Goal: Task Accomplishment & Management: Complete application form

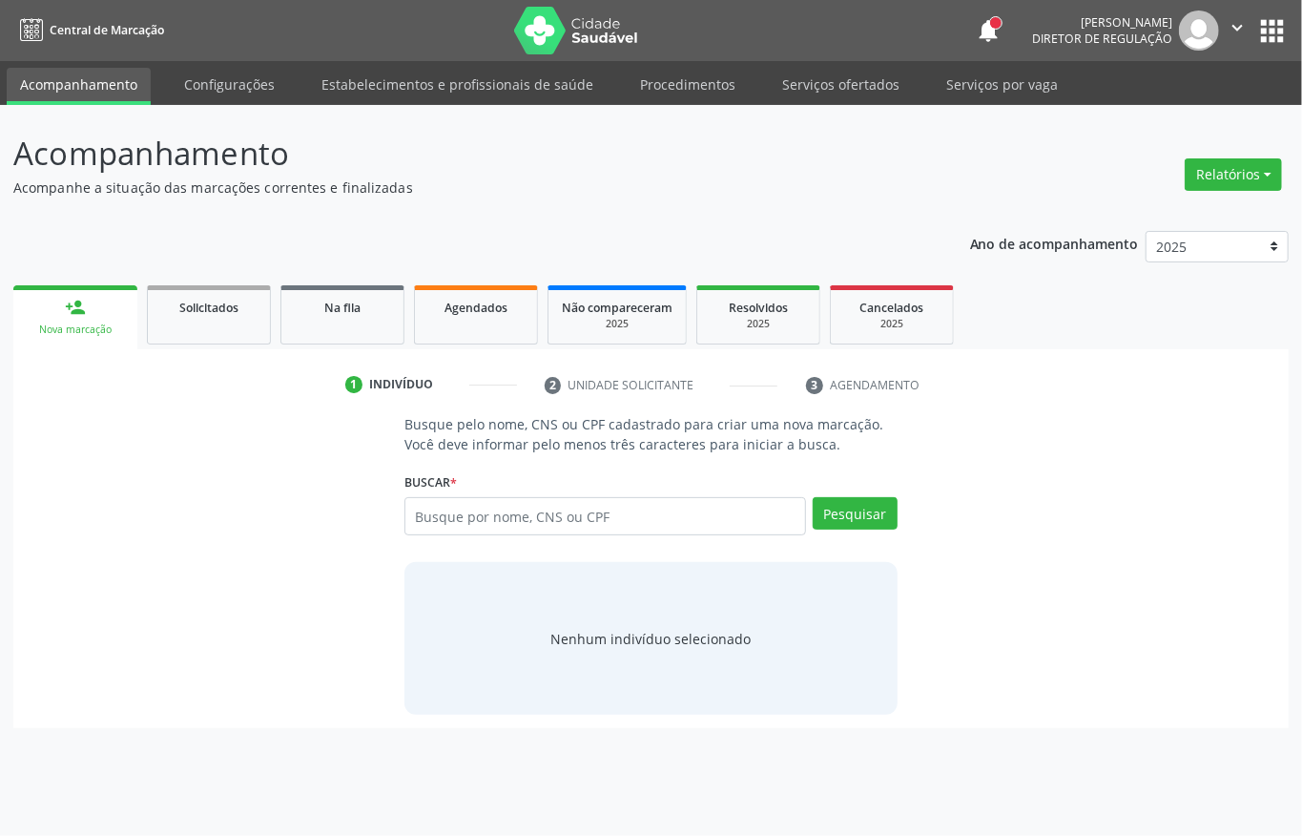
click at [508, 515] on input "text" at bounding box center [606, 516] width 402 height 38
click at [860, 527] on button "Pesquisar" at bounding box center [855, 513] width 85 height 32
click at [884, 523] on button "Pesquisar" at bounding box center [855, 513] width 85 height 32
click at [844, 511] on button "Pesquisar" at bounding box center [855, 513] width 85 height 32
click at [528, 513] on input "90152360468" at bounding box center [606, 516] width 402 height 38
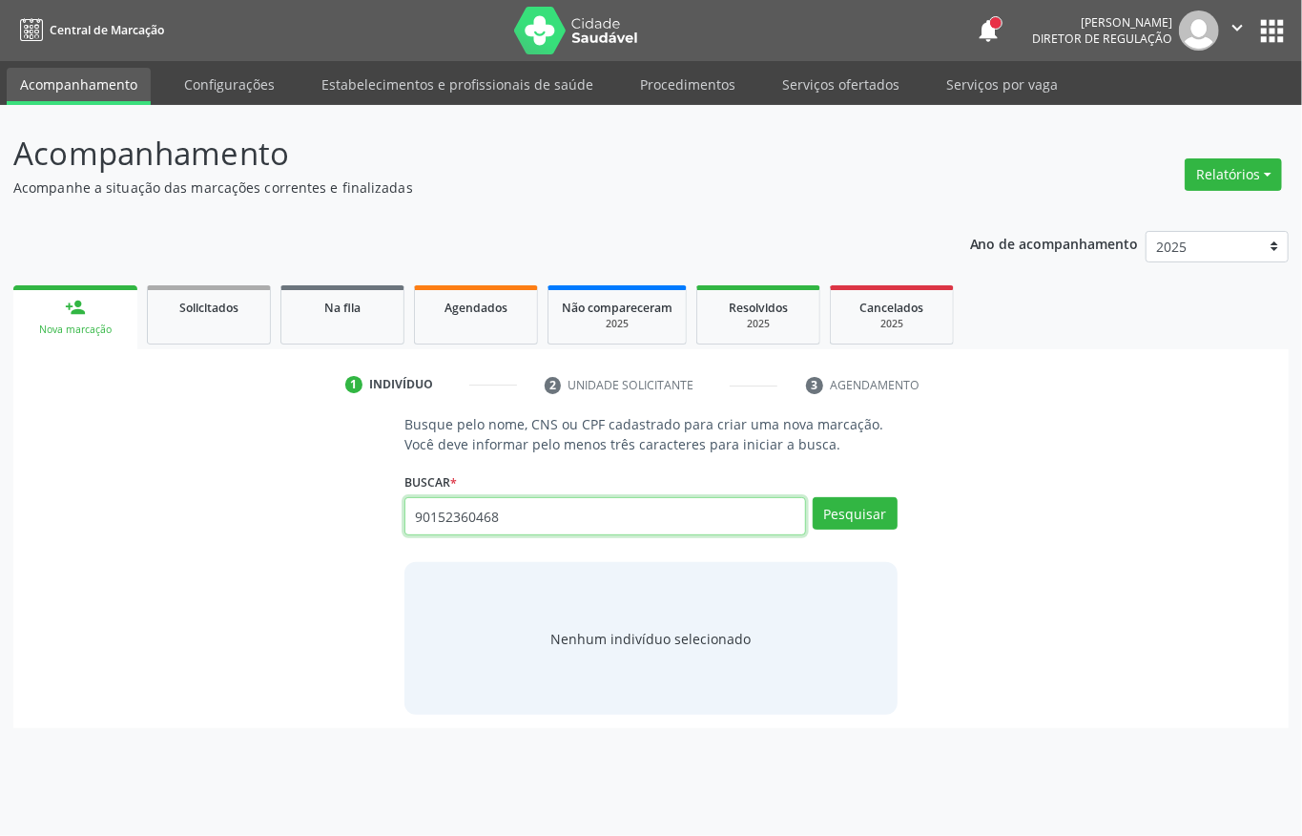
click at [528, 513] on input "90152360468" at bounding box center [606, 516] width 402 height 38
type input "90152360468"
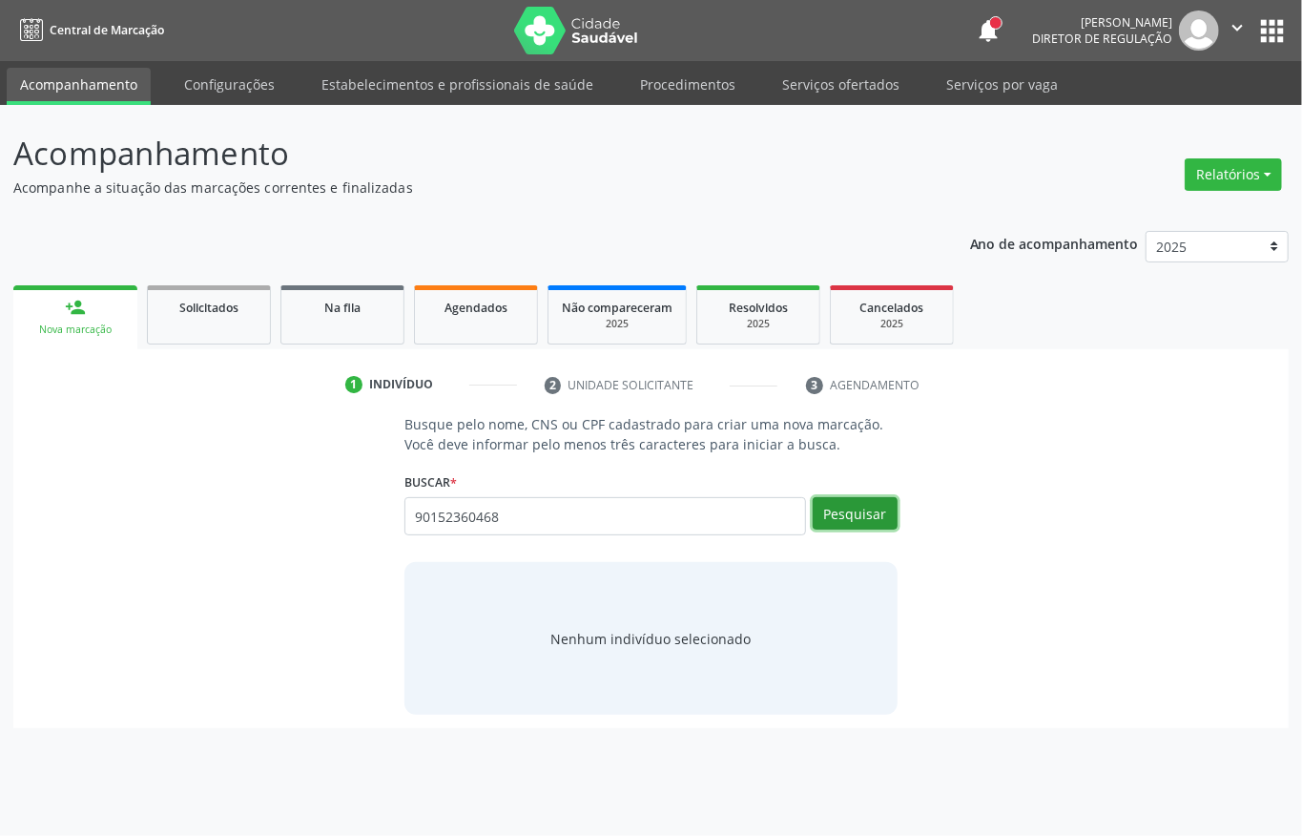
click at [844, 515] on button "Pesquisar" at bounding box center [855, 513] width 85 height 32
type input "0"
click at [867, 519] on button "Pesquisar" at bounding box center [855, 513] width 85 height 32
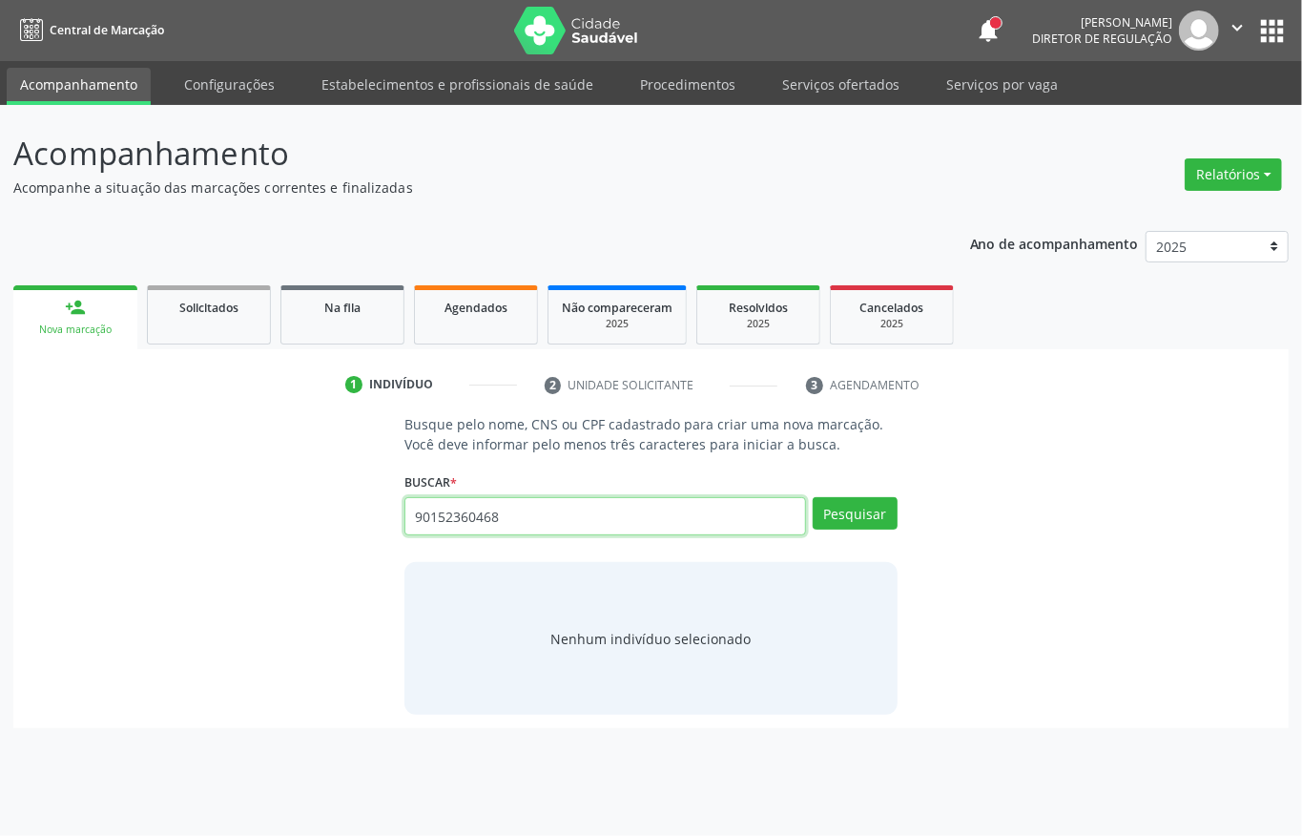
click at [590, 508] on input "90152360468" at bounding box center [606, 516] width 402 height 38
type input "11810229405"
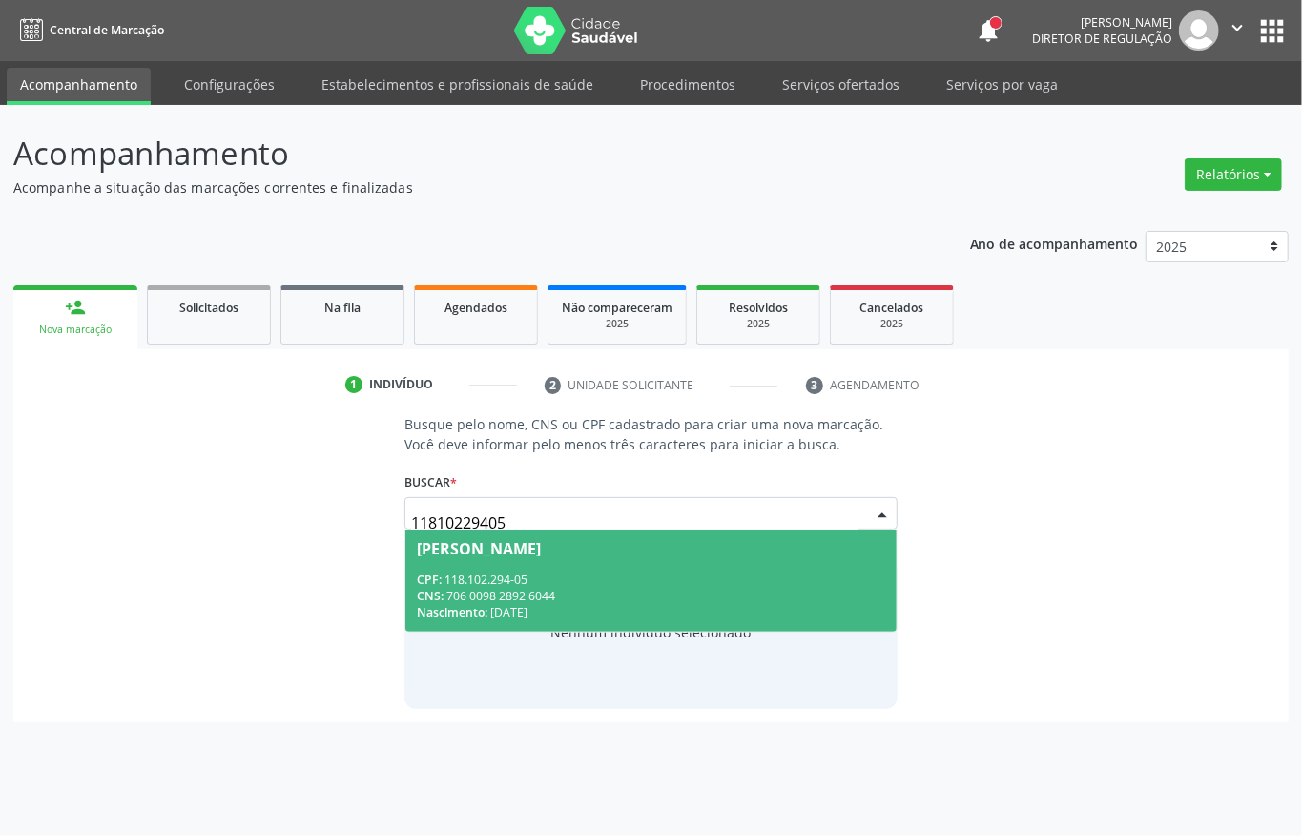
click at [589, 506] on input "11810229405" at bounding box center [635, 523] width 448 height 38
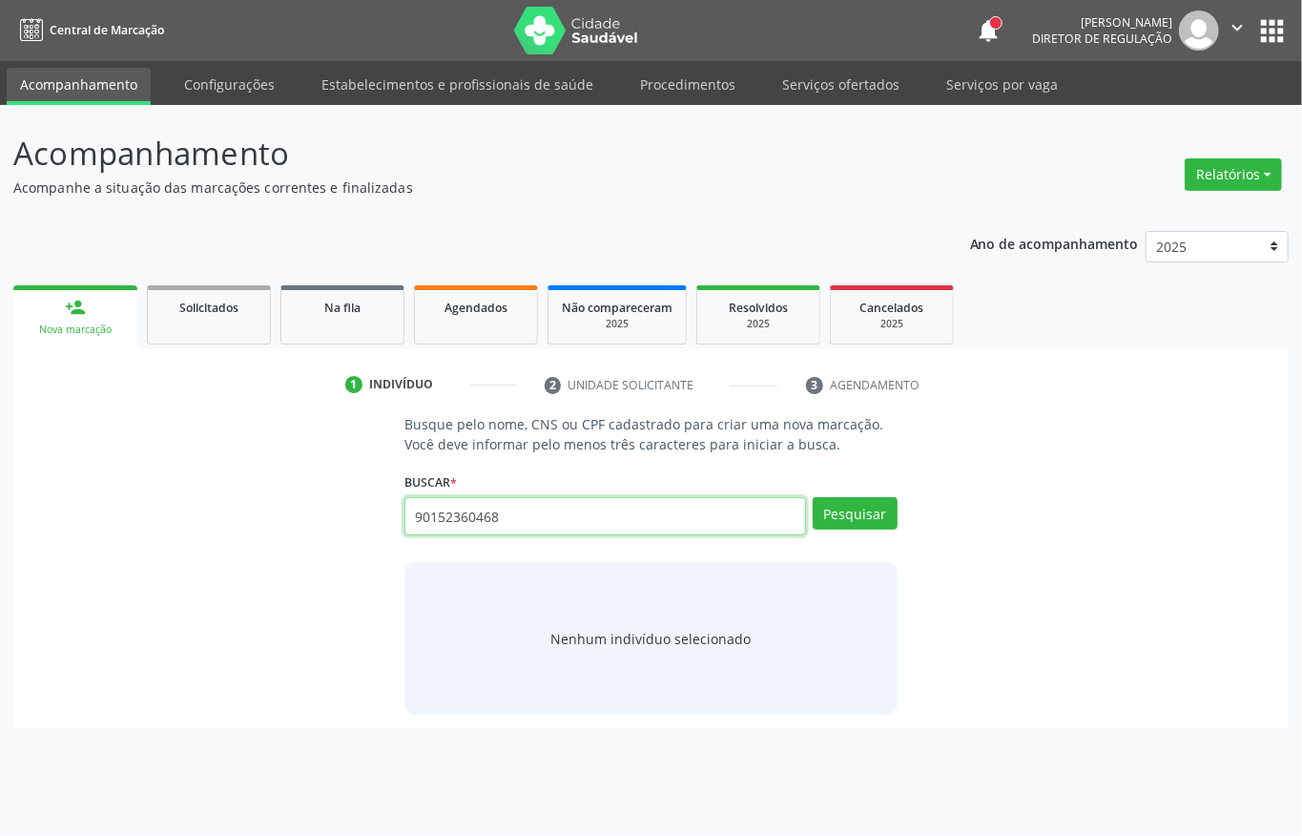
type input "90152360468"
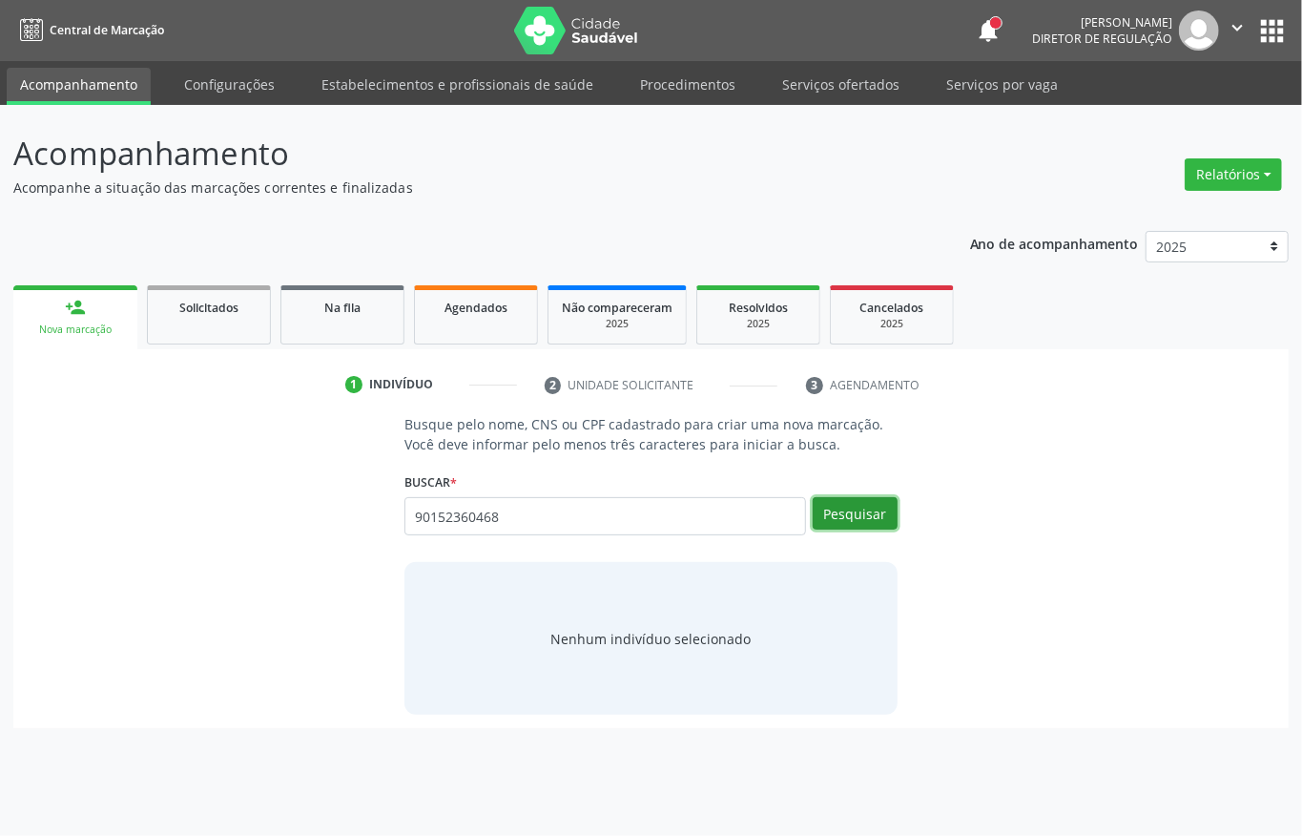
click at [875, 523] on button "Pesquisar" at bounding box center [855, 513] width 85 height 32
type input "706803292144120"
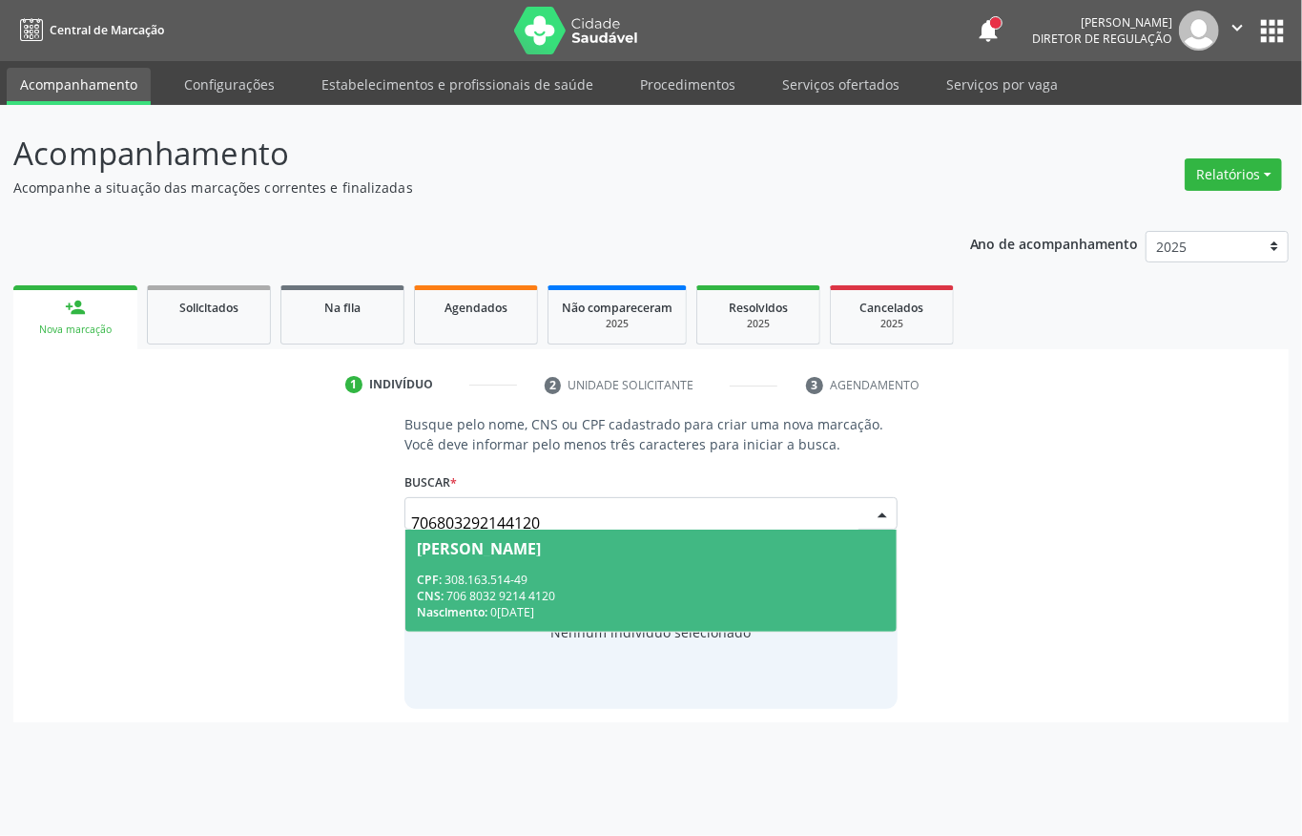
click at [595, 565] on span "Eleuza Pereira de Lima Sa CPF: 308.163.514-49 CNS: 706 8032 9214 4120 Nasciment…" at bounding box center [651, 581] width 491 height 102
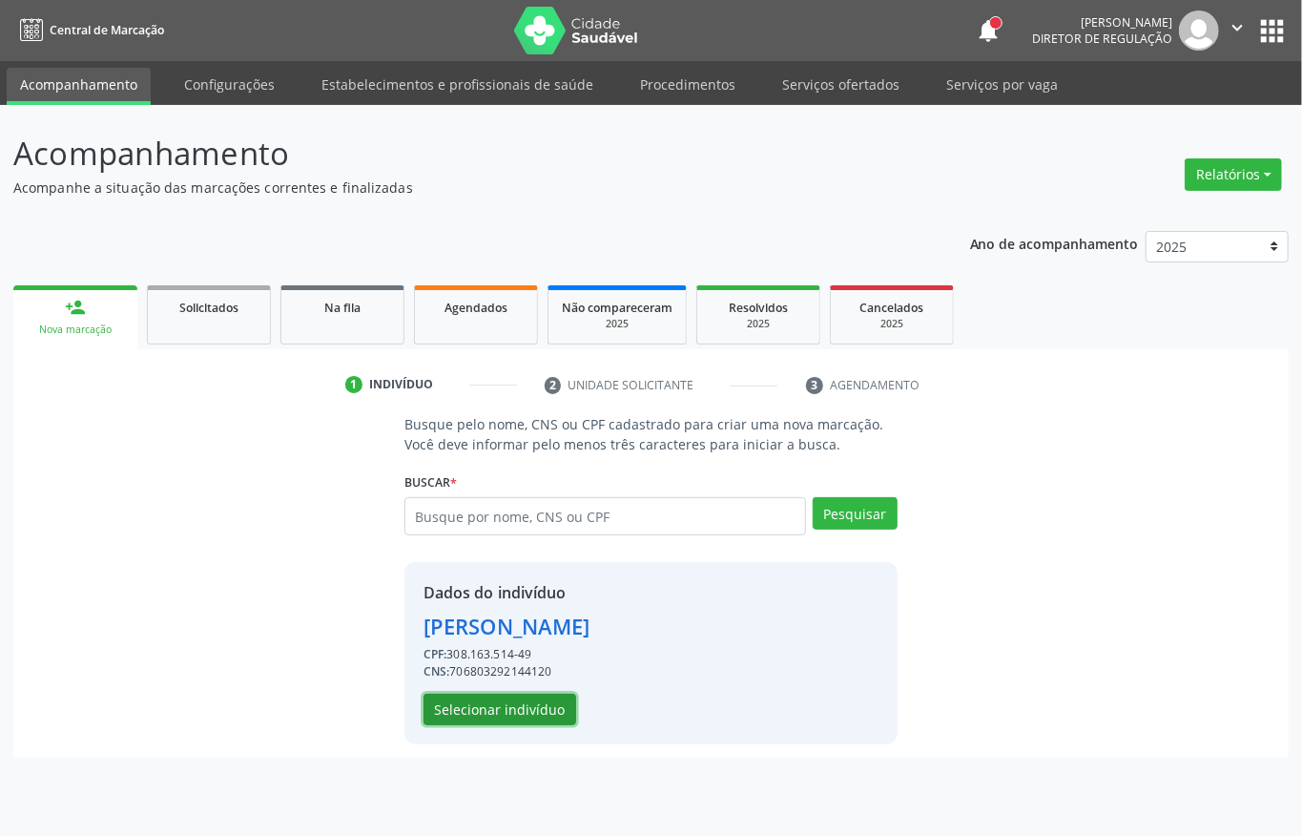
click at [543, 706] on button "Selecionar indivíduo" at bounding box center [500, 710] width 153 height 32
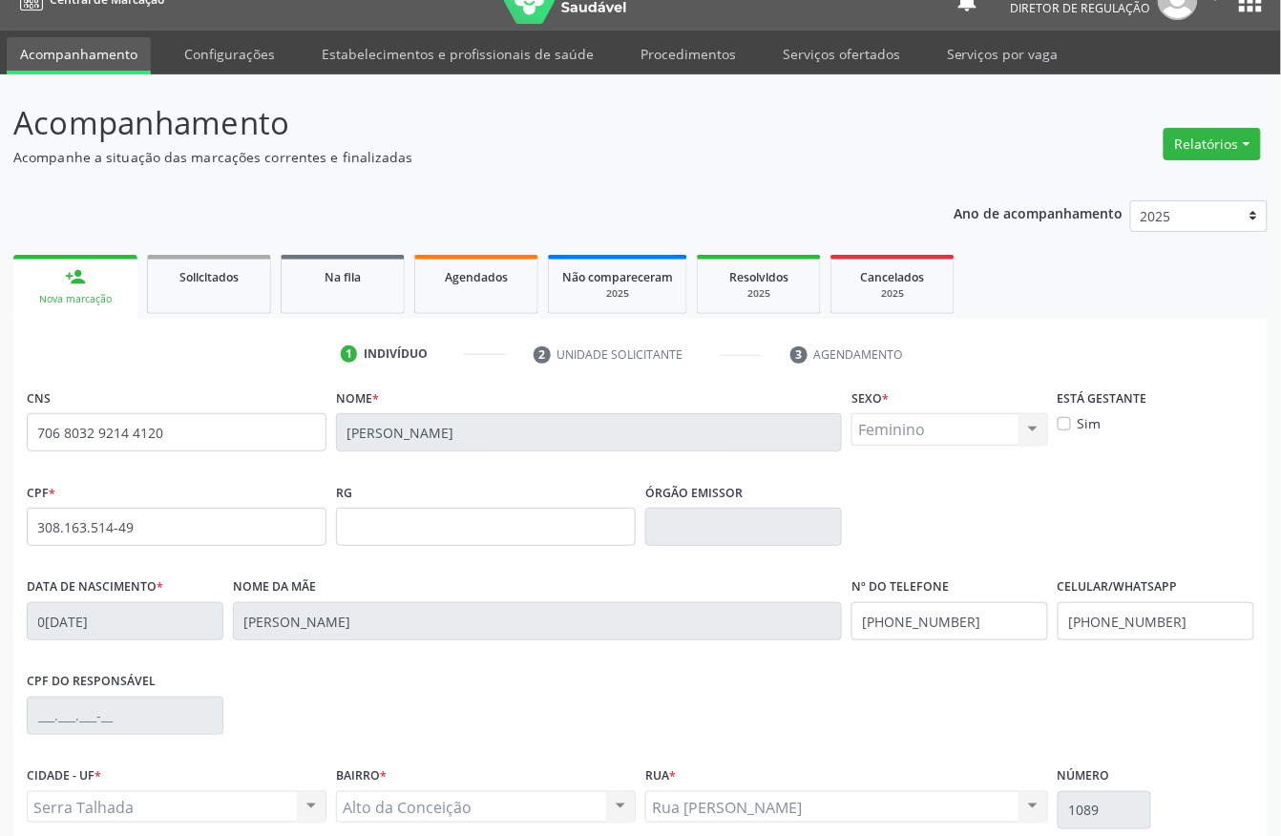
scroll to position [199, 0]
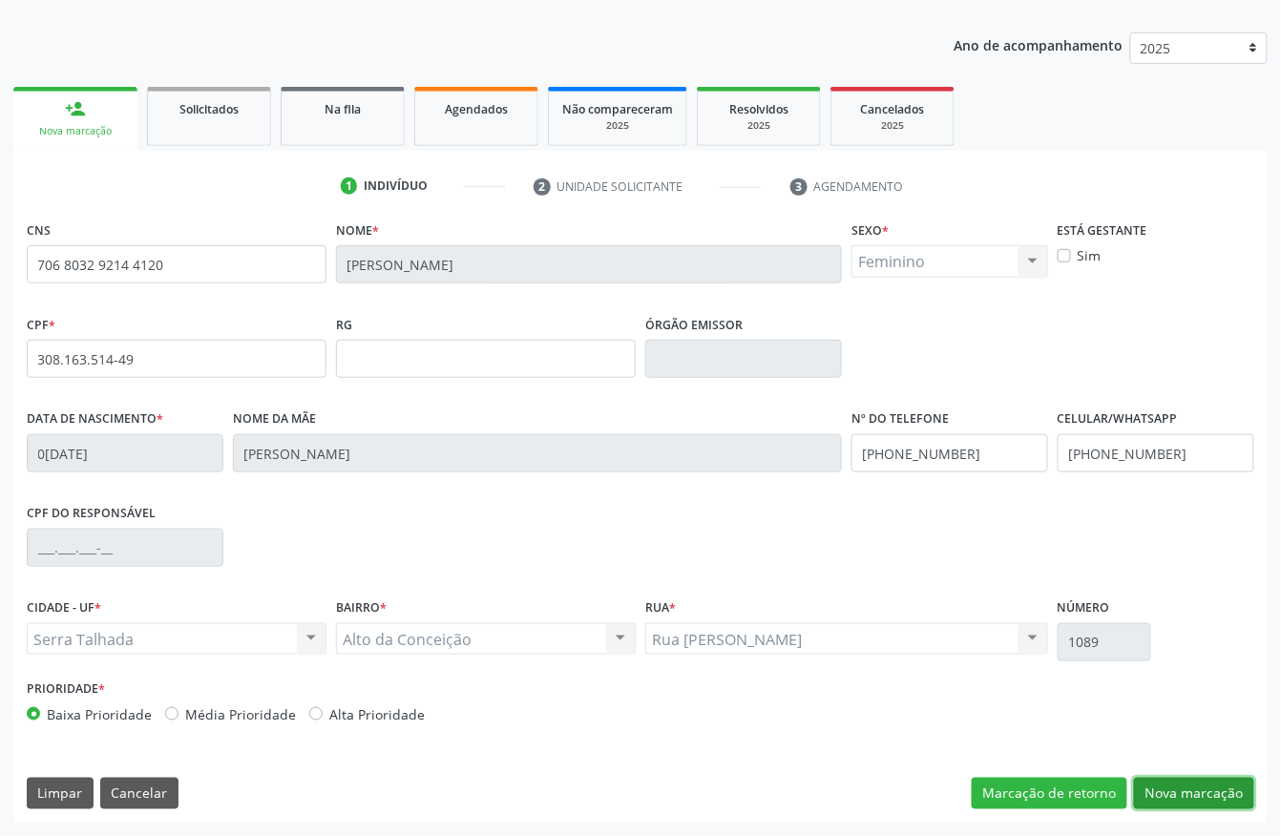
click at [1210, 800] on button "Nova marcação" at bounding box center [1194, 794] width 120 height 32
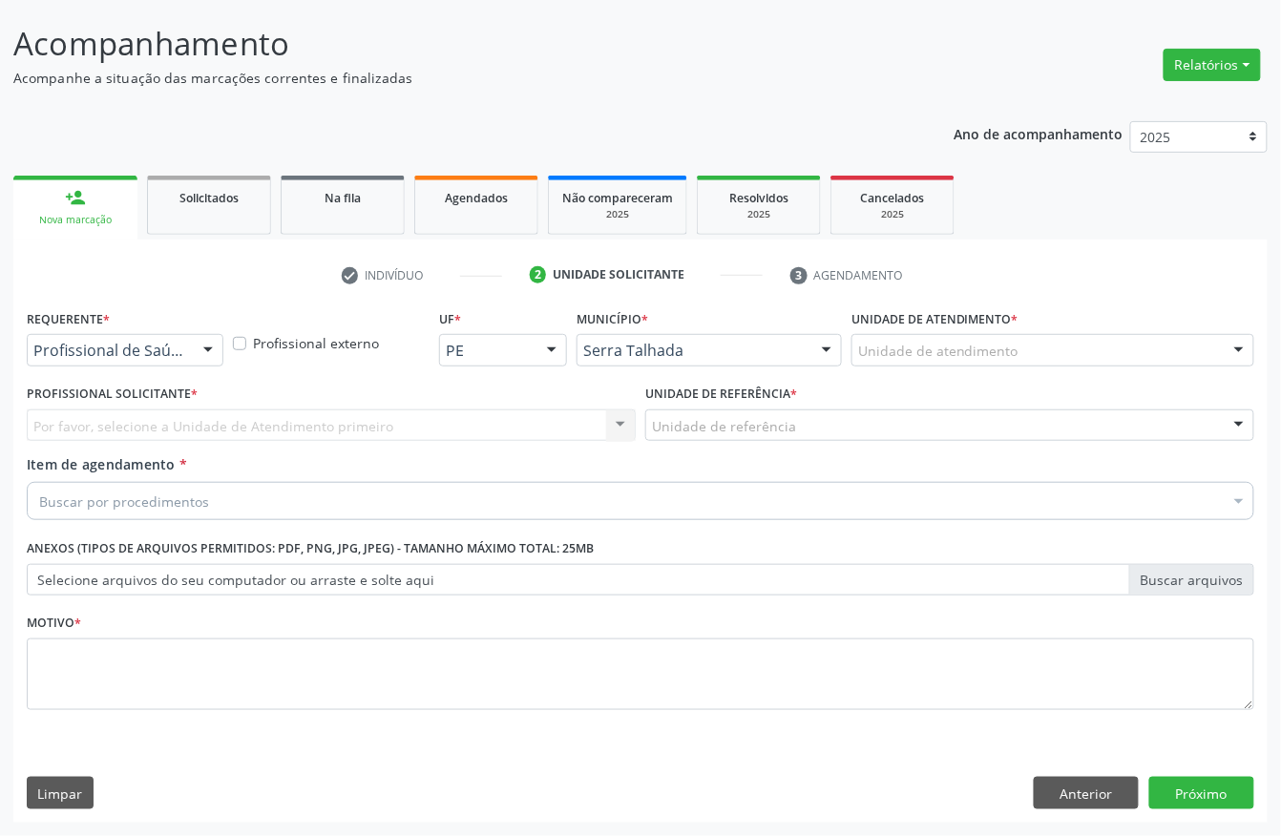
scroll to position [112, 0]
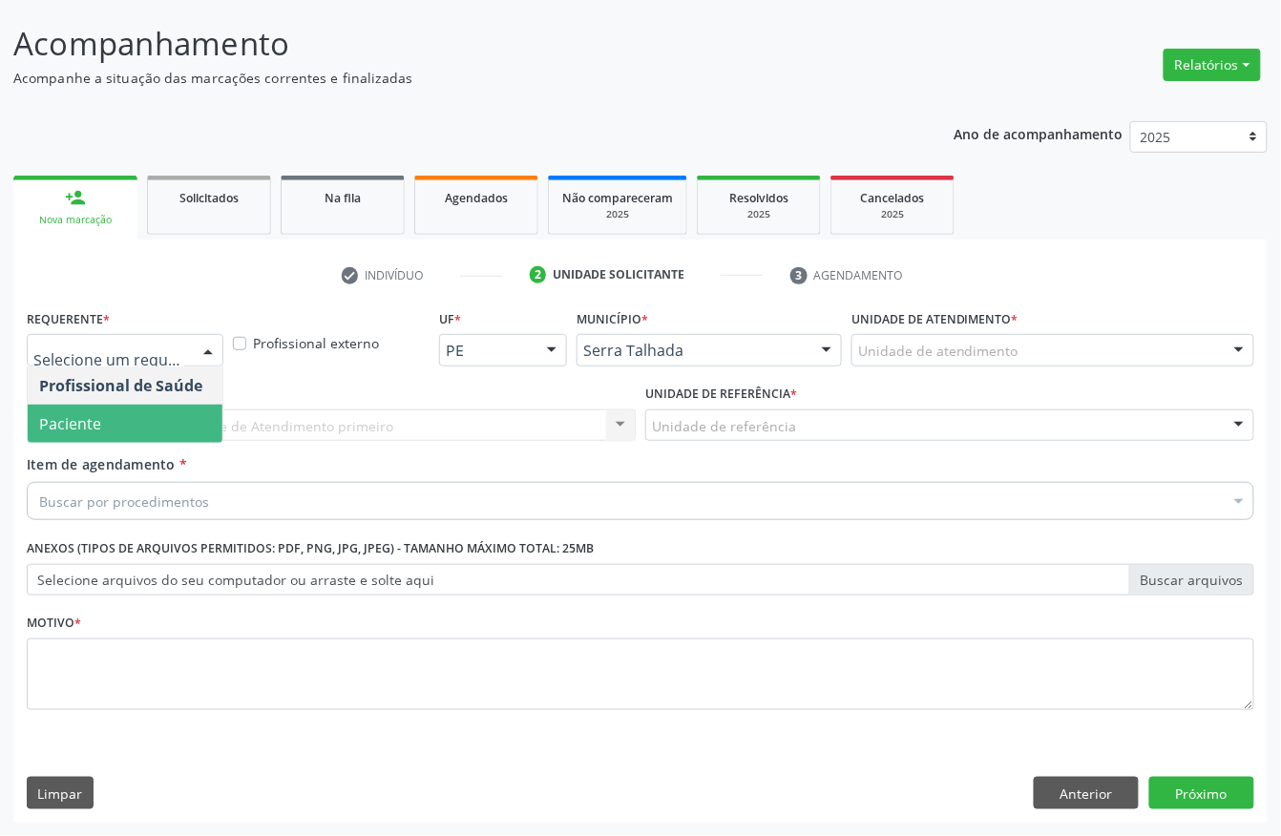
click at [92, 417] on span "Paciente" at bounding box center [70, 423] width 62 height 21
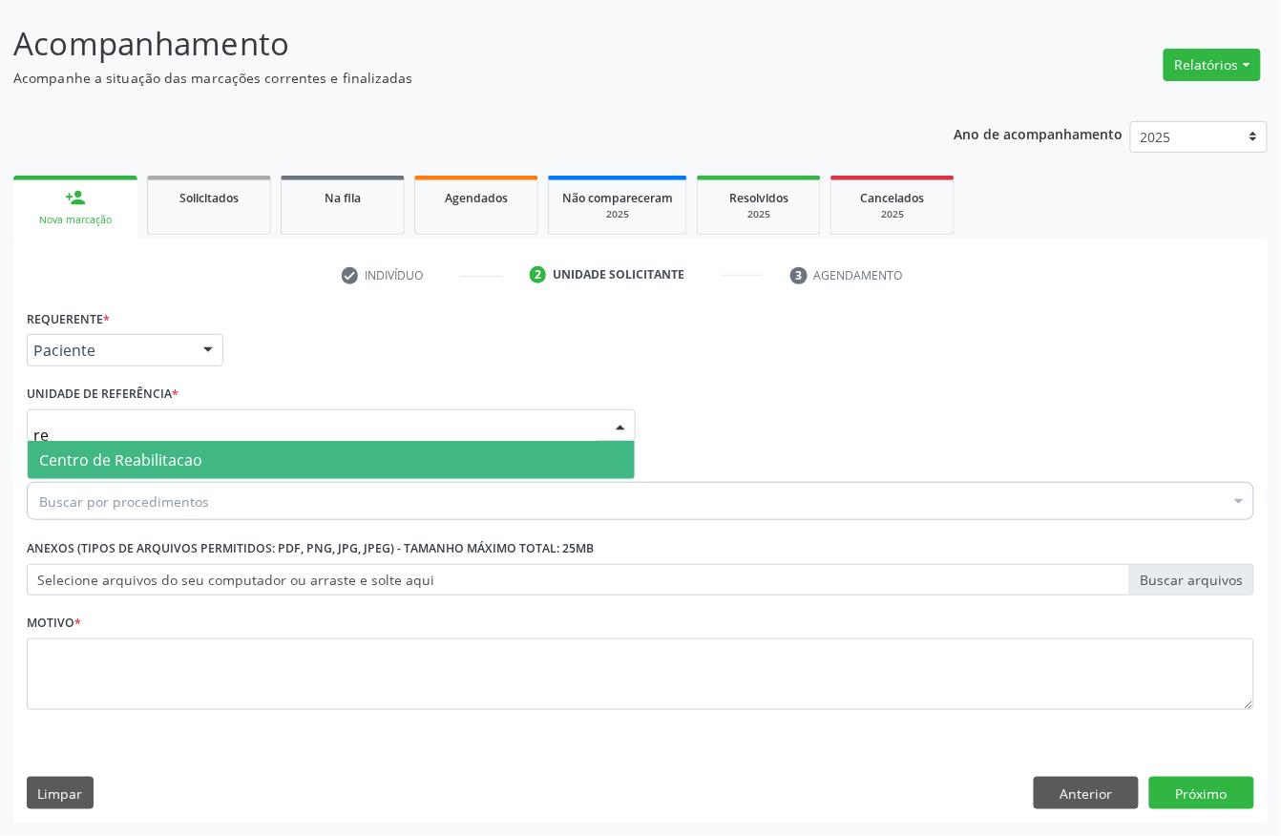
type input "rea"
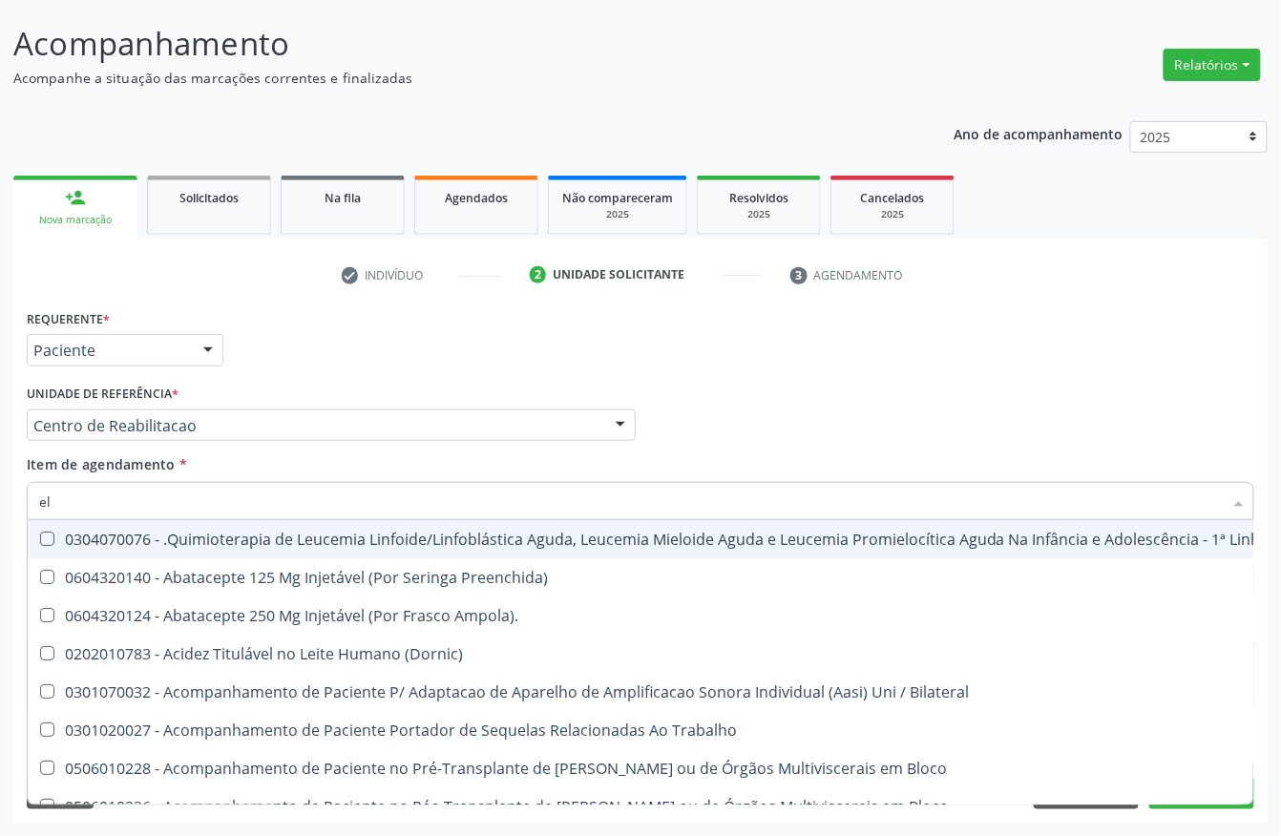
type input "e"
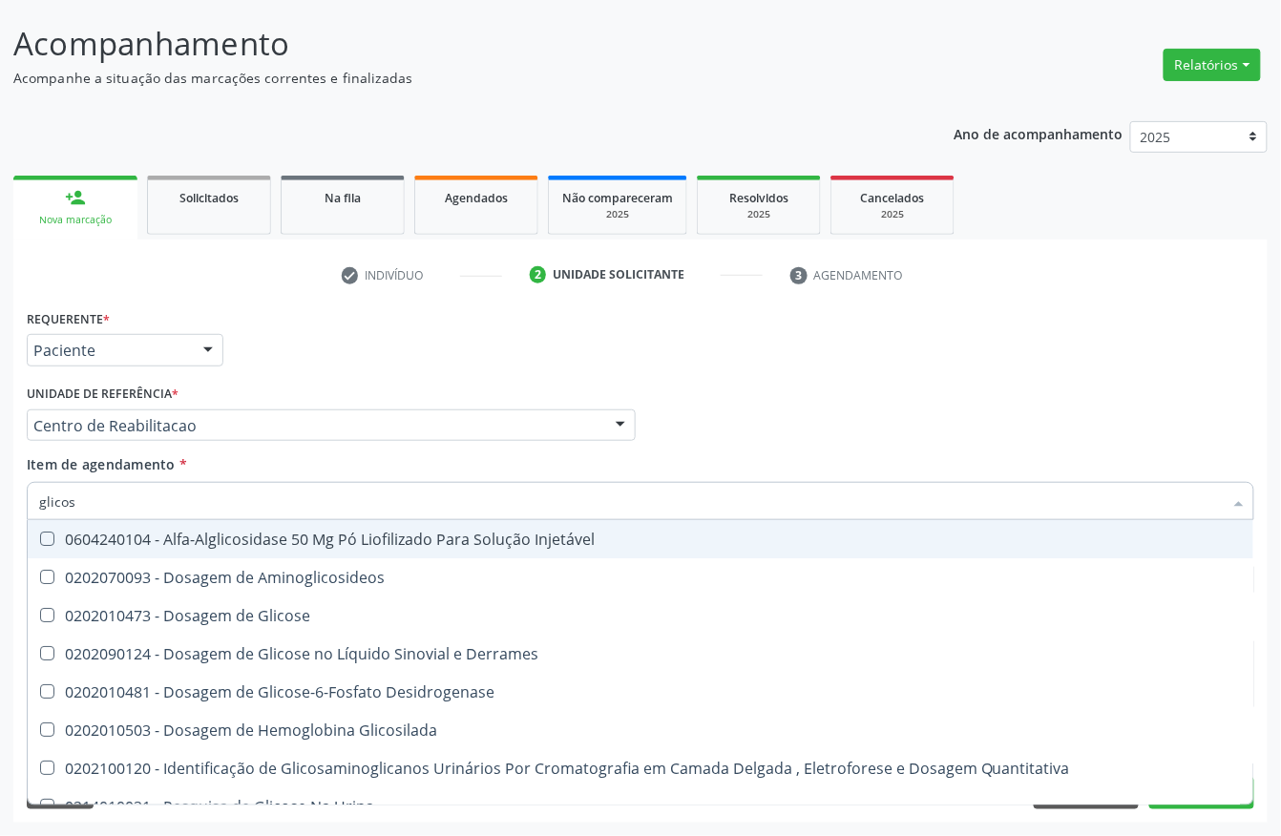
type input "glicose"
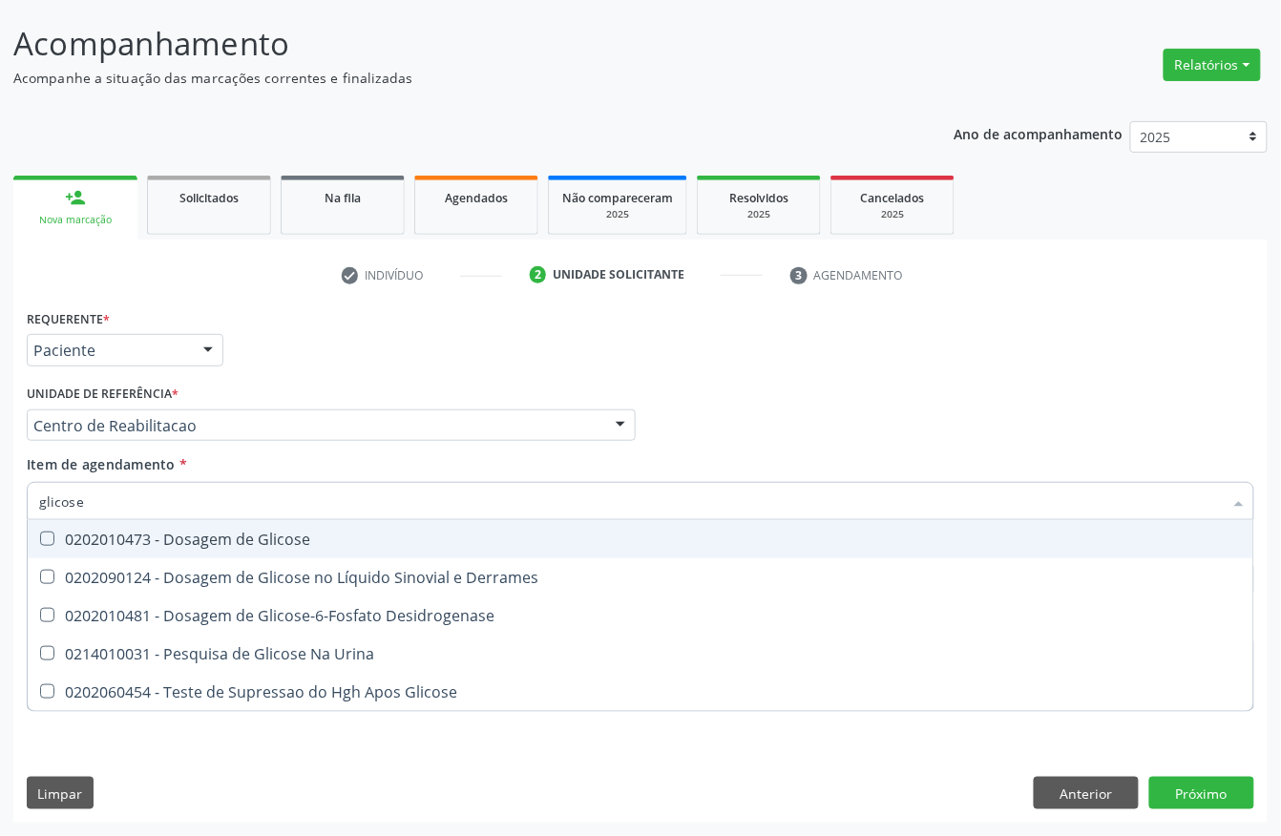
click at [216, 547] on div "0202010473 - Dosagem de Glicose" at bounding box center [640, 538] width 1202 height 15
checkbox Glicose "true"
click at [184, 510] on input "glicose" at bounding box center [630, 501] width 1183 height 38
type input "hem"
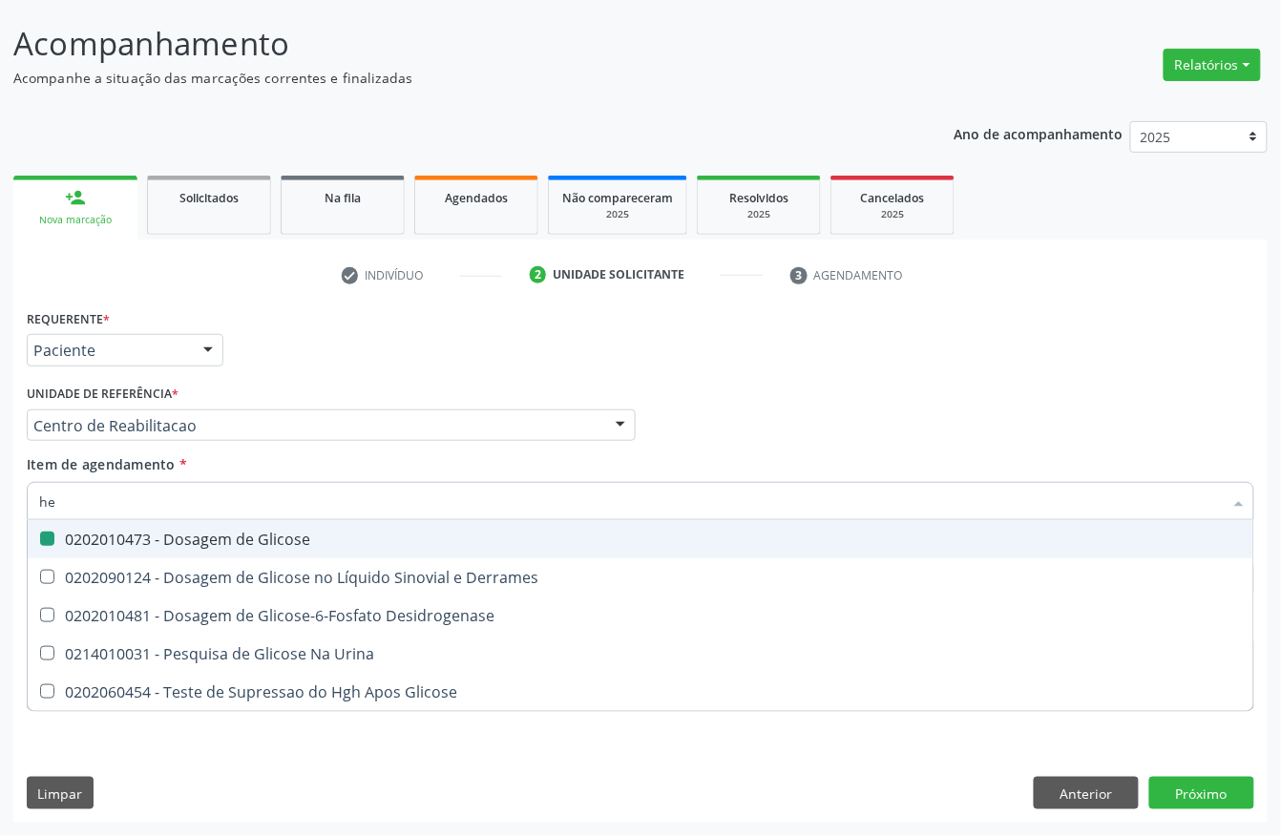
checkbox Glicose "false"
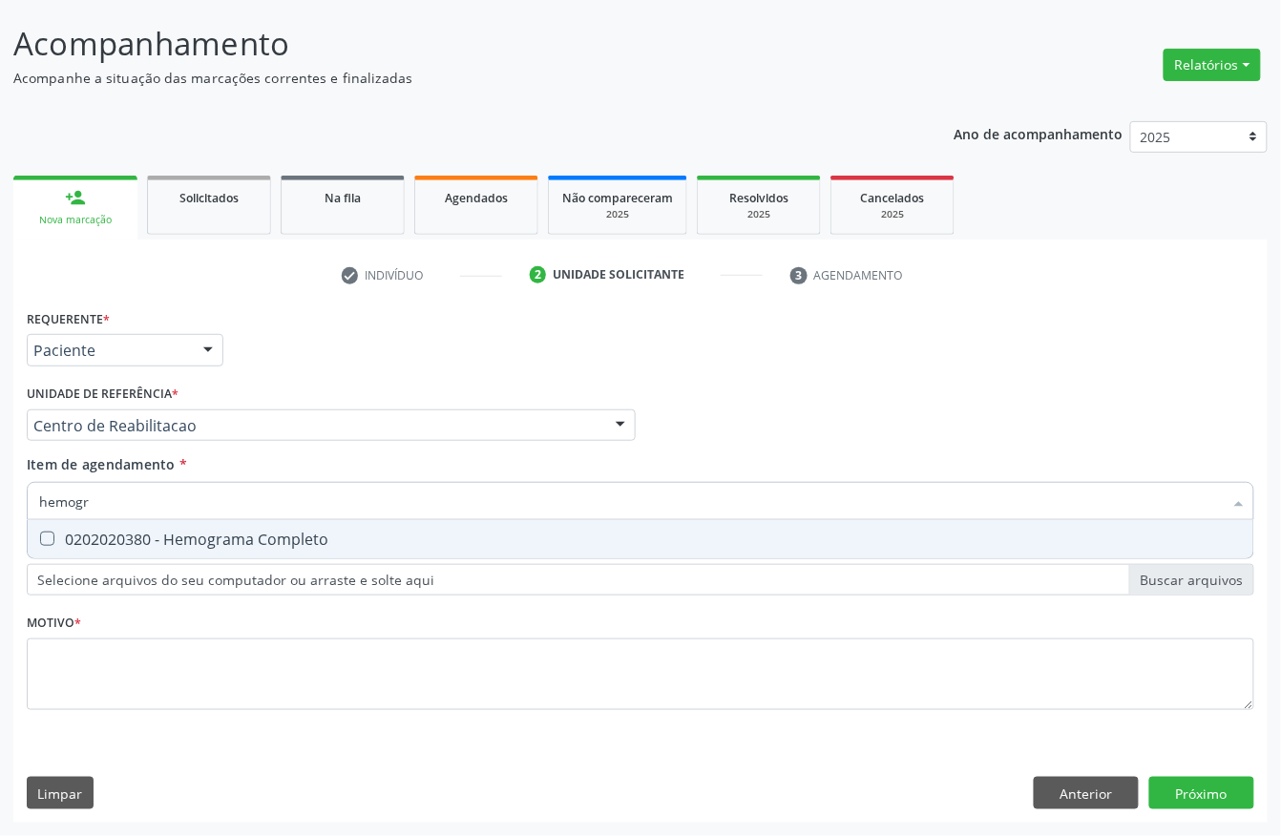
type input "hemogra"
click at [176, 532] on div "0202020380 - Hemograma Completo" at bounding box center [640, 538] width 1202 height 15
checkbox Completo "true"
click at [168, 508] on input "hemogra" at bounding box center [630, 501] width 1183 height 38
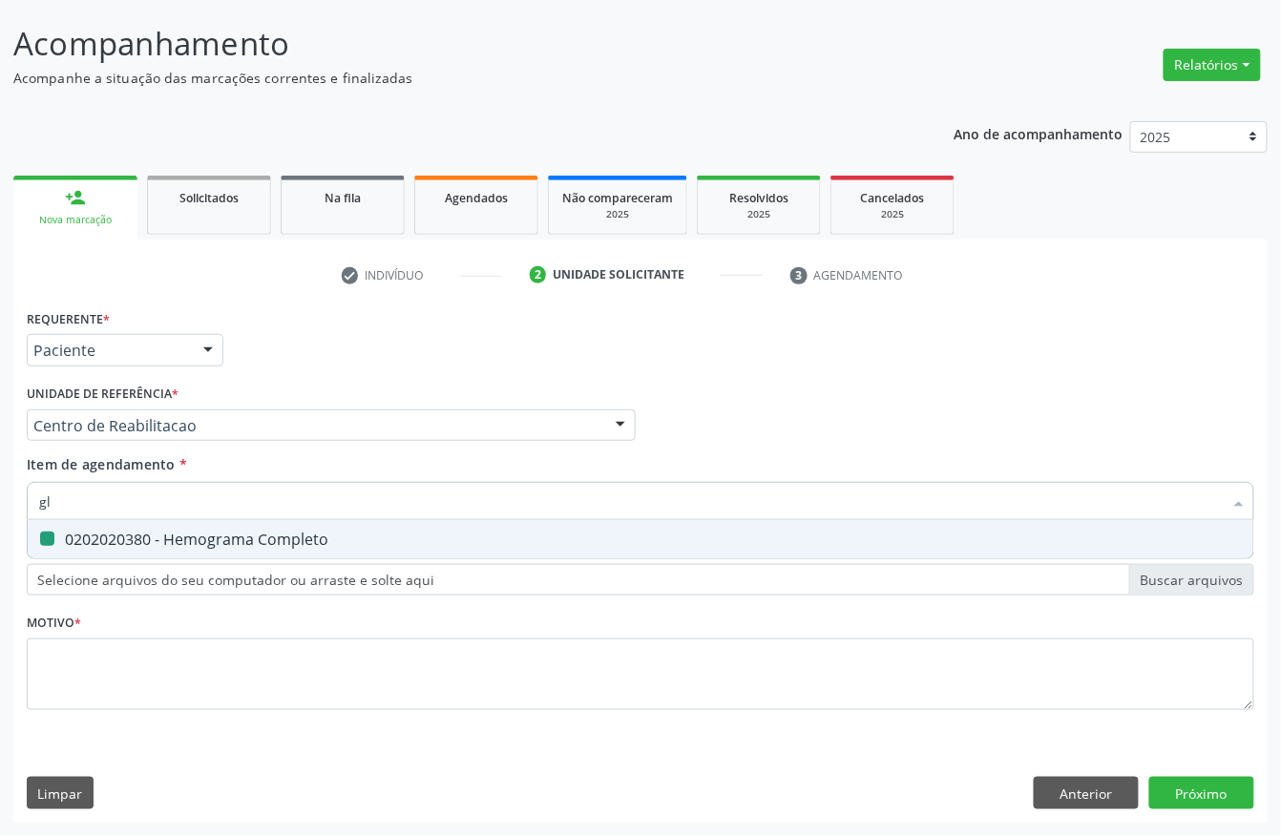
type input "gli"
checkbox Completo "false"
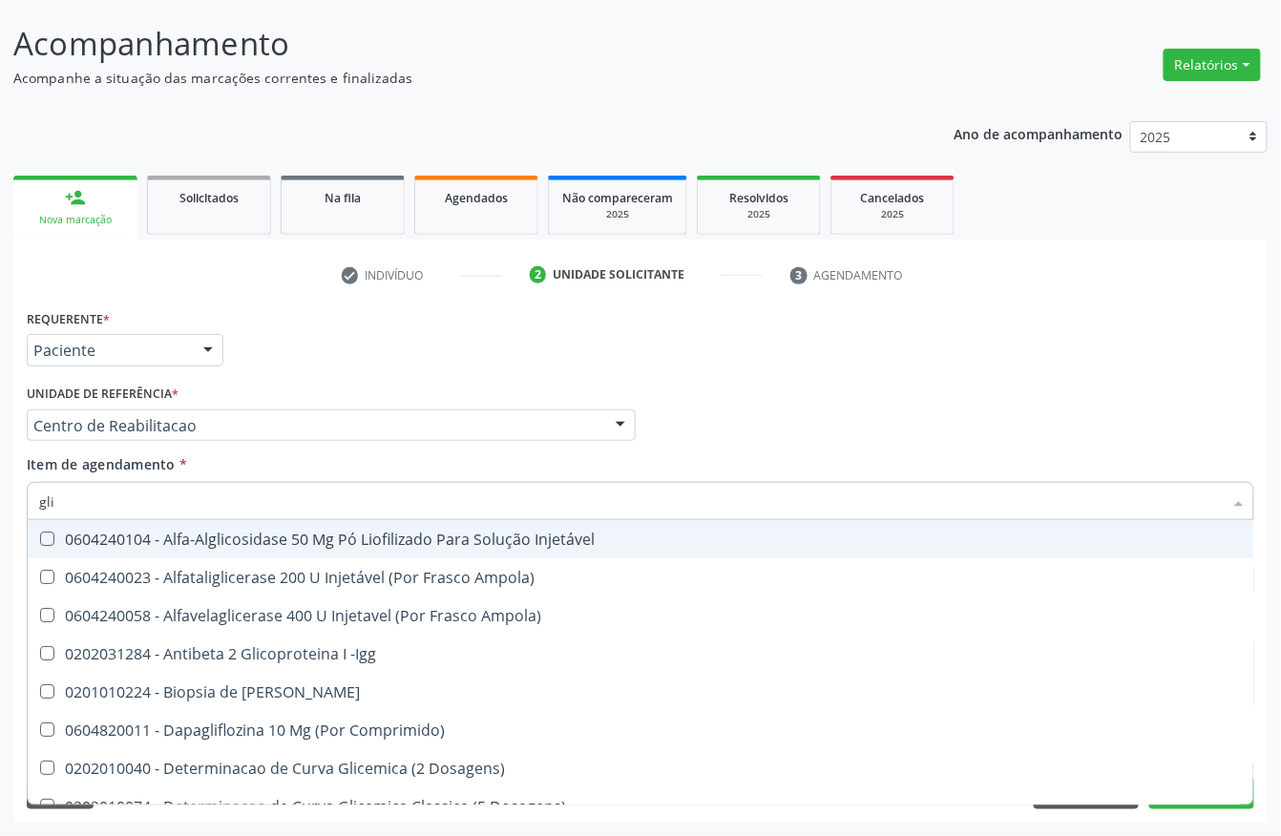
type input "glic"
checkbox Aminoglicosideos "true"
checkbox Glicose "false"
type input "glico"
checkbox Comprimido\) "true"
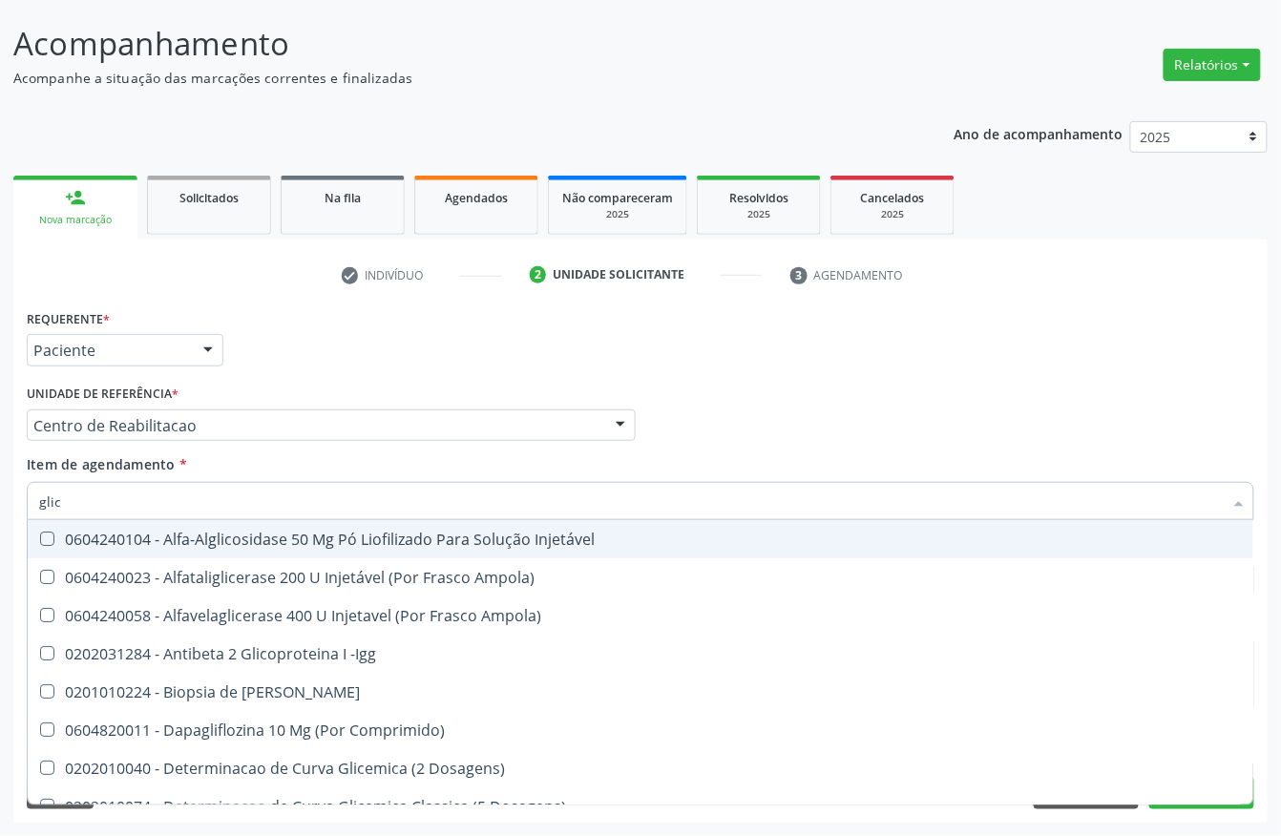
checkbox Aminoglicosideos "false"
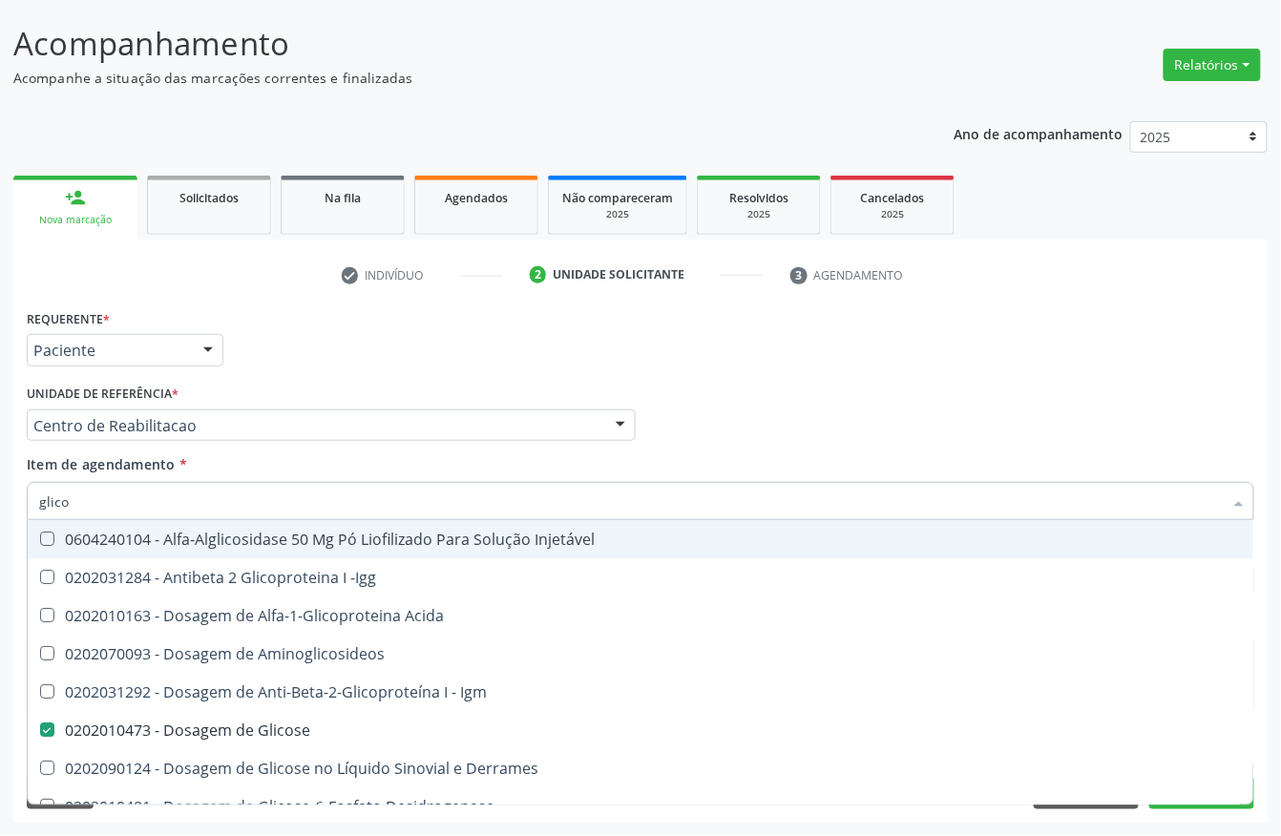
type input "glicos"
checkbox Acida "true"
checkbox Glicose "false"
type input "glicosi"
checkbox Acida "false"
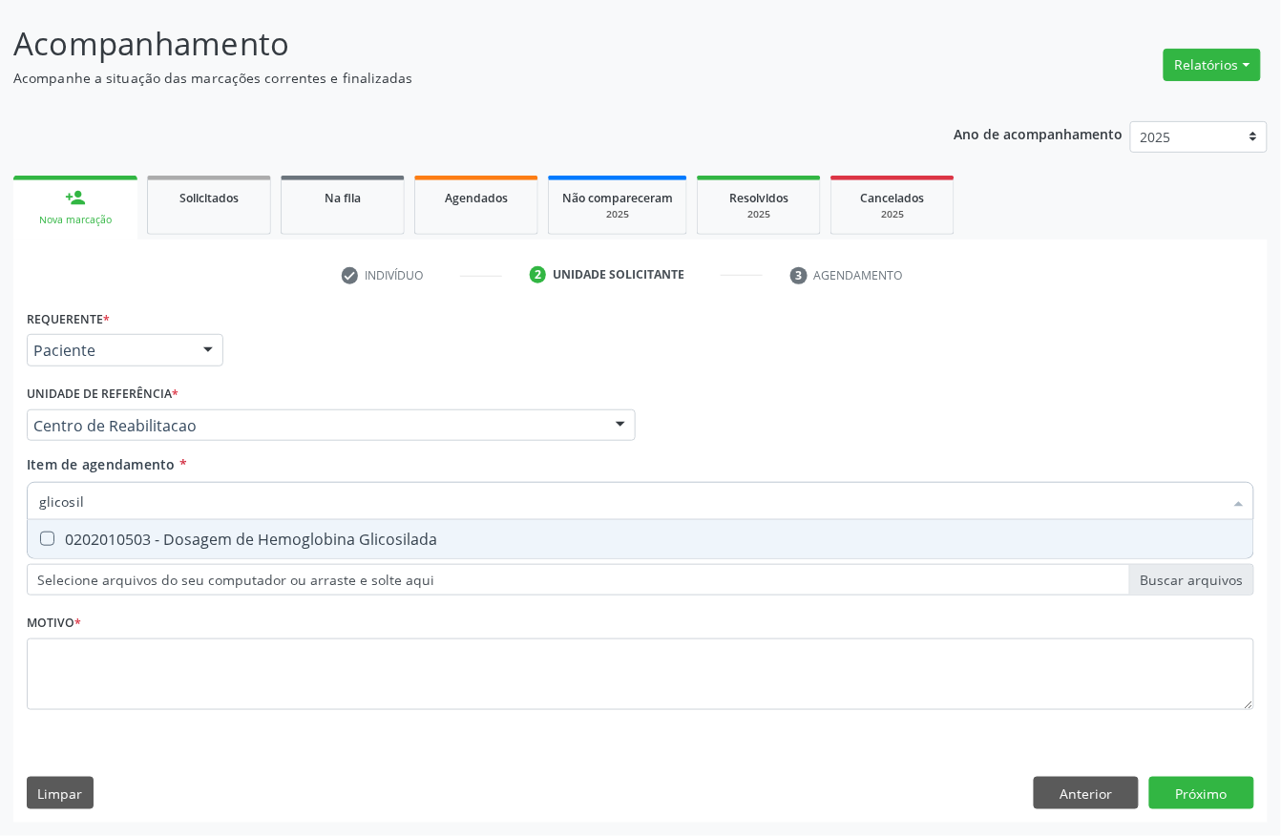
type input "glicosila"
click at [168, 531] on div "0202010503 - Dosagem de Hemoglobina Glicosilada" at bounding box center [640, 538] width 1202 height 15
checkbox Glicosilada "true"
click at [143, 508] on input "glicosila" at bounding box center [630, 501] width 1183 height 38
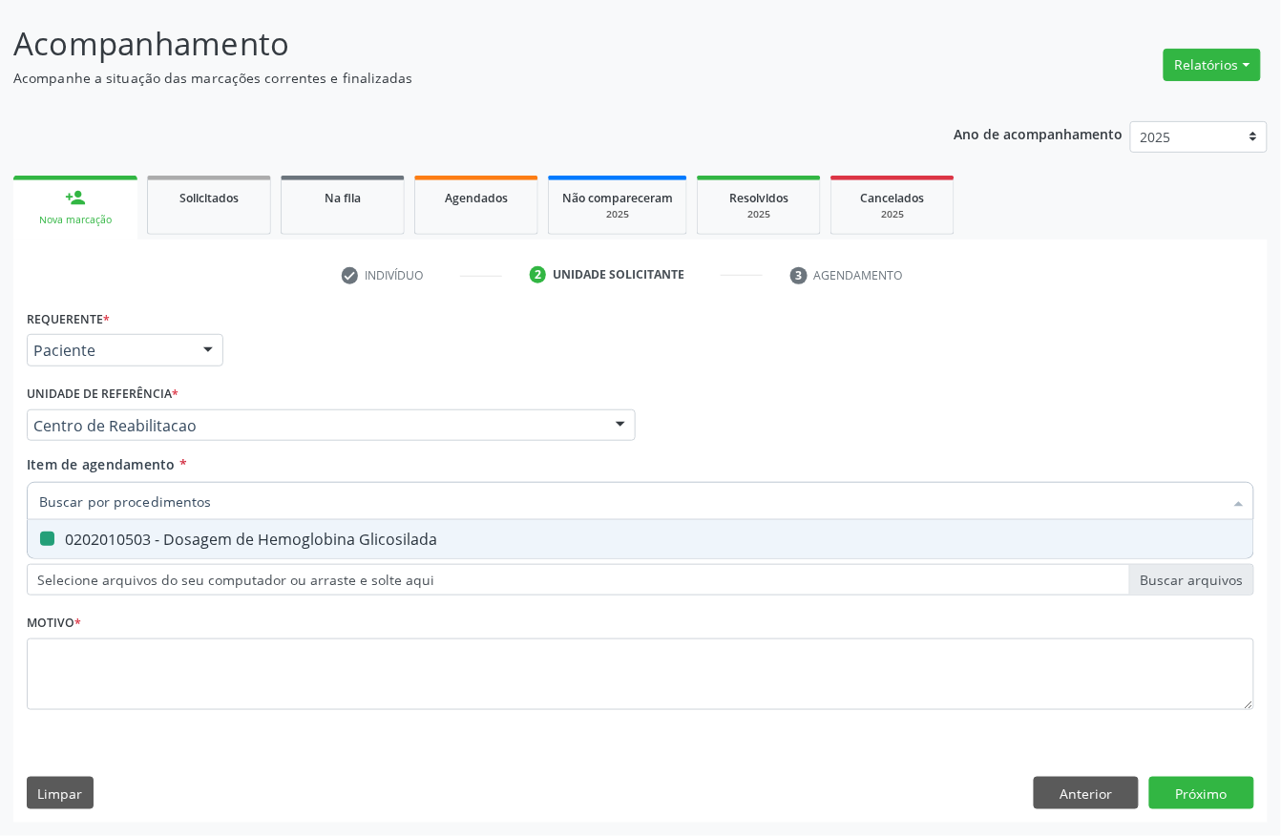
checkbox Glicosilada "false"
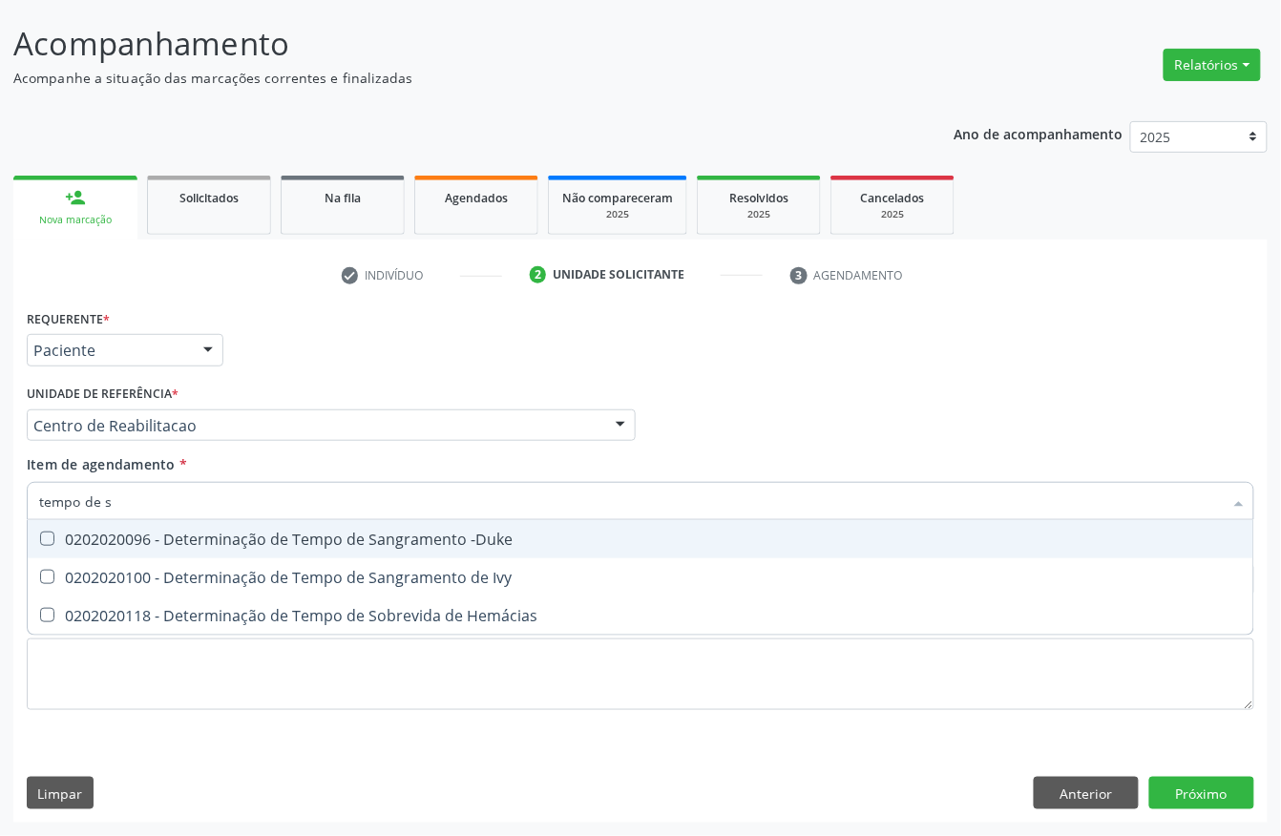
type input "tempo de sa"
click at [165, 531] on div "0202020096 - Determinação de Tempo de Sangramento -Duke" at bounding box center [640, 538] width 1202 height 15
checkbox -Duke "true"
type input "tempo de"
checkbox -Duke "false"
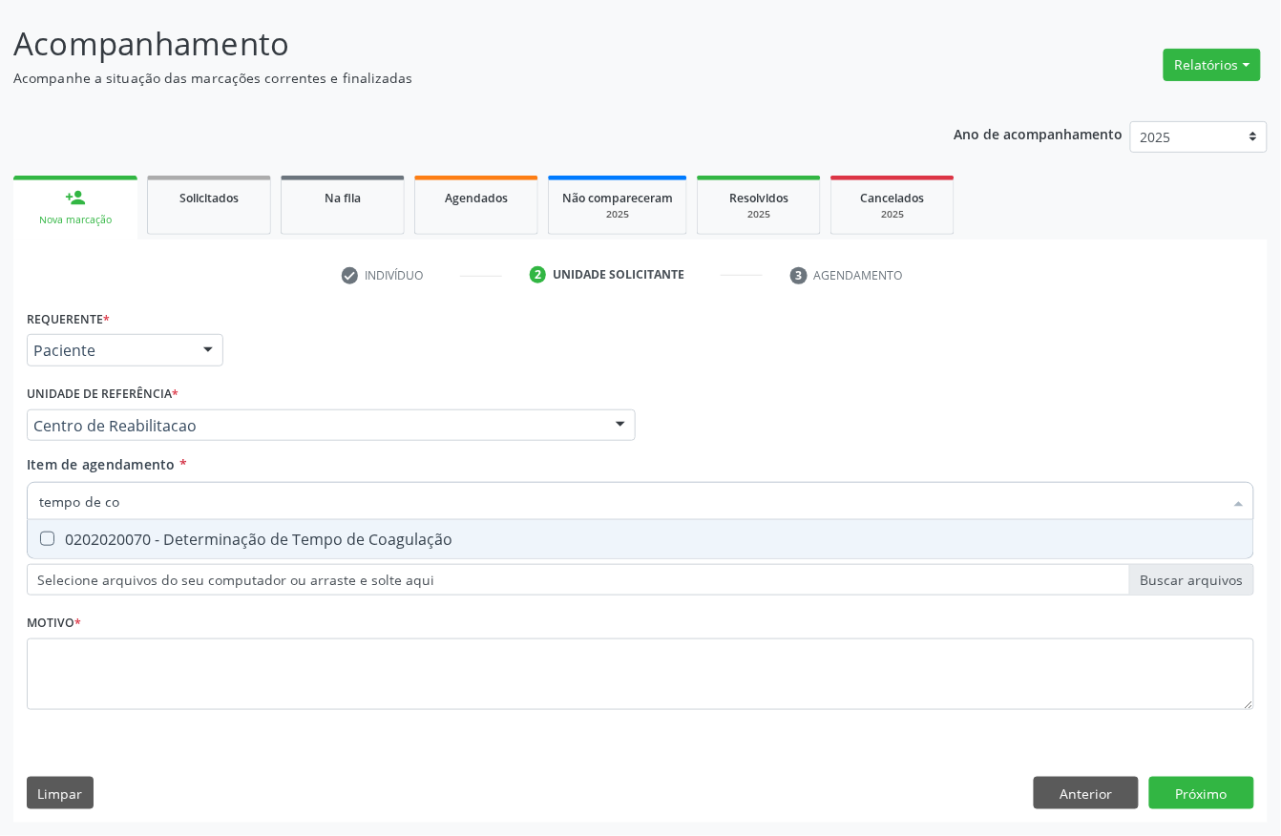
type input "tempo de coa"
click at [135, 531] on div "0202020070 - Determinação de Tempo de Coagulação" at bounding box center [640, 538] width 1202 height 15
checkbox Coagulação "true"
click at [132, 506] on input "tempo de coa" at bounding box center [630, 501] width 1183 height 38
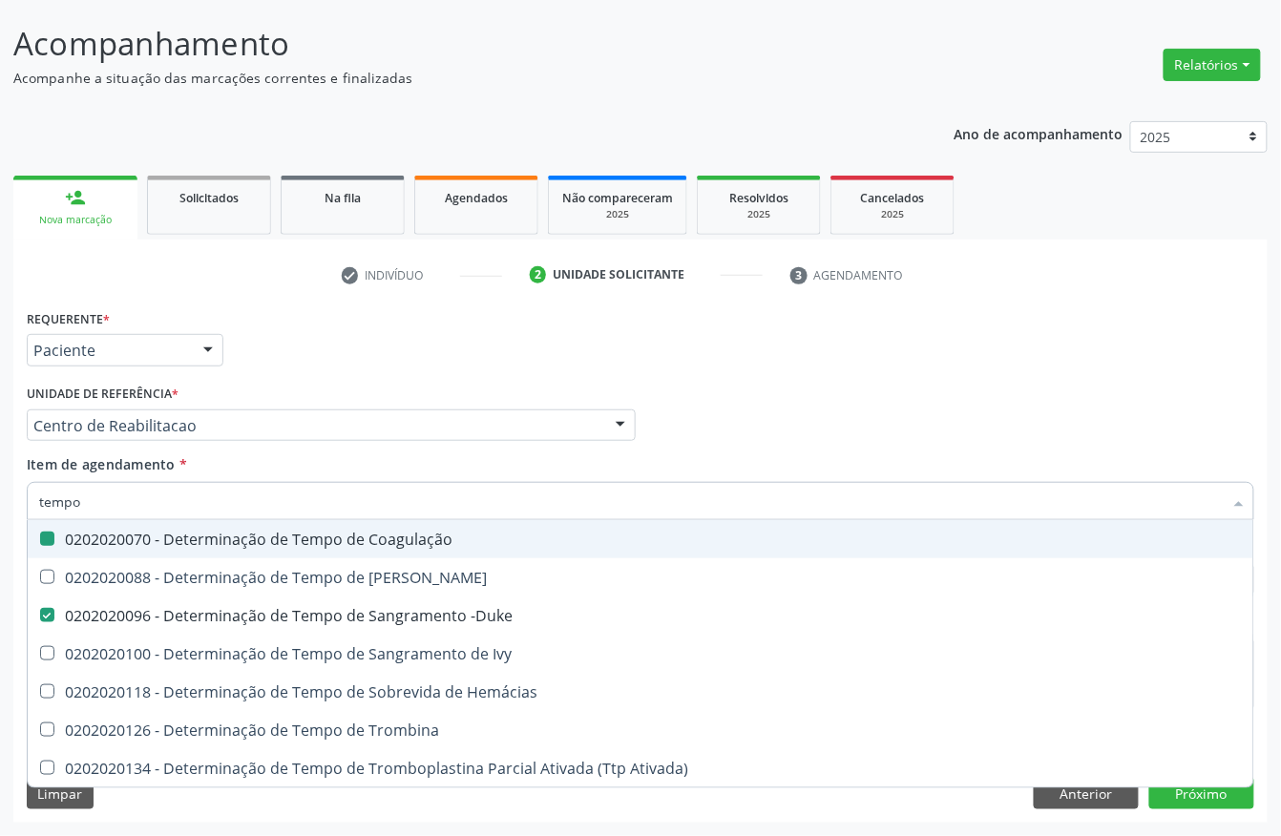
type input "tempo"
checkbox Coagulação "false"
checkbox -Duke "false"
type input "t"
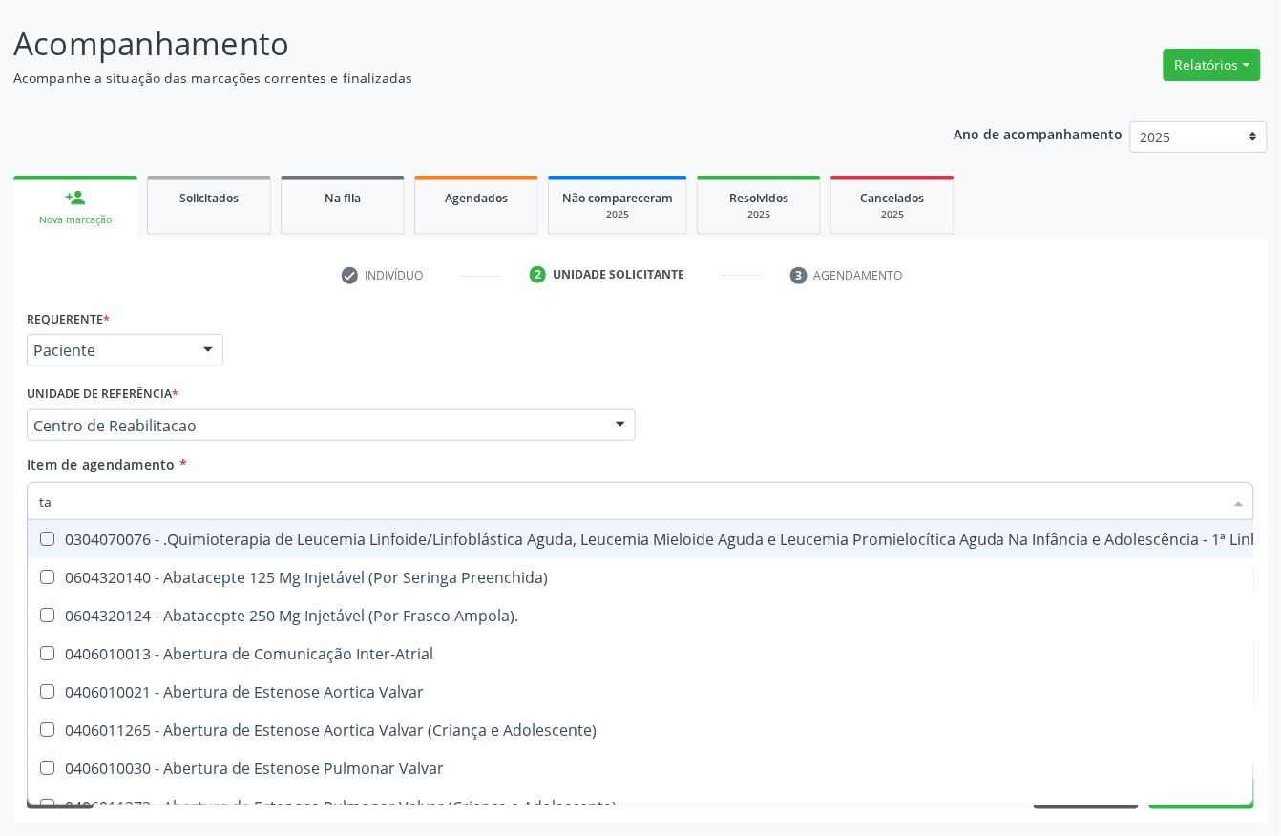
type input "tap"
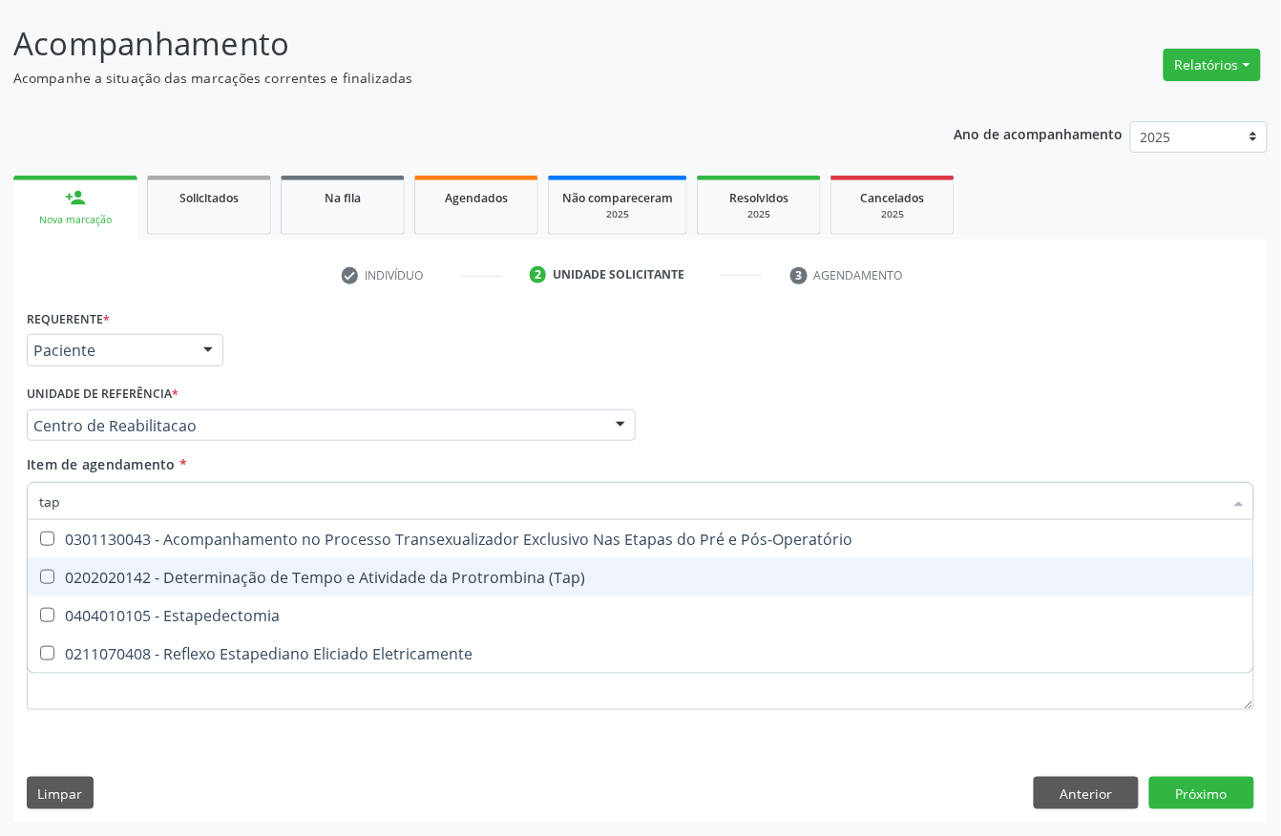
click at [314, 585] on div "0202020142 - Determinação de Tempo e Atividade da Protrombina (Tap)" at bounding box center [640, 577] width 1202 height 15
checkbox \(Tap\) "true"
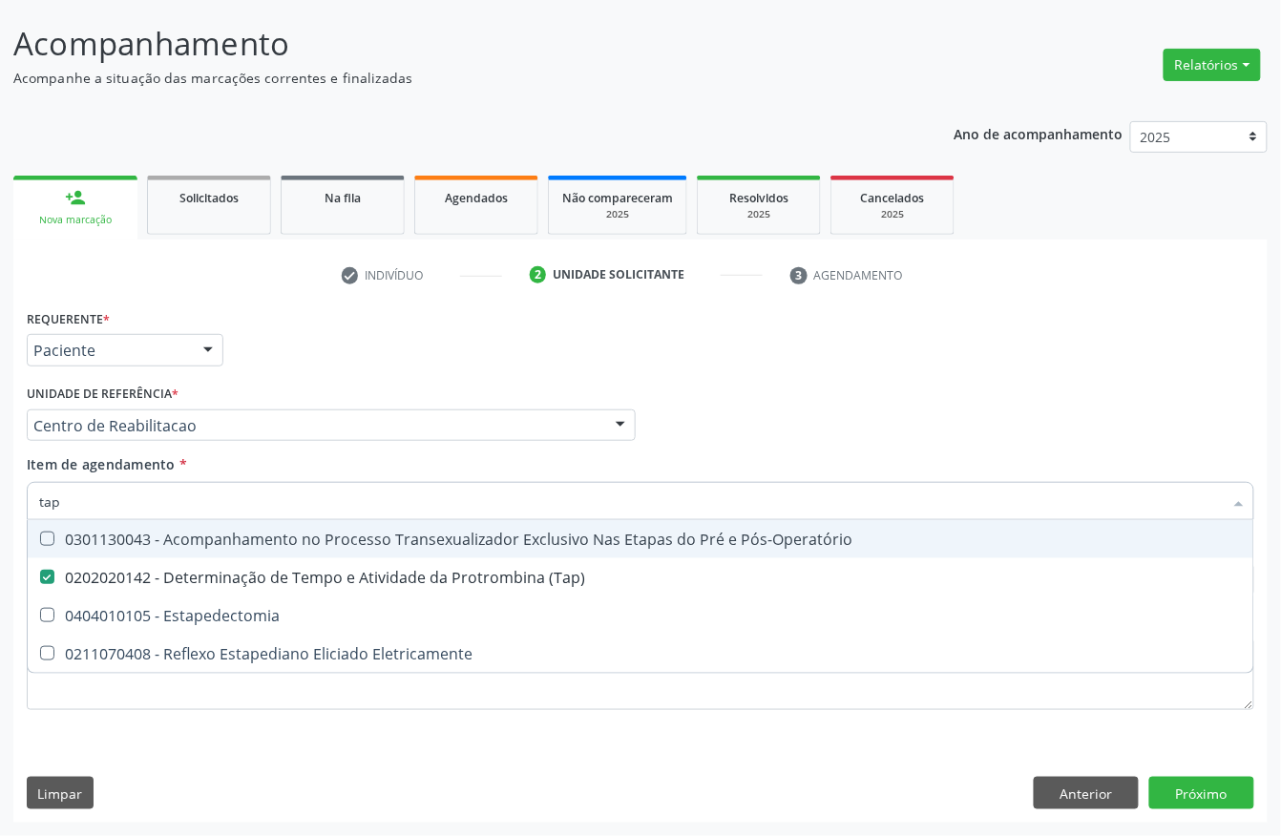
click at [260, 357] on div "Requerente * Paciente Profissional de Saúde Paciente Nenhum resultado encontrad…" at bounding box center [640, 341] width 1237 height 74
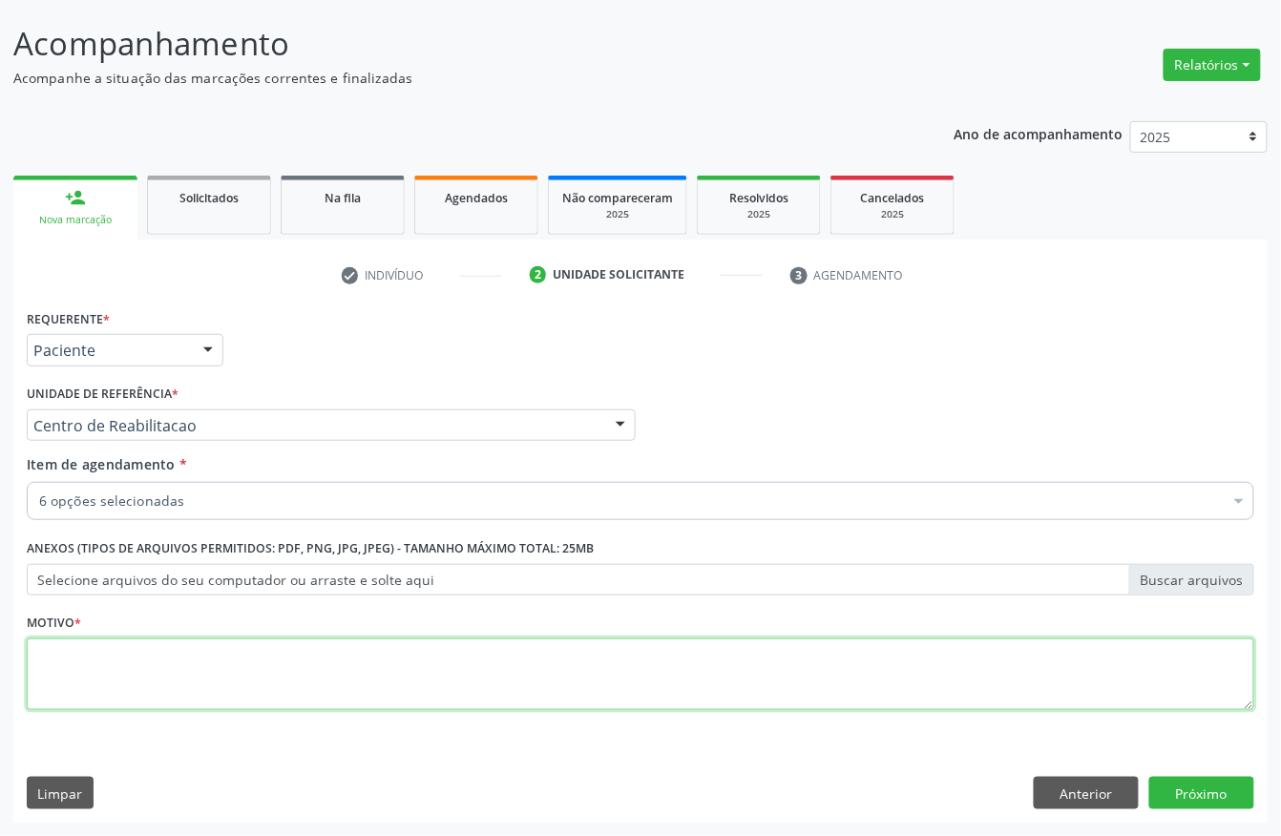
click at [77, 662] on textarea at bounding box center [640, 674] width 1227 height 73
type textarea "s"
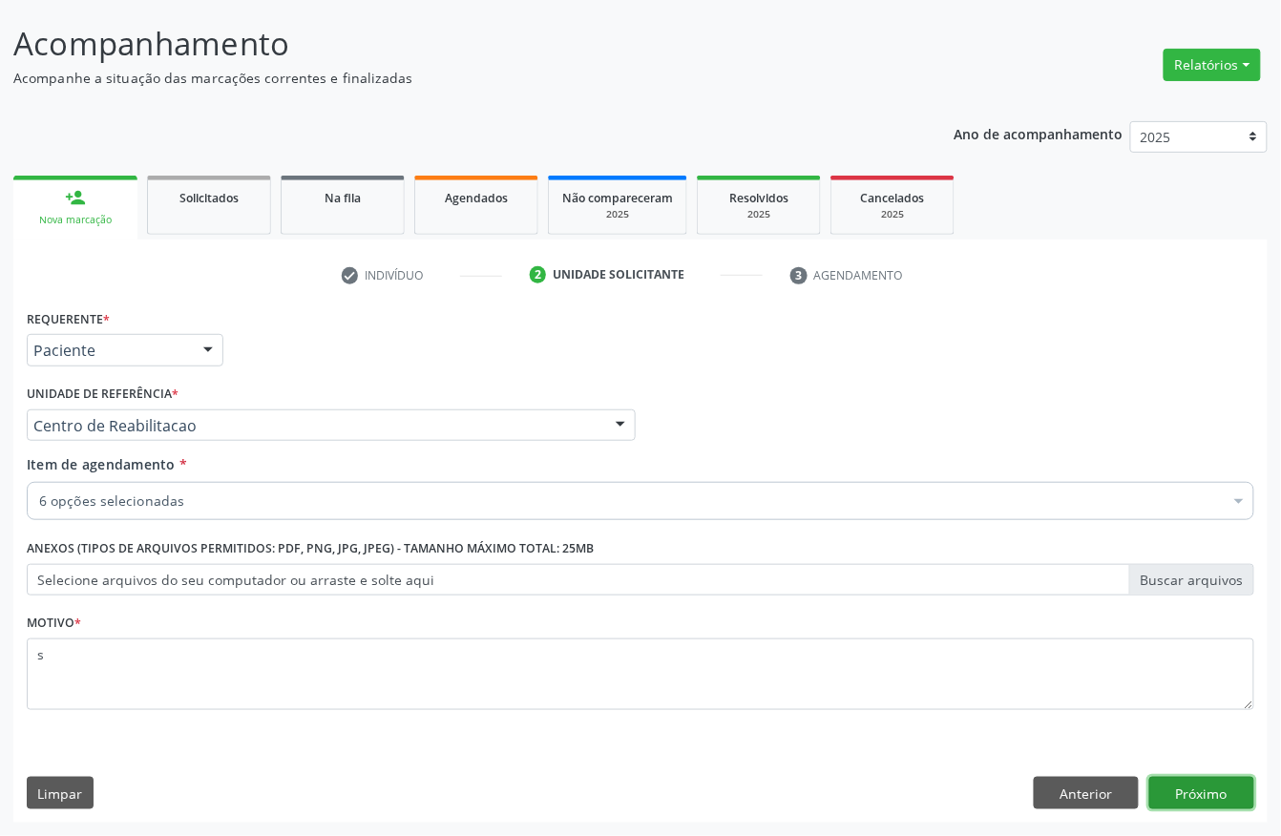
click at [1226, 796] on button "Próximo" at bounding box center [1201, 793] width 105 height 32
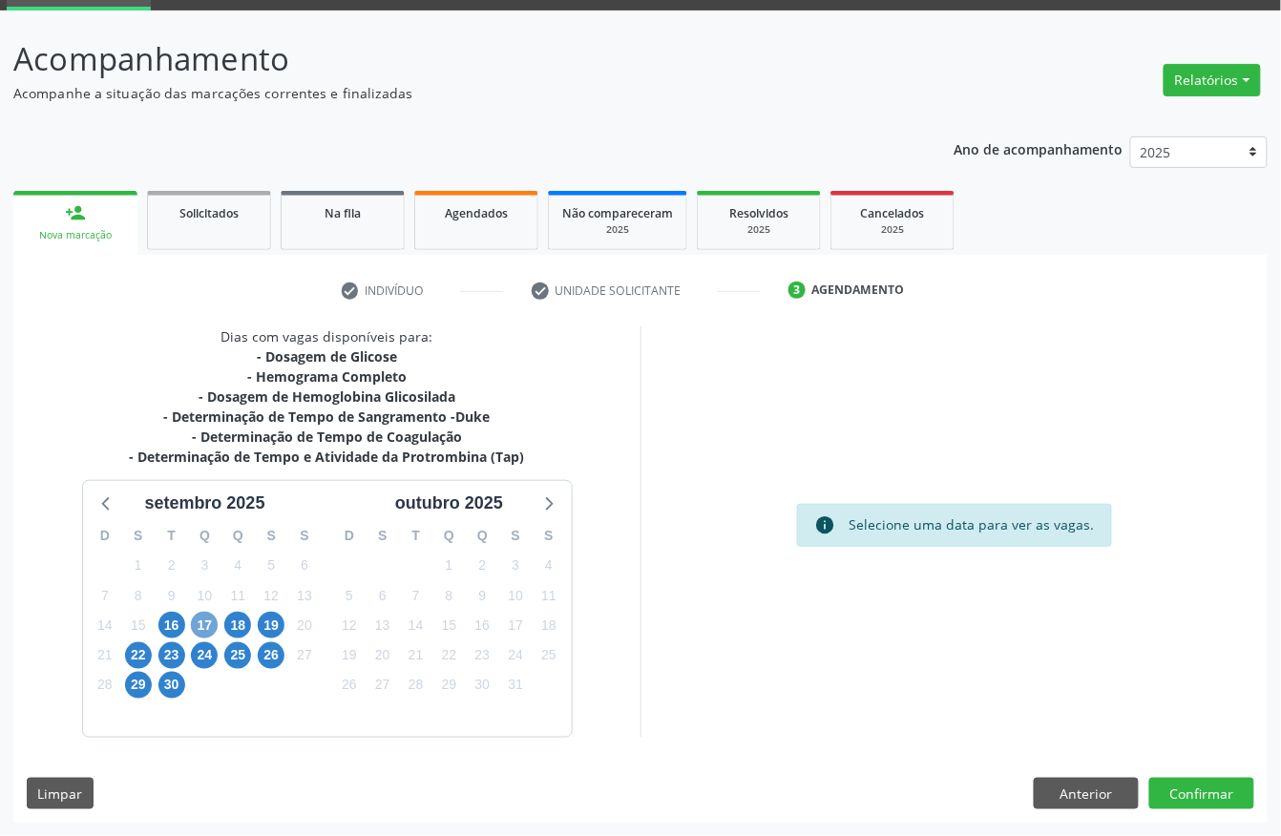
click at [206, 623] on span "17" at bounding box center [204, 625] width 27 height 27
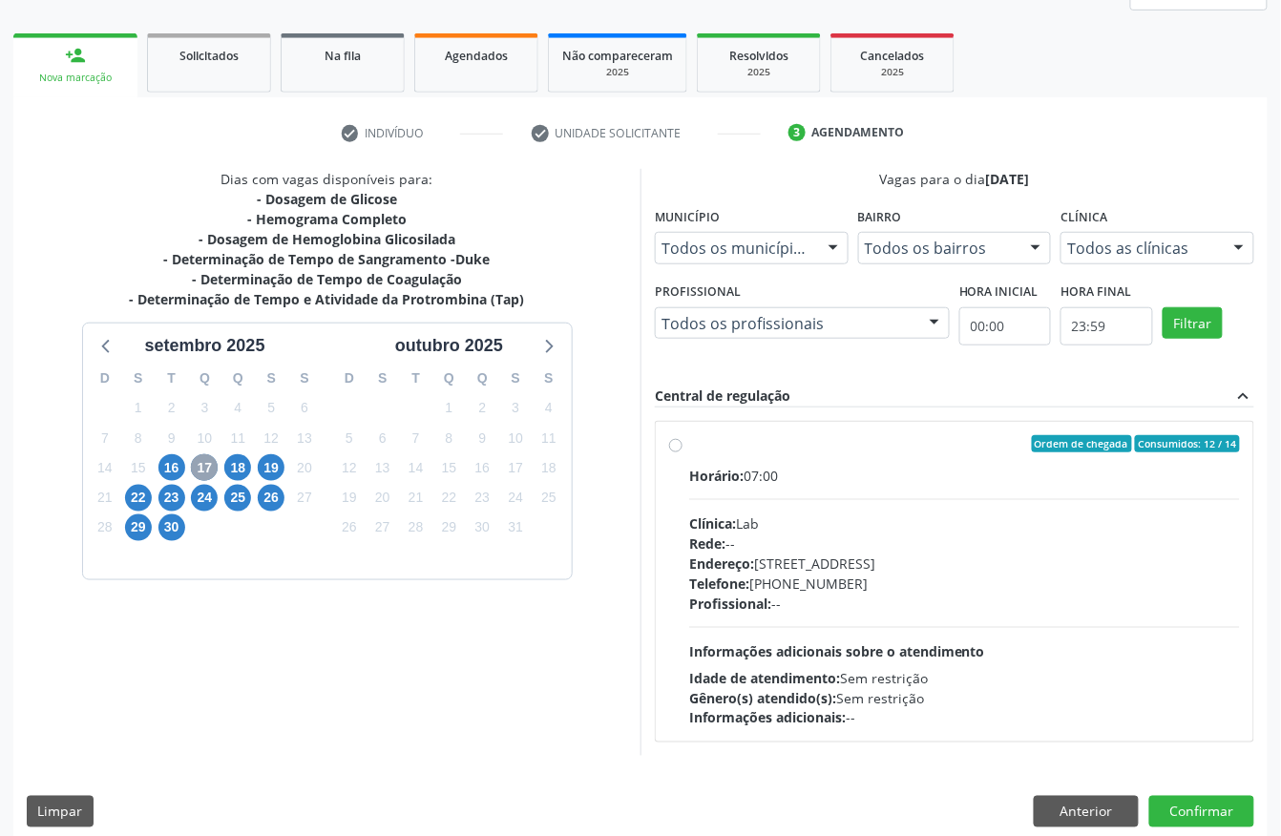
scroll to position [273, 0]
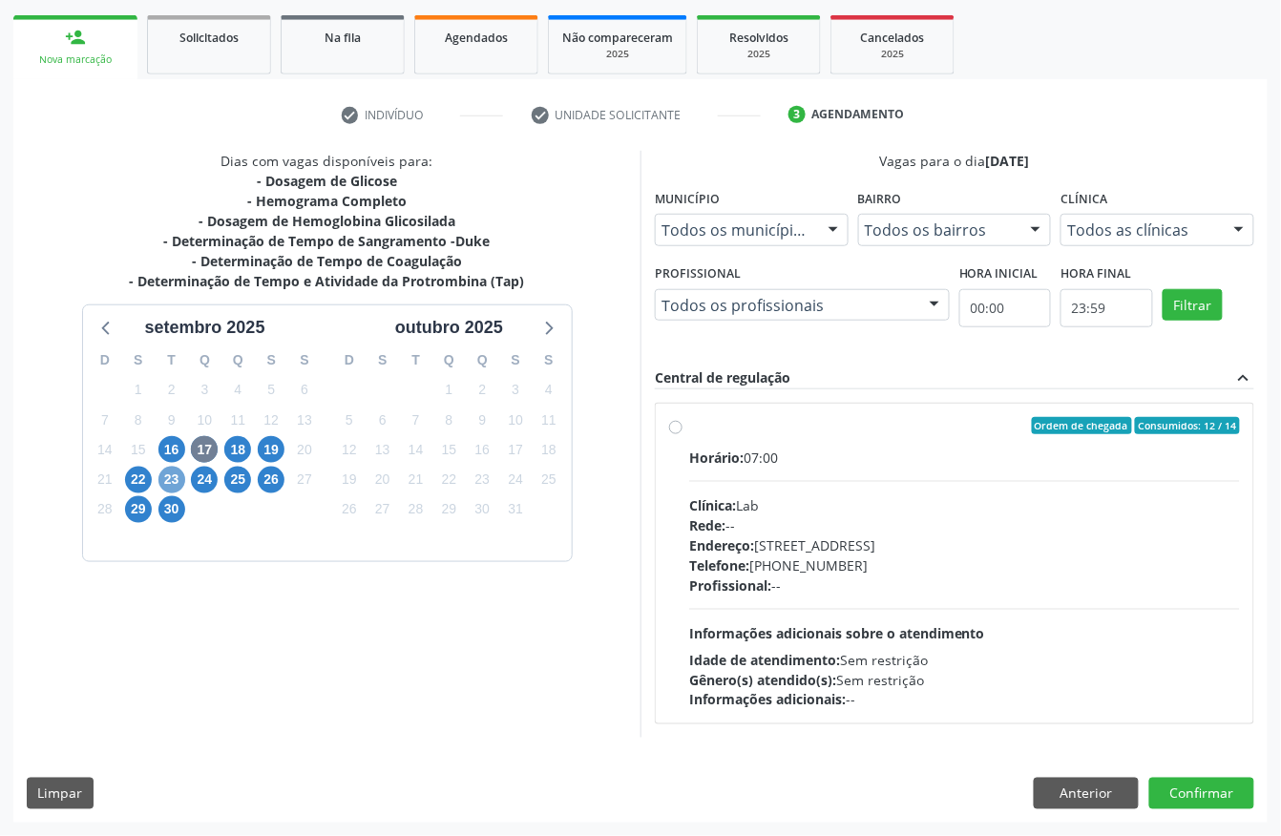
click at [168, 485] on span "23" at bounding box center [171, 480] width 27 height 27
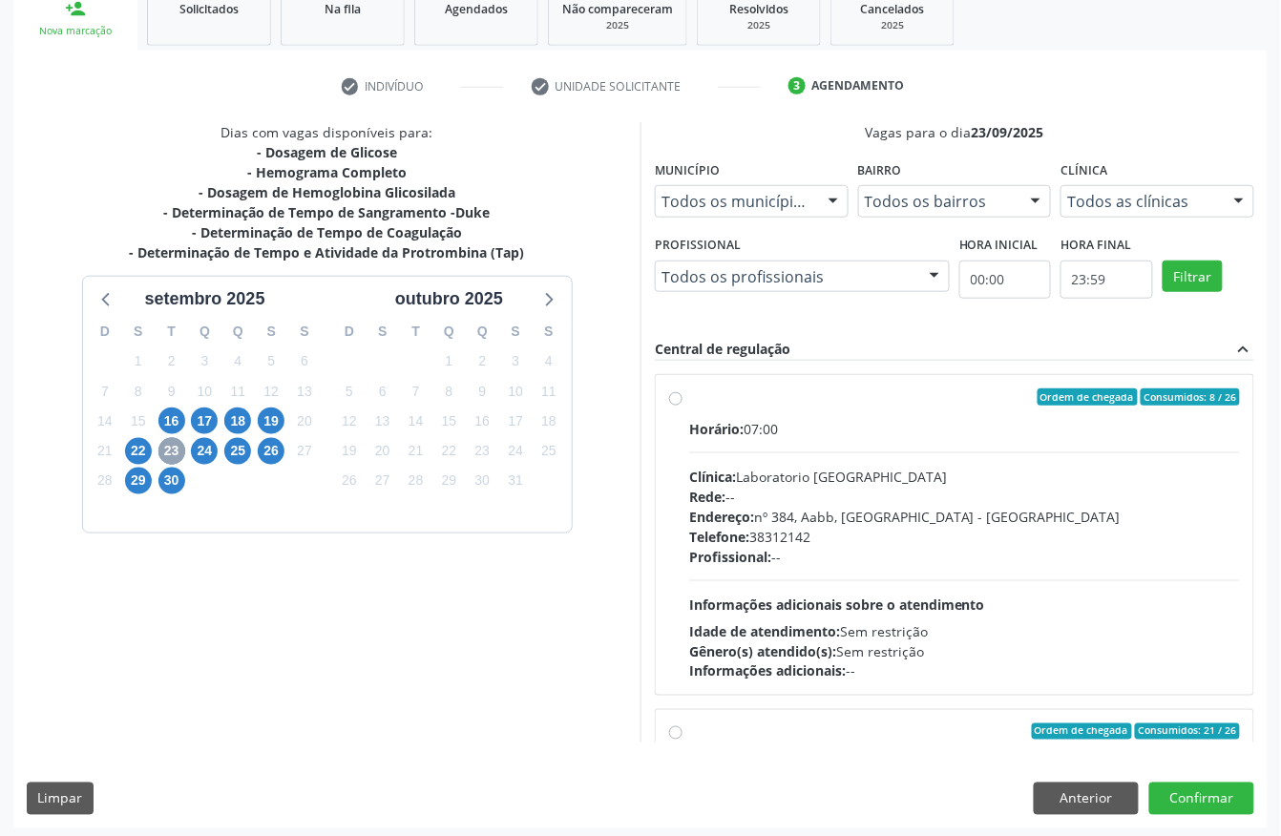
scroll to position [305, 0]
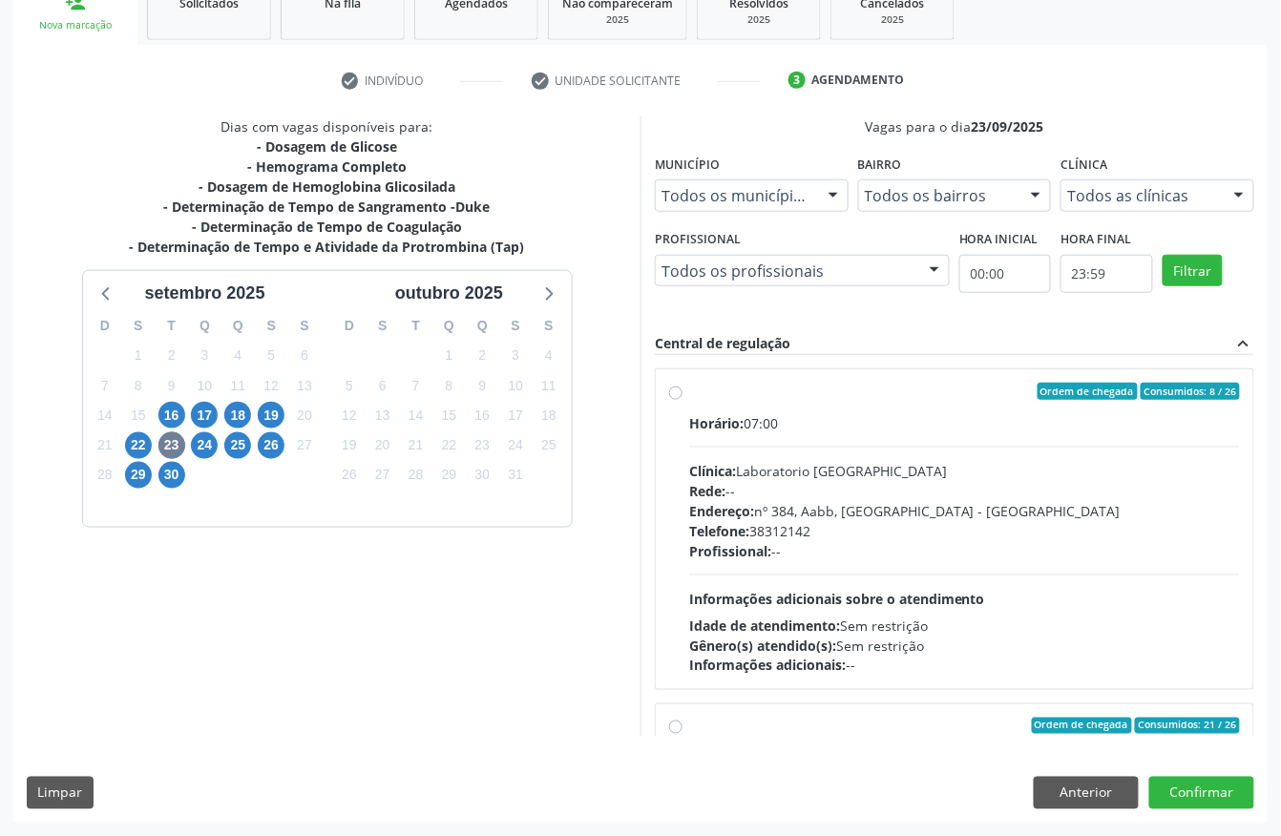
click at [813, 451] on div "Horário: 07:00 Clínica: Laboratorio Sao Francisco Rede: -- Endereço: nº 384, Aa…" at bounding box center [964, 544] width 551 height 262
click at [682, 400] on input "Ordem de chegada Consumidos: 8 / 26 Horário: 07:00 Clínica: Laboratorio Sao Fra…" at bounding box center [675, 391] width 13 height 17
radio input "true"
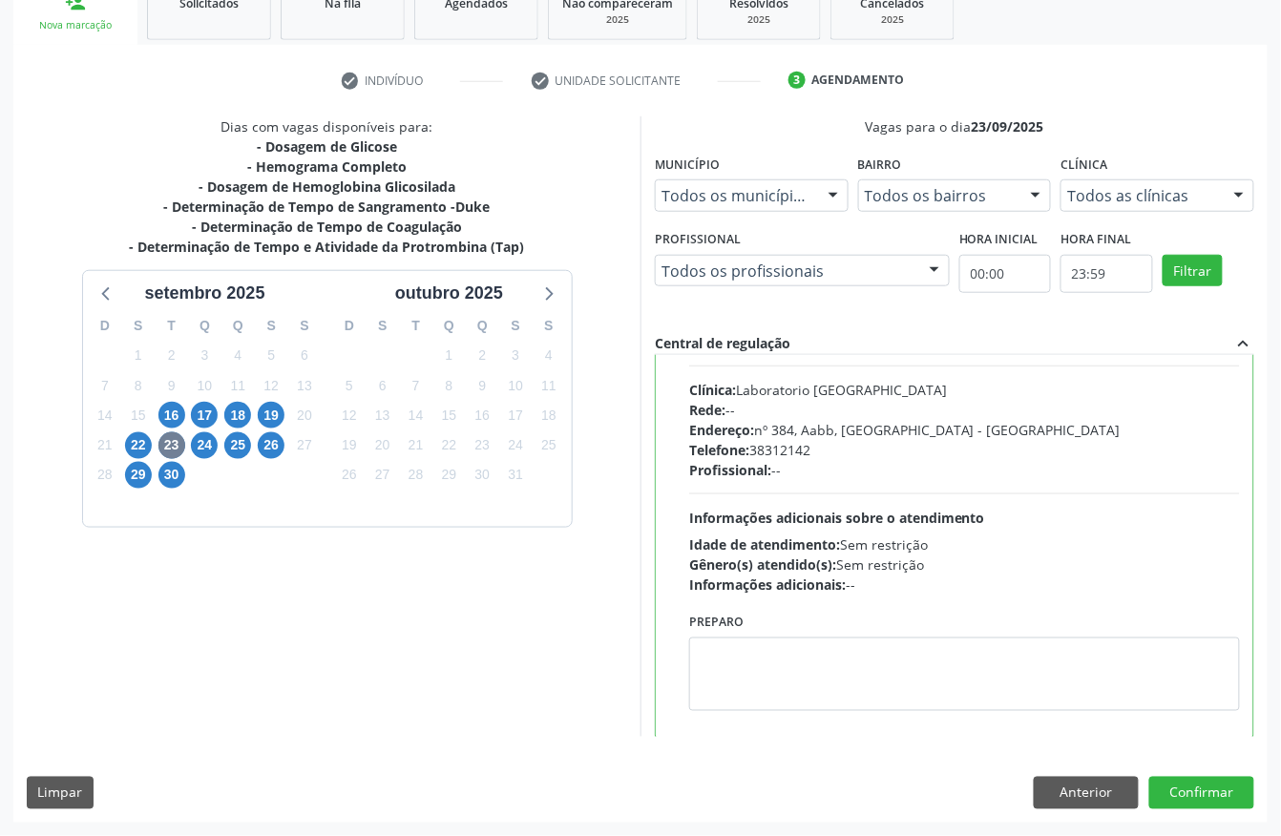
scroll to position [127, 0]
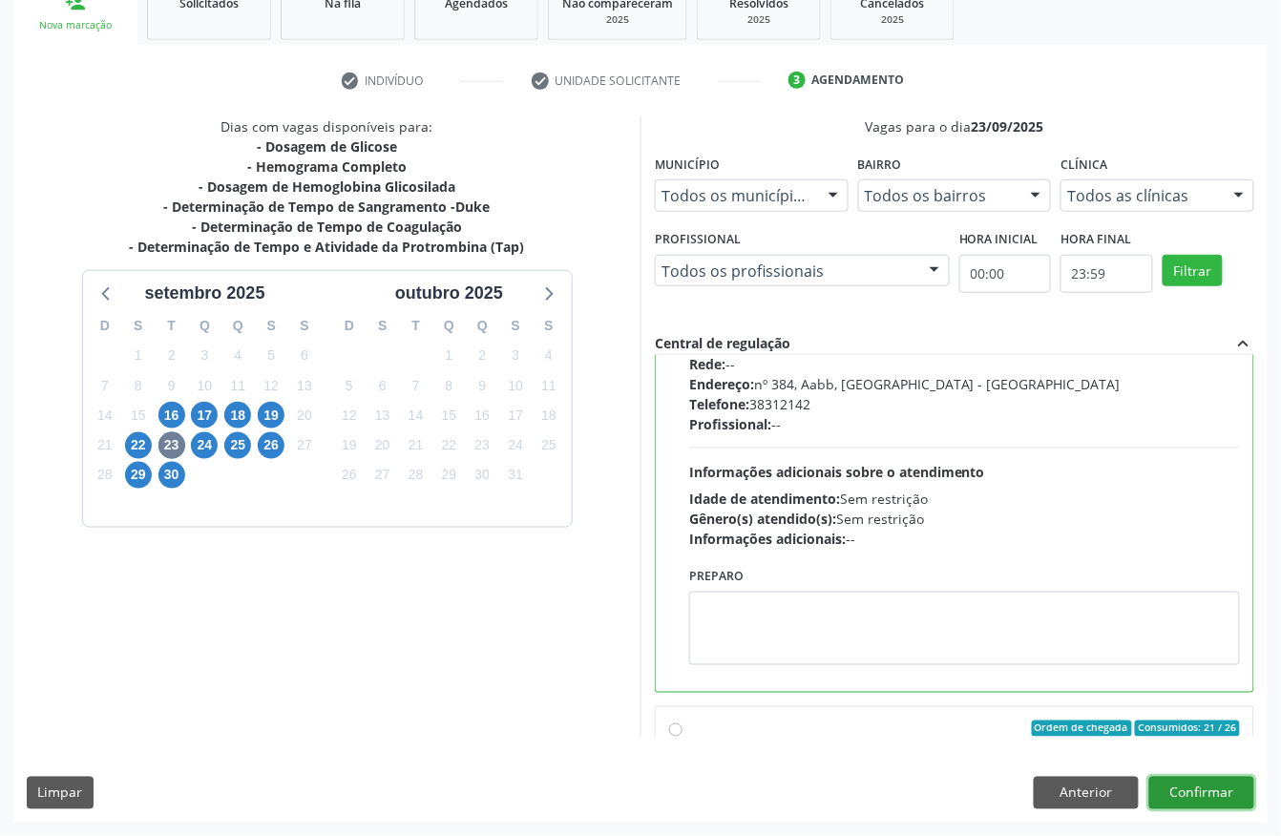
click at [1204, 783] on button "Confirmar" at bounding box center [1201, 793] width 105 height 32
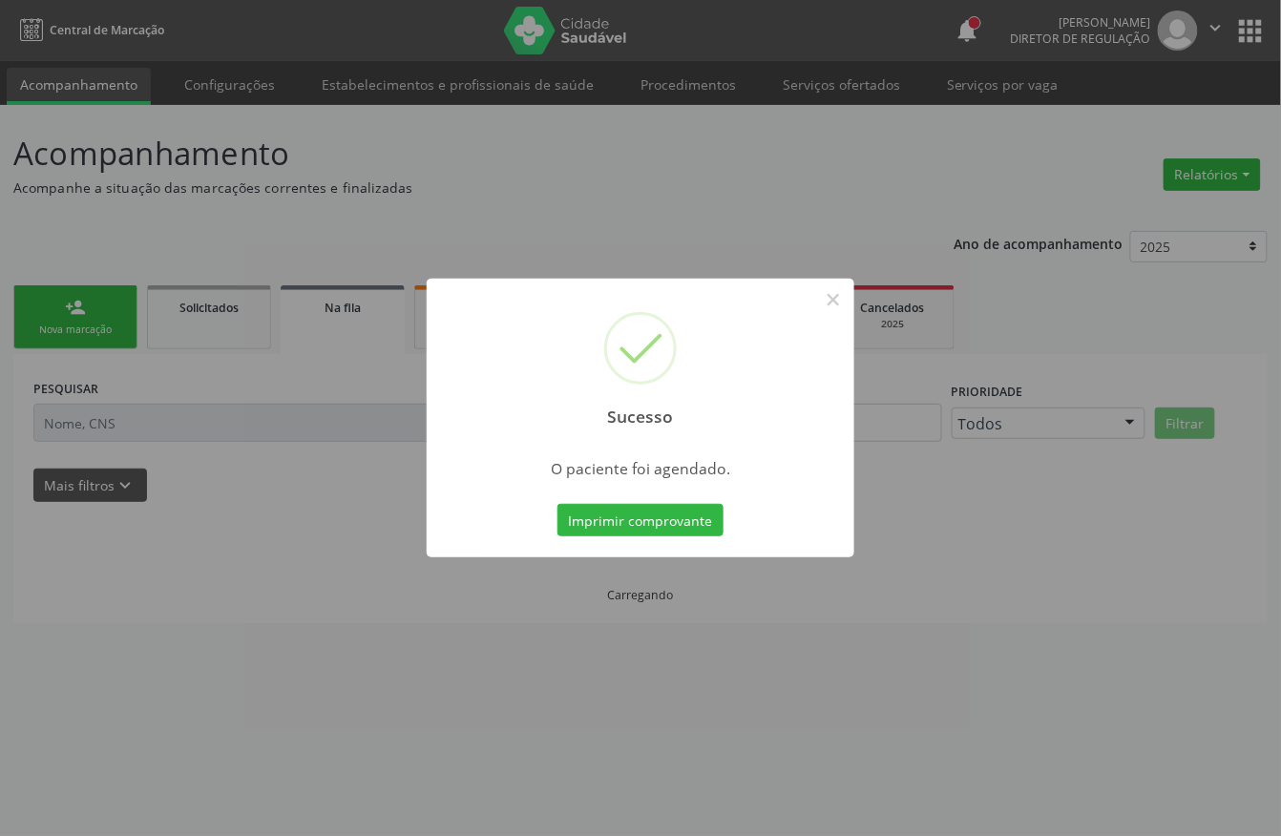
scroll to position [0, 0]
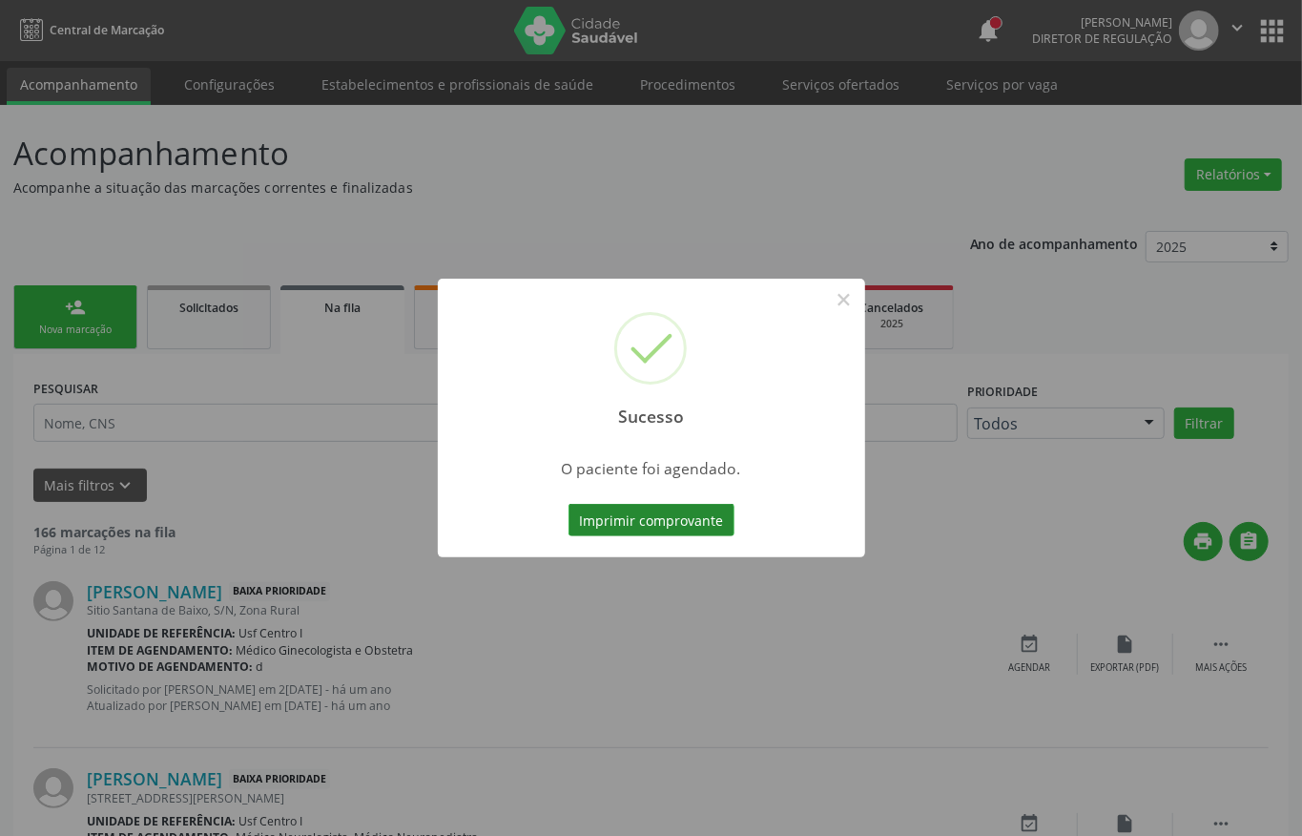
click at [607, 519] on button "Imprimir comprovante" at bounding box center [652, 520] width 166 height 32
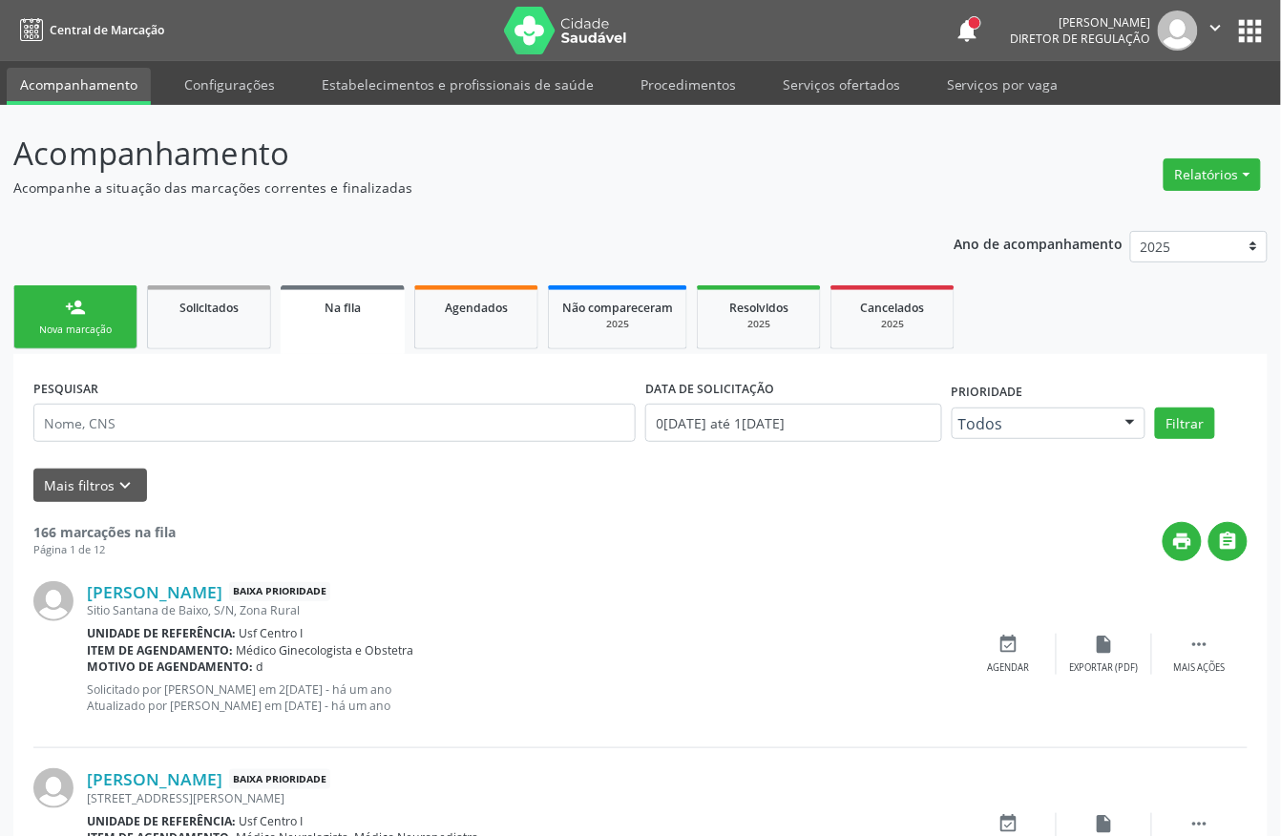
click at [82, 324] on div "Nova marcação" at bounding box center [75, 330] width 95 height 14
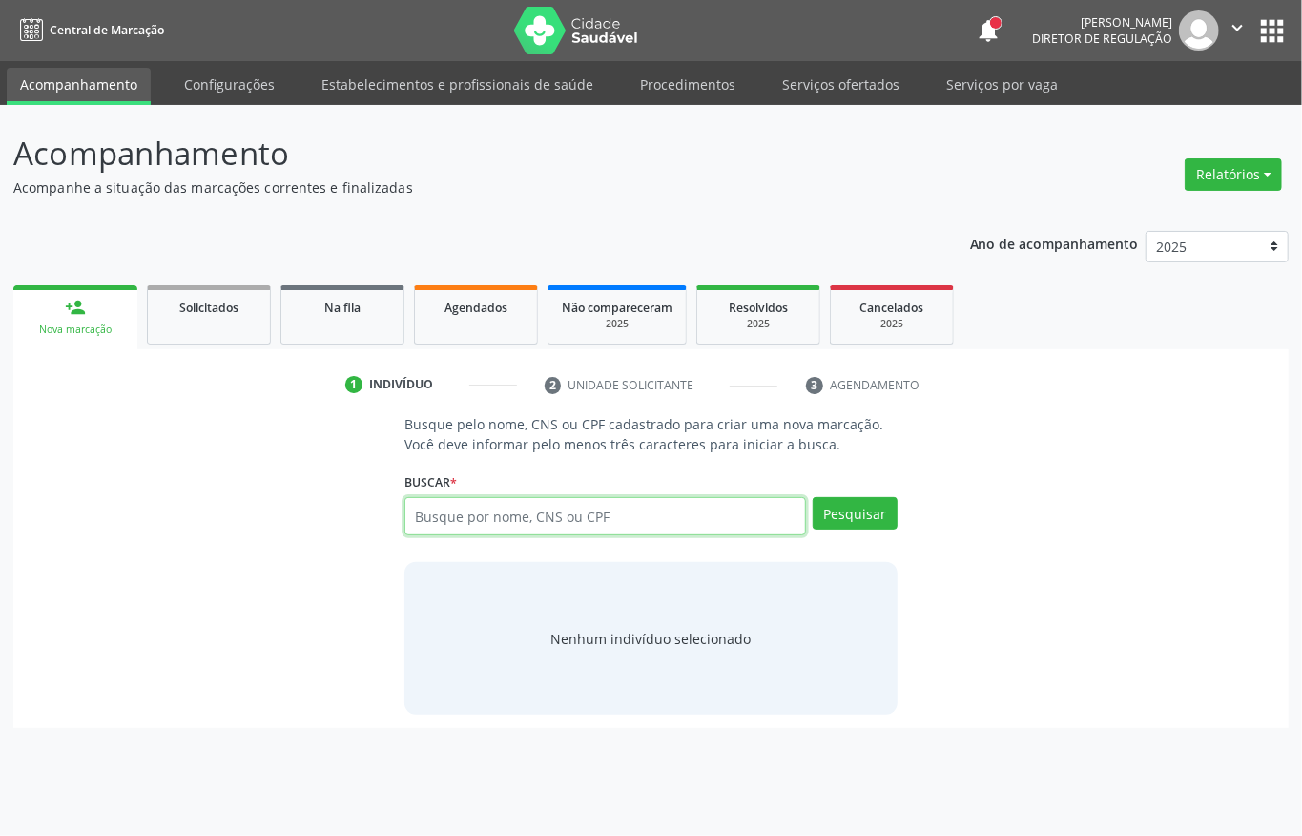
click at [417, 516] on input "text" at bounding box center [606, 516] width 402 height 38
type input "10145084876"
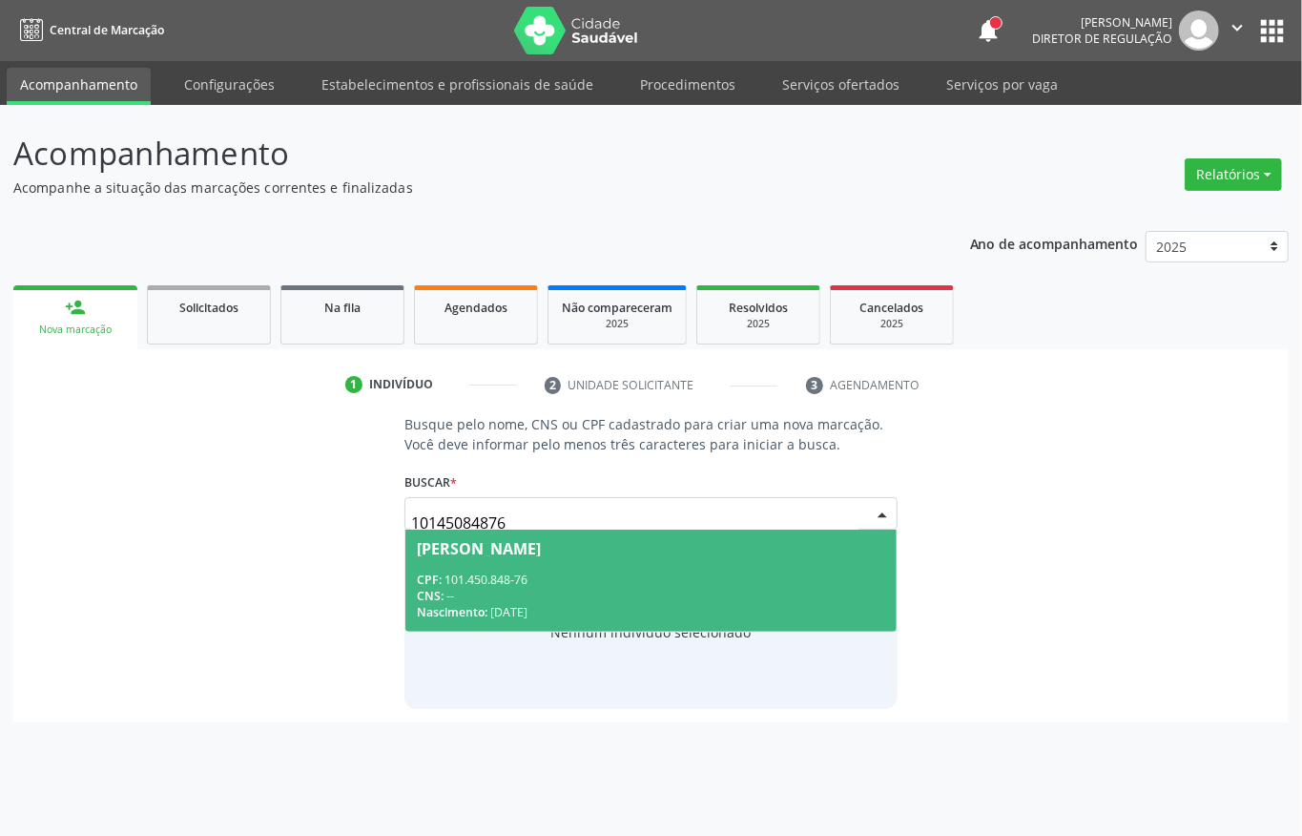
click at [670, 597] on div "CNS: --" at bounding box center [651, 596] width 469 height 16
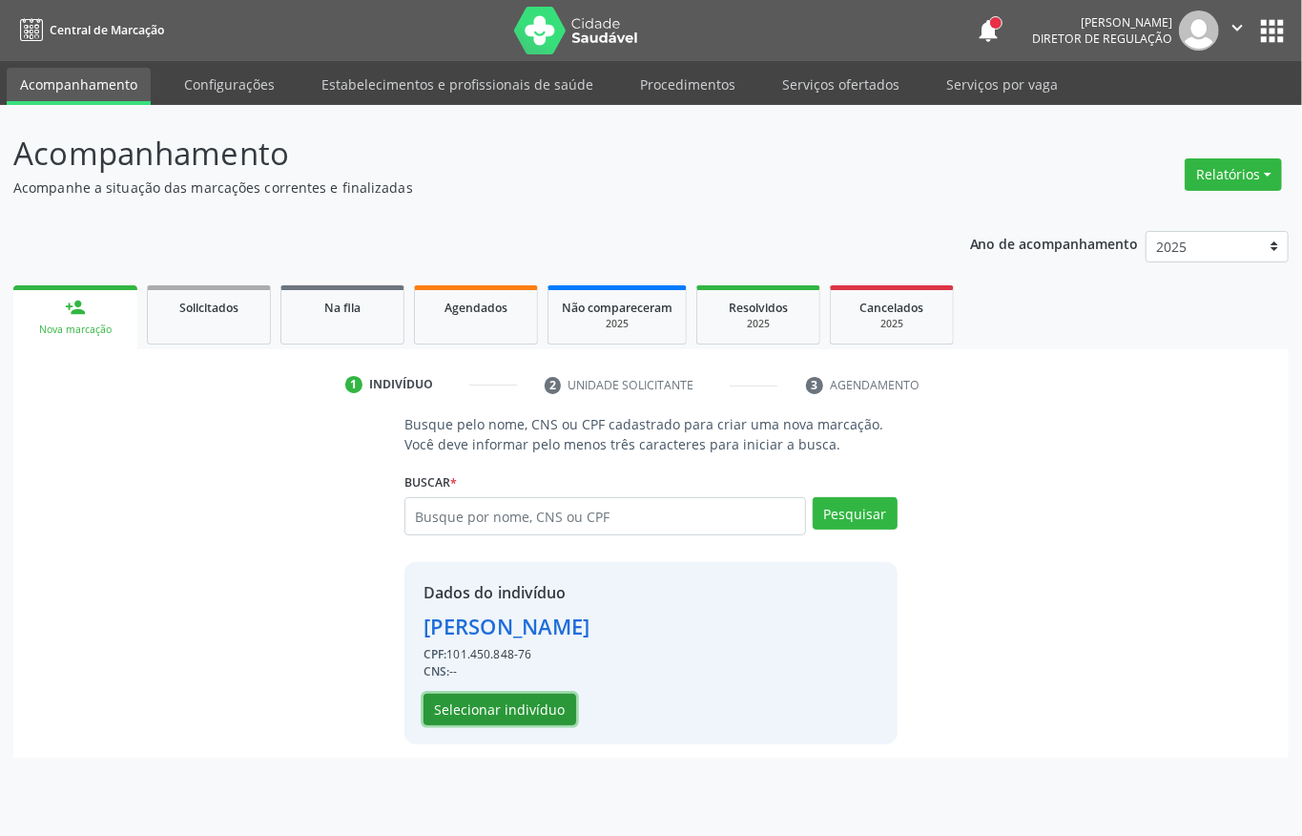
click at [532, 710] on button "Selecionar indivíduo" at bounding box center [500, 710] width 153 height 32
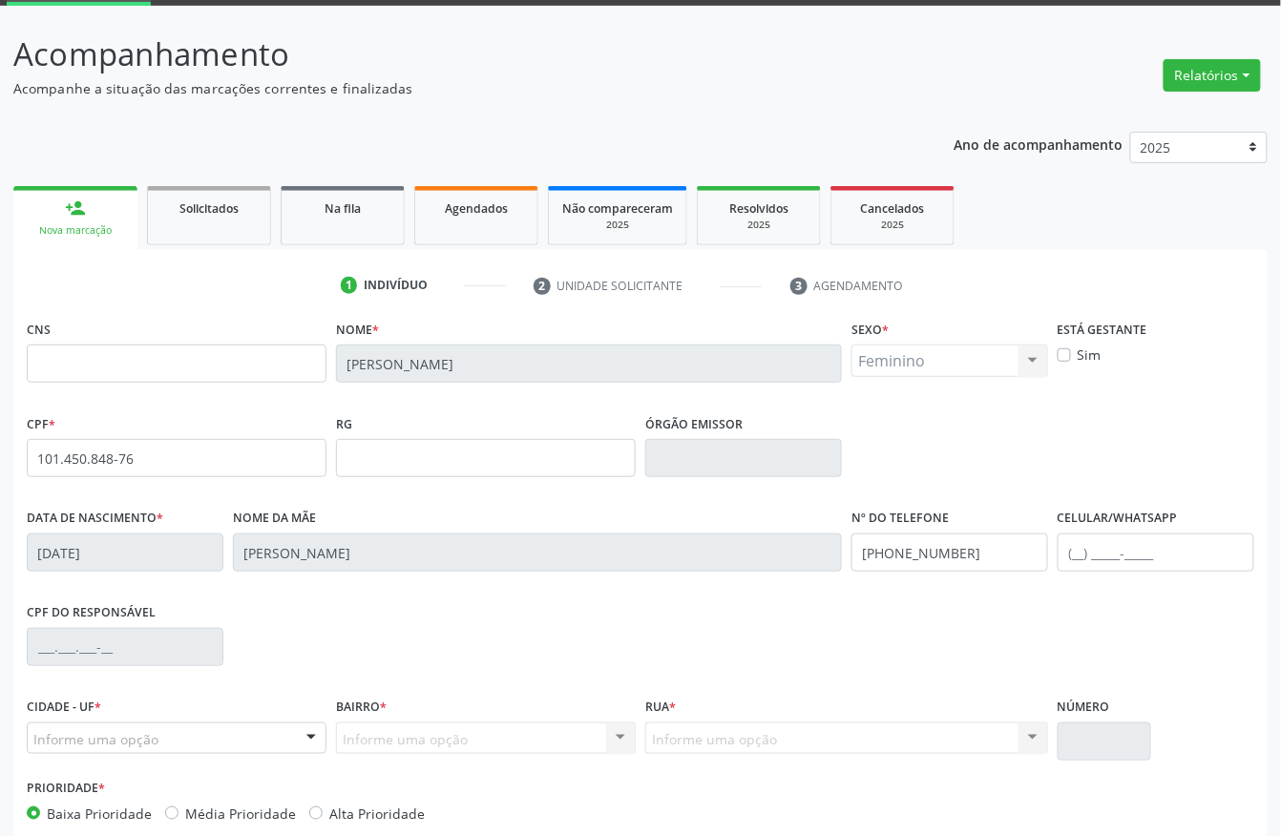
scroll to position [199, 0]
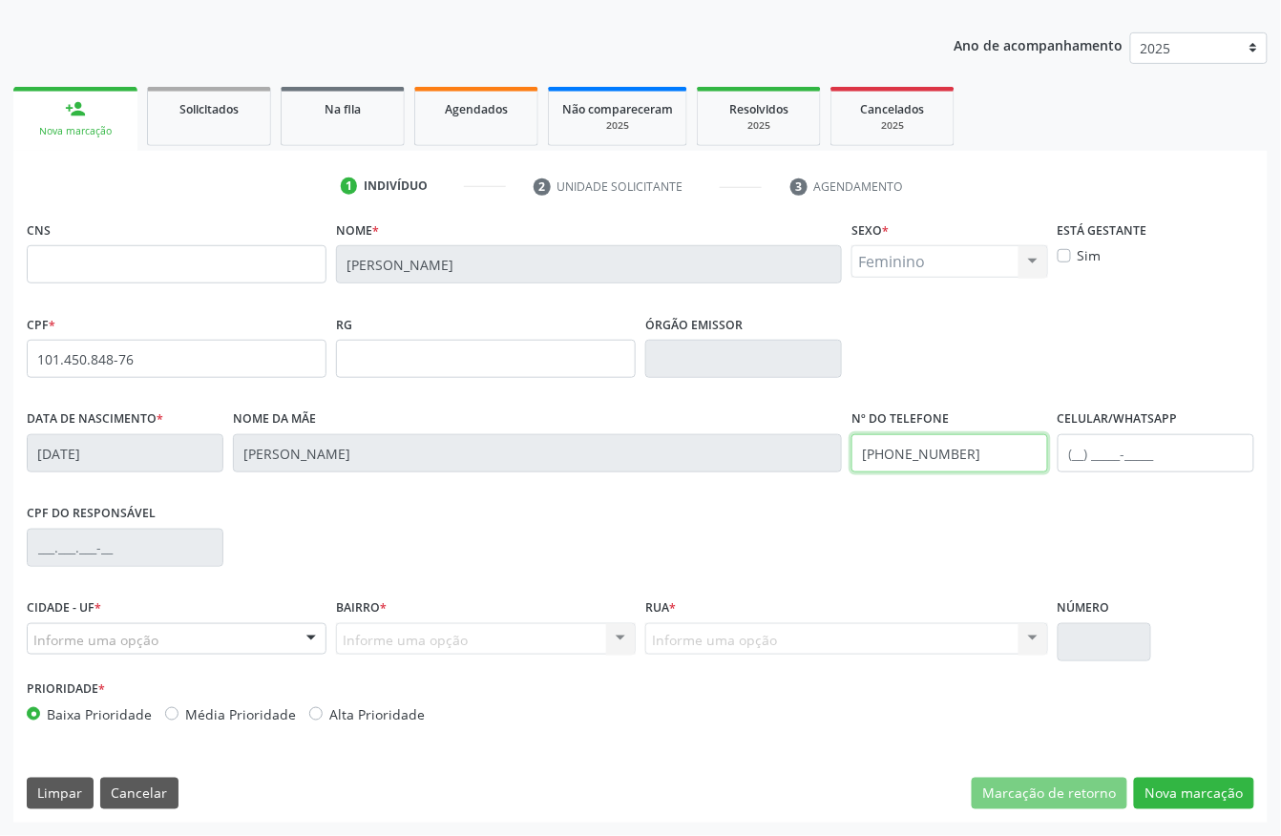
click at [985, 464] on input "(87) 99197-8282" at bounding box center [949, 453] width 197 height 38
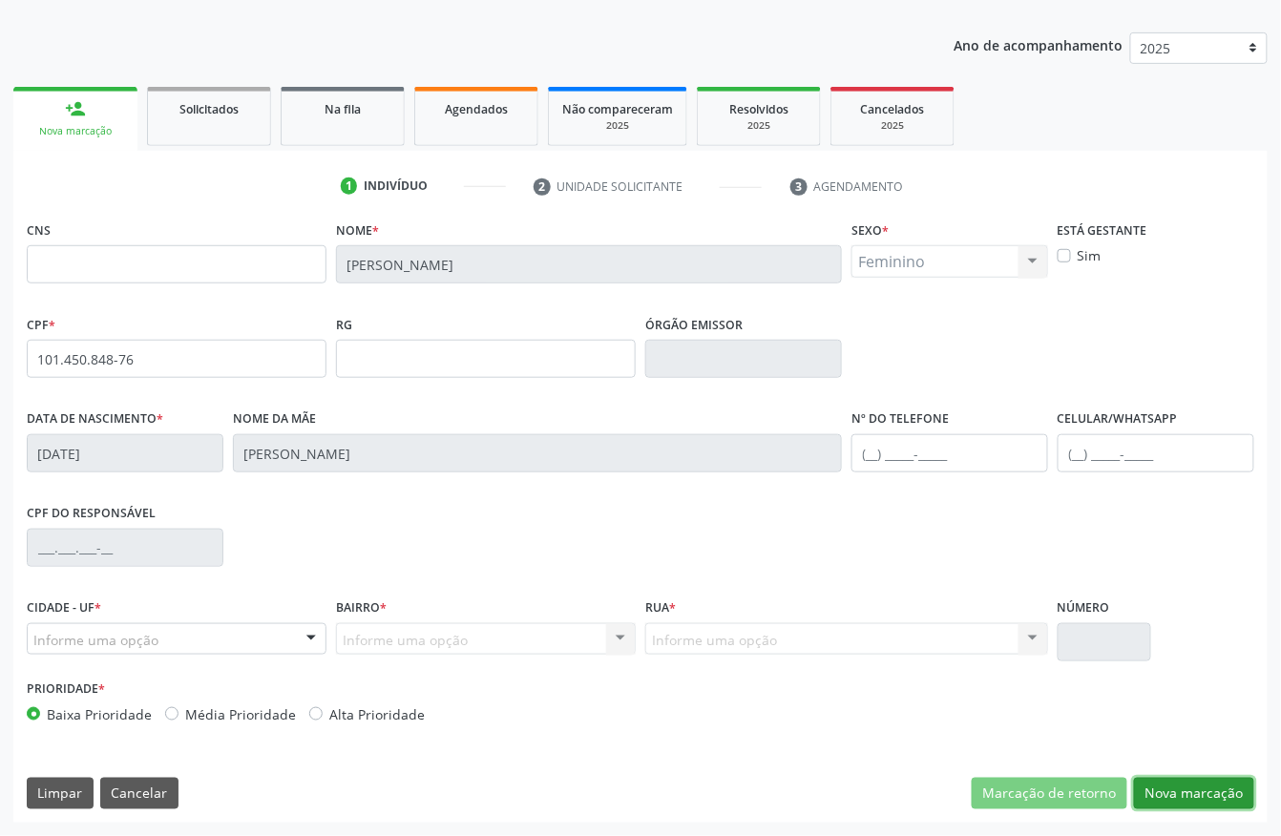
click at [1227, 799] on button "Nova marcação" at bounding box center [1194, 794] width 120 height 32
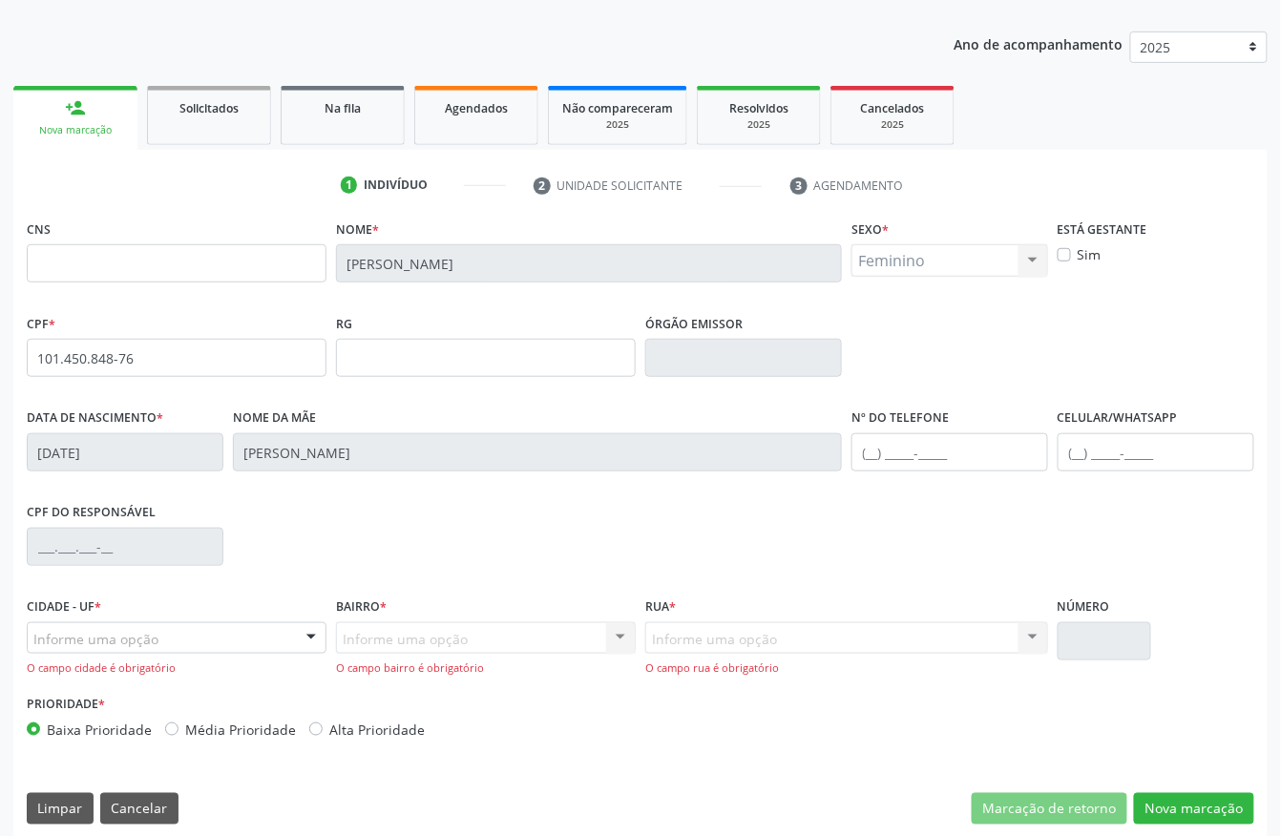
click at [215, 634] on div "Informe uma opção" at bounding box center [177, 638] width 300 height 32
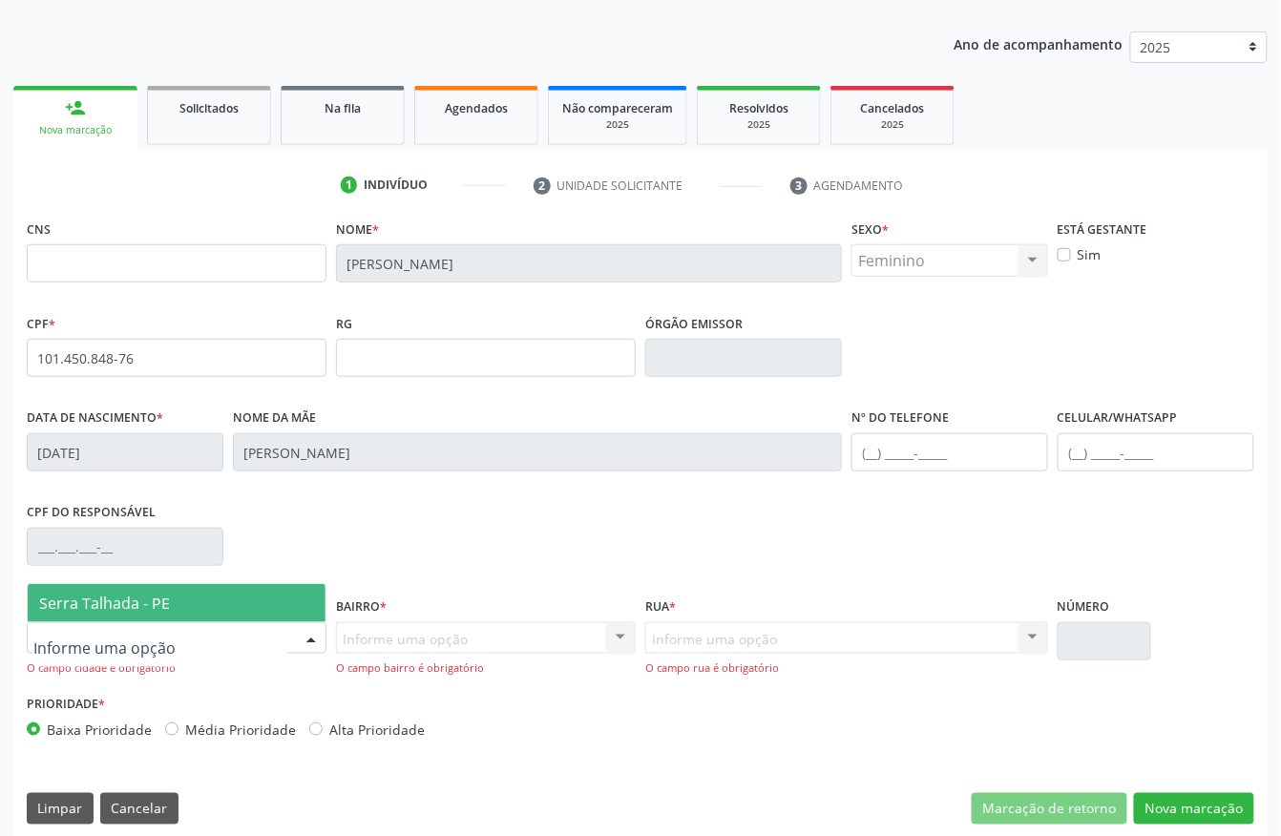
click at [215, 593] on span "Serra Talhada - PE" at bounding box center [177, 603] width 298 height 38
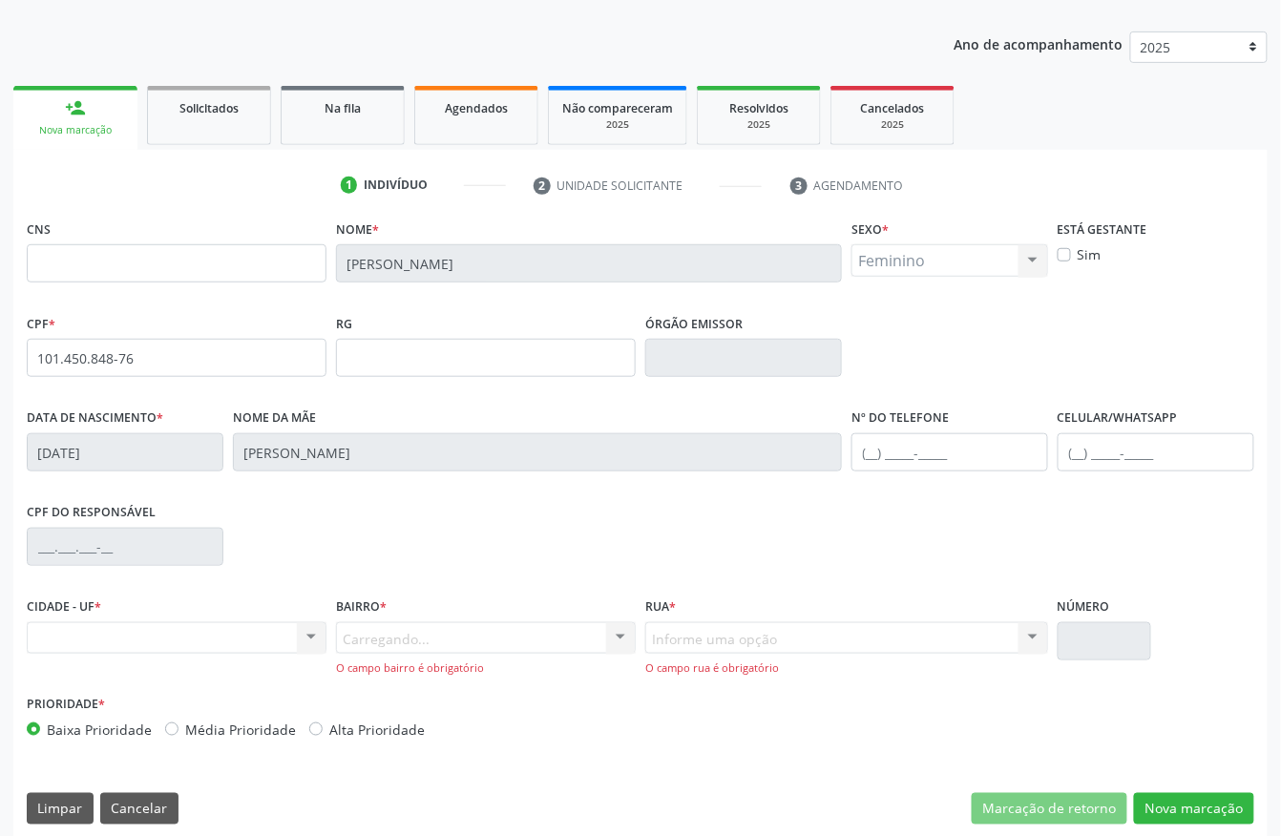
click at [426, 639] on div "Carregando... Nenhum resultado encontrado para: " " Nenhuma opção encontrada. D…" at bounding box center [486, 649] width 300 height 54
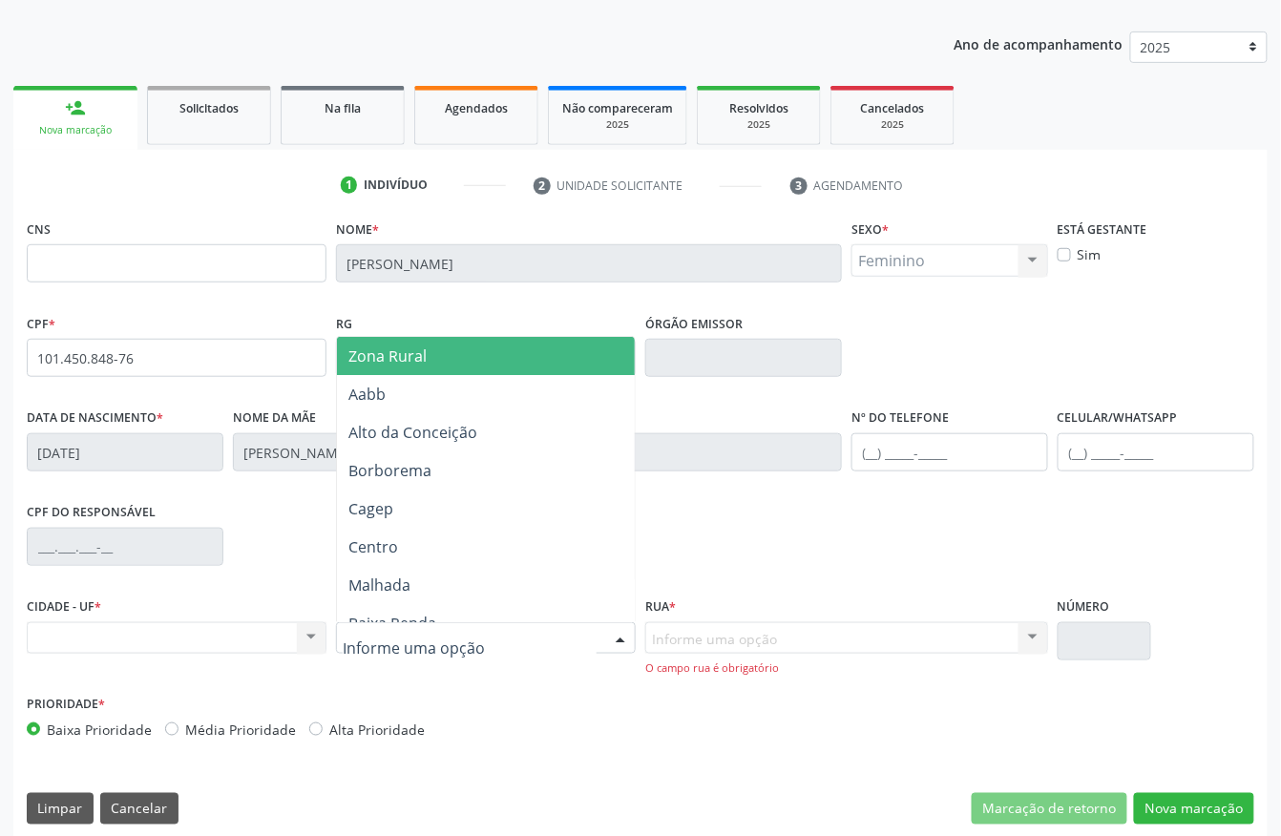
click at [432, 351] on span "Zona Rural" at bounding box center [490, 356] width 306 height 38
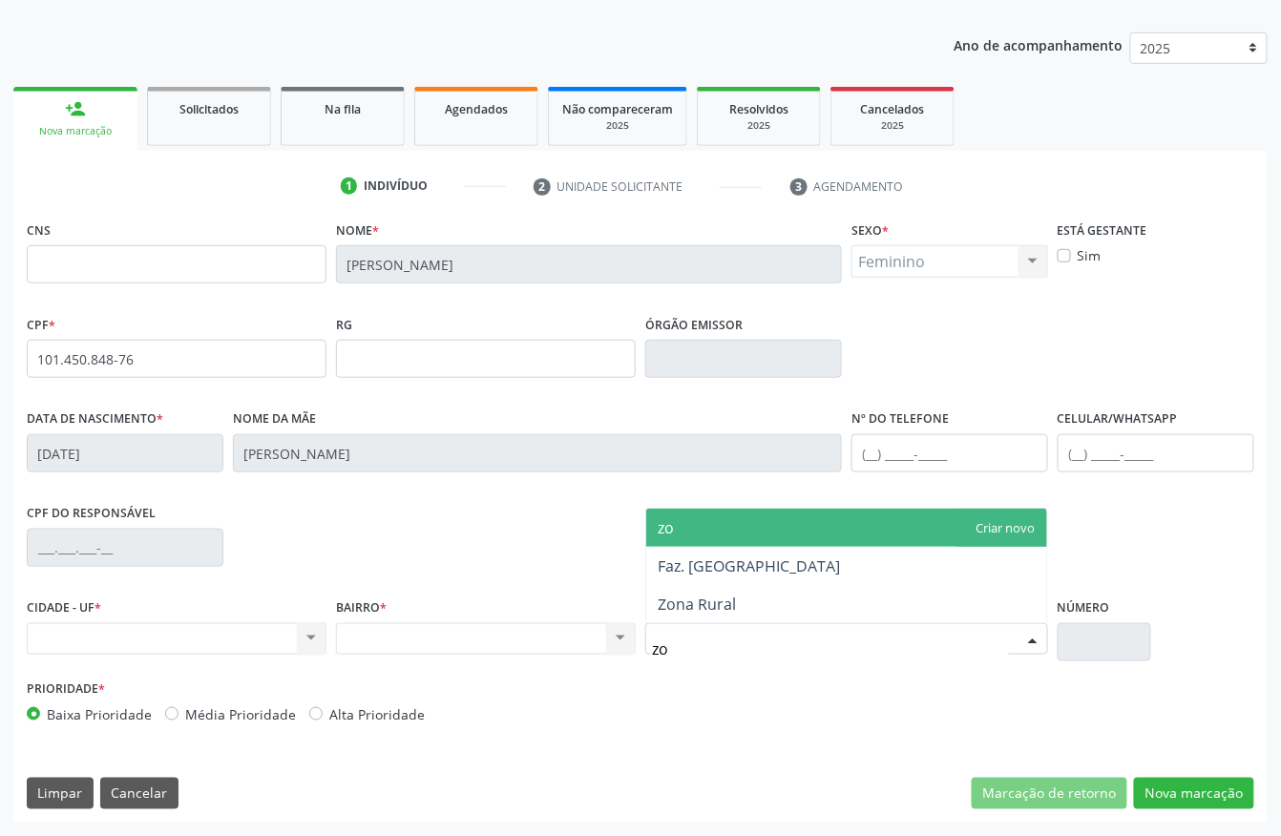
type input "zon"
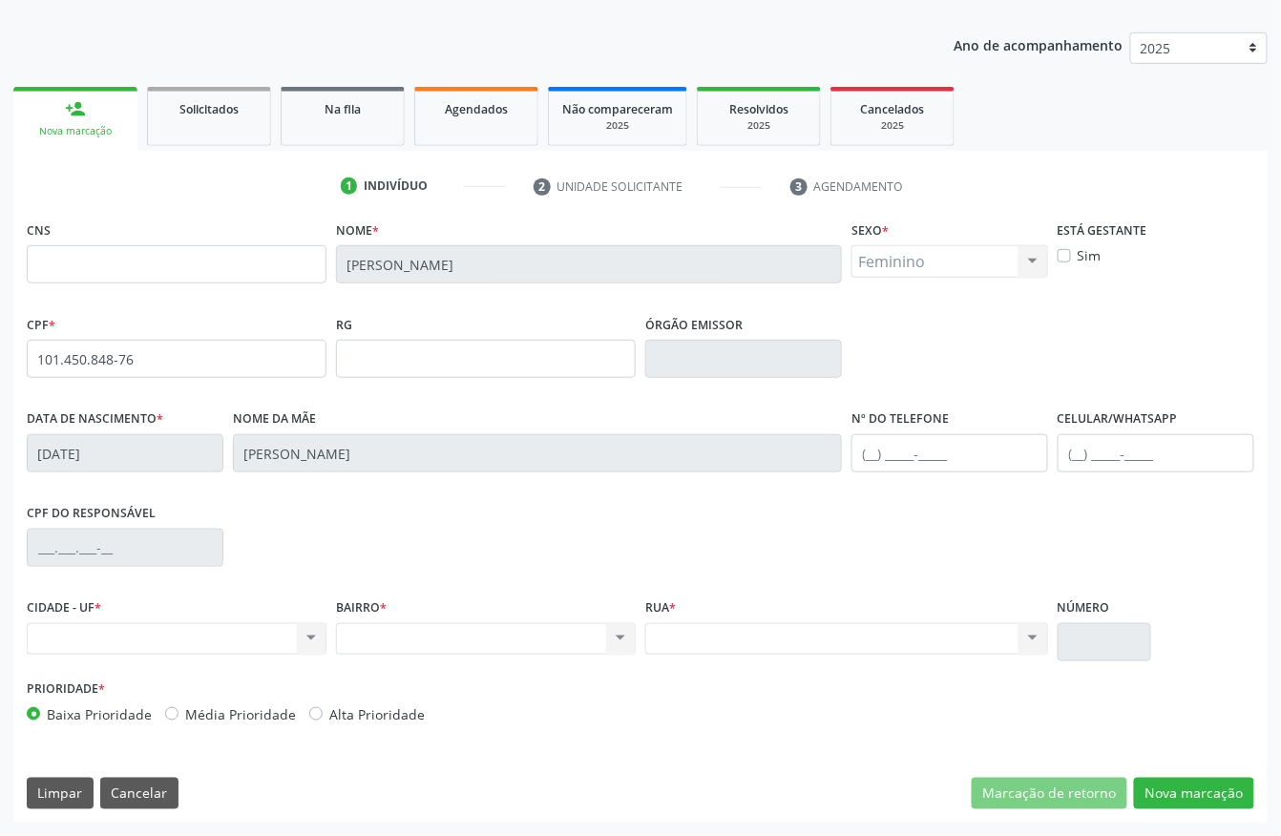
click at [676, 641] on div "Nenhum resultado encontrado para: " " Não há nenhuma opção para ser exibida." at bounding box center [846, 639] width 403 height 32
click at [680, 632] on div "Nenhum resultado encontrado para: " " Não há nenhuma opção para ser exibida." at bounding box center [846, 639] width 403 height 32
click at [1188, 791] on button "Nova marcação" at bounding box center [1194, 794] width 120 height 32
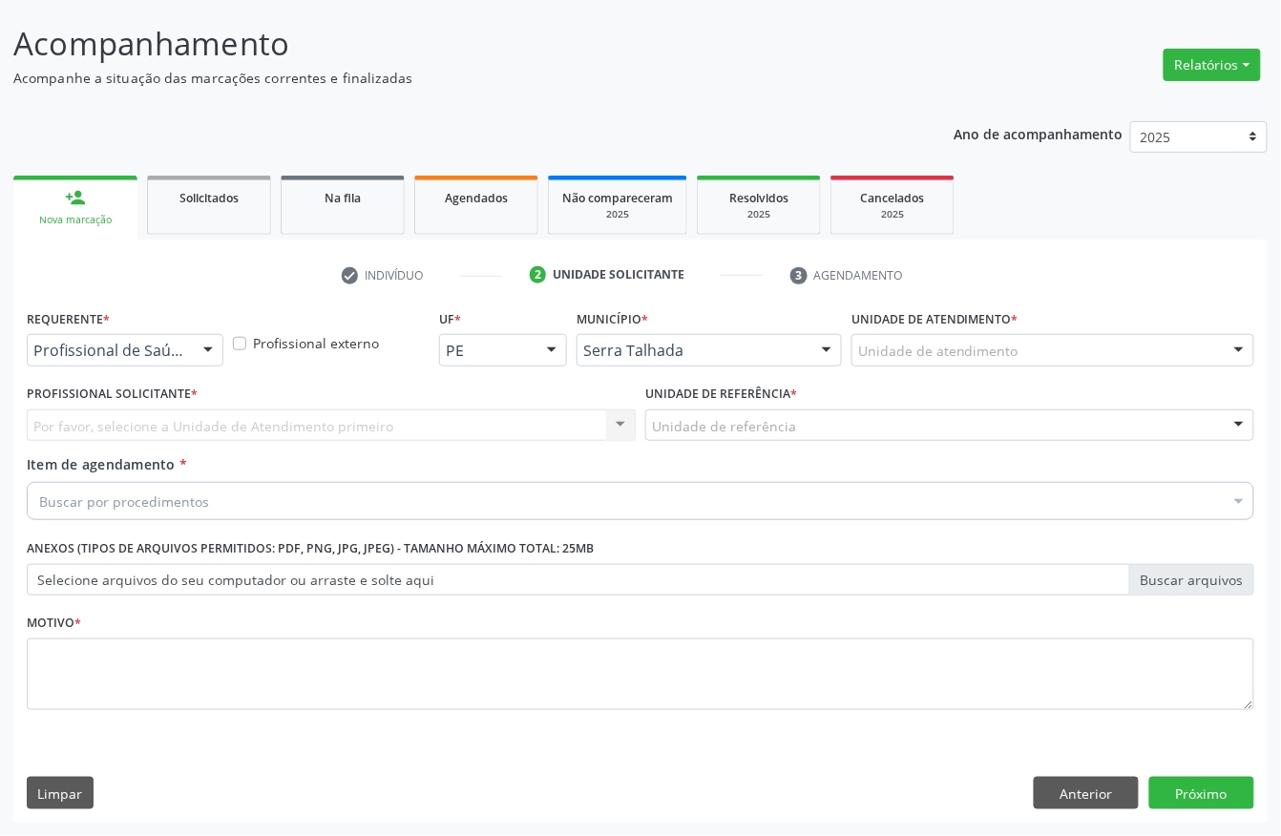
click at [198, 341] on div at bounding box center [208, 351] width 29 height 32
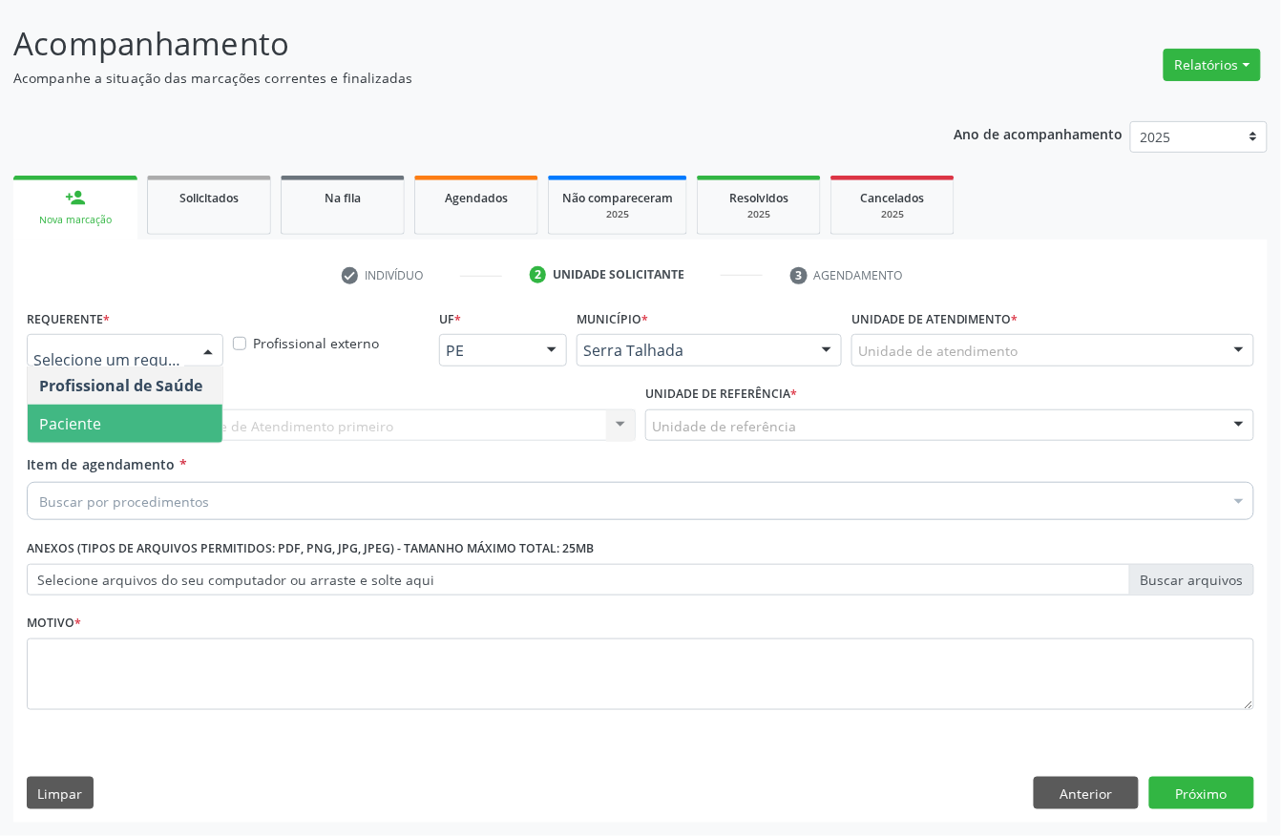
click at [139, 431] on span "Paciente" at bounding box center [125, 424] width 195 height 38
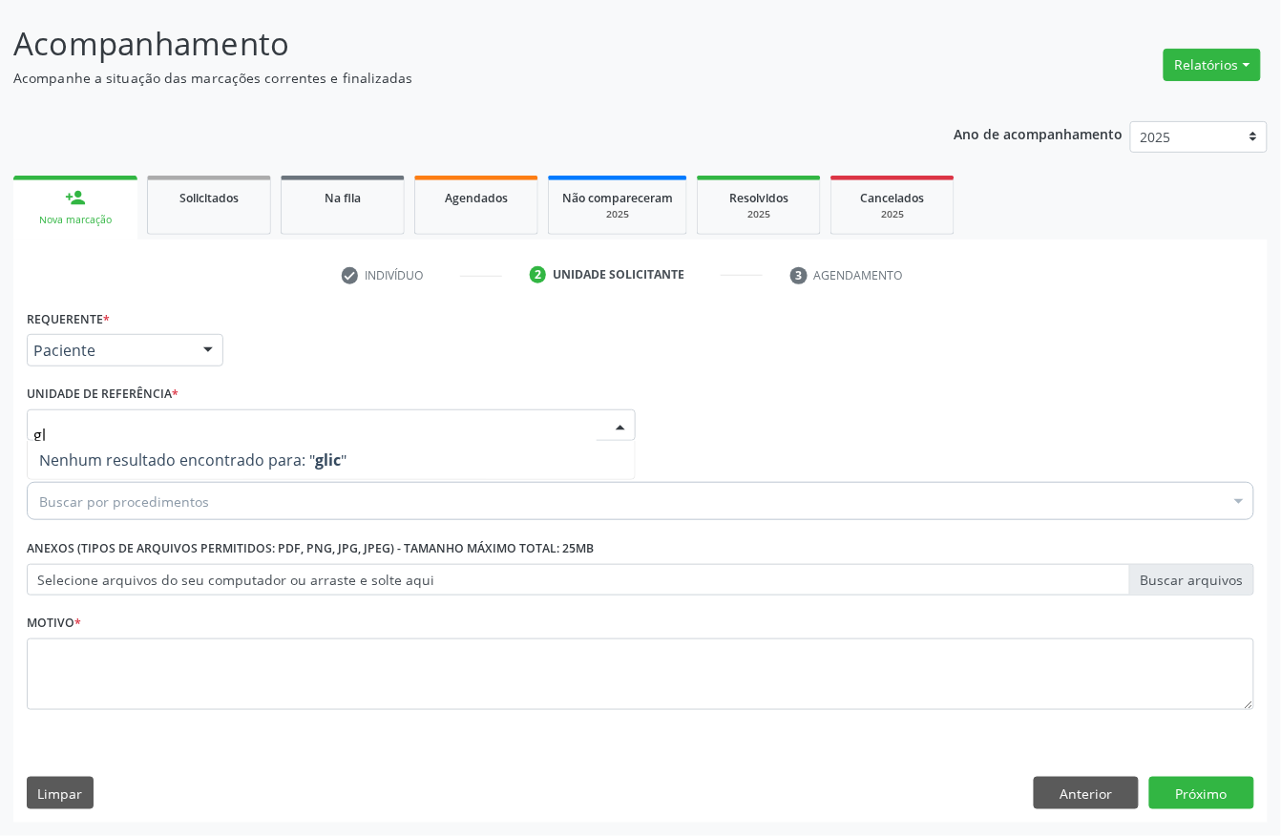
type input "g"
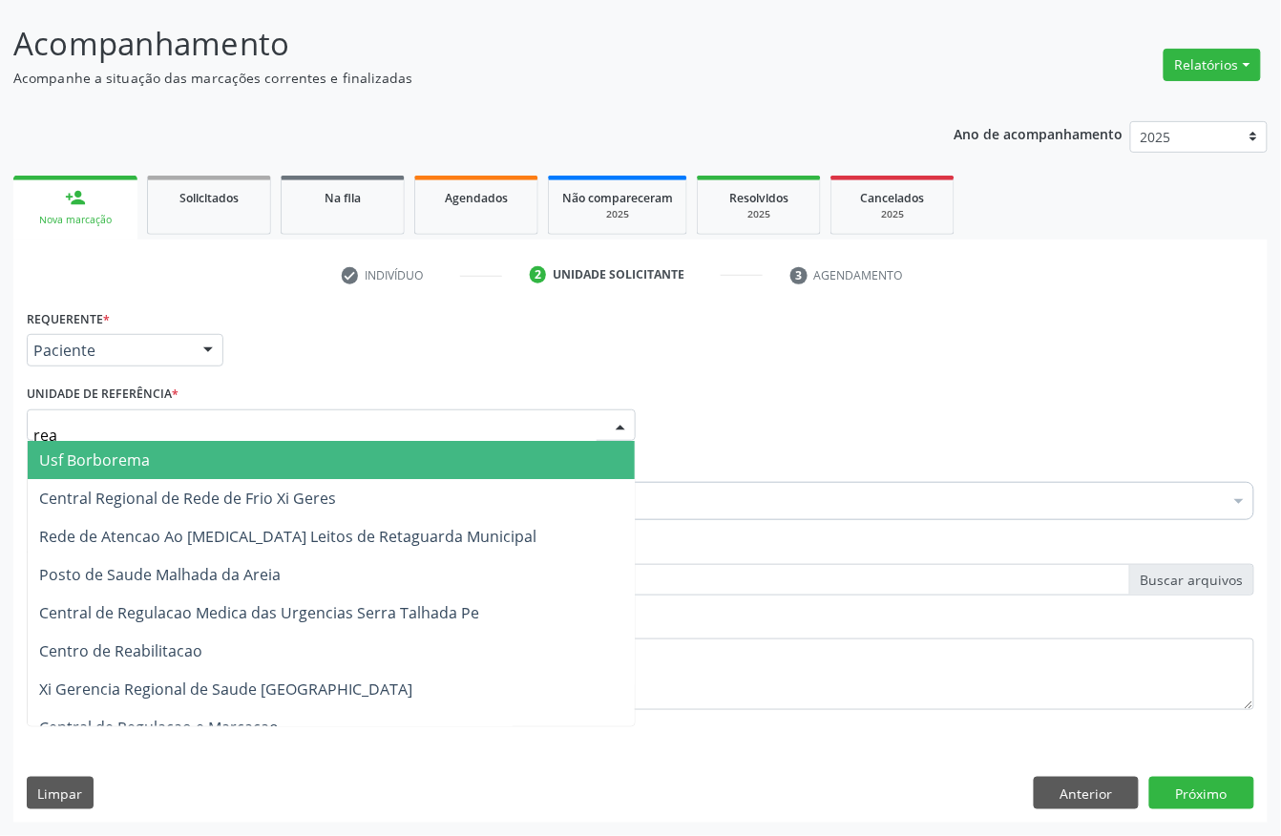
type input "reab"
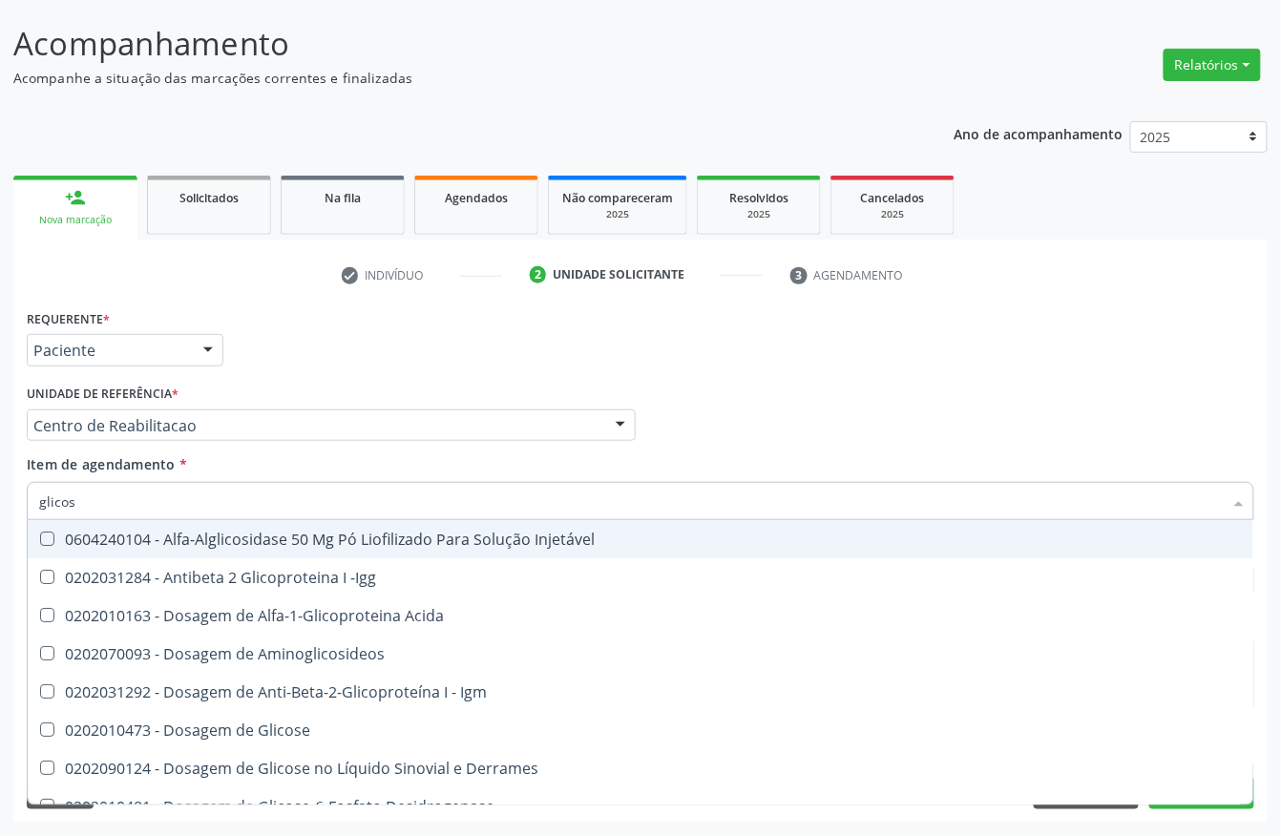
type input "glicosi"
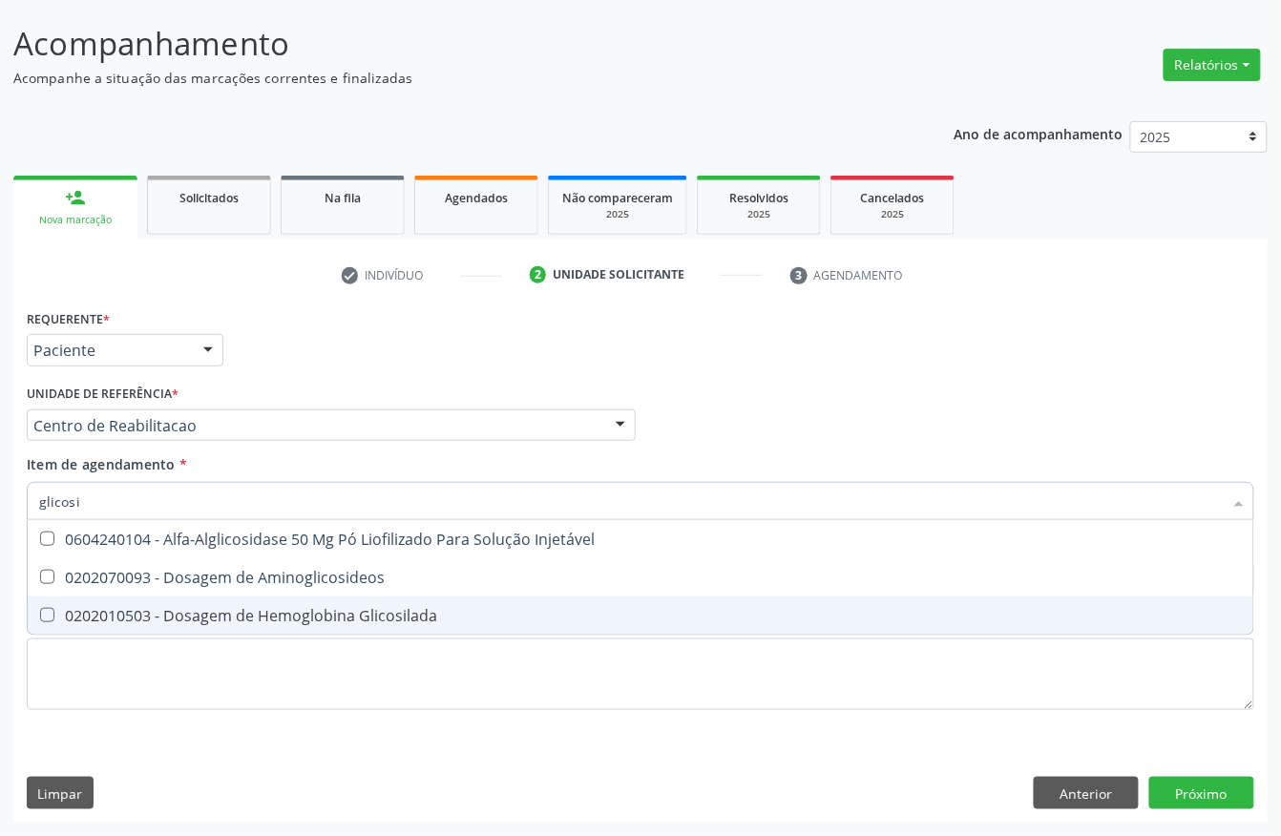
click at [147, 620] on div "0202010503 - Dosagem de Hemoglobina Glicosilada" at bounding box center [640, 615] width 1202 height 15
checkbox Glicosilada "true"
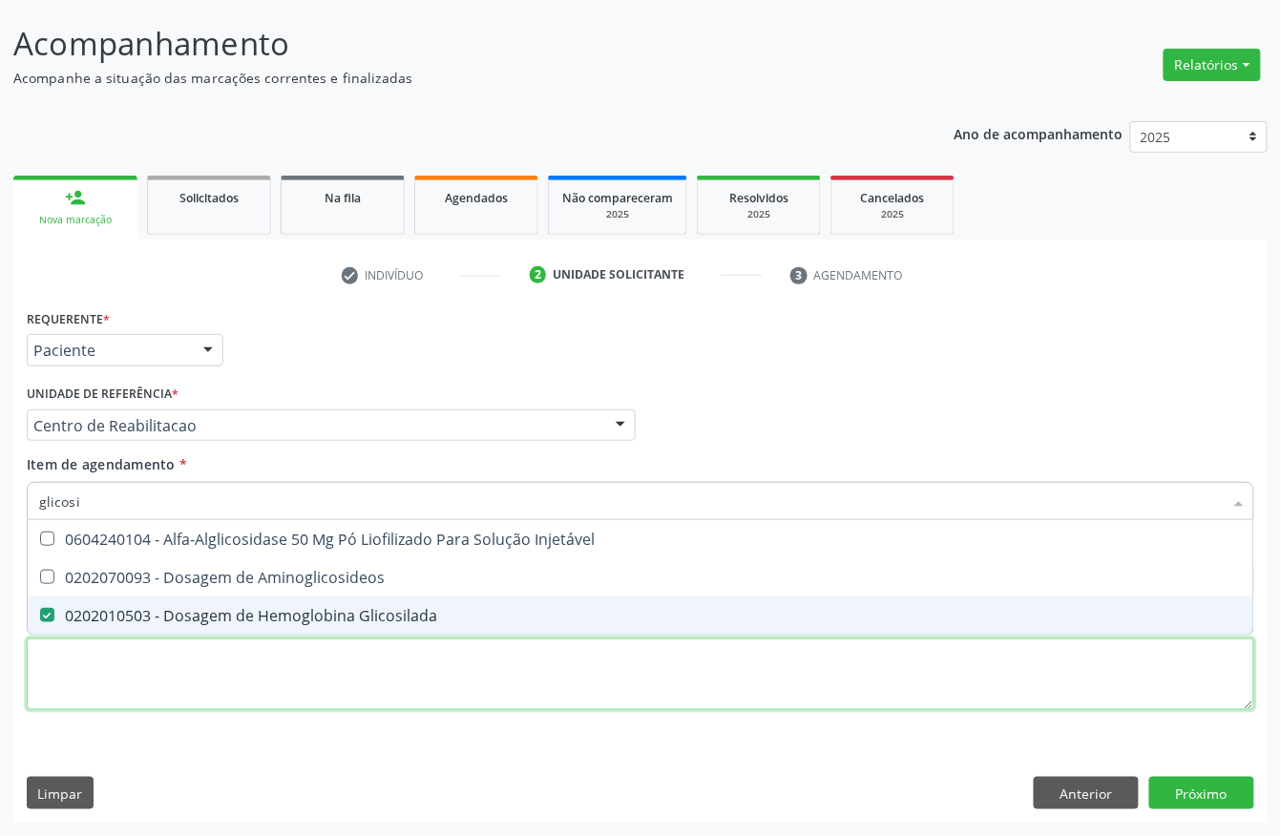
click at [143, 695] on div "Requerente * Paciente Profissional de Saúde Paciente Nenhum resultado encontrad…" at bounding box center [640, 520] width 1227 height 432
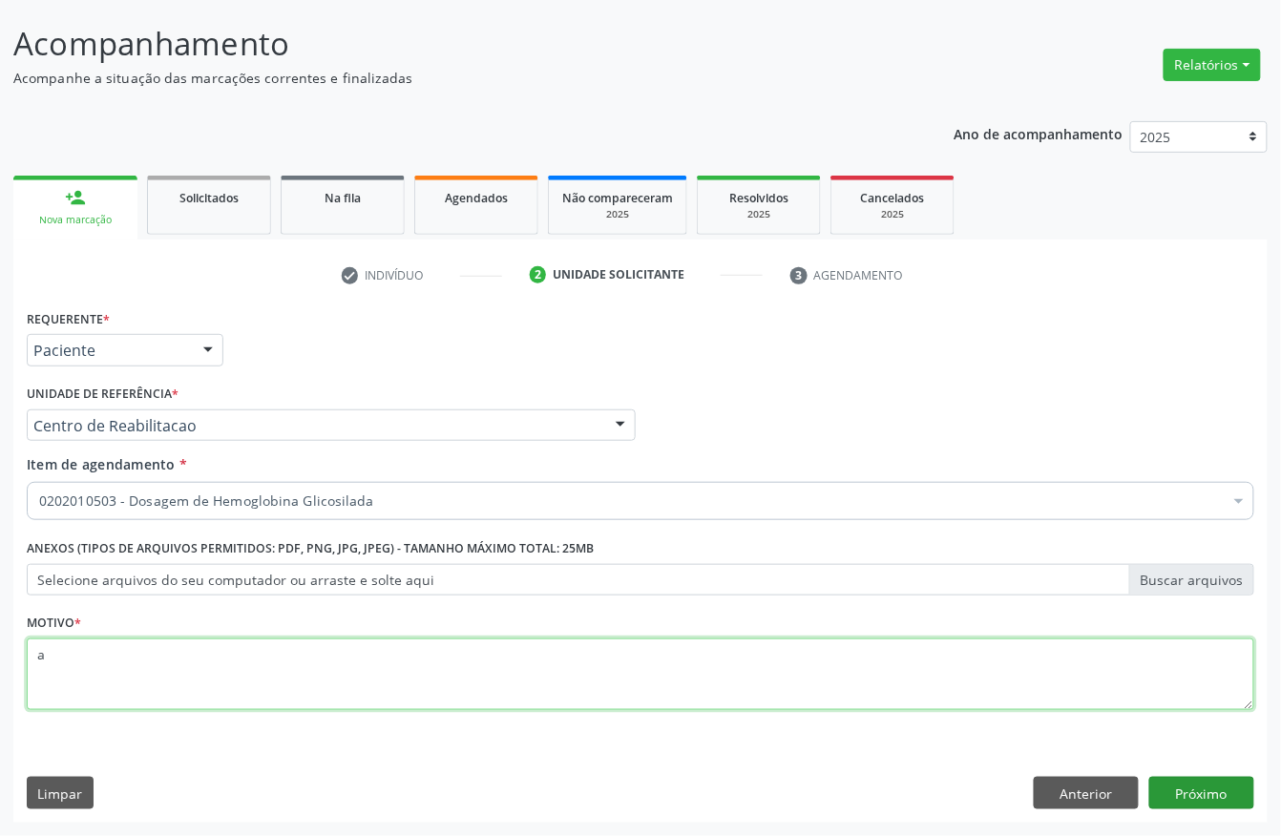
type textarea "a"
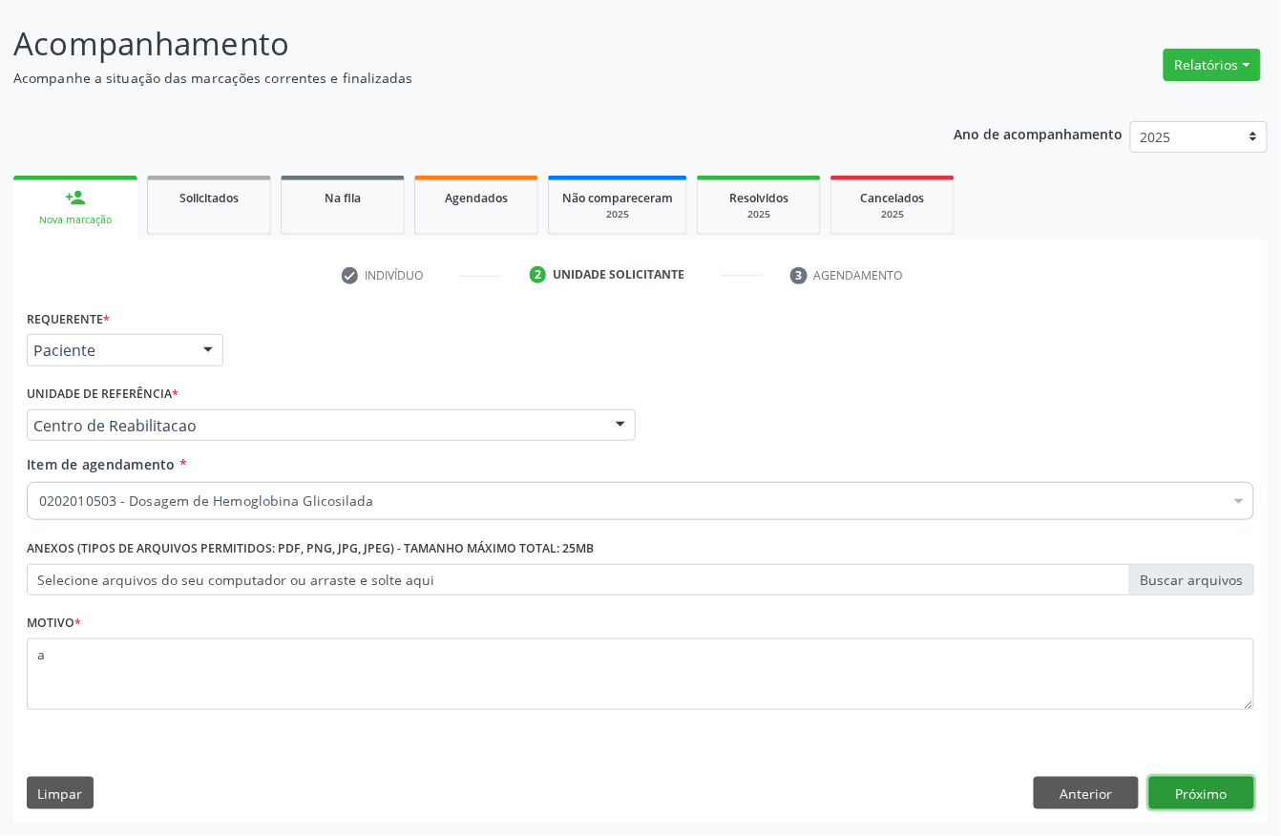
click at [1249, 781] on button "Próximo" at bounding box center [1201, 793] width 105 height 32
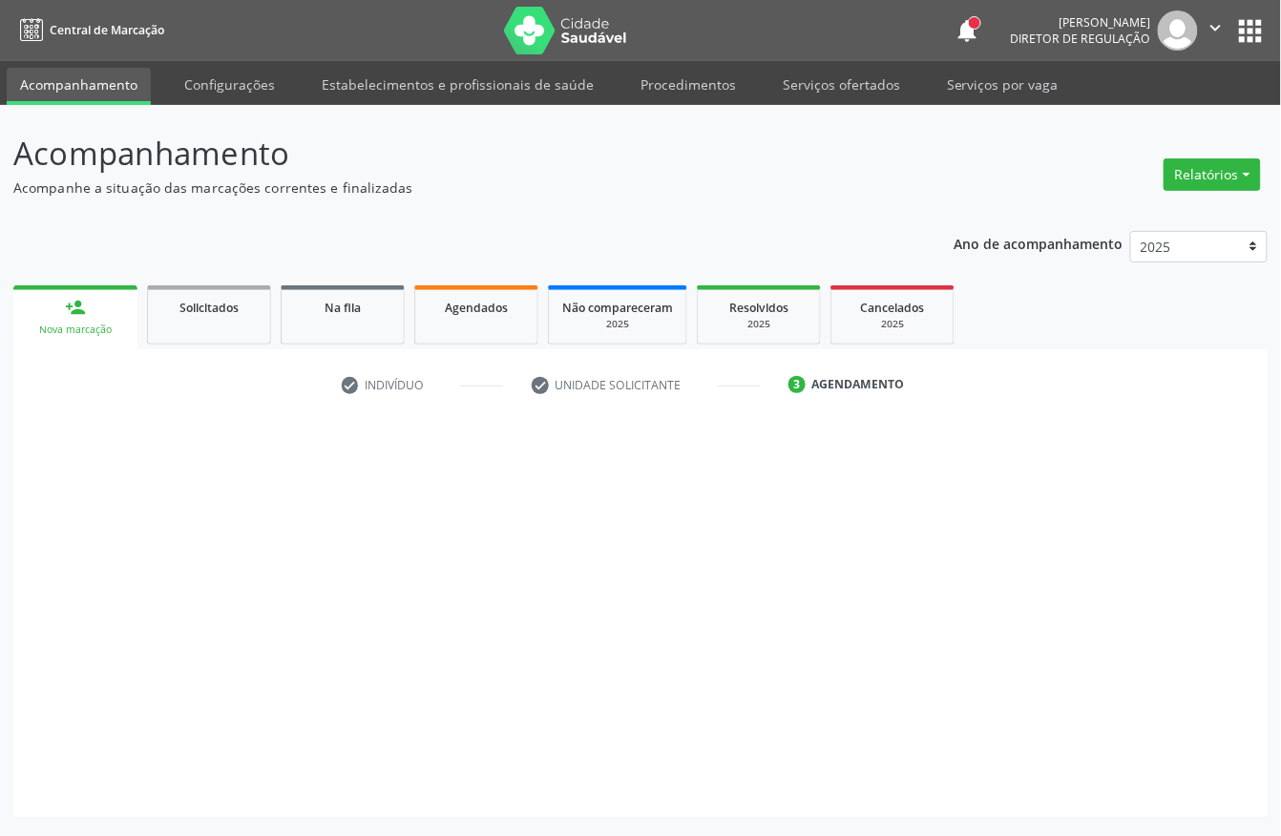
scroll to position [0, 0]
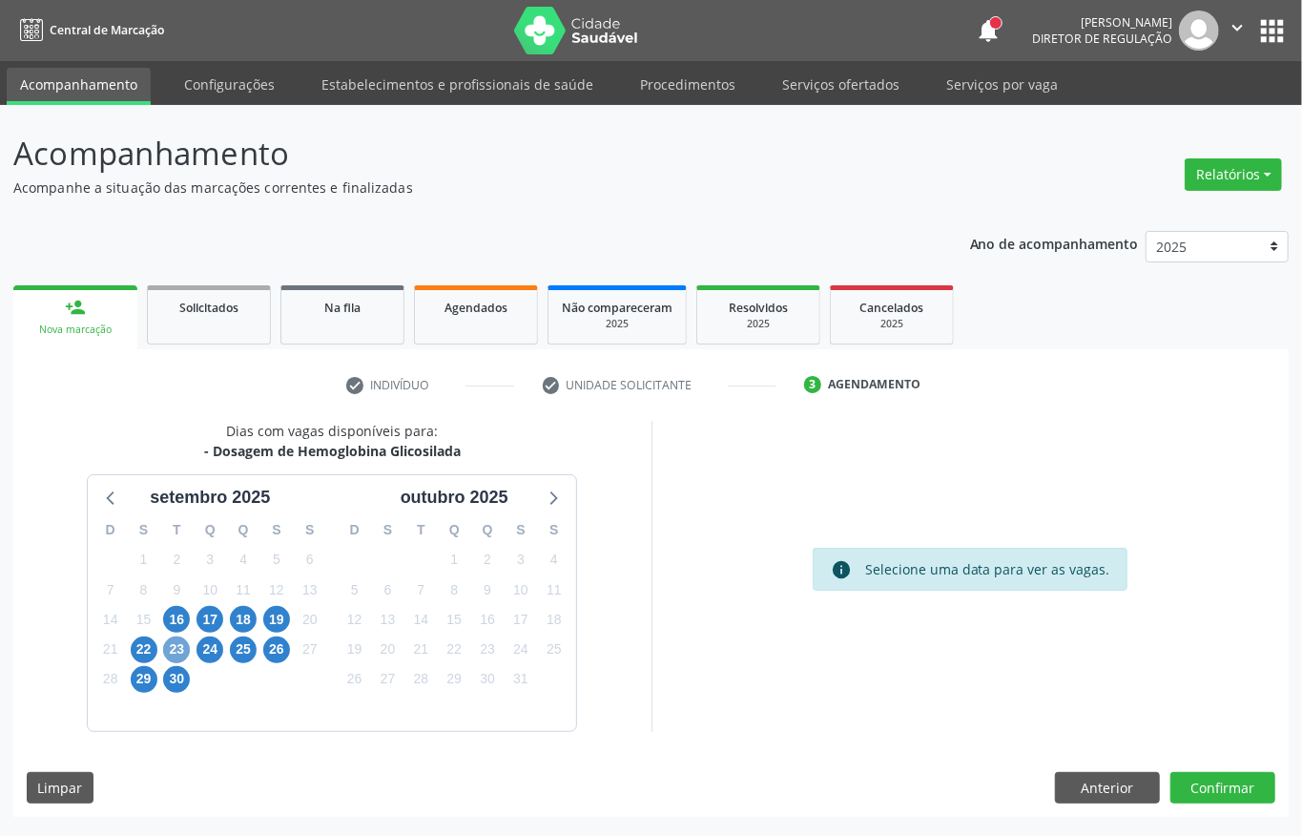
click at [164, 653] on span "23" at bounding box center [176, 649] width 27 height 27
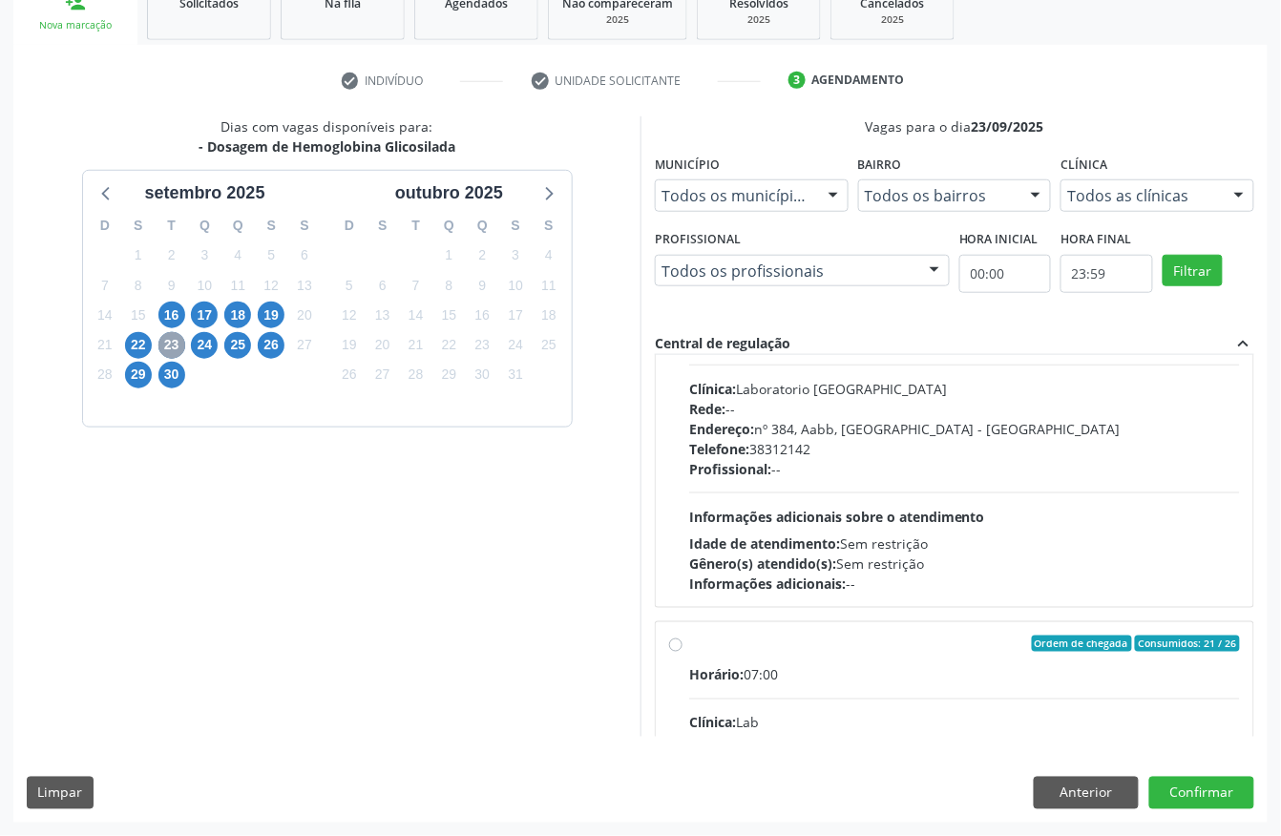
scroll to position [127, 0]
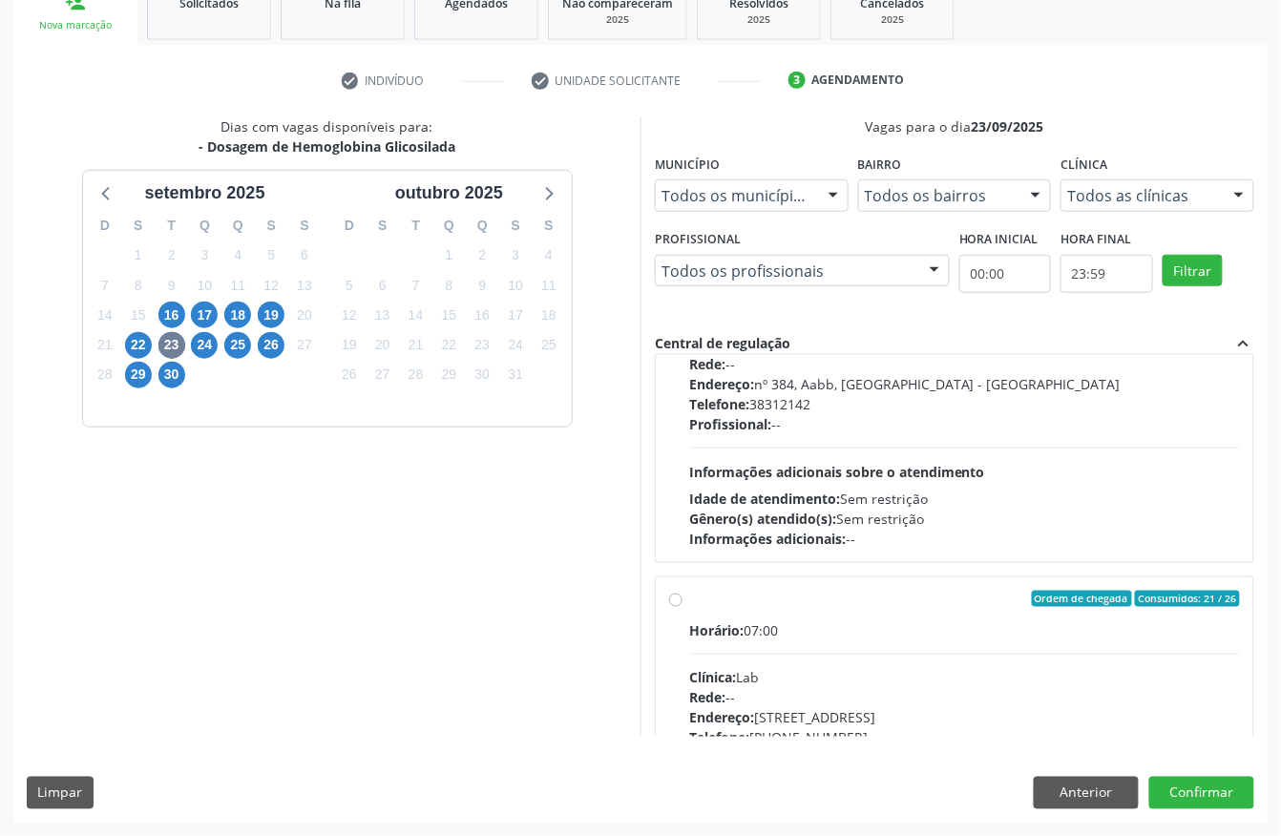
click at [818, 477] on span "Informações adicionais sobre o atendimento" at bounding box center [837, 472] width 296 height 18
click at [682, 273] on input "Ordem de chegada Consumidos: 9 / 26 Horário: 07:00 Clínica: Laboratorio Sao Fra…" at bounding box center [675, 264] width 13 height 17
radio input "true"
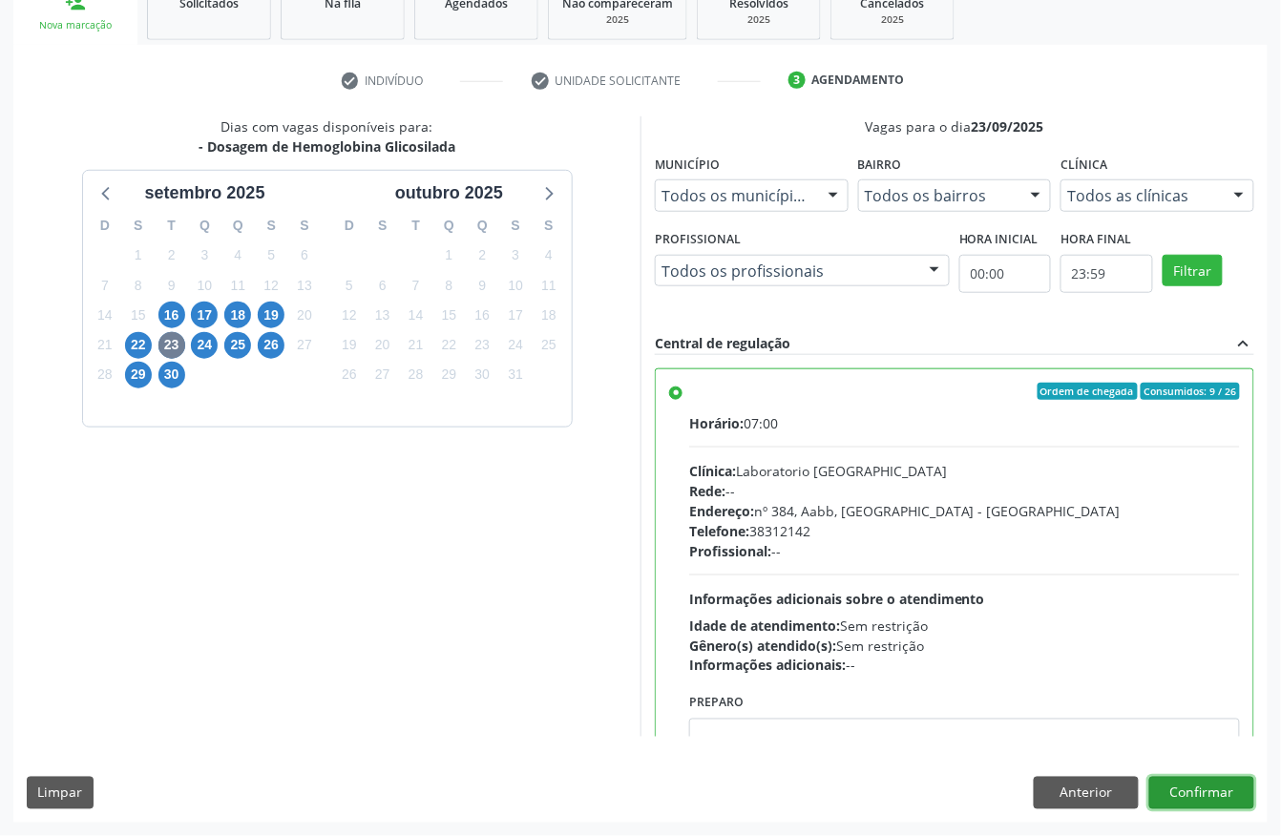
click at [1214, 796] on button "Confirmar" at bounding box center [1201, 793] width 105 height 32
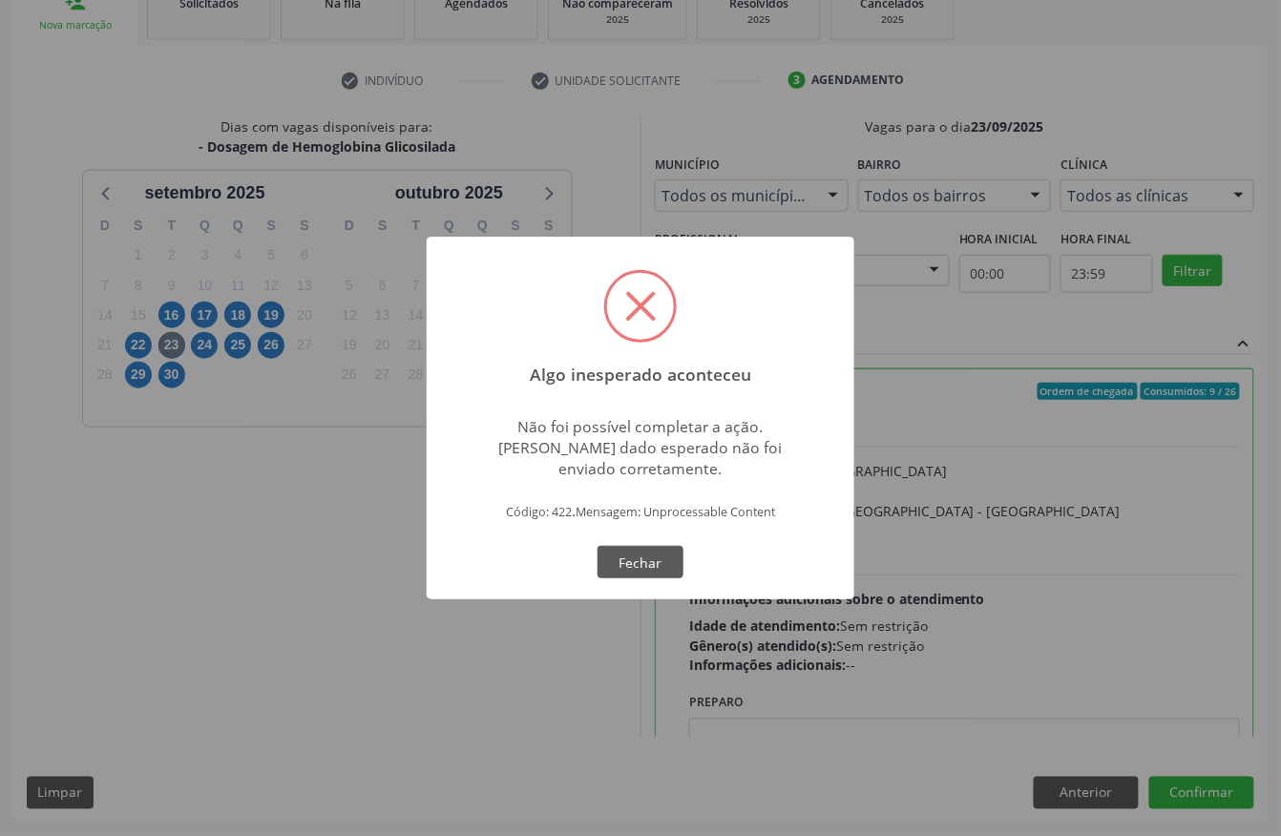
click at [638, 325] on span at bounding box center [640, 306] width 67 height 67
click at [624, 576] on button "Fechar" at bounding box center [640, 562] width 86 height 32
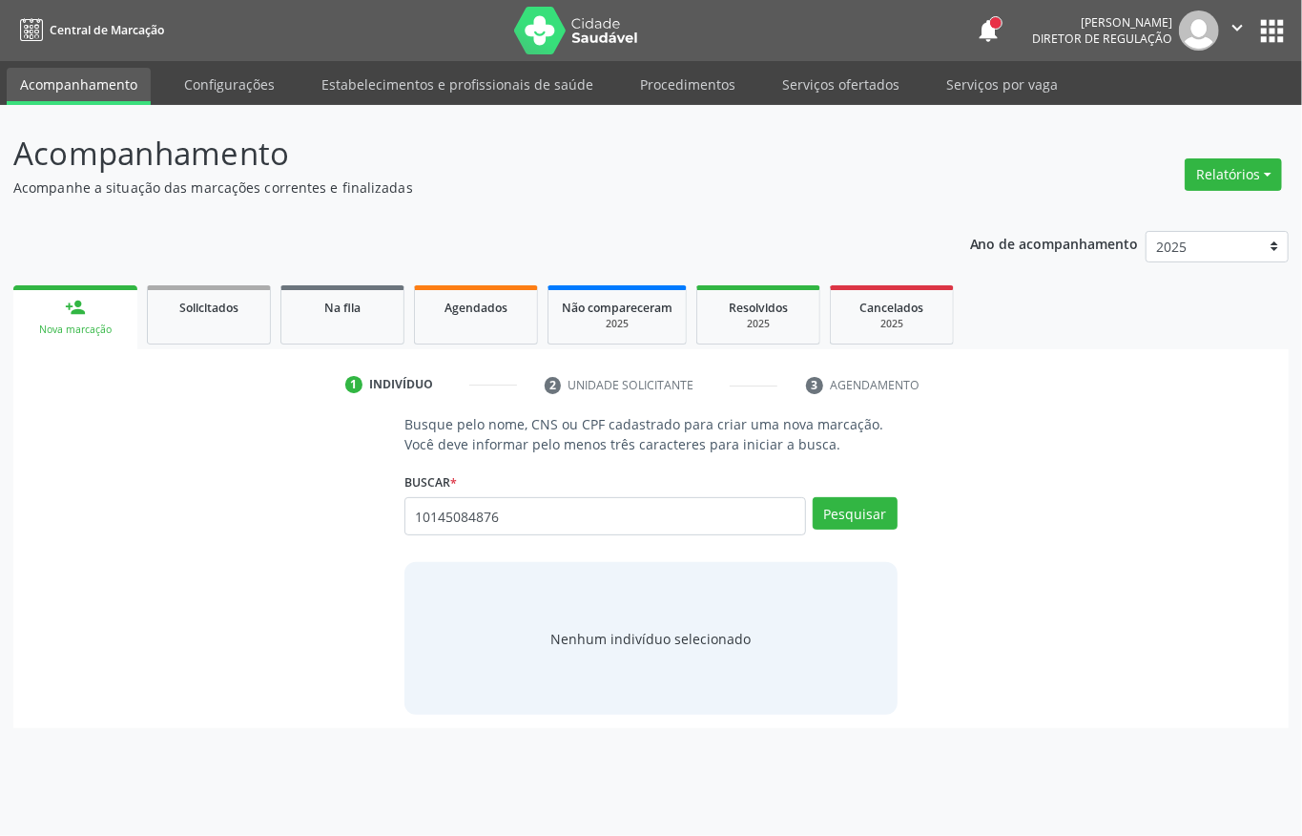
type input "10145084876"
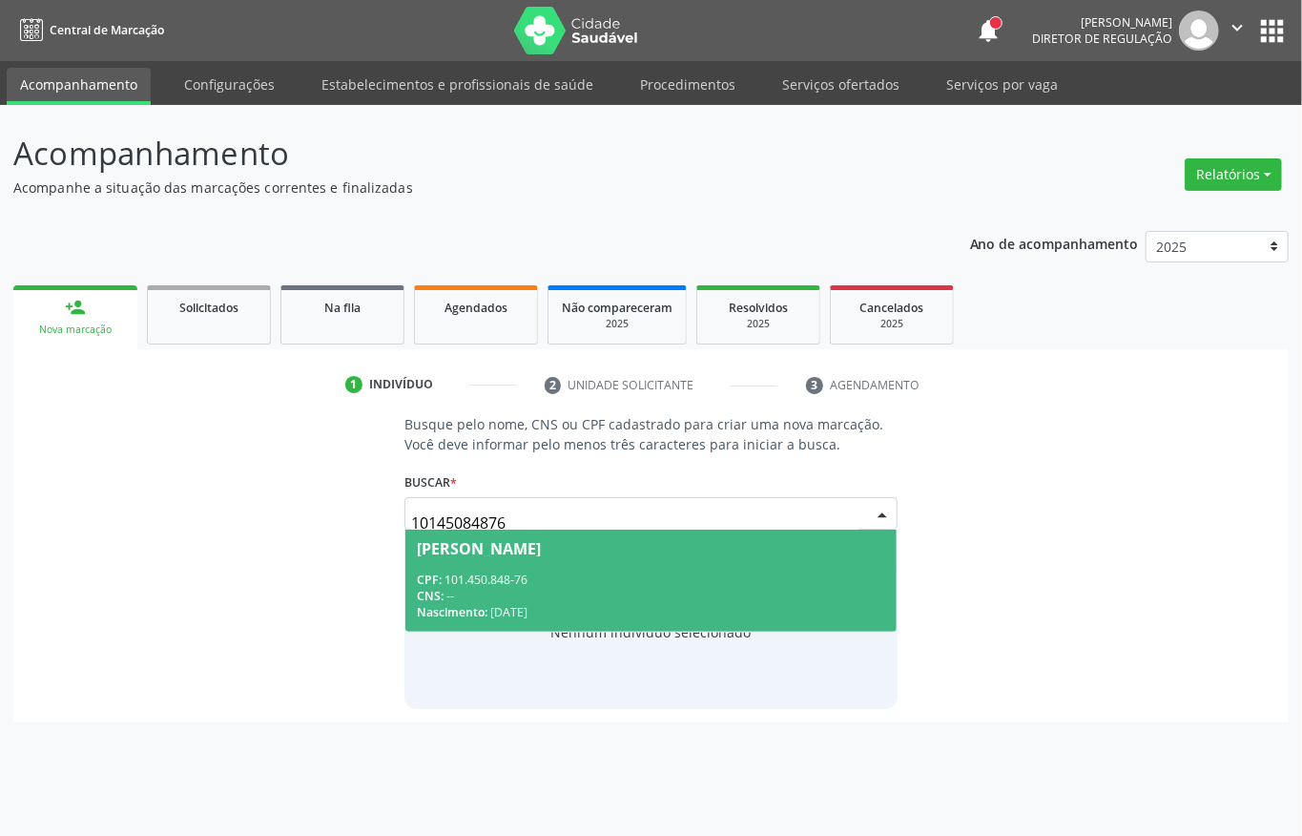
click at [594, 586] on div "CPF: 101.450.848-76" at bounding box center [651, 580] width 469 height 16
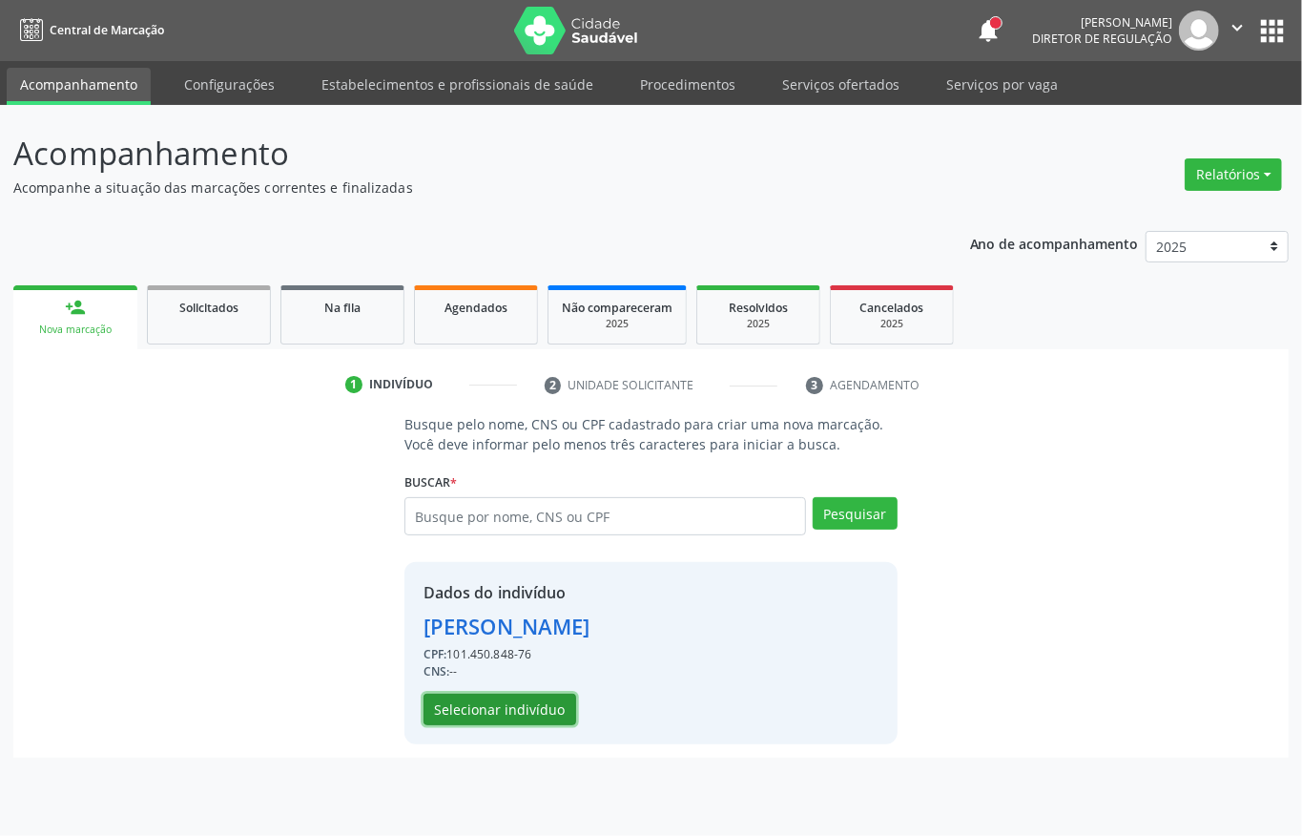
click at [510, 697] on button "Selecionar indivíduo" at bounding box center [500, 710] width 153 height 32
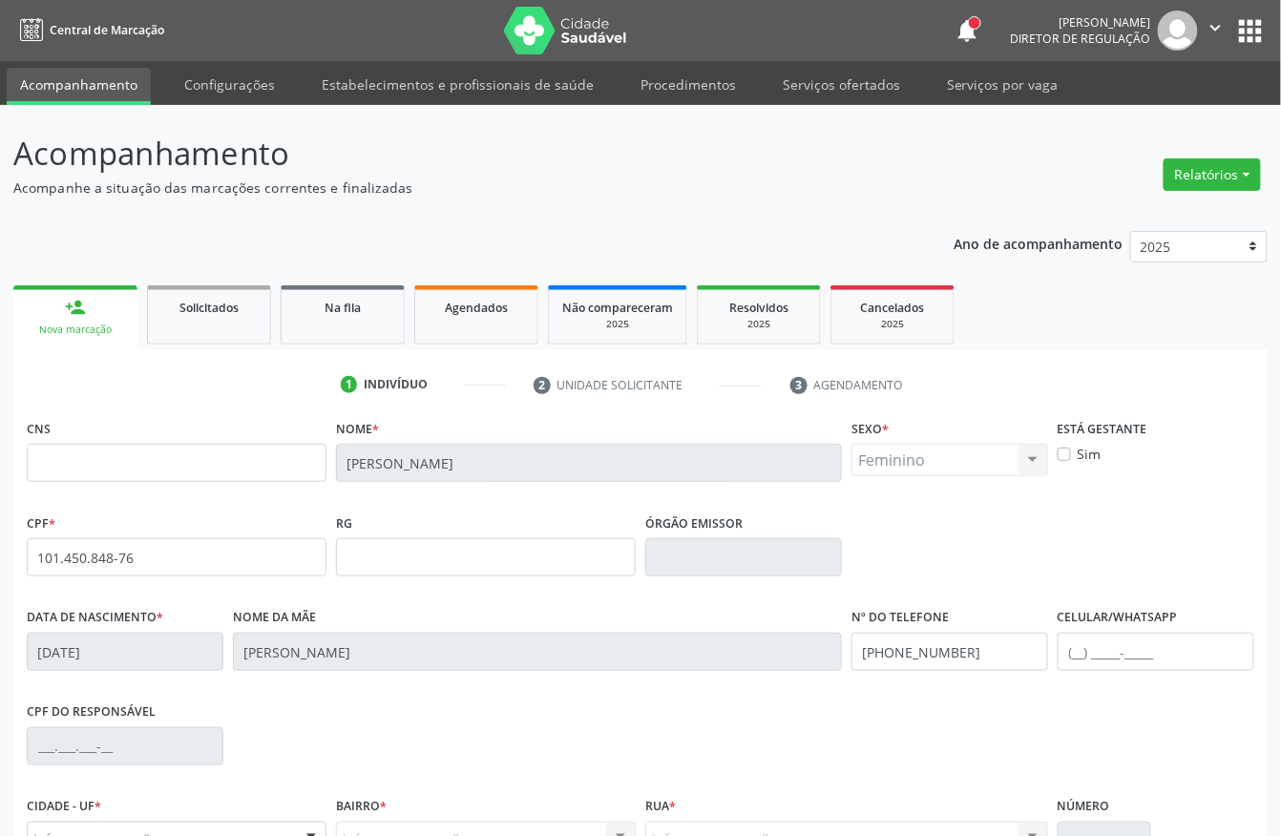
scroll to position [199, 0]
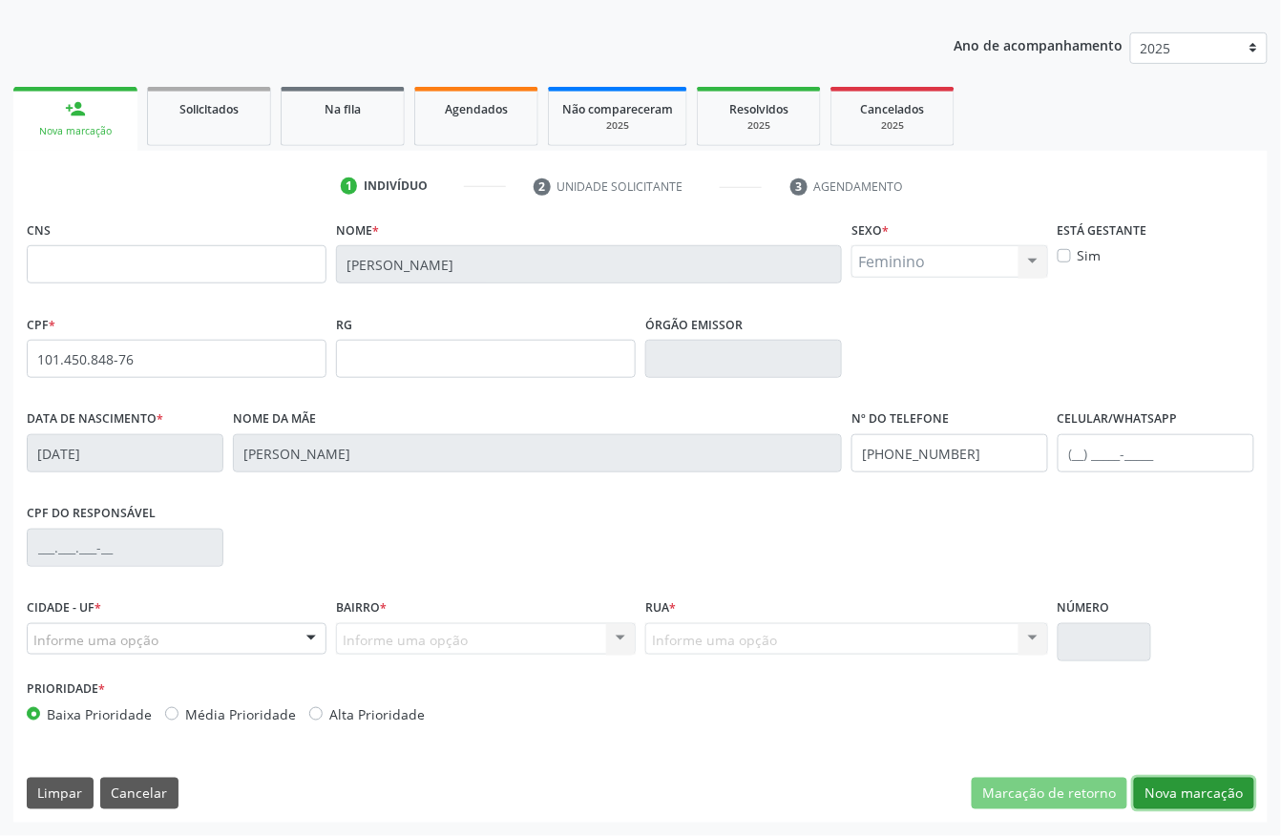
click at [1191, 791] on button "Nova marcação" at bounding box center [1194, 794] width 120 height 32
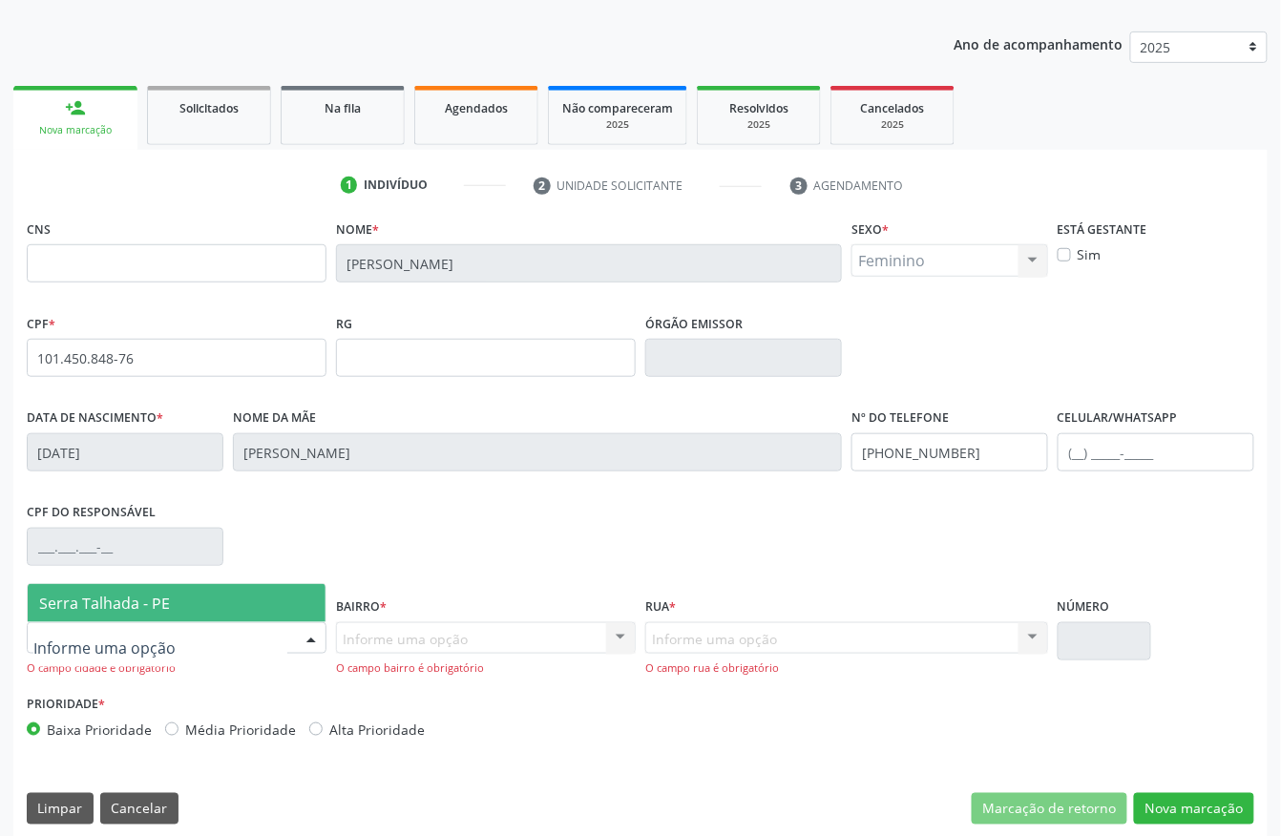
click at [193, 639] on div at bounding box center [177, 638] width 300 height 32
click at [183, 605] on span "Serra Talhada - PE" at bounding box center [177, 603] width 298 height 38
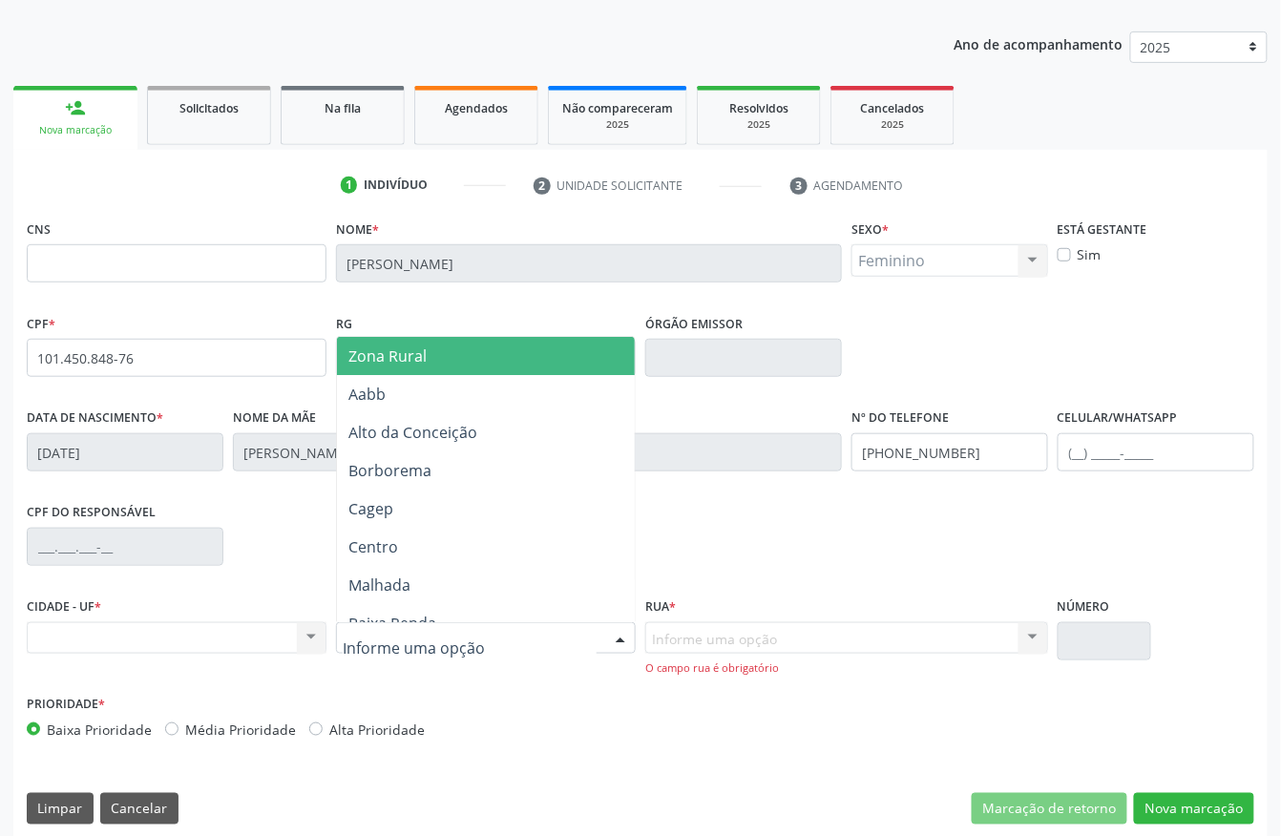
click at [395, 653] on div at bounding box center [486, 638] width 300 height 32
click at [439, 351] on span "Zona Rural" at bounding box center [490, 356] width 306 height 38
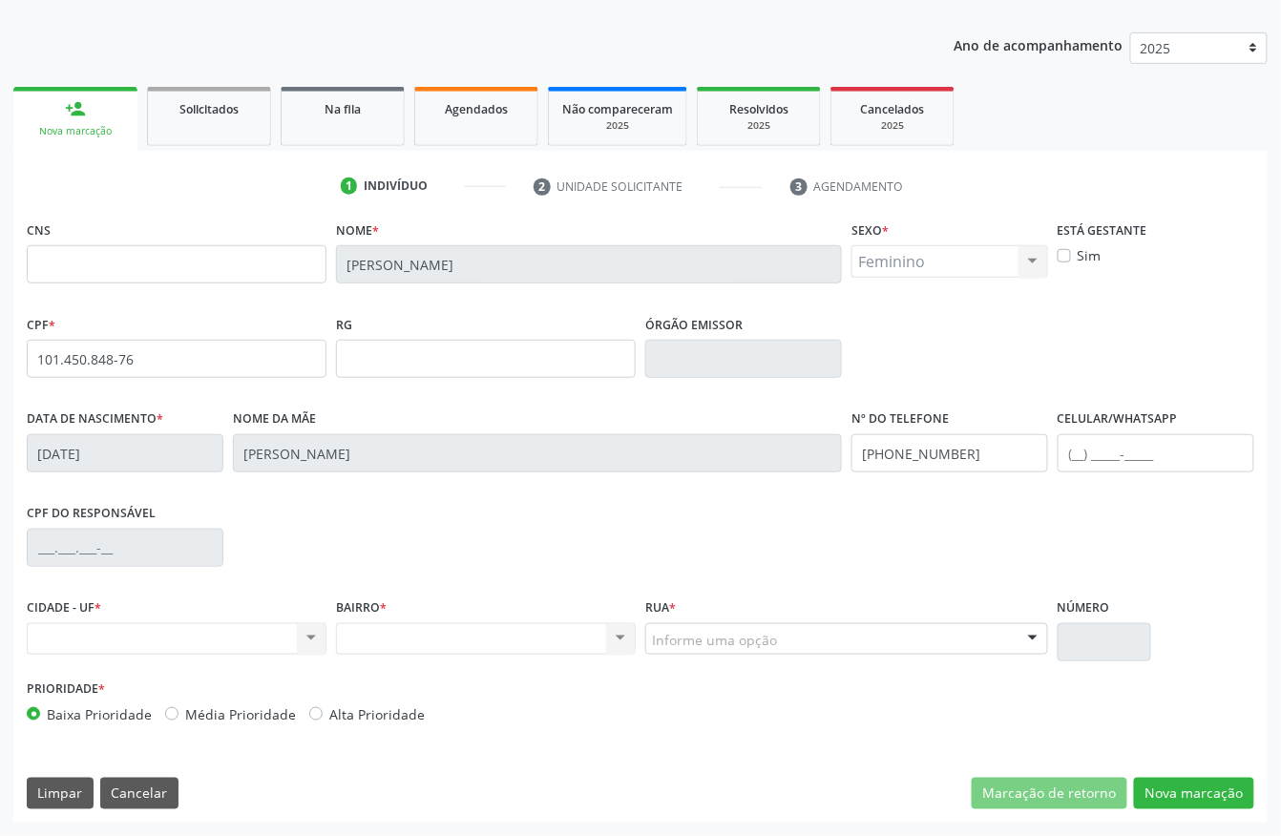
drag, startPoint x: 685, startPoint y: 626, endPoint x: 697, endPoint y: 645, distance: 22.3
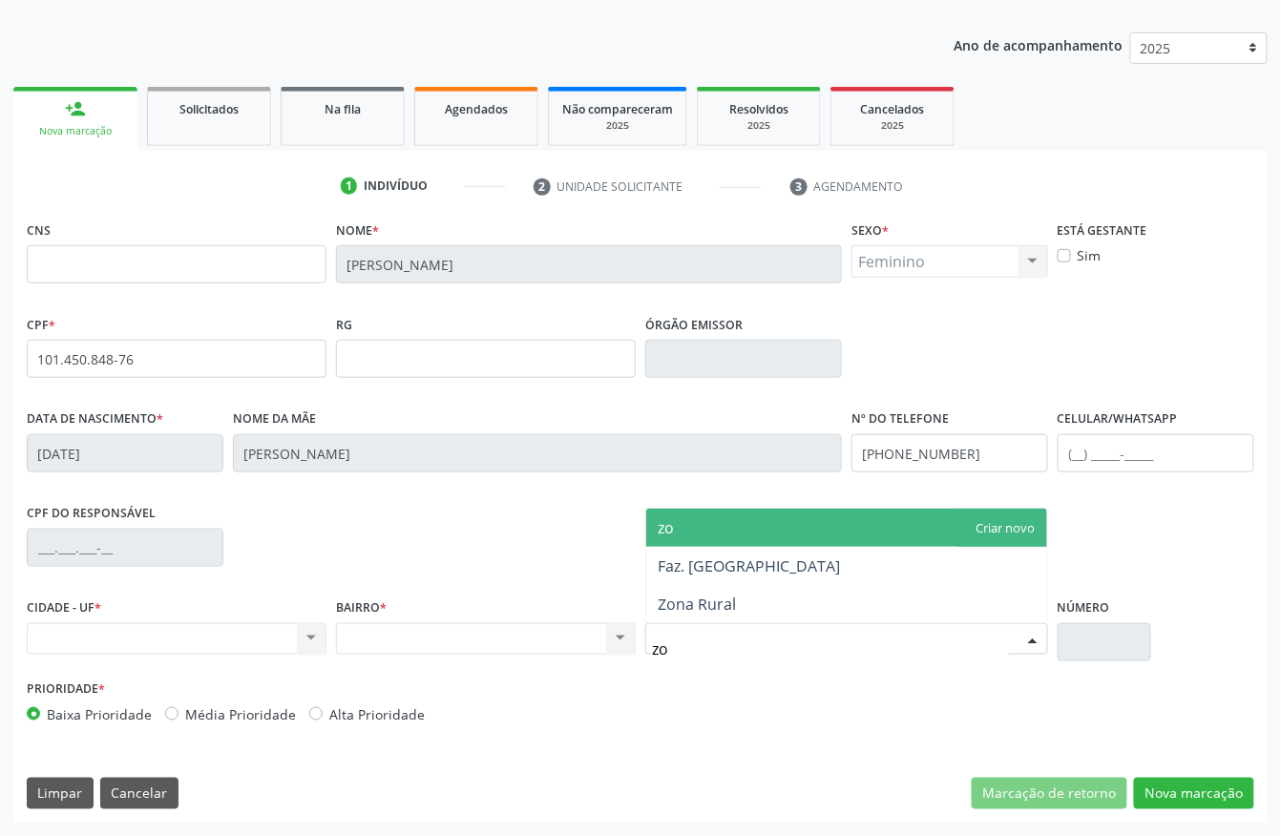
type input "zon"
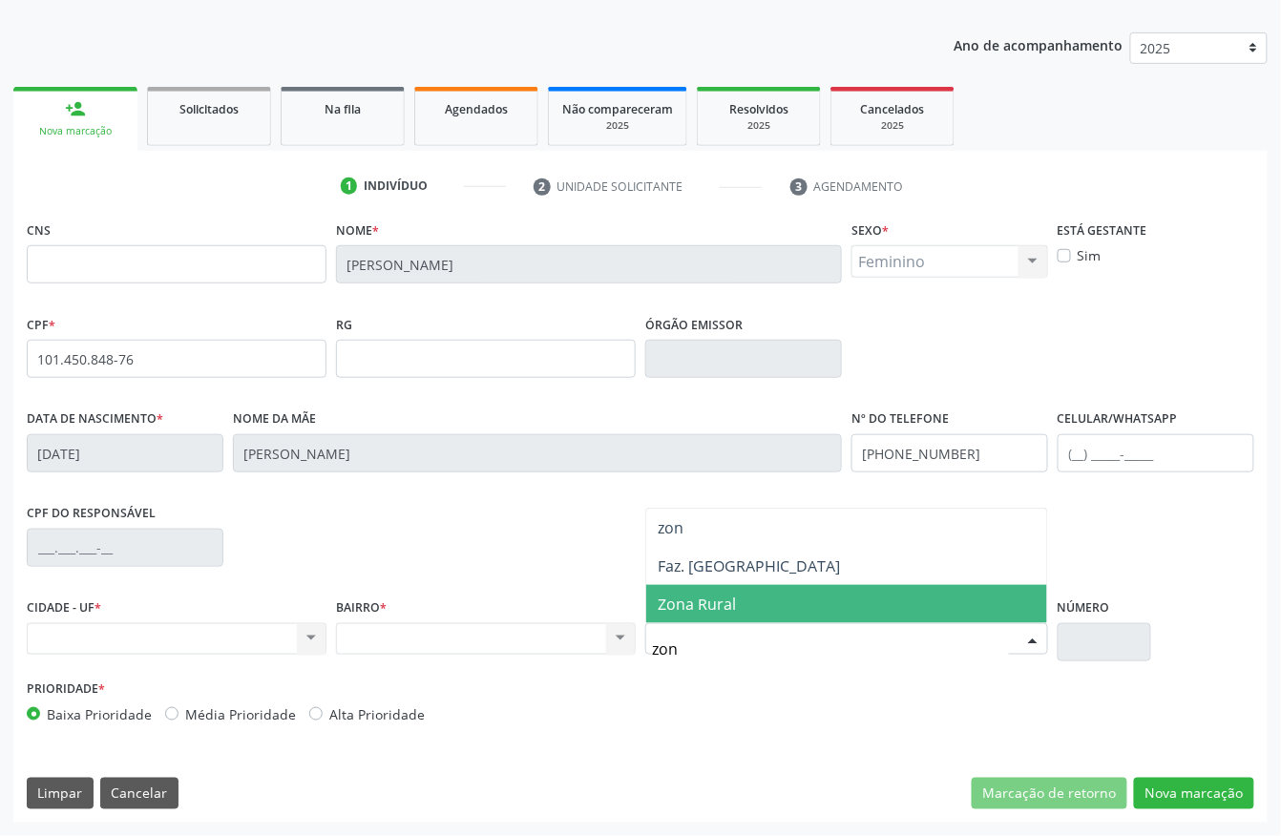
click at [702, 615] on span "Zona Rural" at bounding box center [846, 604] width 401 height 38
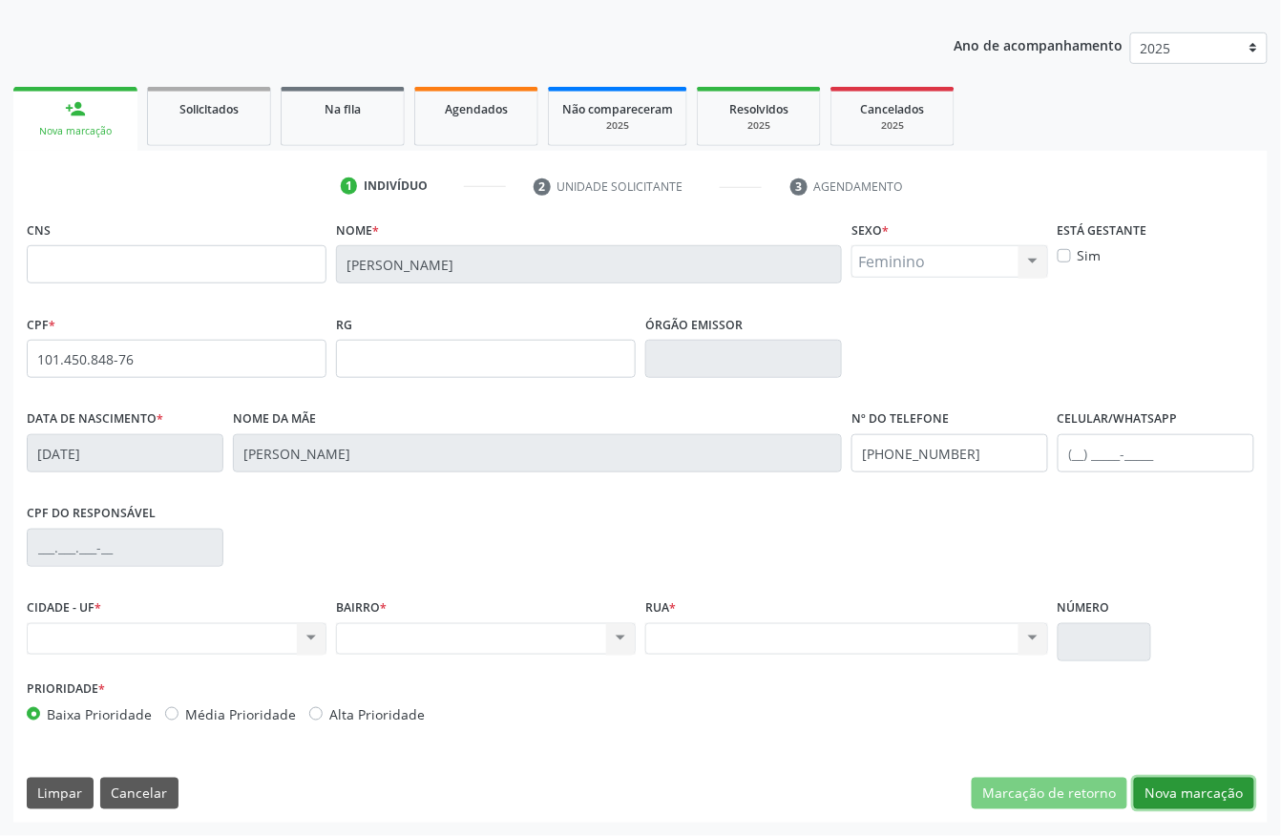
click at [1166, 796] on button "Nova marcação" at bounding box center [1194, 794] width 120 height 32
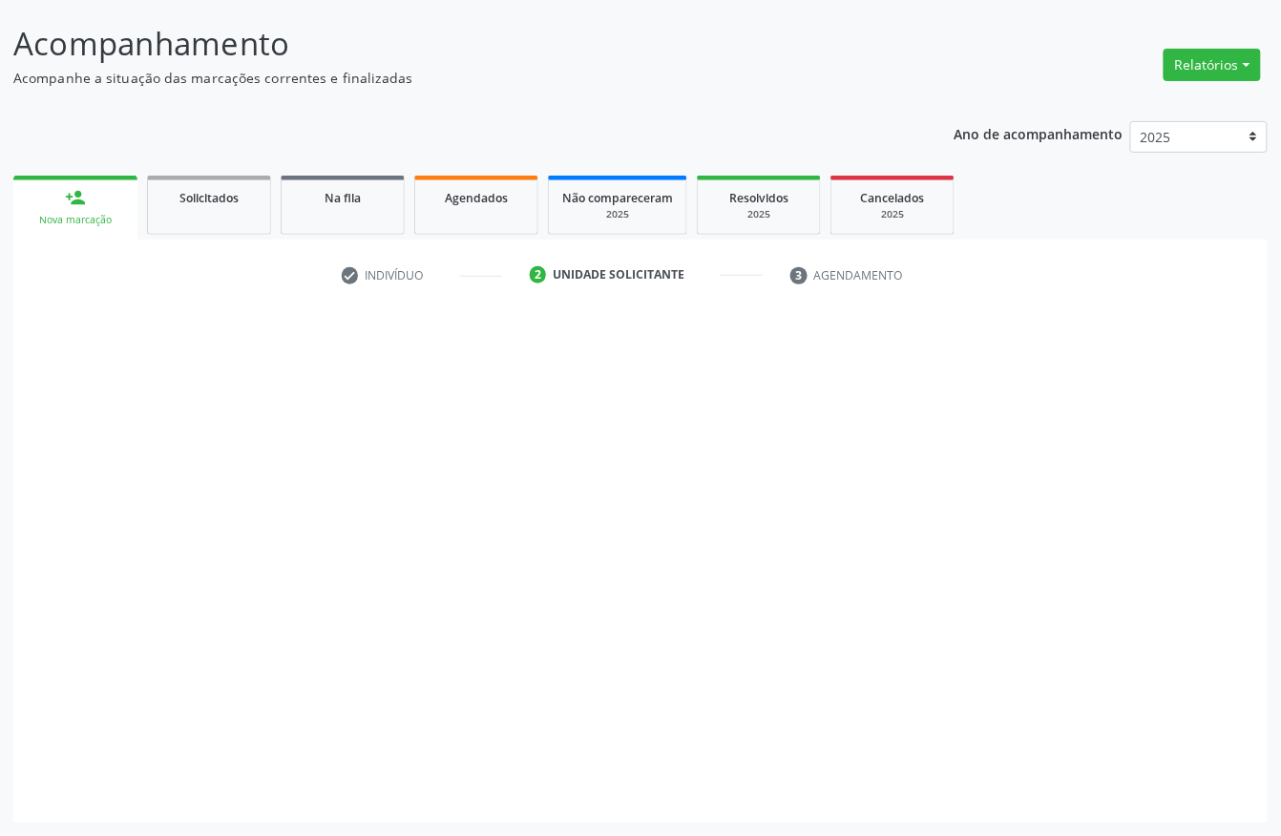
scroll to position [112, 0]
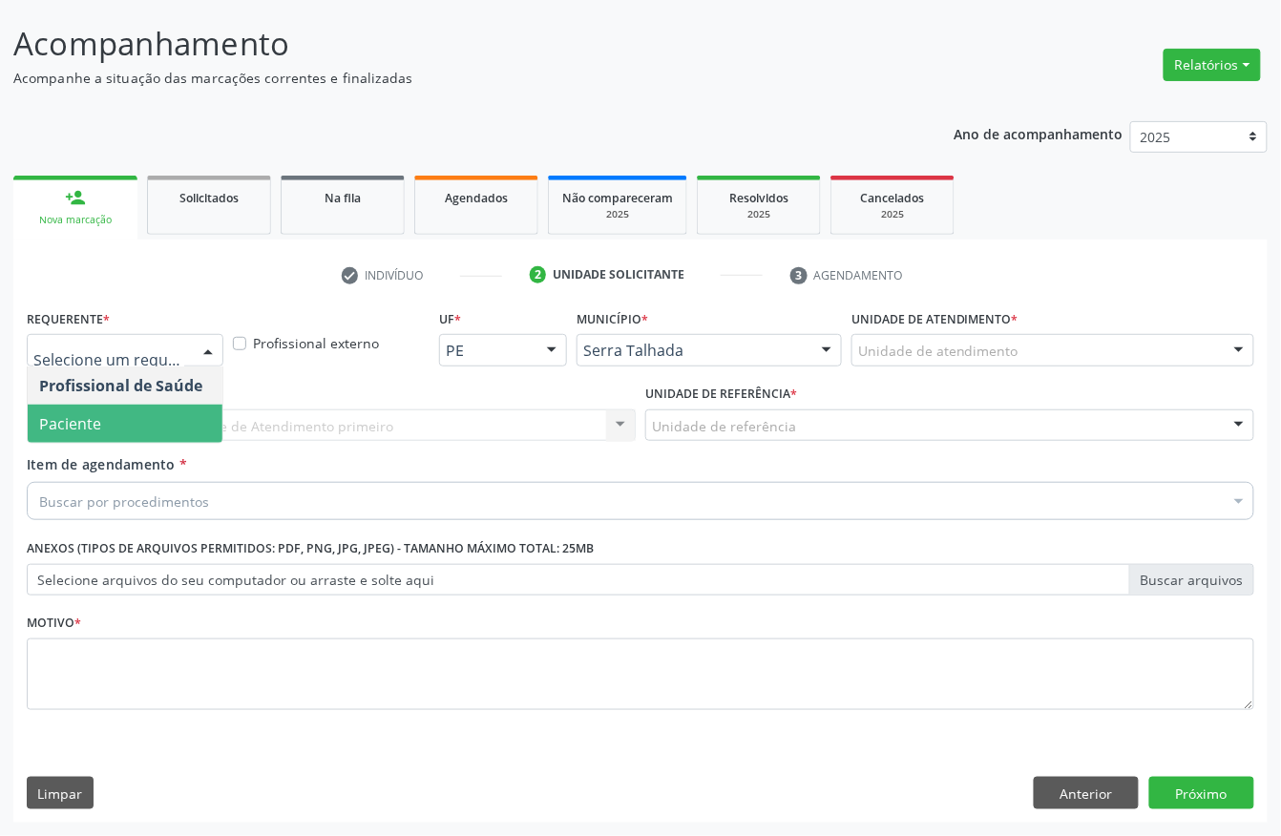
click at [153, 405] on span "Paciente" at bounding box center [125, 424] width 195 height 38
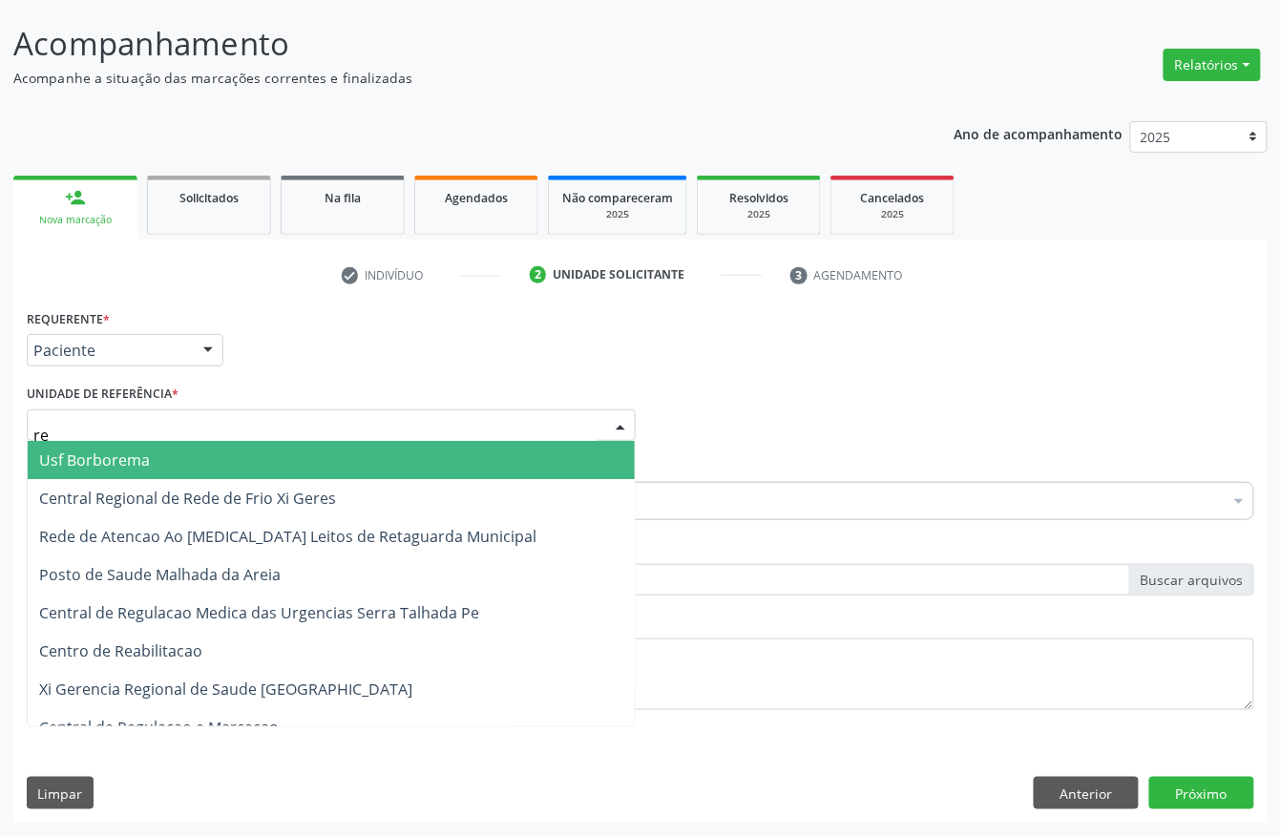
type input "rea"
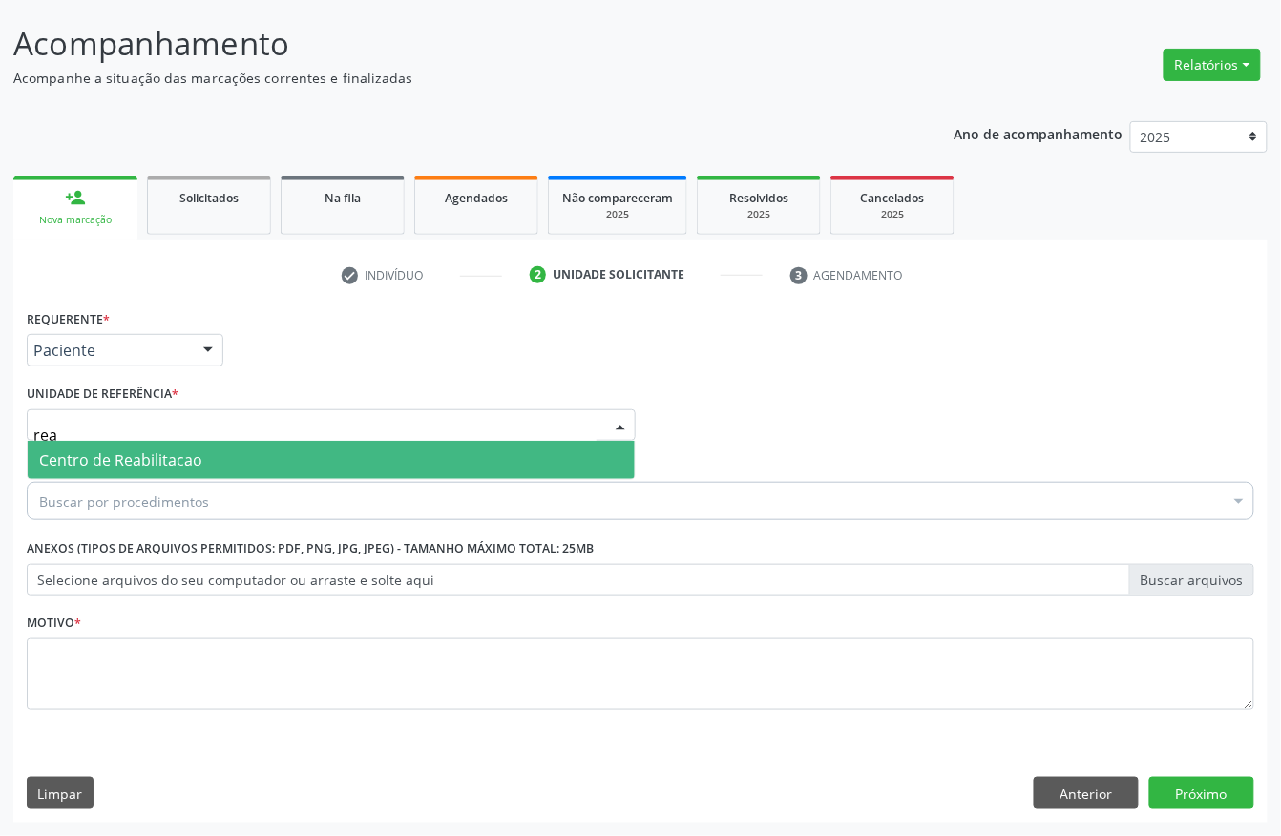
click at [146, 455] on span "Centro de Reabilitacao" at bounding box center [120, 459] width 163 height 21
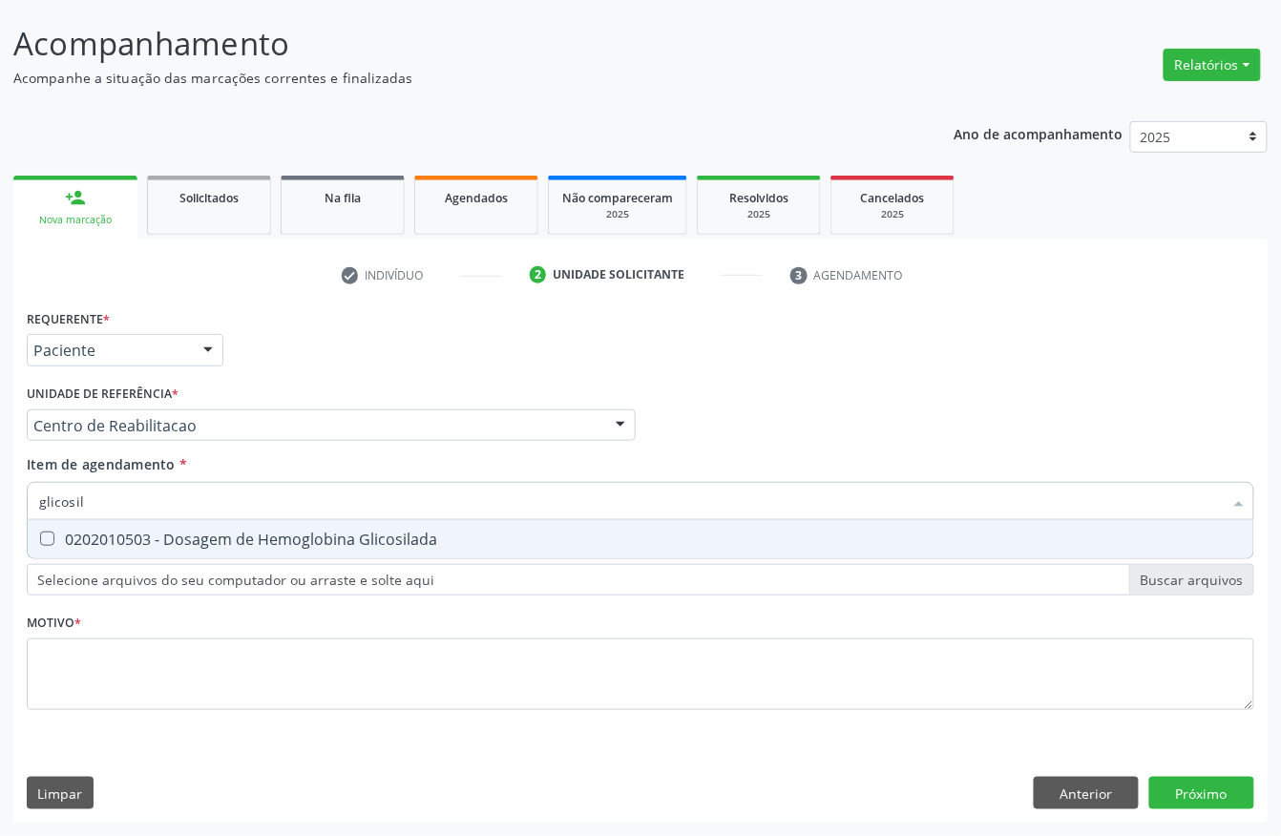
type input "glicosila"
click at [165, 535] on div "0202010503 - Dosagem de Hemoglobina Glicosilada" at bounding box center [640, 538] width 1202 height 15
checkbox Glicosilada "true"
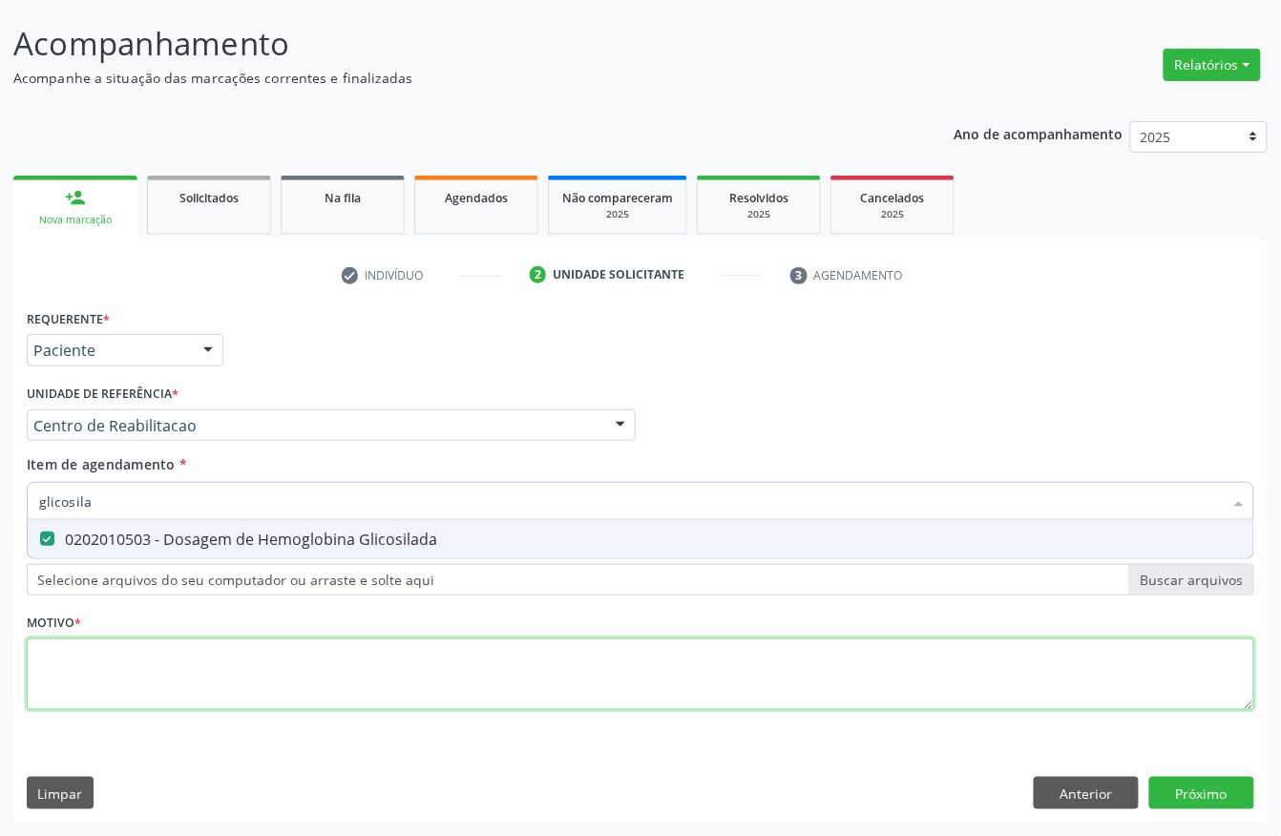
click at [108, 655] on div "Requerente * Paciente Profissional de Saúde Paciente Nenhum resultado encontrad…" at bounding box center [640, 520] width 1227 height 432
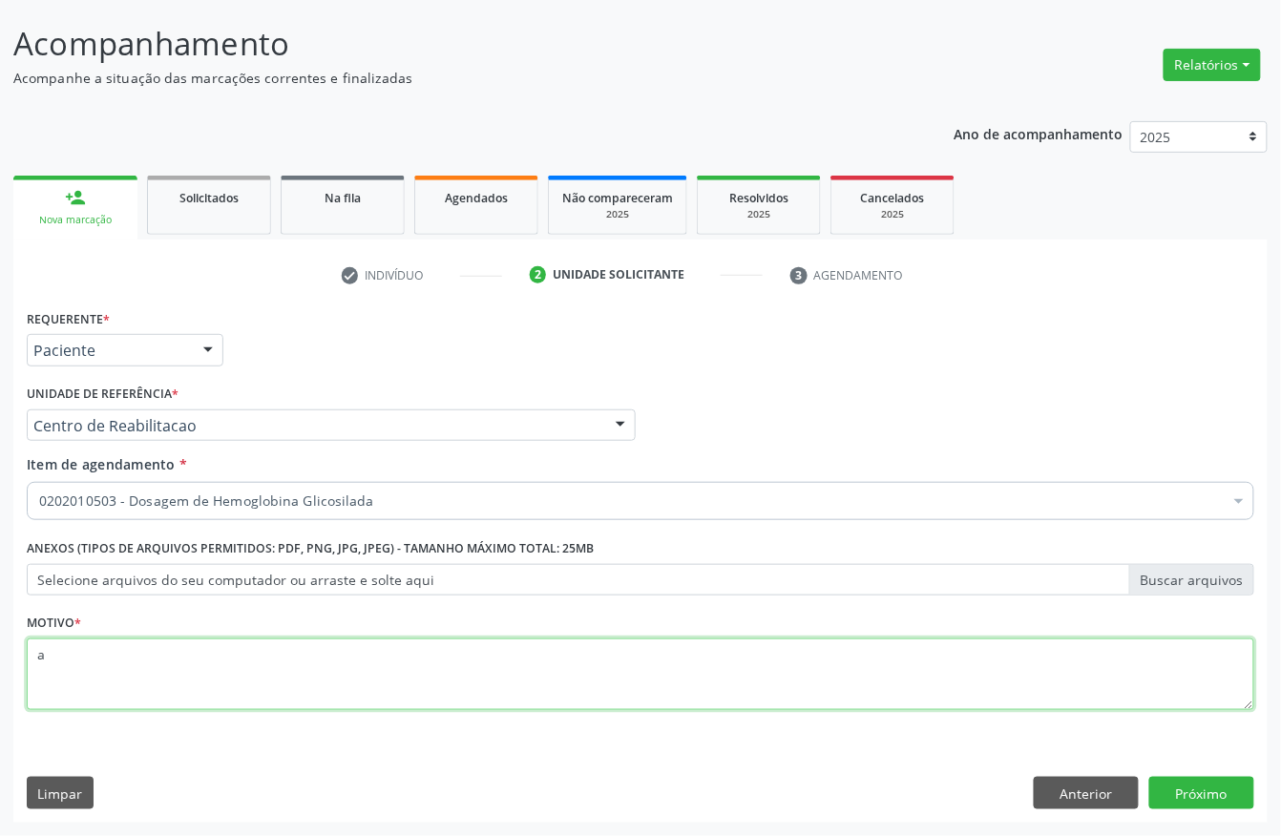
click at [108, 655] on div "Requerente * Paciente Profissional de Saúde Paciente Nenhum resultado encontrad…" at bounding box center [640, 520] width 1227 height 432
type textarea "a"
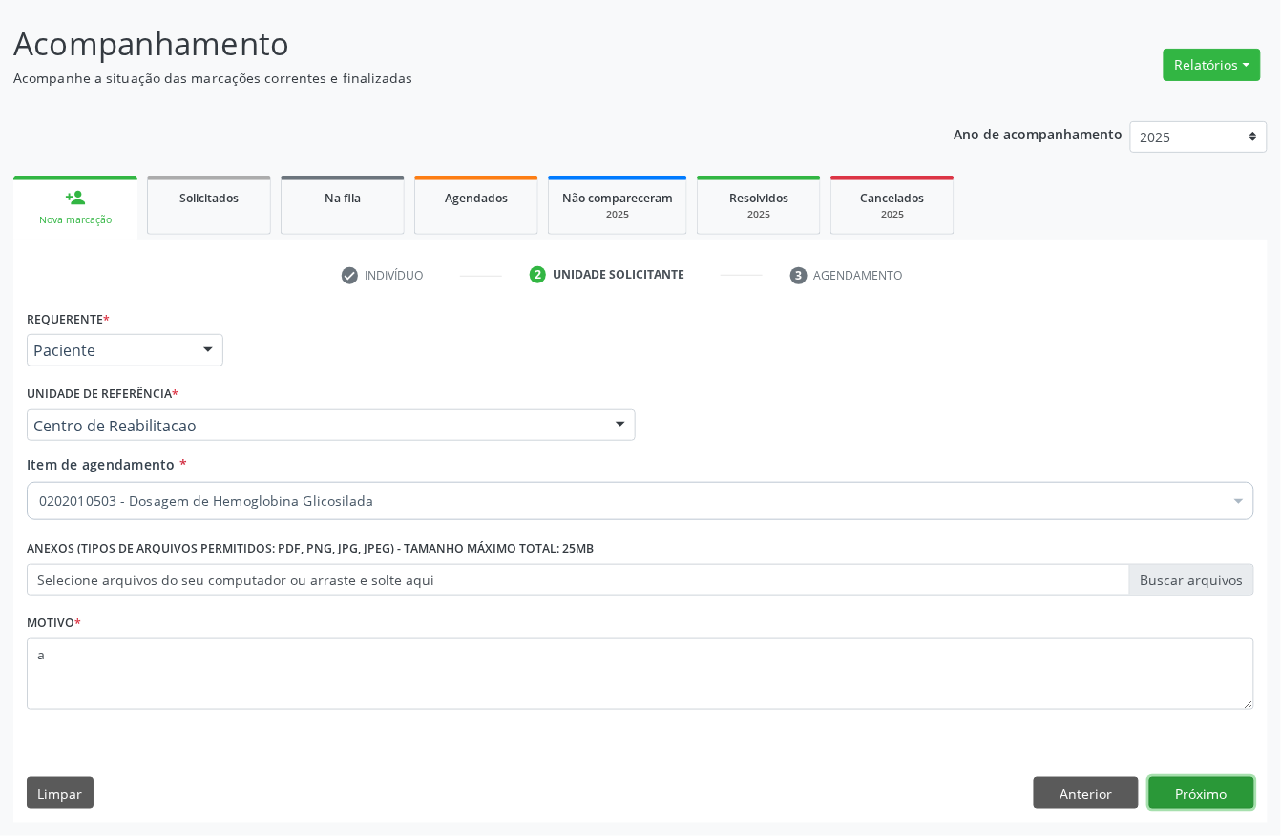
click at [1225, 782] on button "Próximo" at bounding box center [1201, 793] width 105 height 32
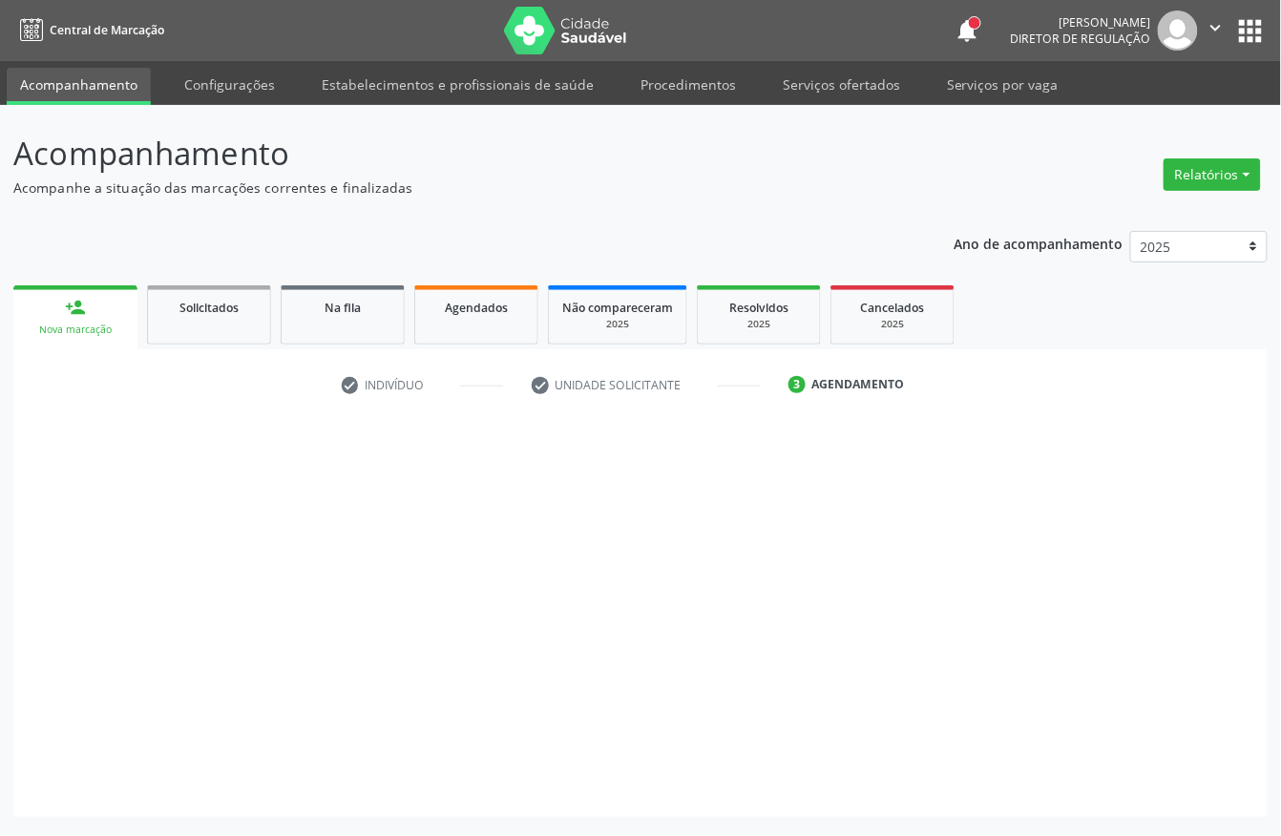
scroll to position [0, 0]
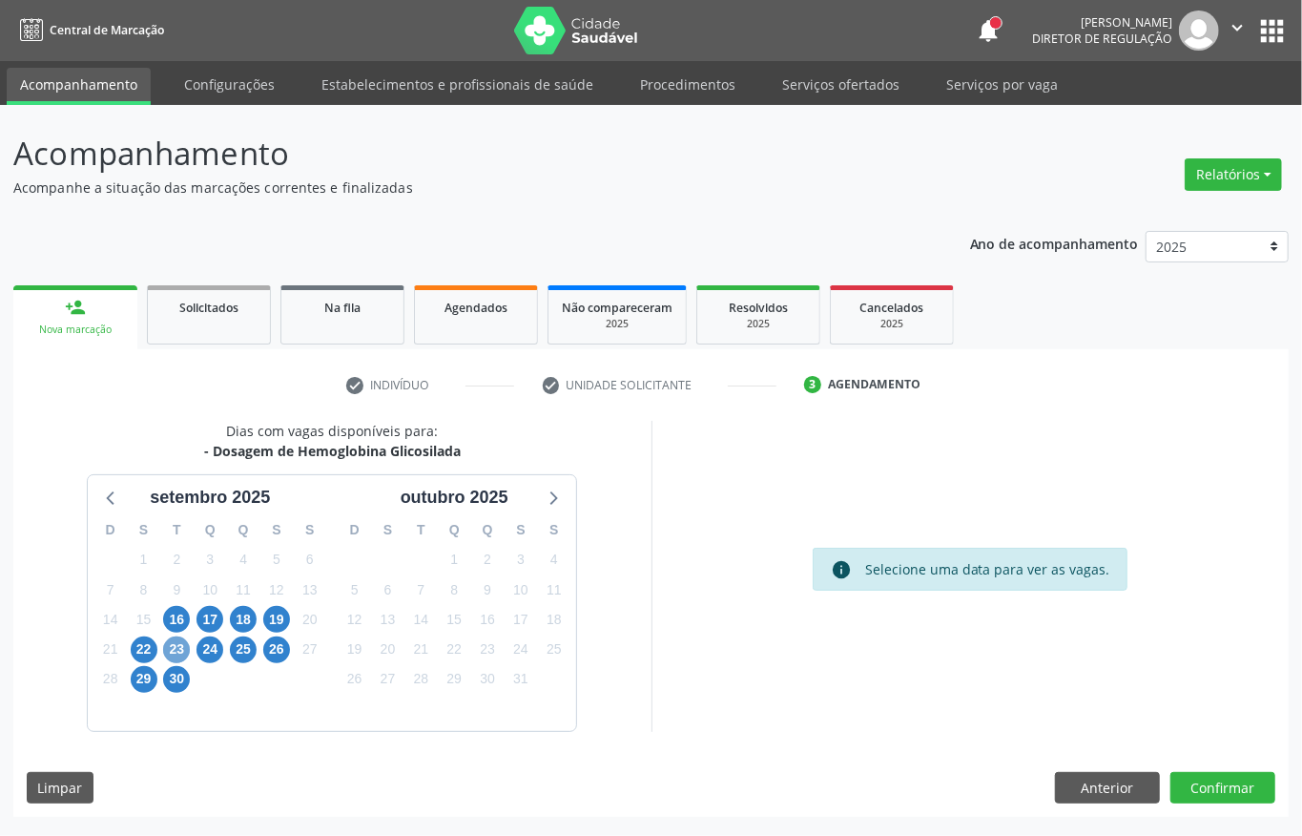
click at [183, 647] on span "23" at bounding box center [176, 649] width 27 height 27
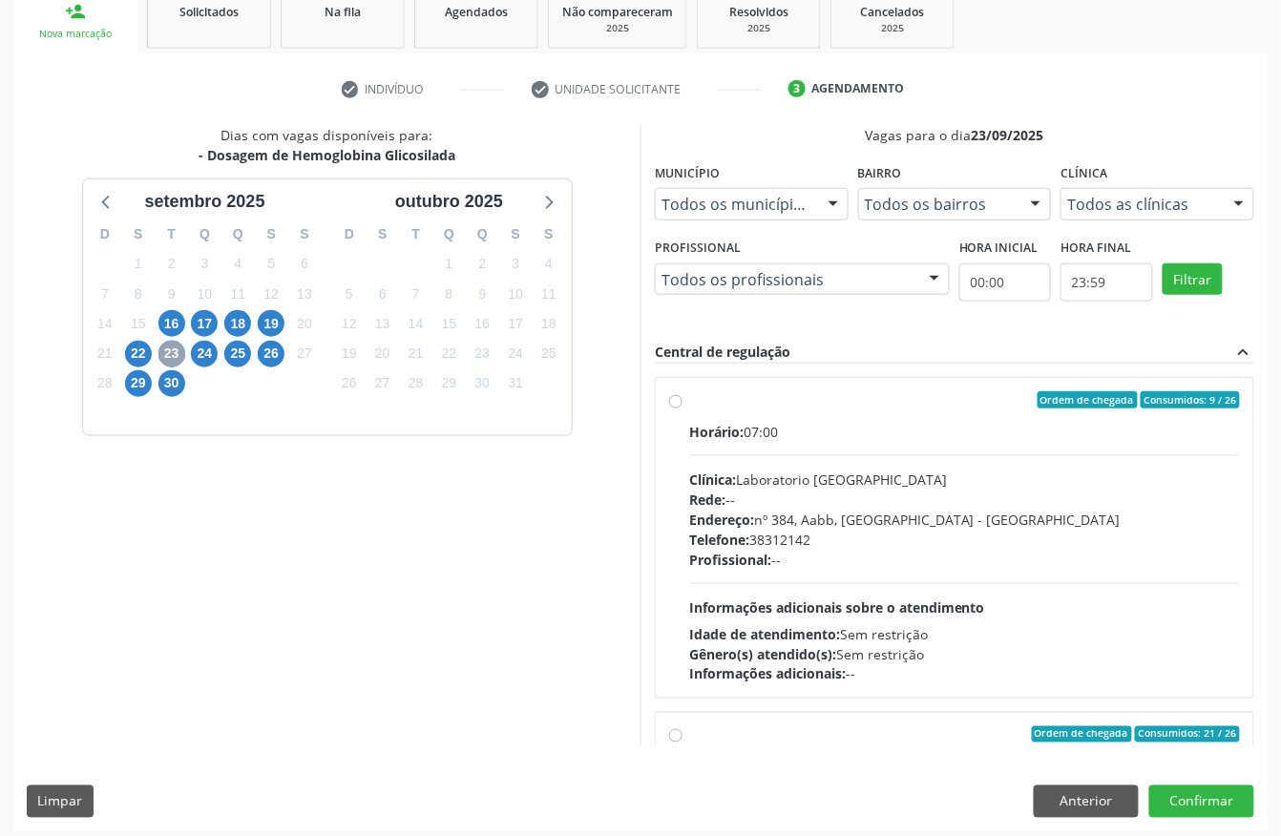
scroll to position [305, 0]
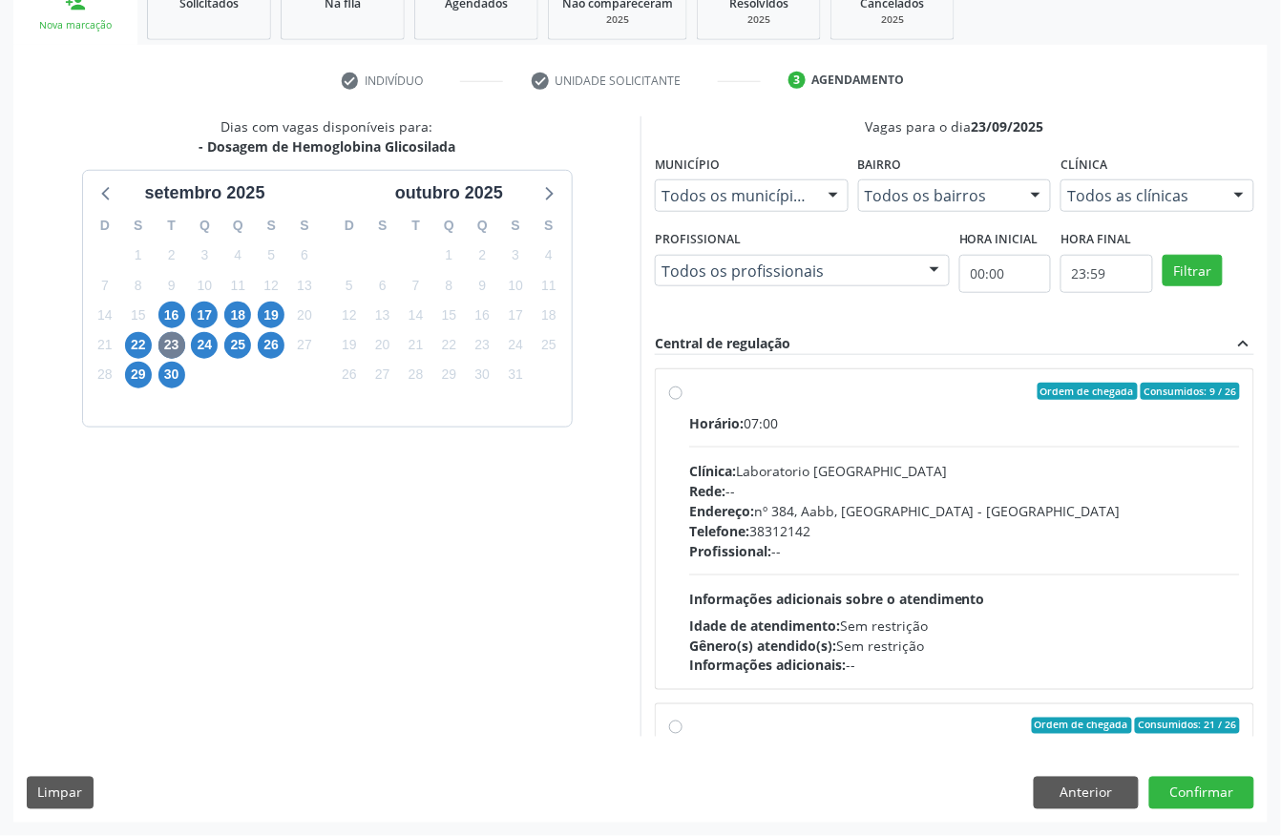
click at [868, 535] on div "Telefone: 38312142" at bounding box center [964, 531] width 551 height 20
click at [682, 400] on input "Ordem de chegada Consumidos: 9 / 26 Horário: 07:00 Clínica: Laboratorio Sao Fra…" at bounding box center [675, 391] width 13 height 17
radio input "true"
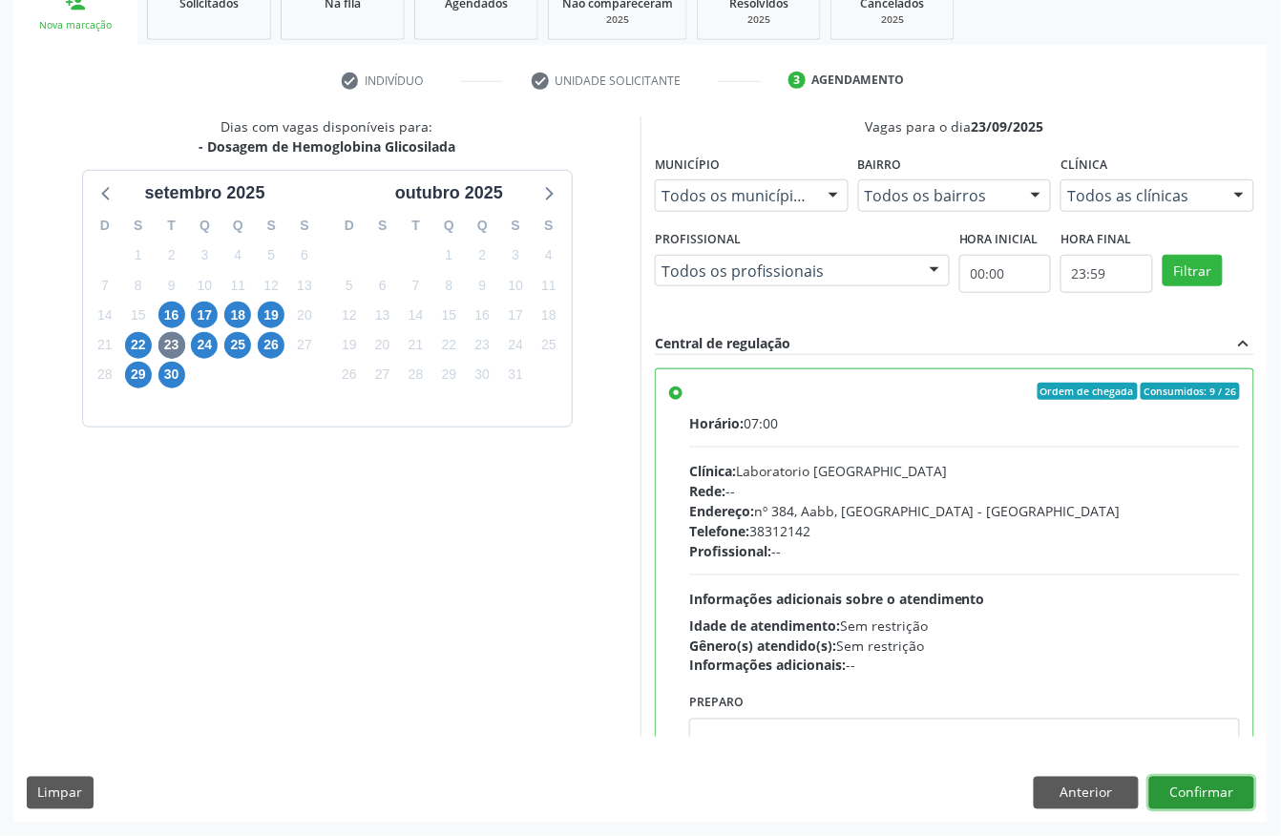
click at [1210, 784] on button "Confirmar" at bounding box center [1201, 793] width 105 height 32
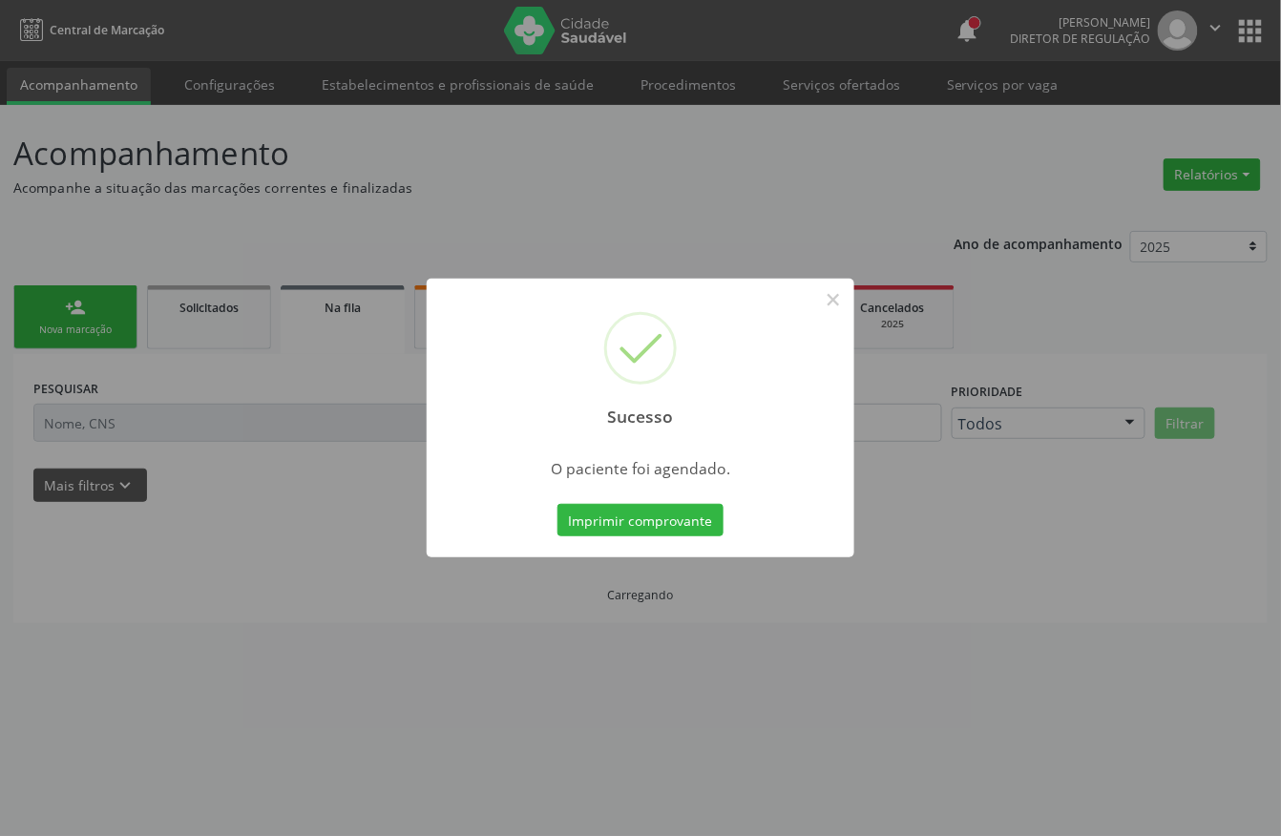
scroll to position [0, 0]
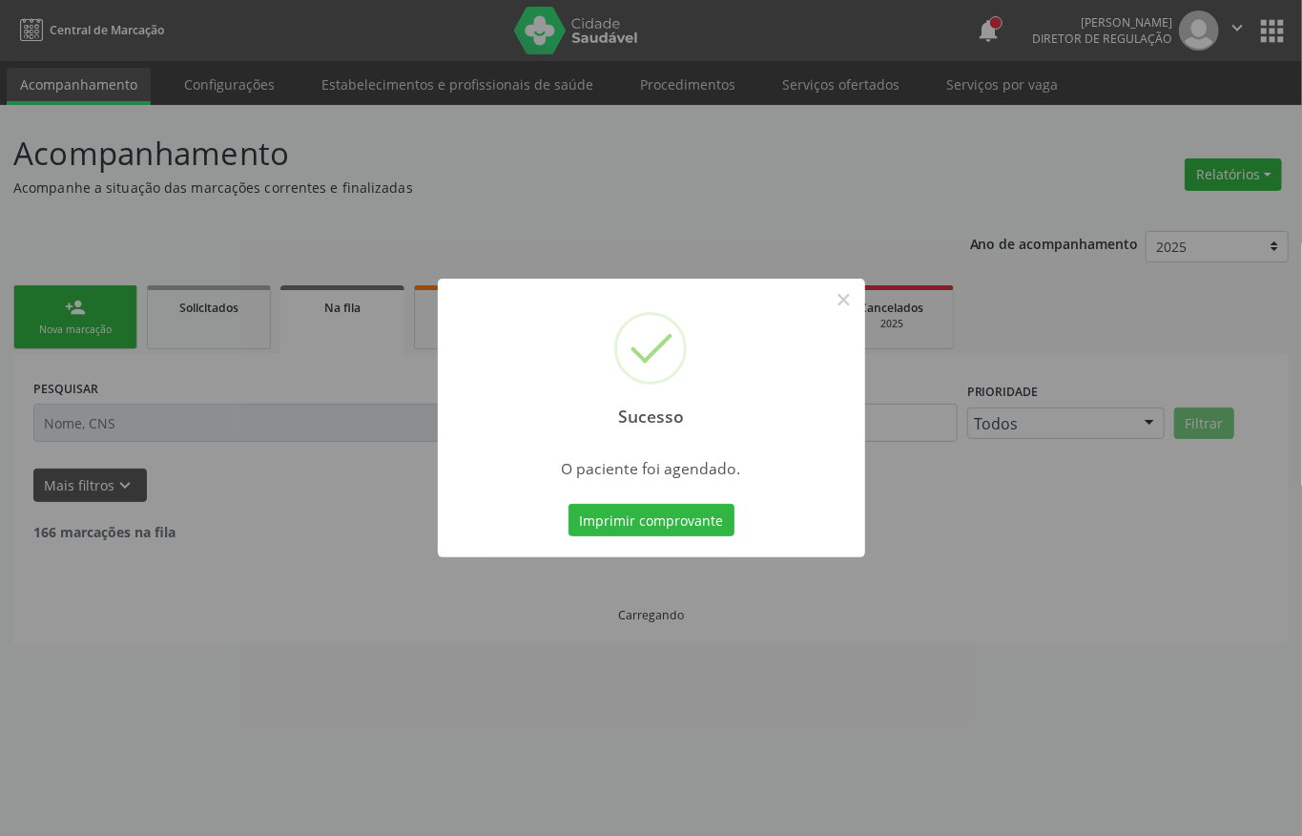
click at [657, 538] on div "Imprimir comprovante Cancel" at bounding box center [651, 520] width 175 height 40
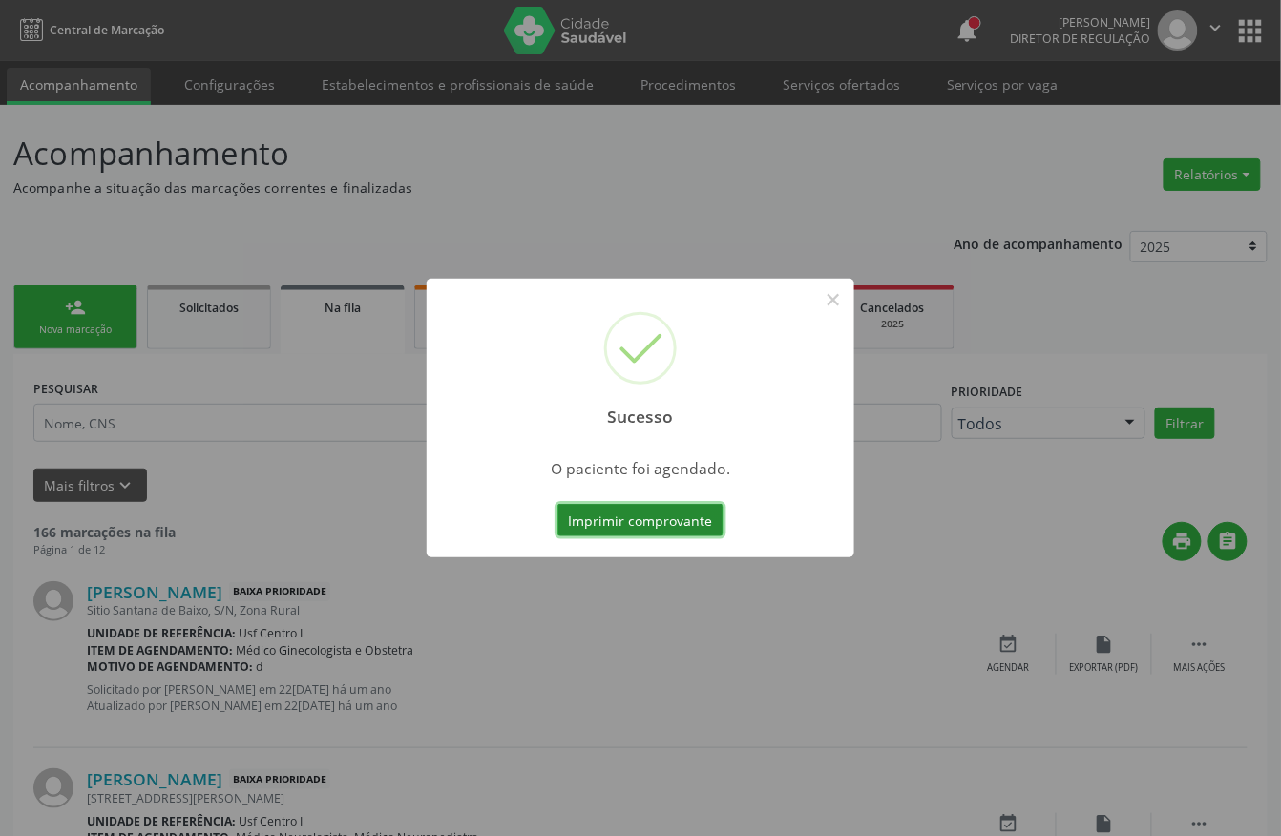
click at [647, 523] on button "Imprimir comprovante" at bounding box center [640, 520] width 166 height 32
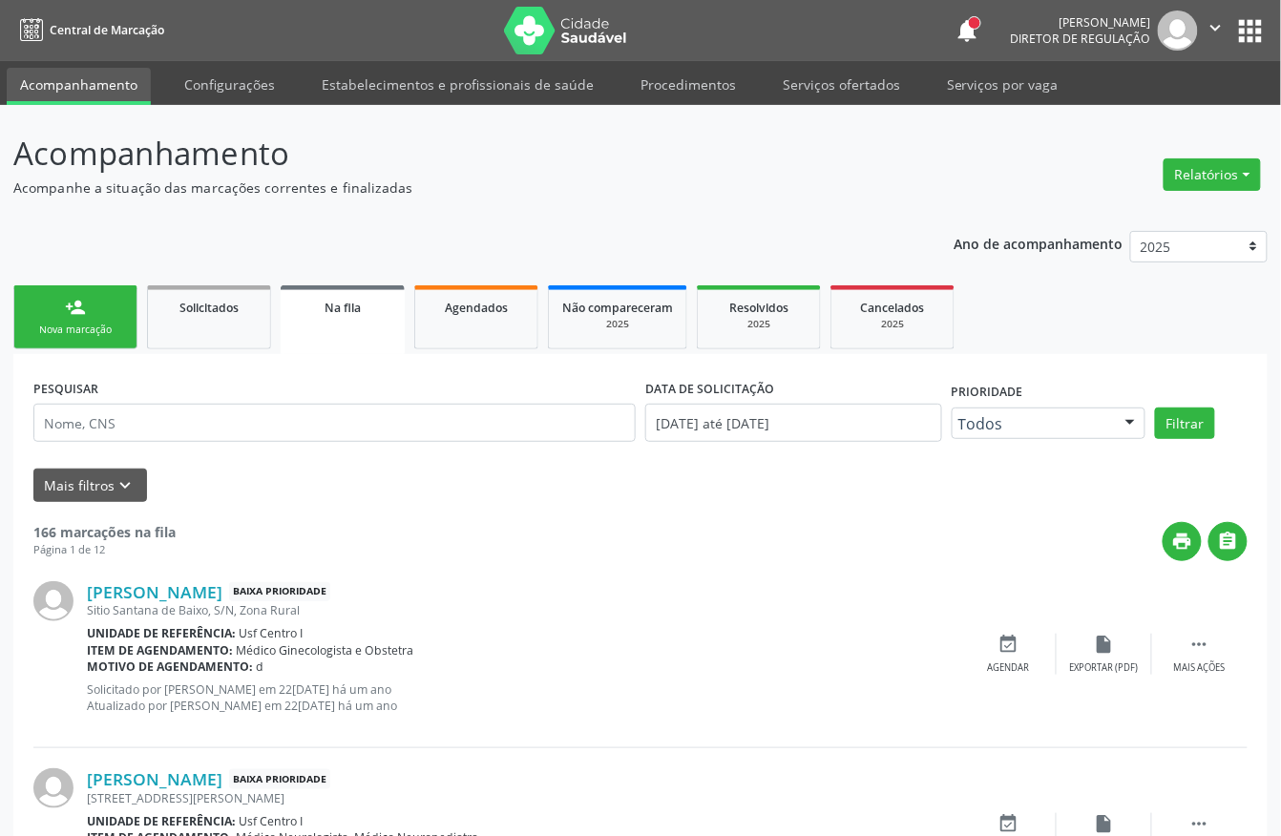
click at [61, 325] on div "Nova marcação" at bounding box center [75, 330] width 95 height 14
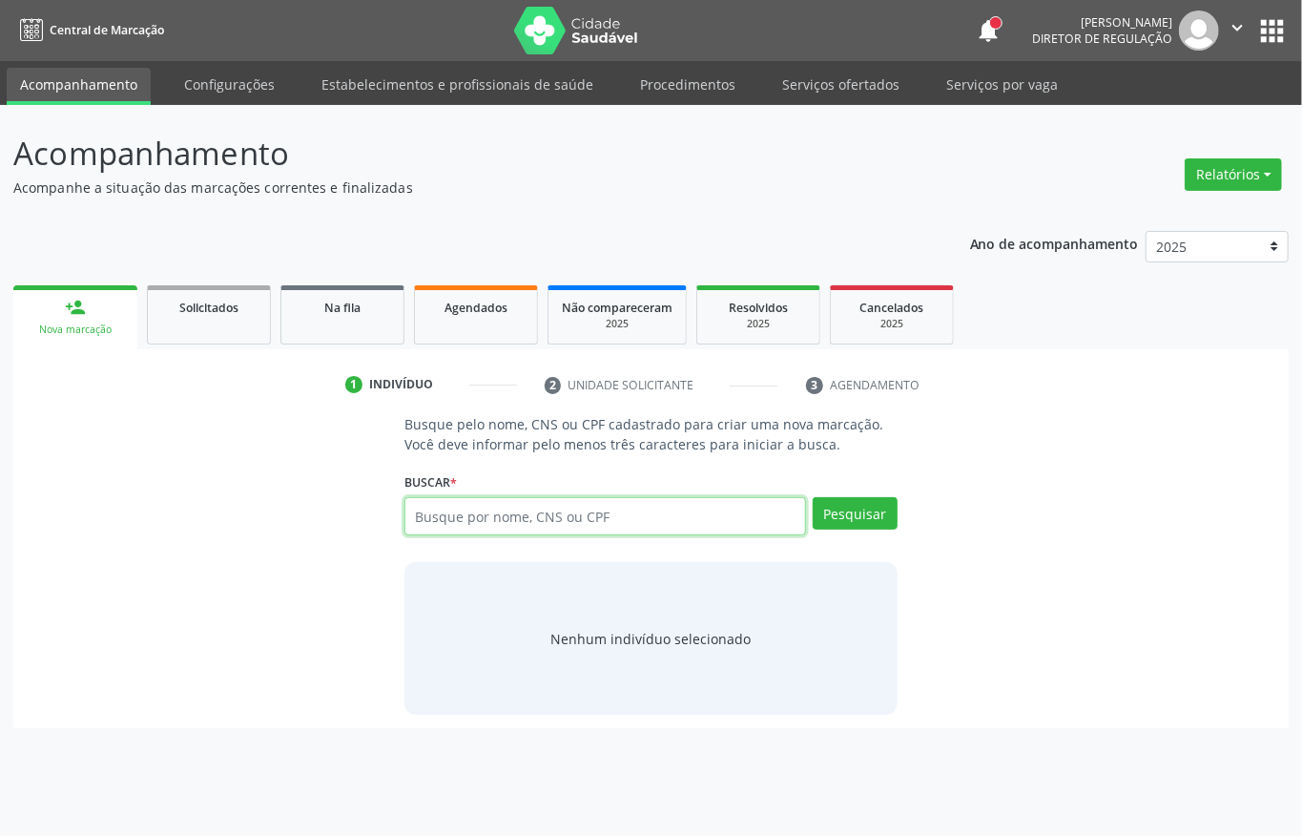
click at [448, 512] on input "text" at bounding box center [606, 516] width 402 height 38
type input "700007497474205"
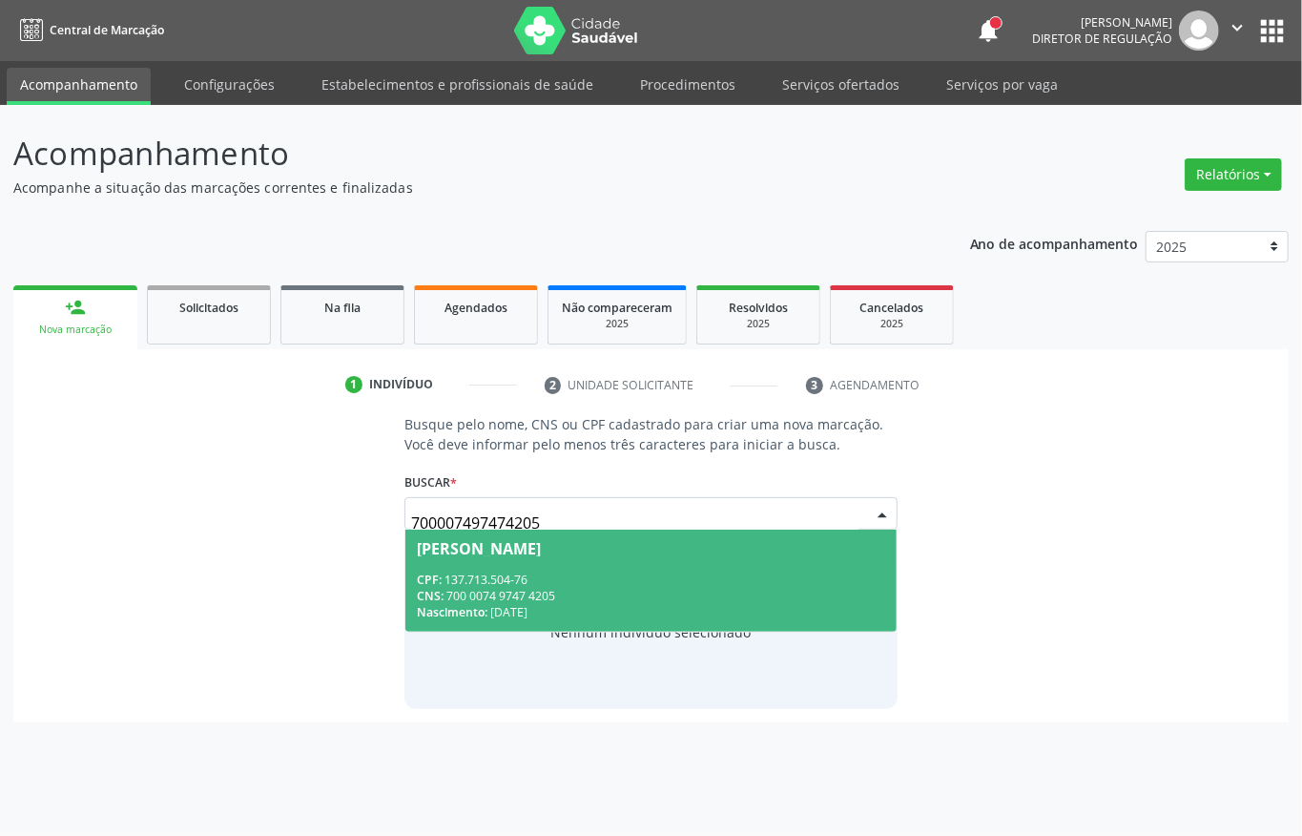
click at [546, 581] on div "CPF: 137.713.504-76" at bounding box center [651, 580] width 469 height 16
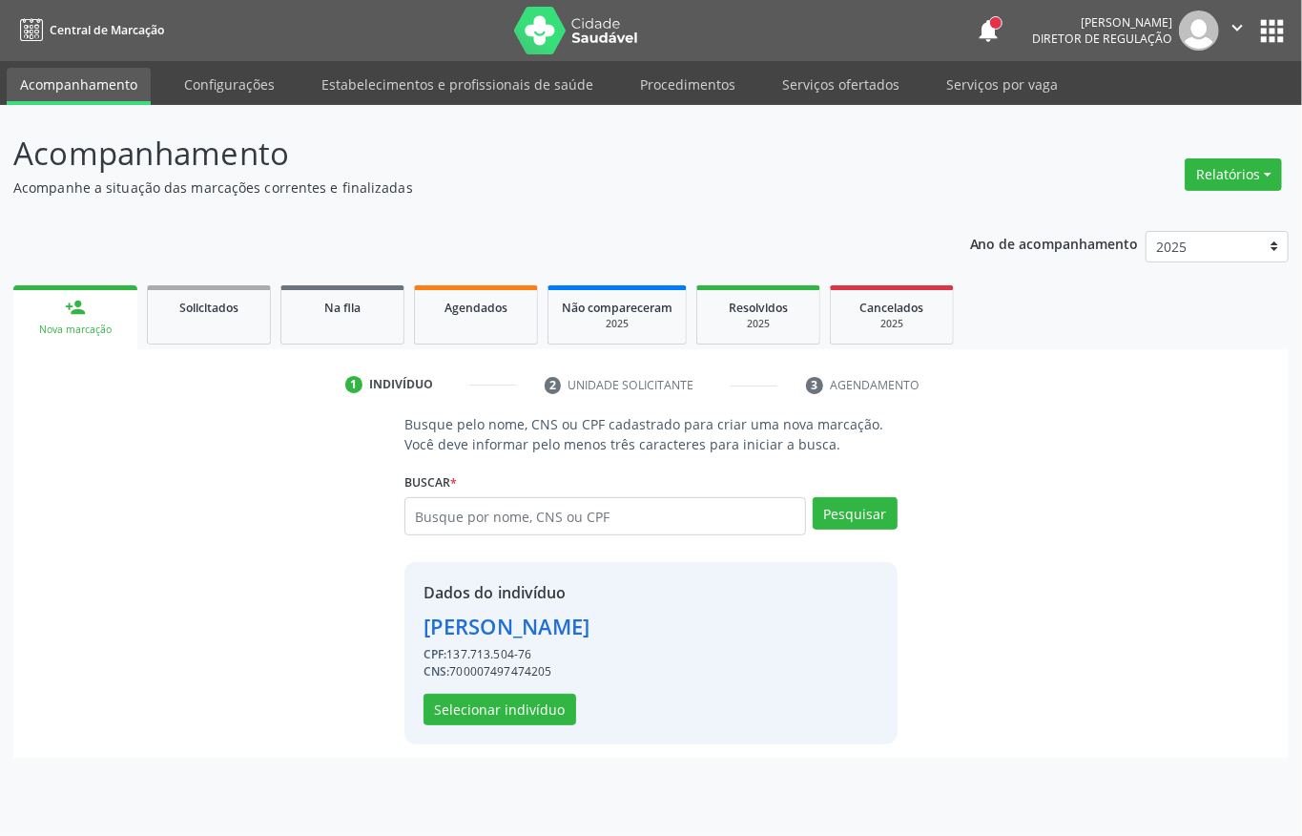
click at [502, 731] on div "Dados do indivíduo Sara Suellen Marques da Costa CPF: 137.713.504-76 CNS: 70000…" at bounding box center [651, 653] width 493 height 182
click at [502, 723] on button "Selecionar indivíduo" at bounding box center [500, 710] width 153 height 32
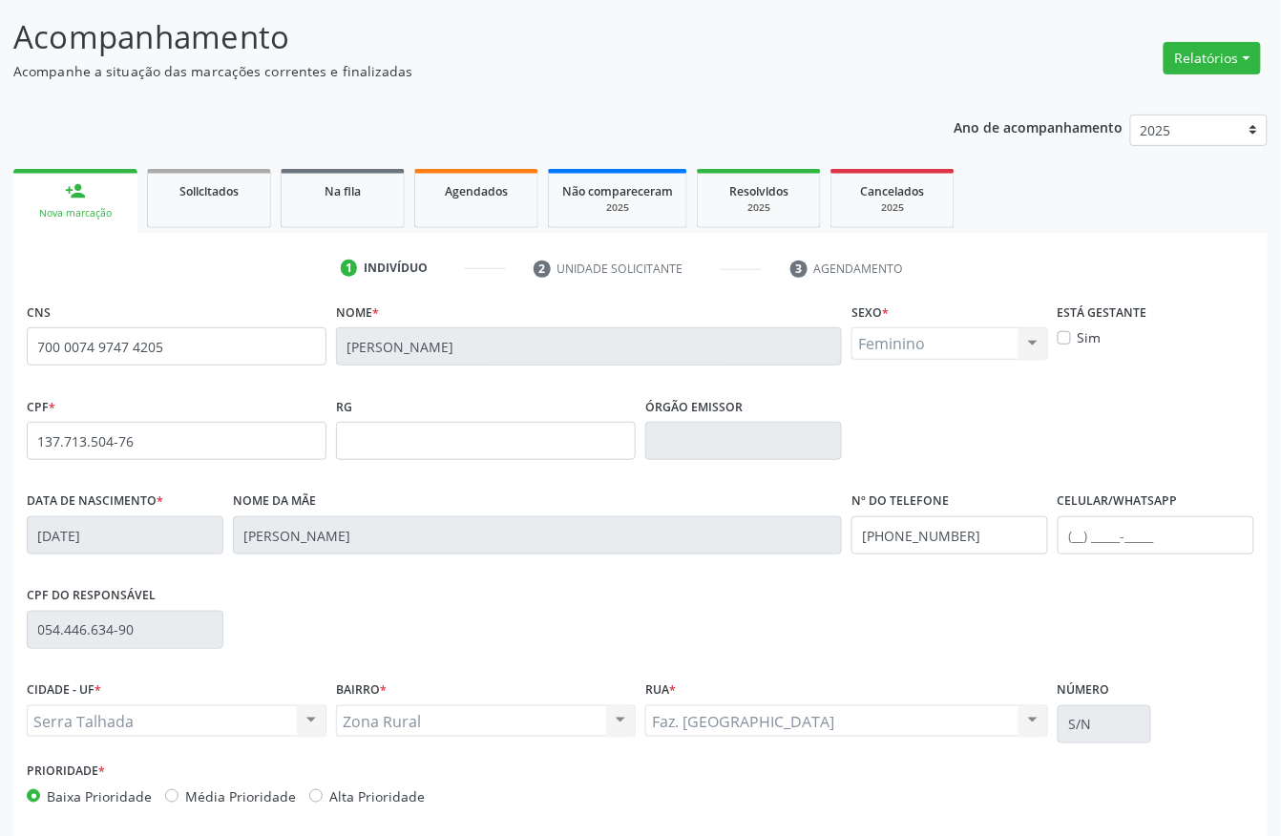
scroll to position [199, 0]
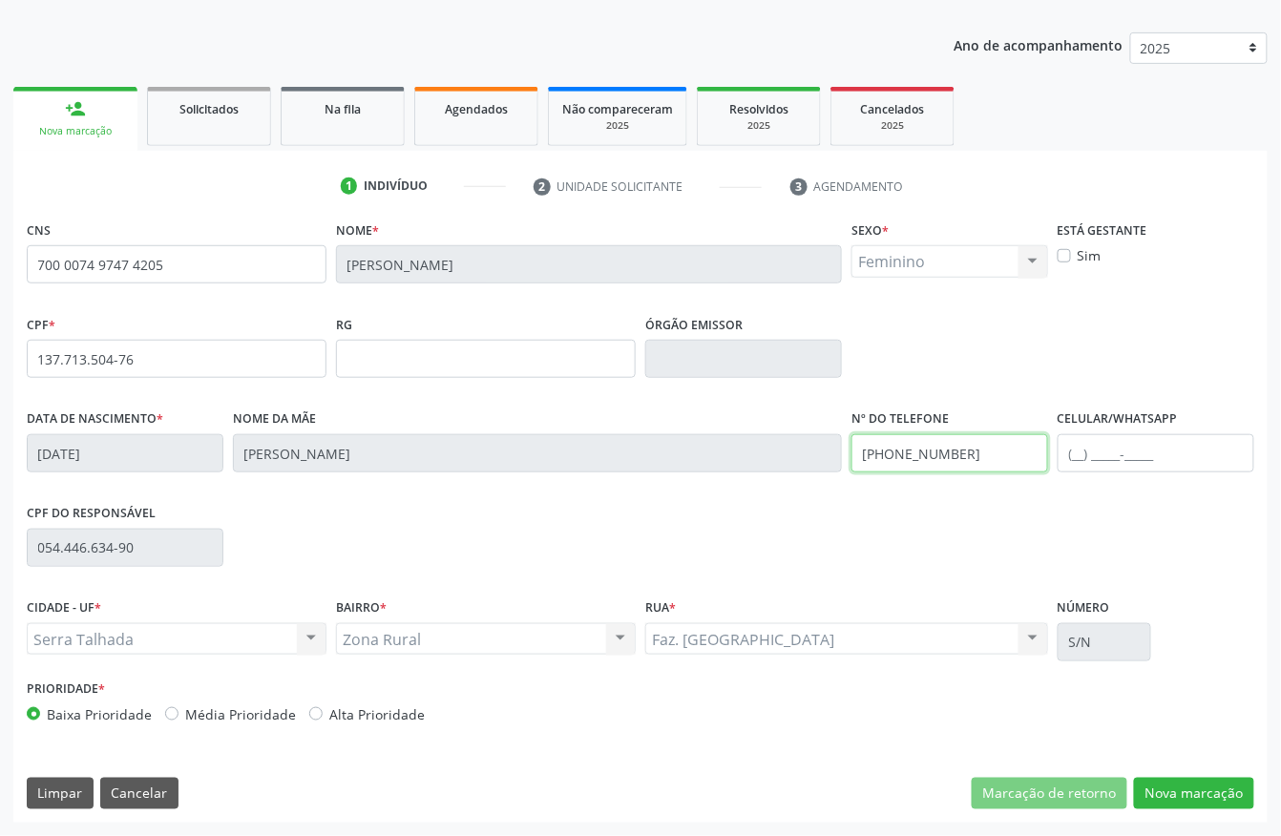
click at [891, 467] on input "(87) 98843-4793" at bounding box center [949, 453] width 197 height 38
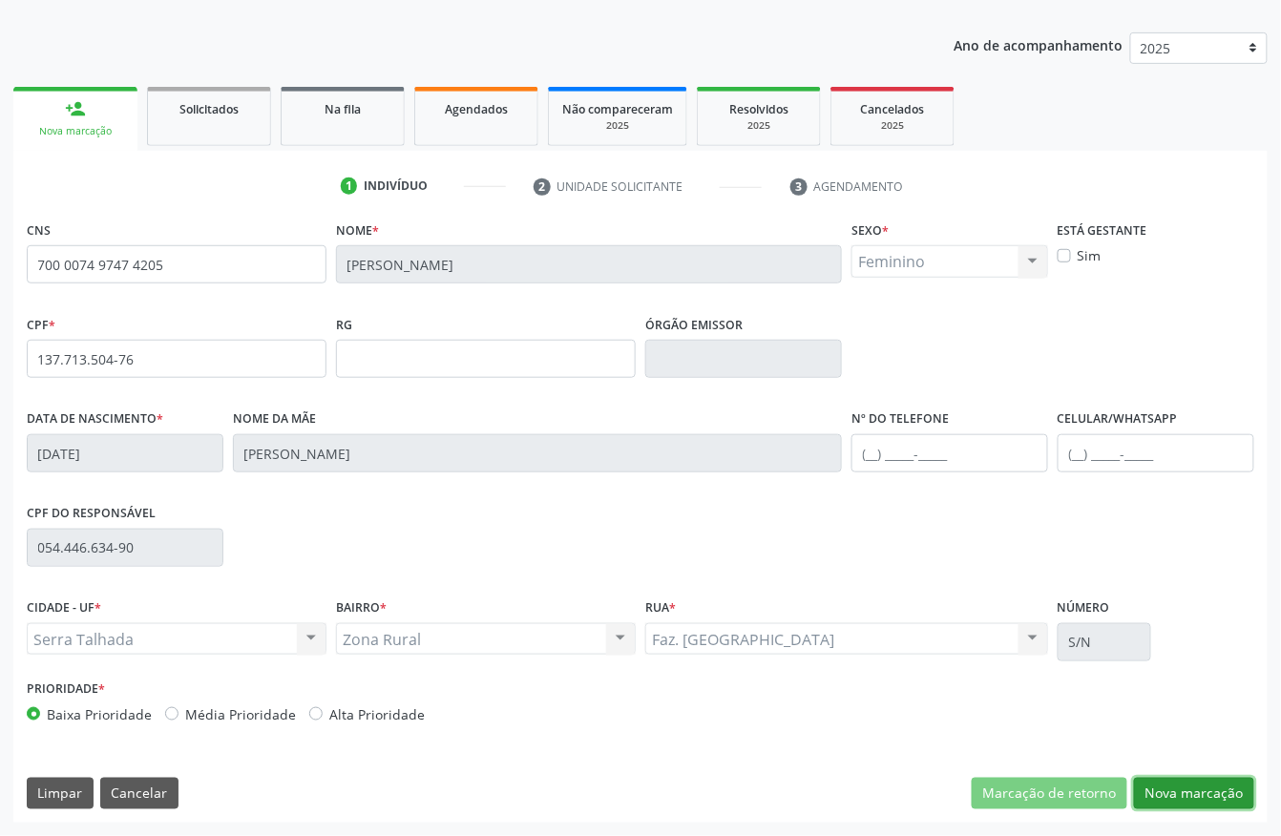
click at [1208, 794] on button "Nova marcação" at bounding box center [1194, 794] width 120 height 32
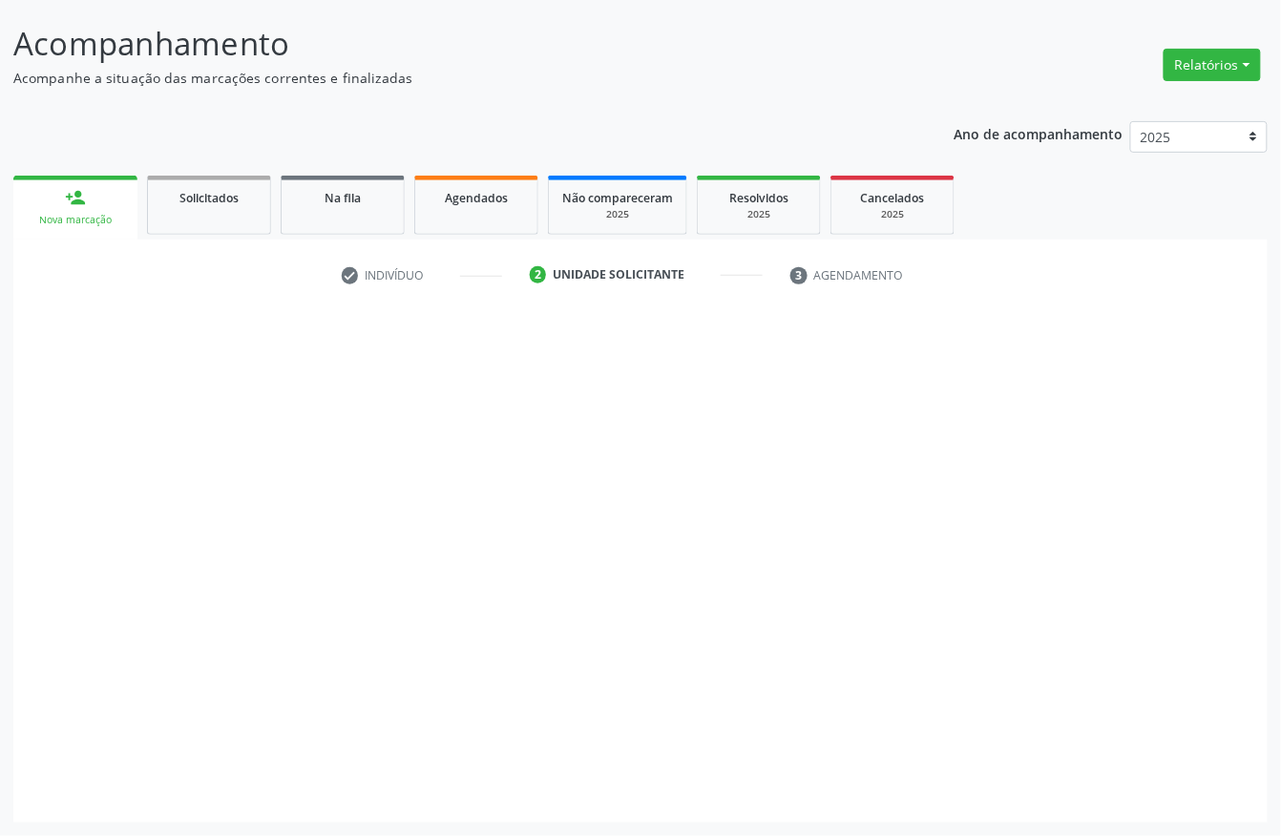
scroll to position [112, 0]
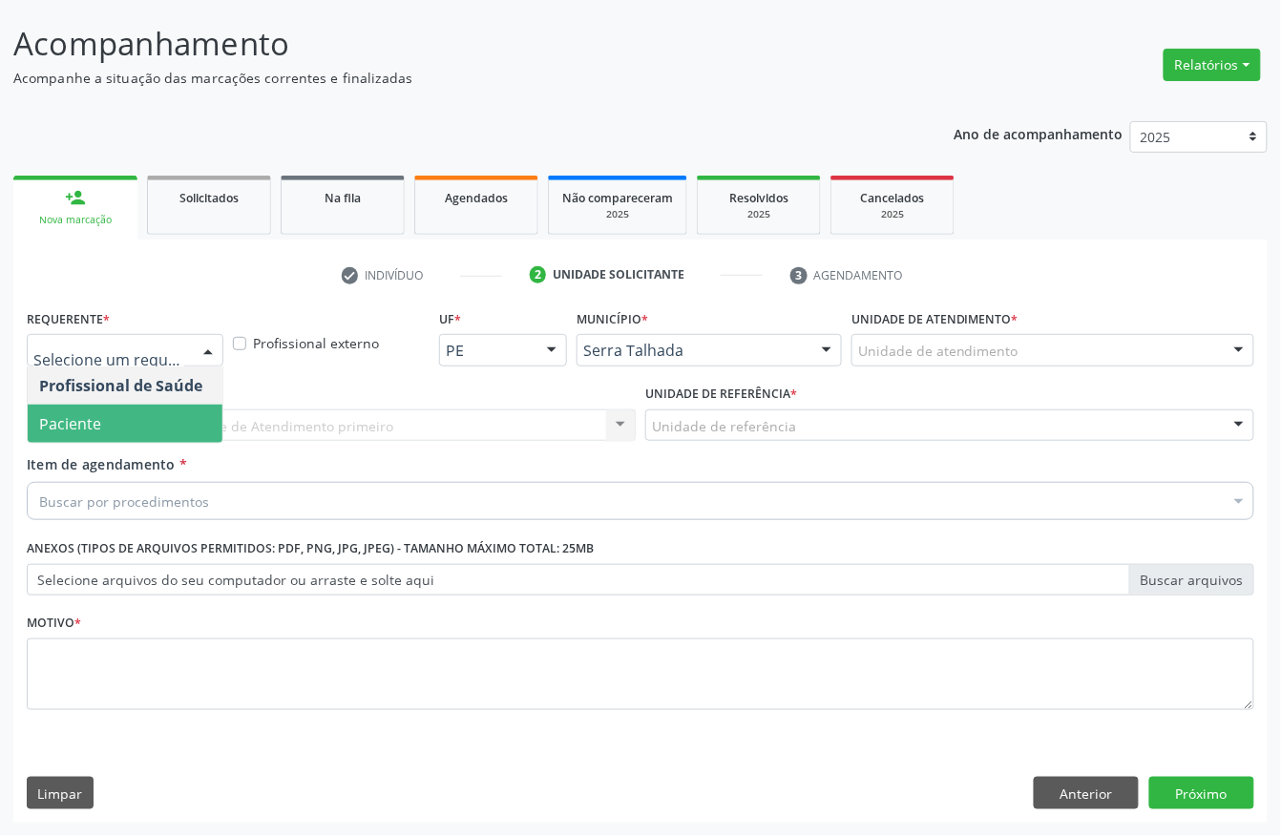
click at [94, 406] on span "Paciente" at bounding box center [125, 424] width 195 height 38
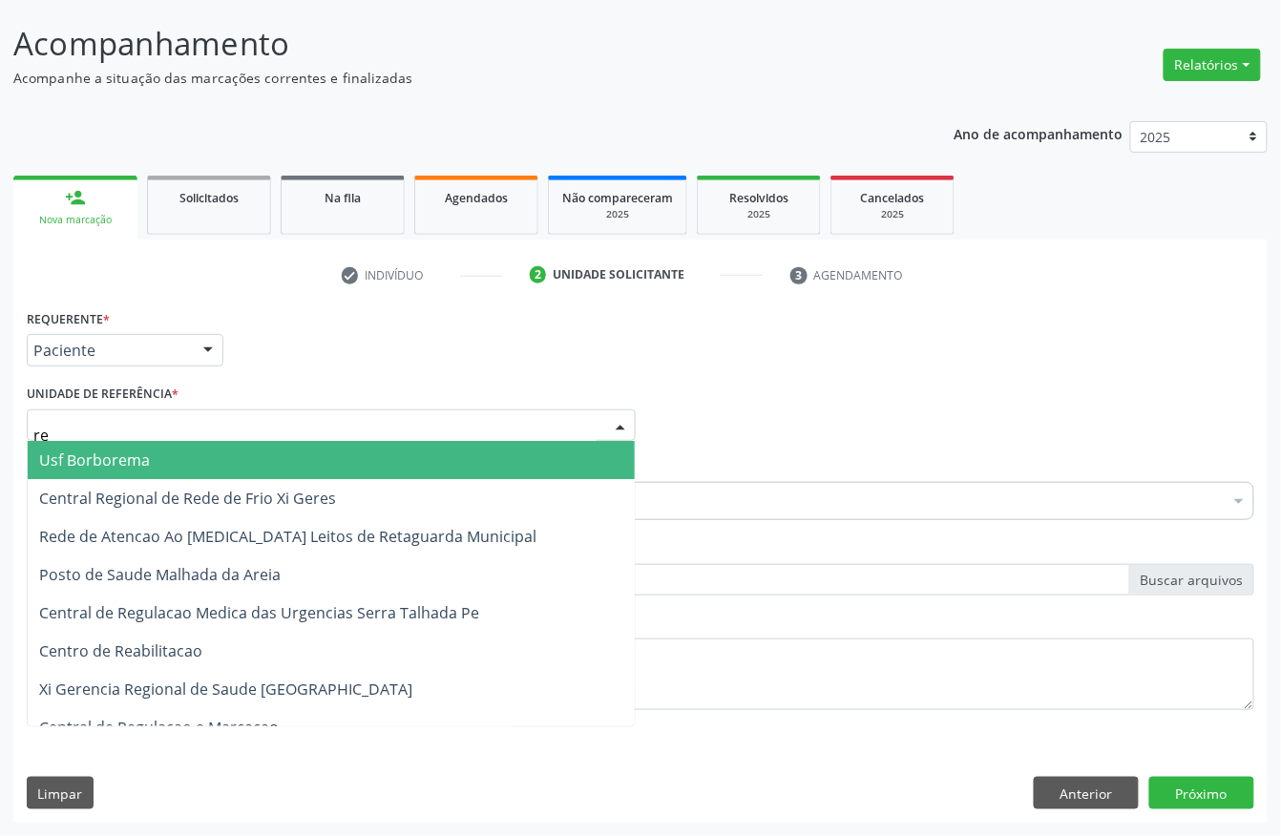
type input "rea"
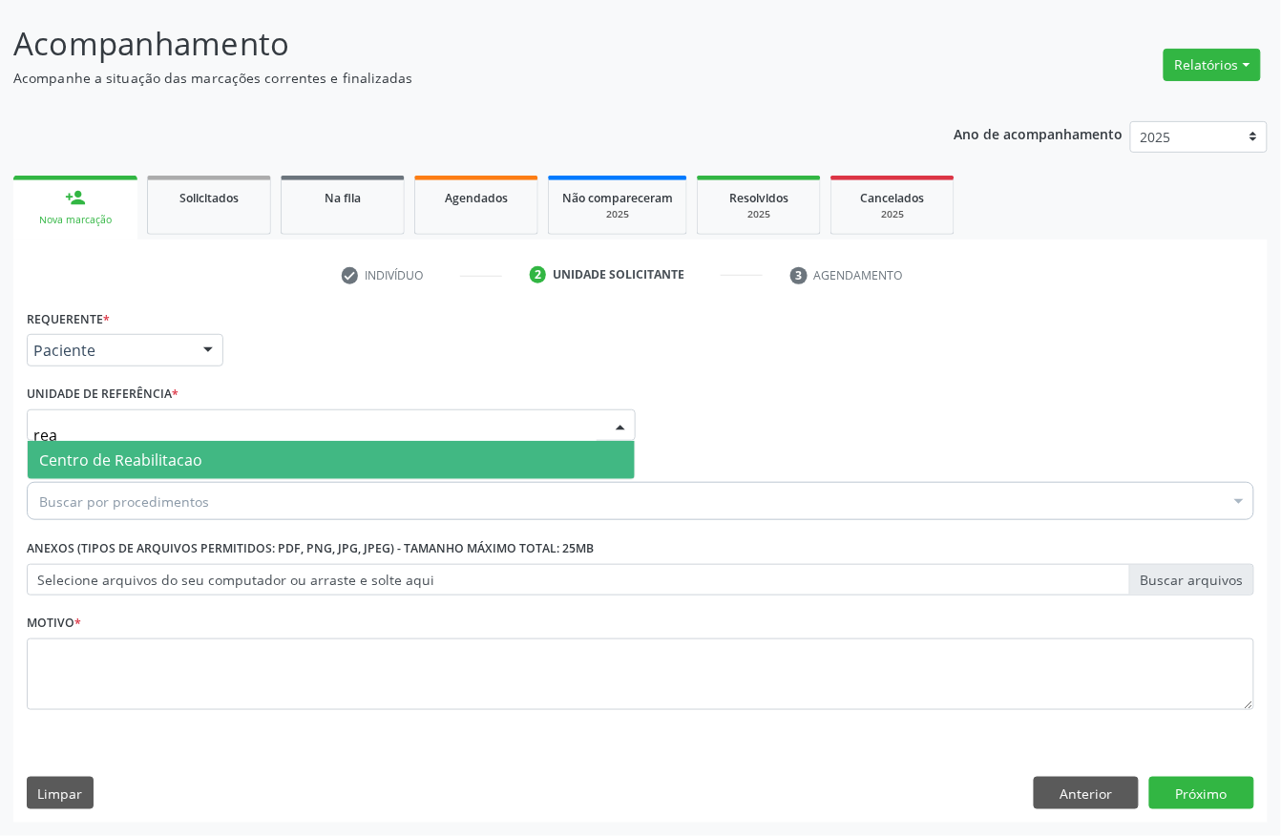
click at [116, 441] on span "Centro de Reabilitacao" at bounding box center [331, 460] width 607 height 38
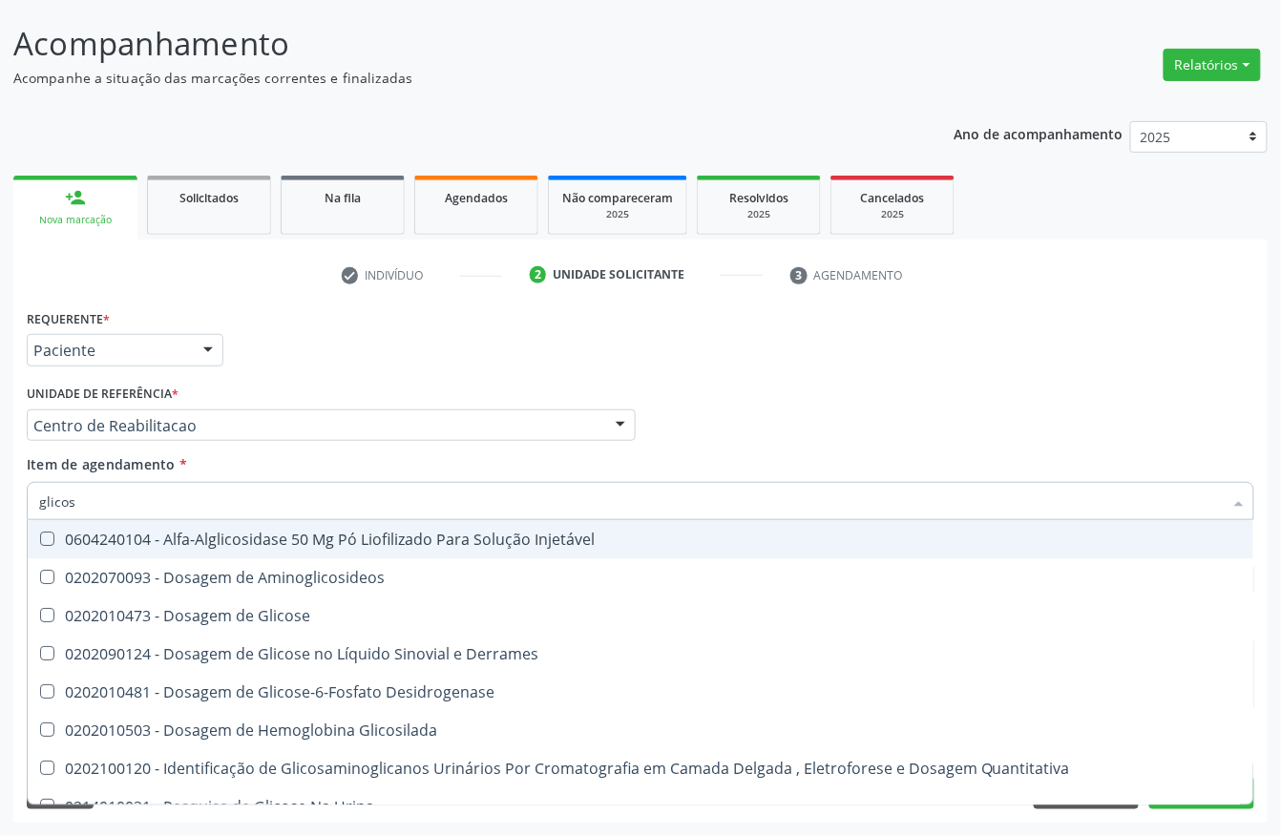
type input "glicose"
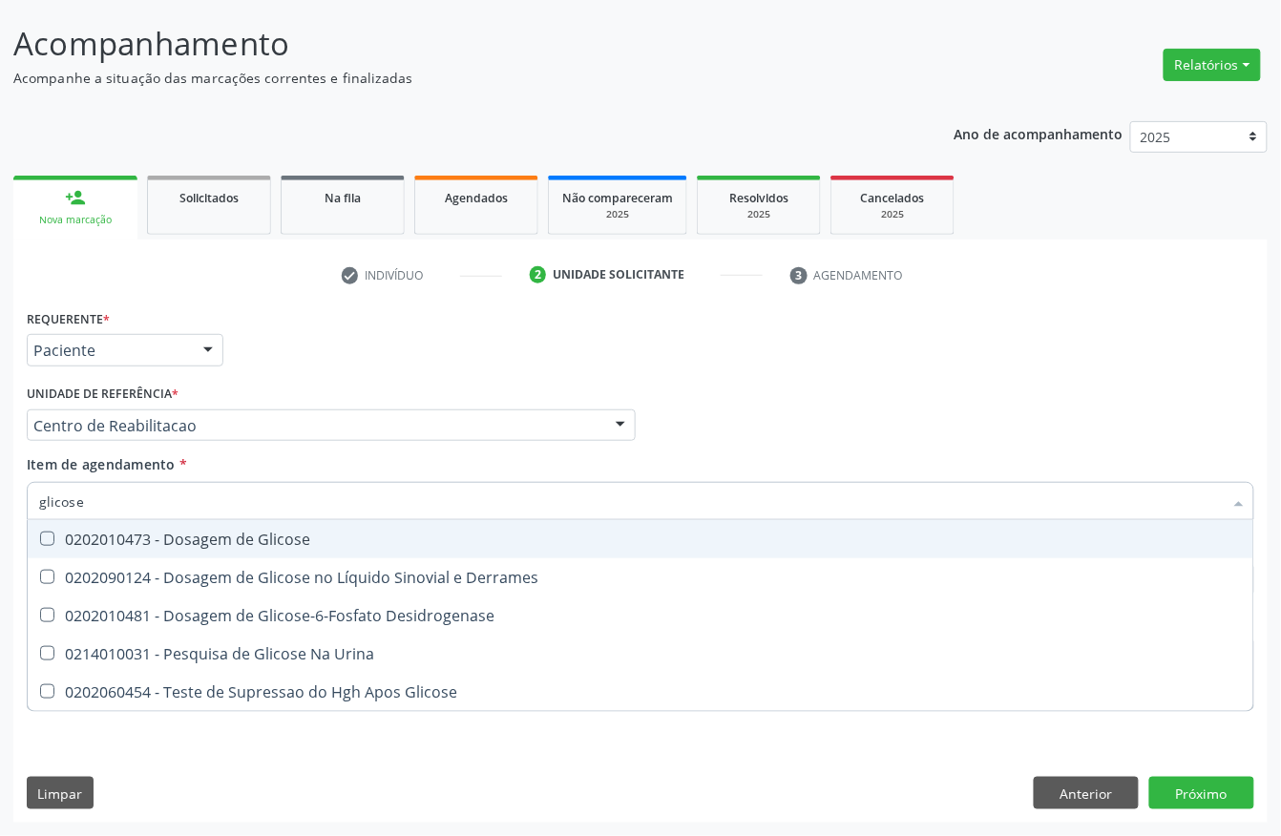
click at [160, 539] on div "0202010473 - Dosagem de Glicose" at bounding box center [640, 538] width 1202 height 15
checkbox Glicose "true"
click at [145, 515] on input "glicose" at bounding box center [630, 501] width 1183 height 38
checkbox Glicose "false"
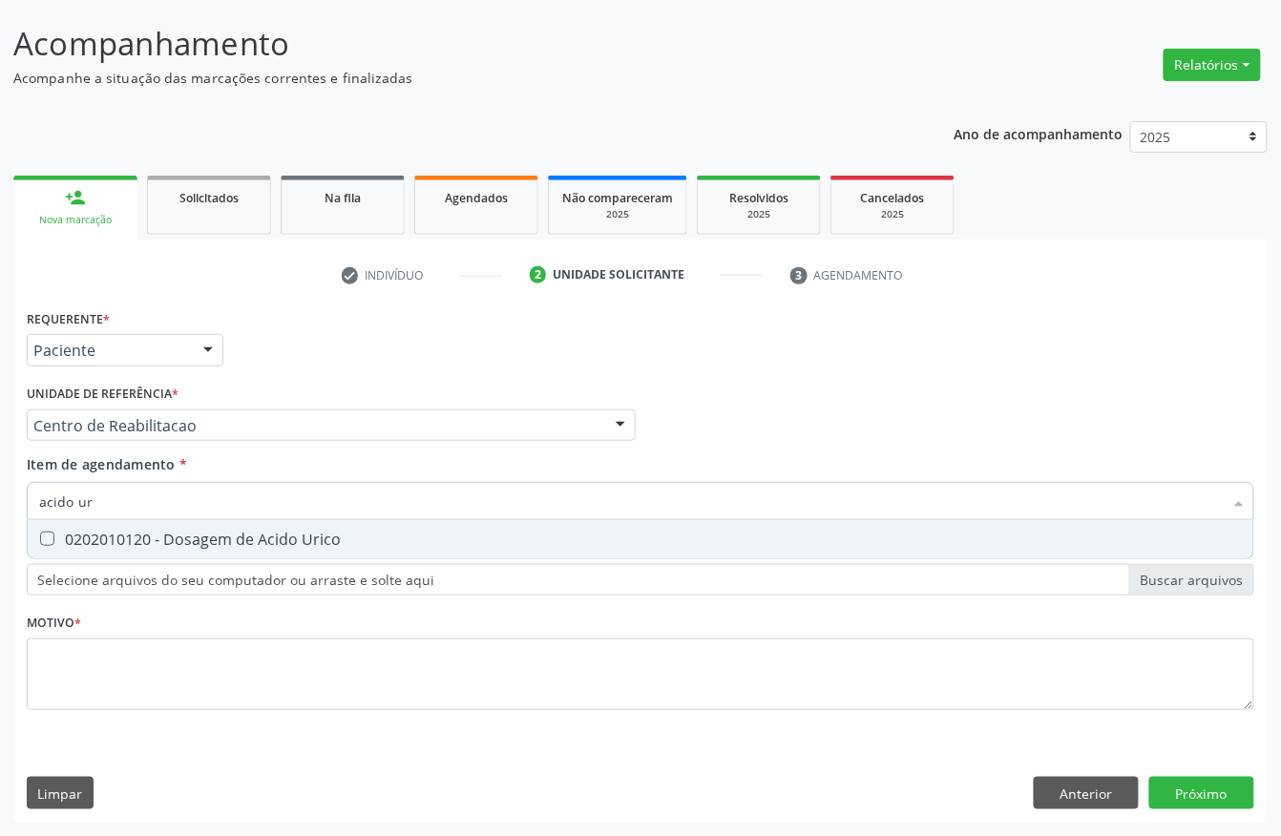
type input "acido uri"
click at [137, 542] on div "0202010120 - Dosagem de Acido Urico" at bounding box center [640, 538] width 1202 height 15
checkbox Urico "true"
click at [119, 494] on input "acido uri" at bounding box center [630, 501] width 1183 height 38
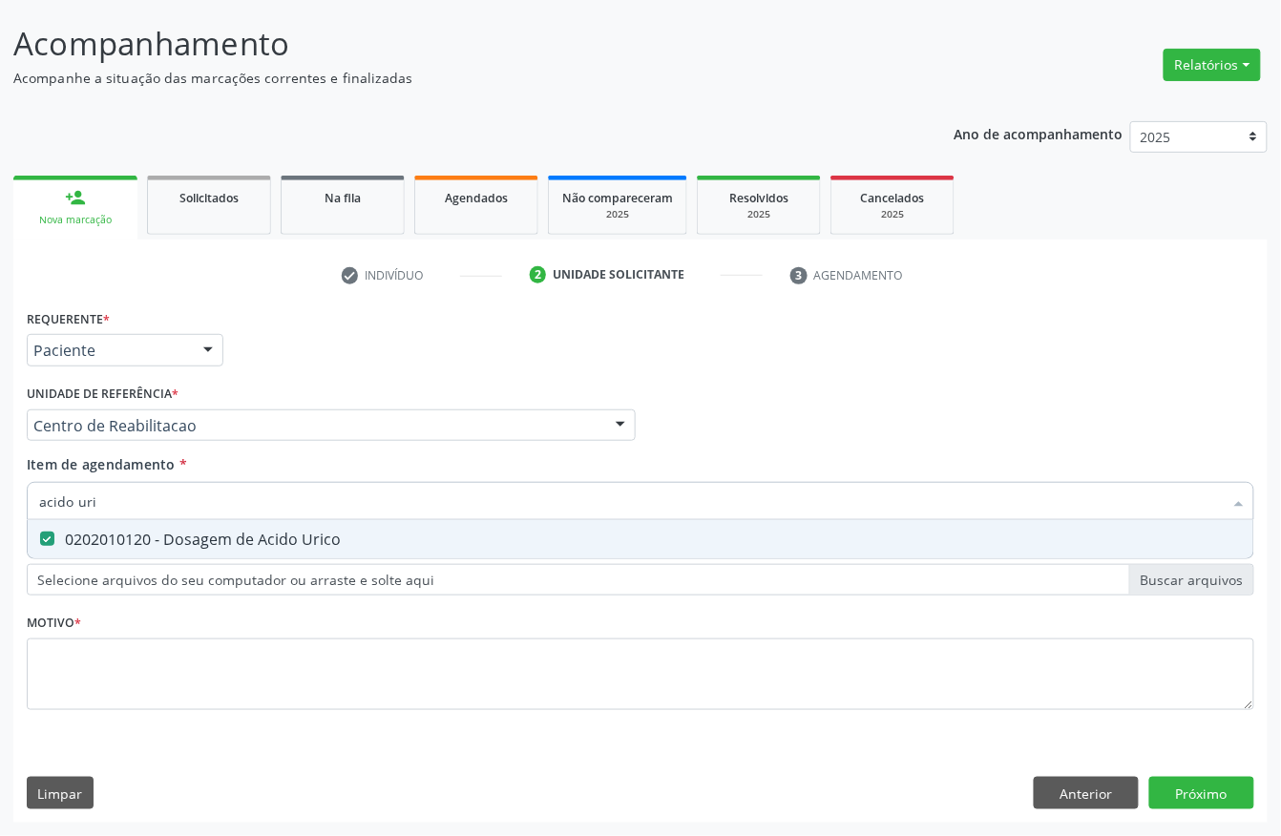
click at [119, 494] on input "acido uri" at bounding box center [630, 501] width 1183 height 38
type input "cr"
checkbox Urico "false"
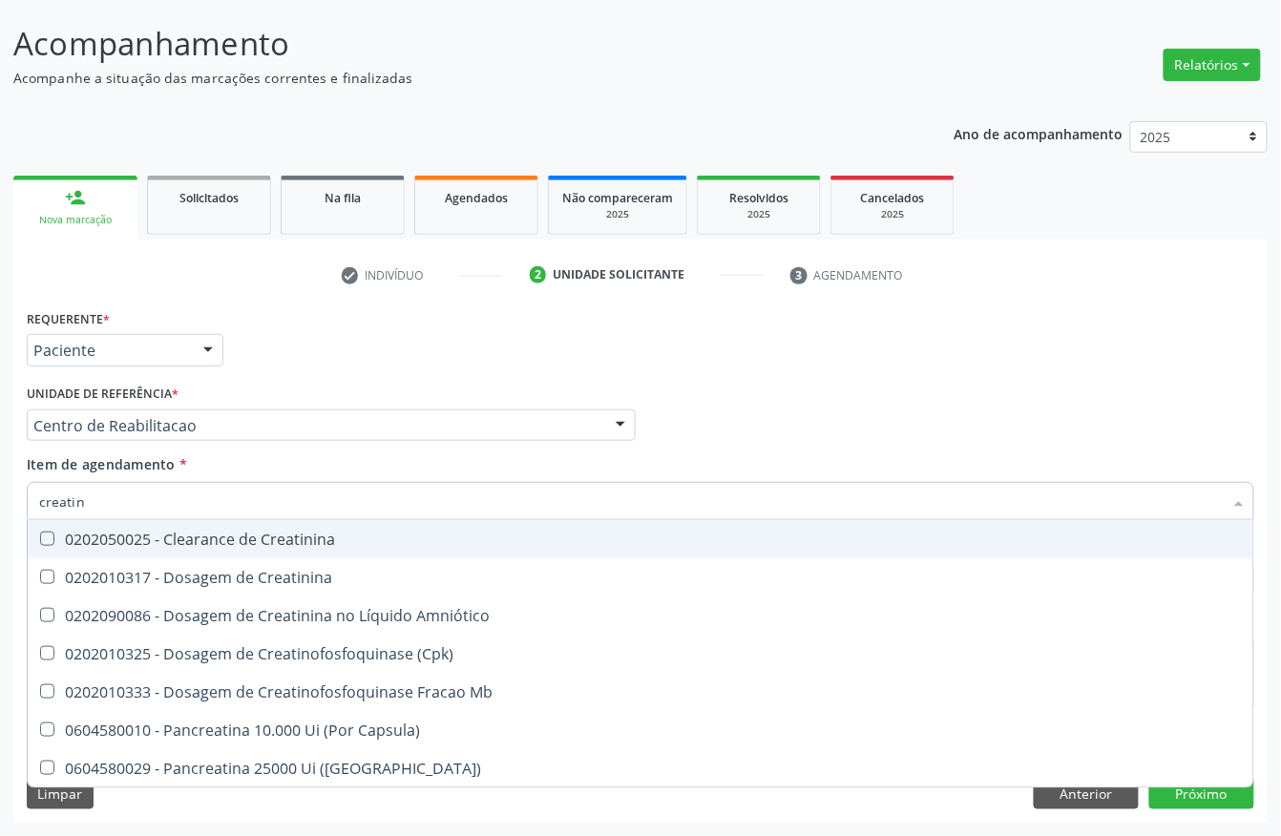
type input "creatini"
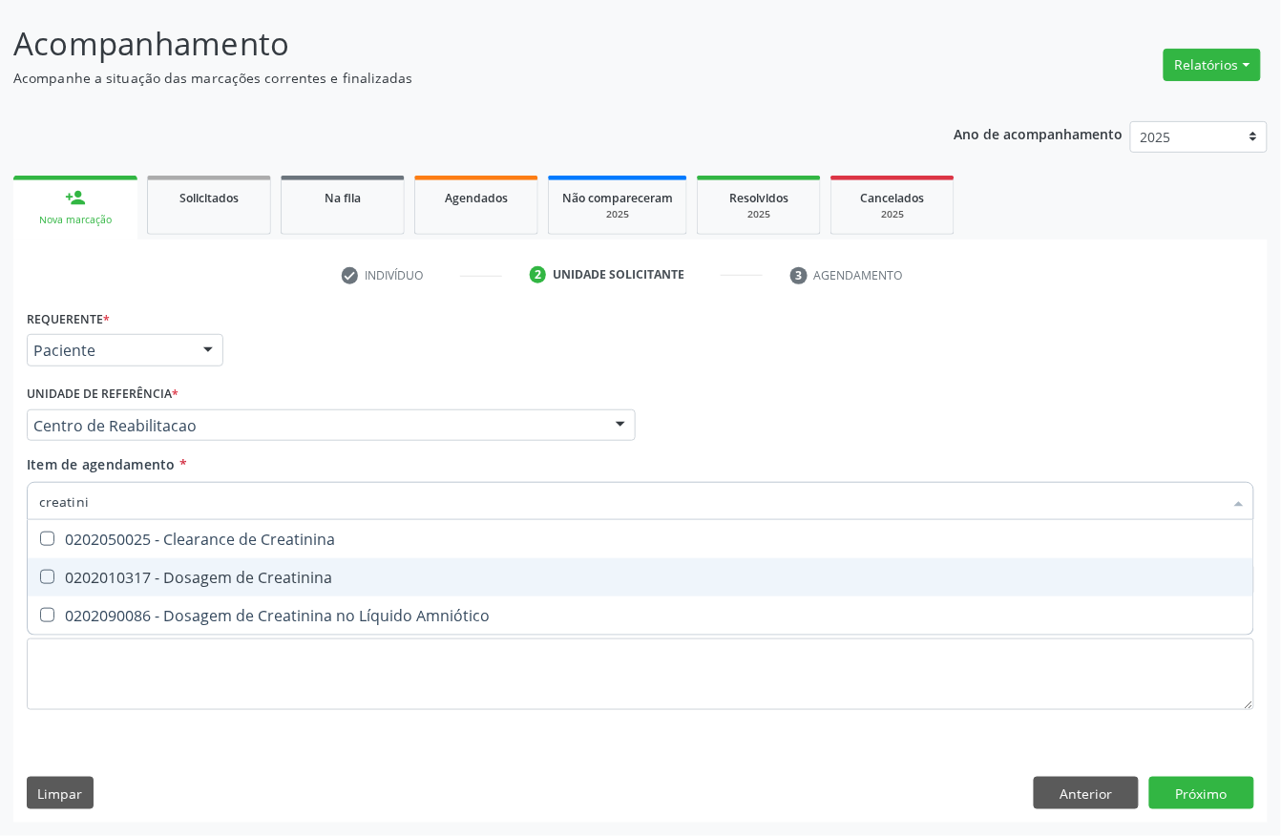
click at [115, 563] on span "0202010317 - Dosagem de Creatinina" at bounding box center [640, 577] width 1225 height 38
checkbox Creatinina "true"
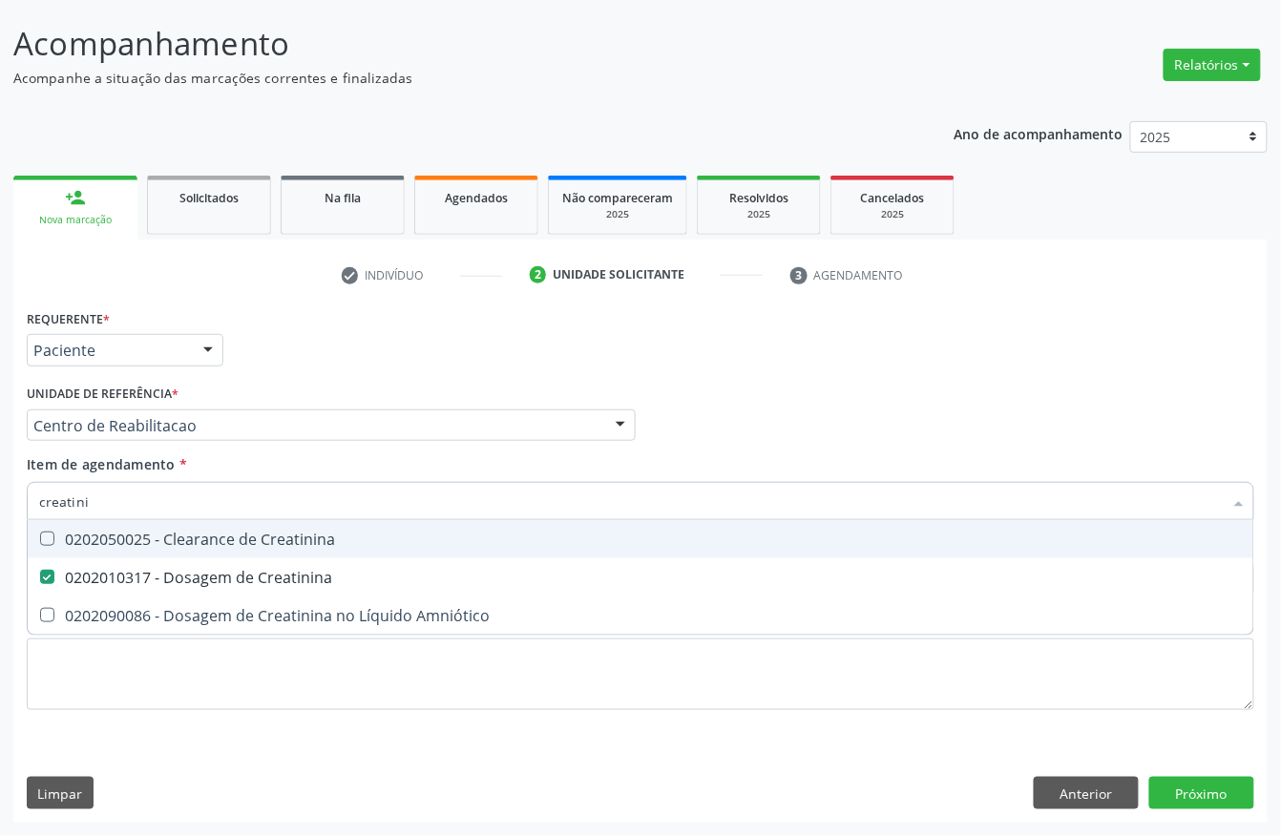
click at [115, 504] on input "creatini" at bounding box center [630, 501] width 1183 height 38
type input "urei"
checkbox Creatinina "false"
type input "ureia"
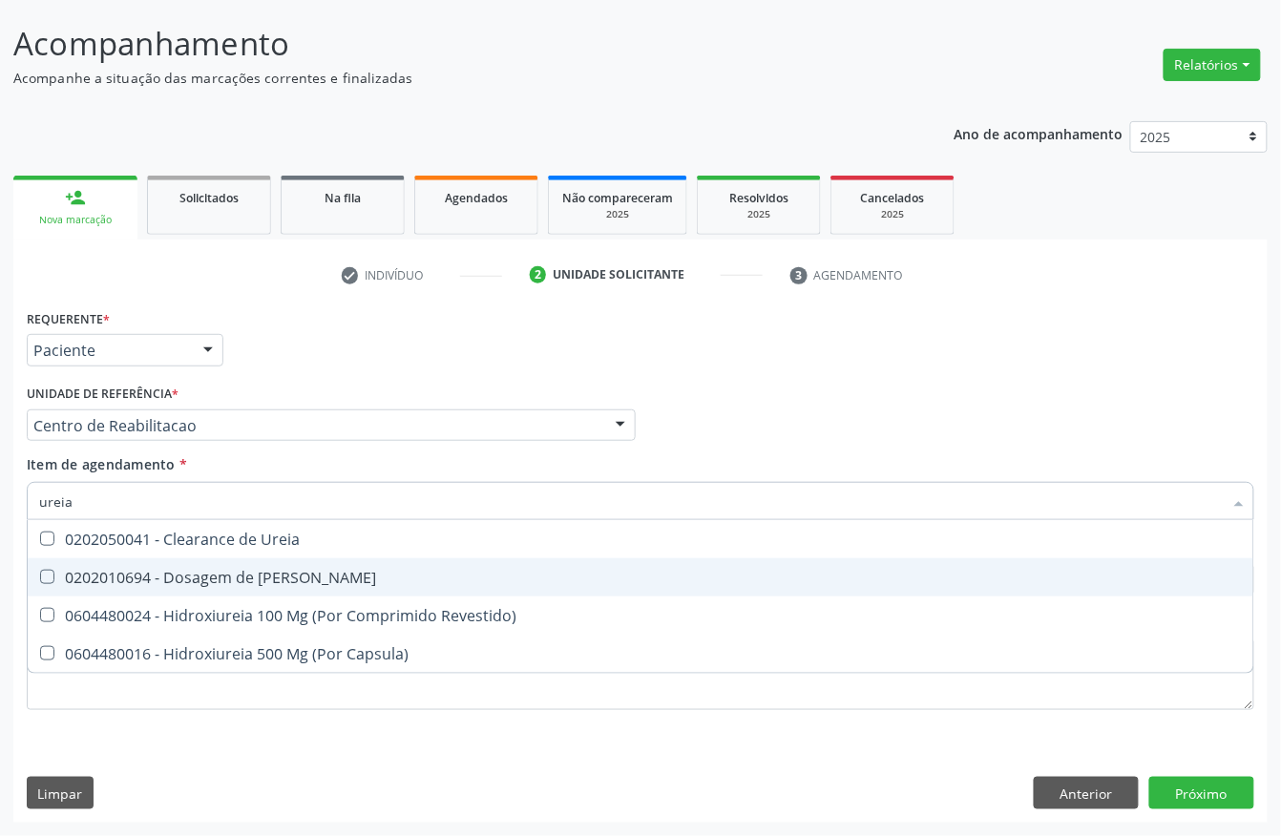
click at [137, 573] on div "0202010694 - Dosagem de Ureia" at bounding box center [640, 577] width 1202 height 15
checkbox Ureia "true"
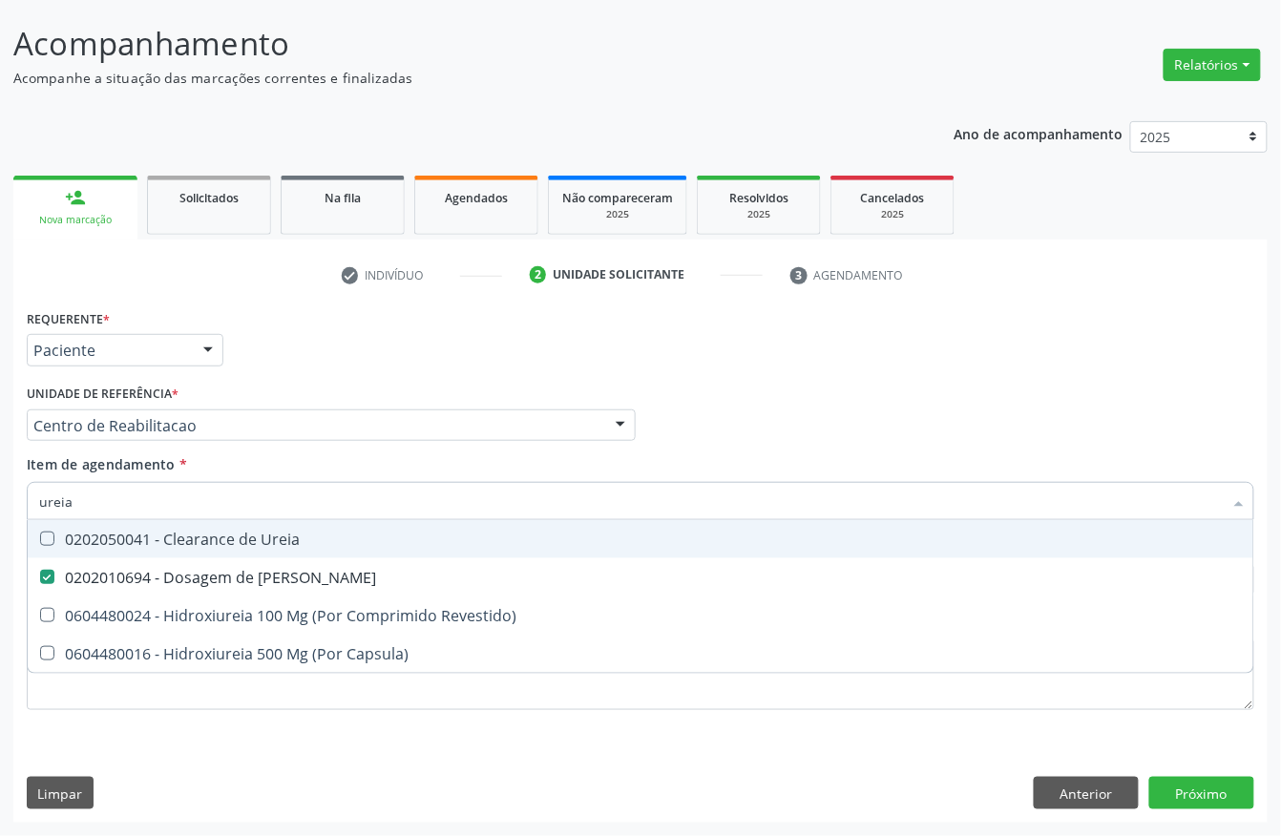
click at [104, 492] on input "ureia" at bounding box center [630, 501] width 1183 height 38
checkbox Ureia "false"
type input "colest"
click at [97, 535] on div "0202010279 - Dosagem de Colesterol Hdl" at bounding box center [640, 538] width 1202 height 15
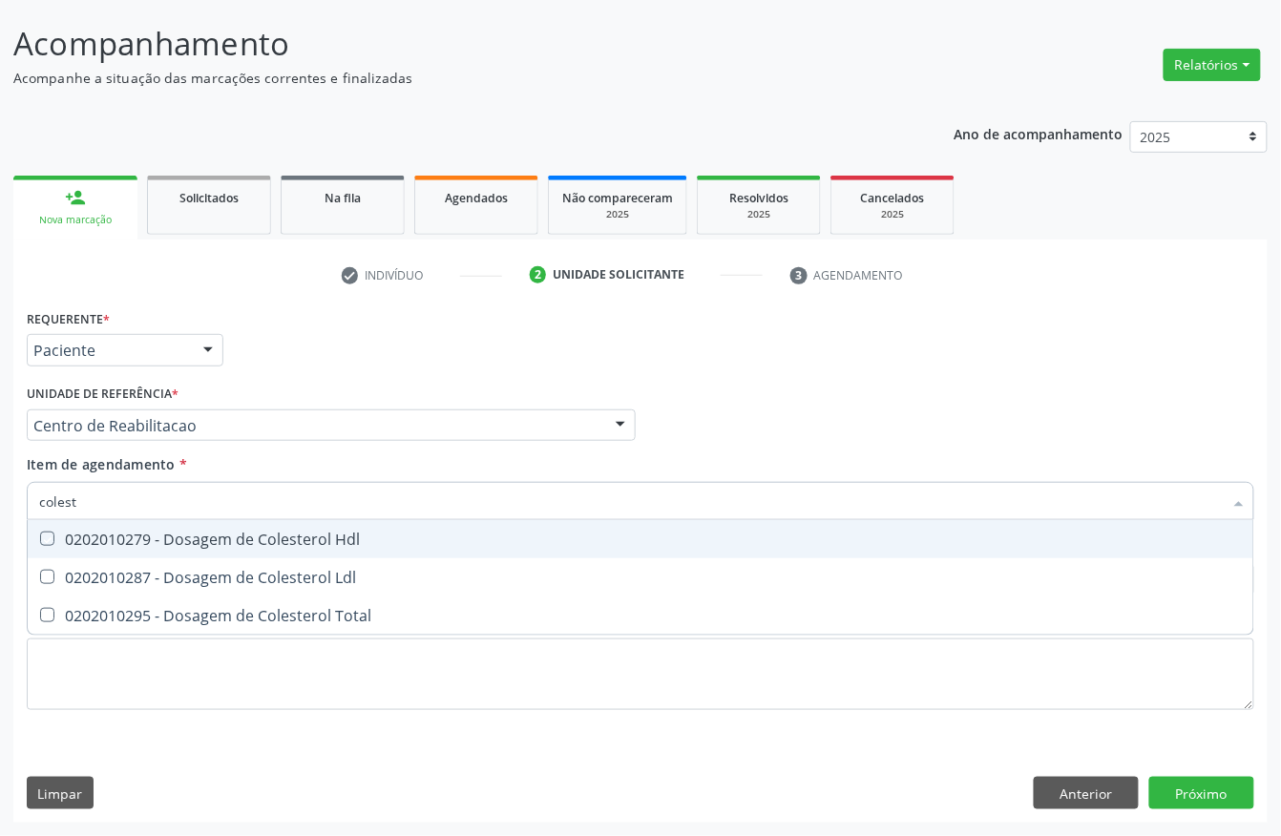
checkbox Hdl "true"
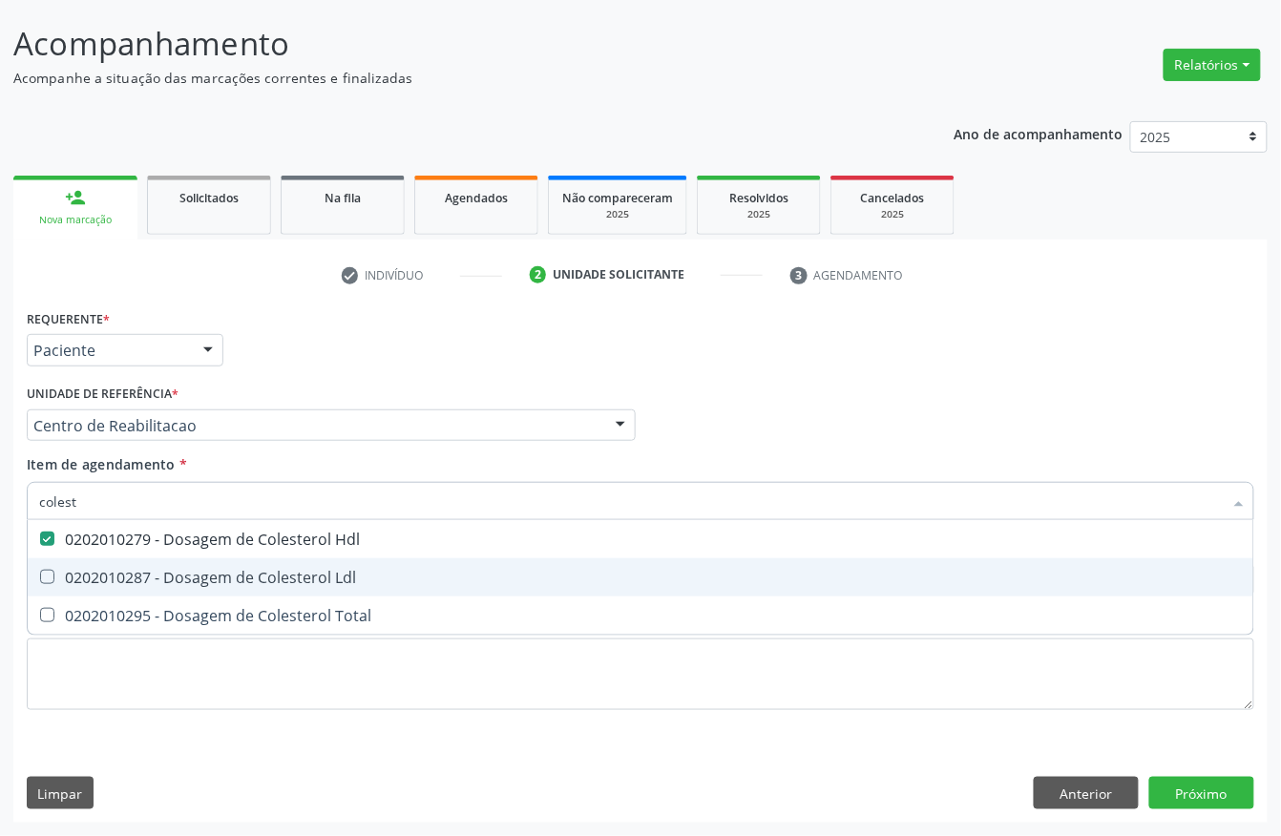
click at [96, 558] on span "0202010287 - Dosagem de Colesterol Ldl" at bounding box center [640, 577] width 1225 height 38
checkbox Ldl "true"
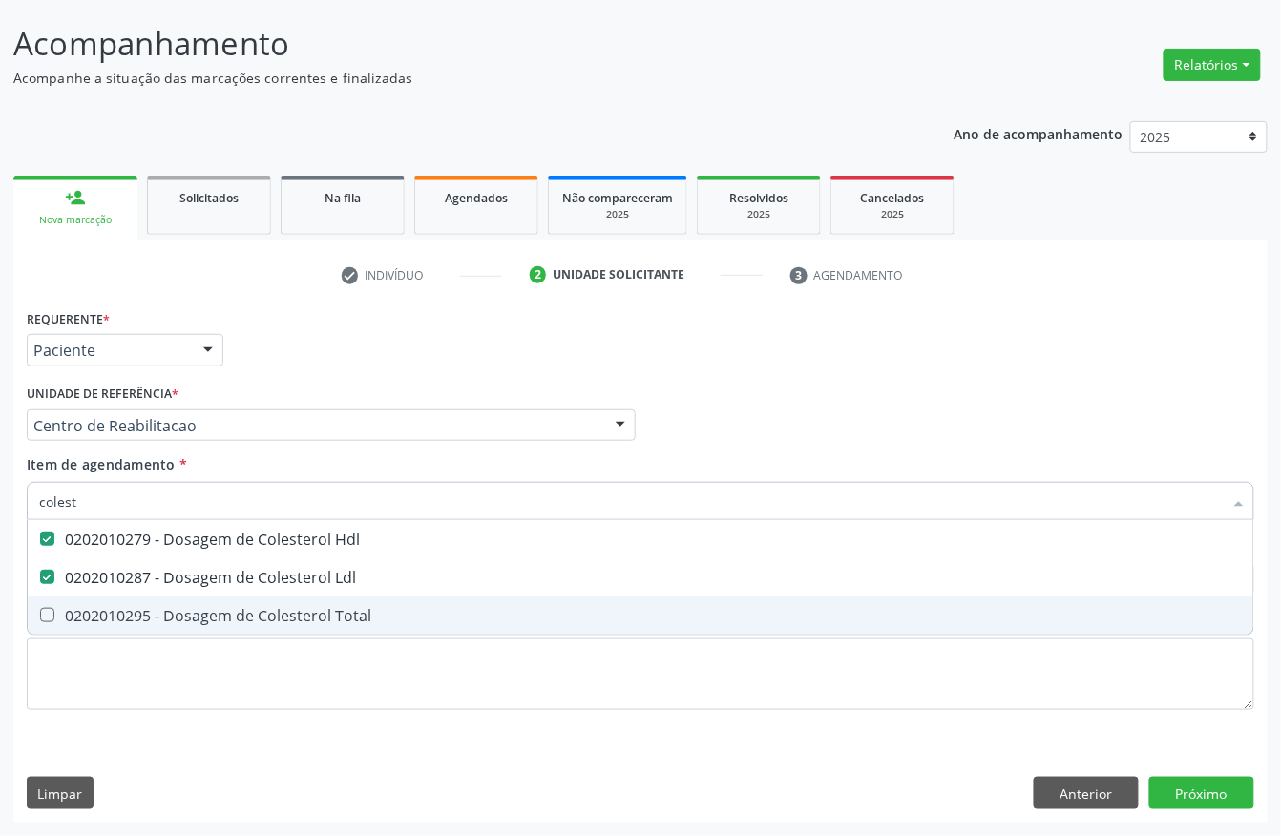
click at [74, 601] on span "0202010295 - Dosagem de Colesterol Total" at bounding box center [640, 615] width 1225 height 38
checkbox Total "true"
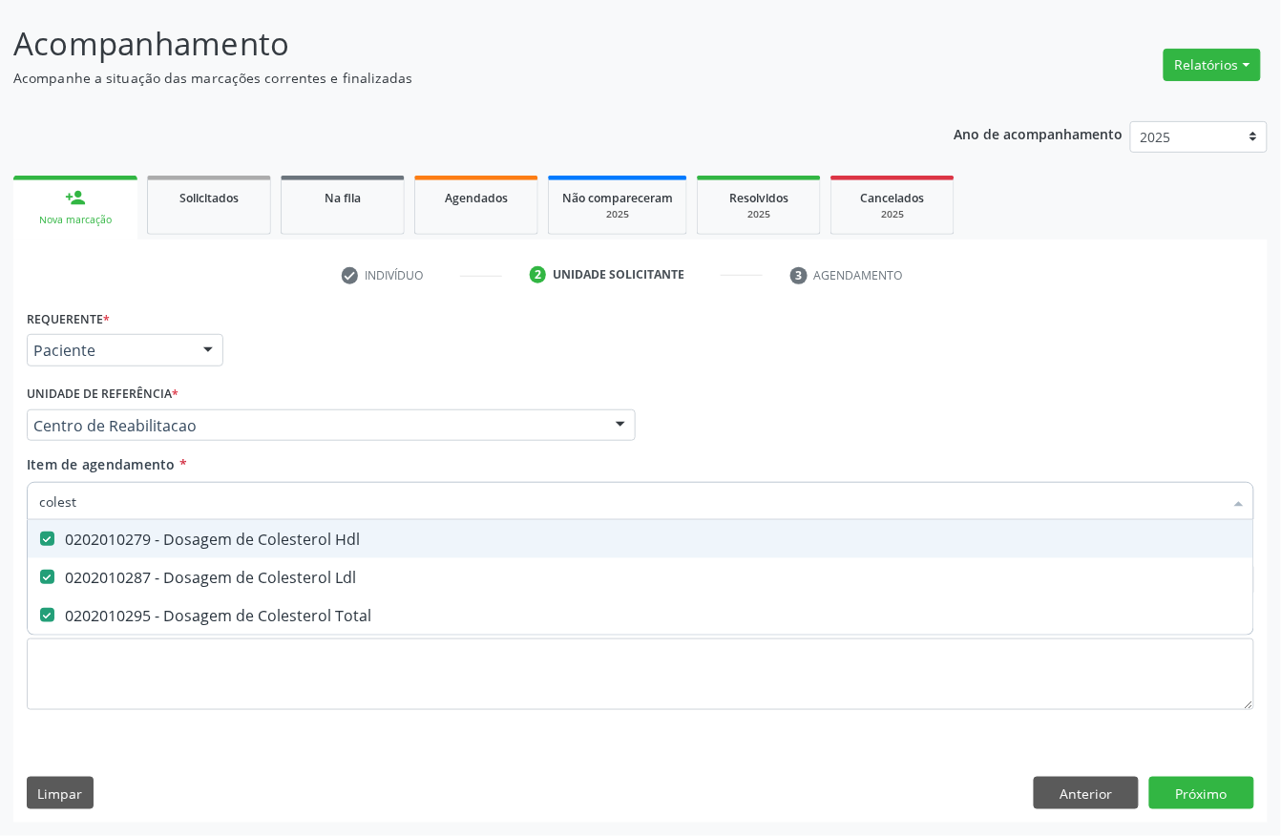
click at [78, 502] on input "colest" at bounding box center [630, 501] width 1183 height 38
checkbox Hdl "false"
checkbox Ldl "false"
checkbox Total "false"
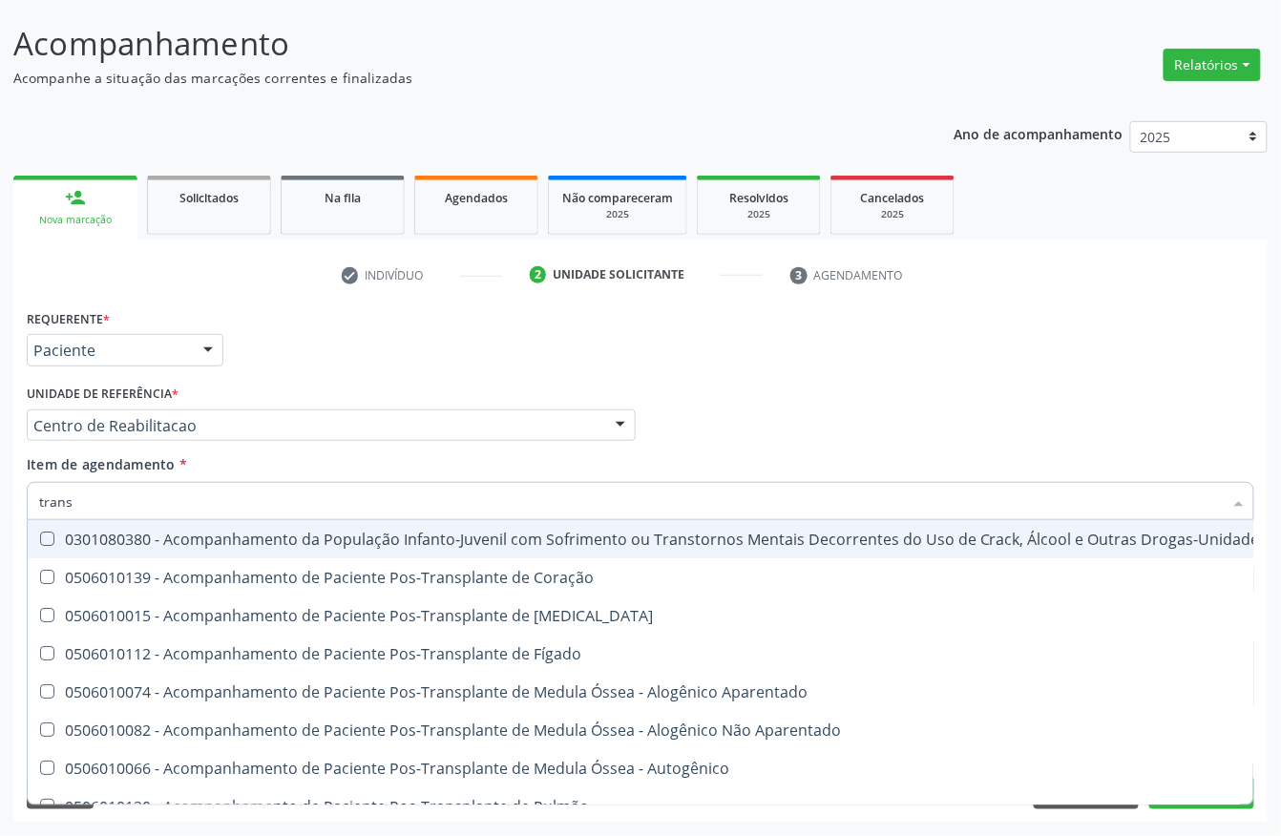
type input "transa"
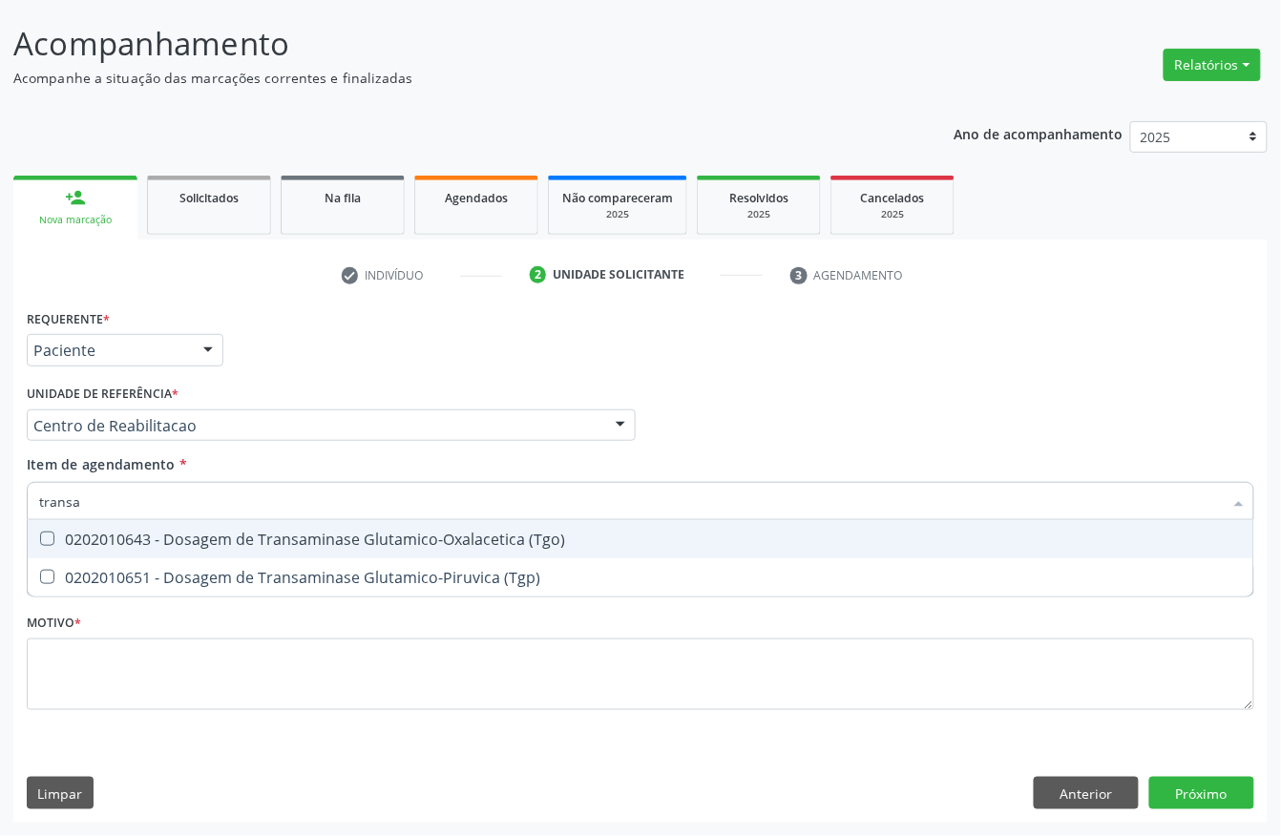
click at [82, 539] on div "0202010643 - Dosagem de Transaminase Glutamico-Oxalacetica (Tgo)" at bounding box center [640, 538] width 1202 height 15
checkbox \(Tgo\) "true"
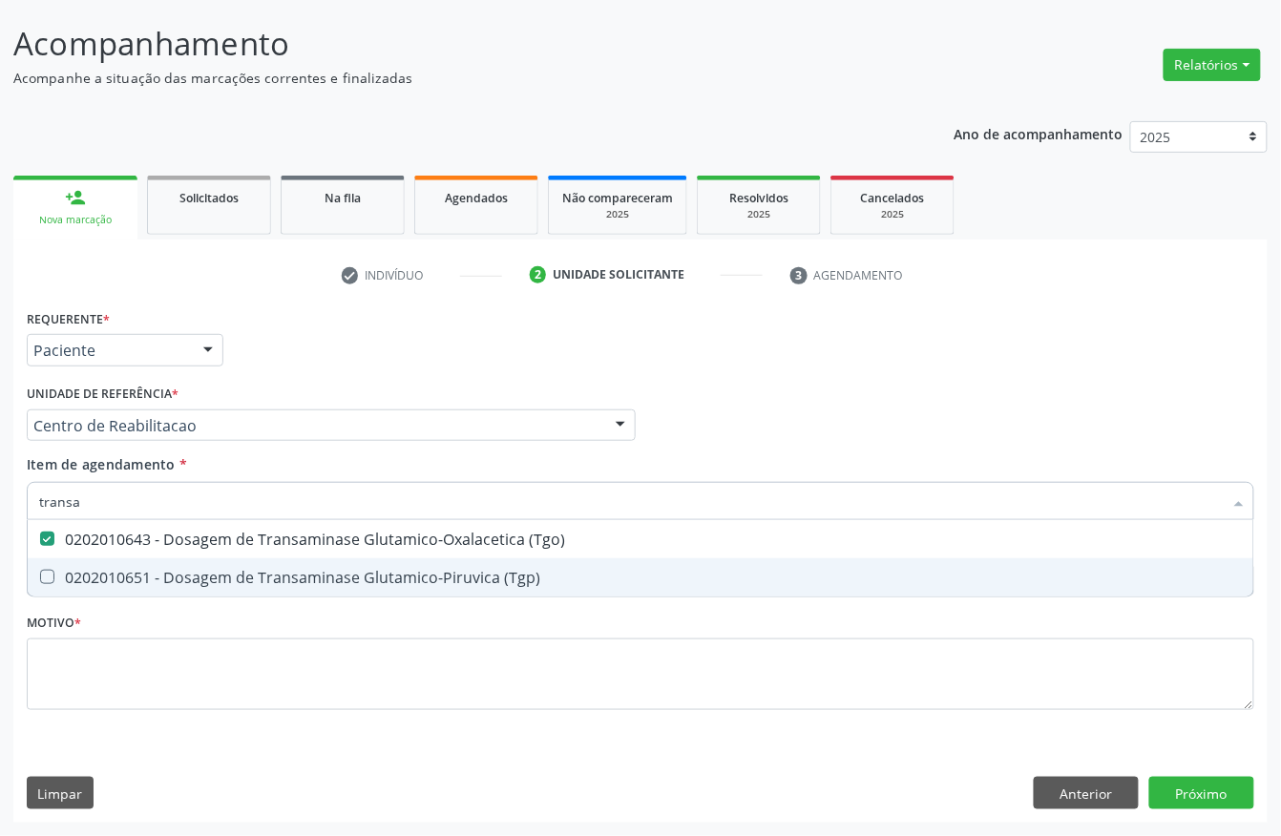
click at [86, 559] on span "0202010651 - Dosagem de Transaminase Glutamico-Piruvica (Tgp)" at bounding box center [640, 577] width 1225 height 38
checkbox \(Tgp\) "true"
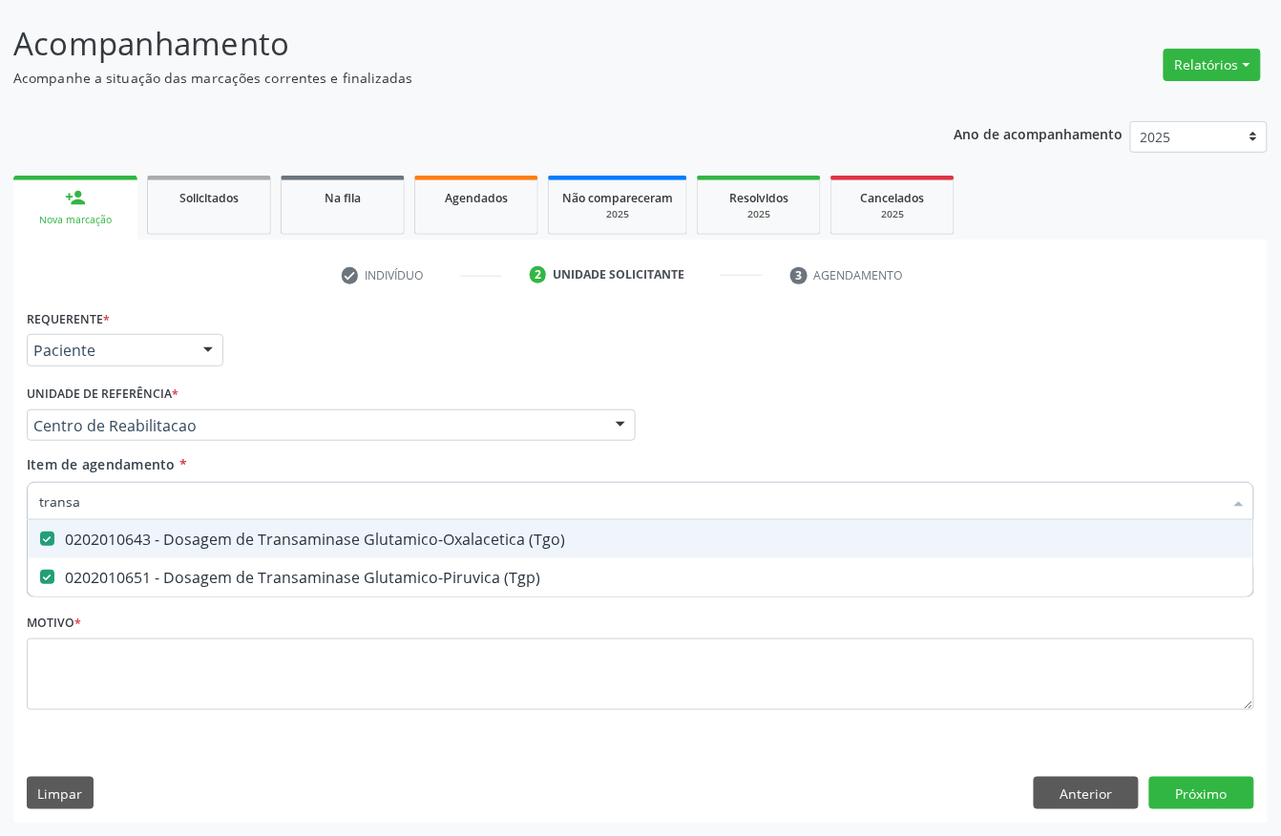
click at [89, 506] on input "transa" at bounding box center [630, 501] width 1183 height 38
checkbox \(Tgo\) "false"
checkbox \(Tgp\) "false"
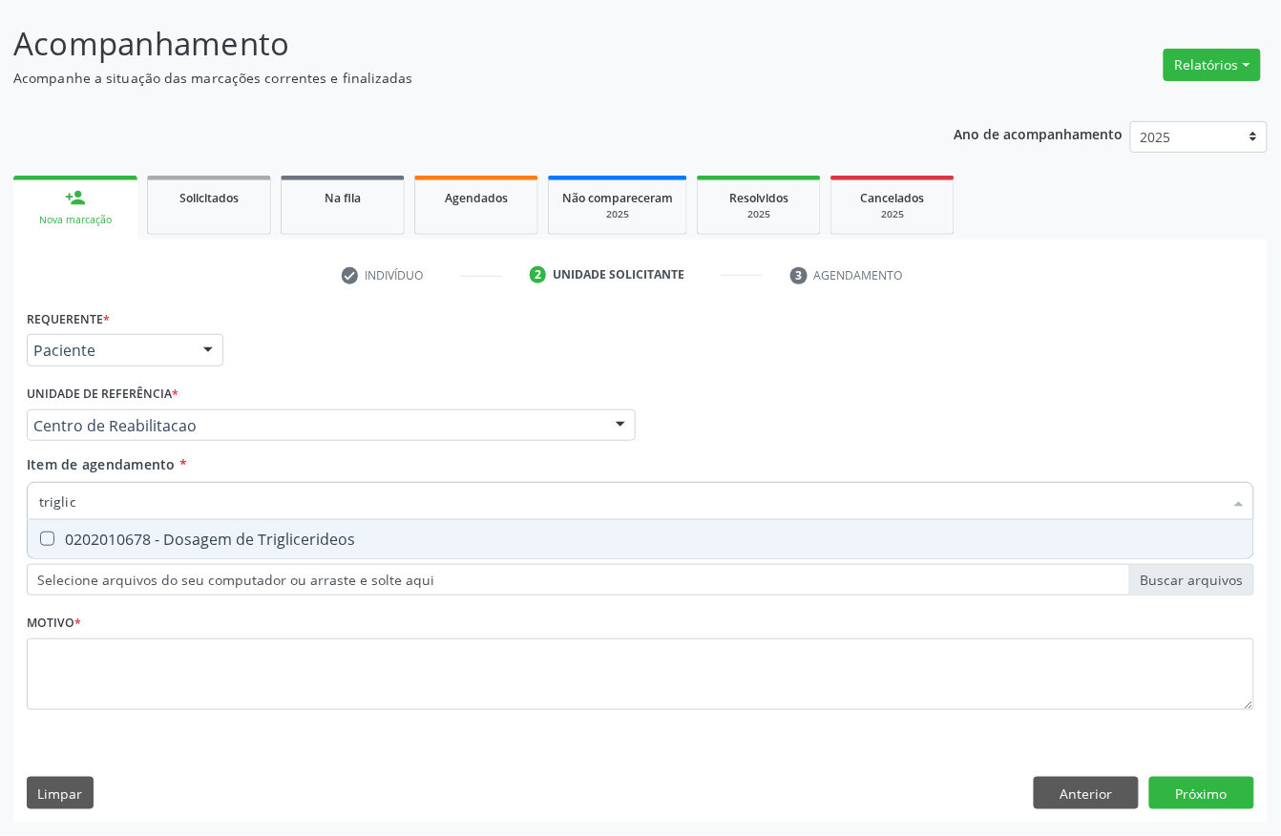
type input "triglice"
click at [103, 531] on div "0202010678 - Dosagem de Triglicerideos" at bounding box center [640, 538] width 1202 height 15
checkbox Triglicerideos "true"
click at [95, 506] on input "triglice" at bounding box center [630, 501] width 1183 height 38
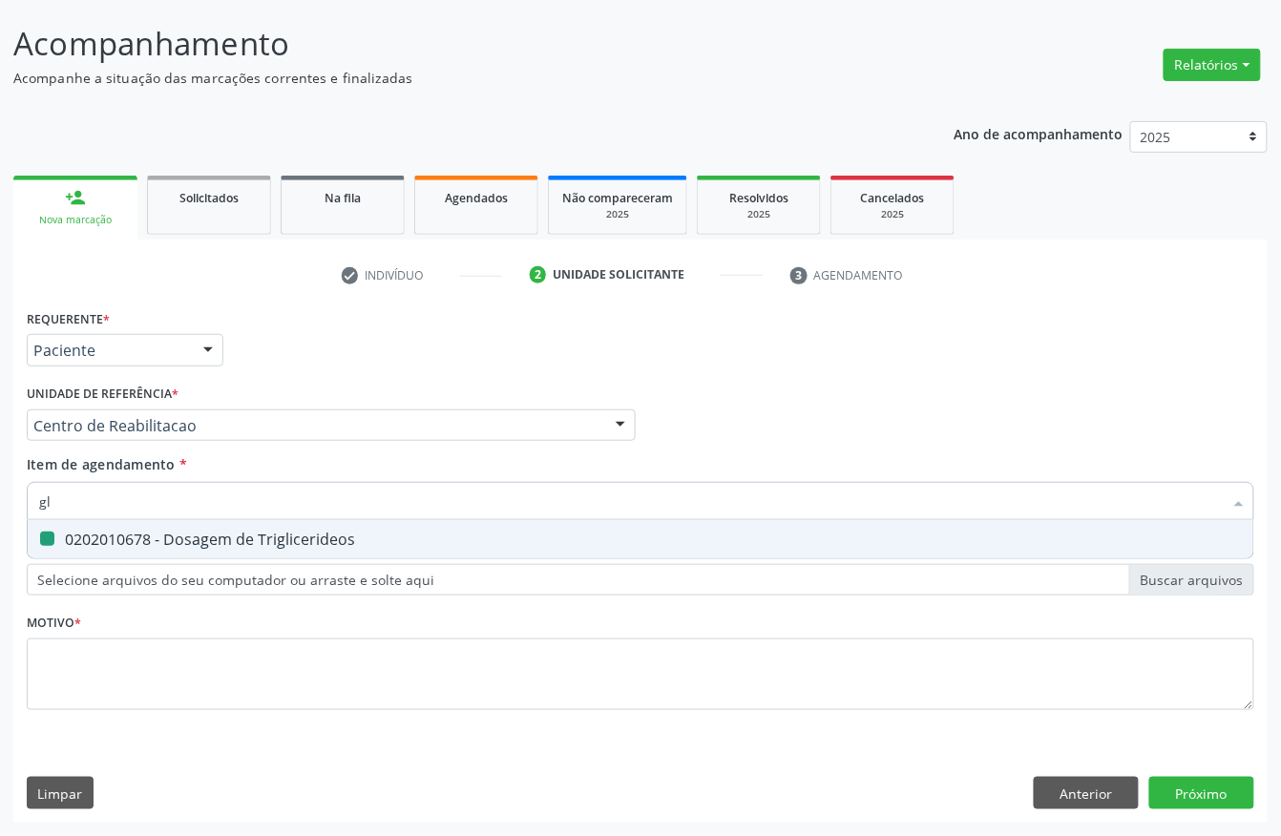
type input "gli"
checkbox Triglicerideos "false"
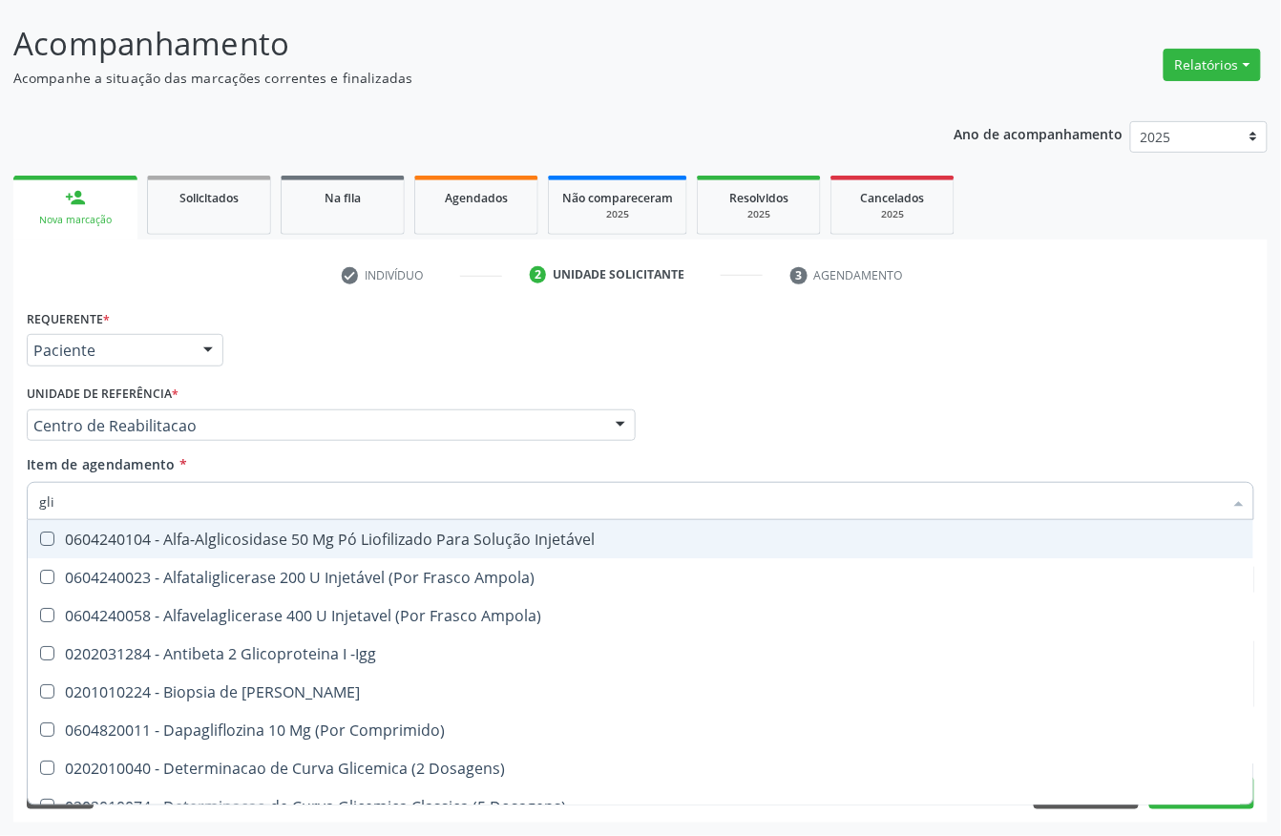
type input "glic"
checkbox Aminoglicosideos "true"
checkbox Glicose "false"
checkbox Derrames "true"
checkbox Triglicerideos "false"
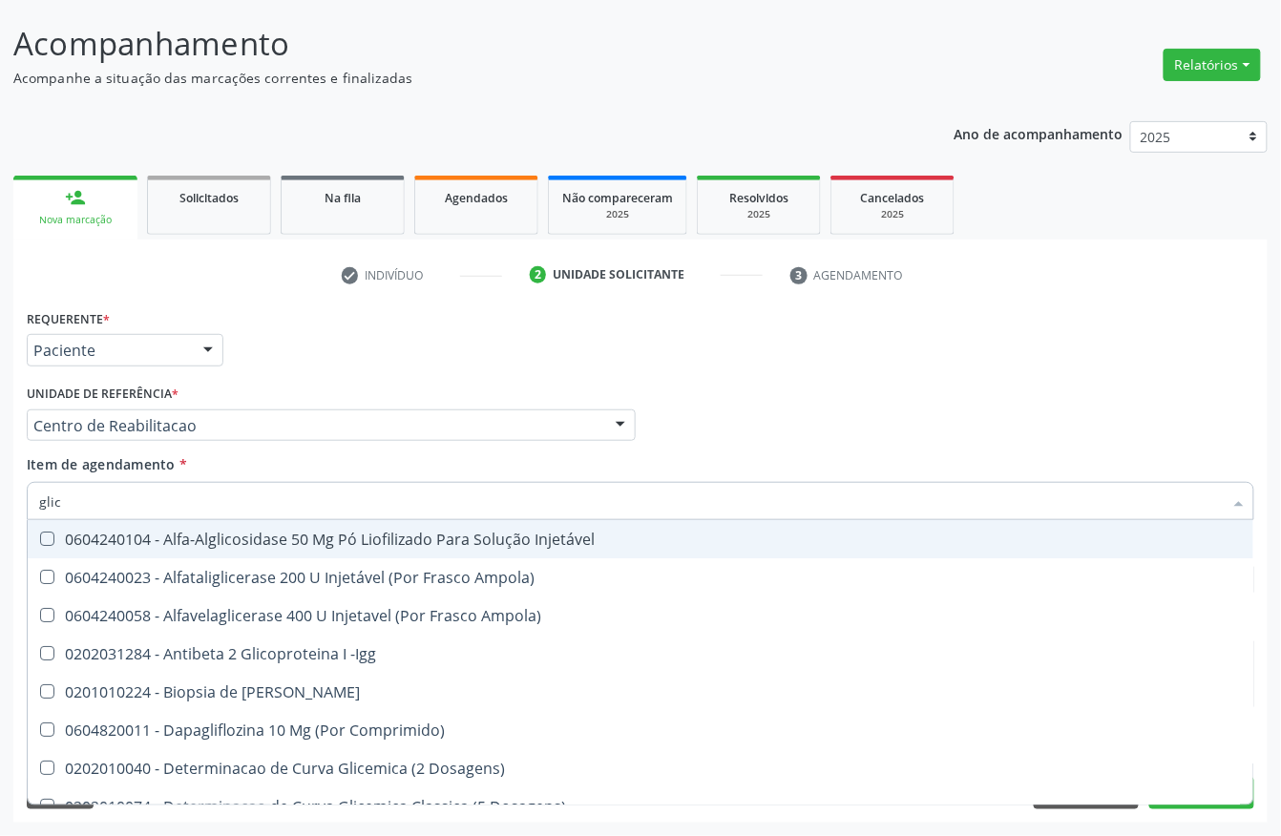
type input "glico"
checkbox Comprimido\) "true"
checkbox Aminoglicosideos "false"
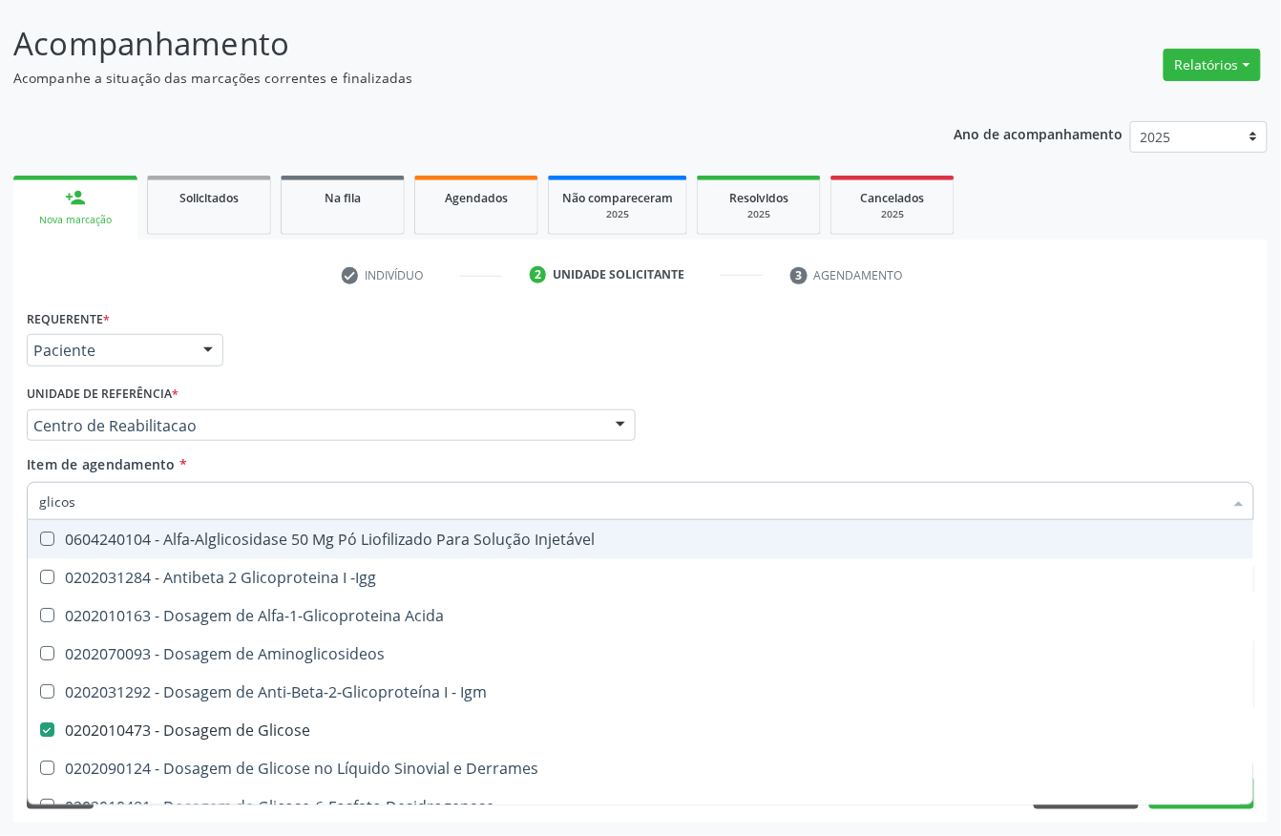
type input "glicosi"
checkbox Acida "false"
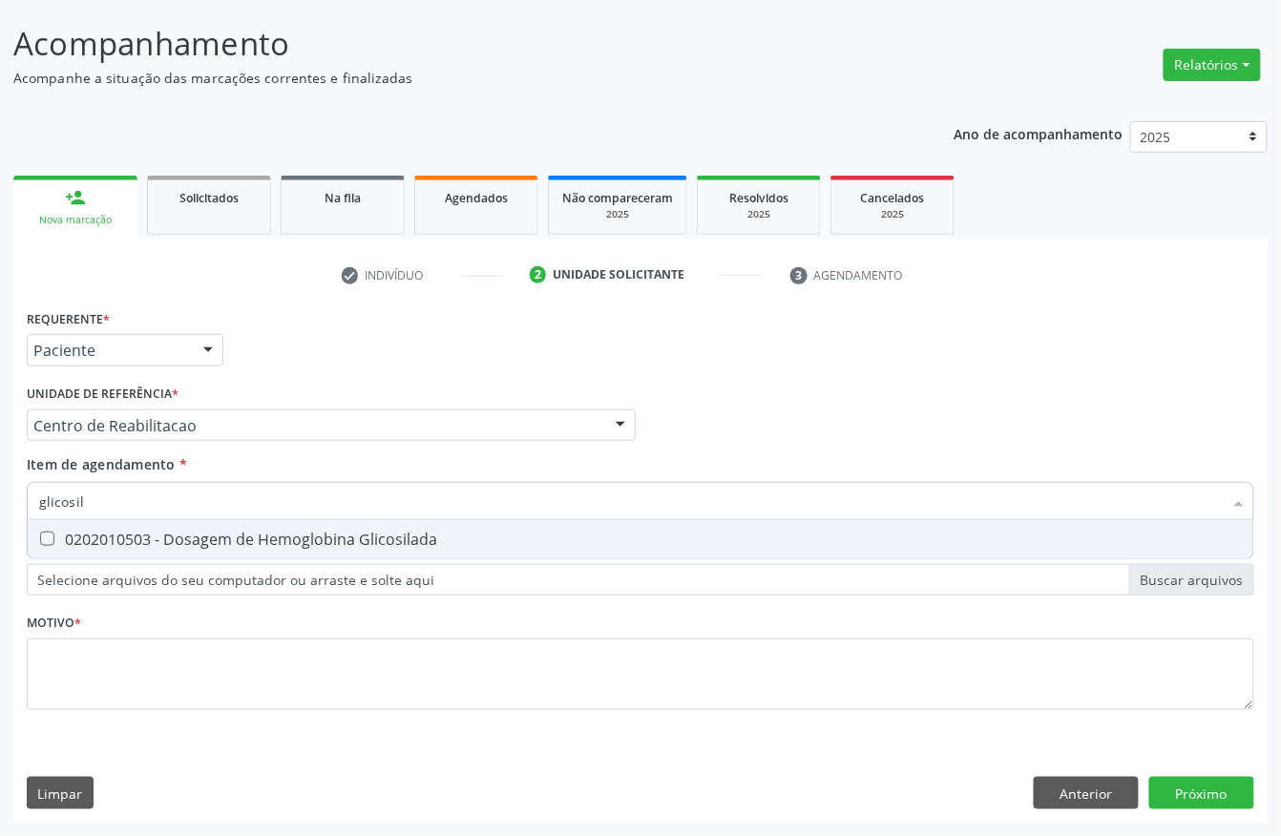
type input "glicosila"
click at [95, 531] on div "0202010503 - Dosagem de Hemoglobina Glicosilada" at bounding box center [640, 538] width 1202 height 15
checkbox Glicosilada "true"
click at [89, 506] on input "glicosila" at bounding box center [630, 501] width 1183 height 38
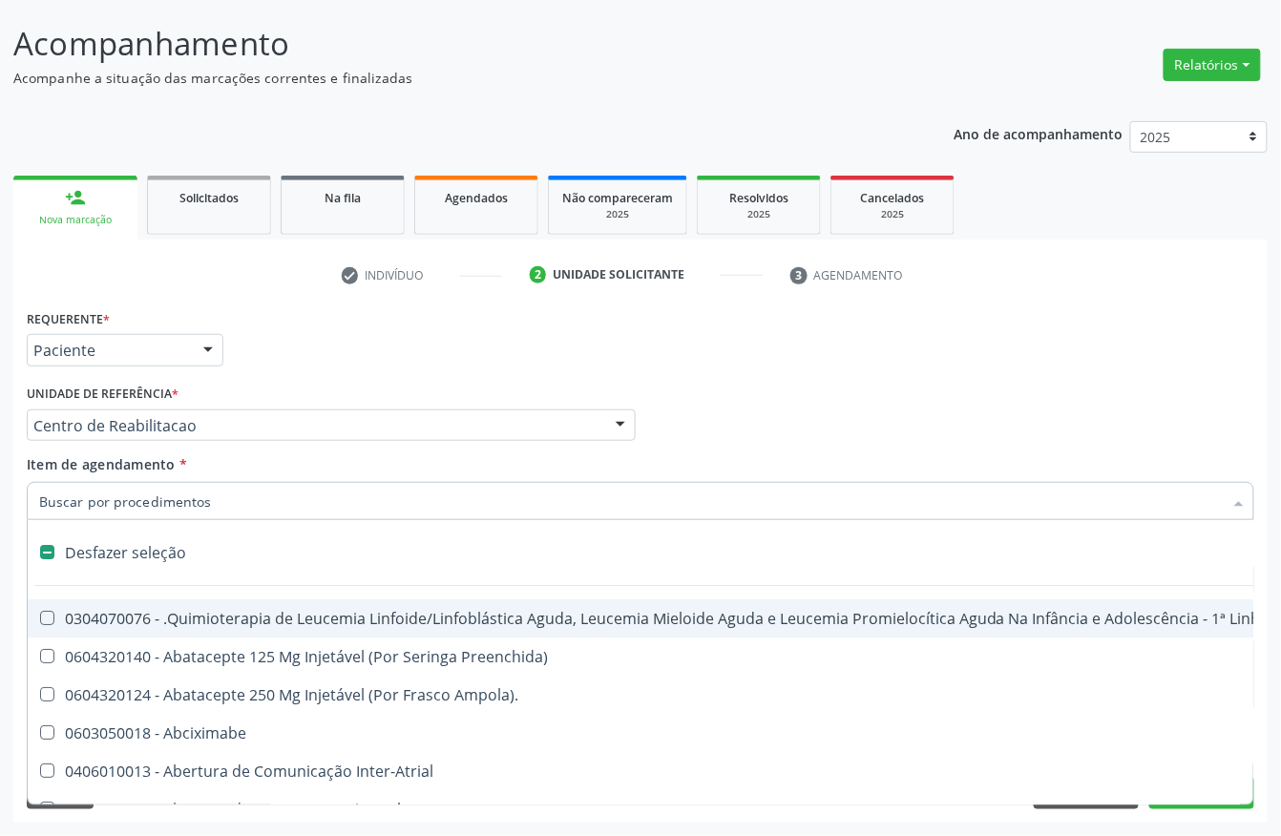
checkbox Manutenção "false"
type input "hem"
checkbox Trabalho "true"
checkbox Cística "false"
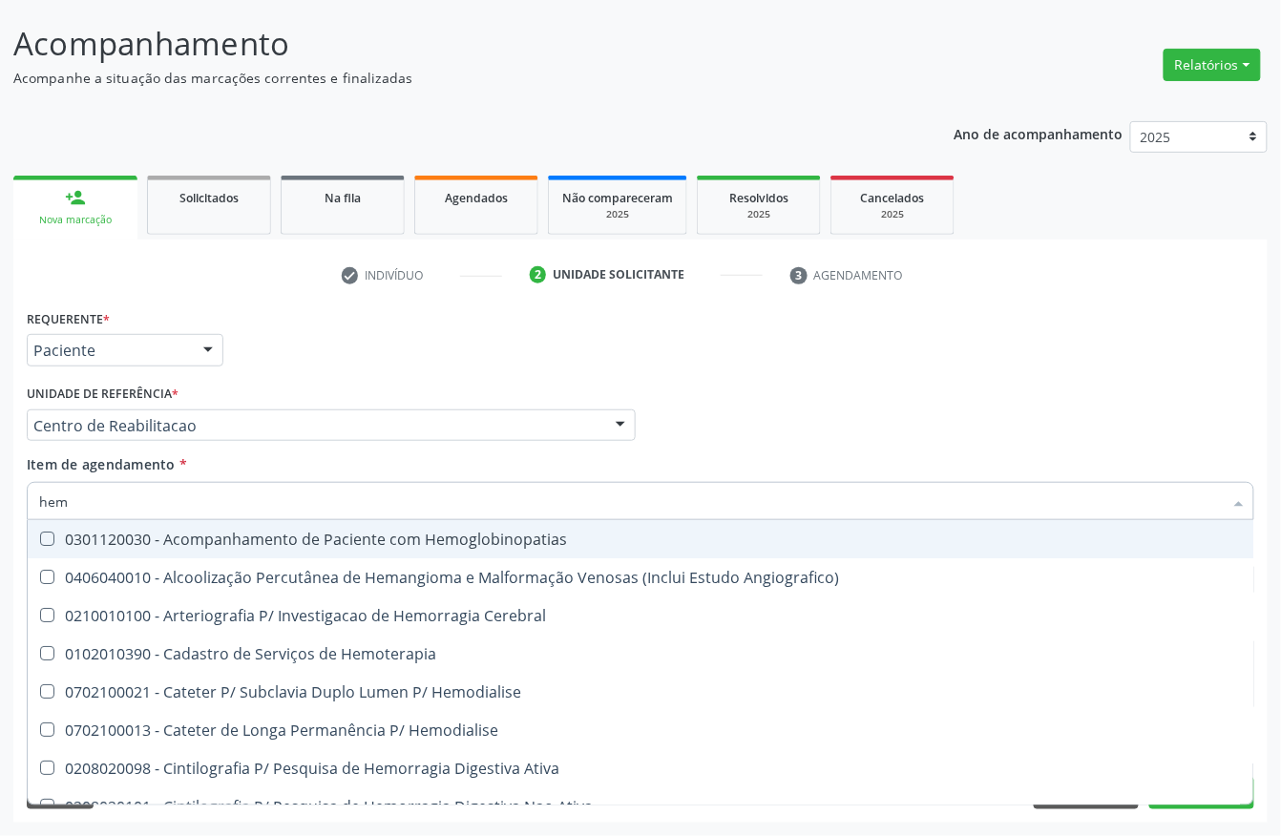
type input "hemo"
checkbox Hemacias "true"
checkbox Glicosilada "false"
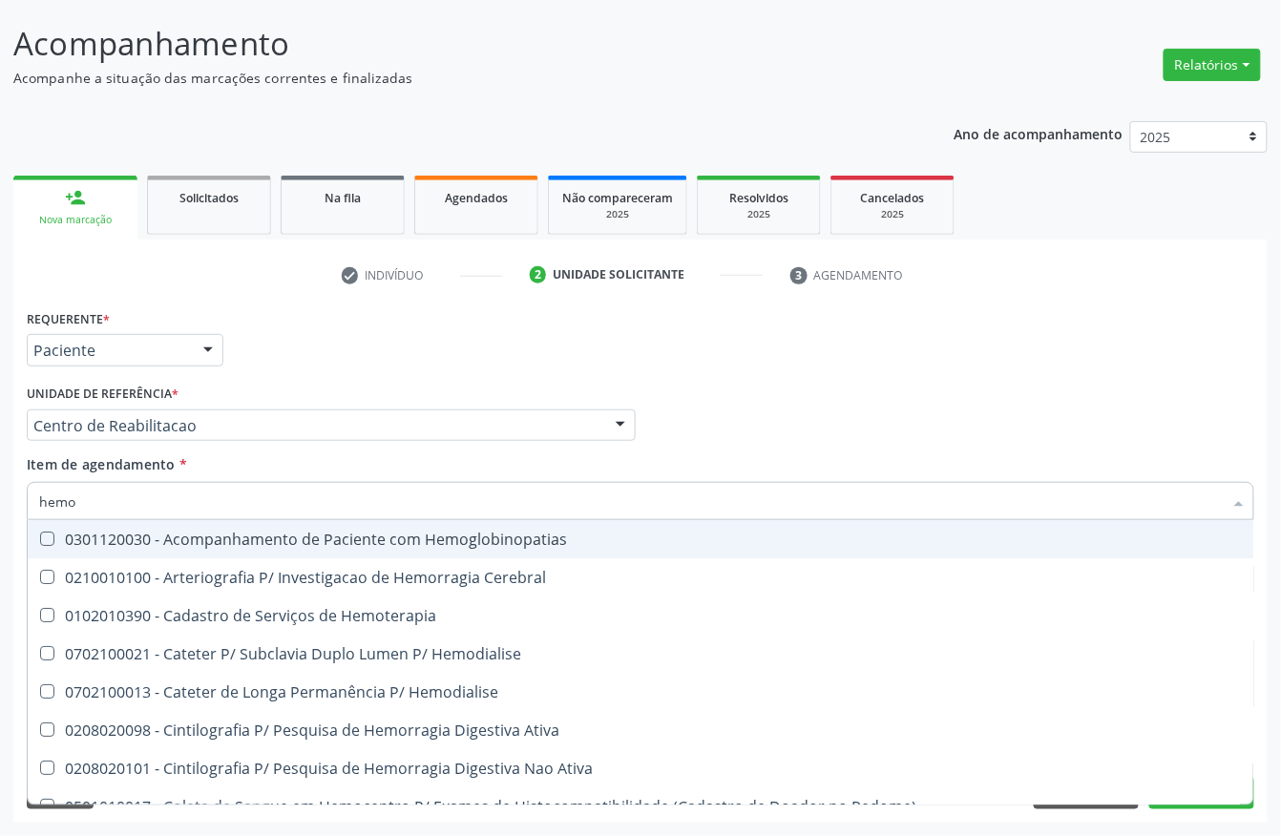
type input "hemog"
checkbox Tardio\) "true"
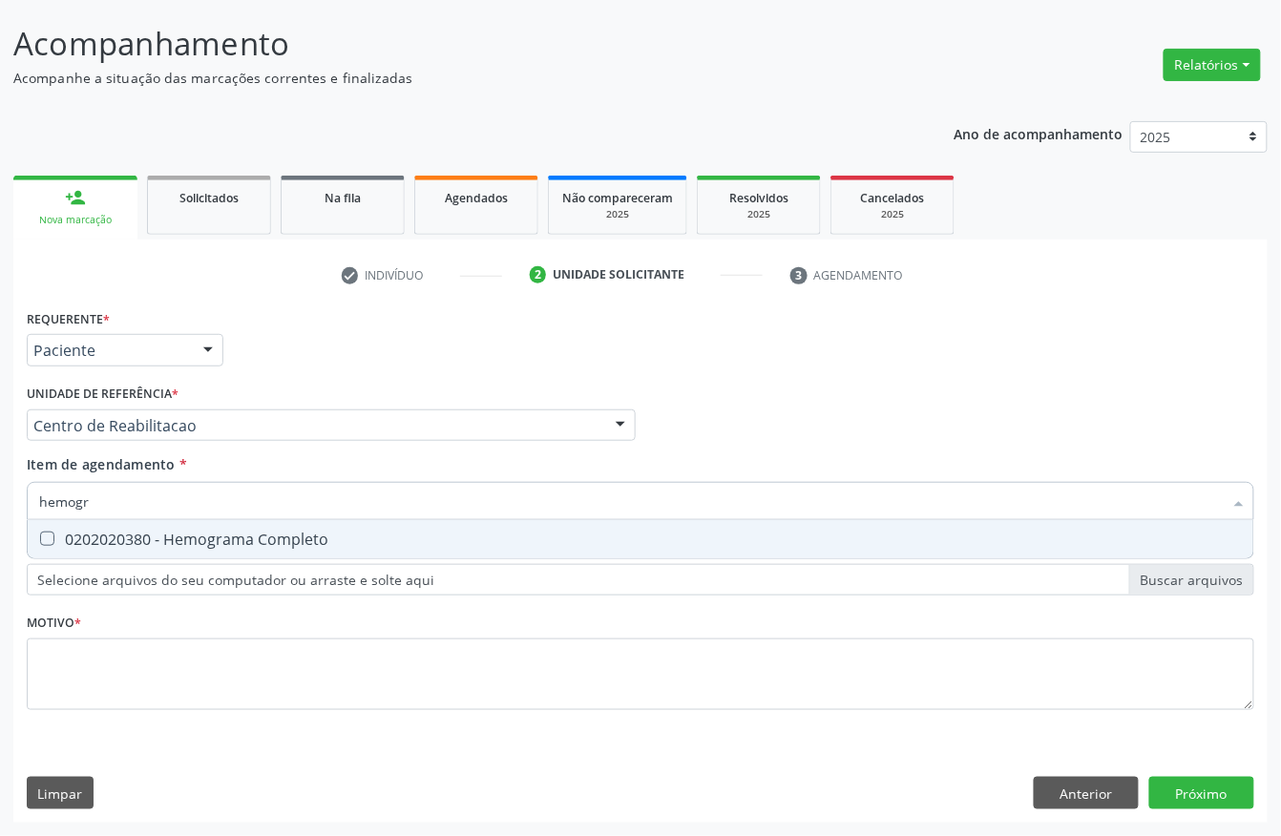
type input "hemogra"
click at [90, 532] on div "0202020380 - Hemograma Completo" at bounding box center [640, 538] width 1202 height 15
checkbox Completo "true"
click at [90, 515] on input "hemogra" at bounding box center [630, 501] width 1183 height 38
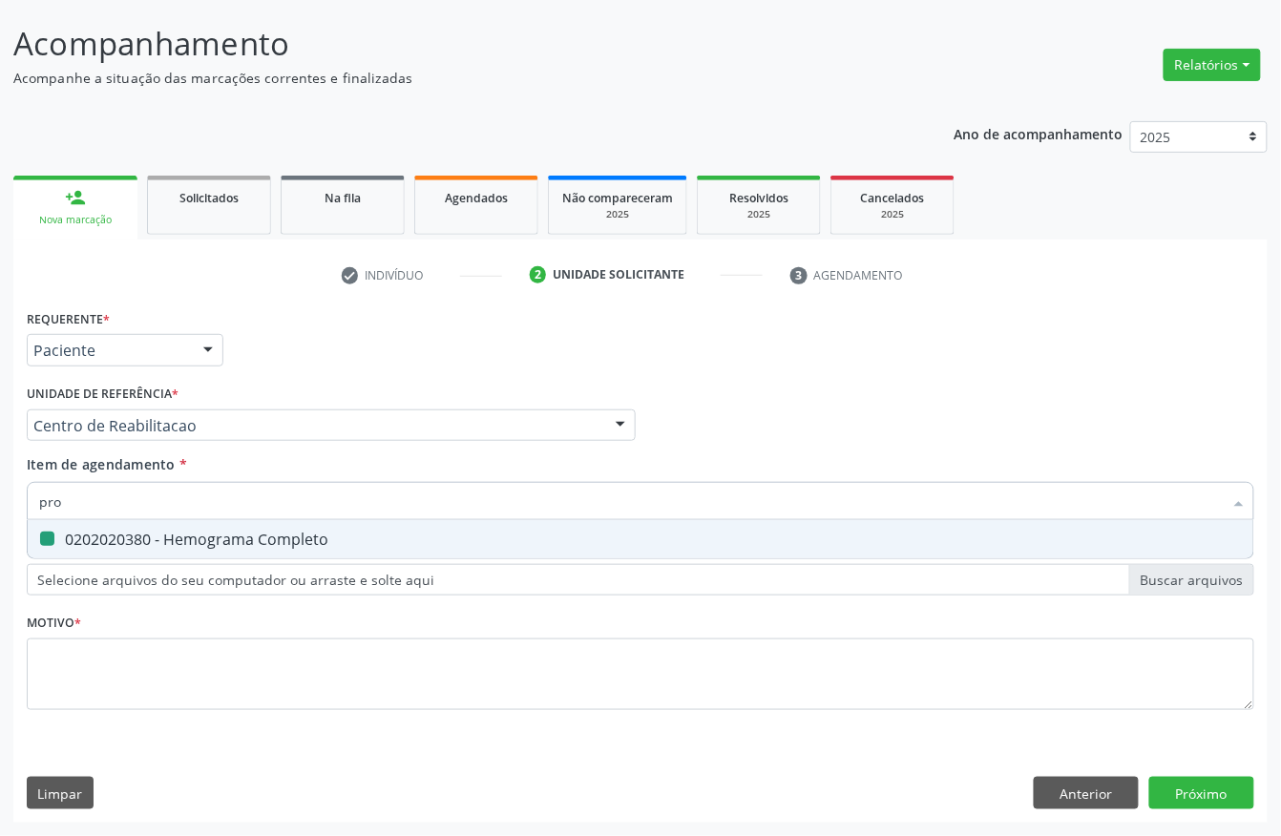
type input "prot"
checkbox Completo "false"
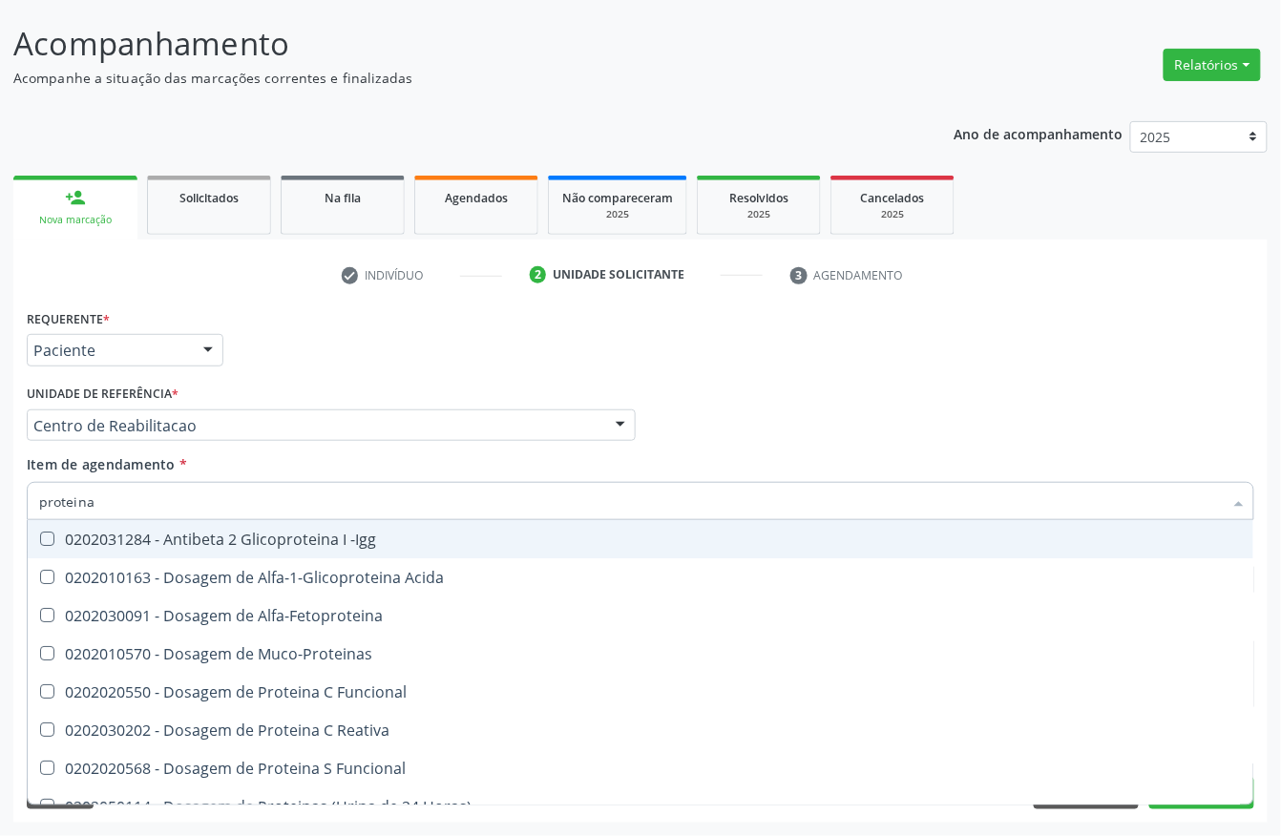
type input "proteina c"
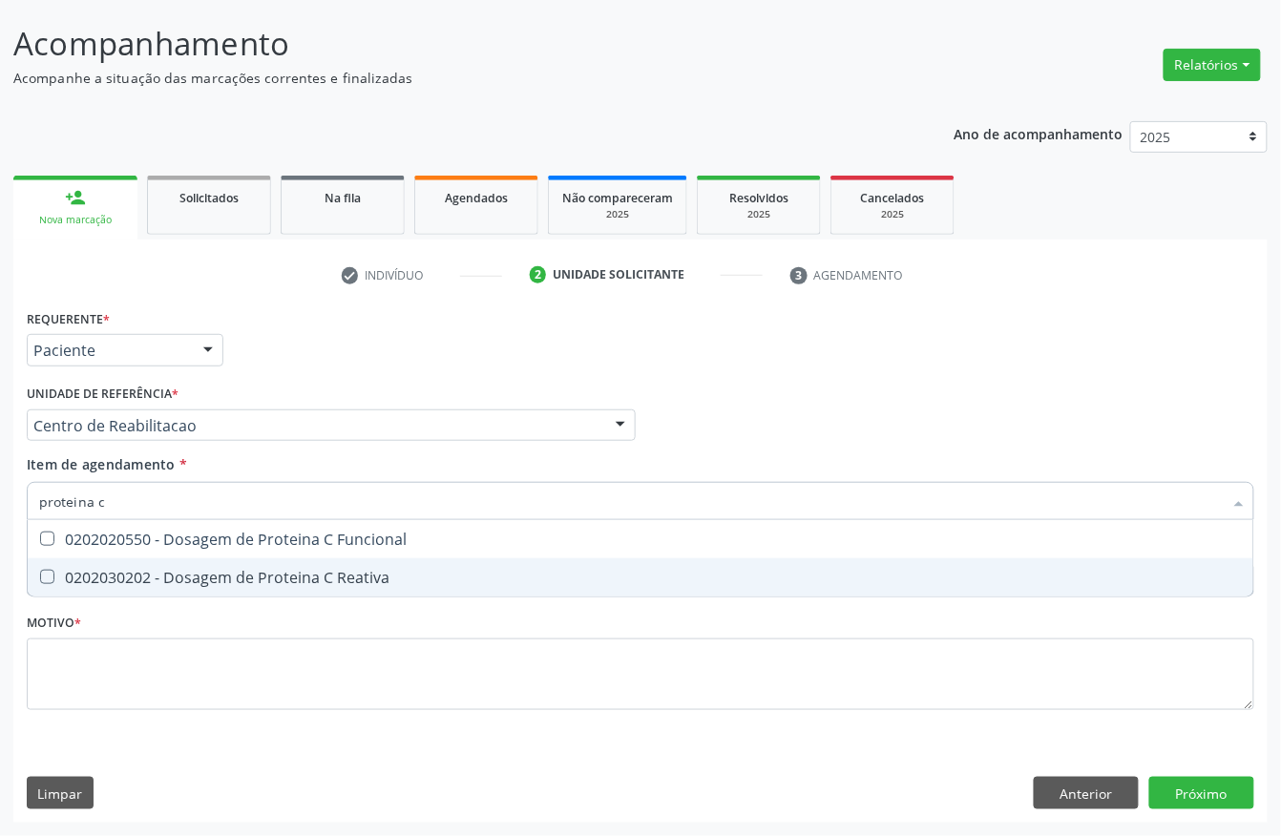
click at [96, 573] on div "0202030202 - Dosagem de Proteina C Reativa" at bounding box center [640, 577] width 1202 height 15
checkbox Reativa "true"
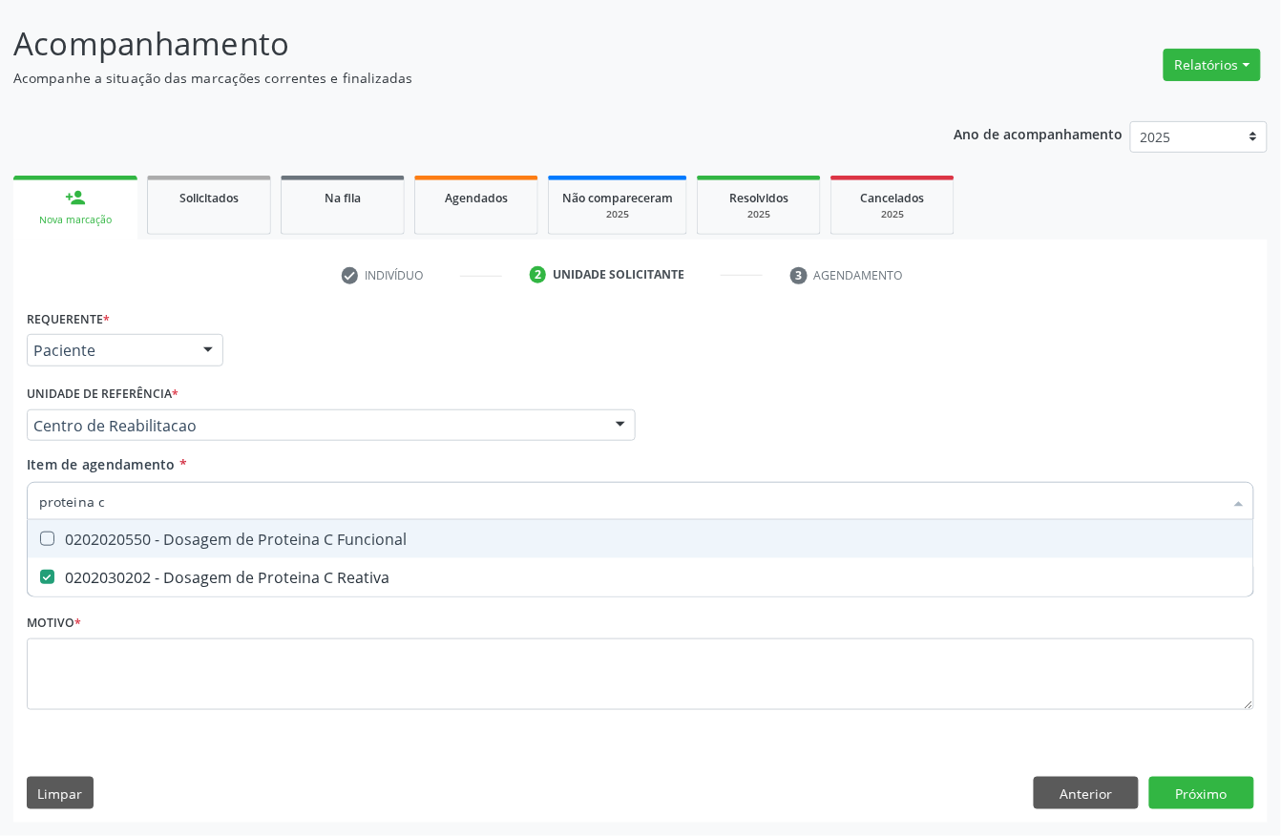
click at [118, 505] on input "proteina c" at bounding box center [630, 501] width 1183 height 38
checkbox Reativa "false"
type input "analise de ca"
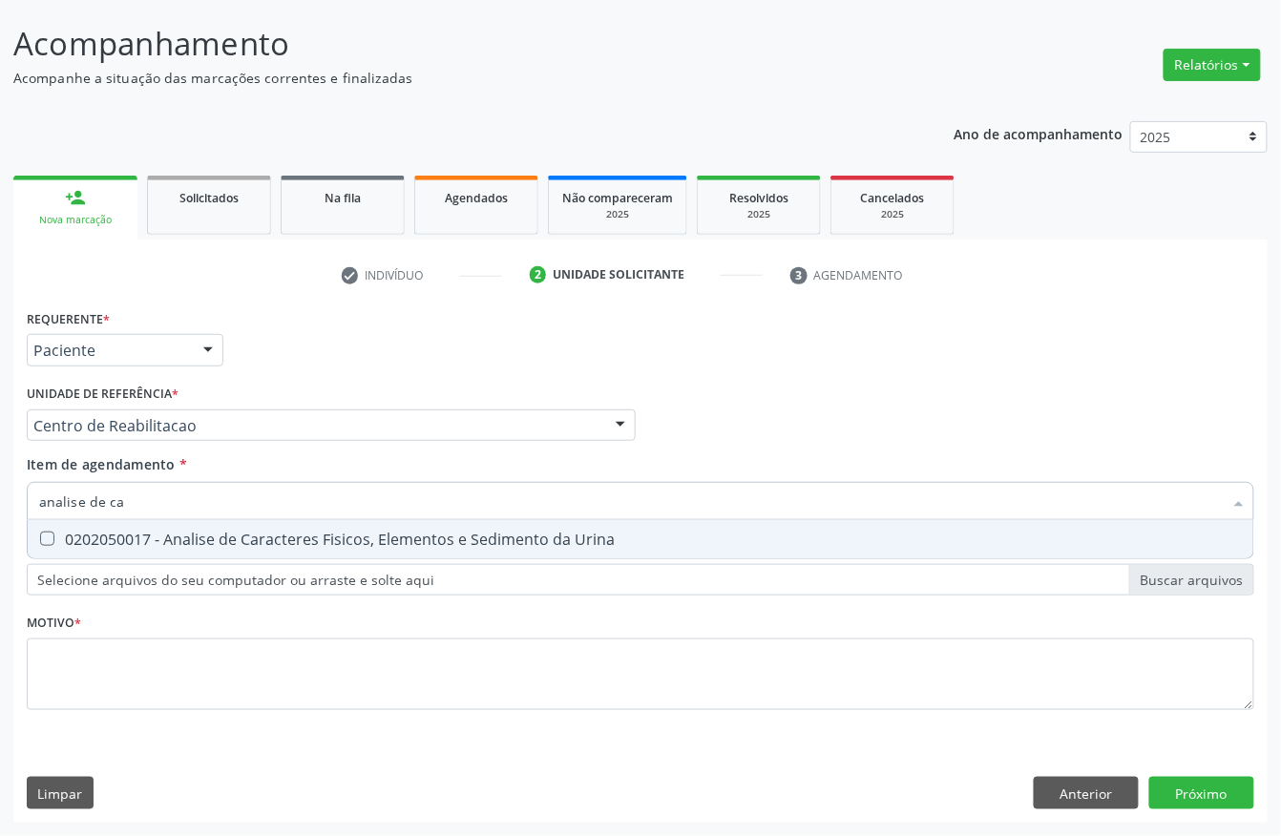
click at [113, 531] on div "0202050017 - Analise de Caracteres Fisicos, Elementos e Sedimento da Urina" at bounding box center [640, 538] width 1202 height 15
checkbox Urina "true"
click at [113, 506] on input "analise de ca" at bounding box center [630, 501] width 1183 height 38
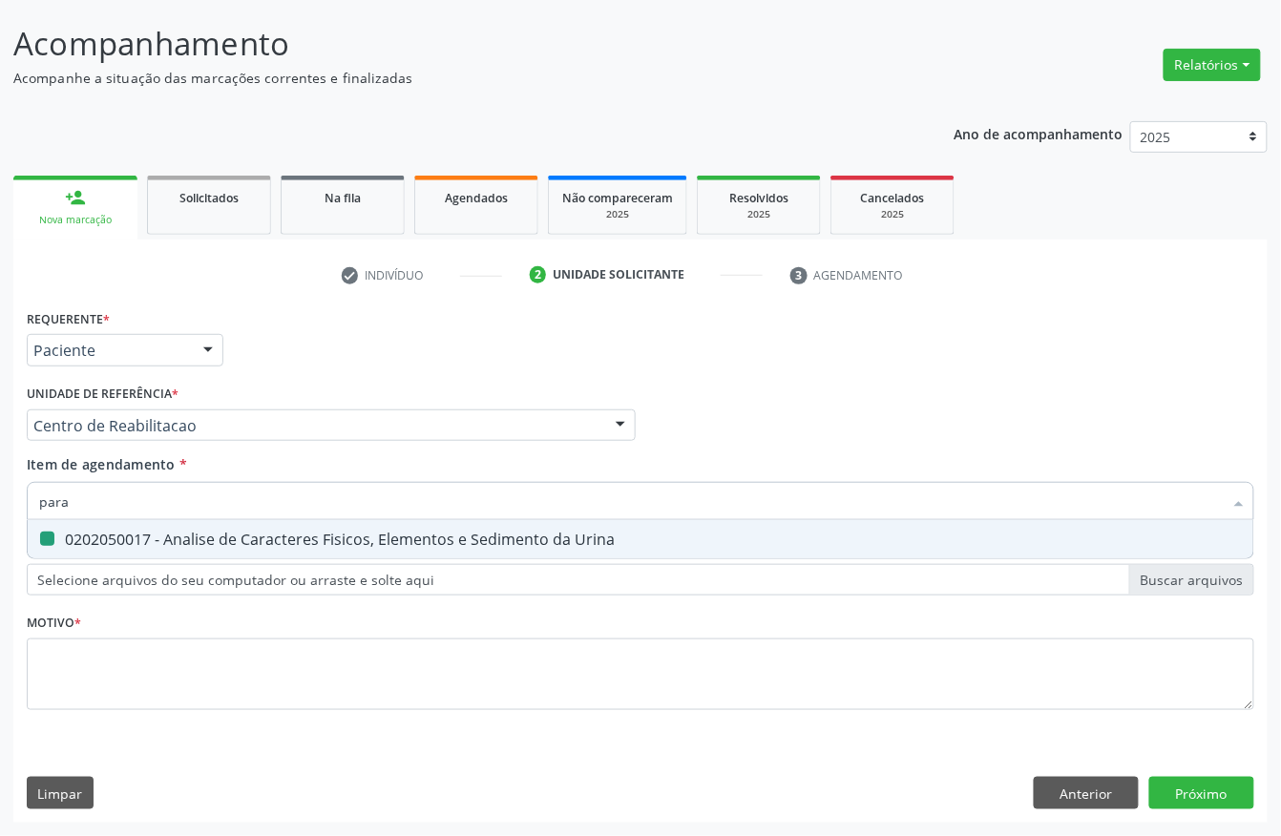
type input "paras"
checkbox Urina "false"
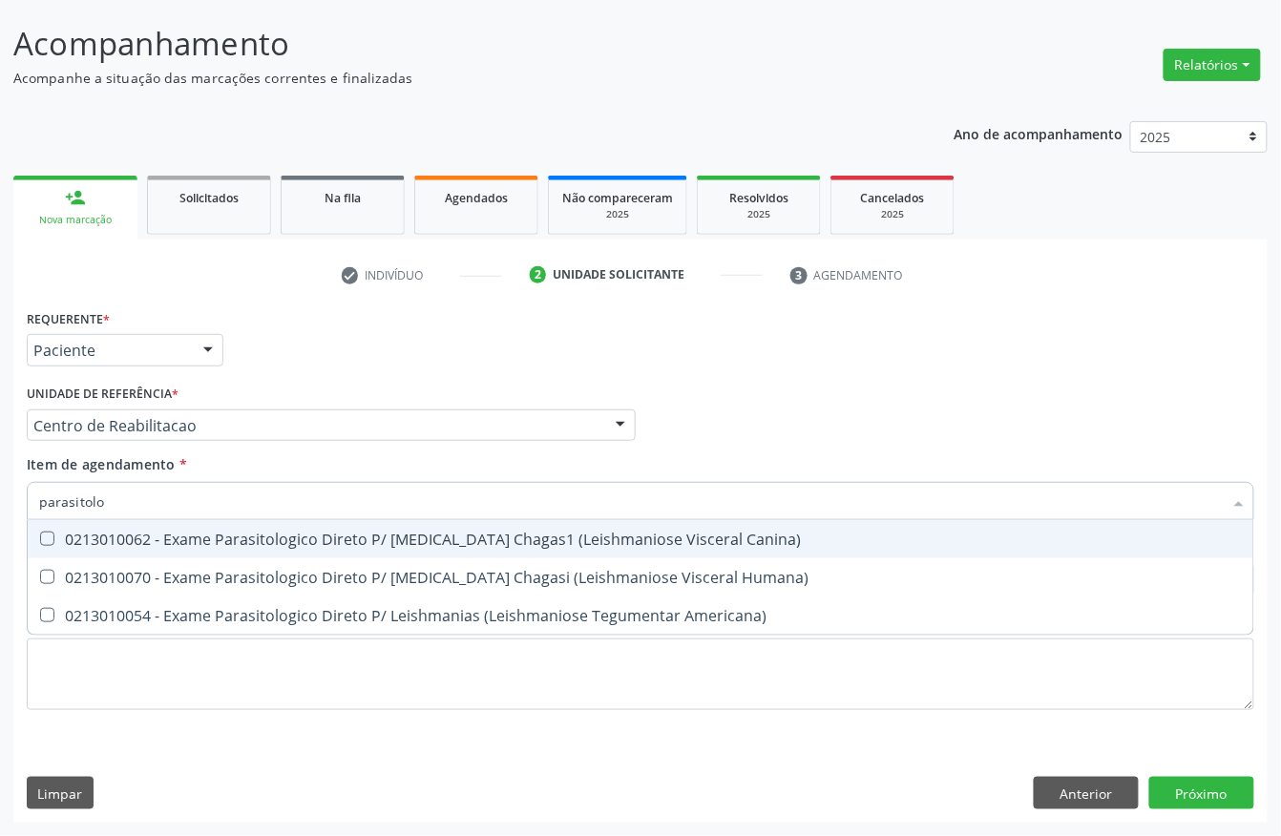
click at [115, 490] on input "parasitolo" at bounding box center [630, 501] width 1183 height 38
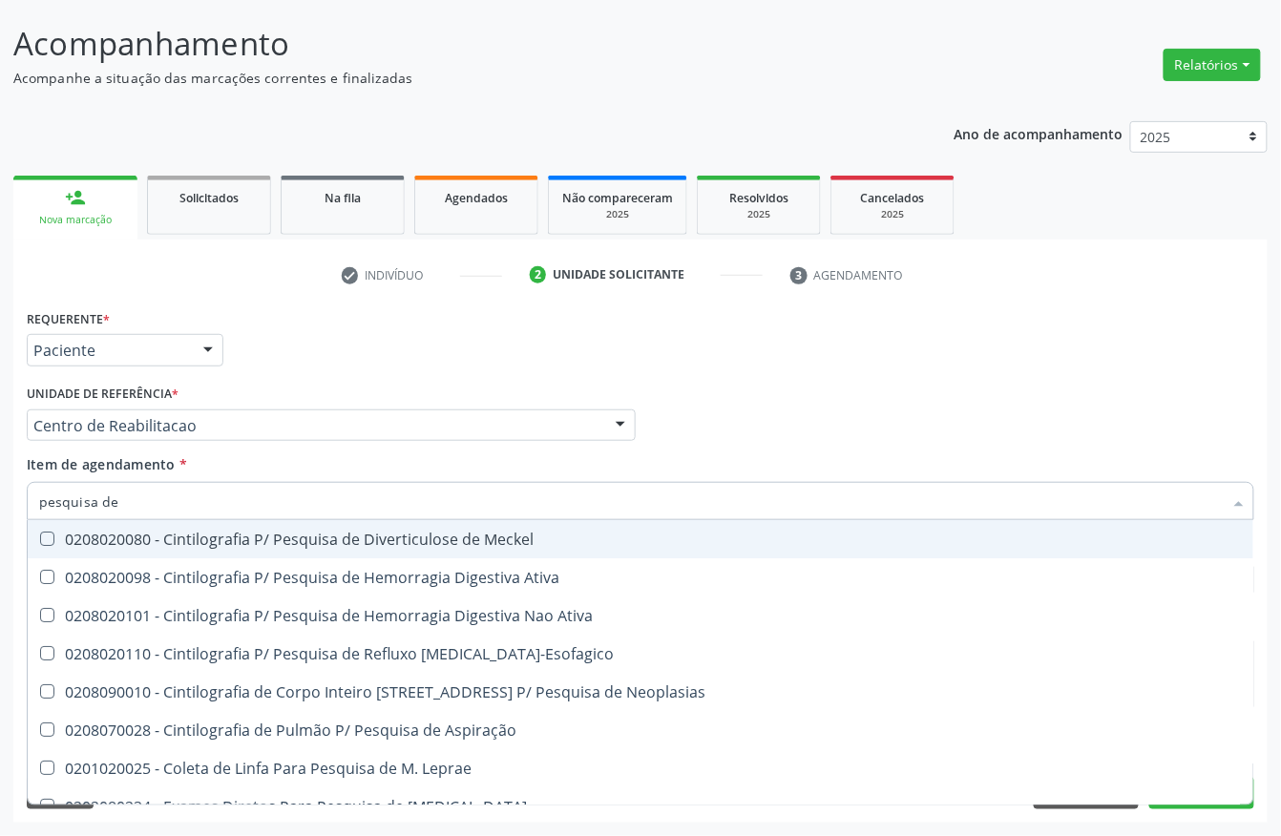
type input "pesquisa de o"
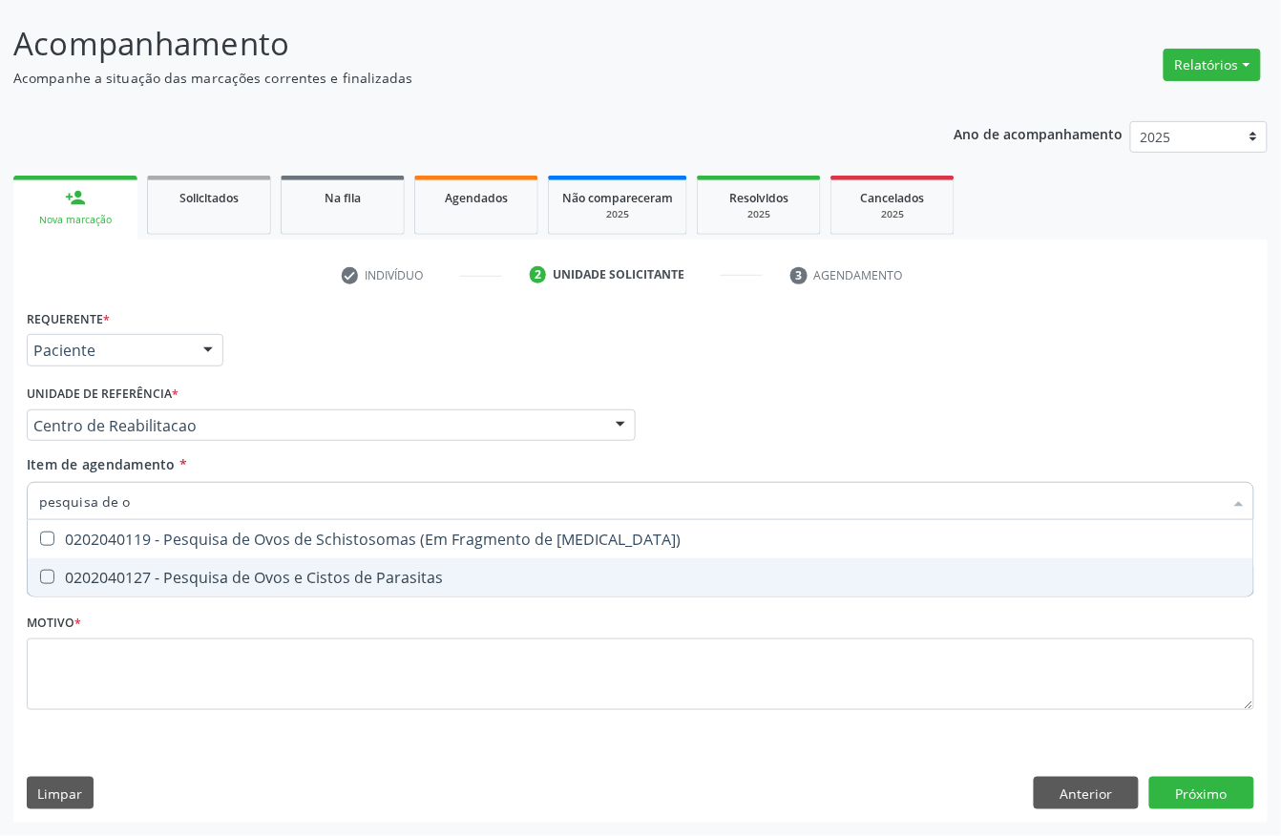
click at [165, 570] on div "0202040127 - Pesquisa de Ovos e Cistos de Parasitas" at bounding box center [640, 577] width 1202 height 15
checkbox Parasitas "true"
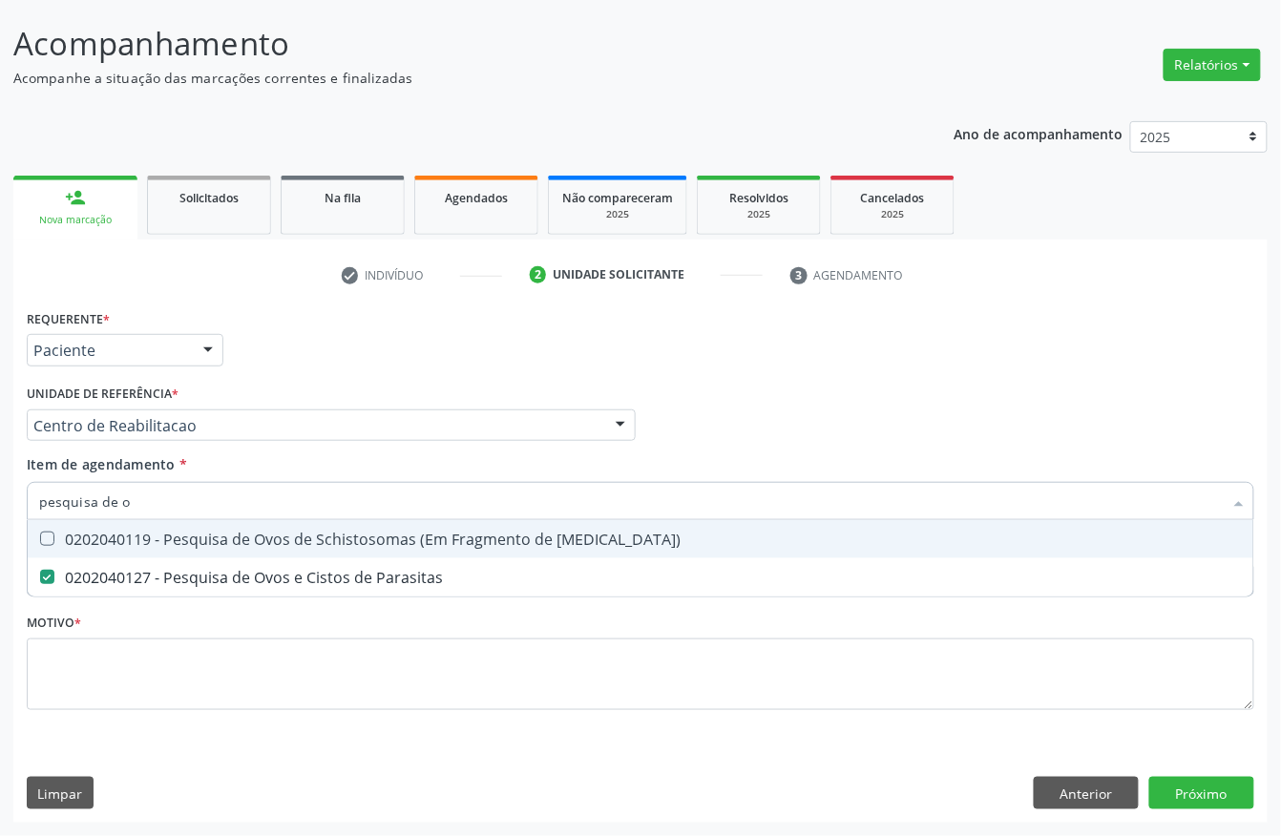
click at [157, 504] on input "pesquisa de o" at bounding box center [630, 501] width 1183 height 38
checkbox Parasitas "false"
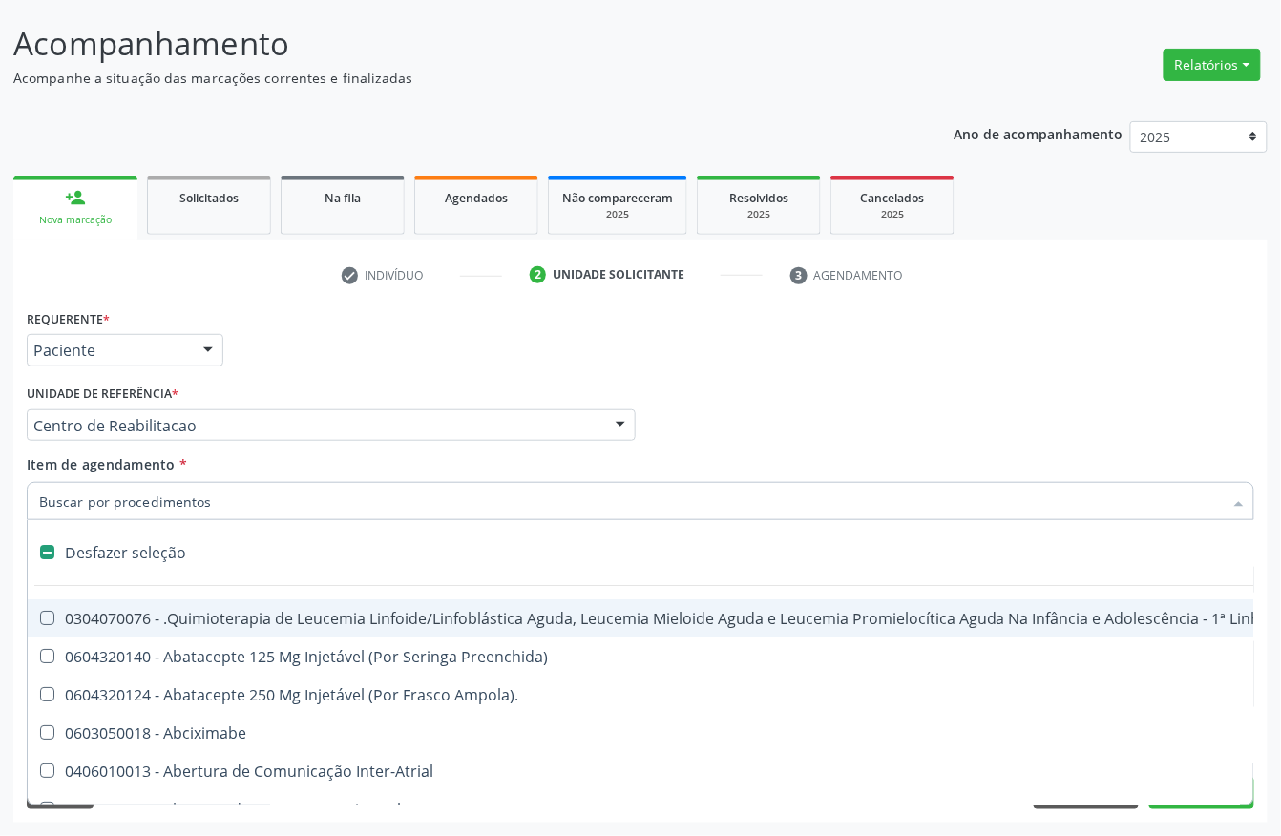
type input "t"
checkbox Reto "true"
checkbox Urina "false"
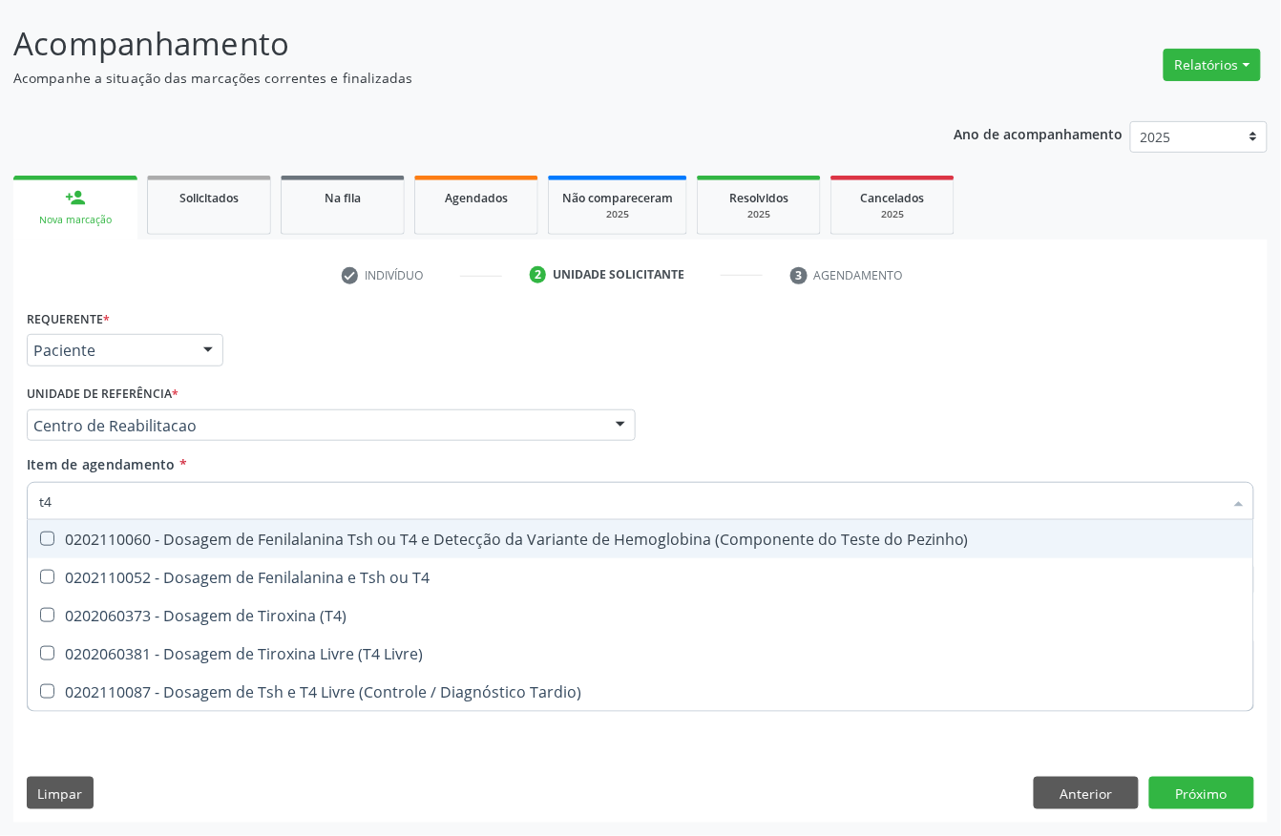
type input "t4 l"
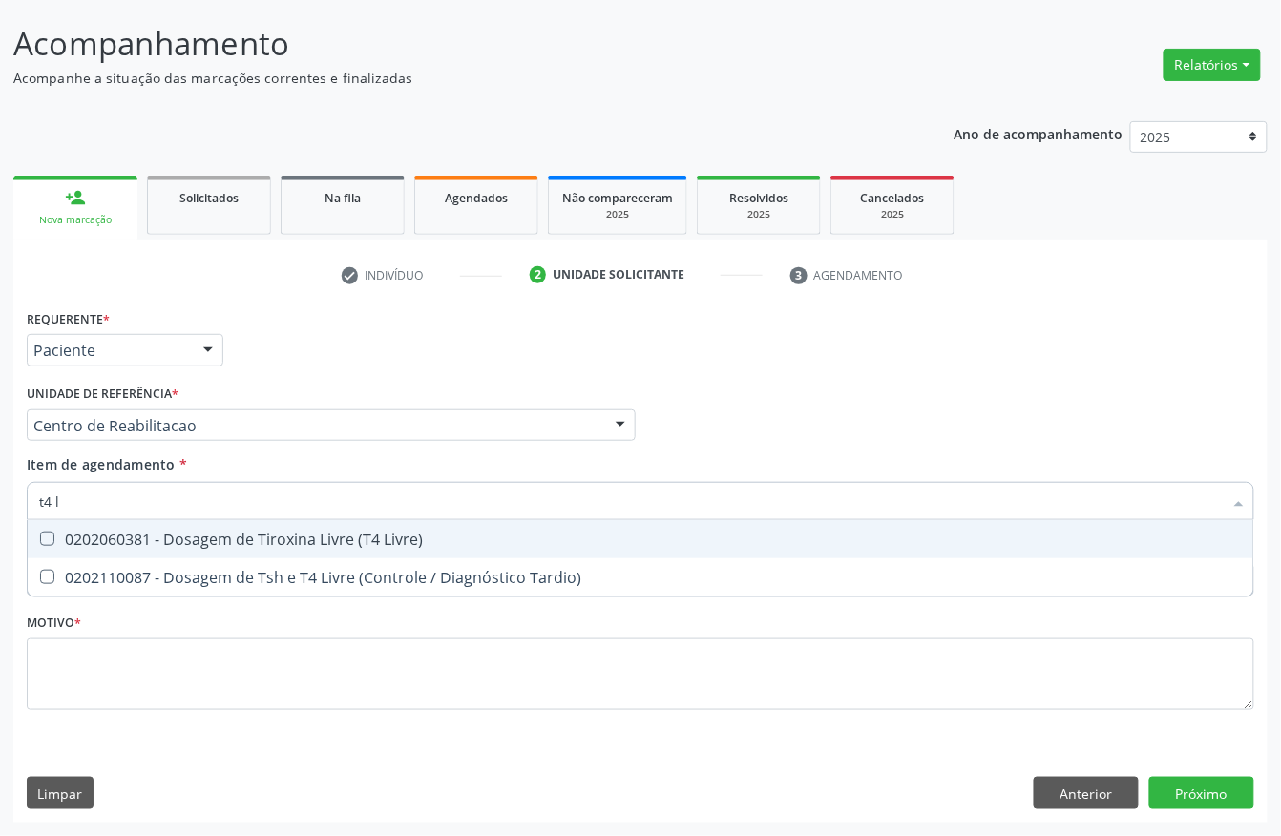
click at [231, 539] on div "0202060381 - Dosagem de Tiroxina Livre (T4 Livre)" at bounding box center [640, 538] width 1202 height 15
checkbox Livre\) "true"
click at [161, 493] on input "t4 l" at bounding box center [630, 501] width 1183 height 38
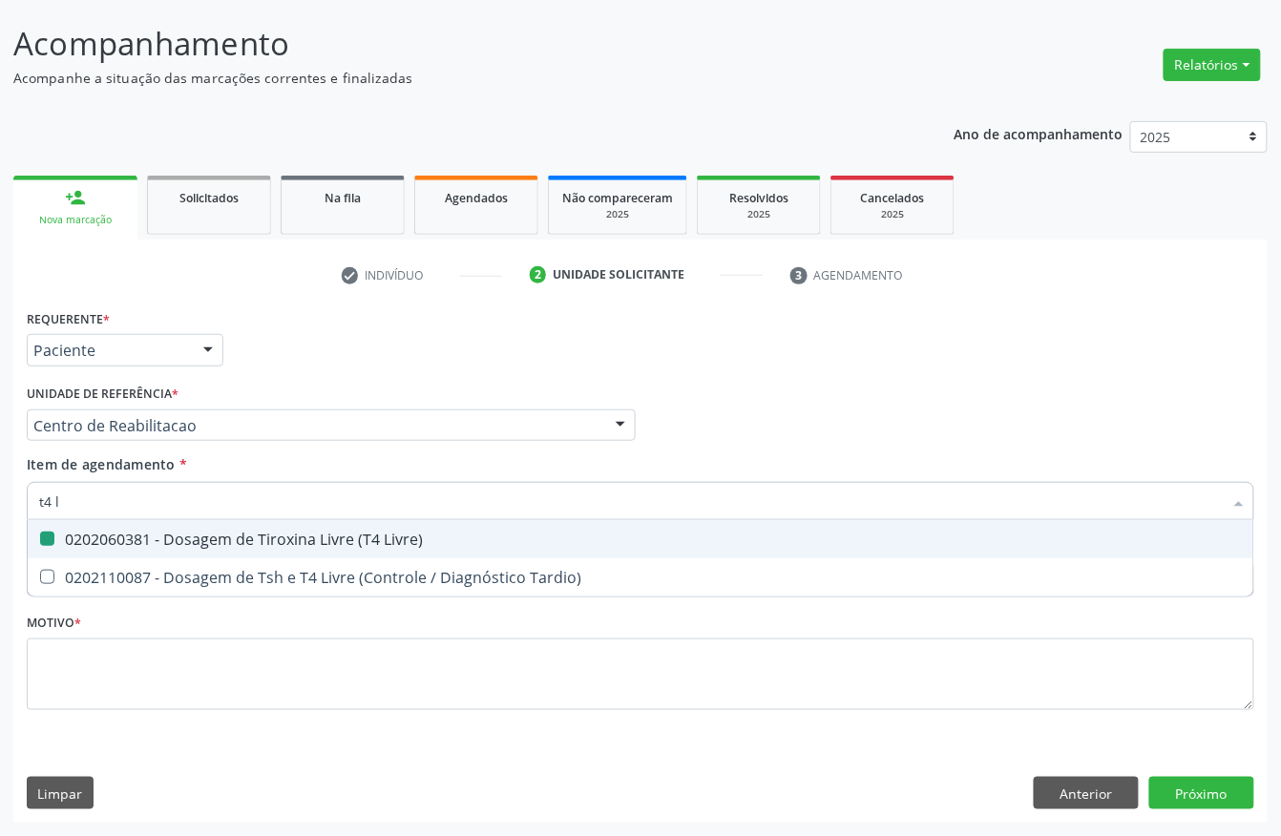
type input "t"
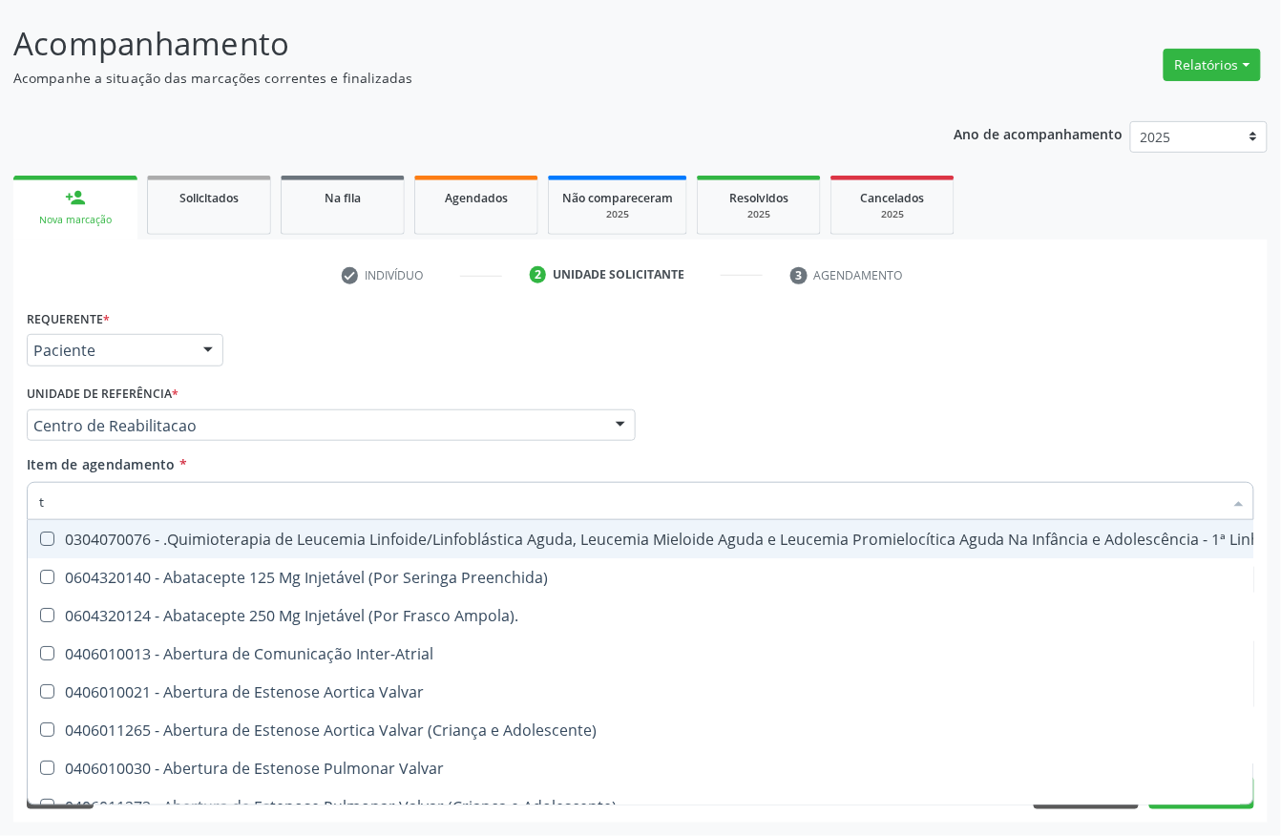
checkbox Manutenção "false"
type input "t3"
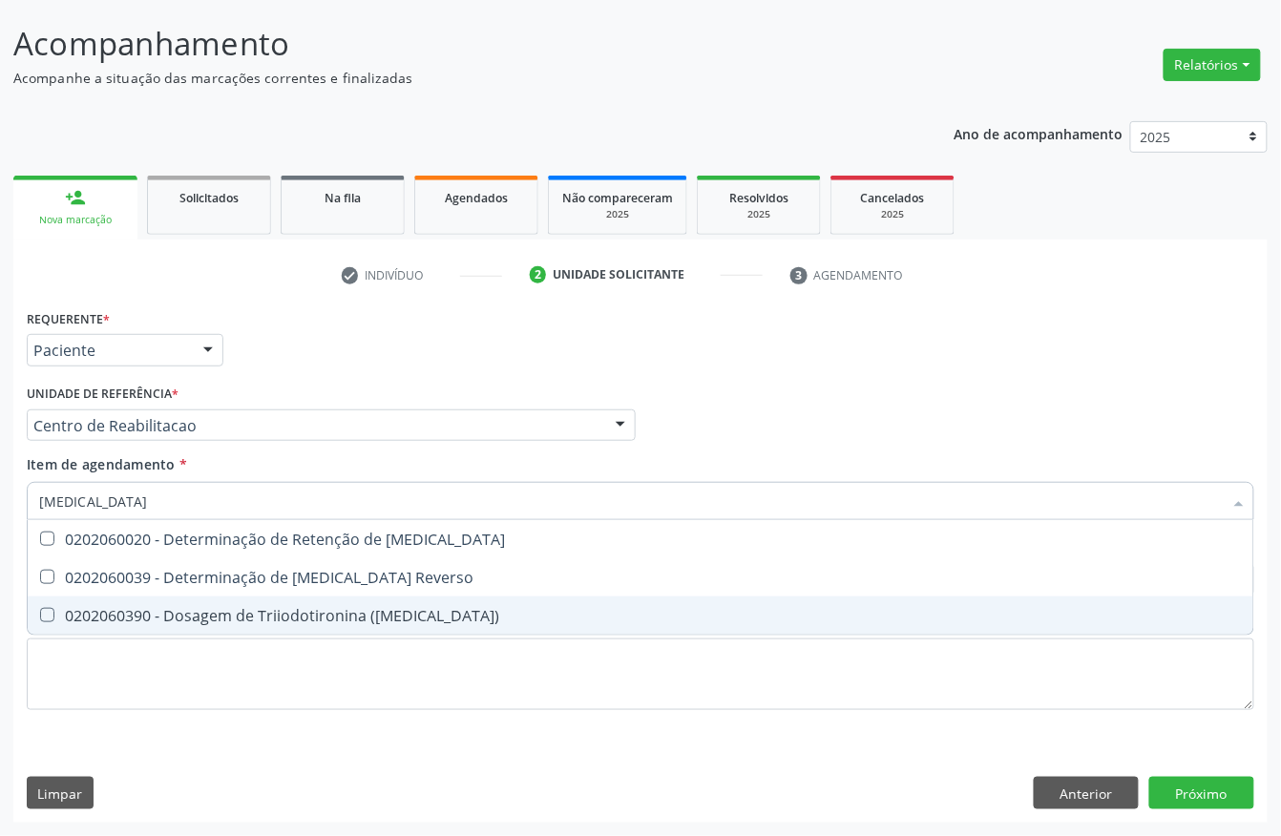
click at [177, 613] on div "0202060390 - Dosagem de Triiodotironina (T3)" at bounding box center [640, 615] width 1202 height 15
checkbox \(T3\) "true"
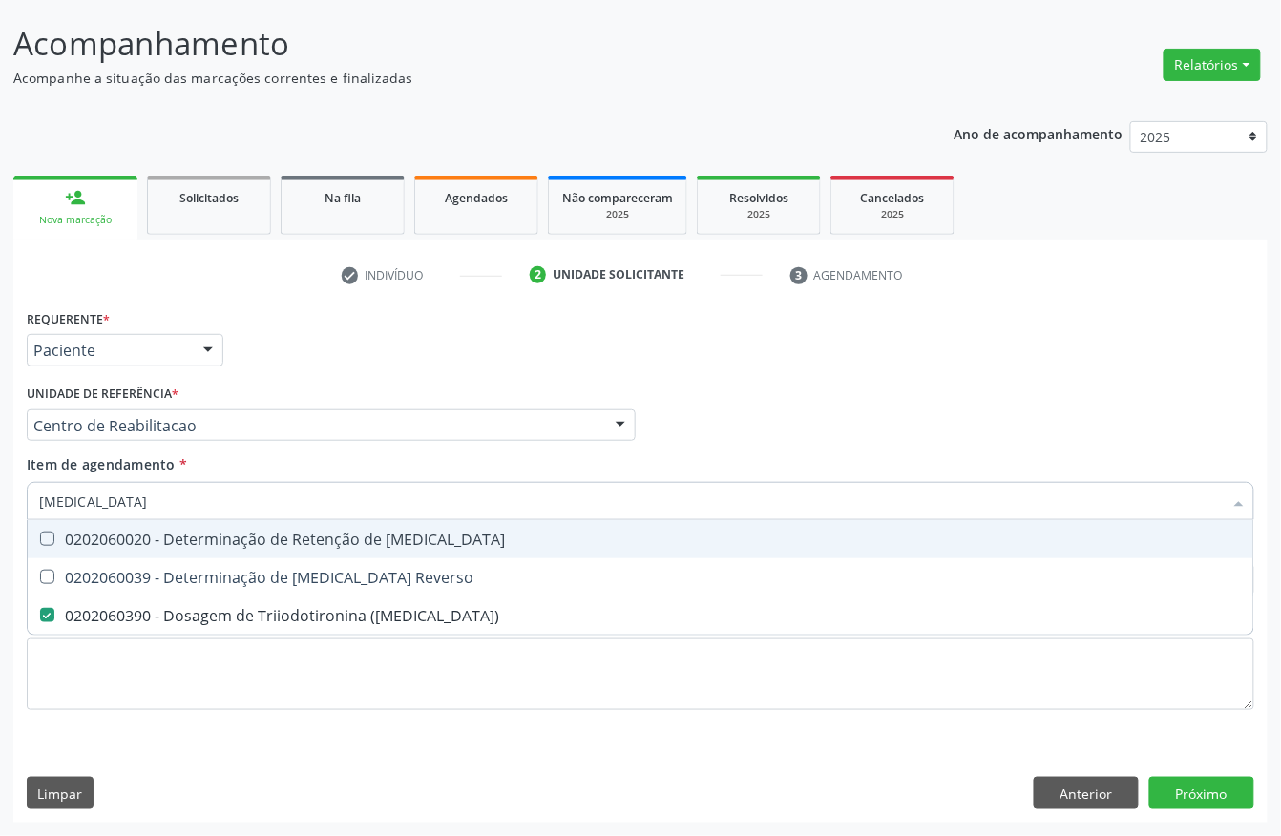
click at [101, 502] on input "t3" at bounding box center [630, 501] width 1183 height 38
checkbox \(T3\) "false"
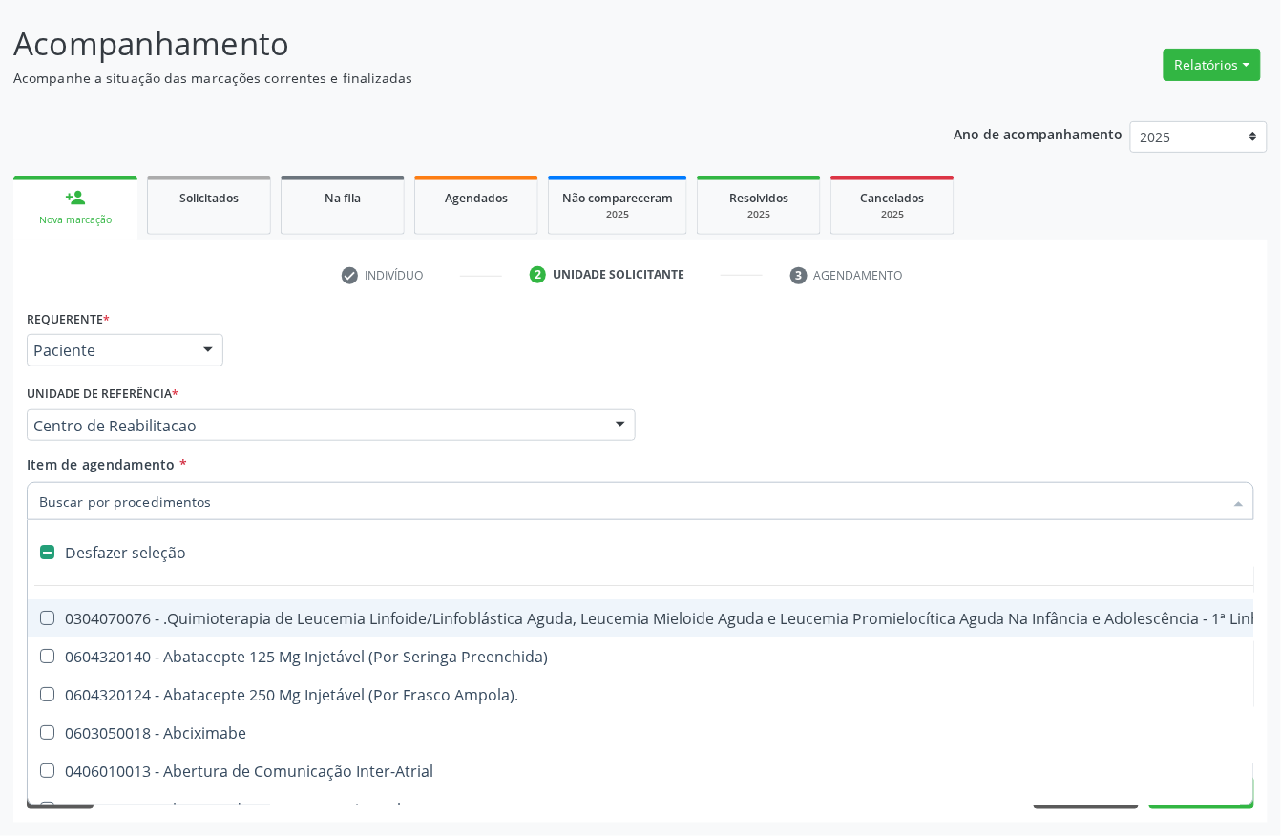
type input "c"
checkbox Punho "true"
checkbox Urina "false"
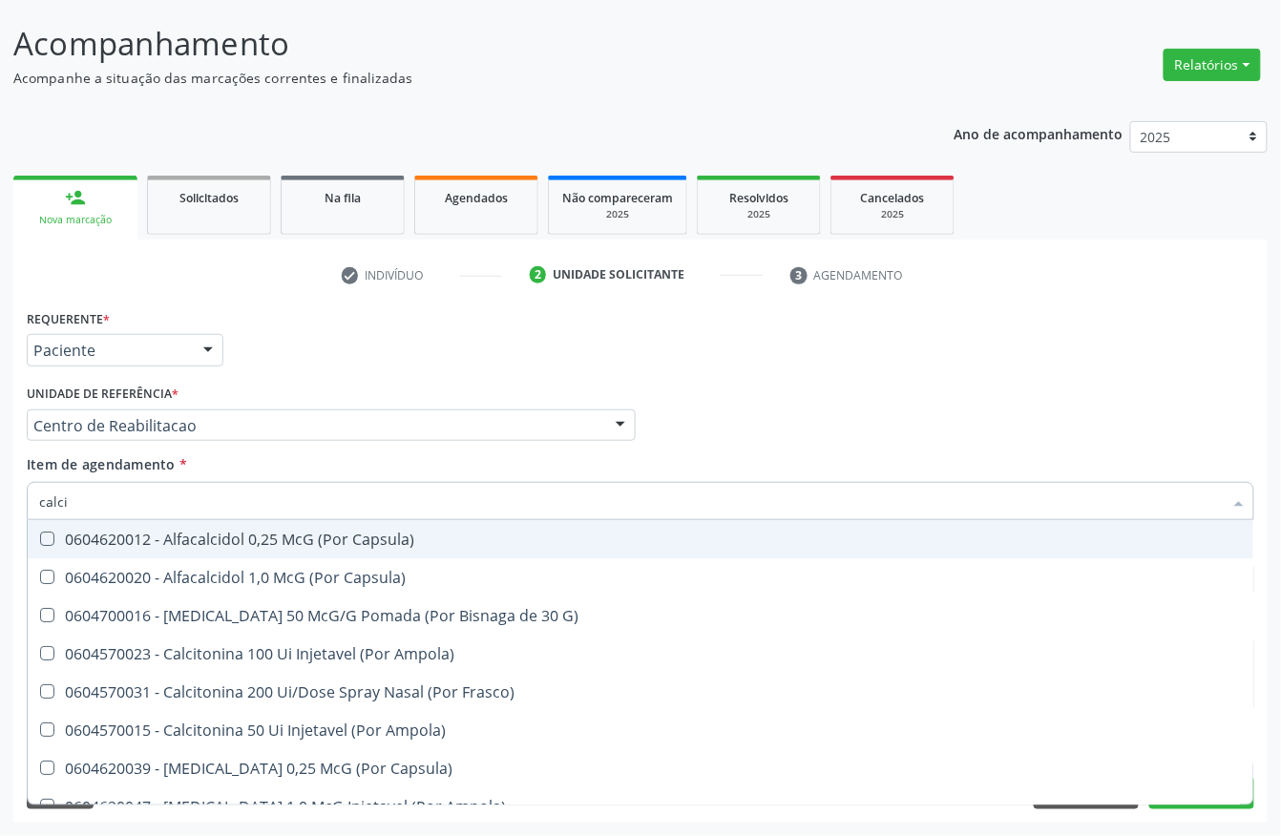
type input "calcio"
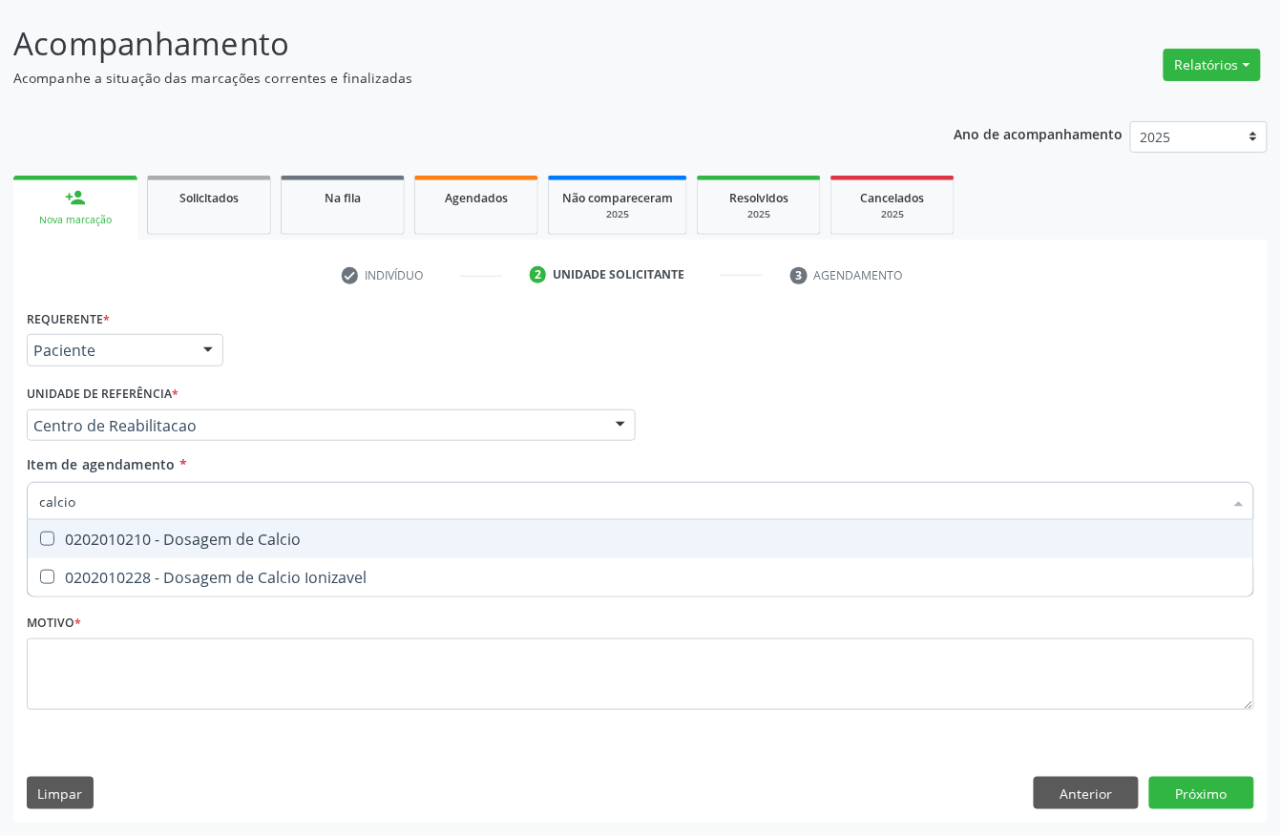
click at [126, 520] on span "0202010210 - Dosagem de Calcio" at bounding box center [640, 539] width 1225 height 38
checkbox Calcio "true"
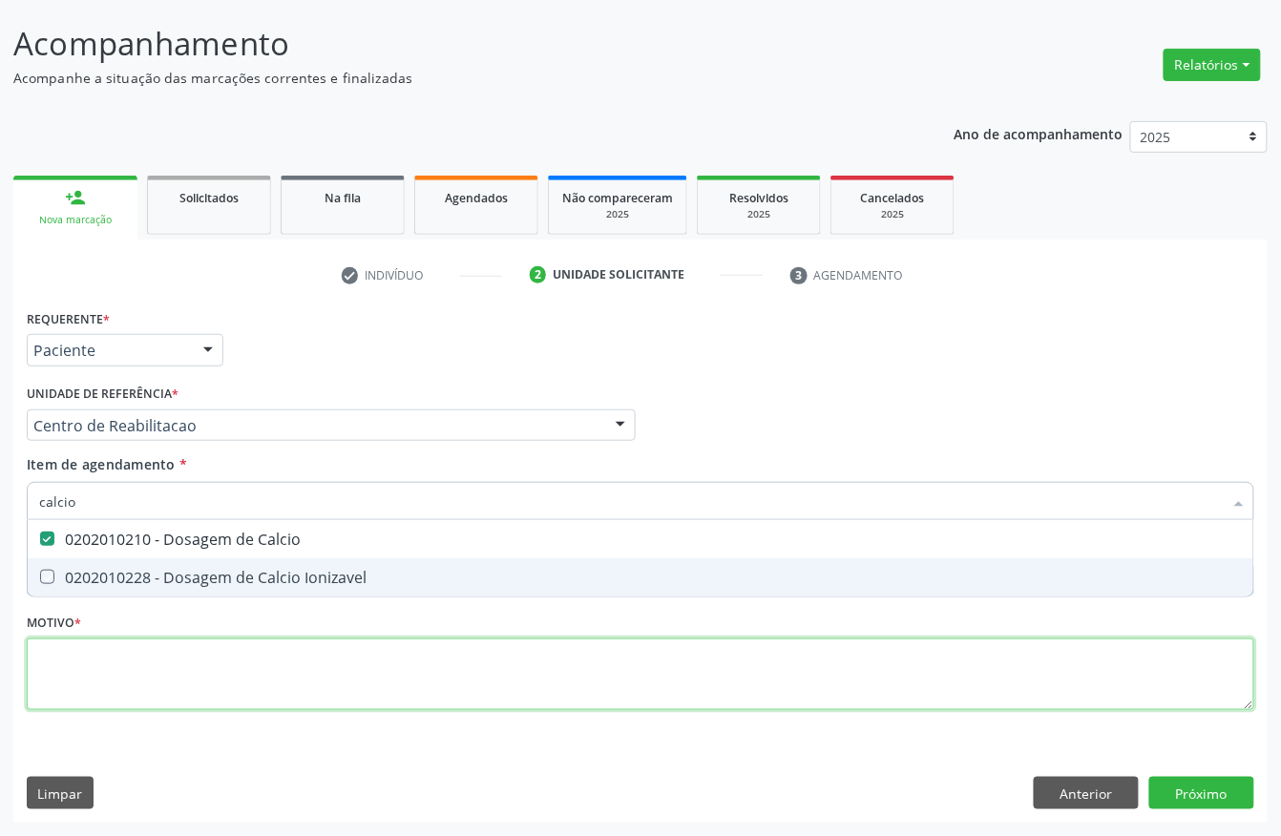
click at [74, 660] on div "Requerente * Paciente Profissional de Saúde Paciente Nenhum resultado encontrad…" at bounding box center [640, 520] width 1227 height 432
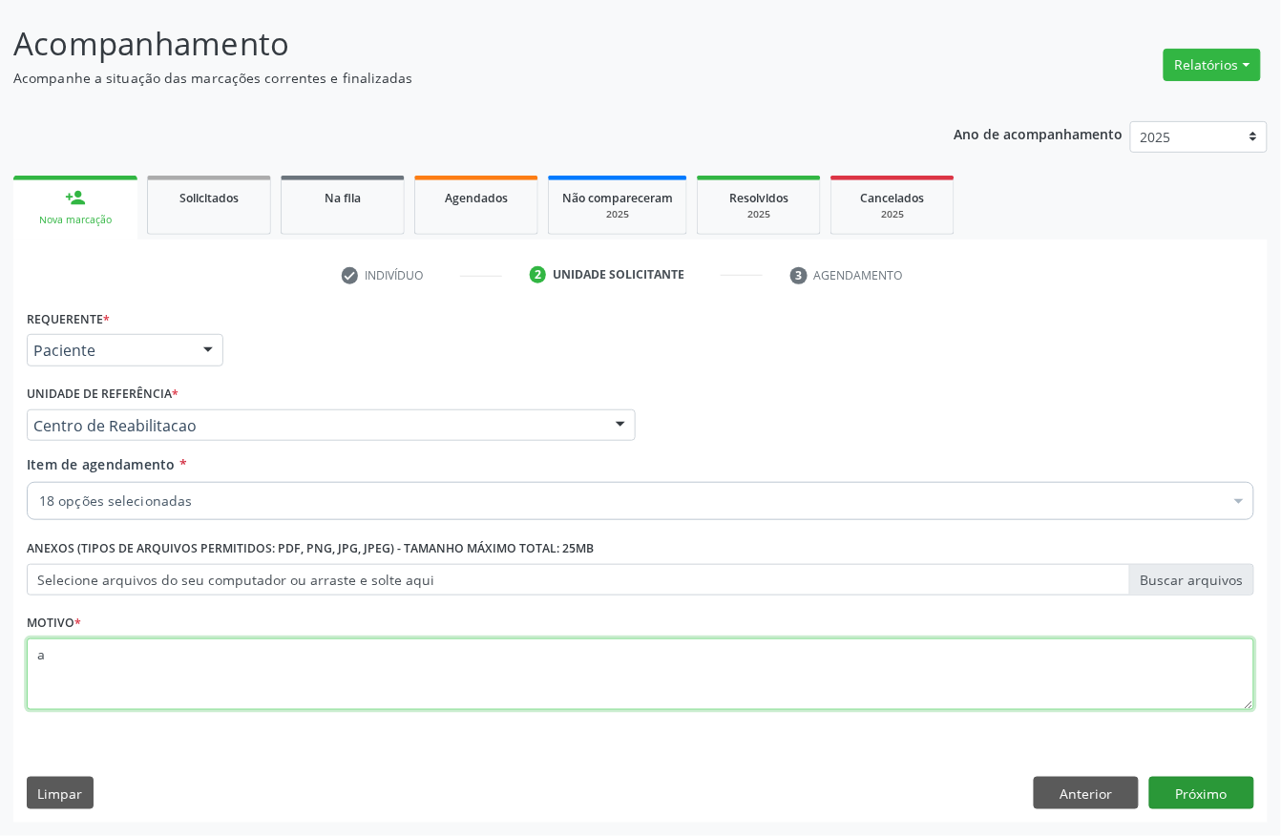
type textarea "a"
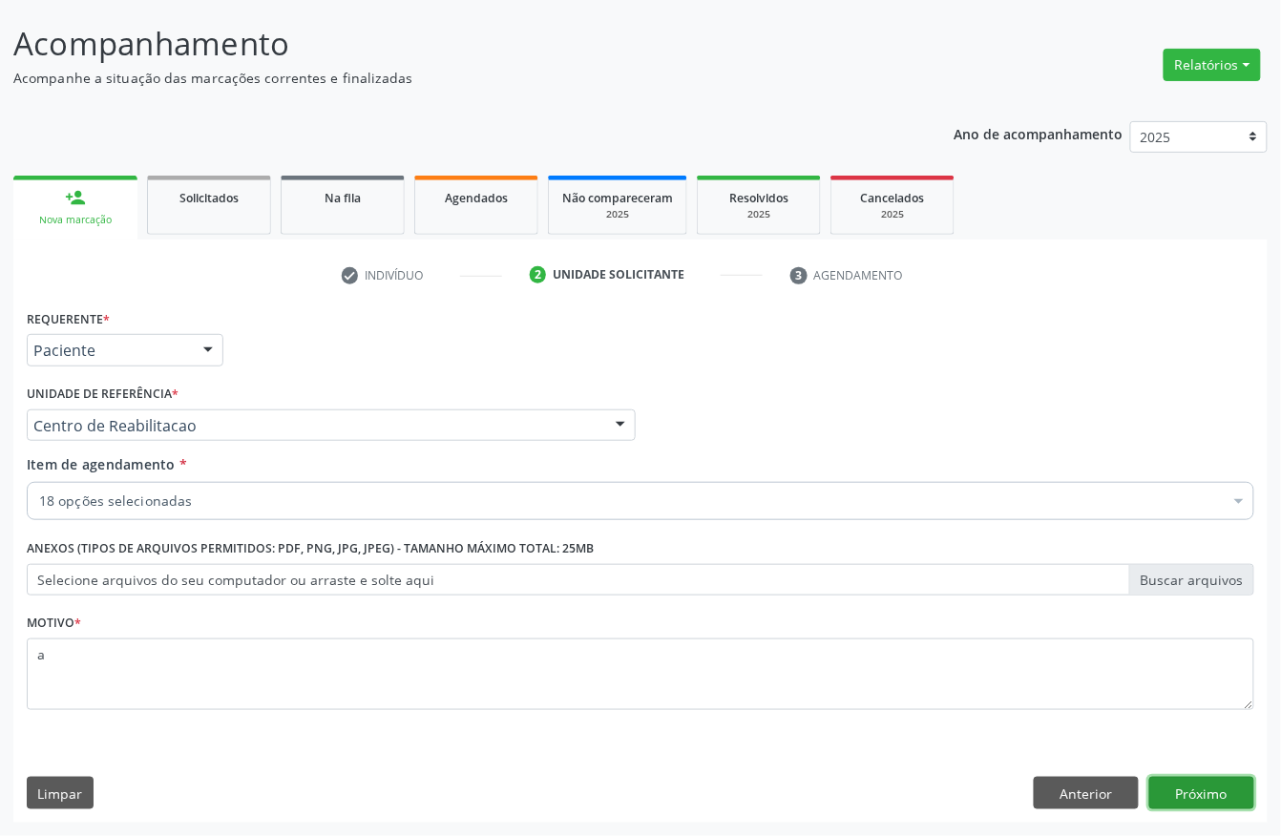
click at [1204, 777] on button "Próximo" at bounding box center [1201, 793] width 105 height 32
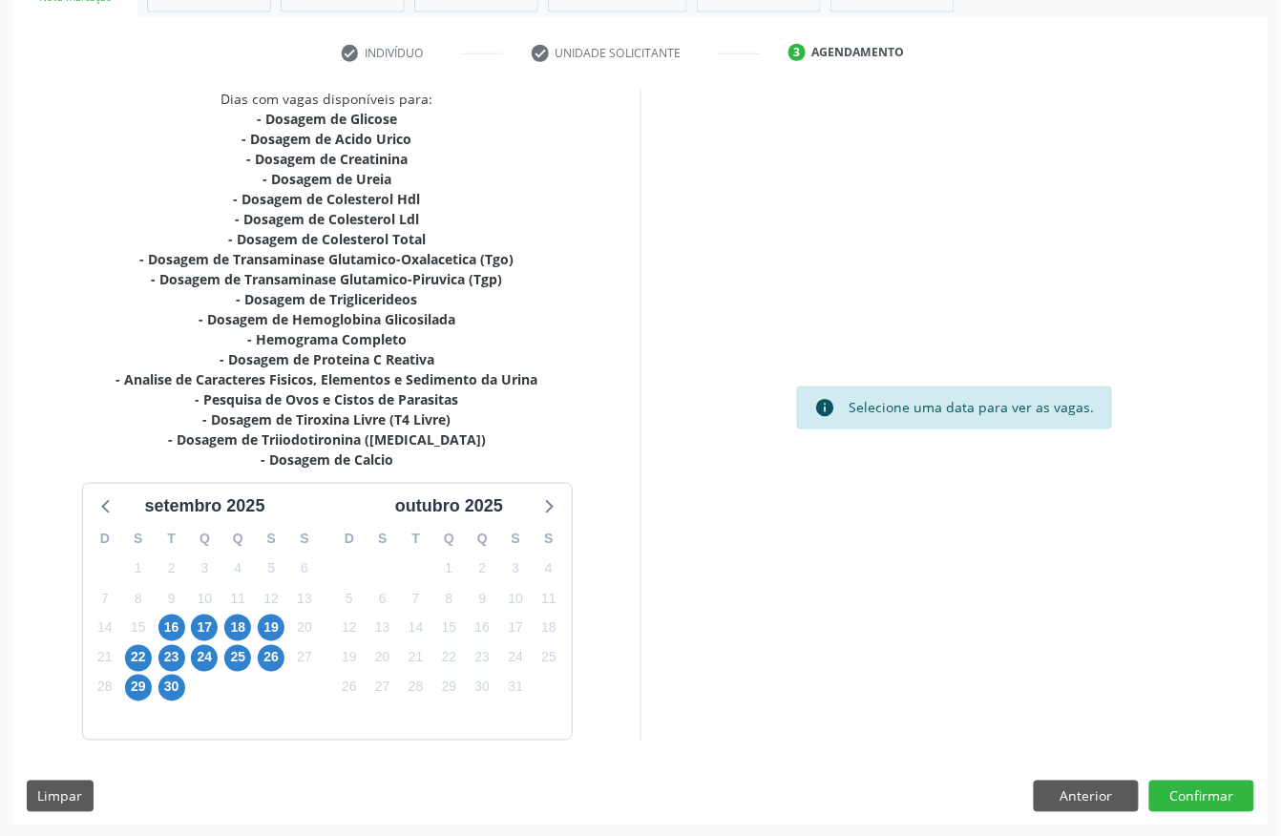
scroll to position [337, 0]
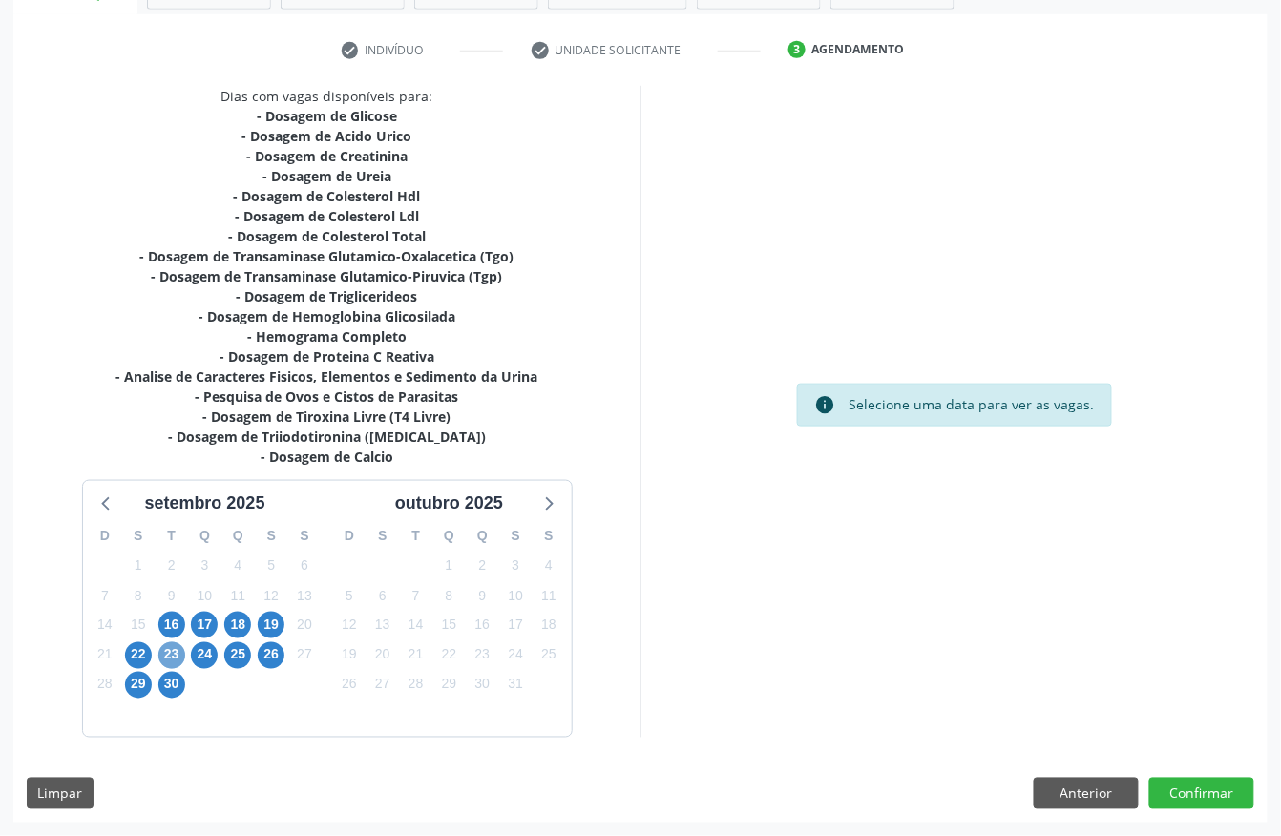
click at [165, 645] on span "23" at bounding box center [171, 655] width 27 height 27
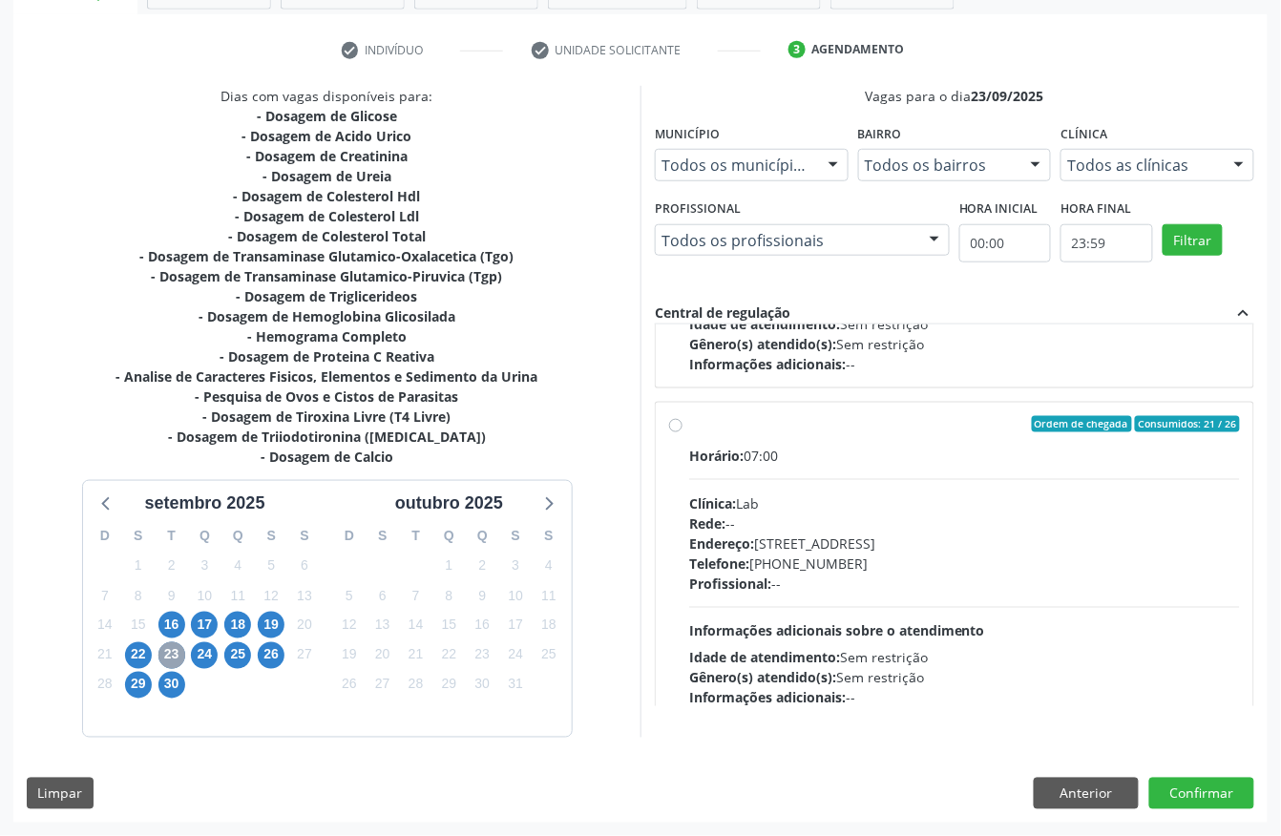
scroll to position [302, 0]
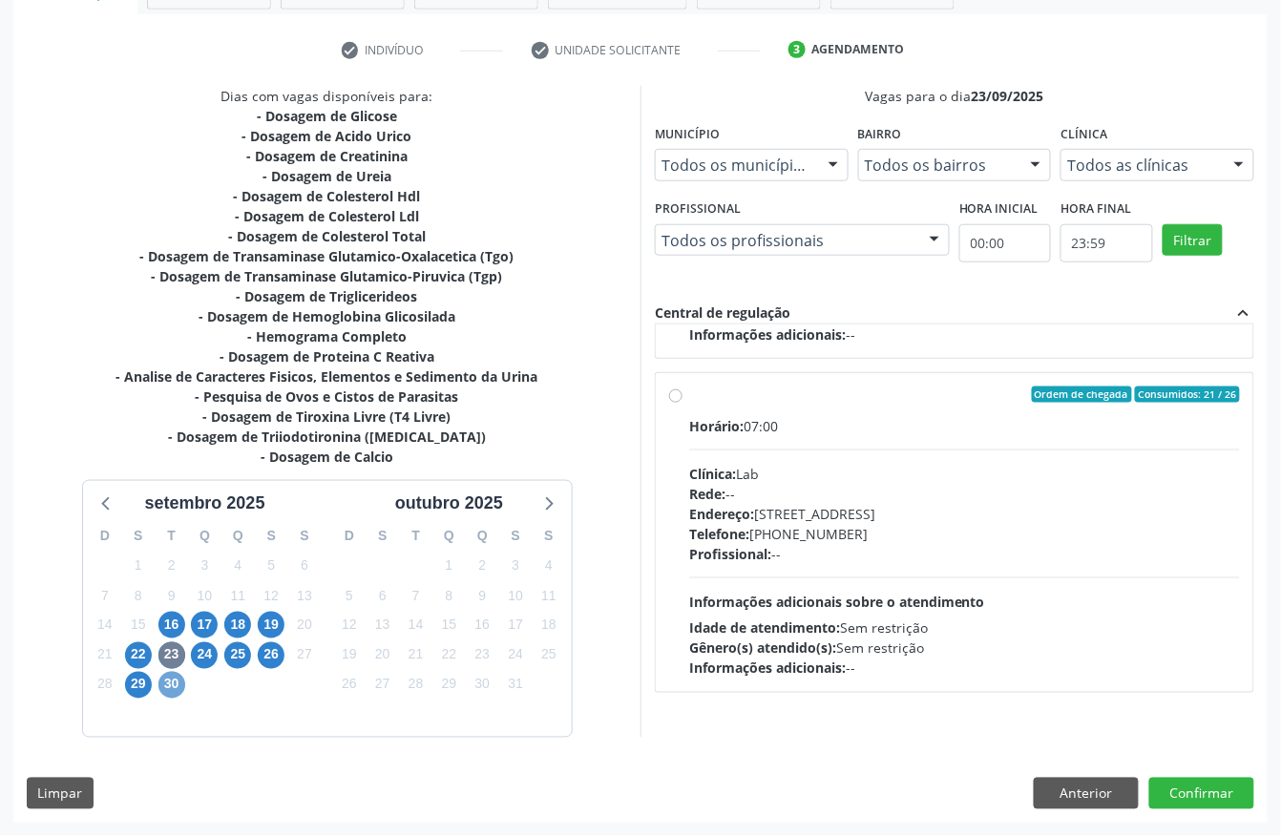
click at [165, 677] on span "30" at bounding box center [171, 685] width 27 height 27
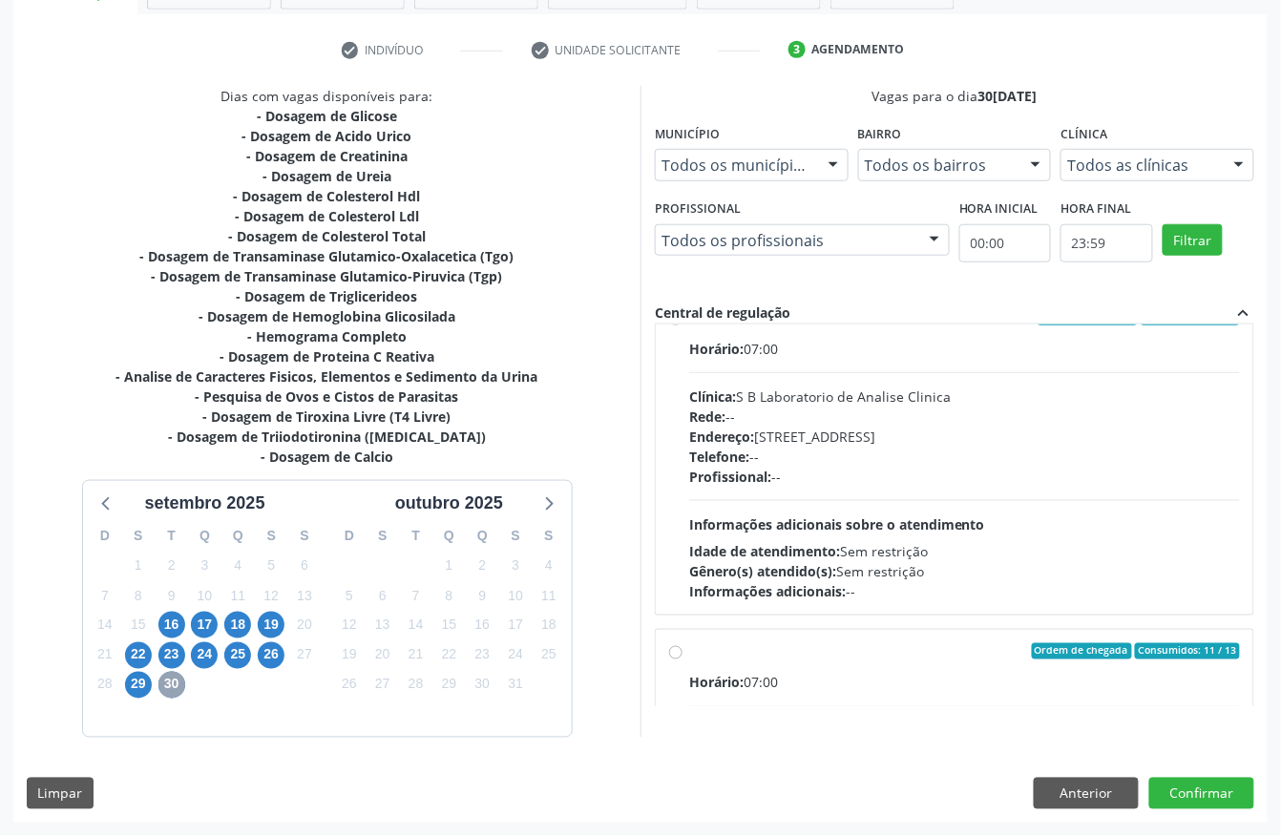
scroll to position [0, 0]
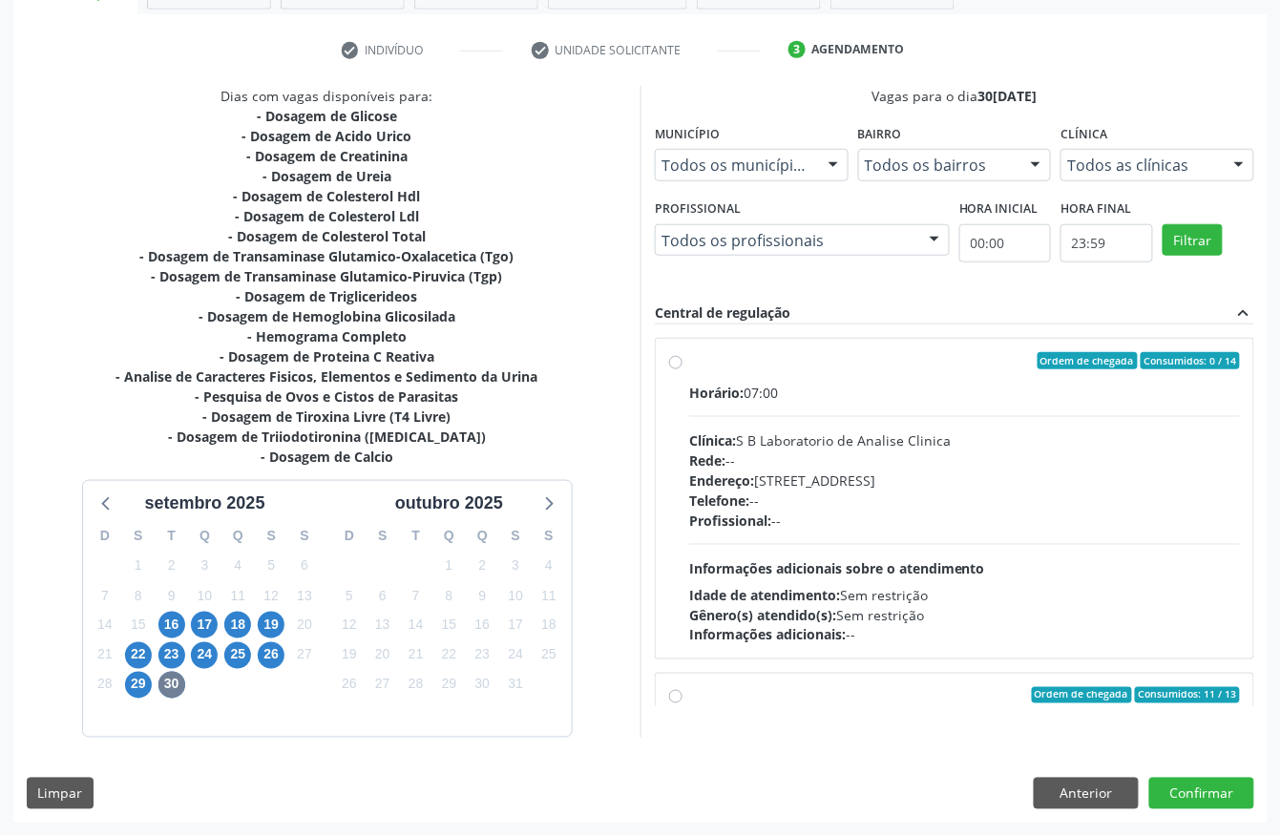
click at [859, 374] on label "Ordem de chegada Consumidos: 0 / 14 Horário: 07:00 Clínica: S B Laboratorio de …" at bounding box center [964, 498] width 551 height 293
click at [682, 369] on input "Ordem de chegada Consumidos: 0 / 14 Horário: 07:00 Clínica: S B Laboratorio de …" at bounding box center [675, 360] width 13 height 17
radio input "true"
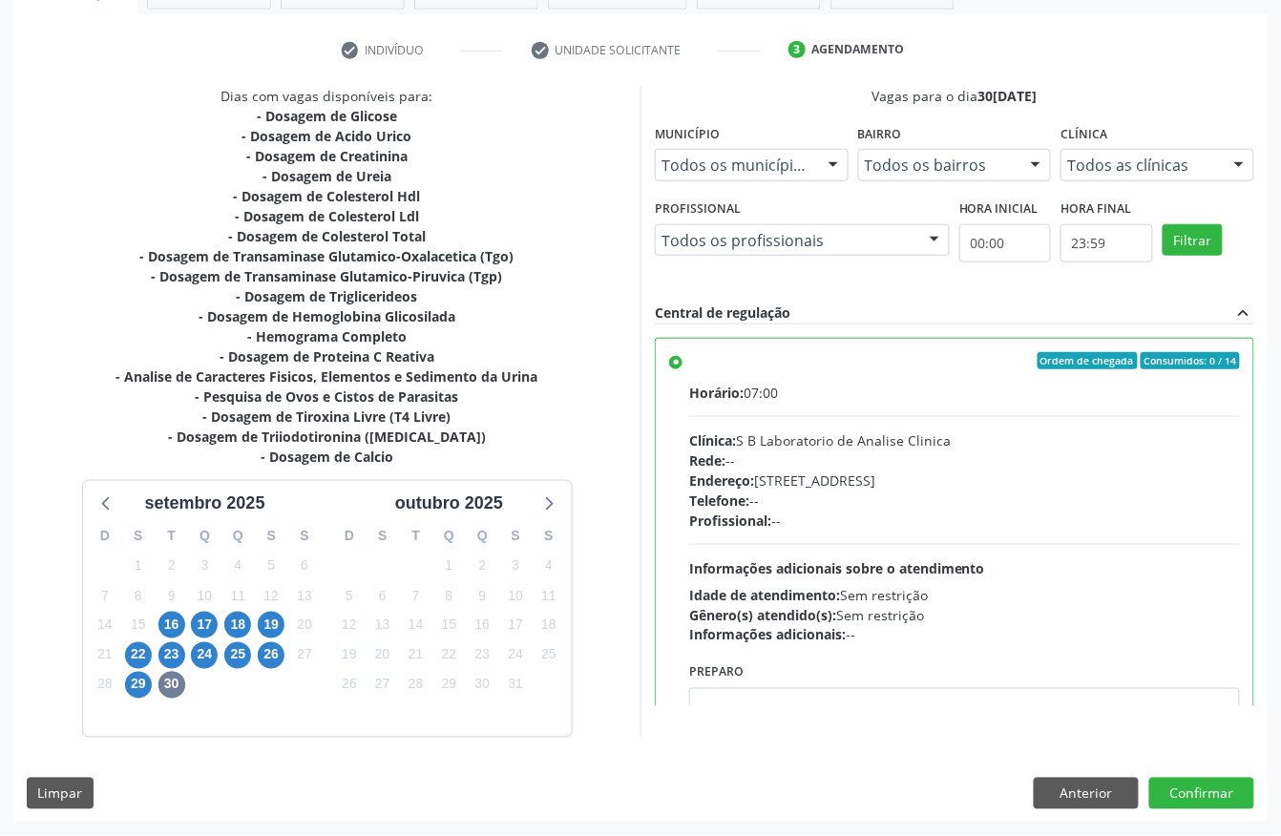
click at [1221, 813] on div "Dias com vagas disponíveis para: - Dosagem de Glicose - Dosagem de Acido Urico …" at bounding box center [640, 454] width 1254 height 737
click at [1219, 791] on button "Confirmar" at bounding box center [1201, 794] width 105 height 32
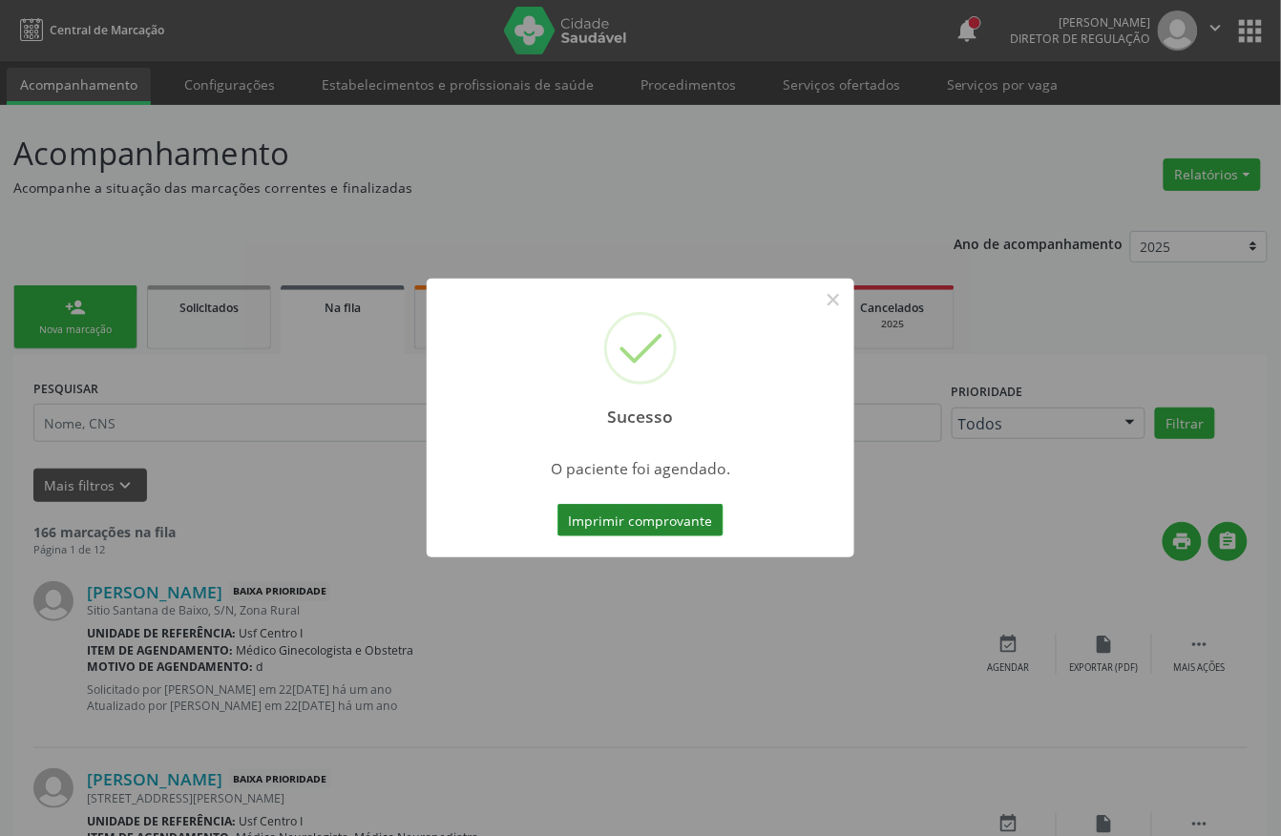
click at [630, 517] on button "Imprimir comprovante" at bounding box center [640, 520] width 166 height 32
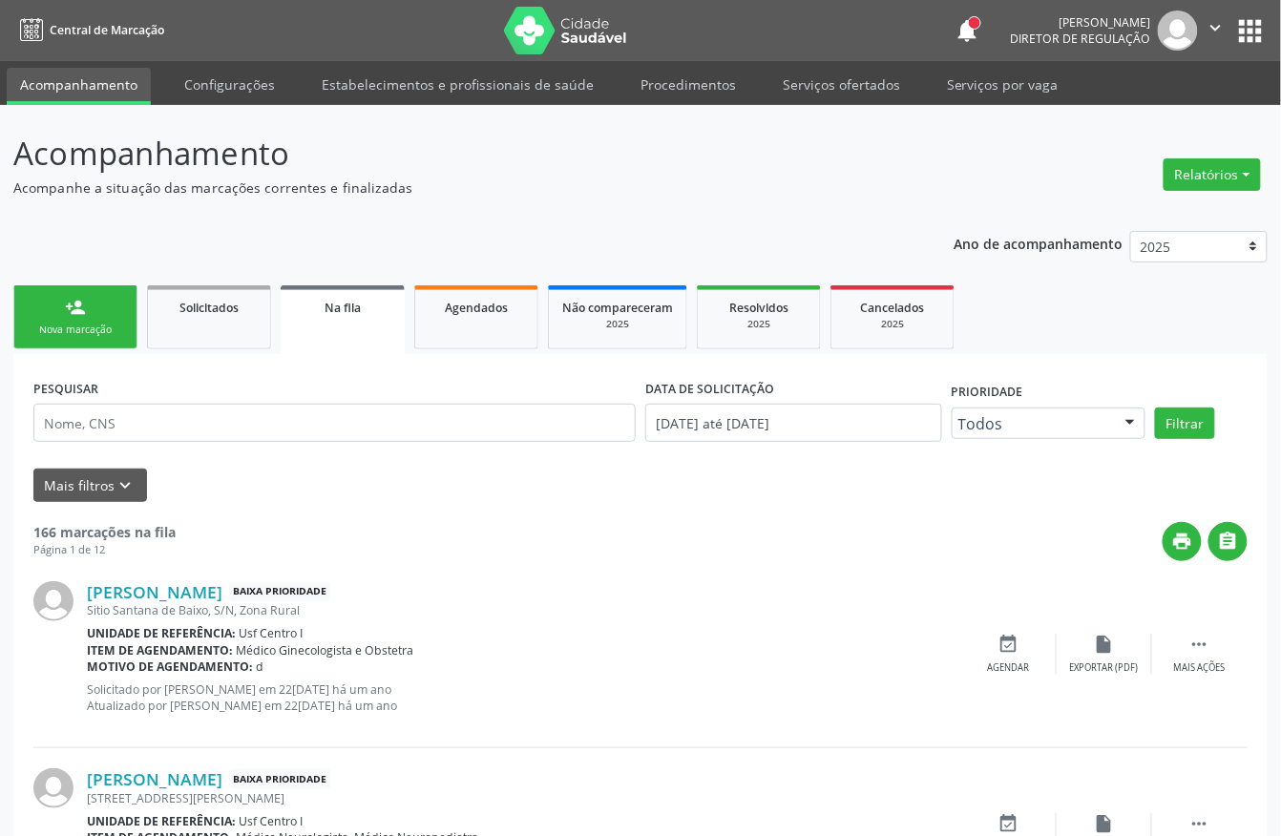
click at [115, 318] on link "person_add Nova marcação" at bounding box center [75, 317] width 124 height 64
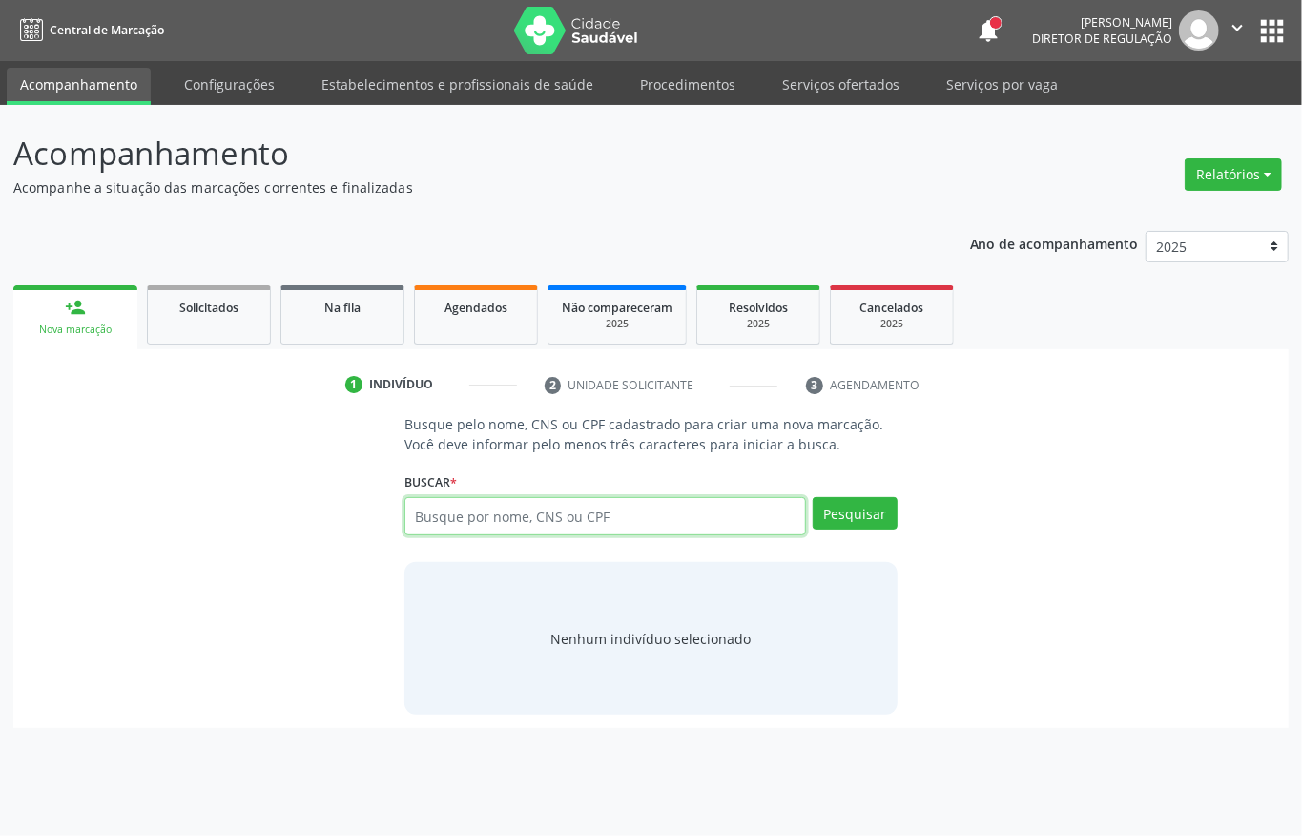
click at [493, 516] on input "text" at bounding box center [606, 516] width 402 height 38
type input "7005065"
type input "700506550276853"
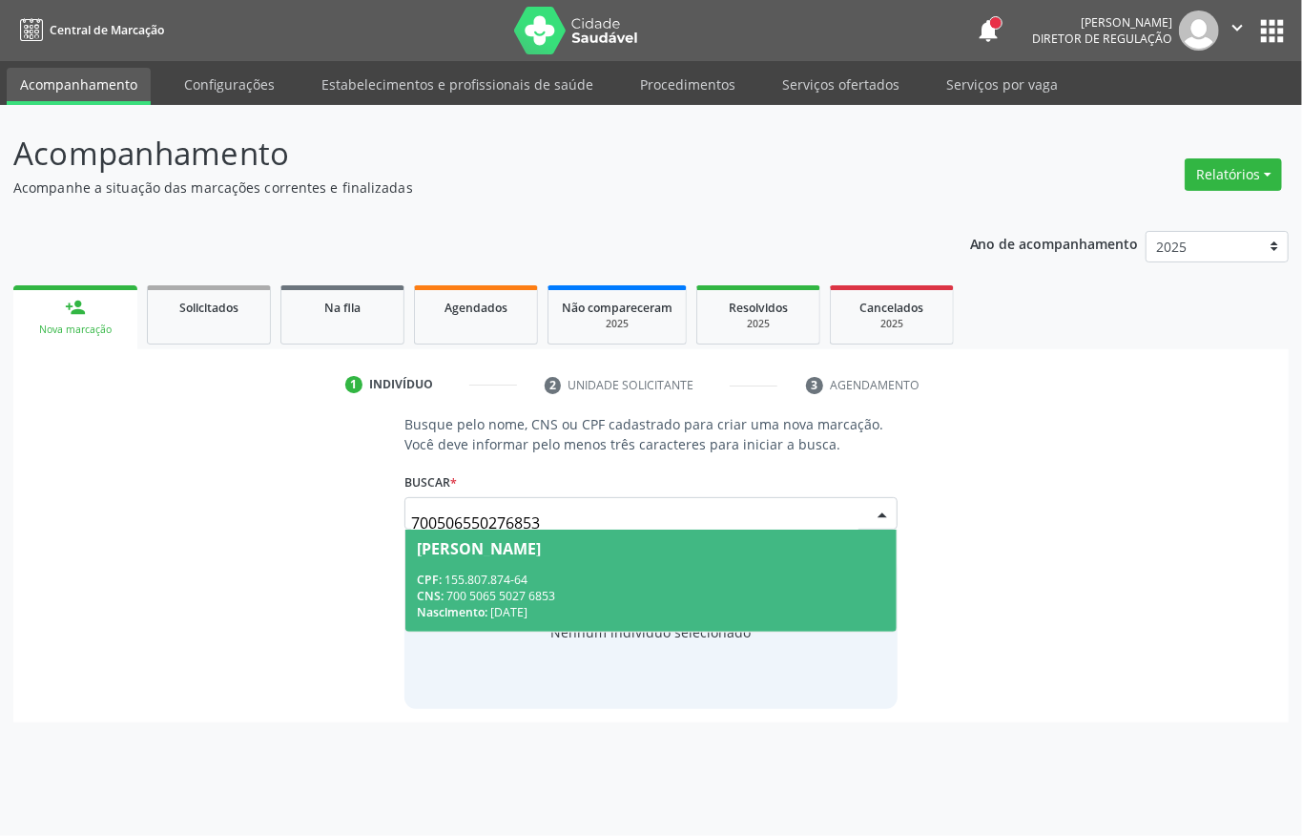
click at [589, 597] on div "CNS: 700 5065 5027 6853" at bounding box center [651, 596] width 469 height 16
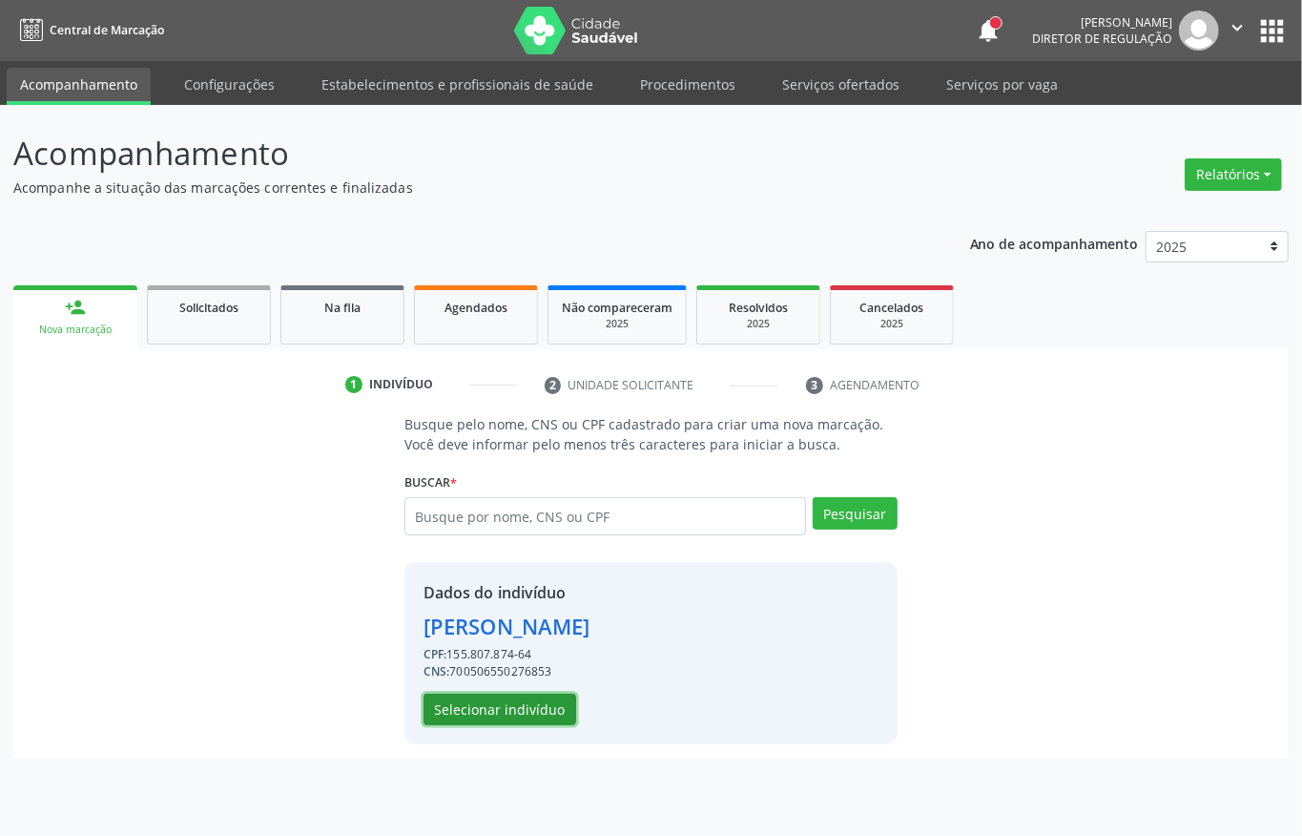
click at [544, 714] on button "Selecionar indivíduo" at bounding box center [500, 710] width 153 height 32
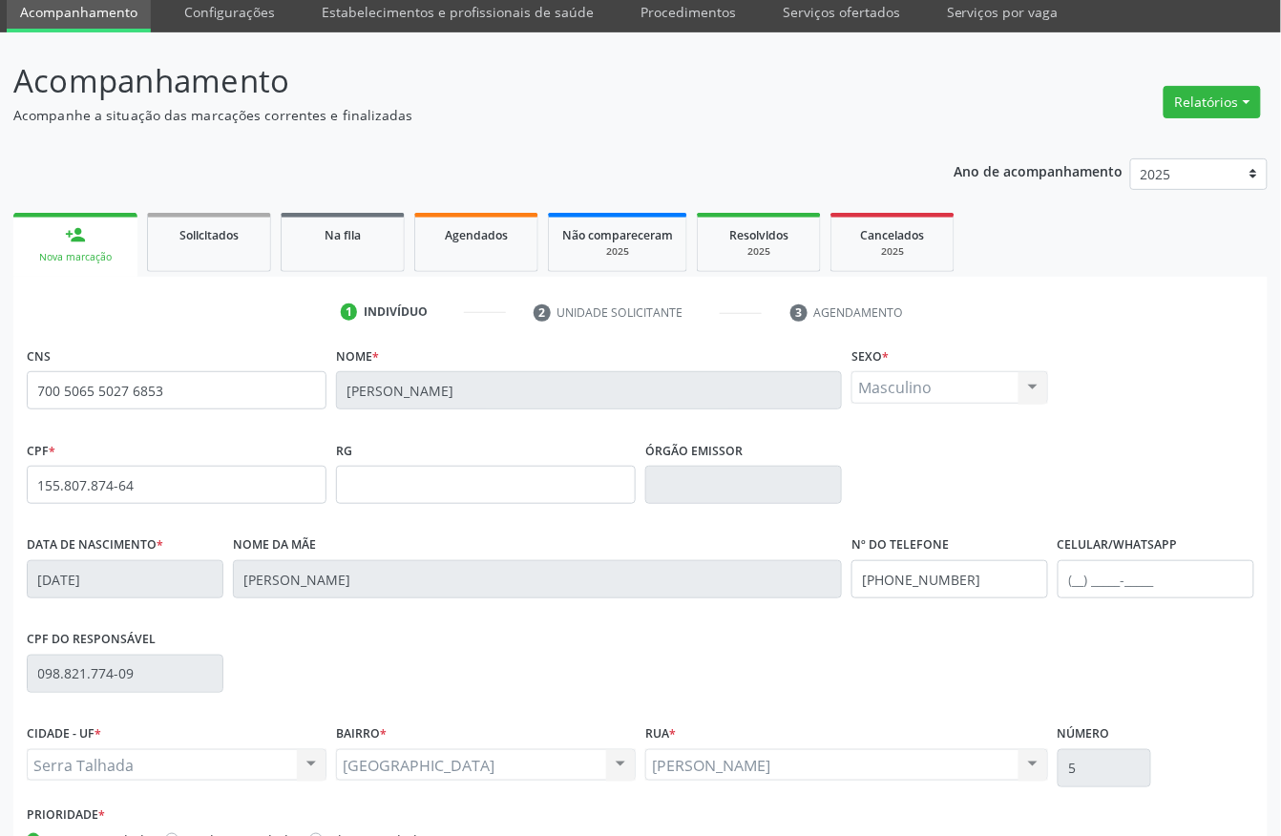
scroll to position [199, 0]
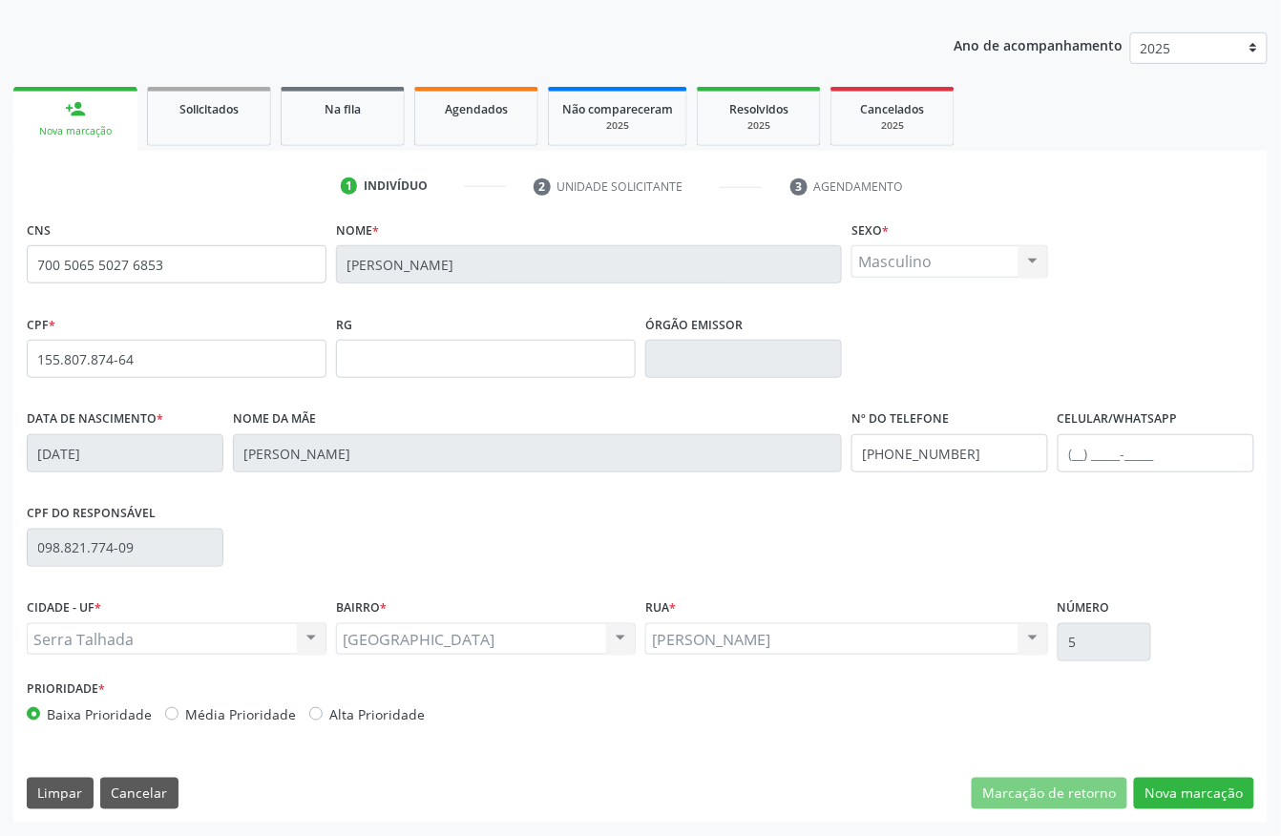
drag, startPoint x: 1234, startPoint y: 821, endPoint x: 1221, endPoint y: 810, distance: 16.2
click at [1223, 814] on div "CNS 700 5065 5027 6853 Nome * [PERSON_NAME] * Masculino Masculino Feminino Nenh…" at bounding box center [640, 519] width 1254 height 607
click at [1212, 798] on button "Nova marcação" at bounding box center [1194, 794] width 120 height 32
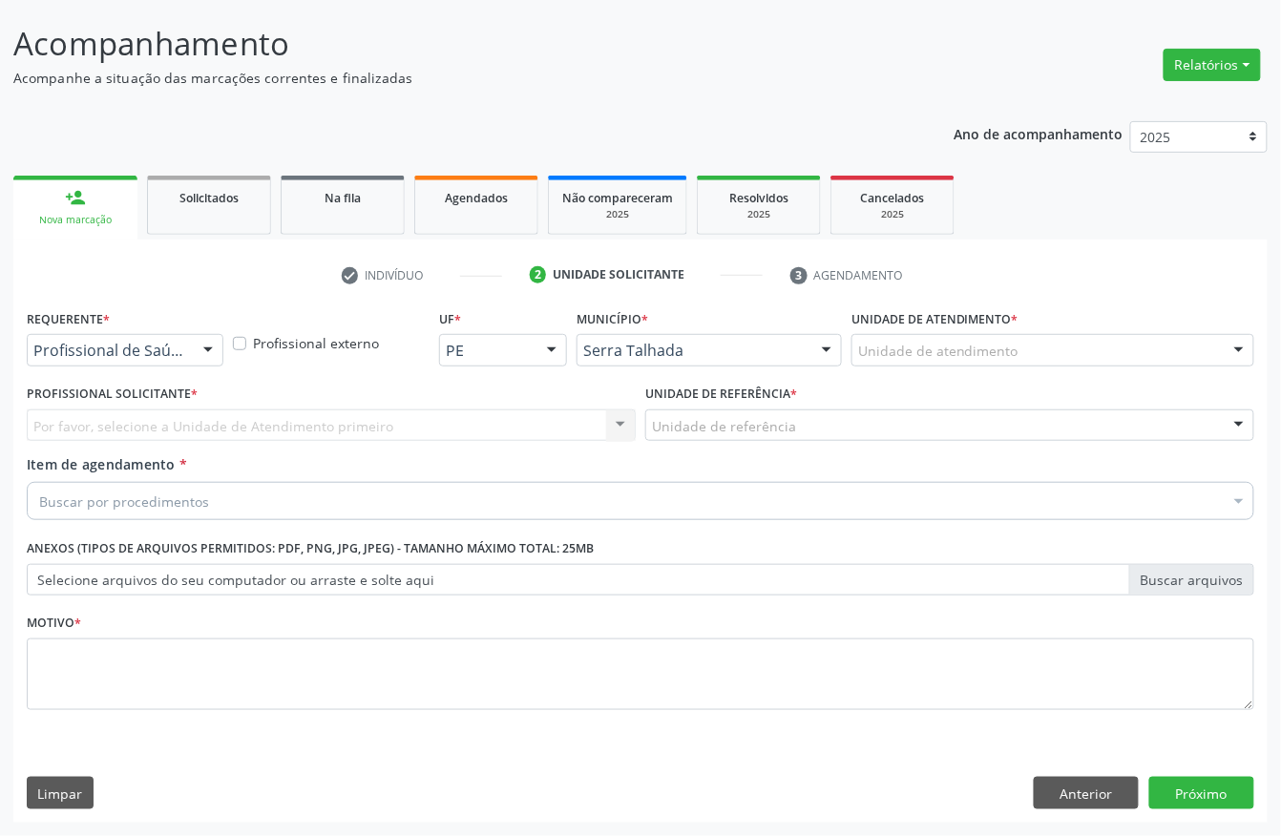
click at [128, 334] on div "Profissional de Saúde" at bounding box center [125, 350] width 197 height 32
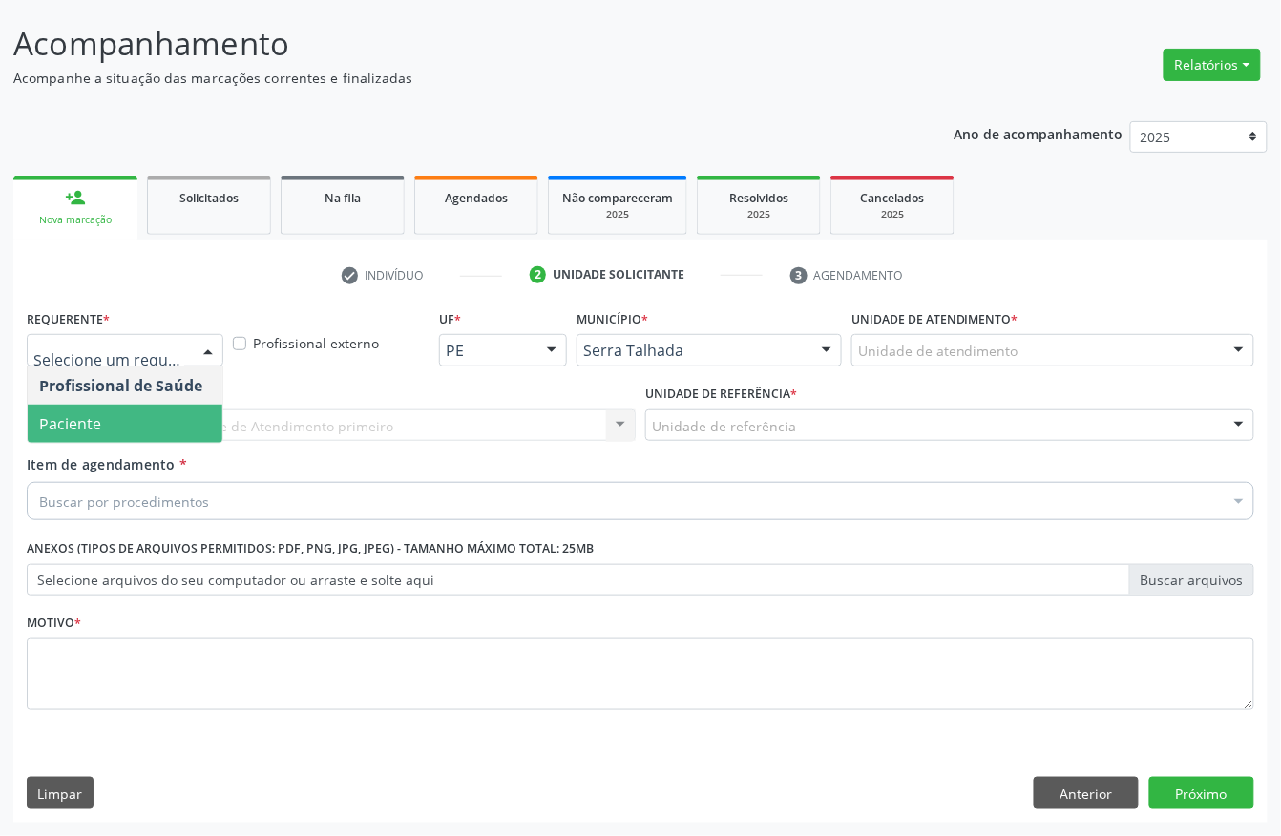
click at [123, 406] on span "Paciente" at bounding box center [125, 424] width 195 height 38
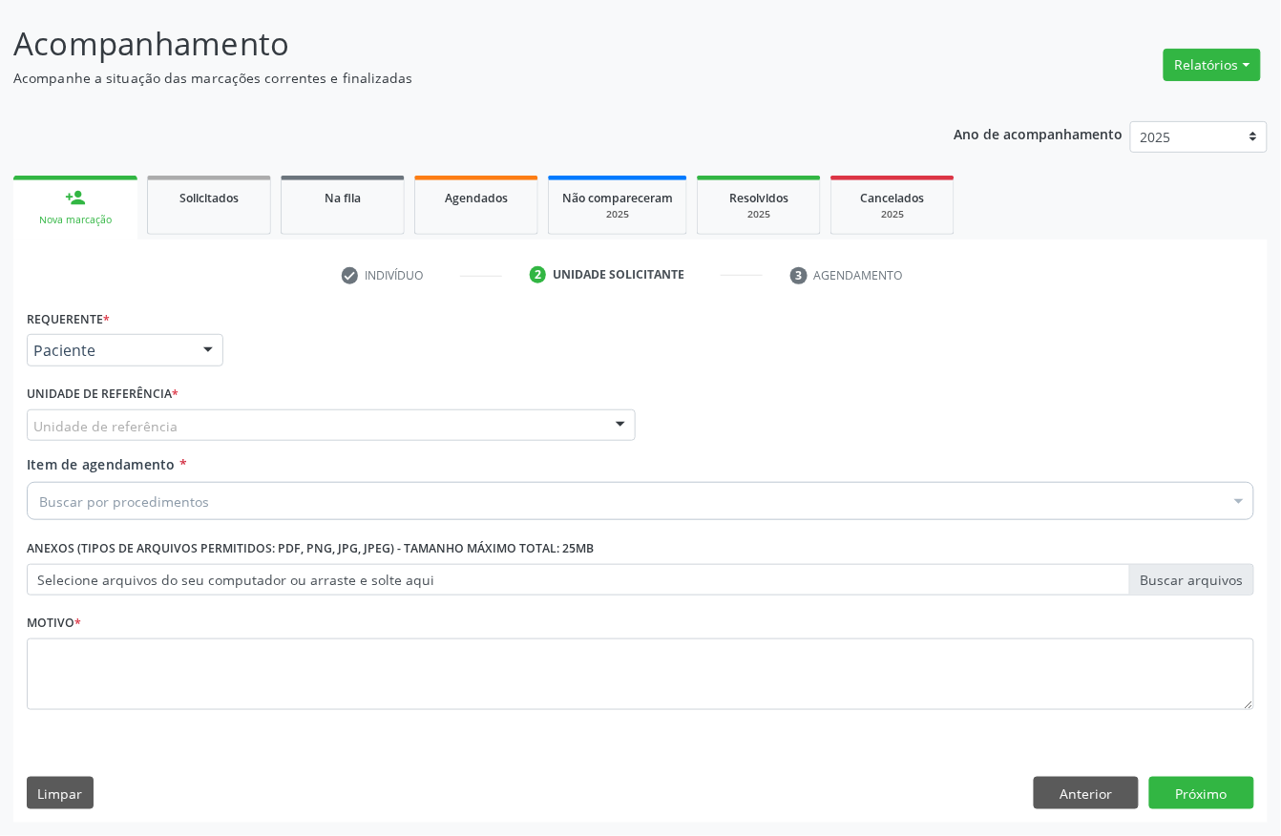
click at [123, 409] on div "Unidade de referência" at bounding box center [331, 425] width 609 height 32
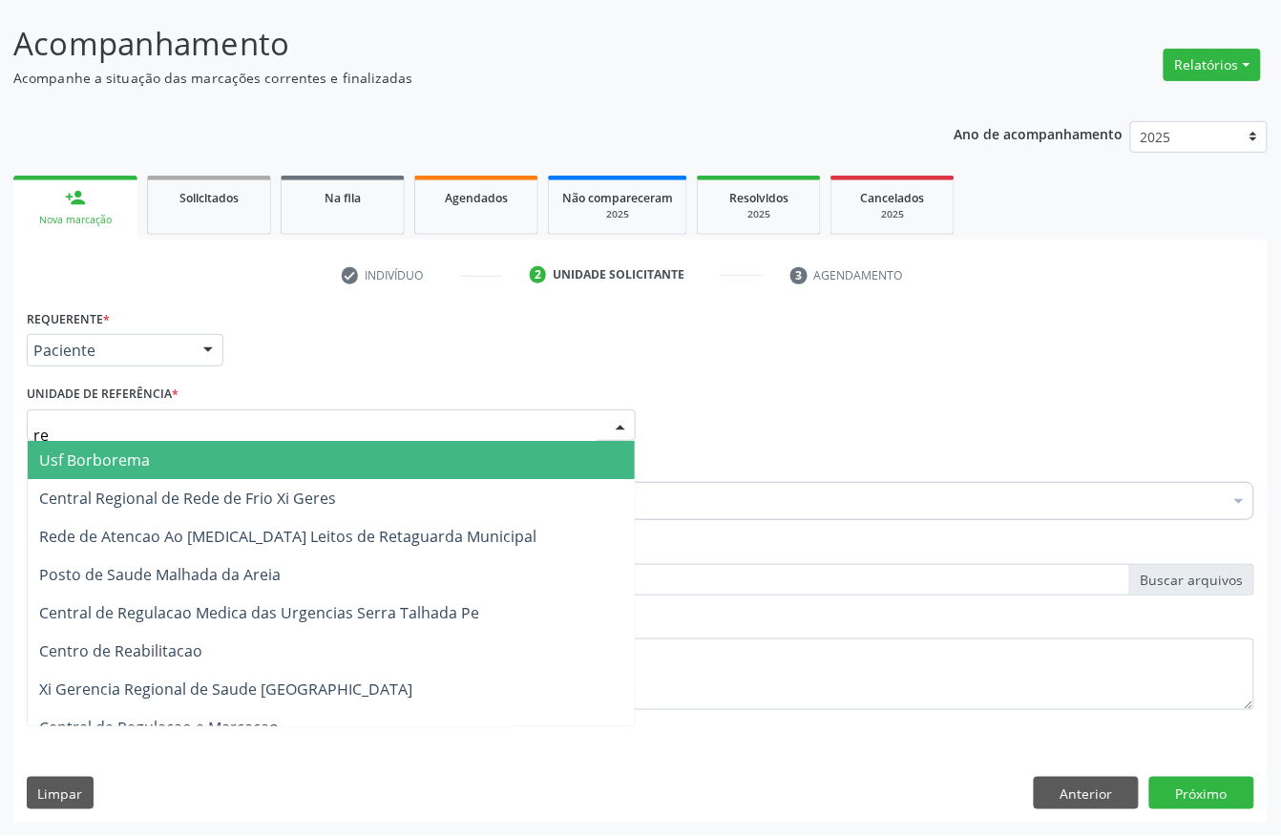
type input "rea"
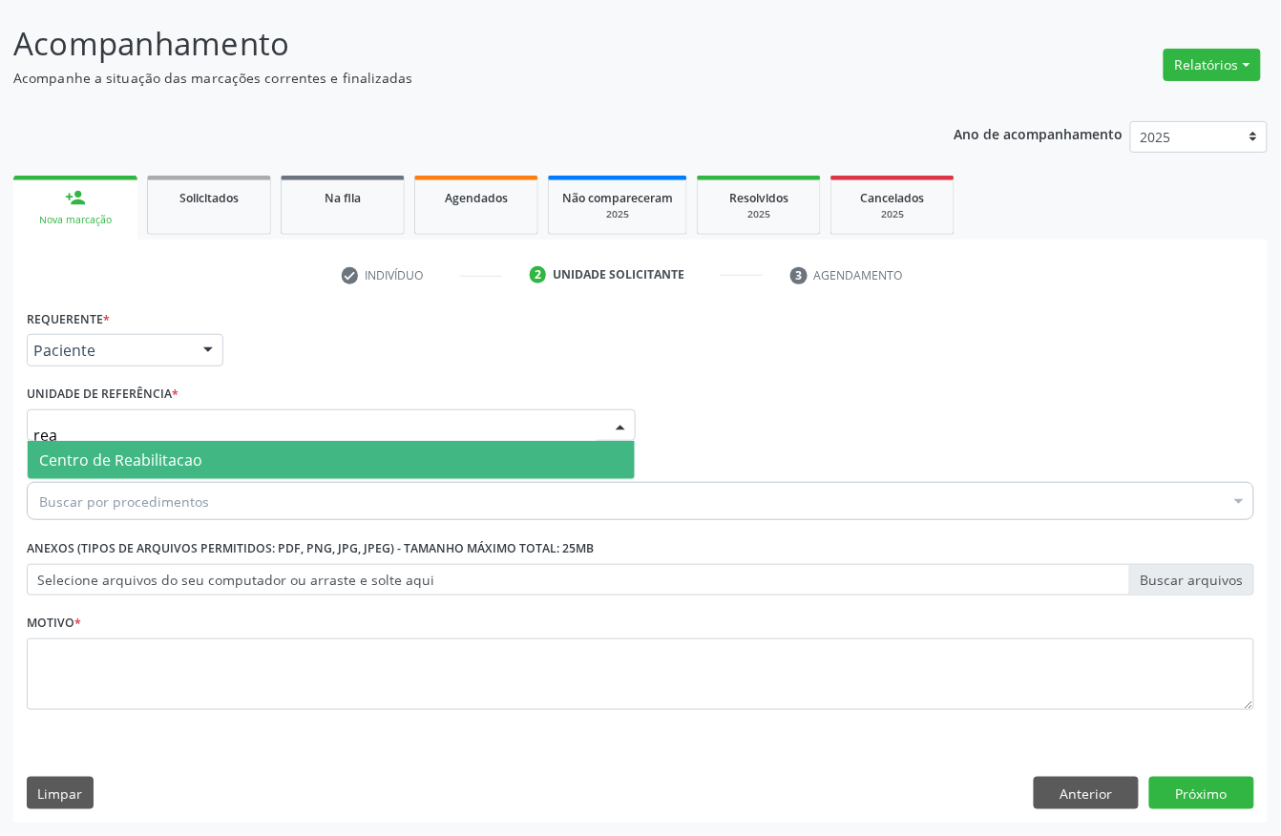
click at [132, 455] on span "Centro de Reabilitacao" at bounding box center [120, 459] width 163 height 21
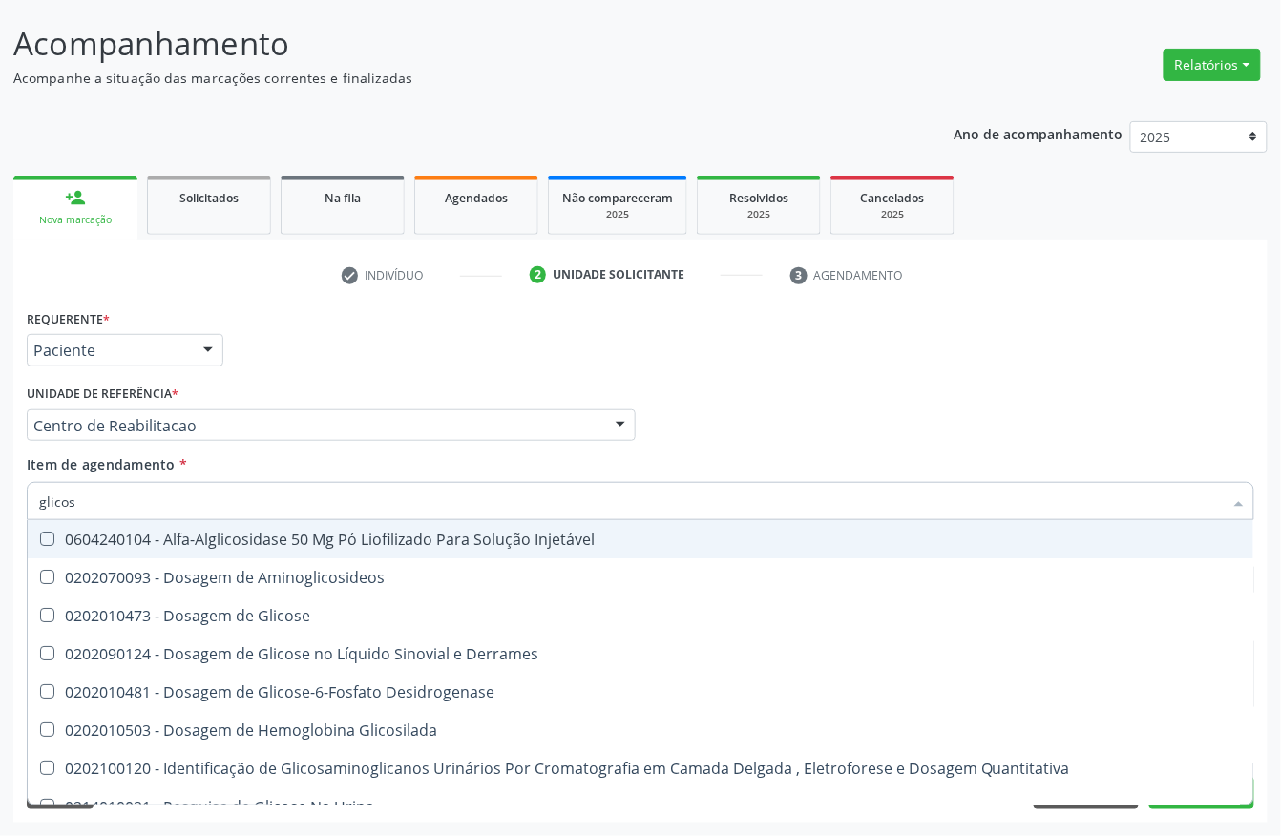
type input "glicose"
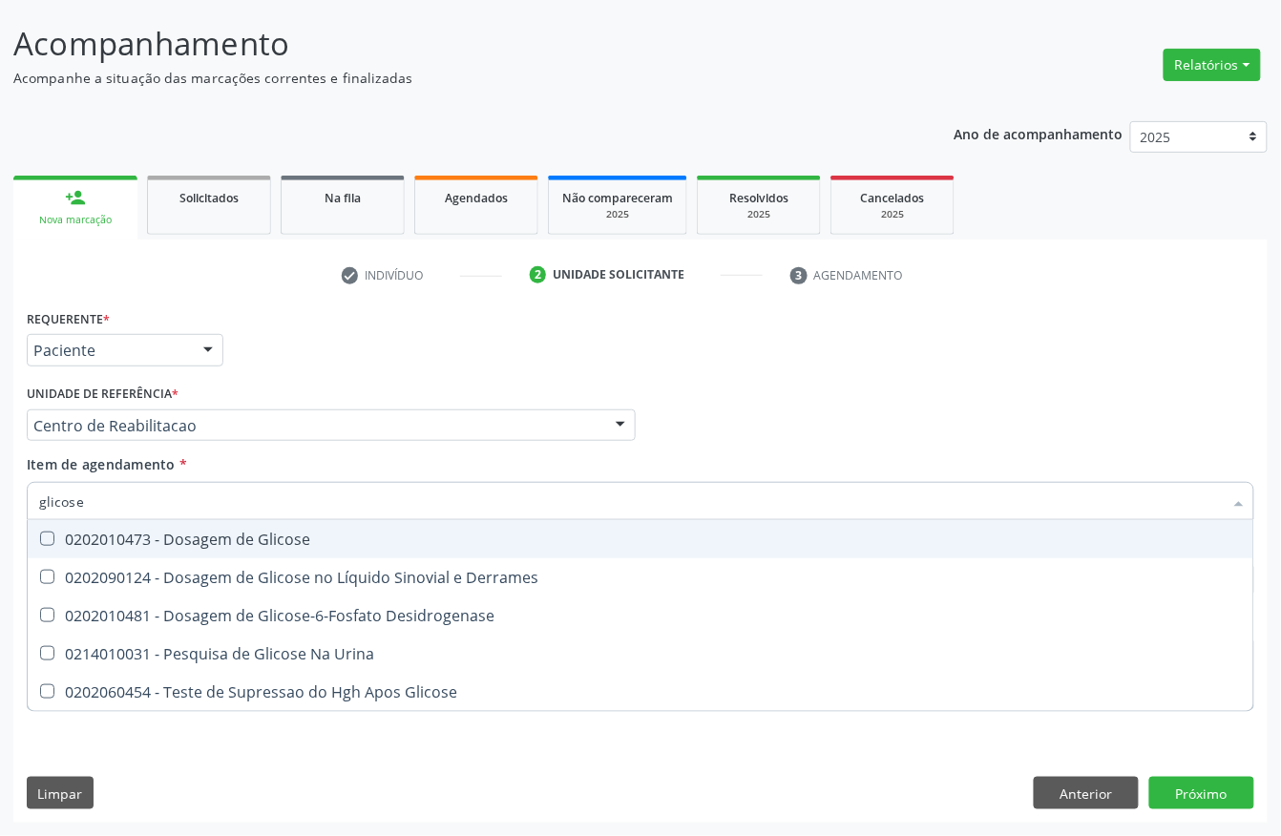
click at [239, 546] on div "0202010473 - Dosagem de Glicose" at bounding box center [640, 538] width 1202 height 15
drag, startPoint x: 208, startPoint y: 519, endPoint x: 200, endPoint y: 505, distance: 16.2
click at [207, 520] on span "0202010473 - Dosagem de Glicose" at bounding box center [640, 539] width 1225 height 38
click at [200, 502] on input "glicose" at bounding box center [630, 501] width 1183 height 38
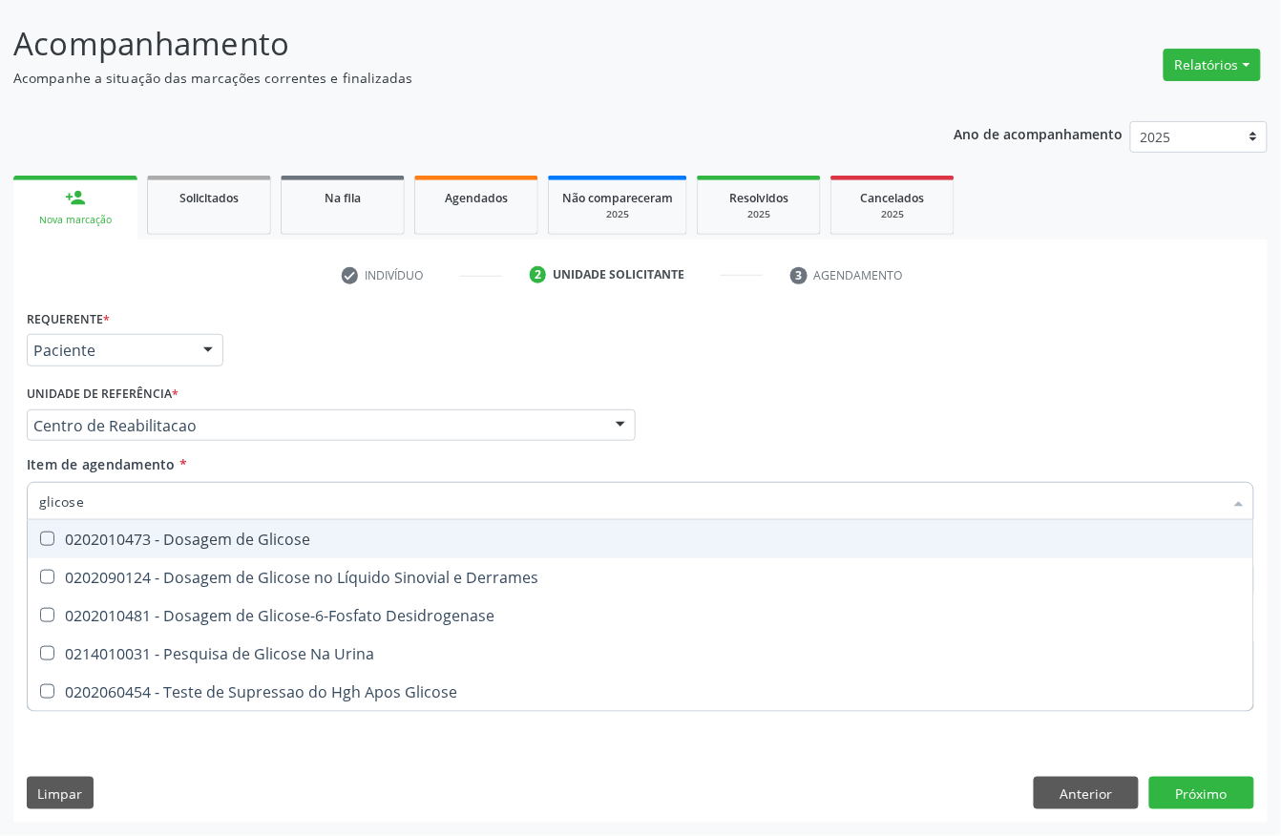
click at [196, 536] on div "0202010473 - Dosagem de Glicose" at bounding box center [640, 538] width 1202 height 15
checkbox Glicose "true"
click at [173, 512] on input "glicose" at bounding box center [630, 501] width 1183 height 38
type input "cr"
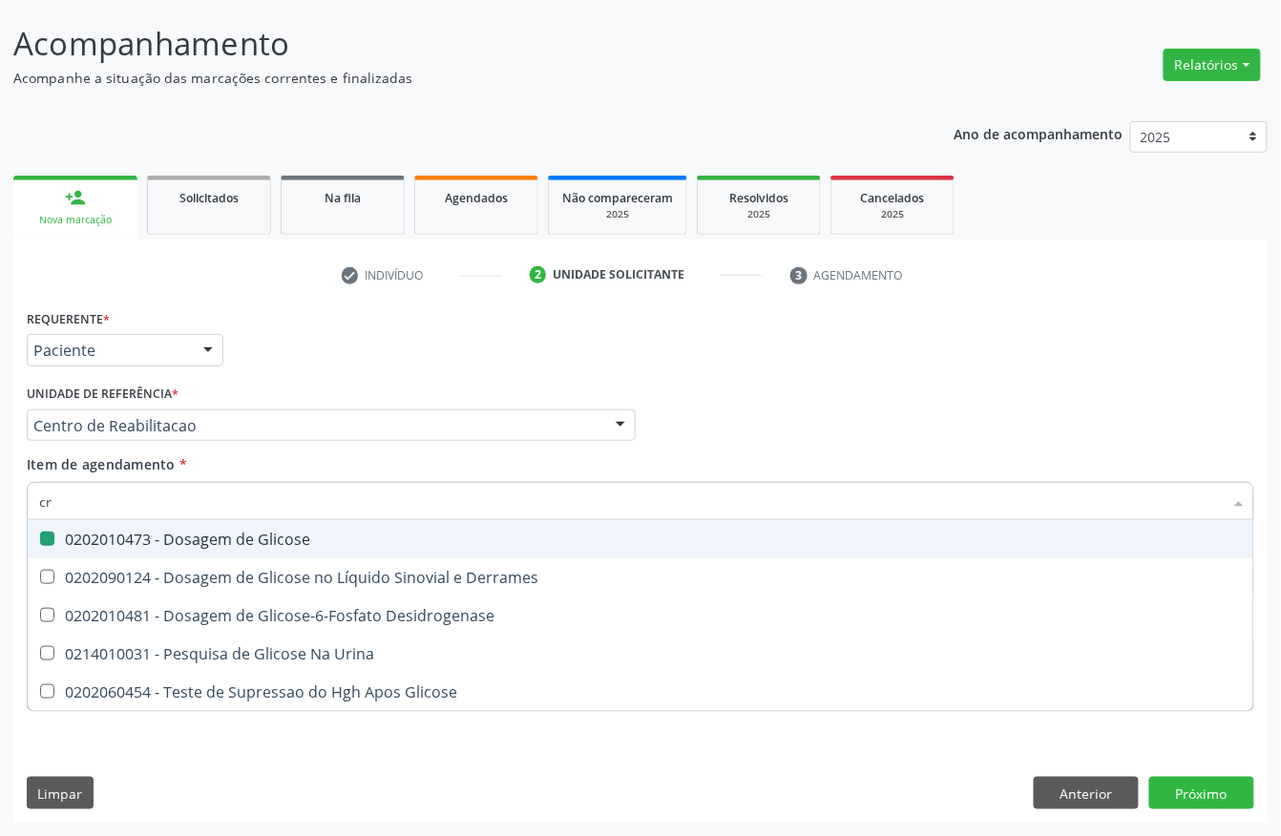
checkbox Glicose "false"
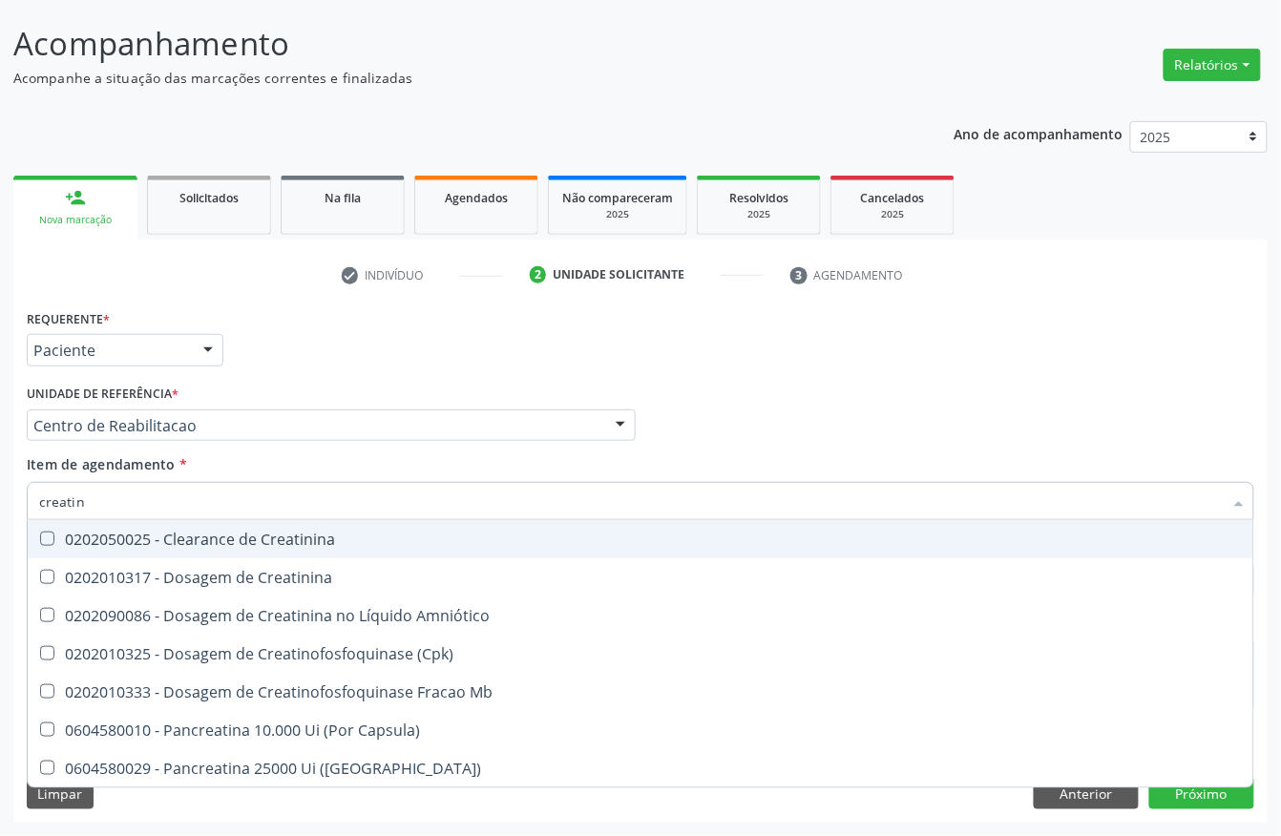
type input "creatini"
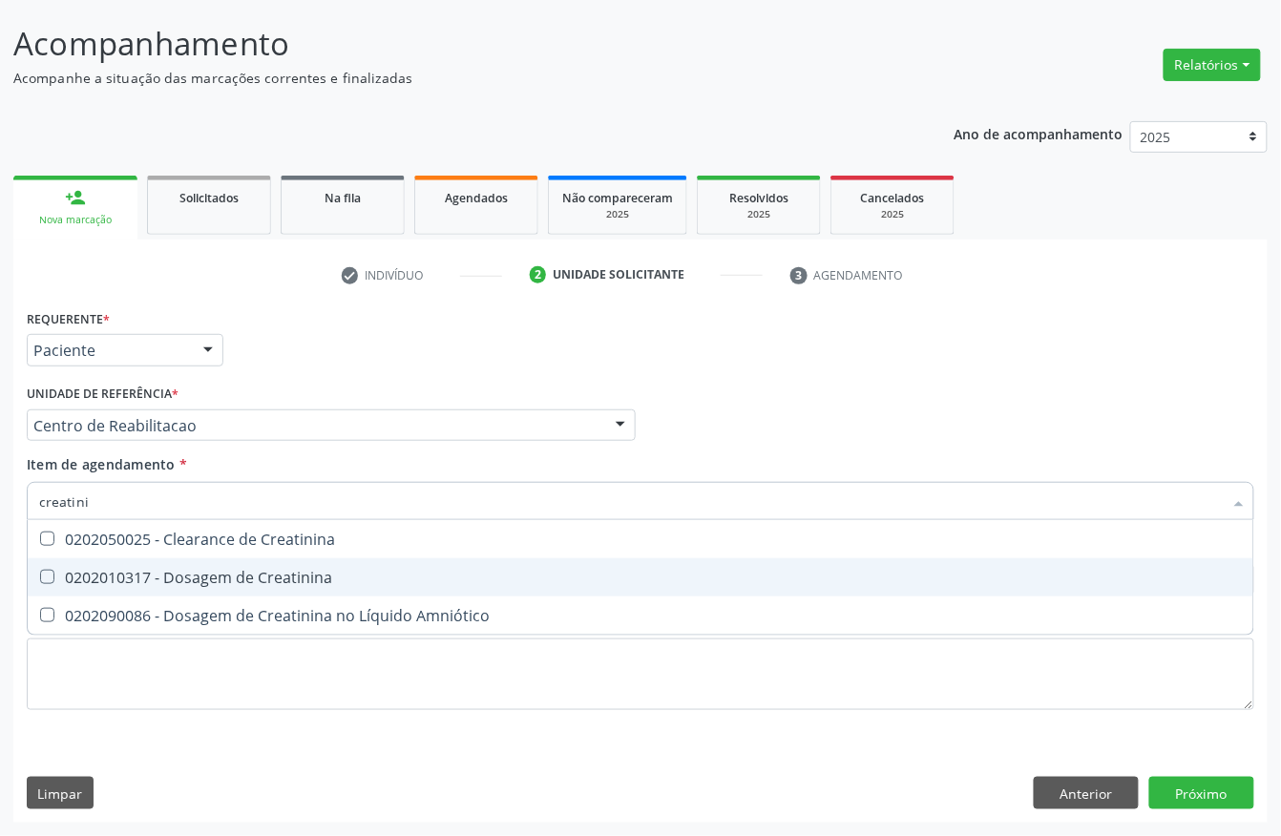
drag, startPoint x: 207, startPoint y: 576, endPoint x: 189, endPoint y: 552, distance: 30.7
click at [206, 577] on div "0202010317 - Dosagem de Creatinina" at bounding box center [640, 577] width 1202 height 15
checkbox Creatinina "true"
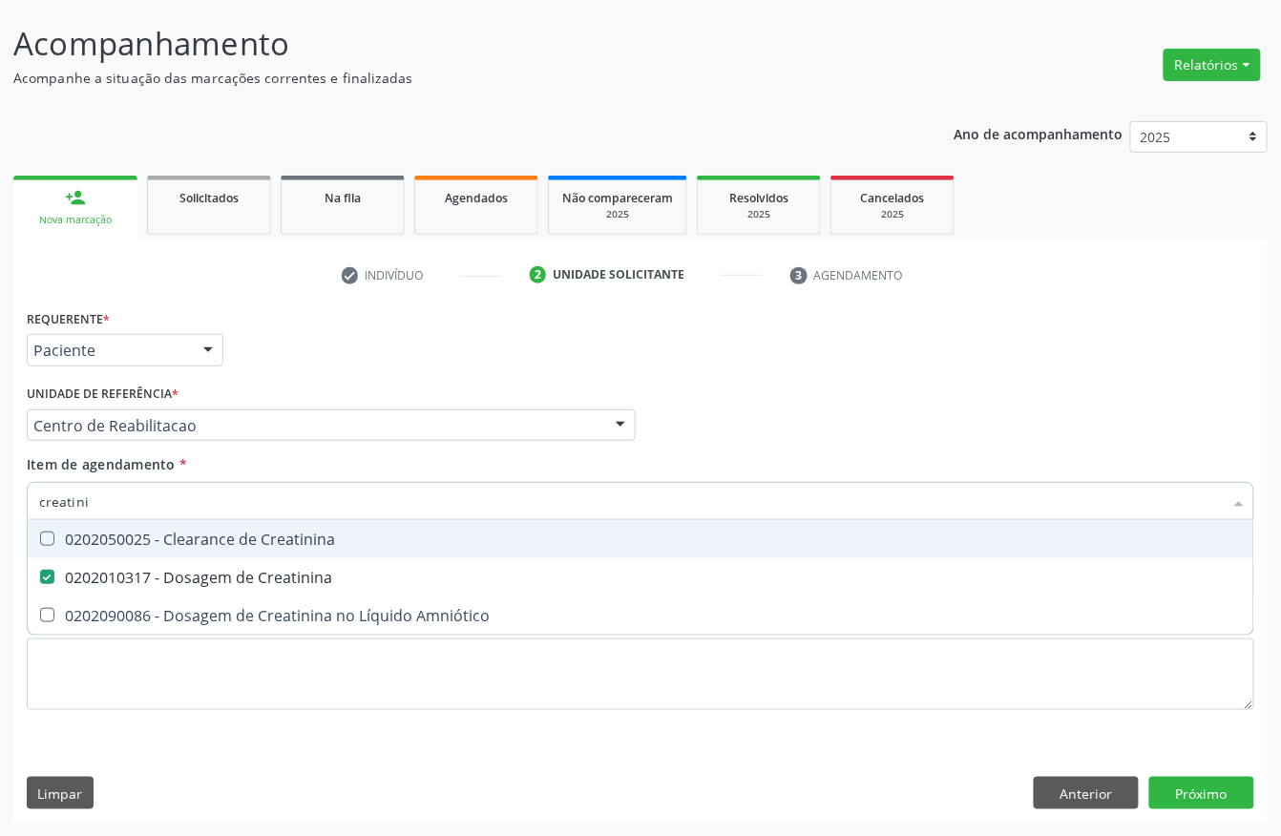
click at [141, 489] on input "creatini" at bounding box center [630, 501] width 1183 height 38
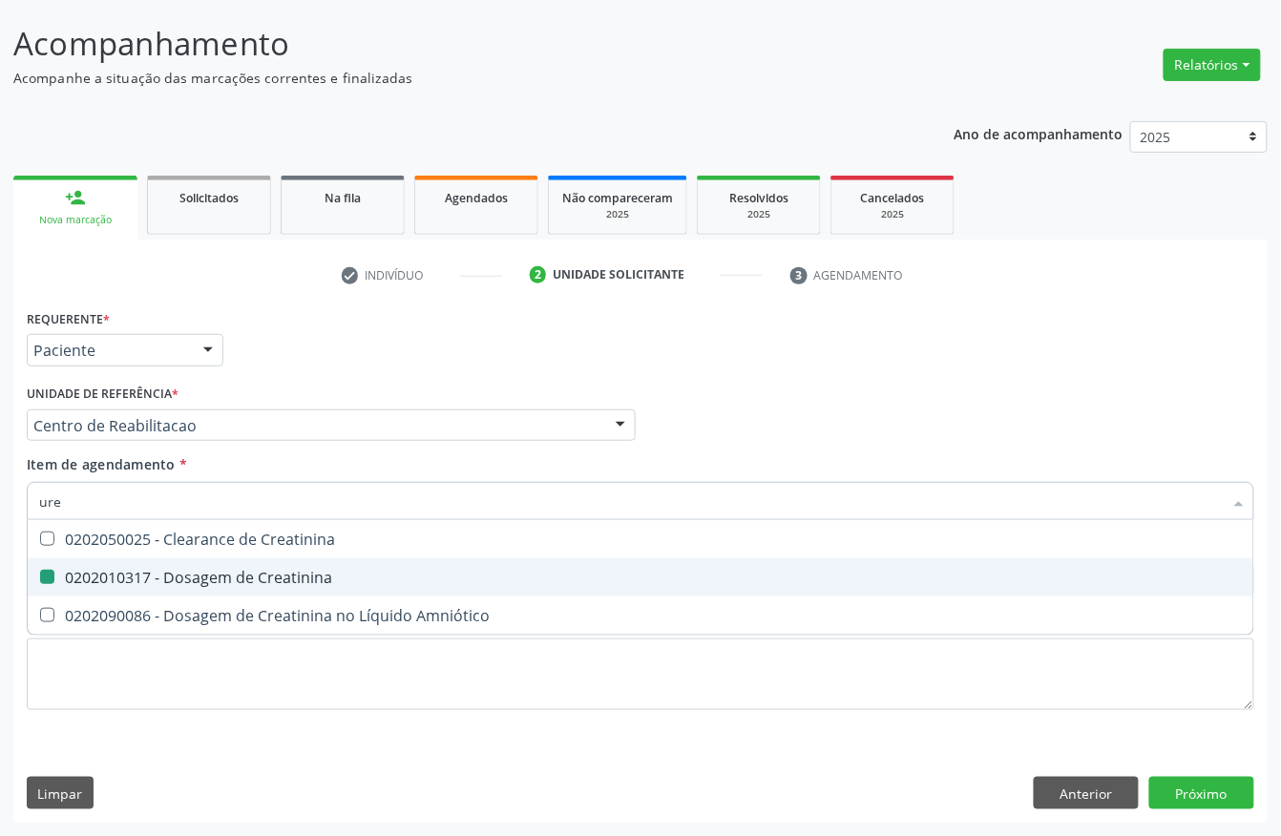
type input "urei"
checkbox Creatinina "false"
type input "ureia"
click at [81, 573] on div "0202010694 - Dosagem de Ureia" at bounding box center [640, 577] width 1202 height 15
checkbox Ureia "true"
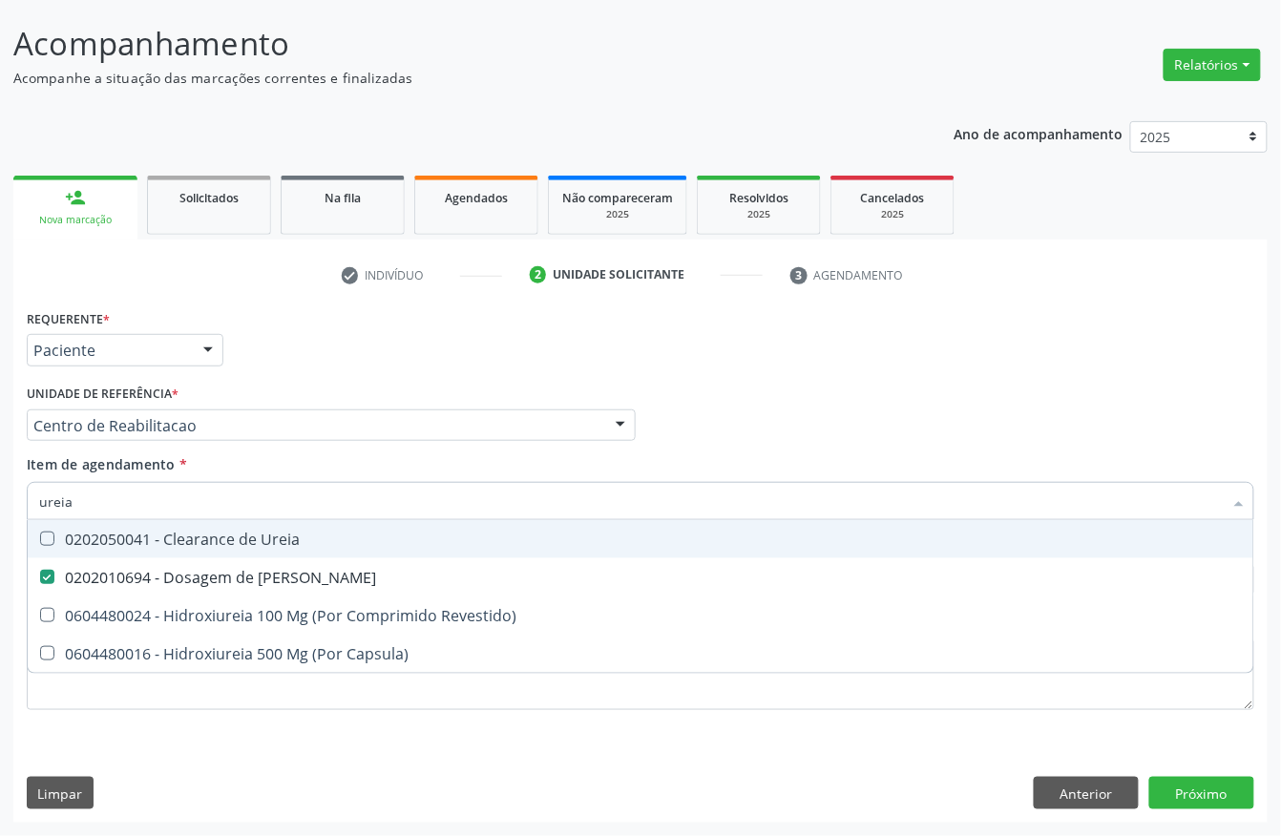
click at [82, 508] on input "ureia" at bounding box center [630, 501] width 1183 height 38
type input "colest"
checkbox Ureia "false"
click at [85, 532] on div "0202010279 - Dosagem de Colesterol Hdl" at bounding box center [640, 538] width 1202 height 15
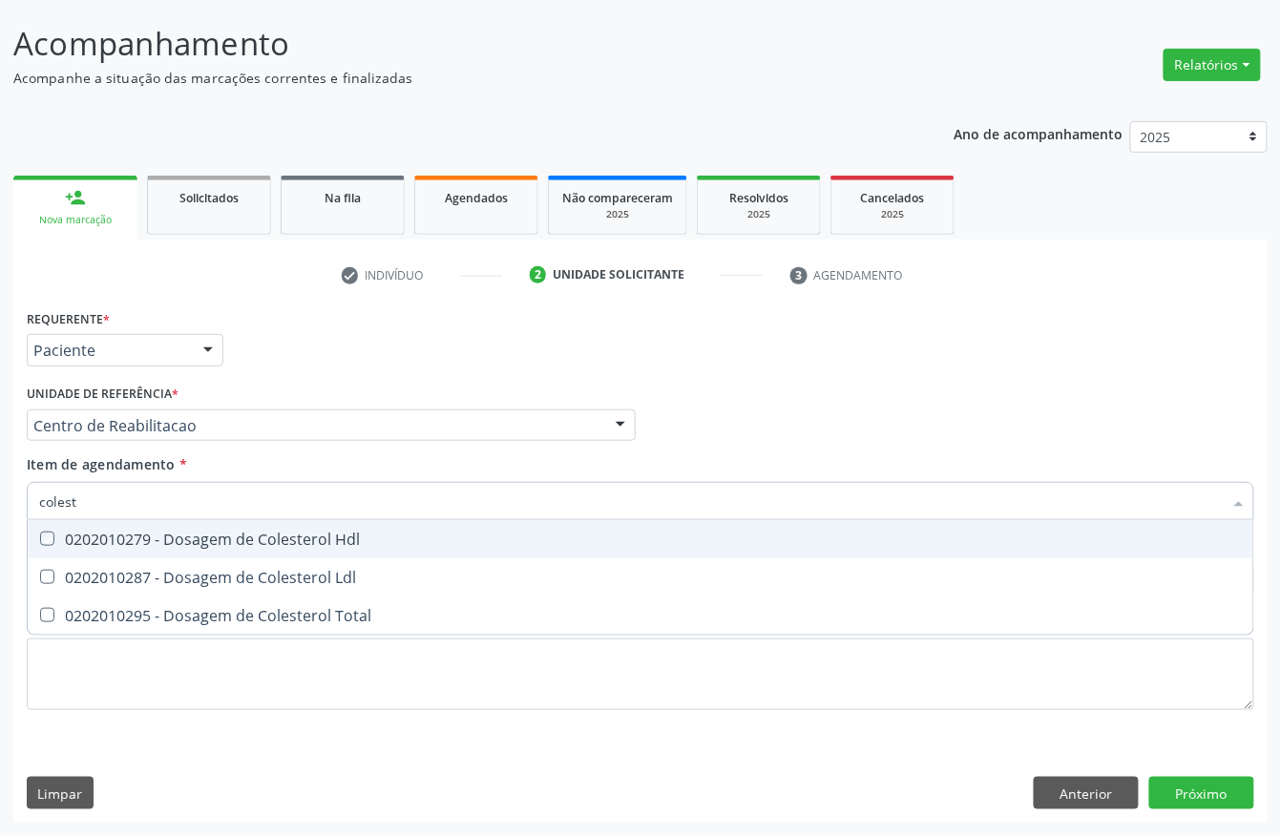
checkbox Hdl "true"
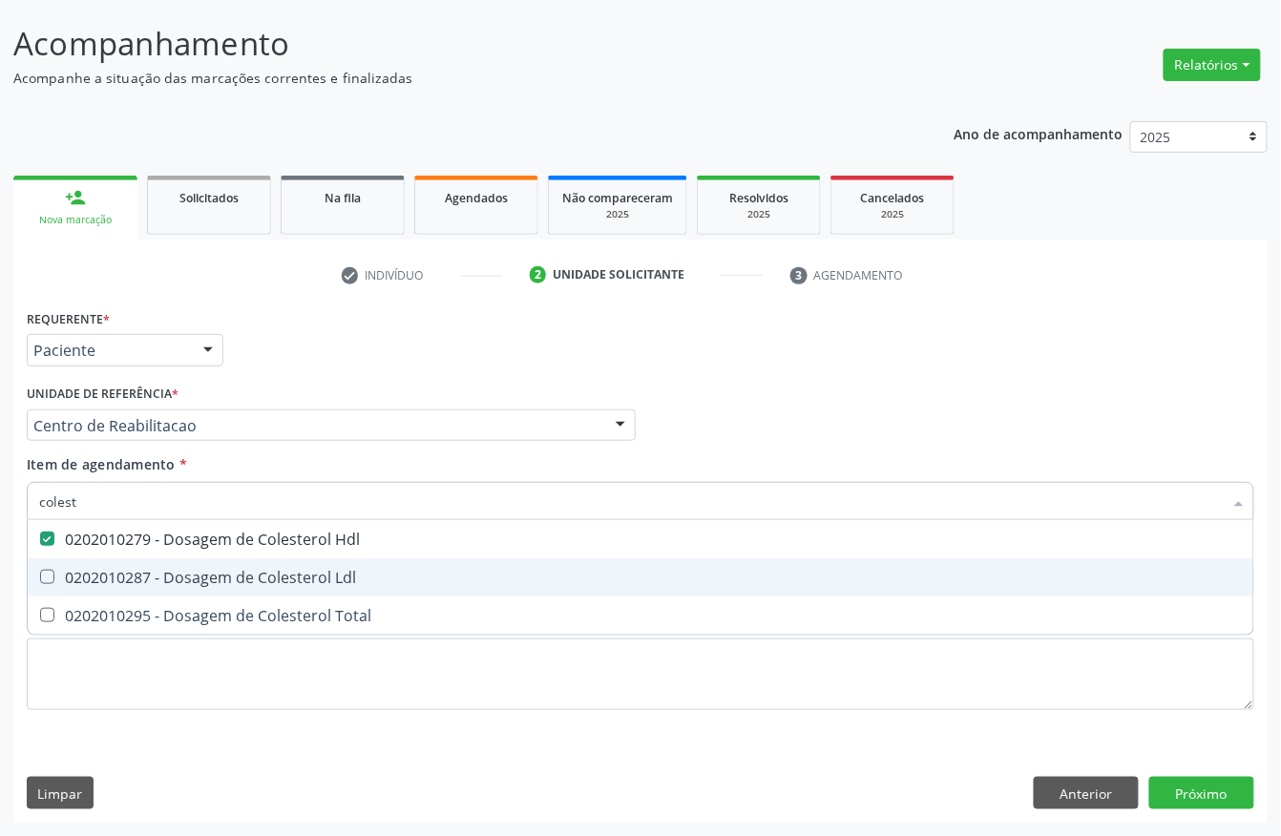
click at [80, 561] on span "0202010287 - Dosagem de Colesterol Ldl" at bounding box center [640, 577] width 1225 height 38
checkbox Ldl "true"
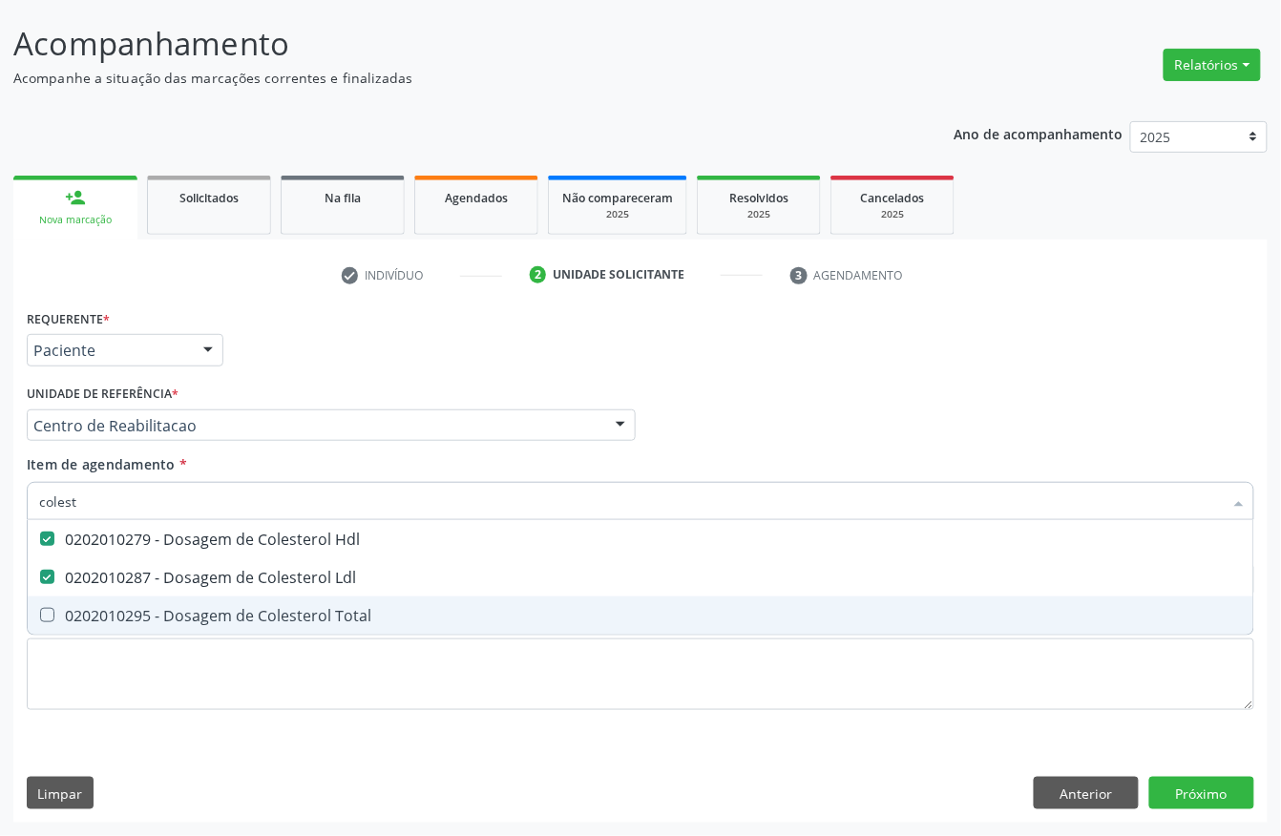
click at [66, 618] on div "0202010295 - Dosagem de Colesterol Total" at bounding box center [640, 615] width 1202 height 15
checkbox Total "true"
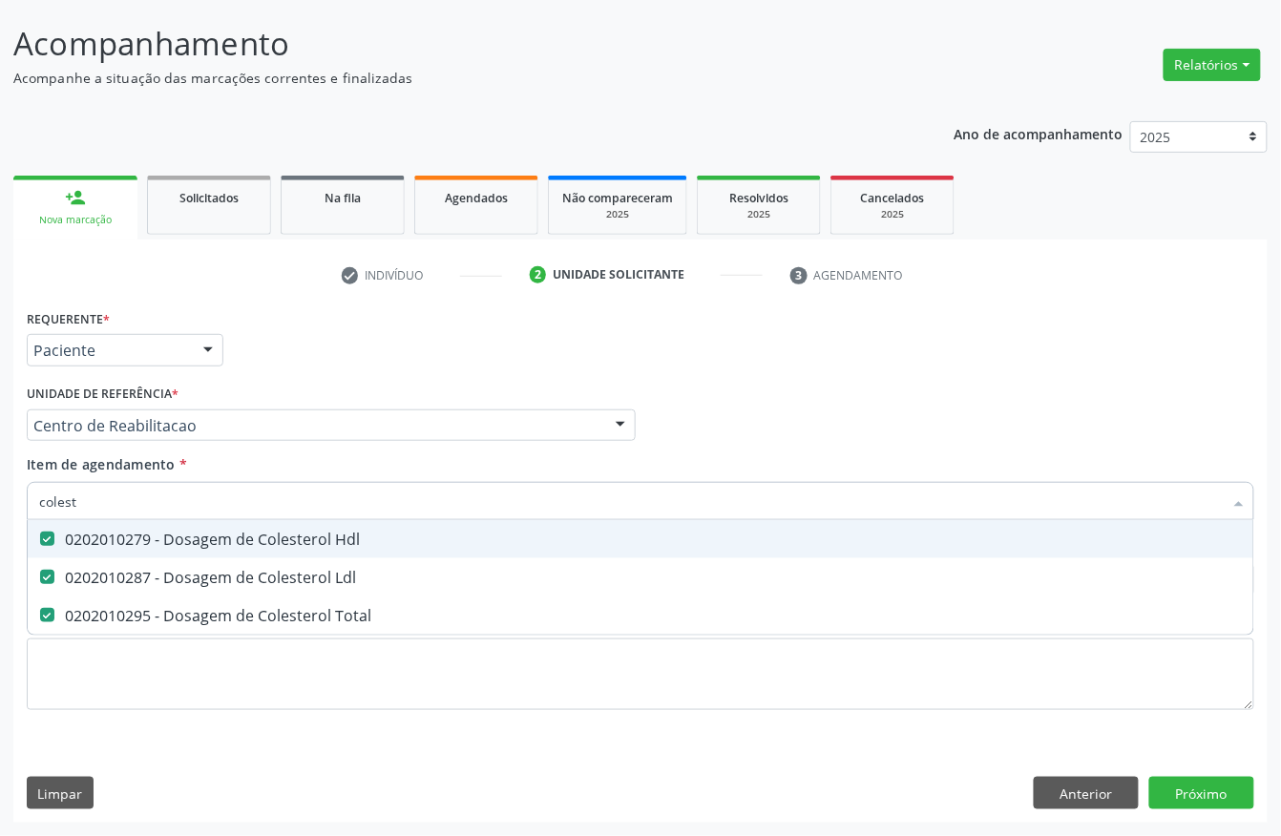
click at [97, 496] on input "colest" at bounding box center [630, 501] width 1183 height 38
type input "bil"
checkbox Hdl "false"
checkbox Ldl "false"
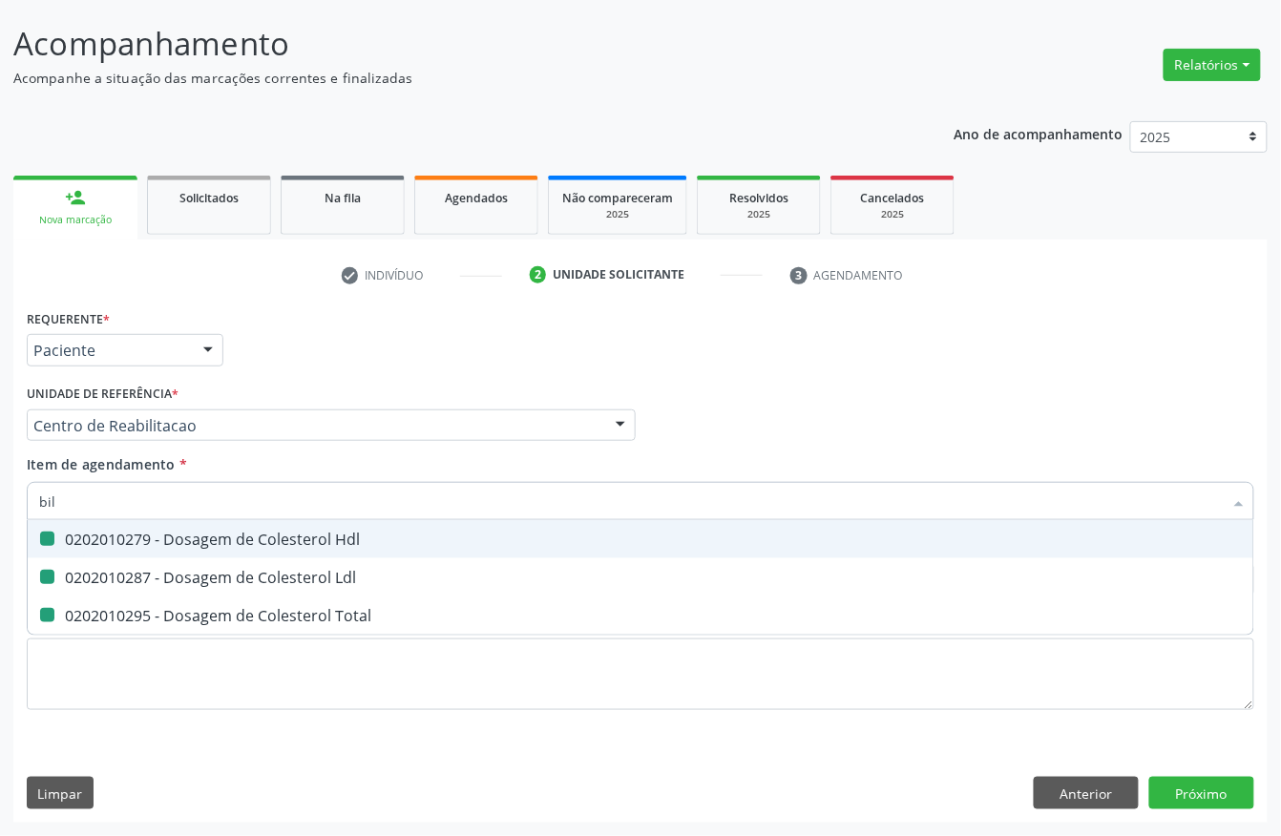
checkbox Total "false"
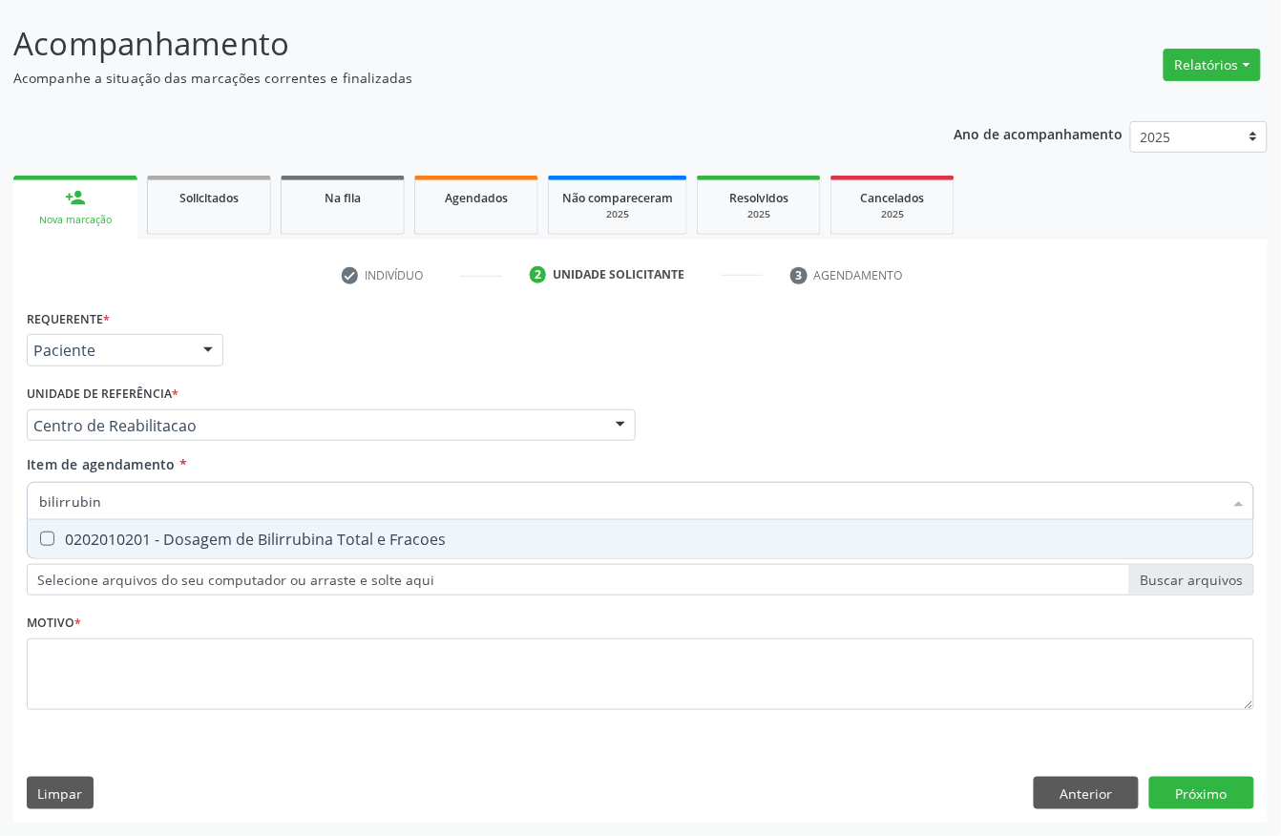
type input "bilirrubina"
click at [169, 544] on div "0202010201 - Dosagem de Bilirrubina Total e Fracoes" at bounding box center [640, 538] width 1202 height 15
checkbox Fracoes "true"
click at [134, 504] on input "bilirrubina" at bounding box center [630, 501] width 1183 height 38
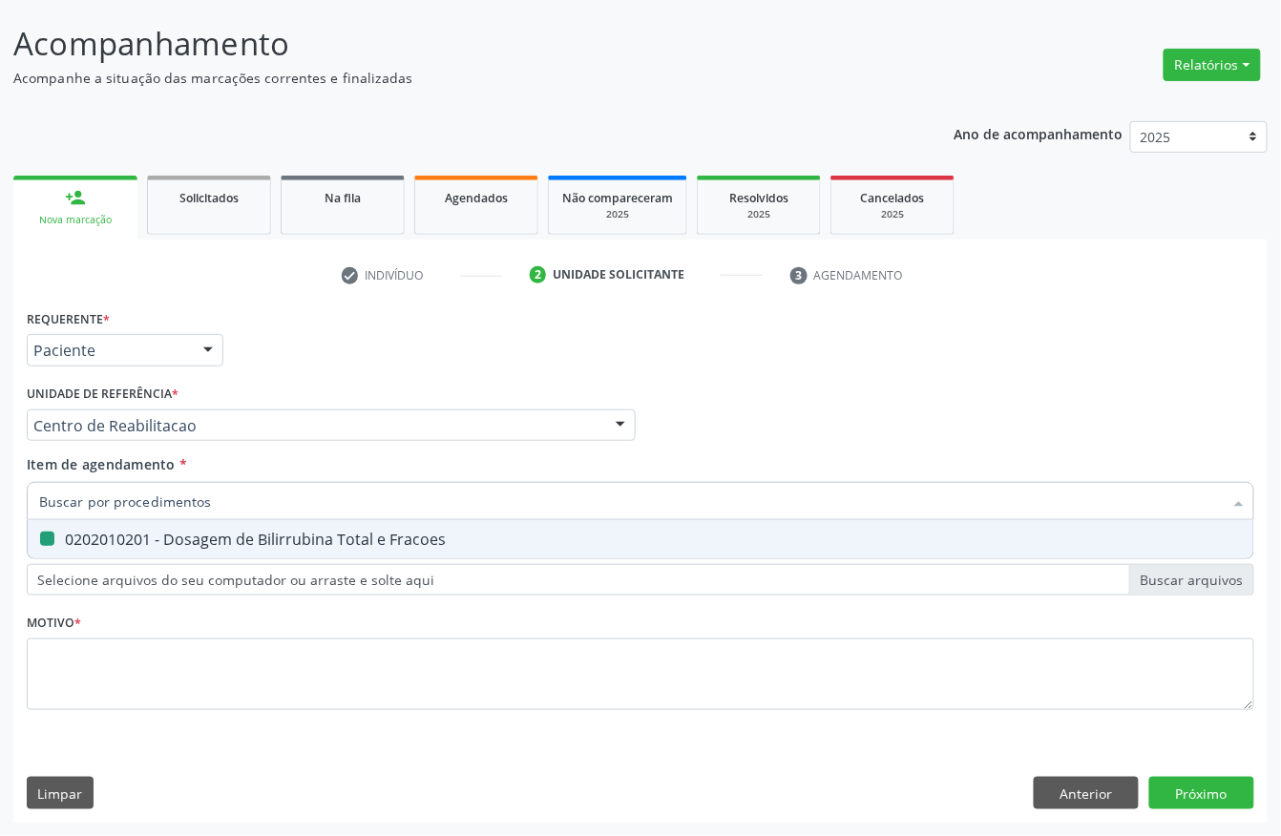
checkbox Fracoes "false"
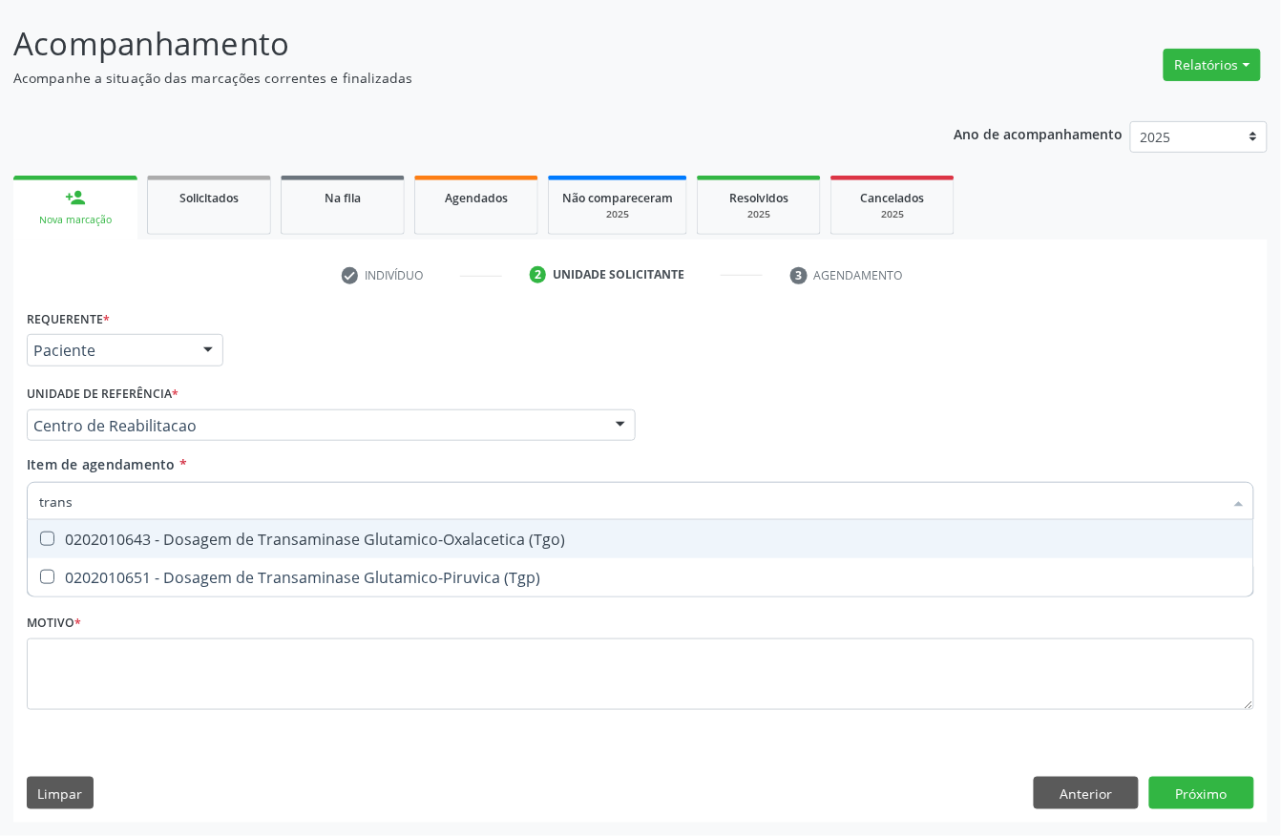
type input "transa"
click at [128, 538] on div "0202010643 - Dosagem de Transaminase Glutamico-Oxalacetica (Tgo)" at bounding box center [640, 538] width 1202 height 15
checkbox \(Tgo\) "true"
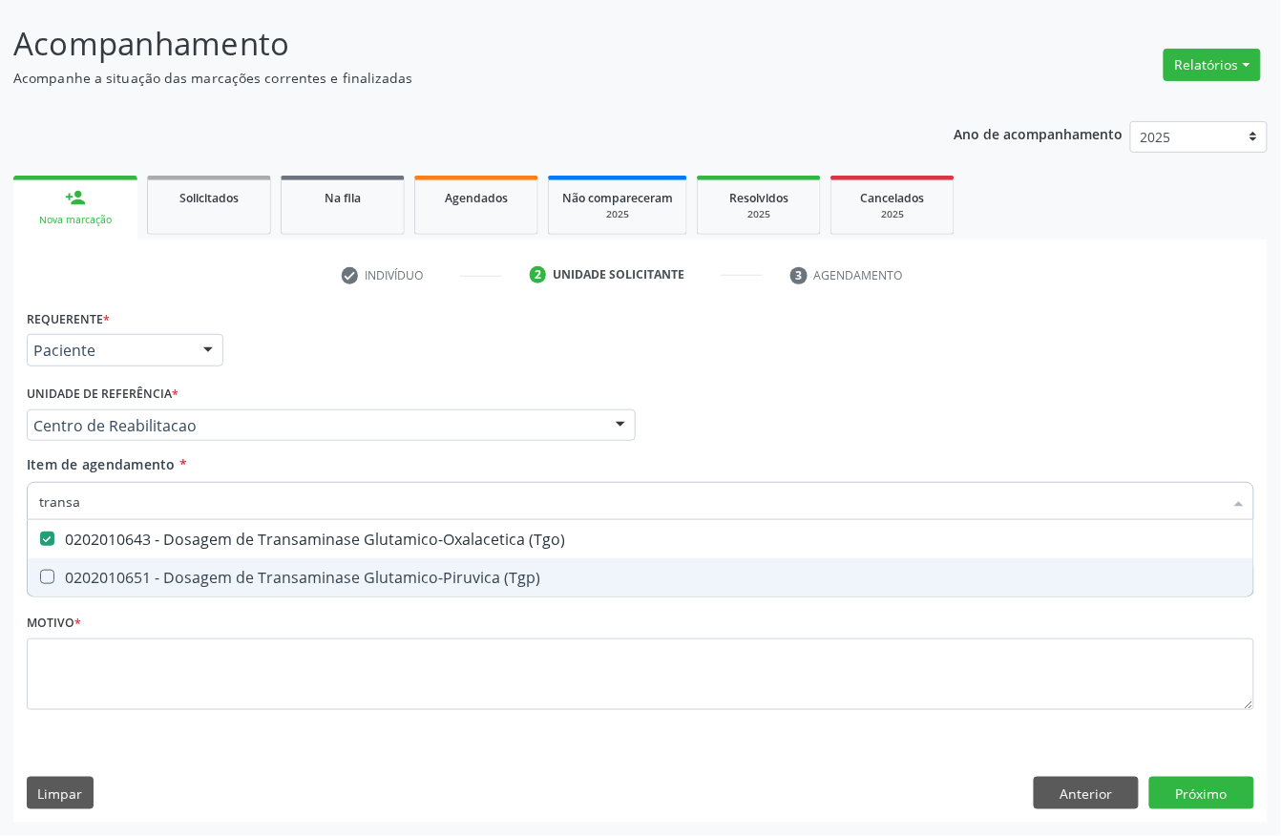
drag, startPoint x: 115, startPoint y: 569, endPoint x: 105, endPoint y: 552, distance: 20.1
click at [113, 570] on div "0202010651 - Dosagem de Transaminase Glutamico-Piruvica (Tgp)" at bounding box center [640, 577] width 1202 height 15
checkbox \(Tgp\) "true"
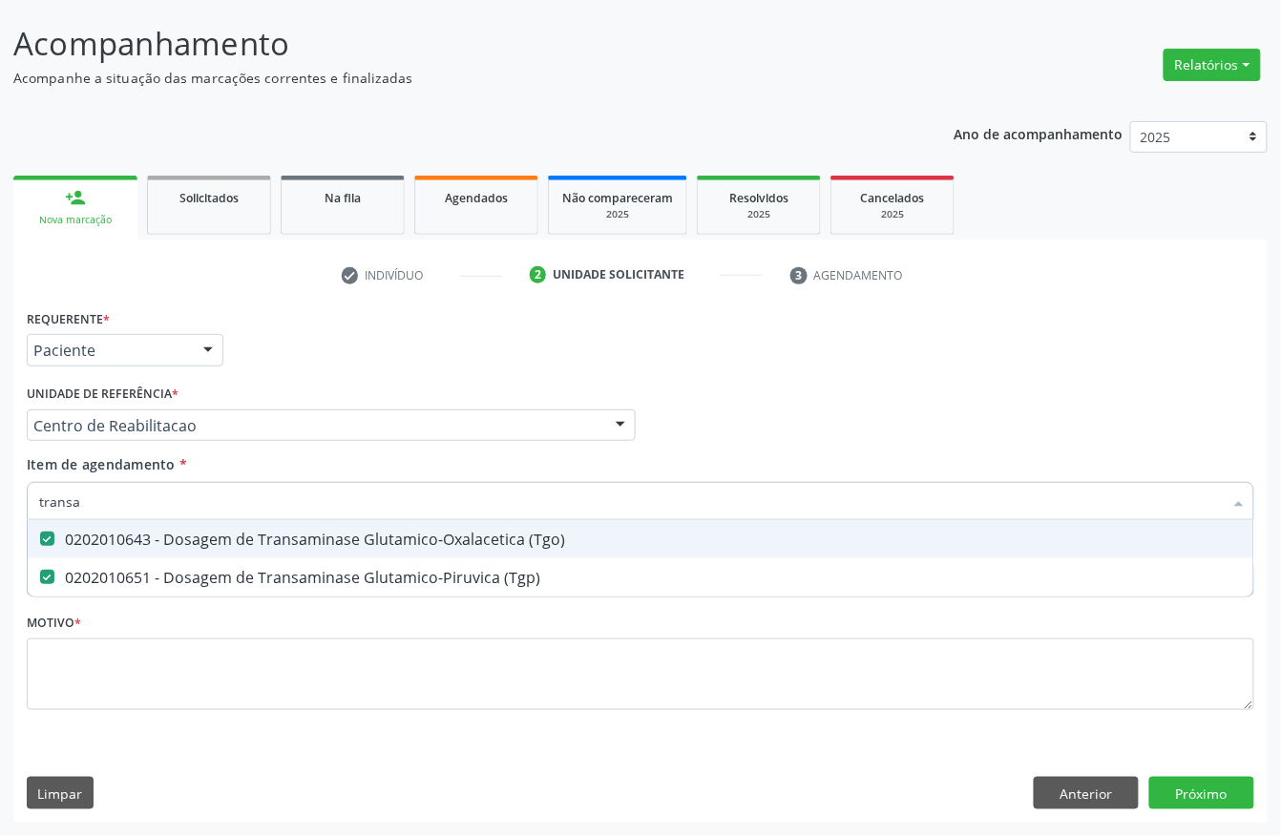
click at [96, 513] on input "transa" at bounding box center [630, 501] width 1183 height 38
checkbox \(Tgo\) "false"
checkbox \(Tgp\) "false"
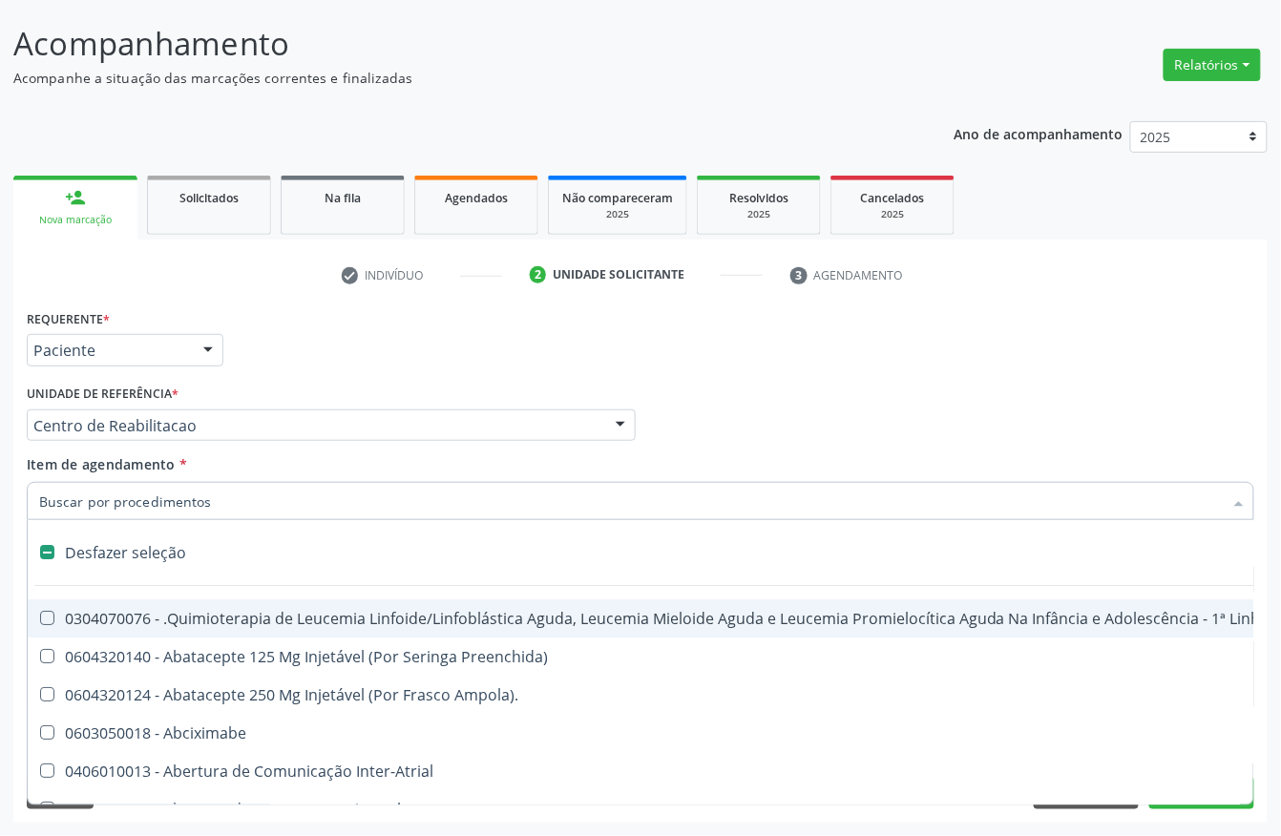
type input "g"
checkbox Paranasal "true"
checkbox Linha "true"
checkbox Infusão "true"
checkbox Urostomizados "true"
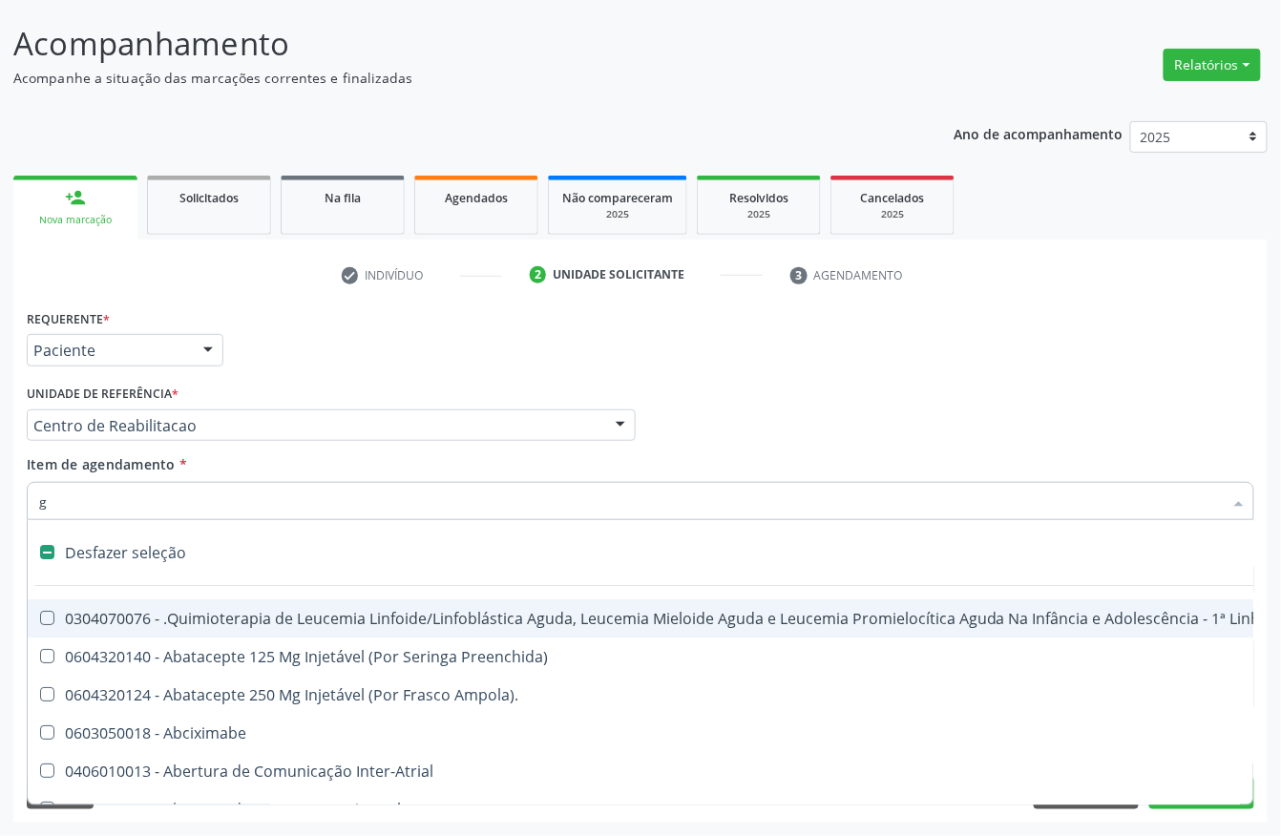
checkbox Revestido\) "true"
checkbox Capsula\) "true"
checkbox Ml\) "true"
checkbox Capsula\) "true"
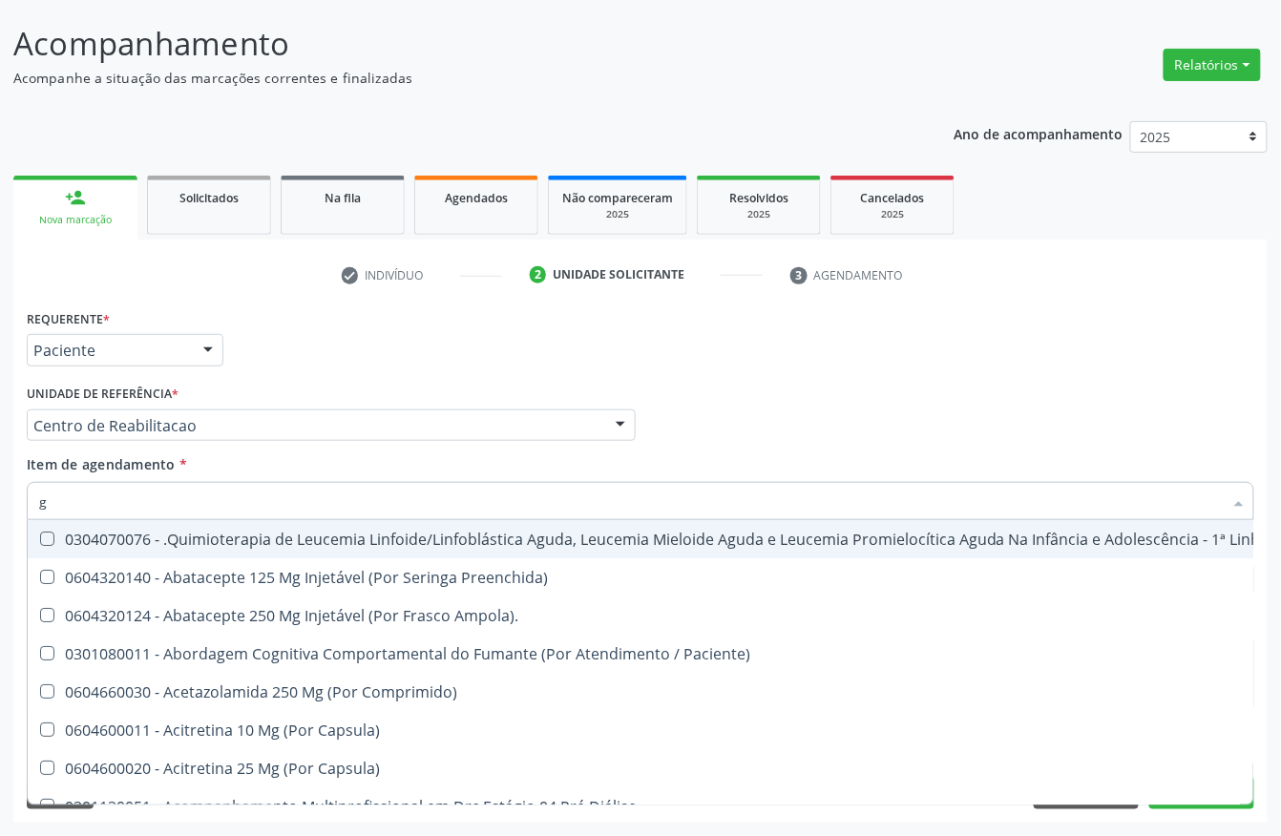
type input "gl"
checkbox Oftalmológica "true"
checkbox 5Ml\) "true"
checkbox Miotendinoso "true"
type input "gli"
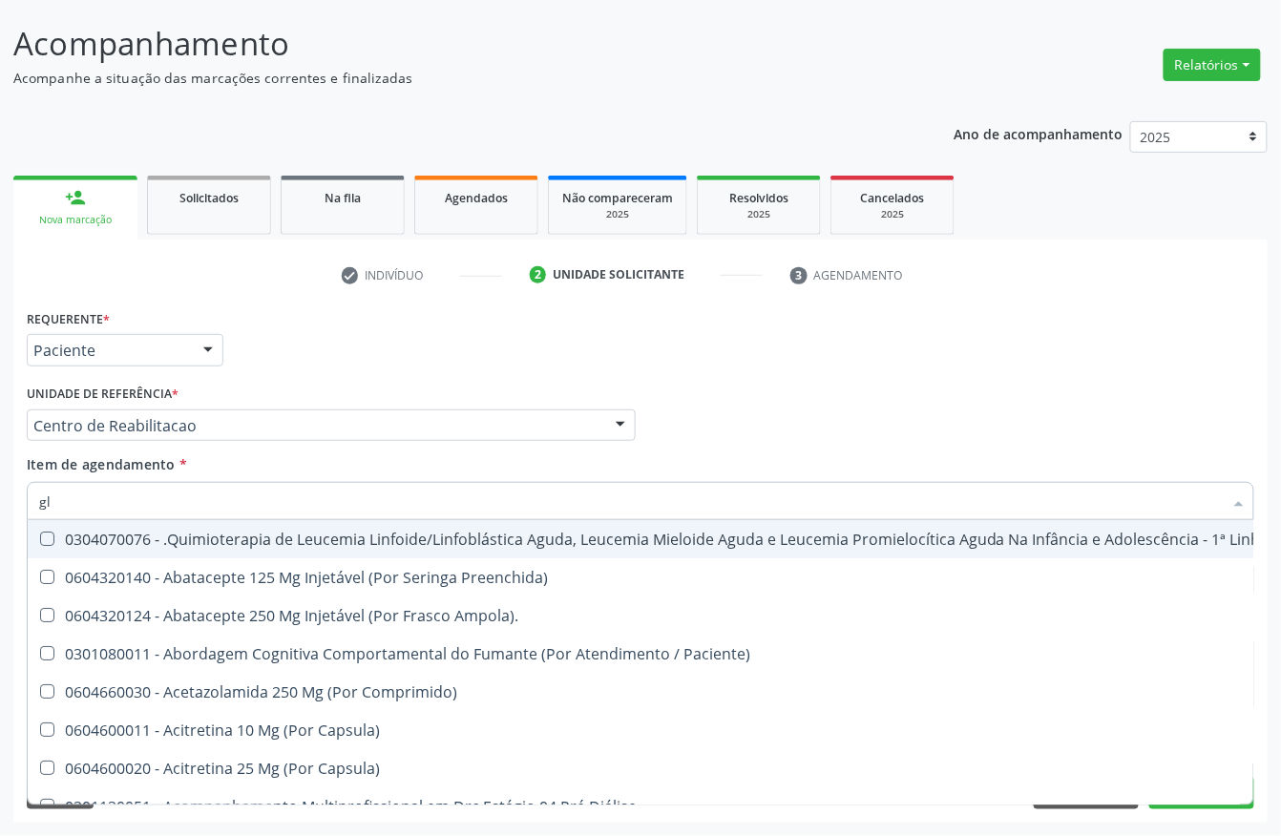
checkbox Fígado "true"
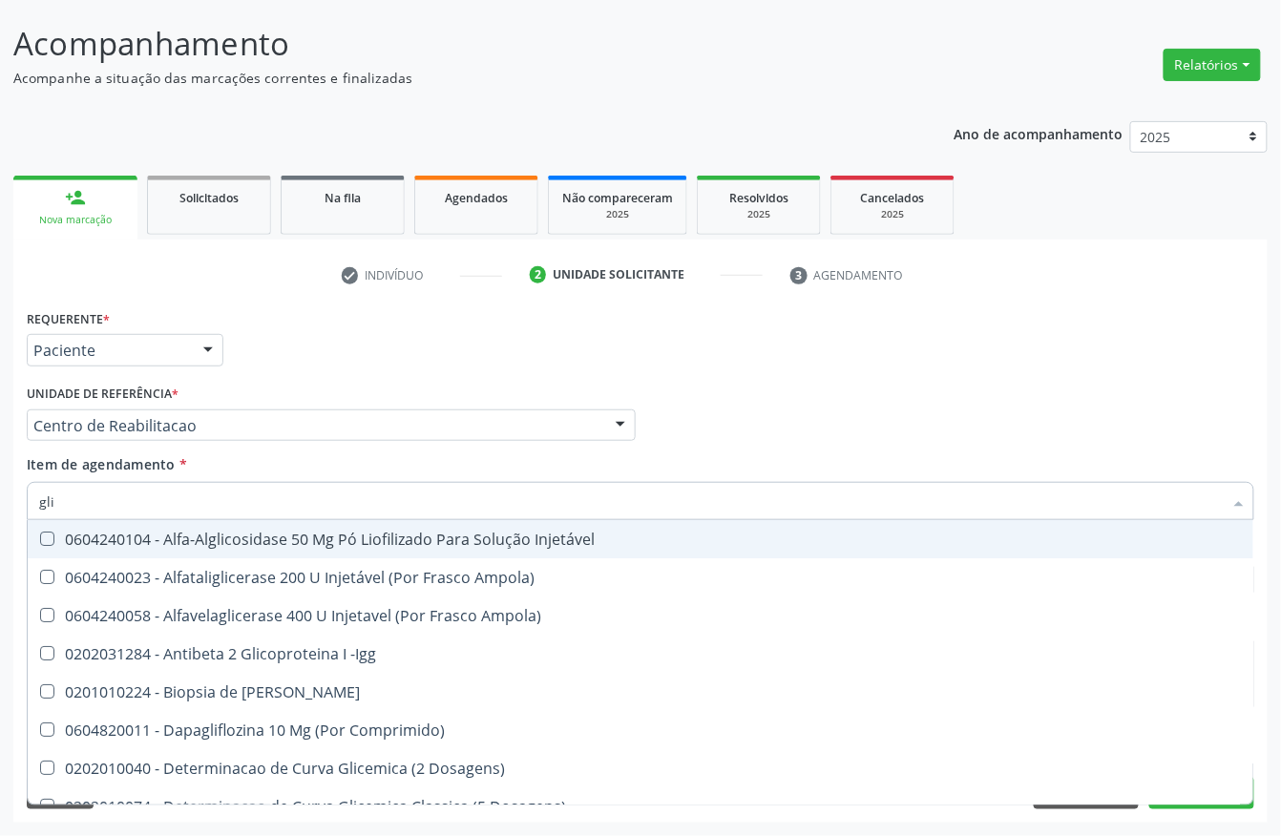
type input "glic"
checkbox Aminoglicosideos "true"
checkbox Glicose "false"
type input "glico"
checkbox Comprimido\) "true"
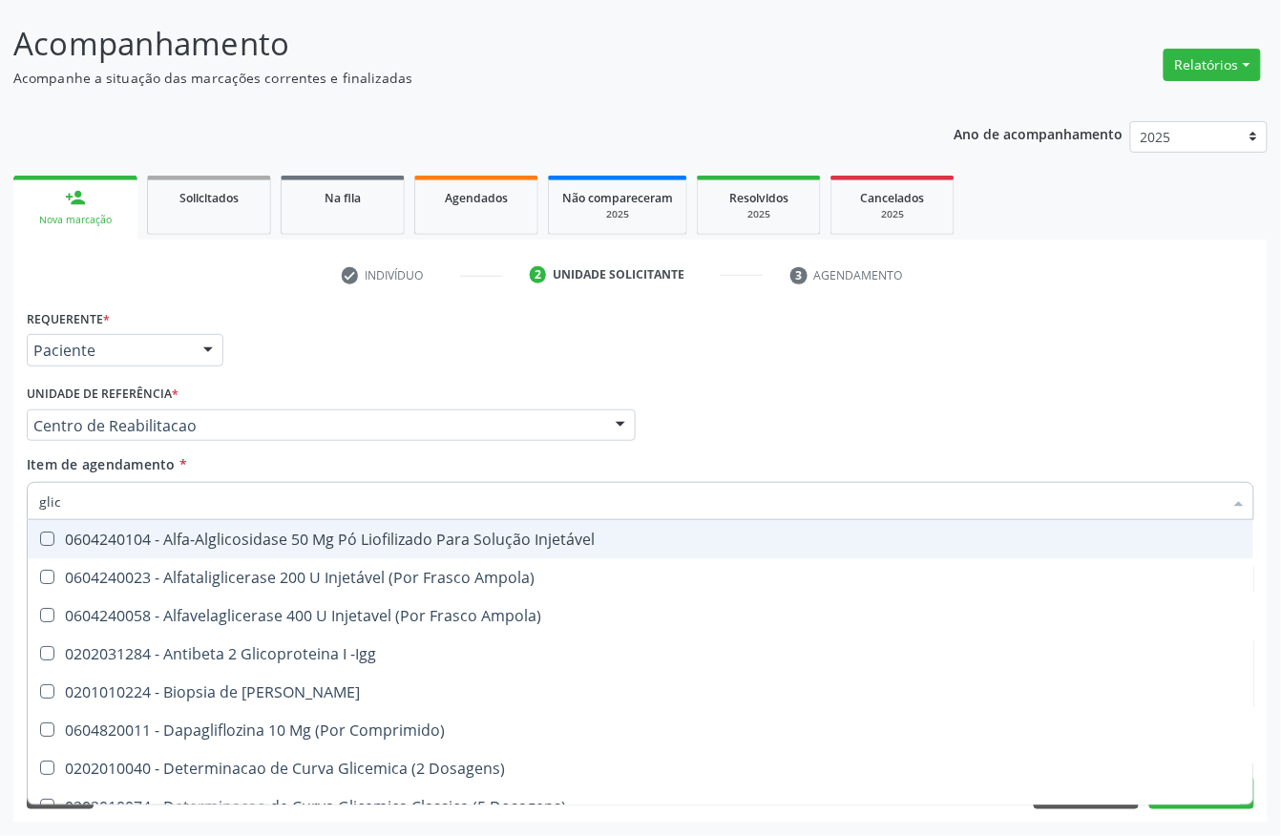
checkbox Aminoglicosideos "false"
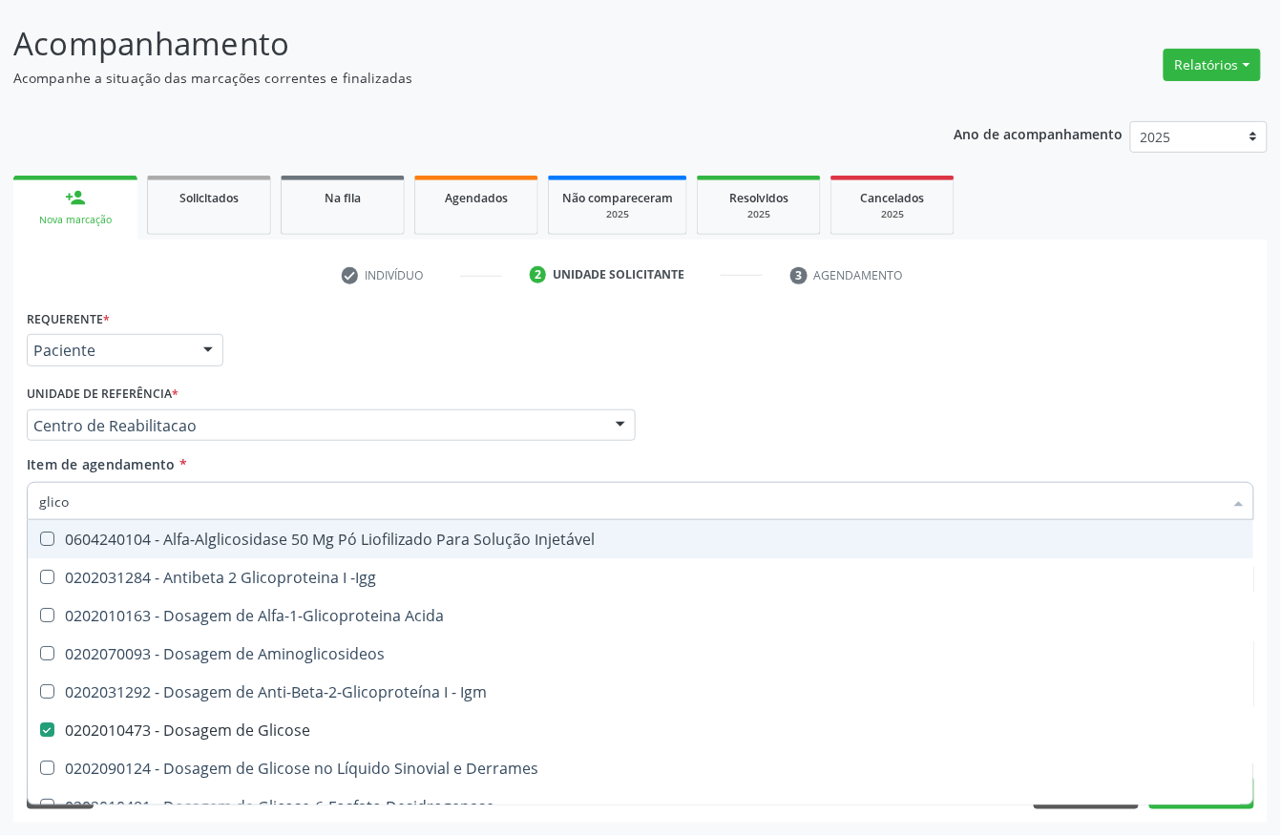
type input "glicos"
checkbox Acida "true"
checkbox Glicose "false"
type input "glicosi"
checkbox Acida "false"
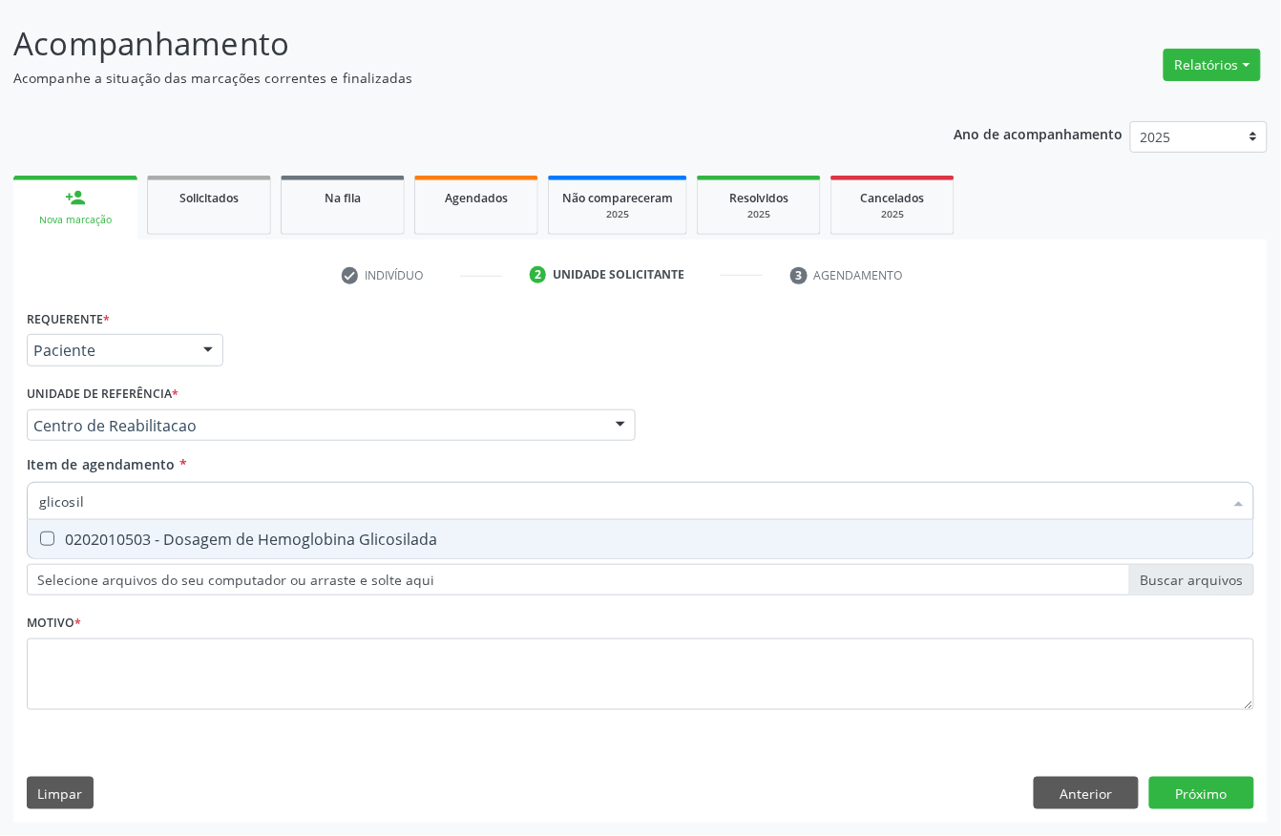
type input "glicosila"
click at [94, 531] on div "0202010503 - Dosagem de Hemoglobina Glicosilada" at bounding box center [640, 538] width 1202 height 15
checkbox Glicosilada "true"
click at [84, 501] on input "glicosila" at bounding box center [630, 501] width 1183 height 38
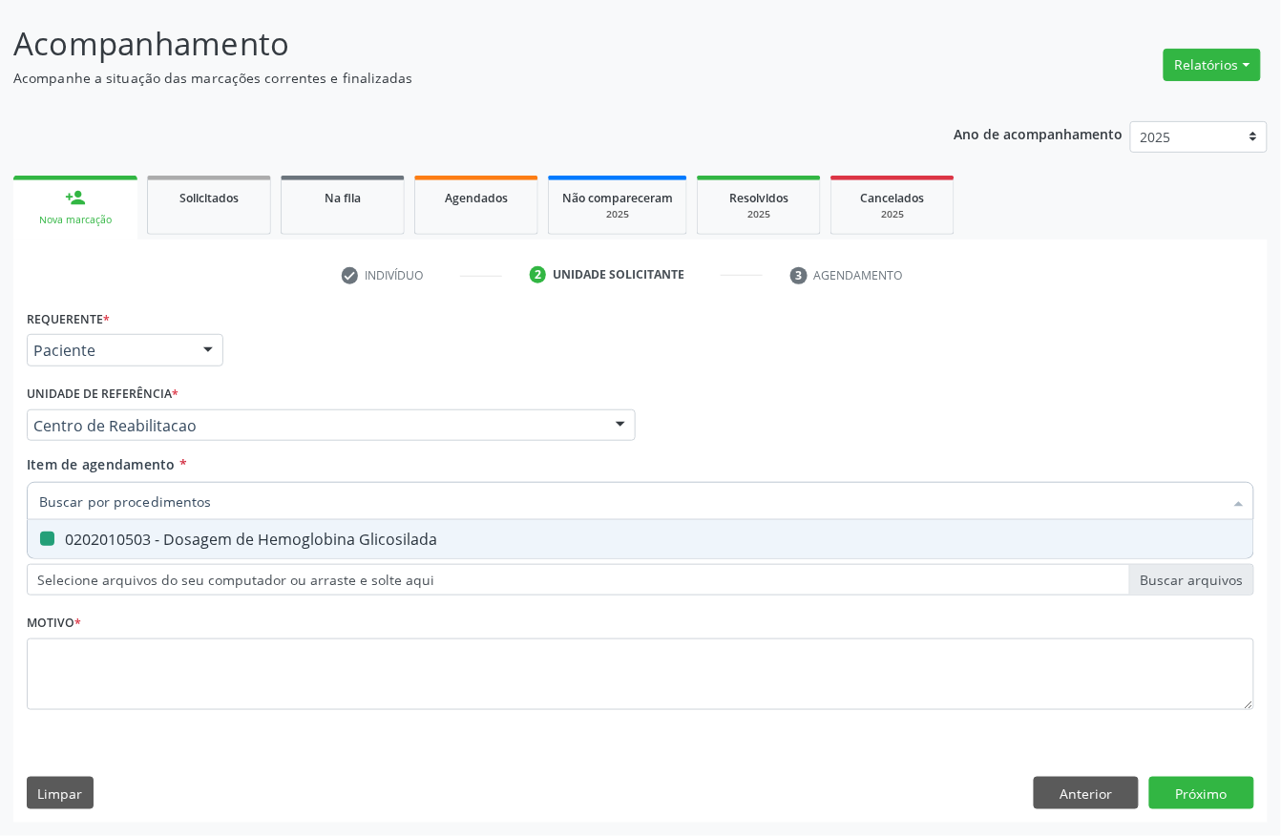
checkbox Glicosilada "false"
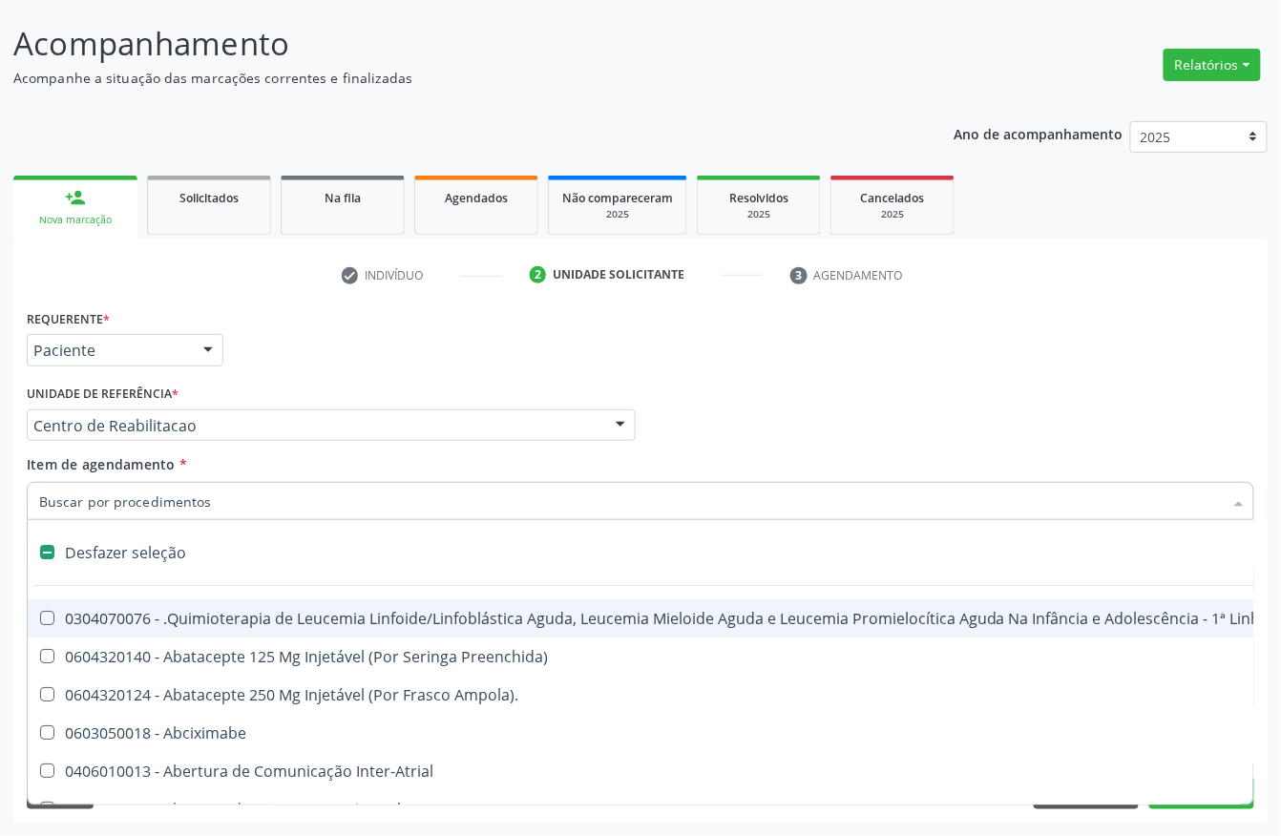
type input "h"
checkbox B "true"
checkbox Fibrinogênio "true"
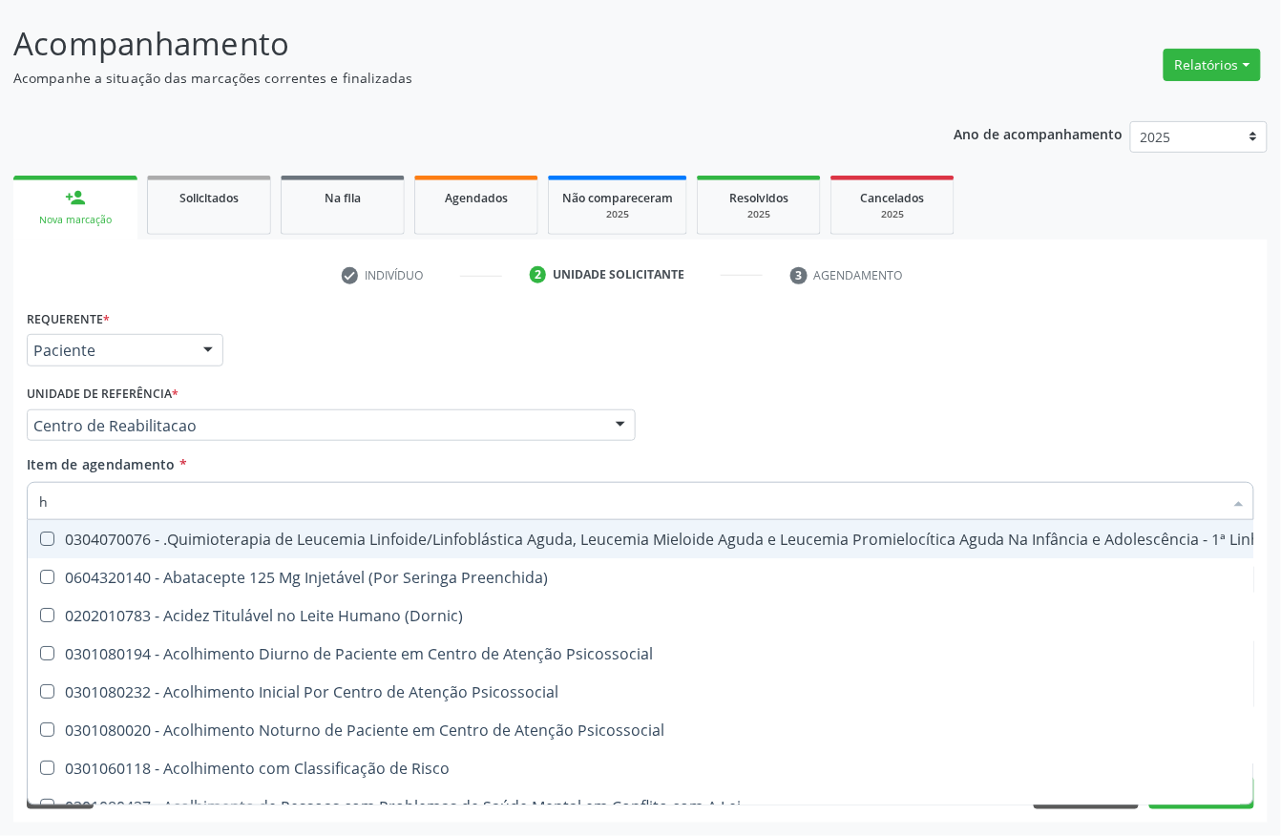
type input "he"
checkbox Pulmão "true"
type input "hem"
checkbox Fenilcetonúria "true"
checkbox Pulmão "false"
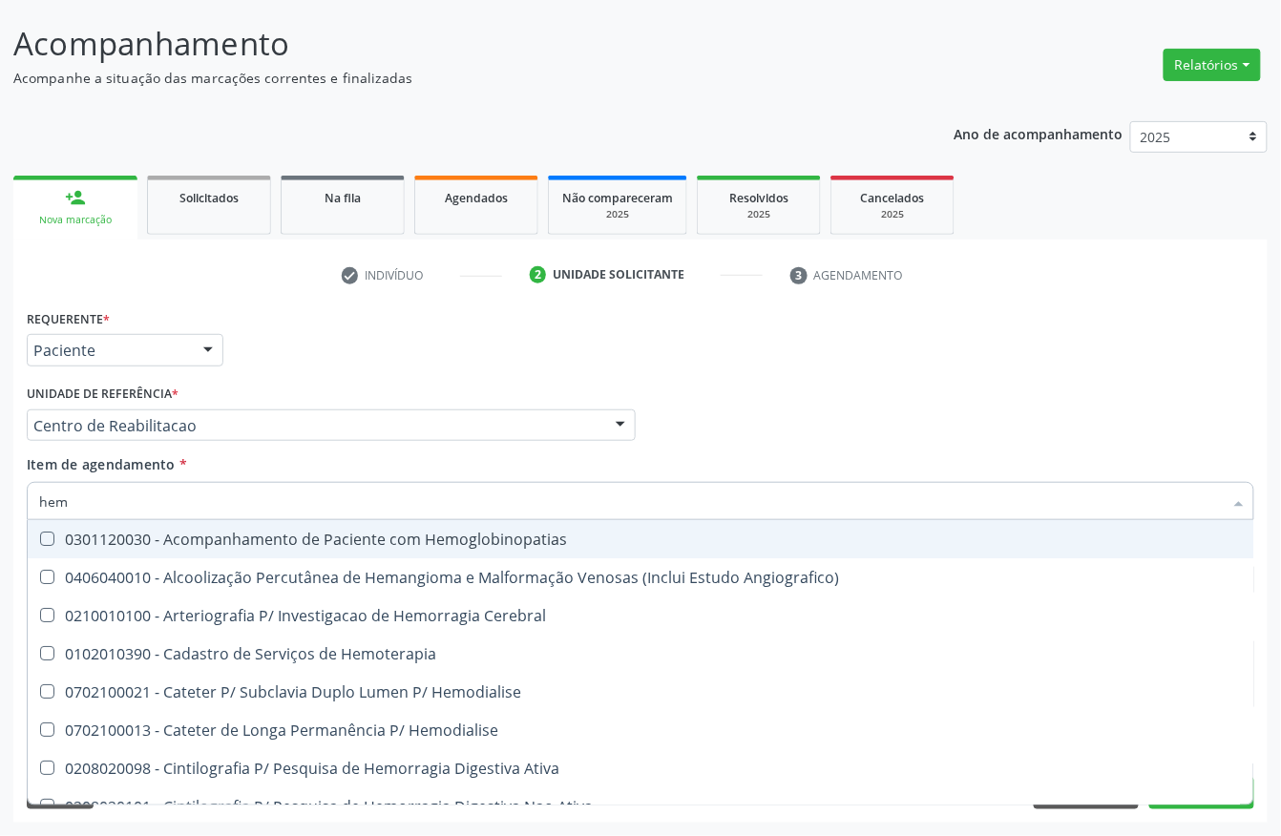
type input "hemo"
checkbox Hemacias "true"
checkbox Glicosilada "false"
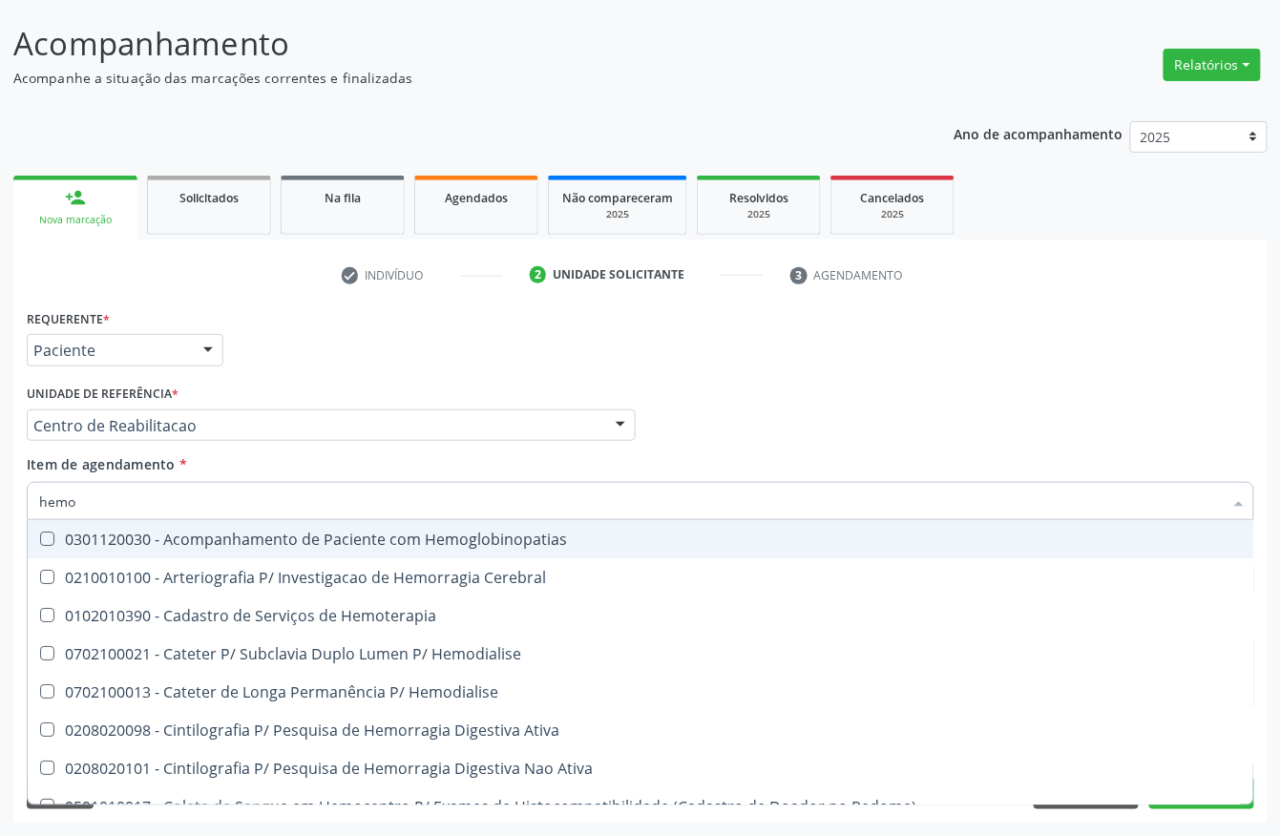
type input "hemog"
checkbox Tardio\) "true"
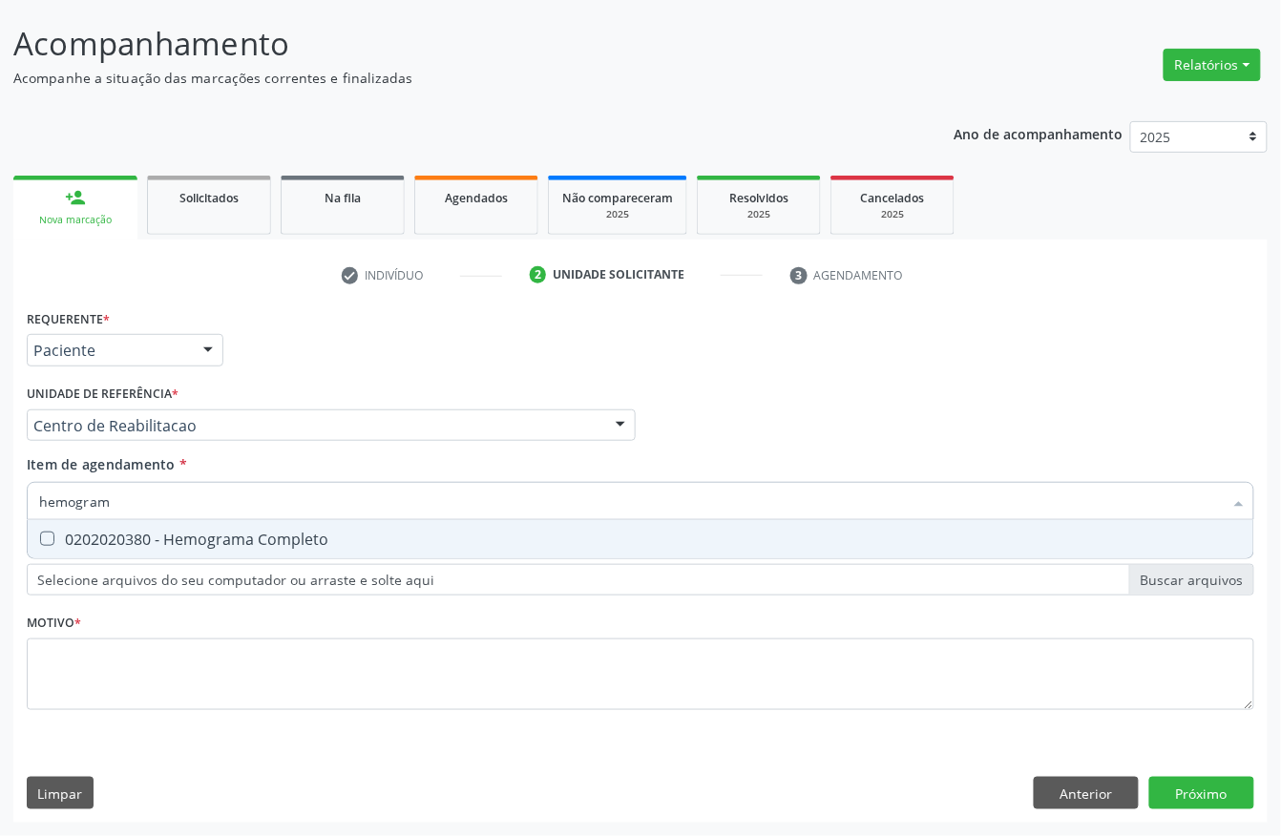
type input "hemograma"
click at [77, 548] on span "0202020380 - Hemograma Completo" at bounding box center [640, 539] width 1225 height 38
checkbox Completo "true"
click at [104, 492] on input "hemograma" at bounding box center [630, 501] width 1183 height 38
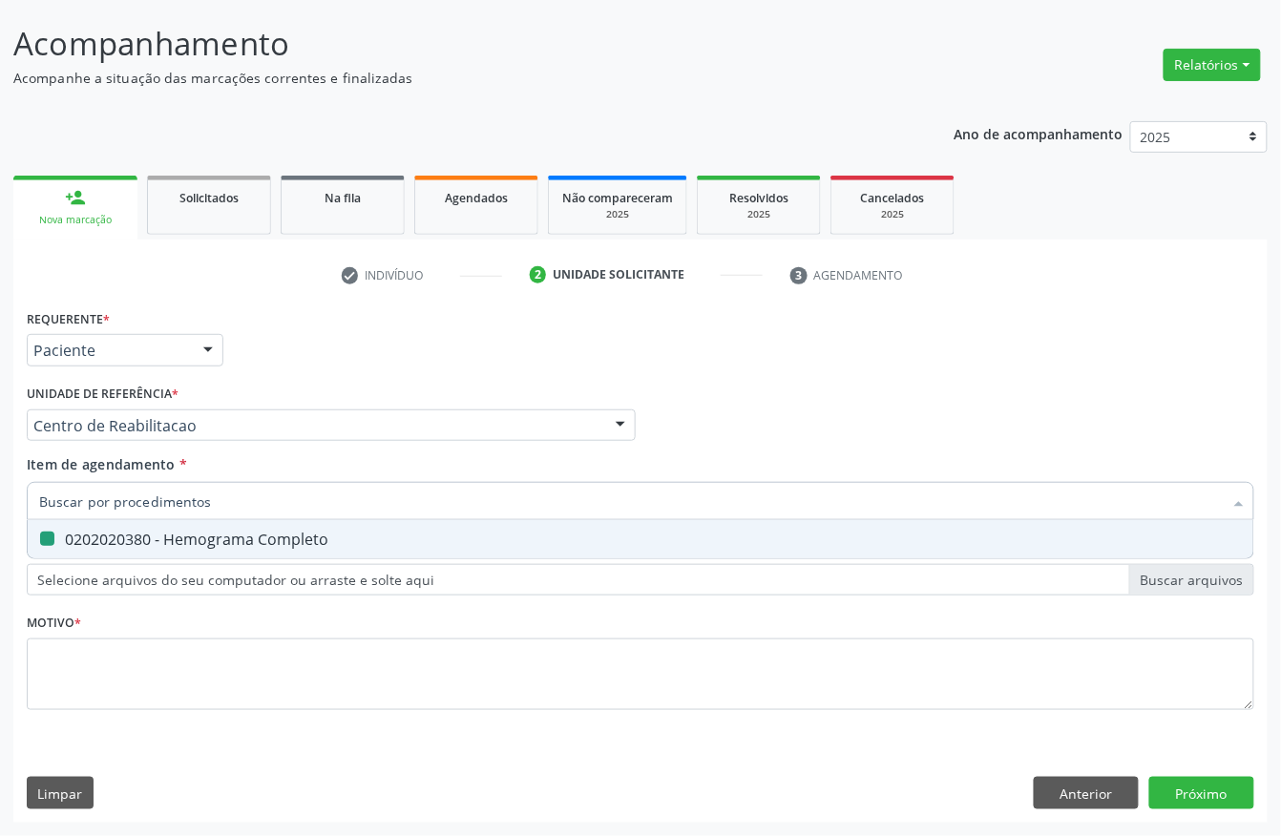
checkbox Completo "false"
type input "analise de cara"
click at [131, 539] on div "0202050017 - Analise de Caracteres Fisicos, Elementos e Sedimento da Urina" at bounding box center [640, 538] width 1202 height 15
checkbox Urina "true"
type input "analise de cara"
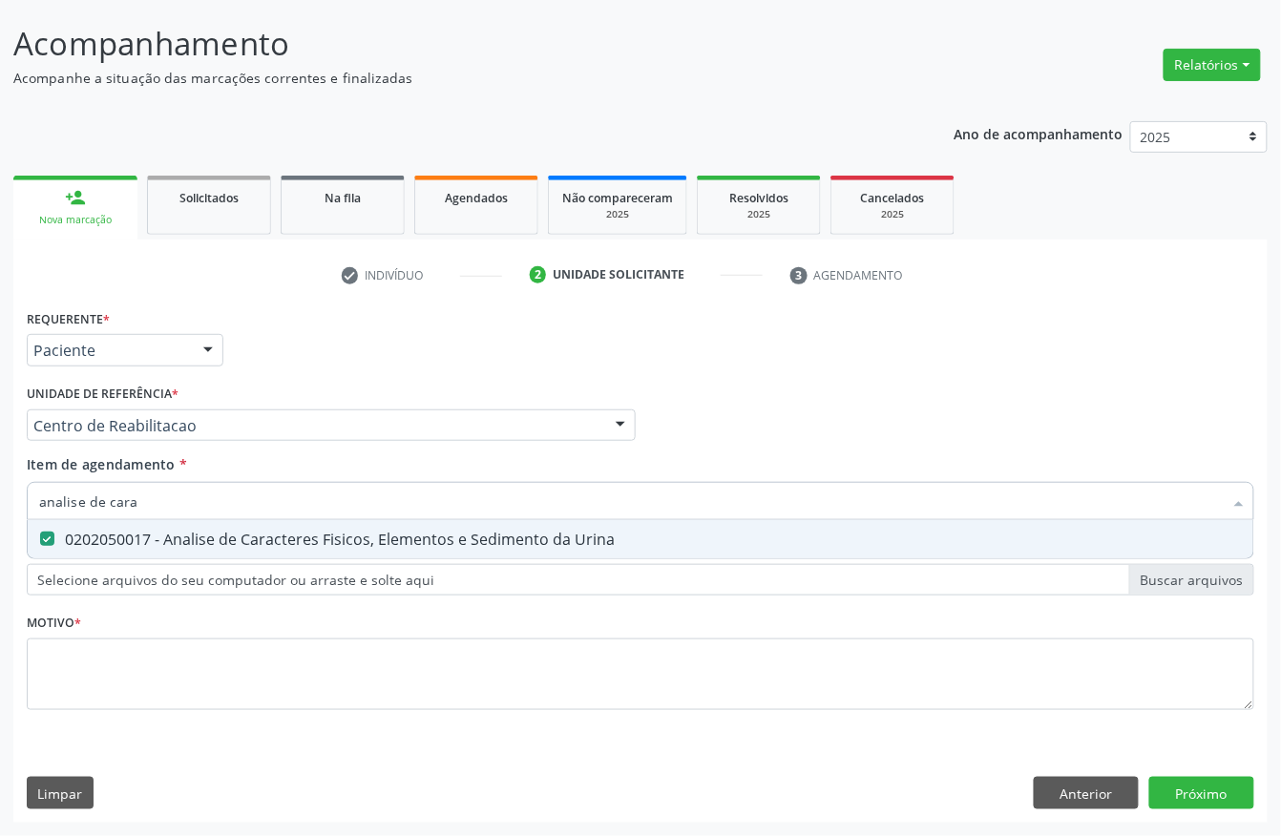
click at [137, 478] on div "Item de agendamento * analise de cara Desfazer seleção 0202050017 - Analise de …" at bounding box center [640, 484] width 1227 height 60
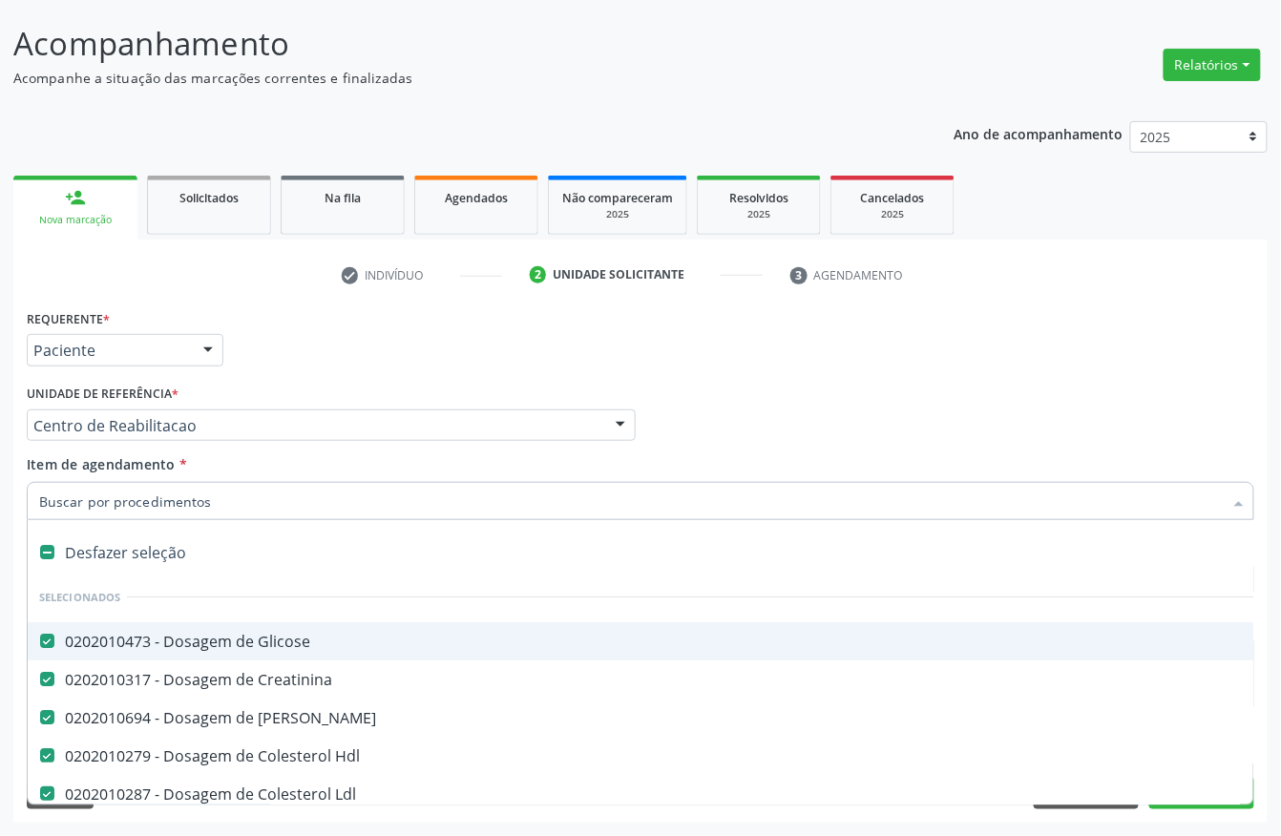
click at [139, 490] on input "Item de agendamento *" at bounding box center [630, 501] width 1183 height 38
type input "t"
checkbox Completo "false"
checkbox Urina "false"
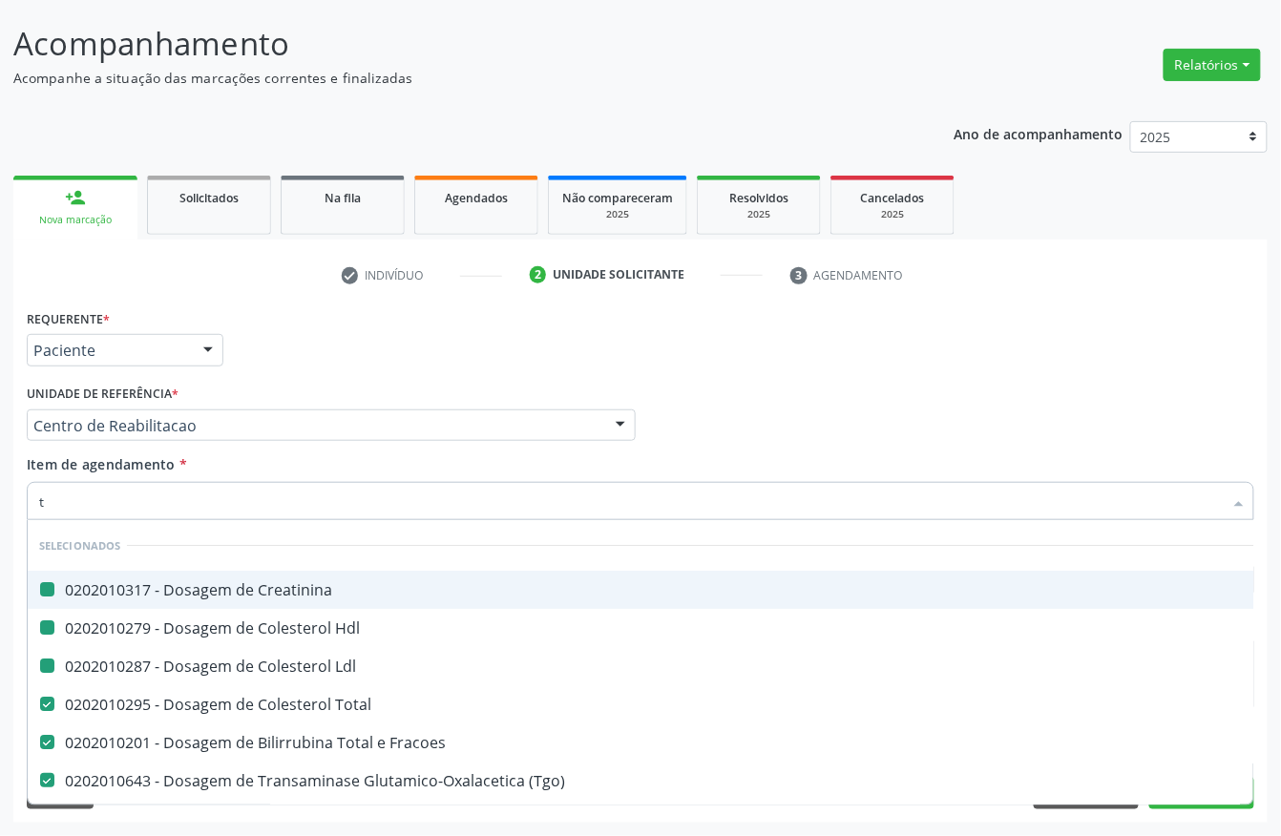
type input "t3"
checkbox Creatinina "false"
checkbox Hdl "false"
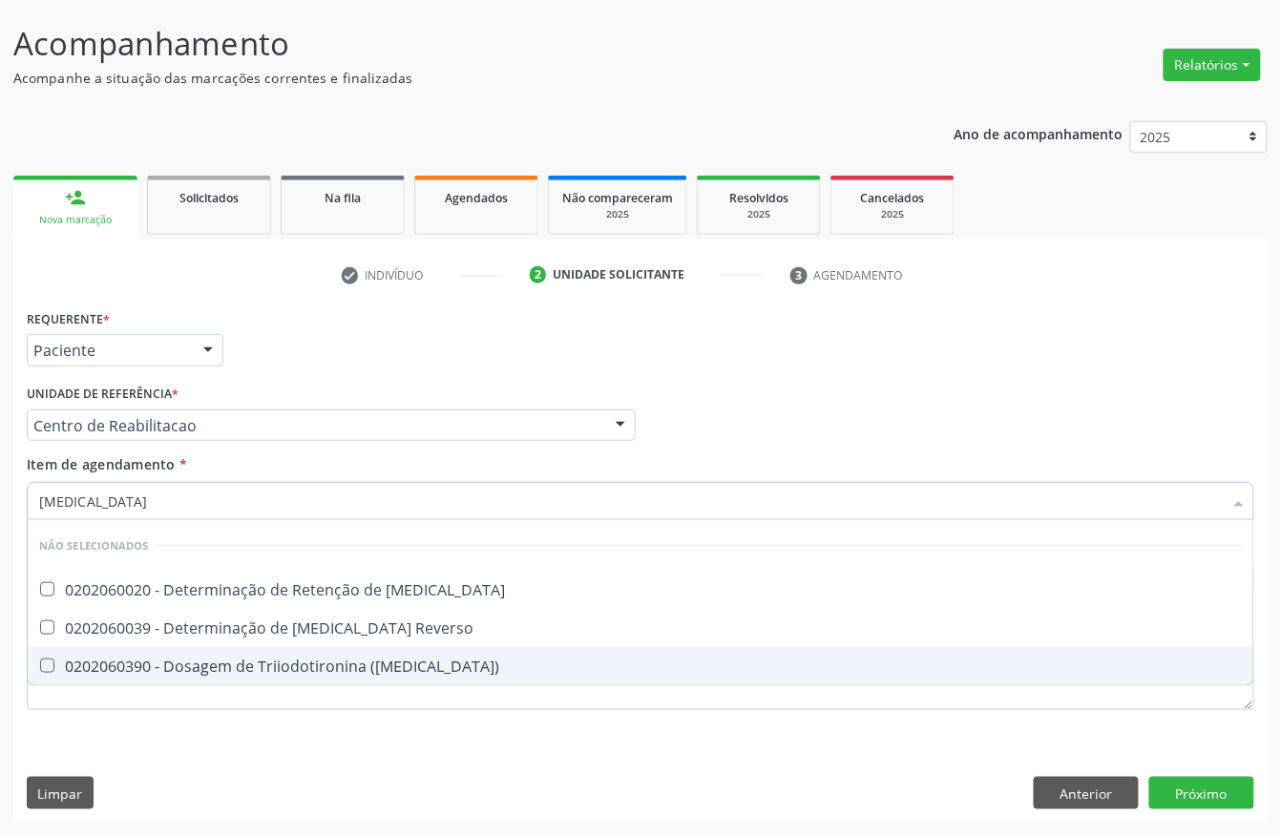
click at [154, 649] on span "0202060390 - Dosagem de Triiodotironina (T3)" at bounding box center [640, 666] width 1225 height 38
checkbox \(T3\) "true"
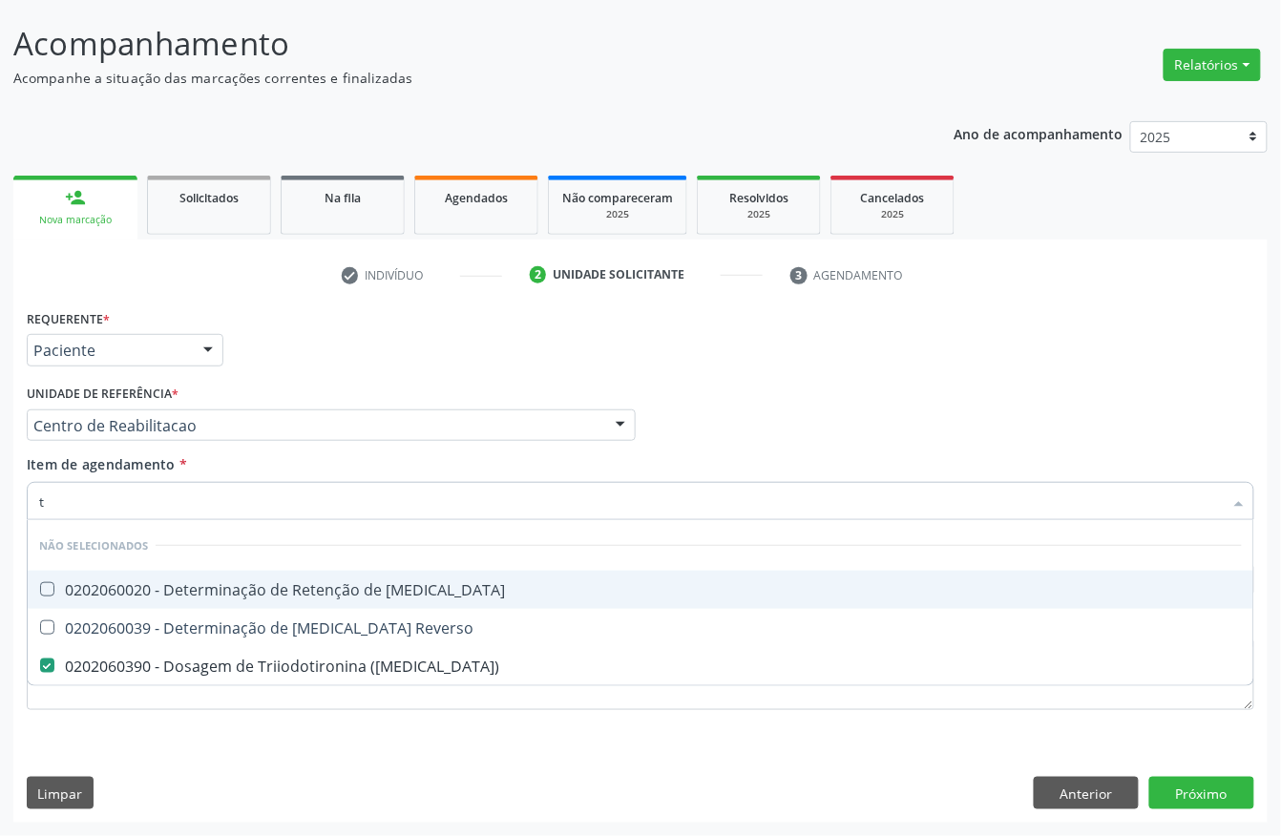
type input "t4"
checkbox T3 "false"
checkbox Reverso "false"
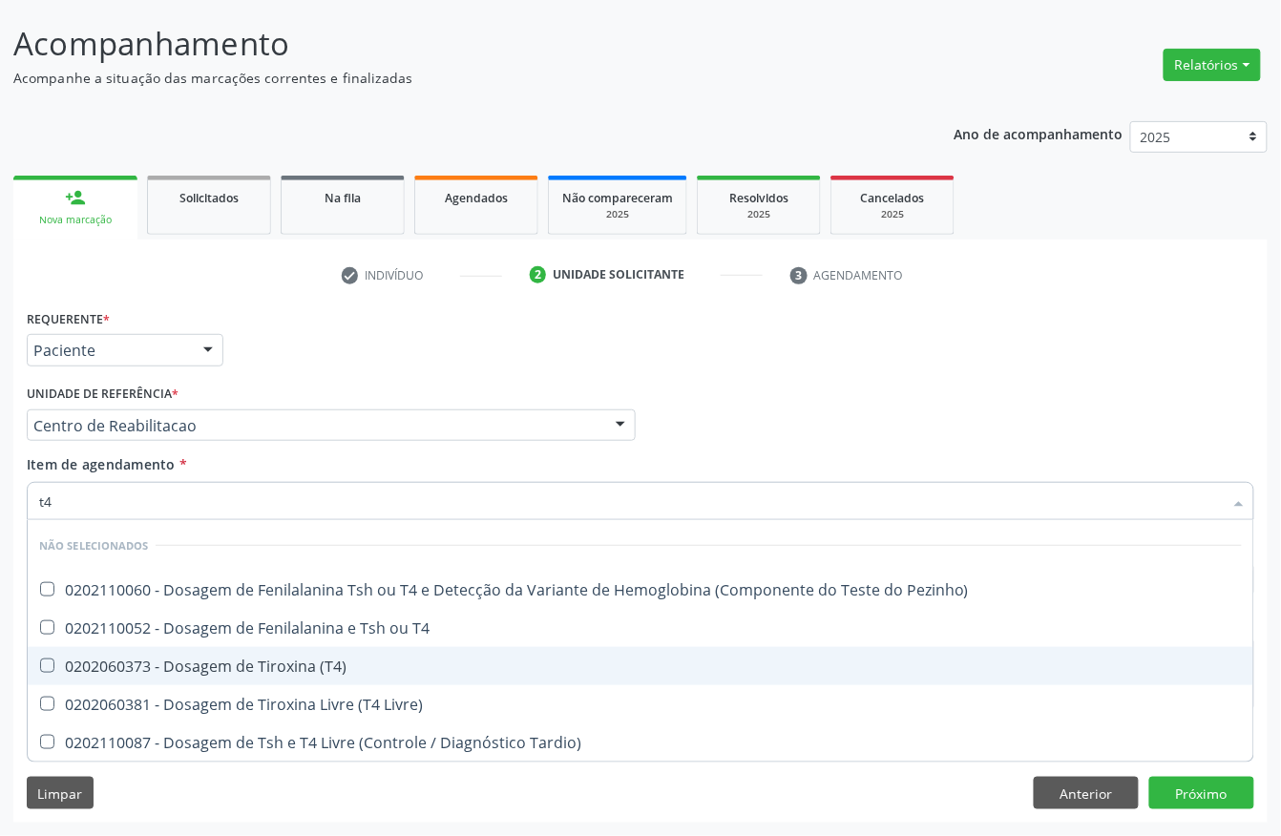
click at [164, 674] on div "0202060373 - Dosagem de Tiroxina (T4)" at bounding box center [640, 665] width 1202 height 15
checkbox \(T4\) "true"
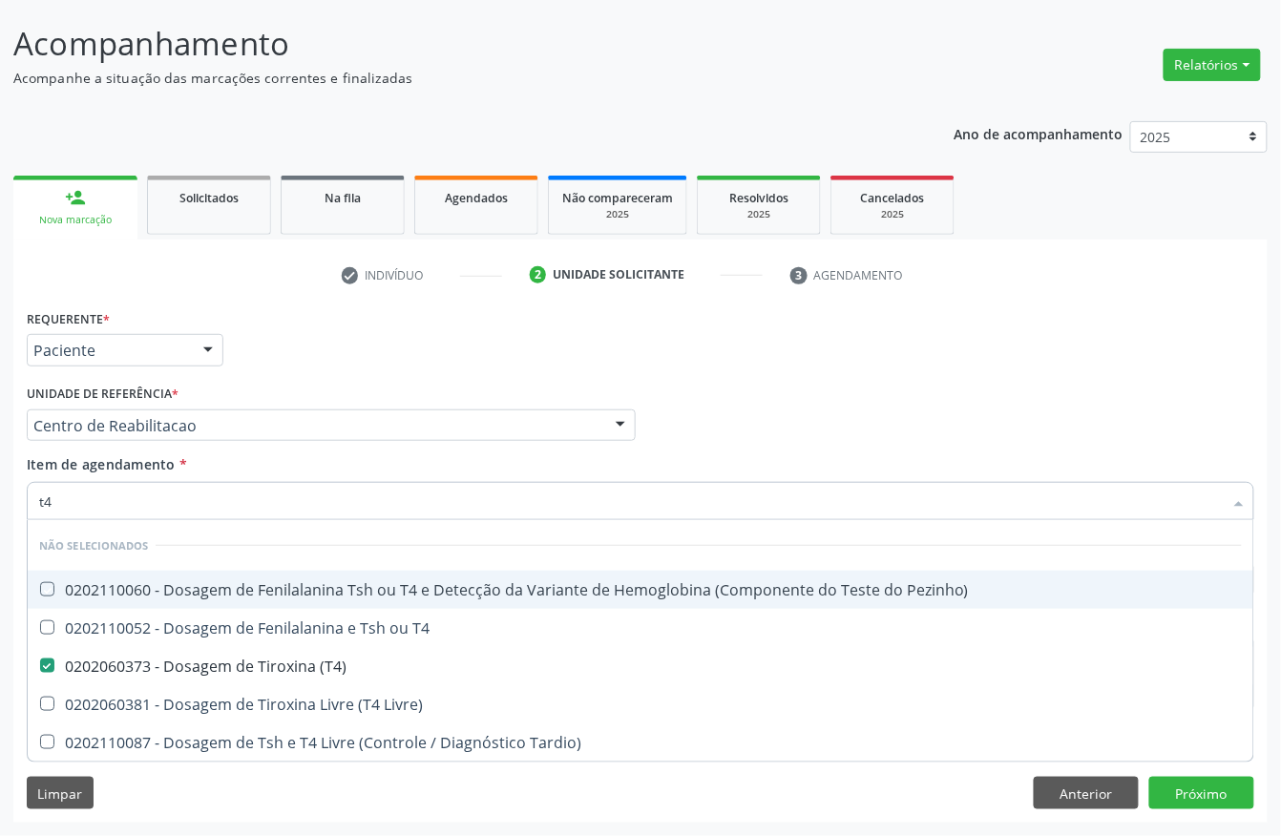
type input "t"
checkbox Pezinho\) "true"
checkbox T4 "true"
checkbox Livre\) "true"
checkbox Tardio\) "true"
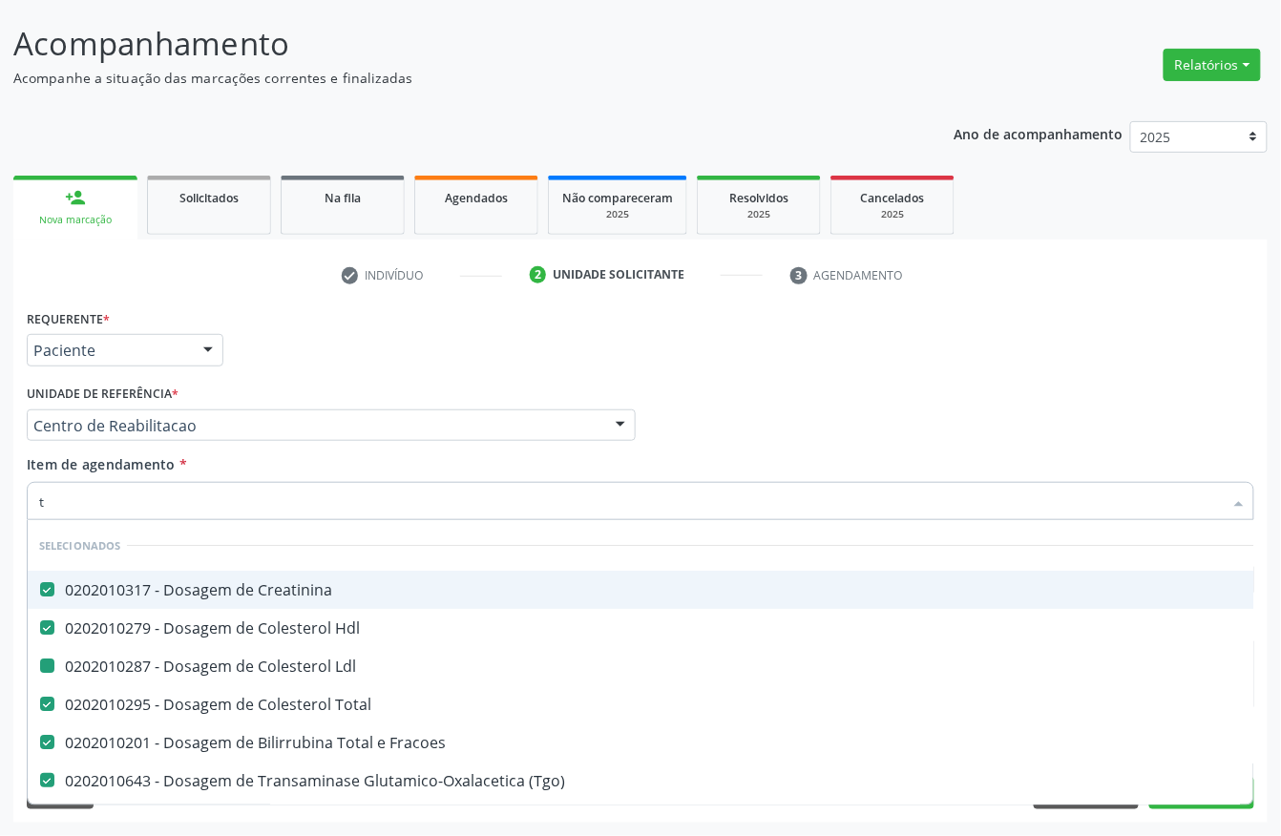
type input "ts"
checkbox Creatinina "false"
checkbox Hdl "false"
checkbox Ldl "false"
checkbox Total "false"
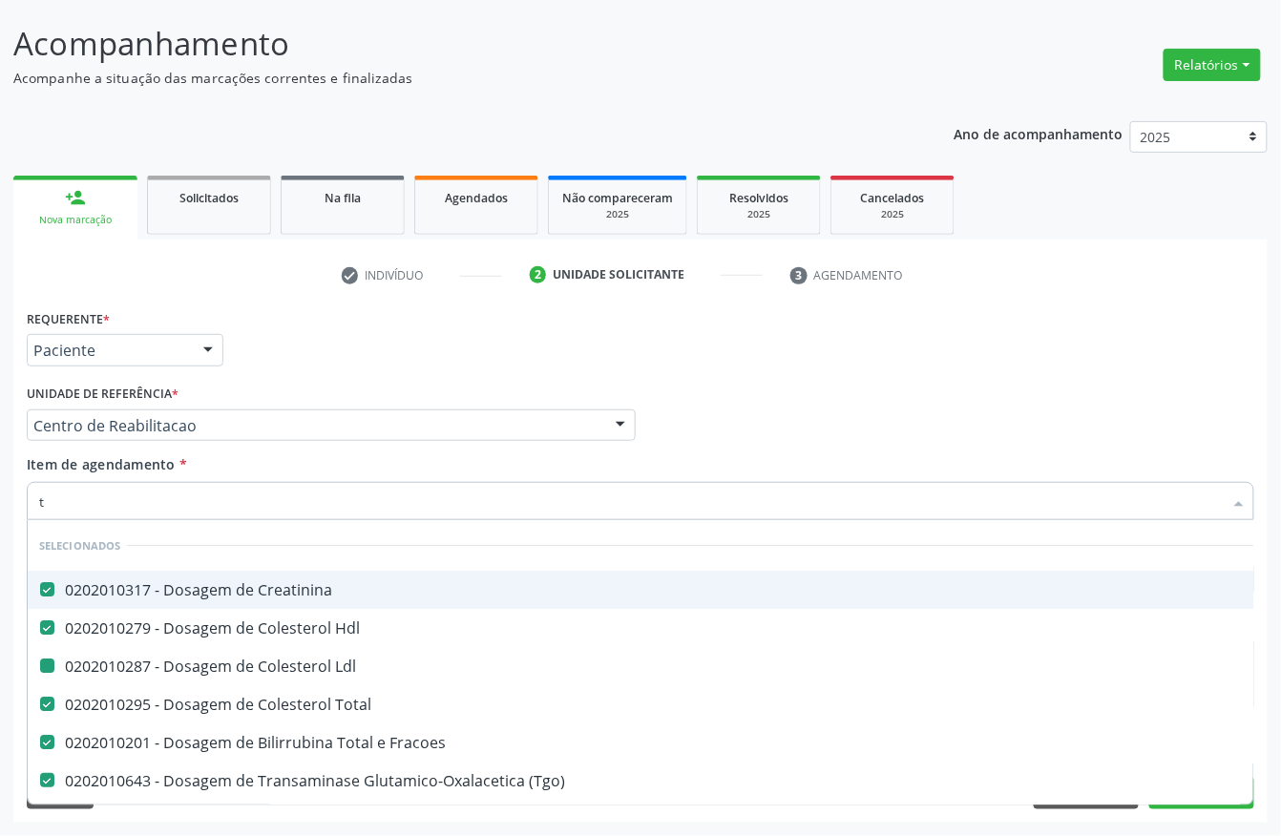
checkbox Fracoes "false"
checkbox \(Tgo\) "false"
checkbox \(Tgp\) "false"
checkbox Completo "false"
checkbox Urina "false"
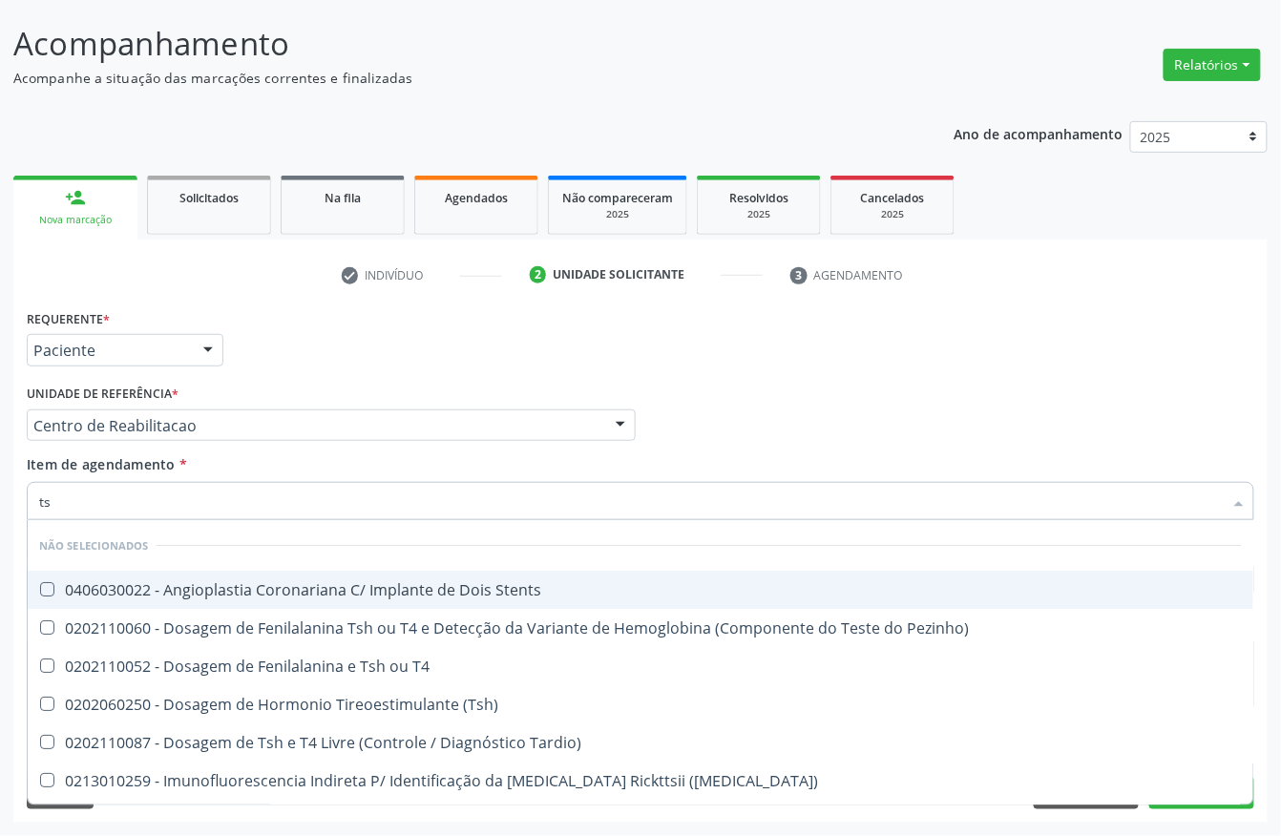
type input "tsh"
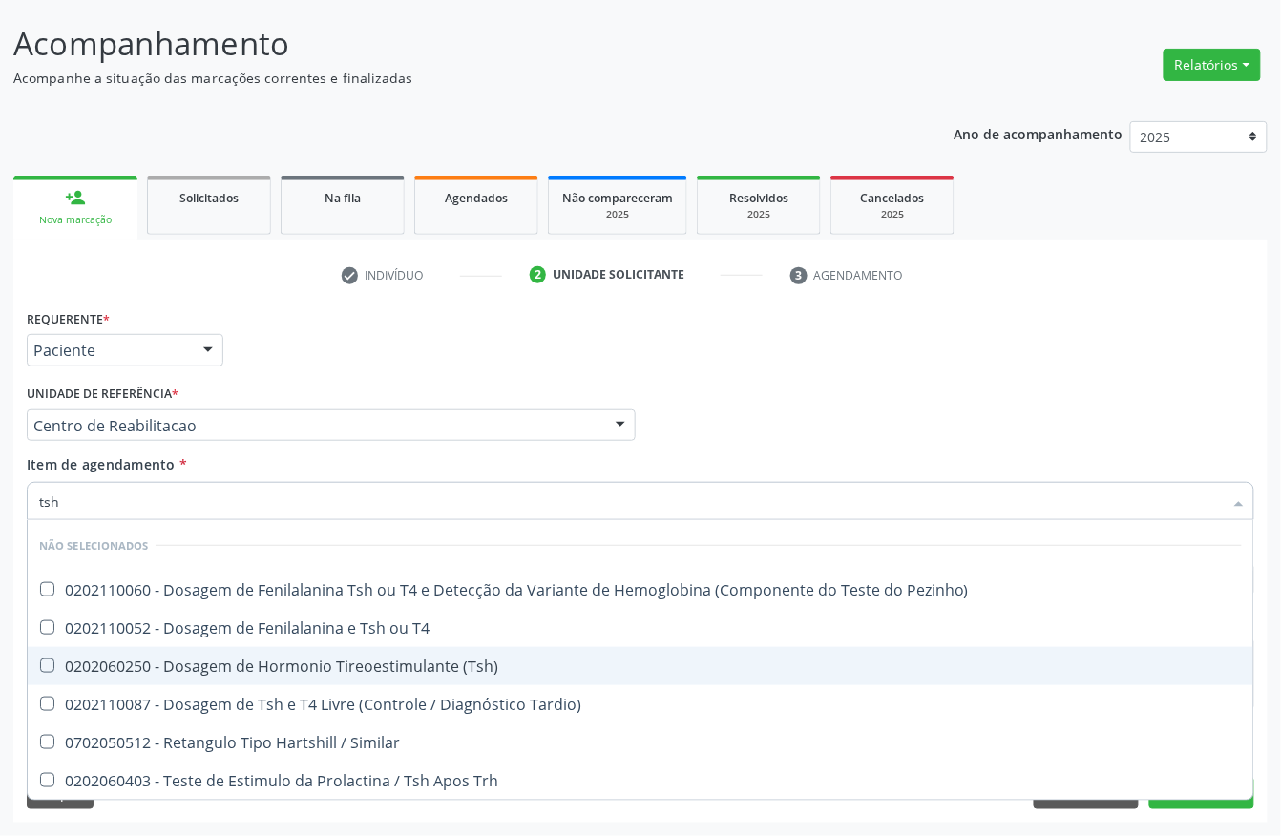
click at [246, 658] on div "0202060250 - Dosagem de Hormonio Tireoestimulante (Tsh)" at bounding box center [640, 665] width 1202 height 15
checkbox \(Tsh\) "true"
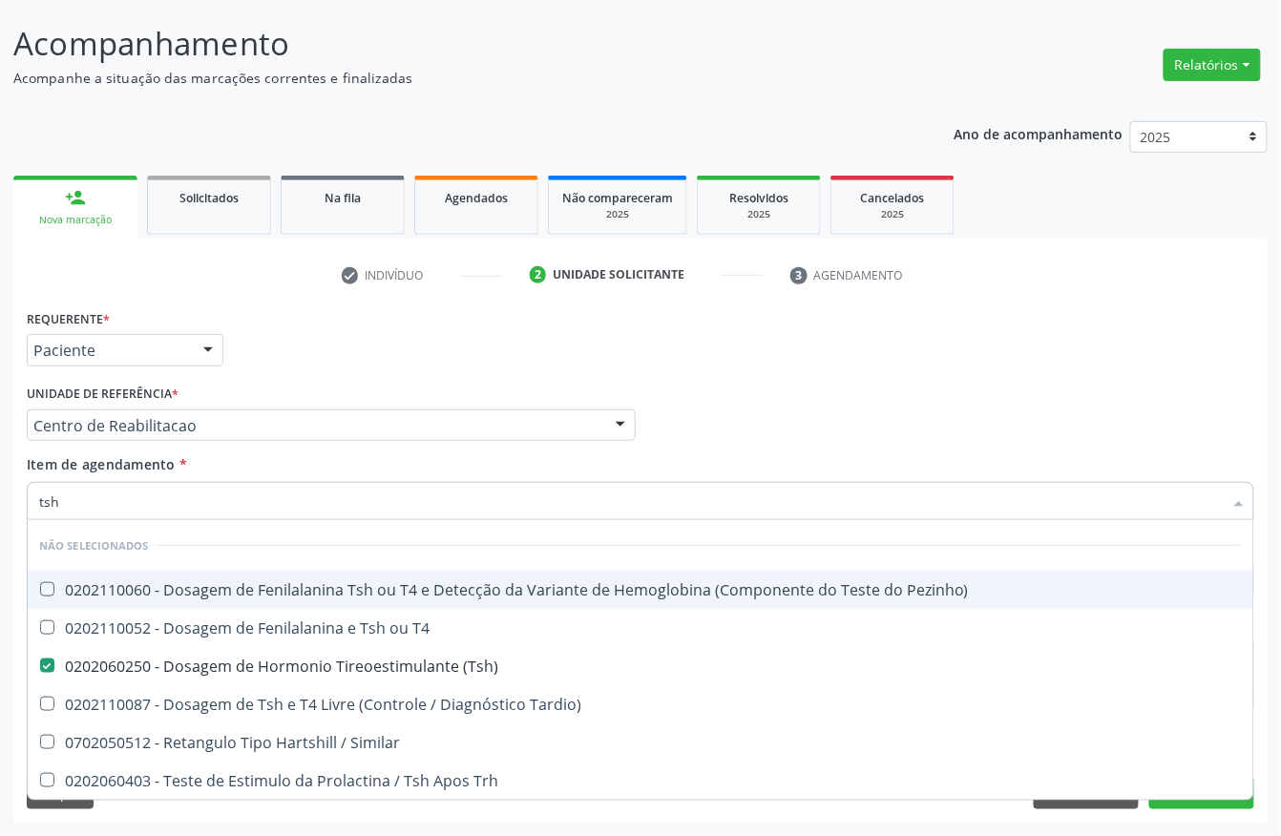
click at [328, 372] on div "Requerente * Paciente Profissional de Saúde Paciente Nenhum resultado encontrad…" at bounding box center [640, 341] width 1237 height 74
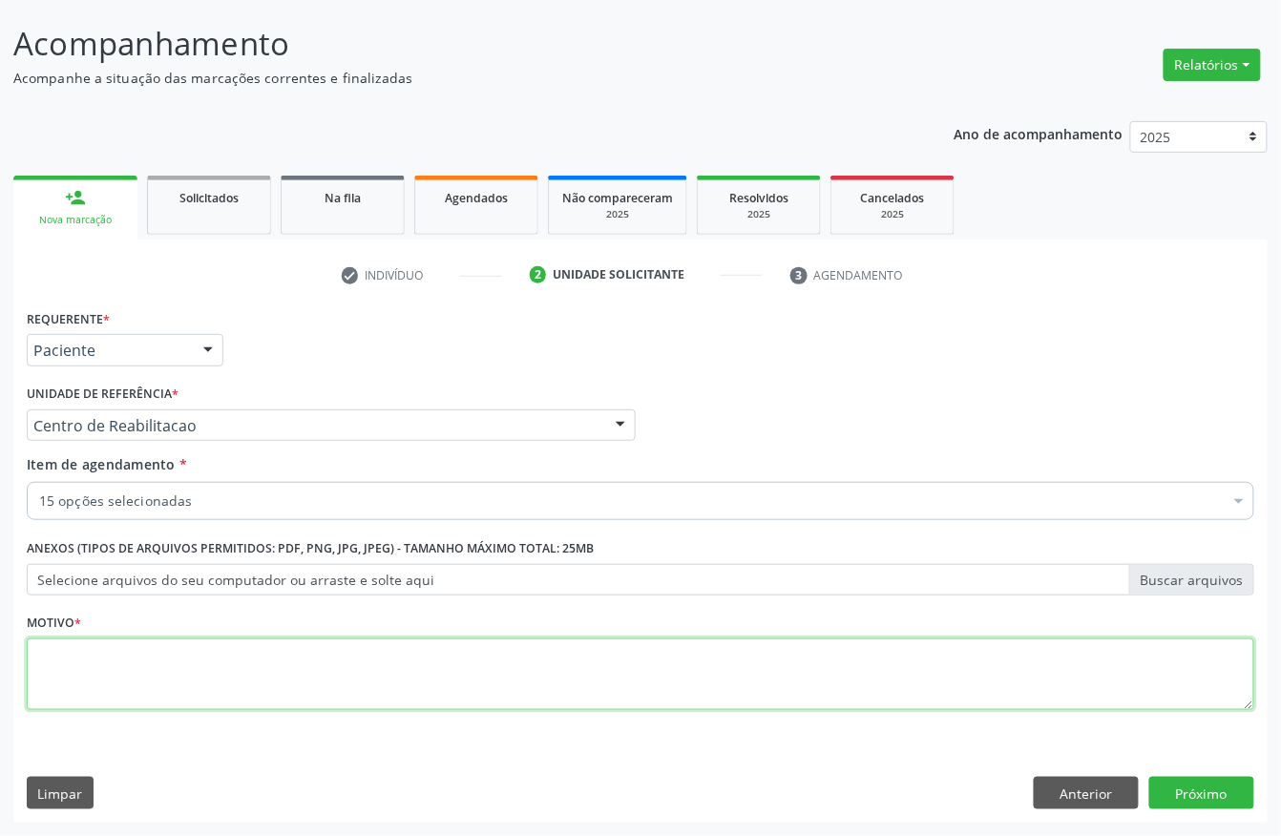
click at [89, 689] on textarea at bounding box center [640, 674] width 1227 height 73
type textarea "a"
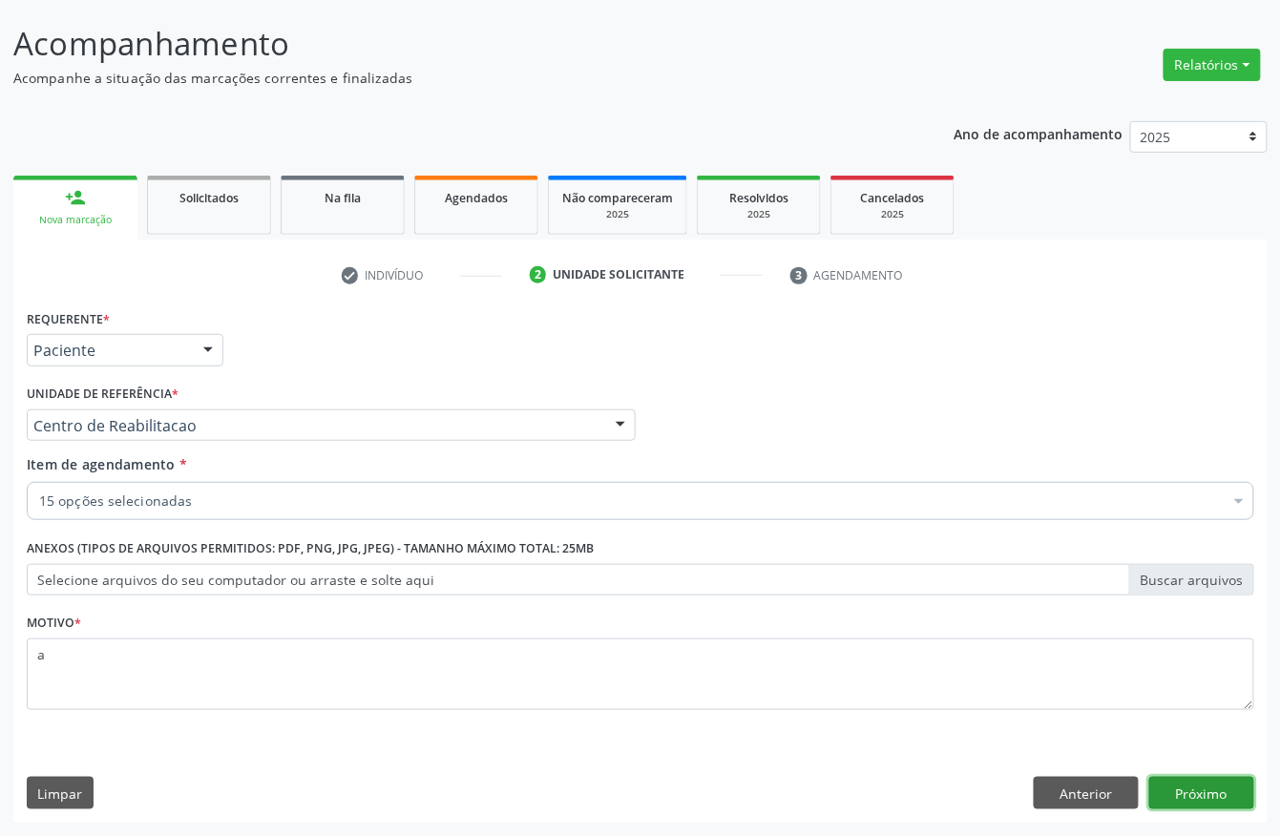
click at [1202, 780] on button "Próximo" at bounding box center [1201, 793] width 105 height 32
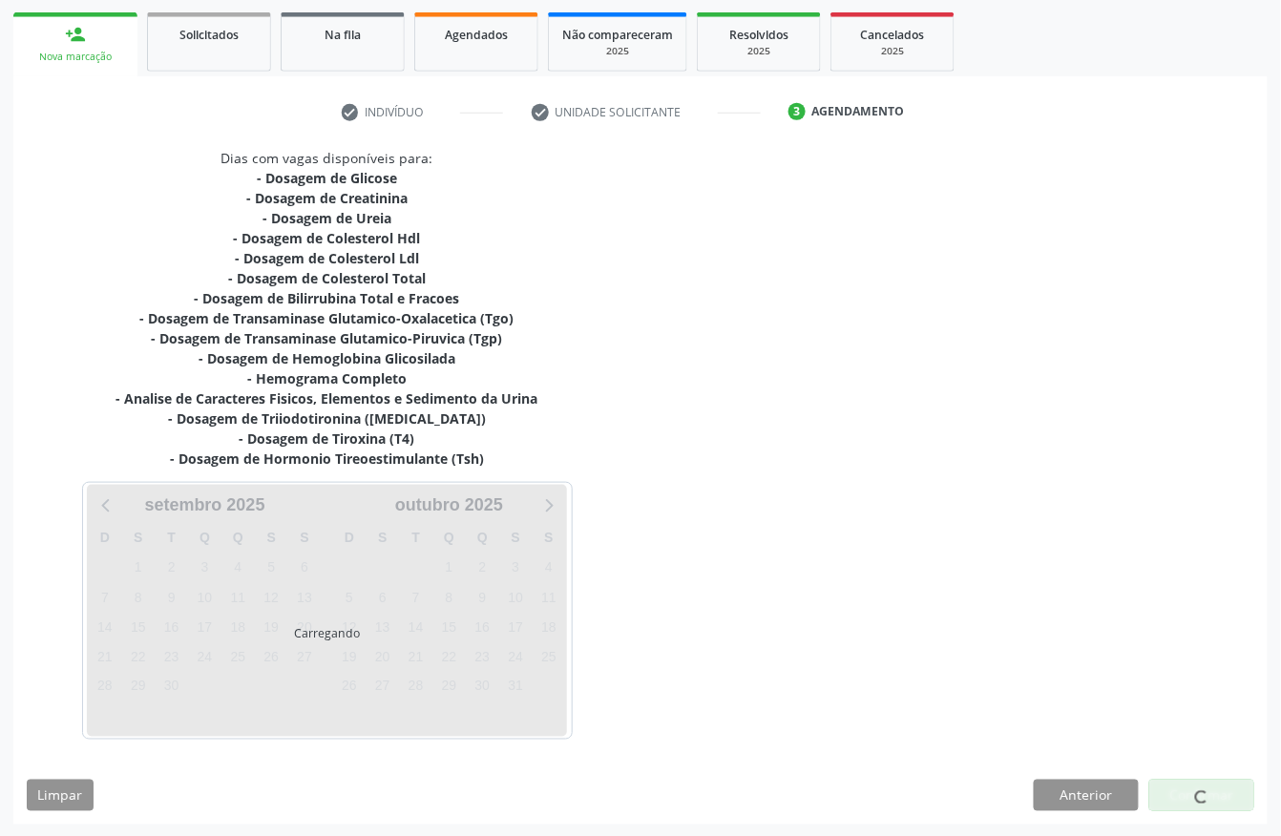
scroll to position [276, 0]
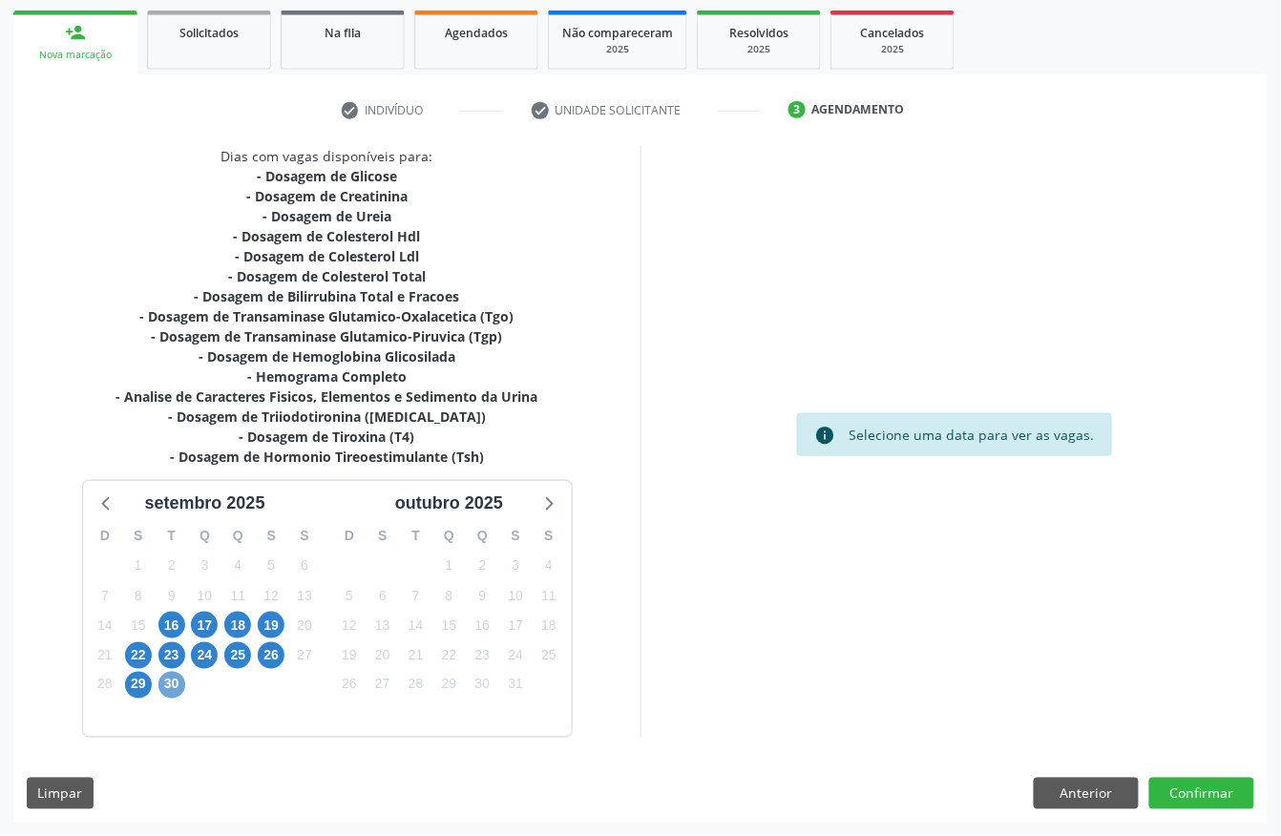
click at [166, 677] on span "30" at bounding box center [171, 685] width 27 height 27
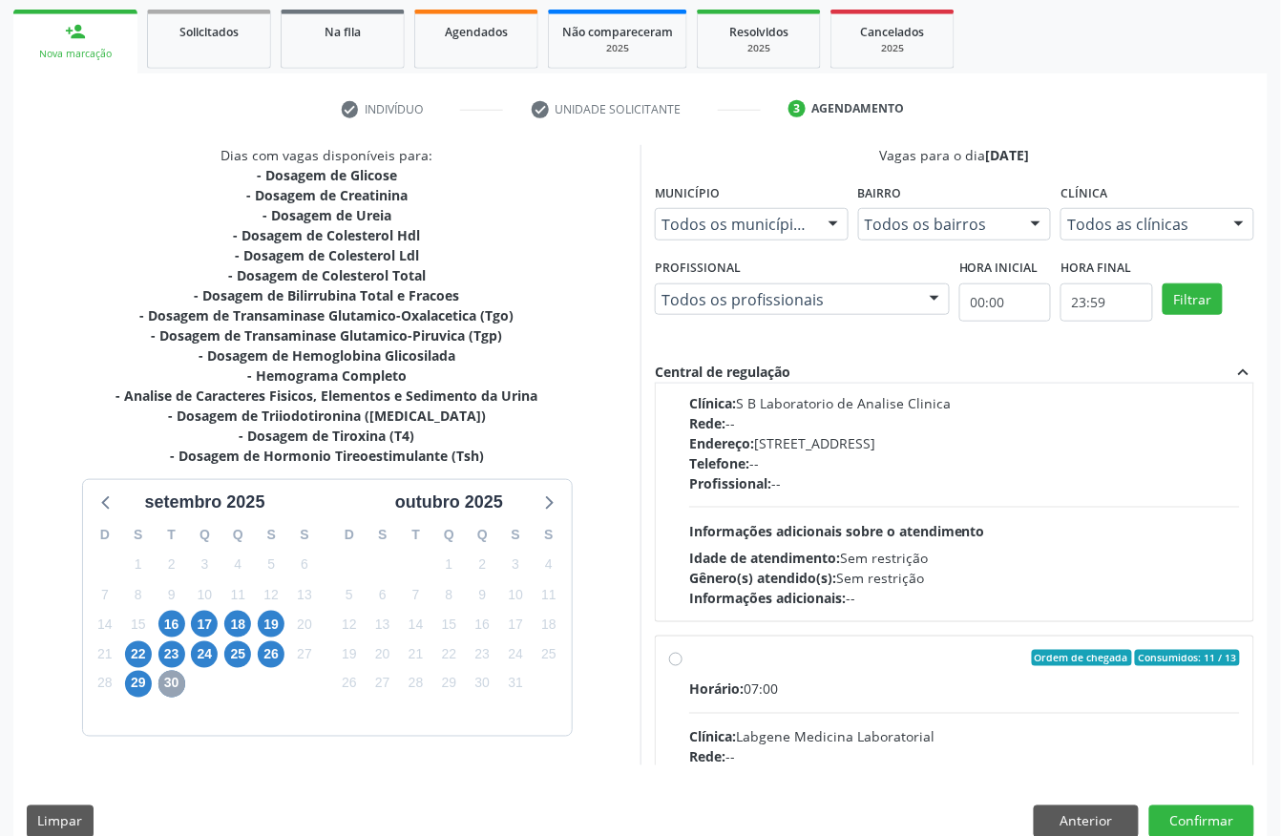
scroll to position [254, 0]
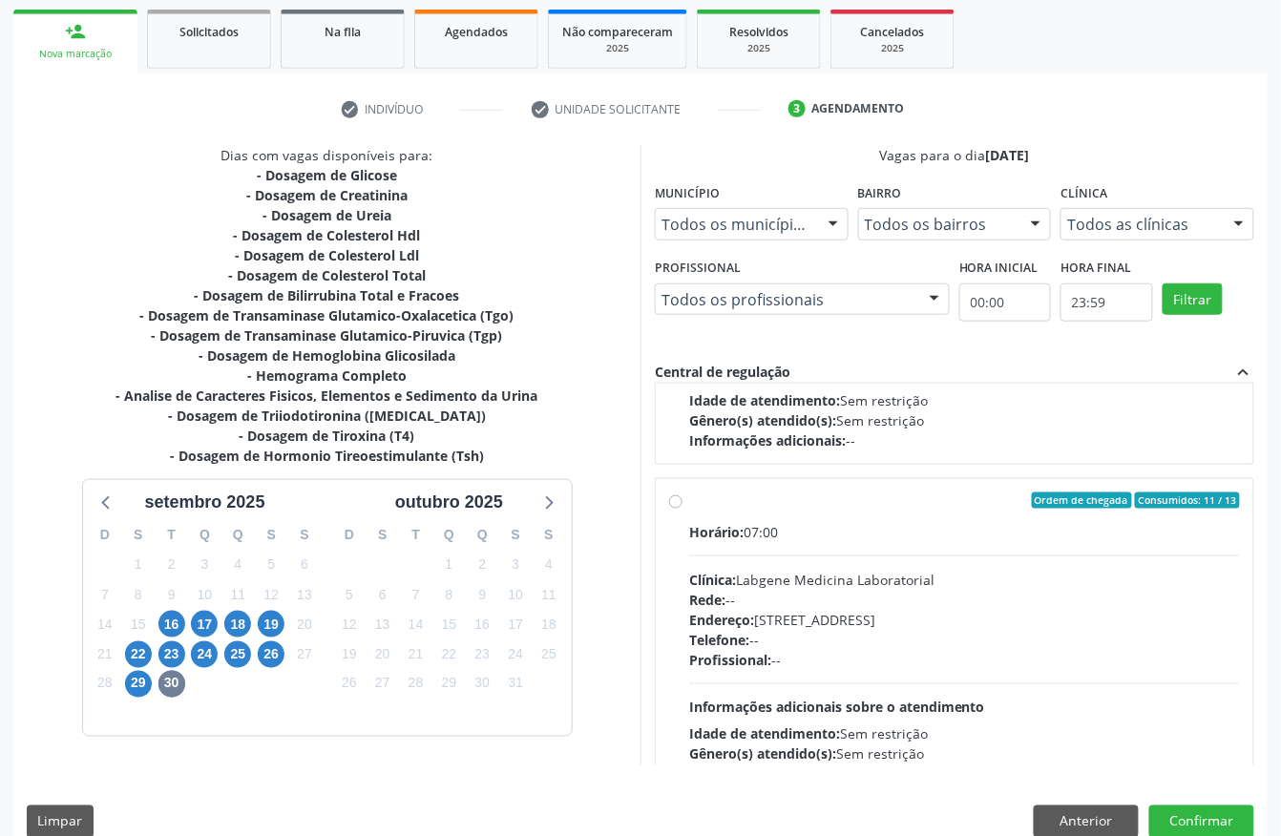
click at [753, 386] on div "Horário: 07:00 Clínica: S B Laboratorio de Analise Clinica Rede: -- Endereço: C…" at bounding box center [964, 319] width 551 height 262
click at [682, 175] on input "Ordem de chegada Consumidos: 1 / 14 Horário: 07:00 Clínica: S B Laboratorio de …" at bounding box center [675, 165] width 13 height 17
radio input "true"
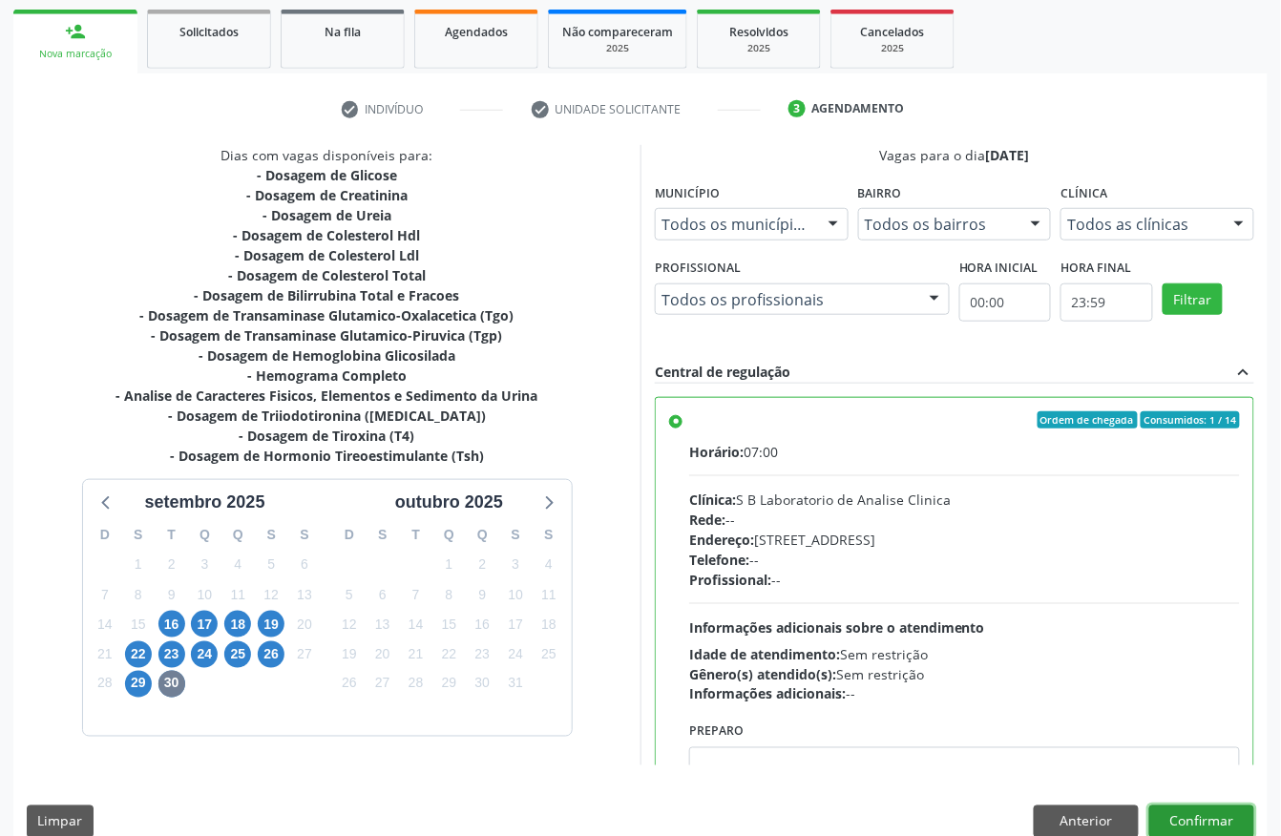
click at [1202, 817] on button "Confirmar" at bounding box center [1201, 821] width 105 height 32
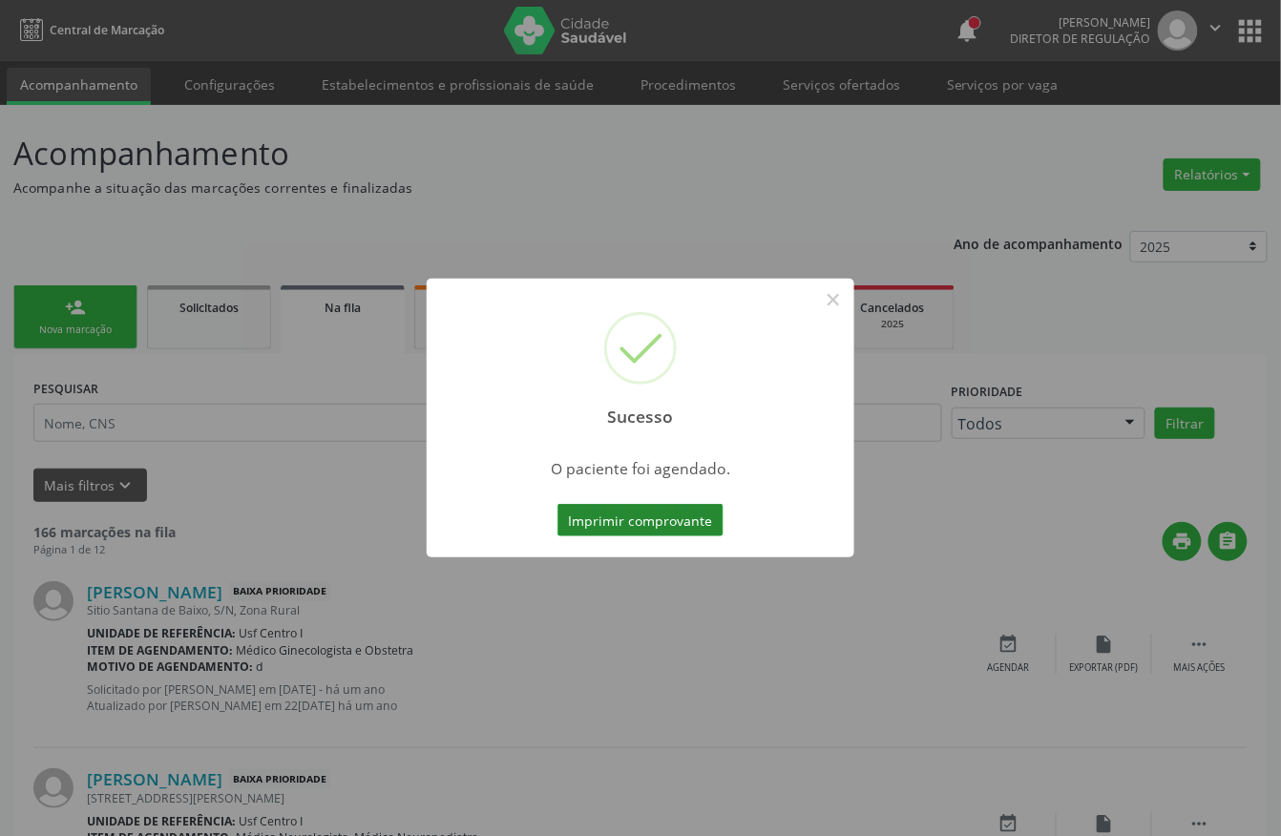
click at [666, 515] on button "Imprimir comprovante" at bounding box center [640, 520] width 166 height 32
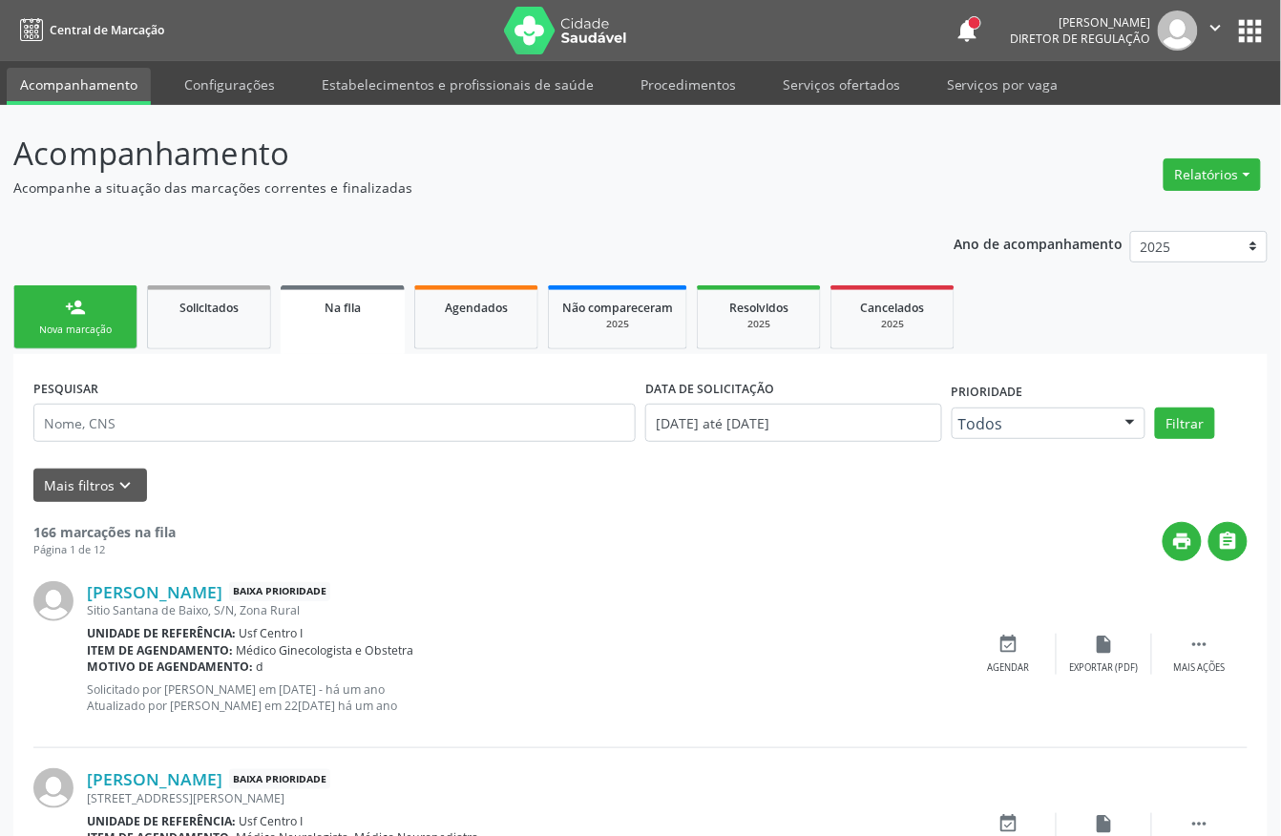
click at [97, 329] on div "Nova marcação" at bounding box center [75, 330] width 95 height 14
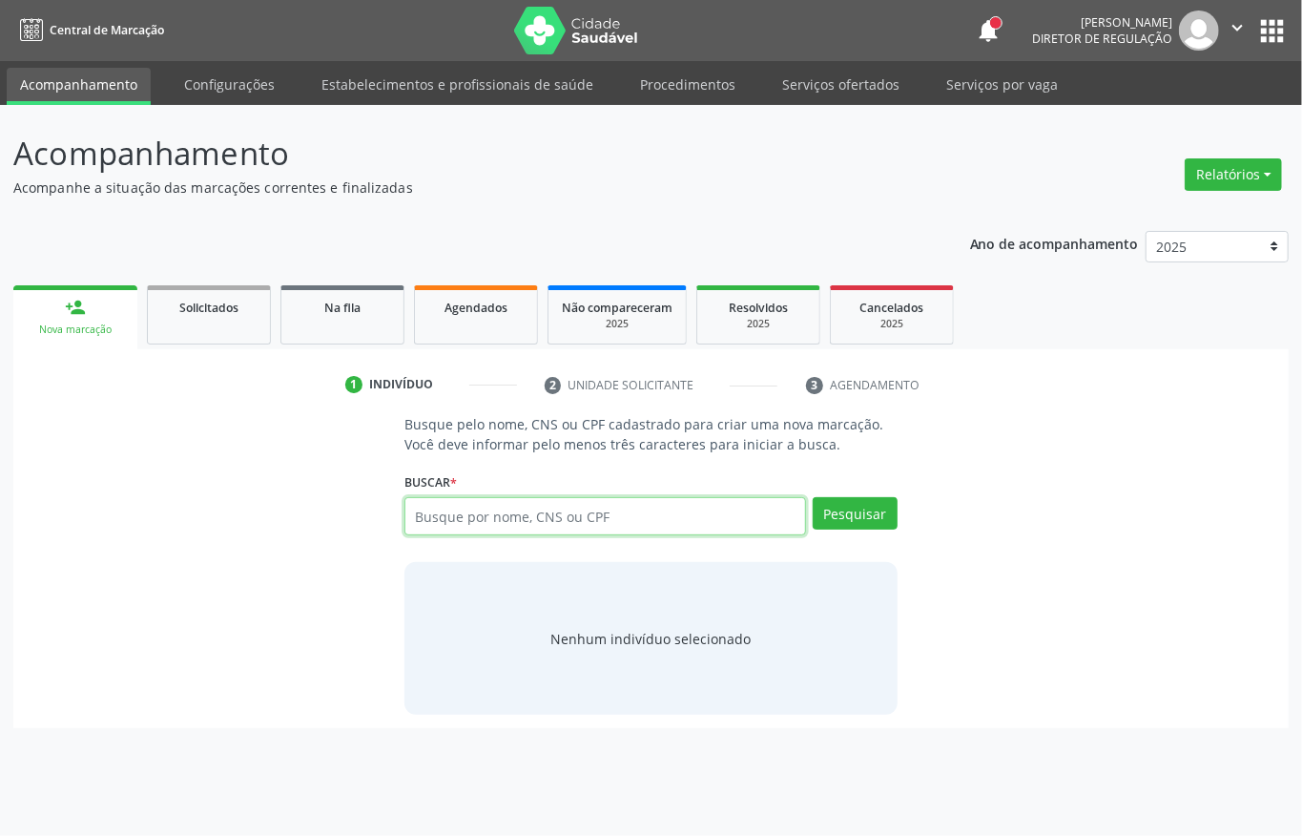
click at [473, 508] on input "text" at bounding box center [606, 516] width 402 height 38
type input "700005348427408"
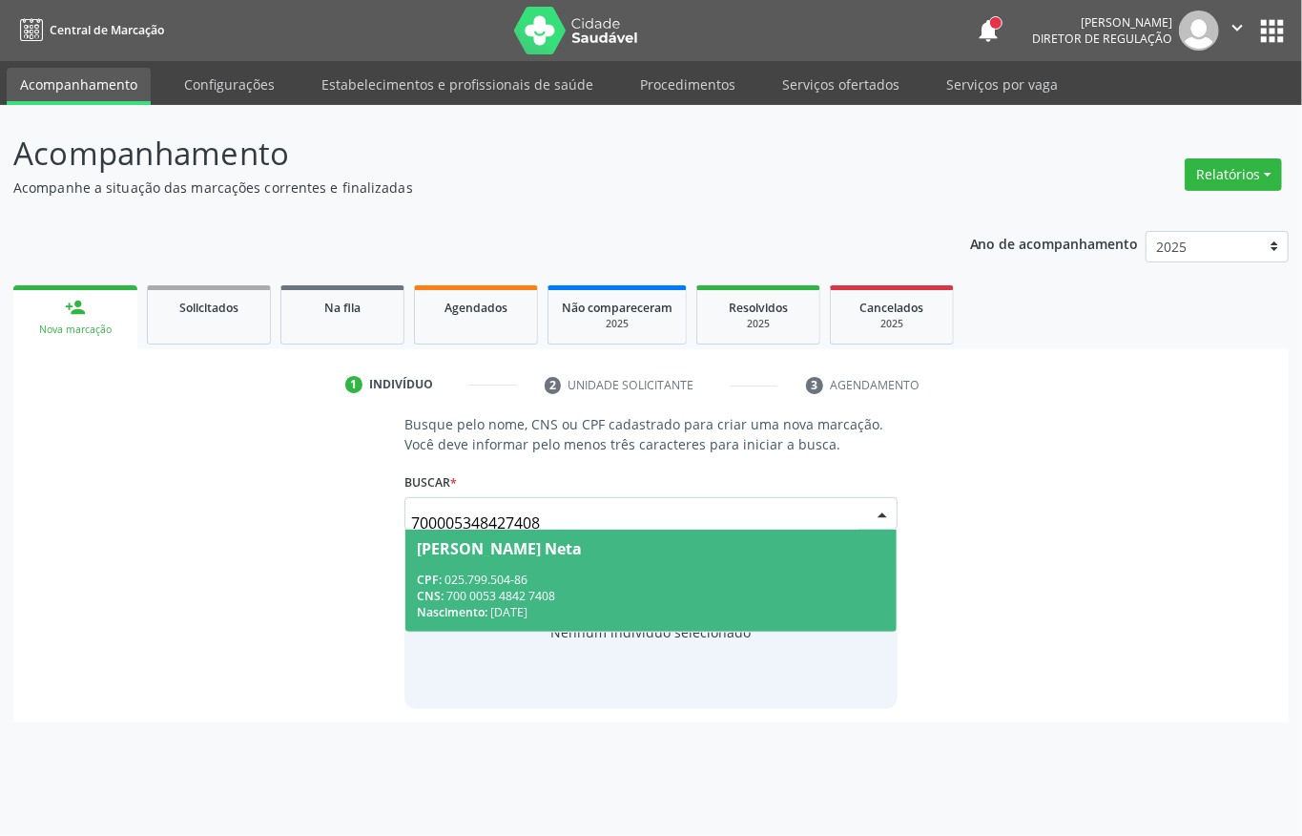
click at [496, 588] on div "CNS: 700 0053 4842 7408" at bounding box center [651, 596] width 469 height 16
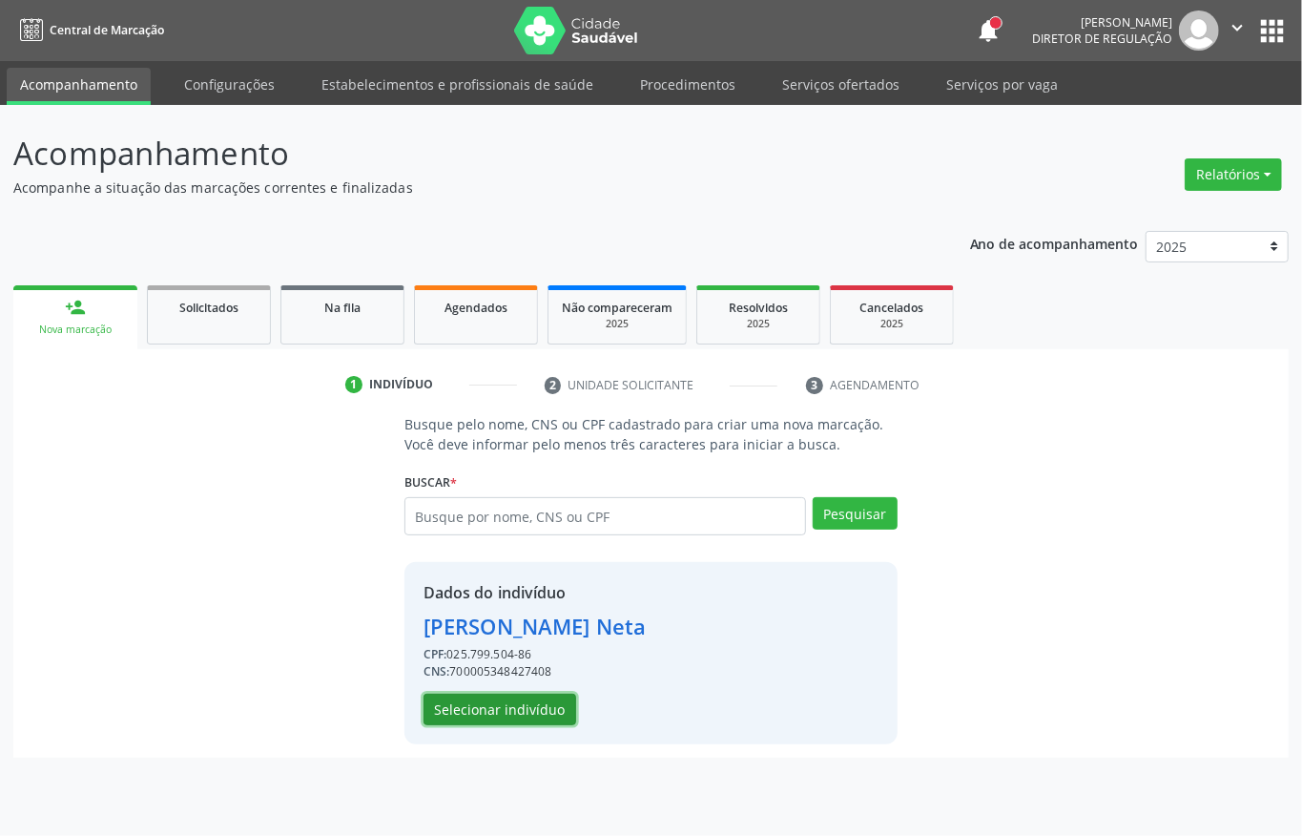
click at [487, 722] on button "Selecionar indivíduo" at bounding box center [500, 710] width 153 height 32
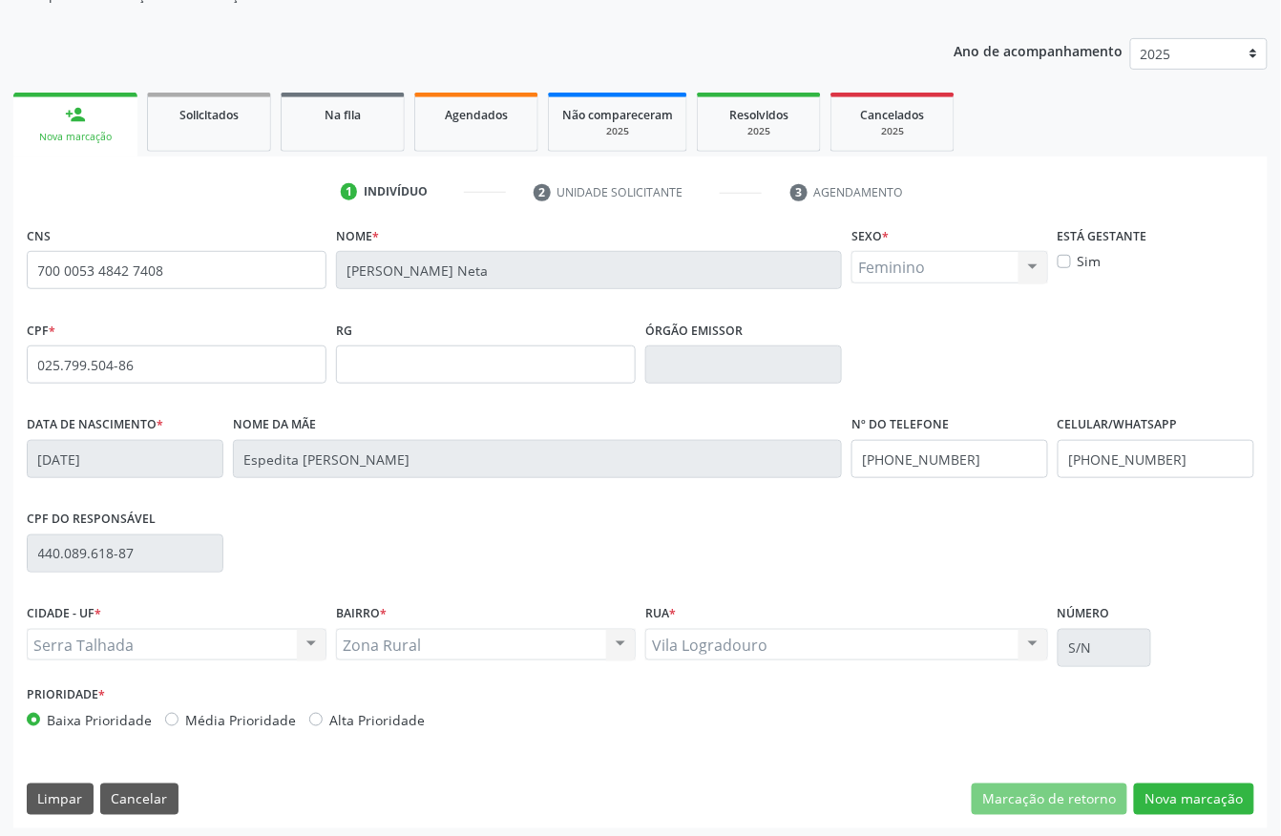
scroll to position [199, 0]
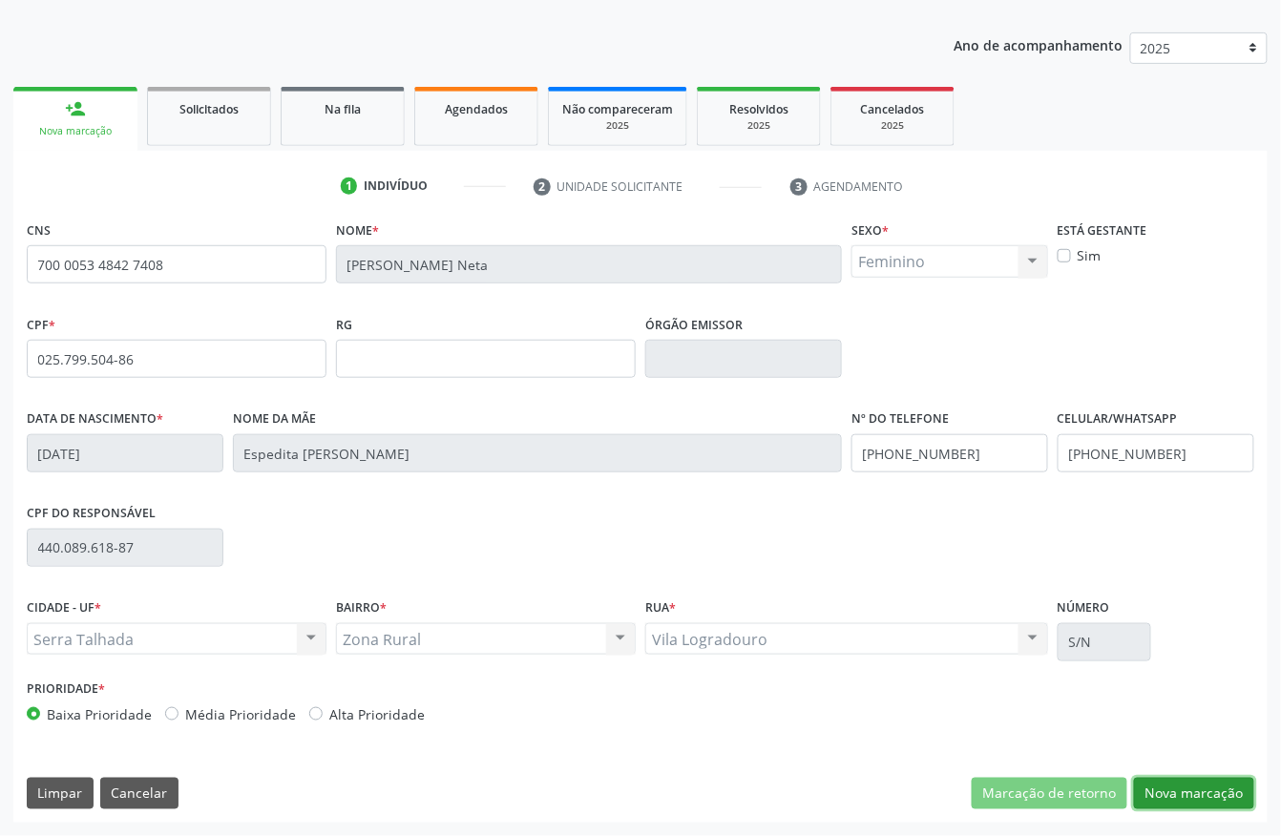
click at [1188, 796] on button "Nova marcação" at bounding box center [1194, 794] width 120 height 32
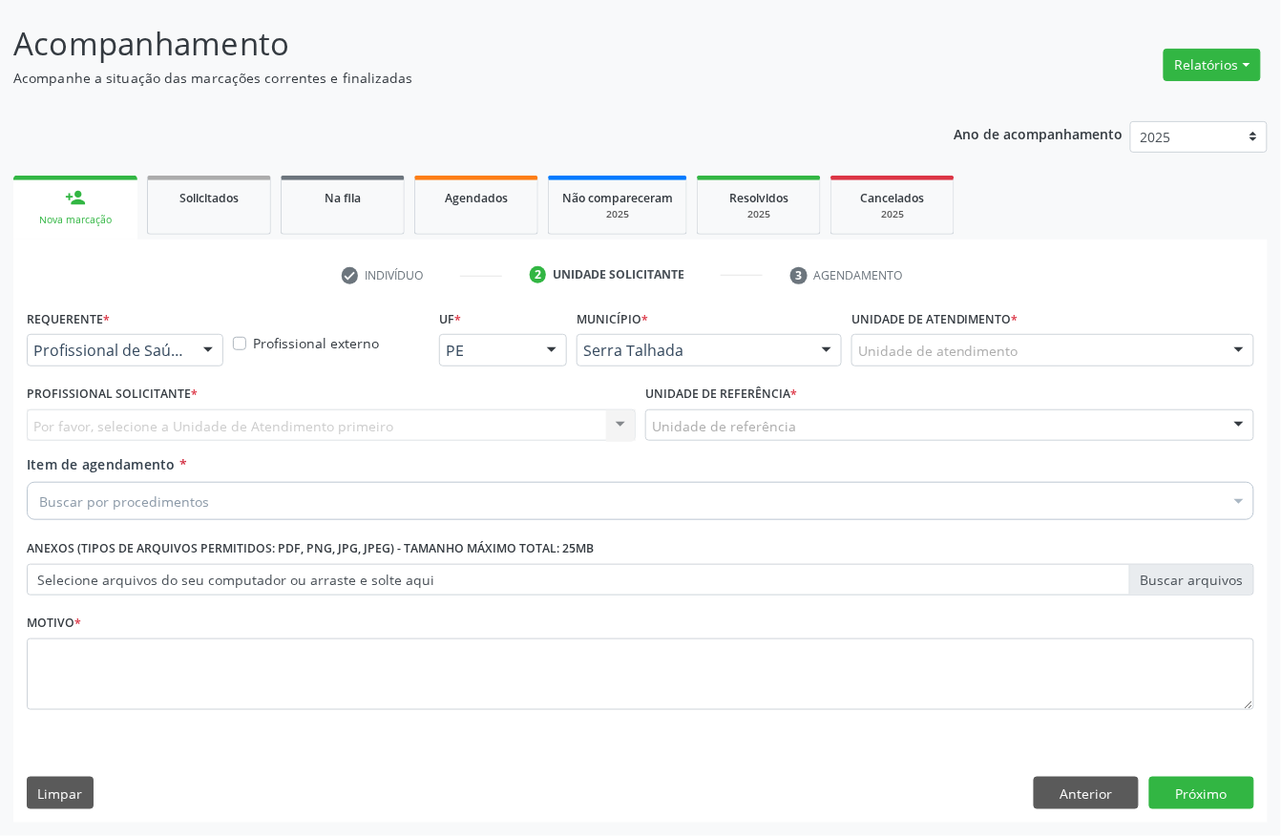
scroll to position [112, 0]
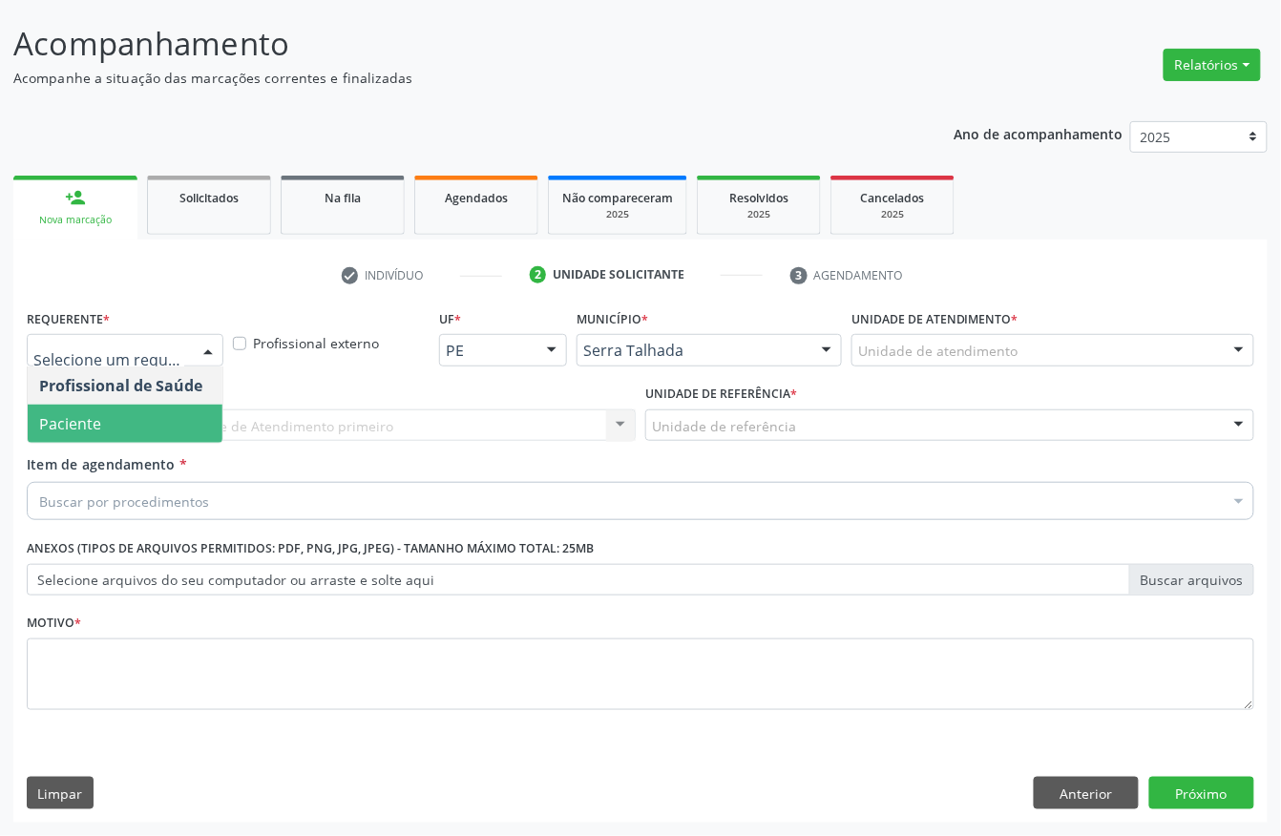
click at [130, 412] on span "Paciente" at bounding box center [125, 424] width 195 height 38
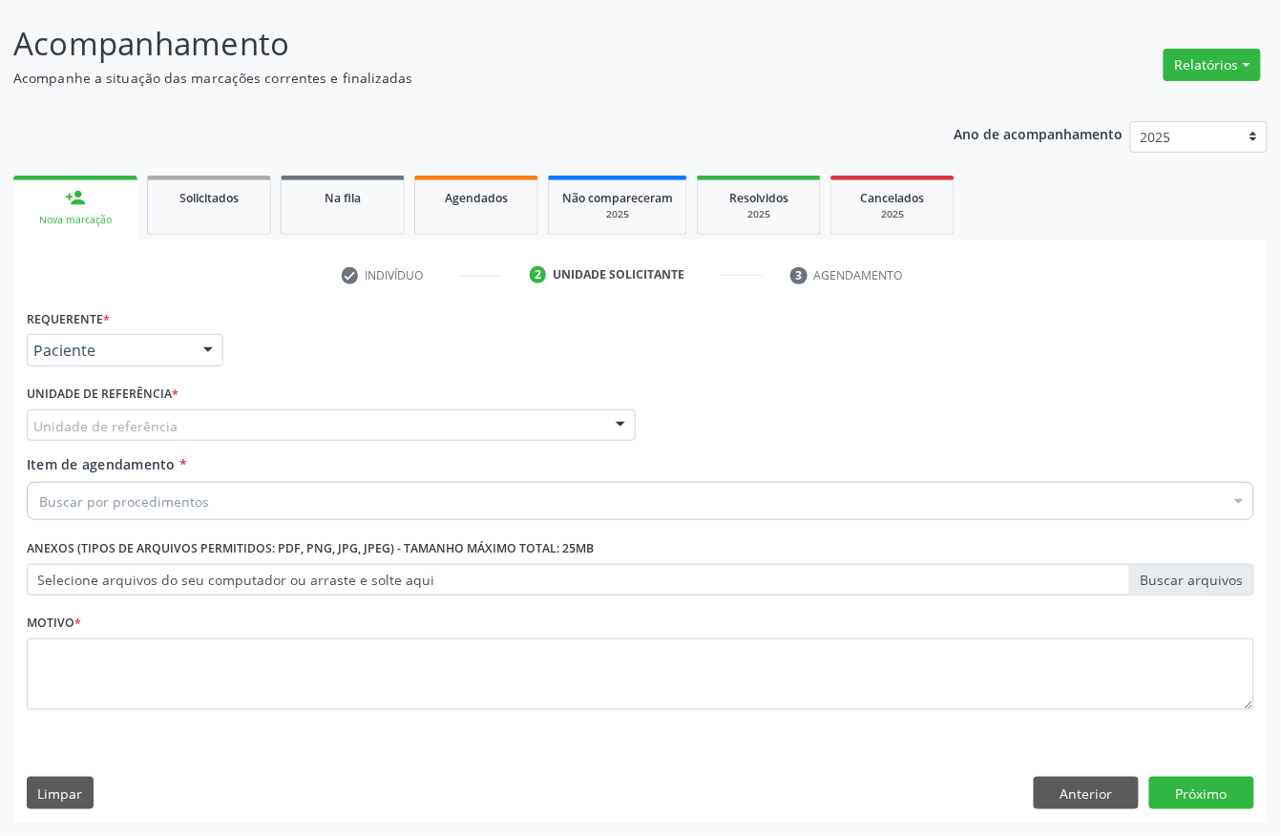
click at [130, 412] on div "Unidade de referência" at bounding box center [331, 425] width 609 height 32
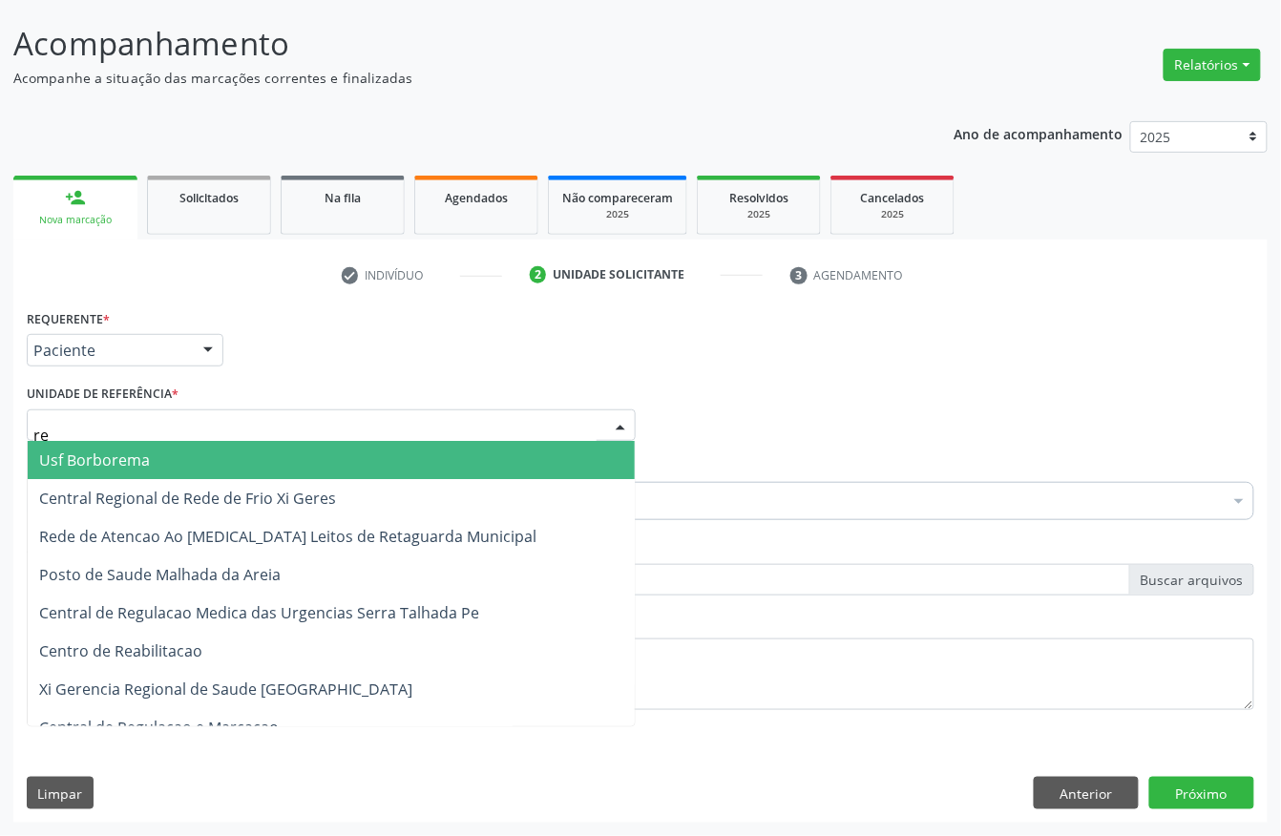
type input "rea"
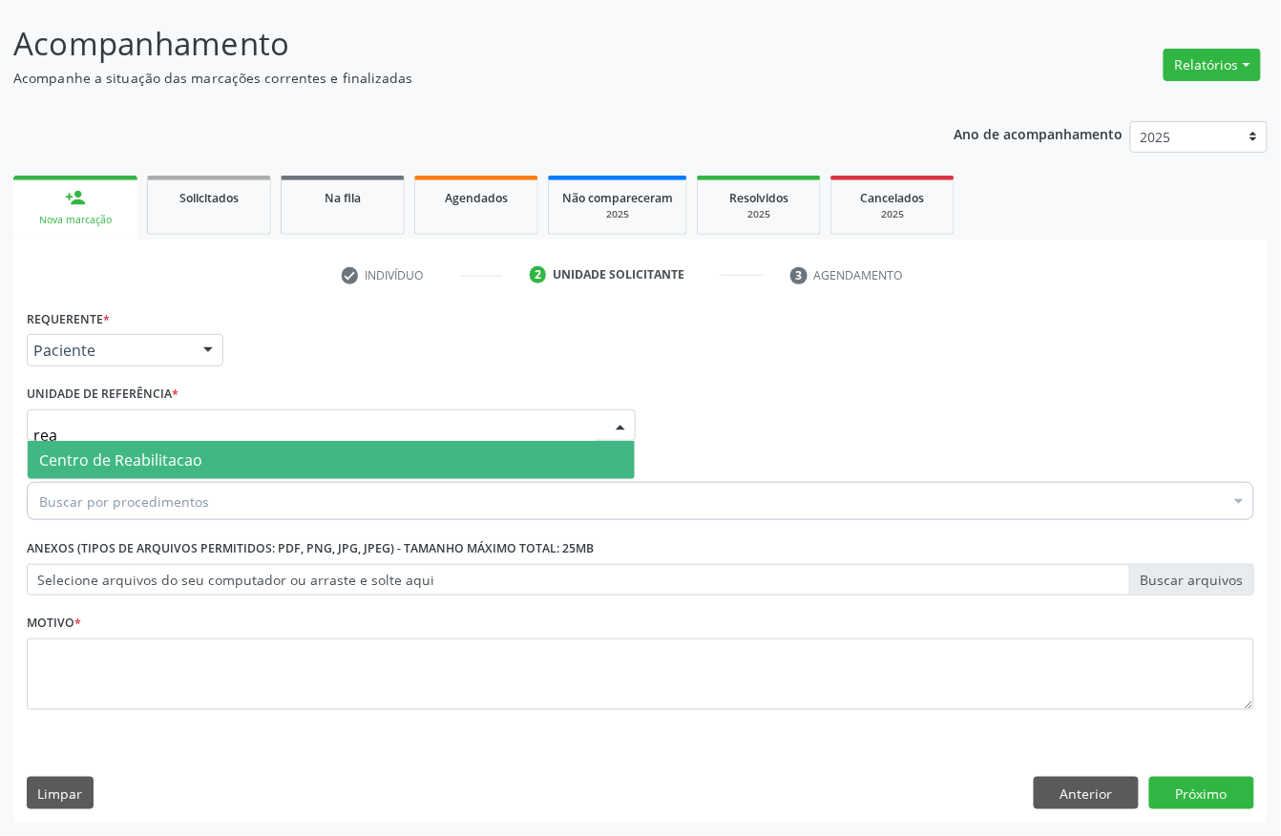
click at [135, 443] on span "Centro de Reabilitacao" at bounding box center [331, 460] width 607 height 38
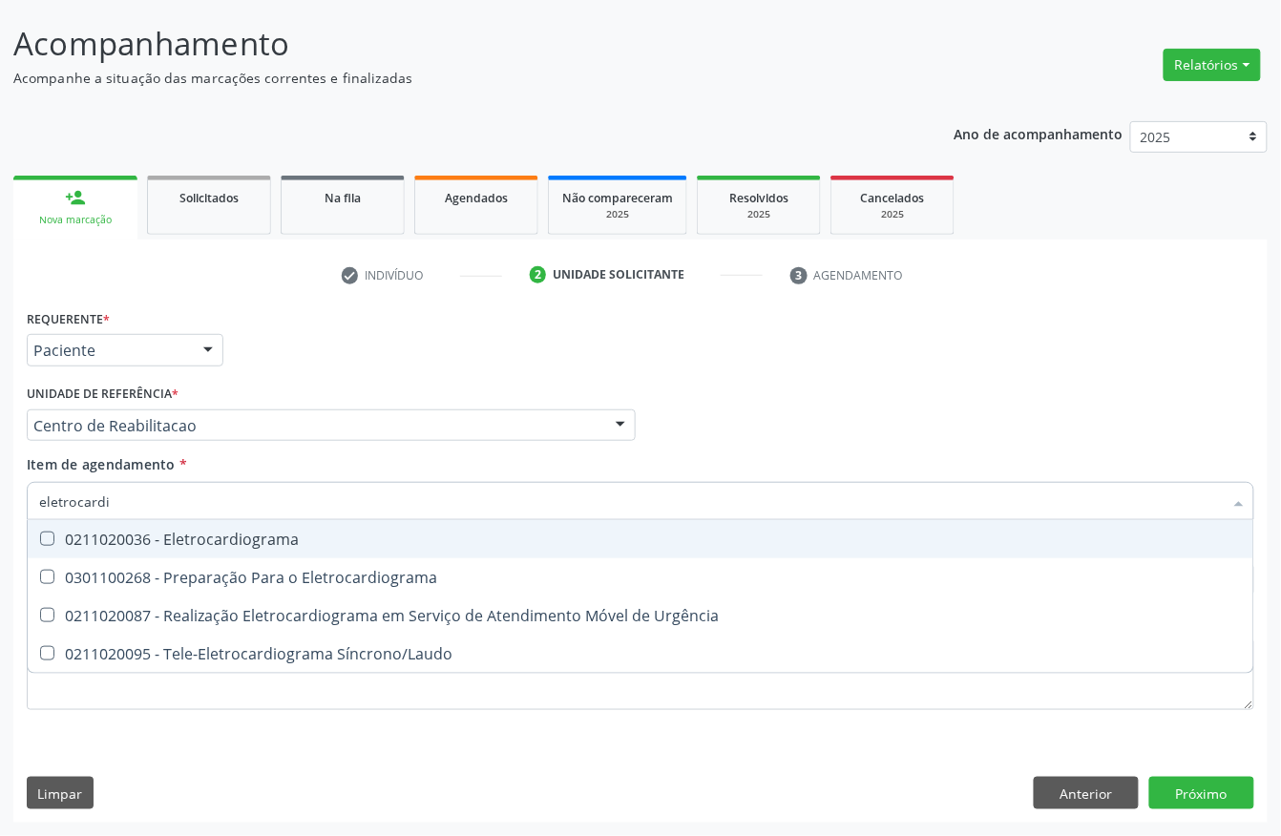
type input "eletrocardio"
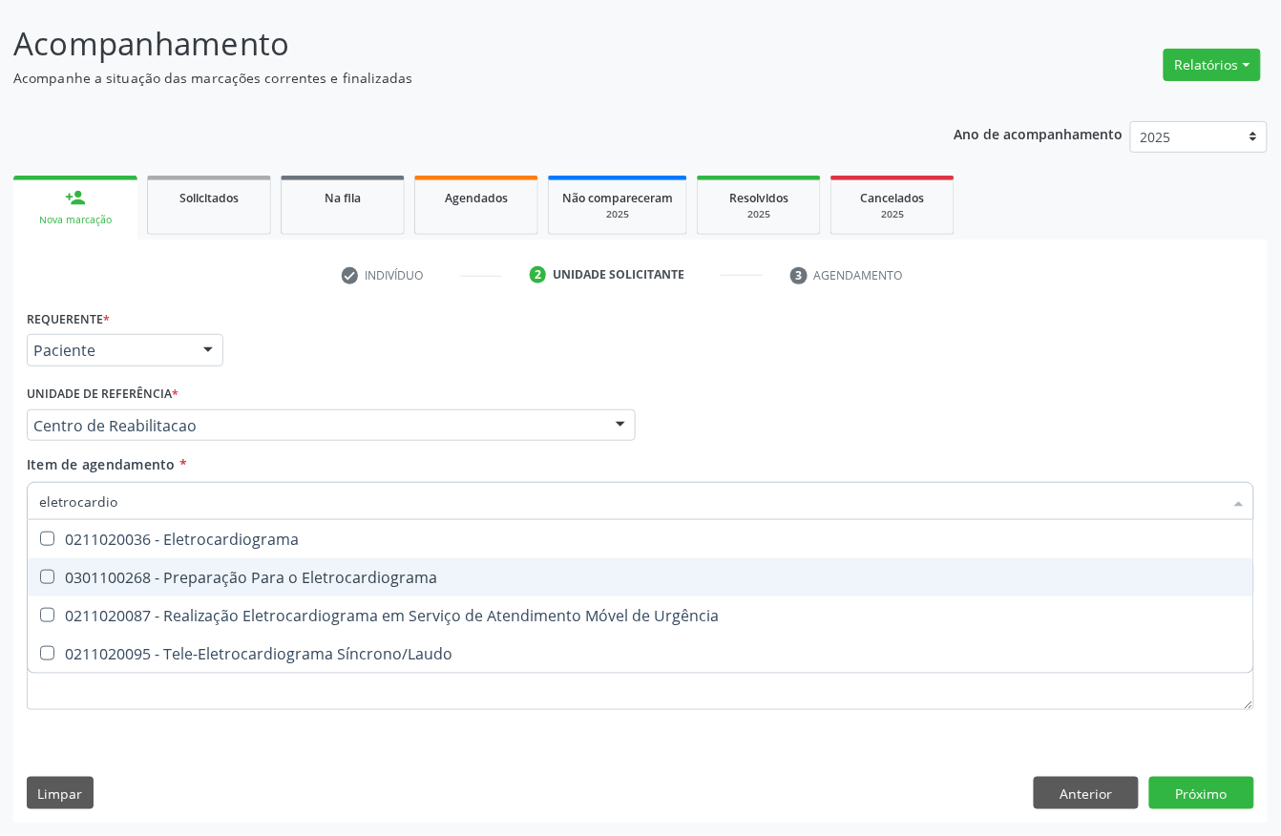
click at [210, 558] on span "0301100268 - Preparação Para o Eletrocardiograma" at bounding box center [640, 577] width 1225 height 38
checkbox Eletrocardiograma "true"
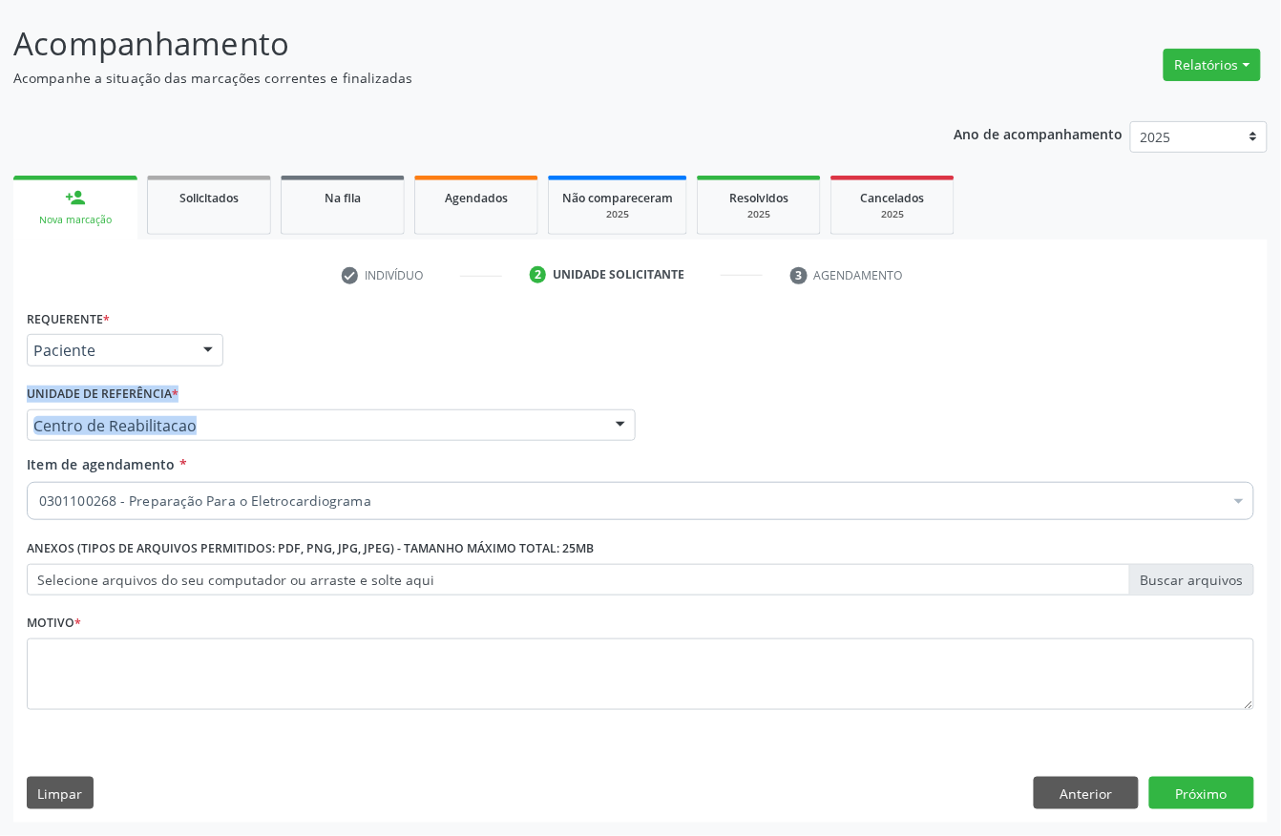
drag, startPoint x: 310, startPoint y: 351, endPoint x: 295, endPoint y: 429, distance: 79.7
click at [295, 429] on div "Requerente * Paciente Profissional de Saúde Paciente Nenhum resultado encontrad…" at bounding box center [640, 520] width 1227 height 432
click at [235, 512] on div "0301100268 - Preparação Para o Eletrocardiograma" at bounding box center [640, 501] width 1227 height 38
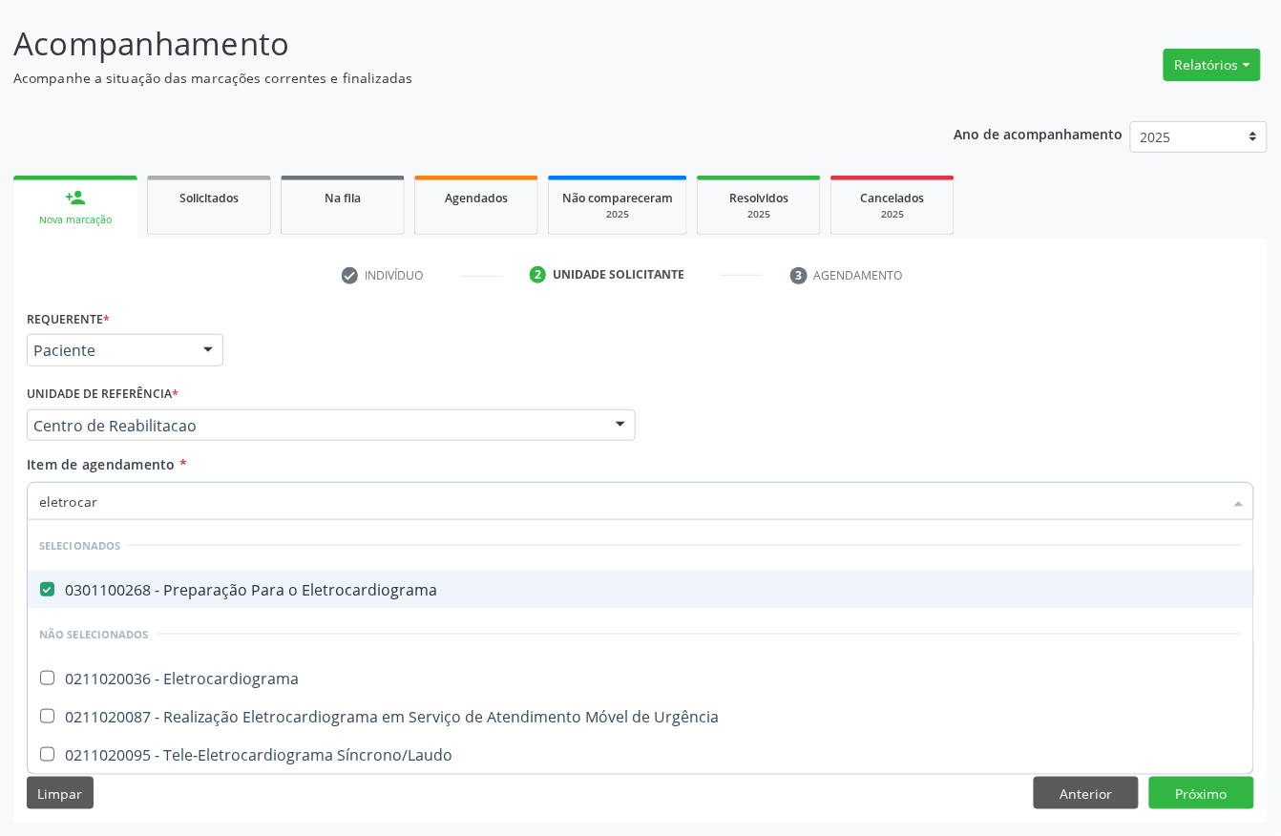
type input "eletrocard"
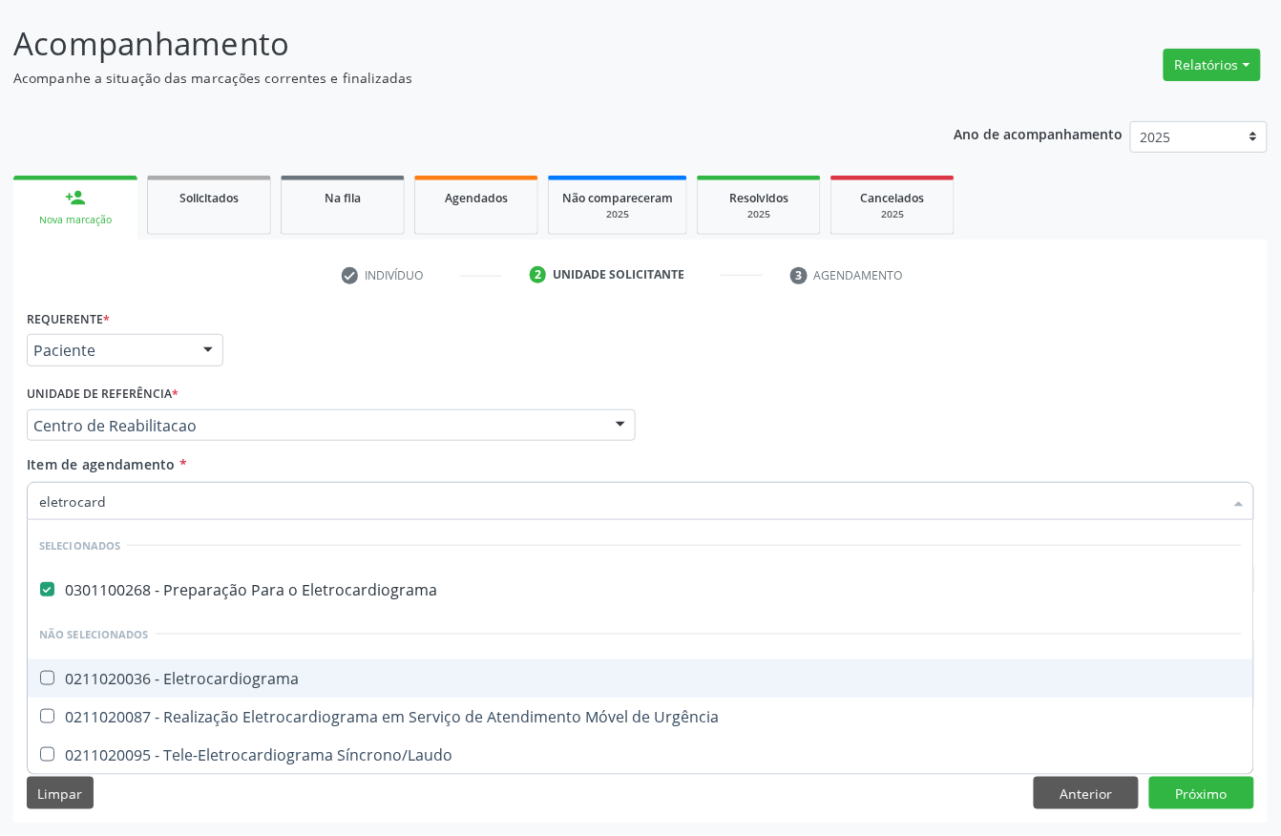
click at [212, 683] on div "0211020036 - Eletrocardiograma" at bounding box center [640, 678] width 1202 height 15
checkbox Eletrocardiograma "true"
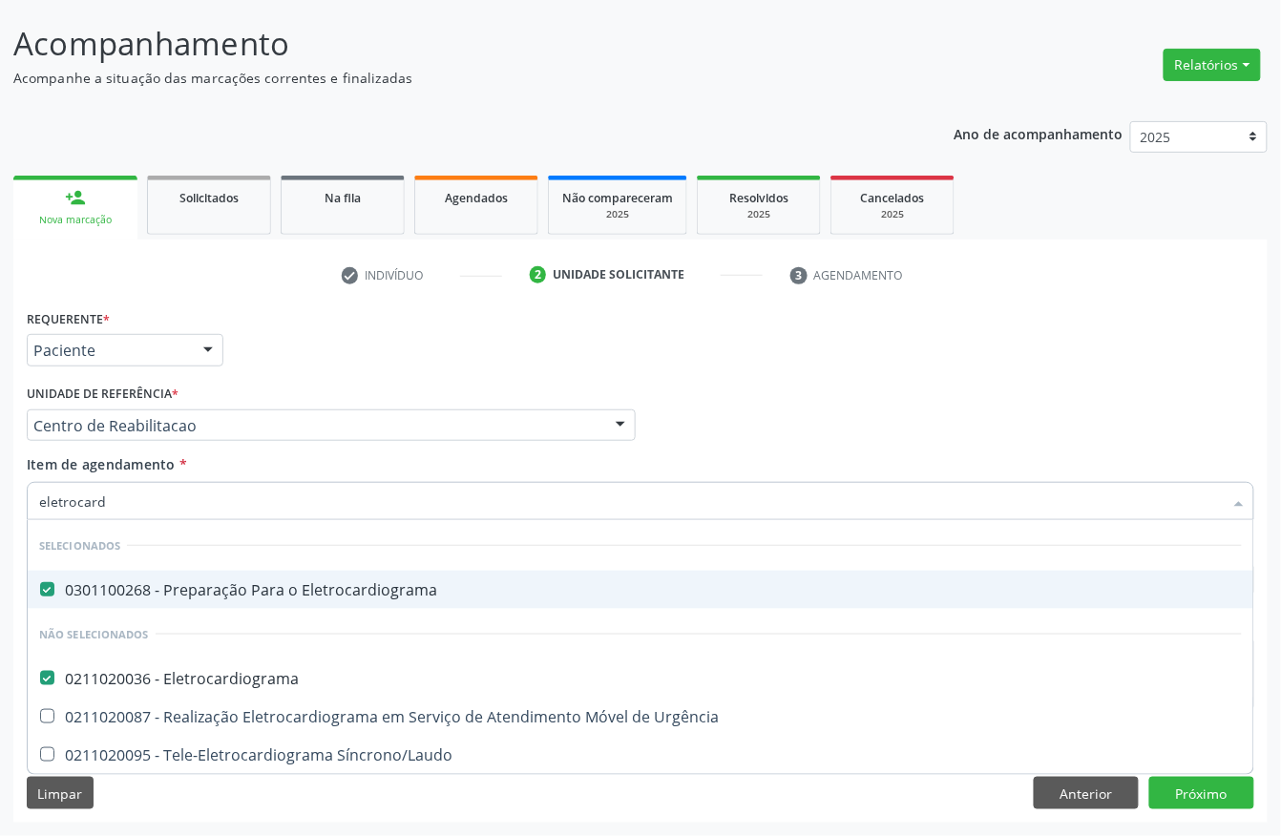
click at [173, 586] on div "0301100268 - Preparação Para o Eletrocardiograma" at bounding box center [640, 589] width 1202 height 15
checkbox Eletrocardiograma "true"
checkbox Eletrocardiograma "false"
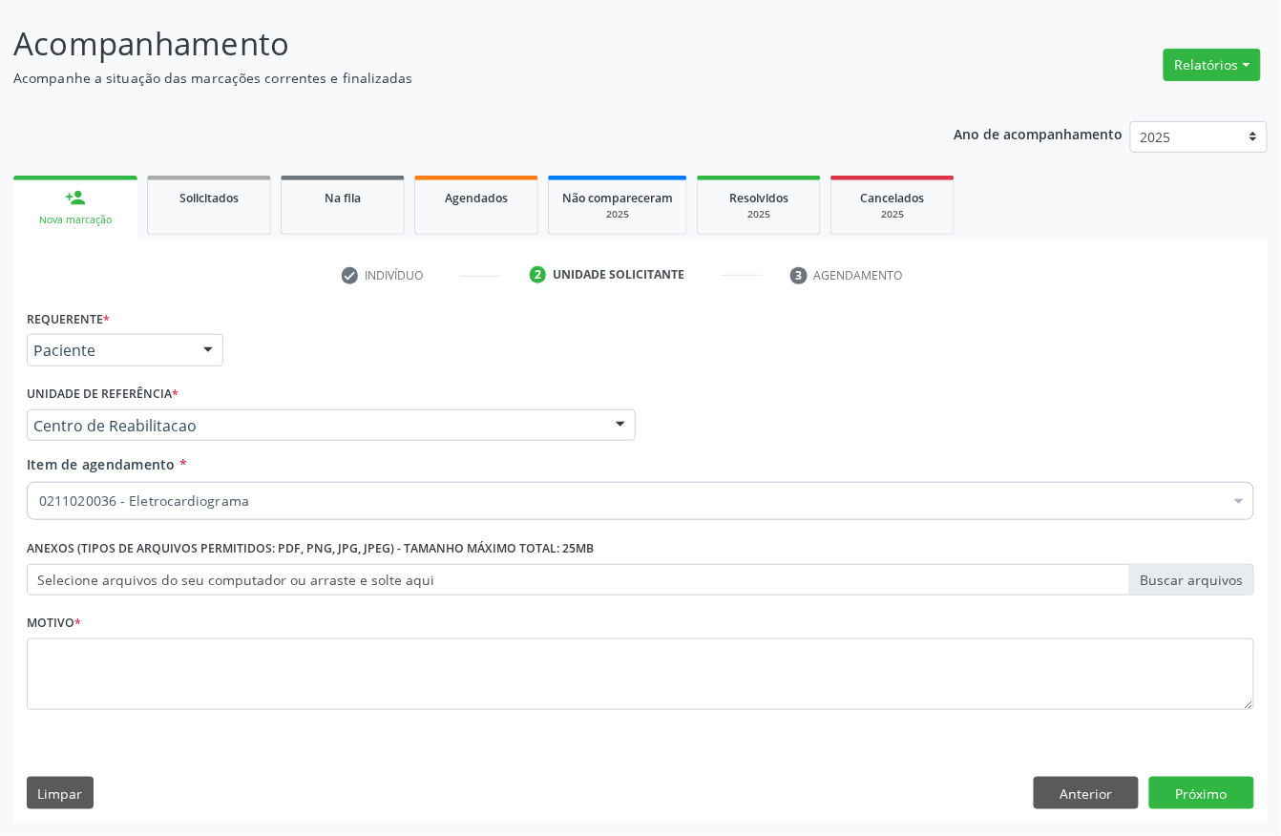
click at [375, 371] on div "Requerente * Paciente Profissional de Saúde Paciente Nenhum resultado encontrad…" at bounding box center [640, 341] width 1237 height 74
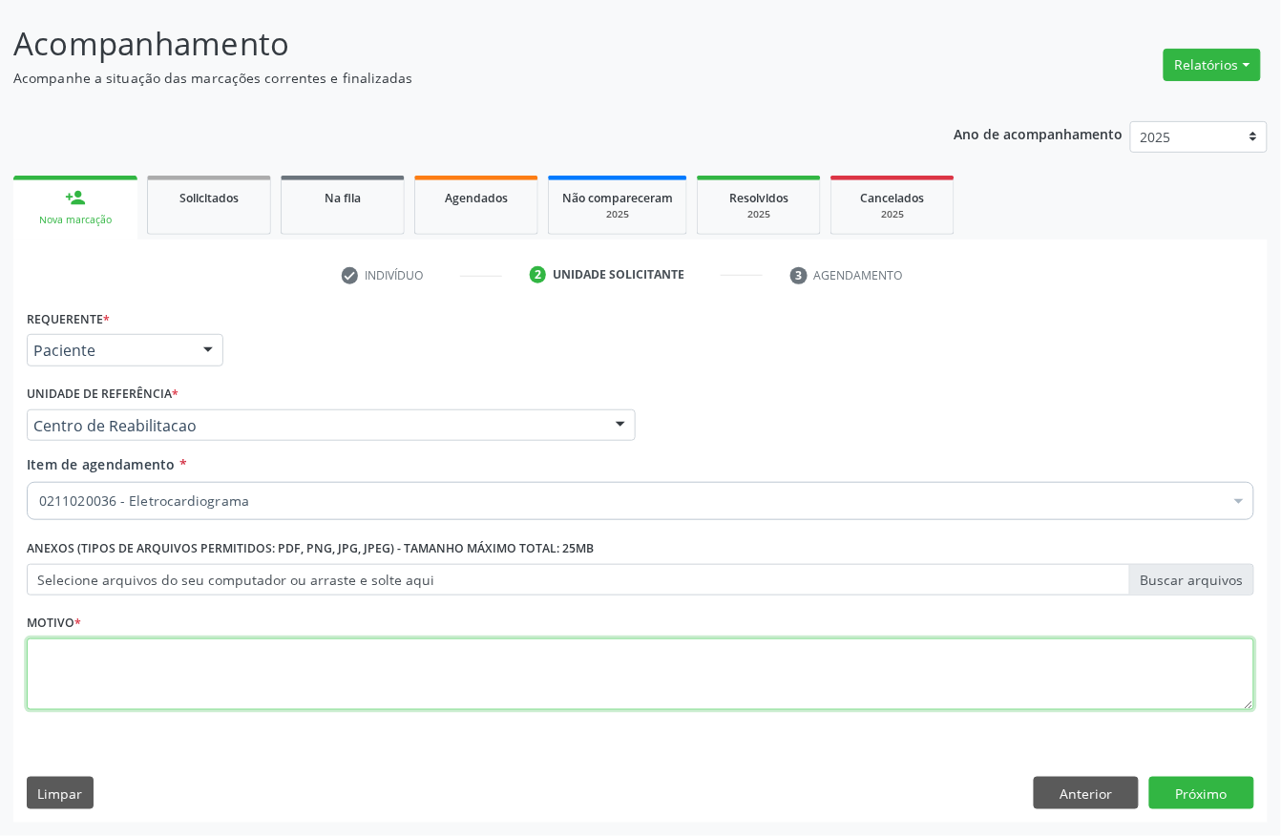
click at [221, 681] on textarea at bounding box center [640, 674] width 1227 height 73
type textarea "d"
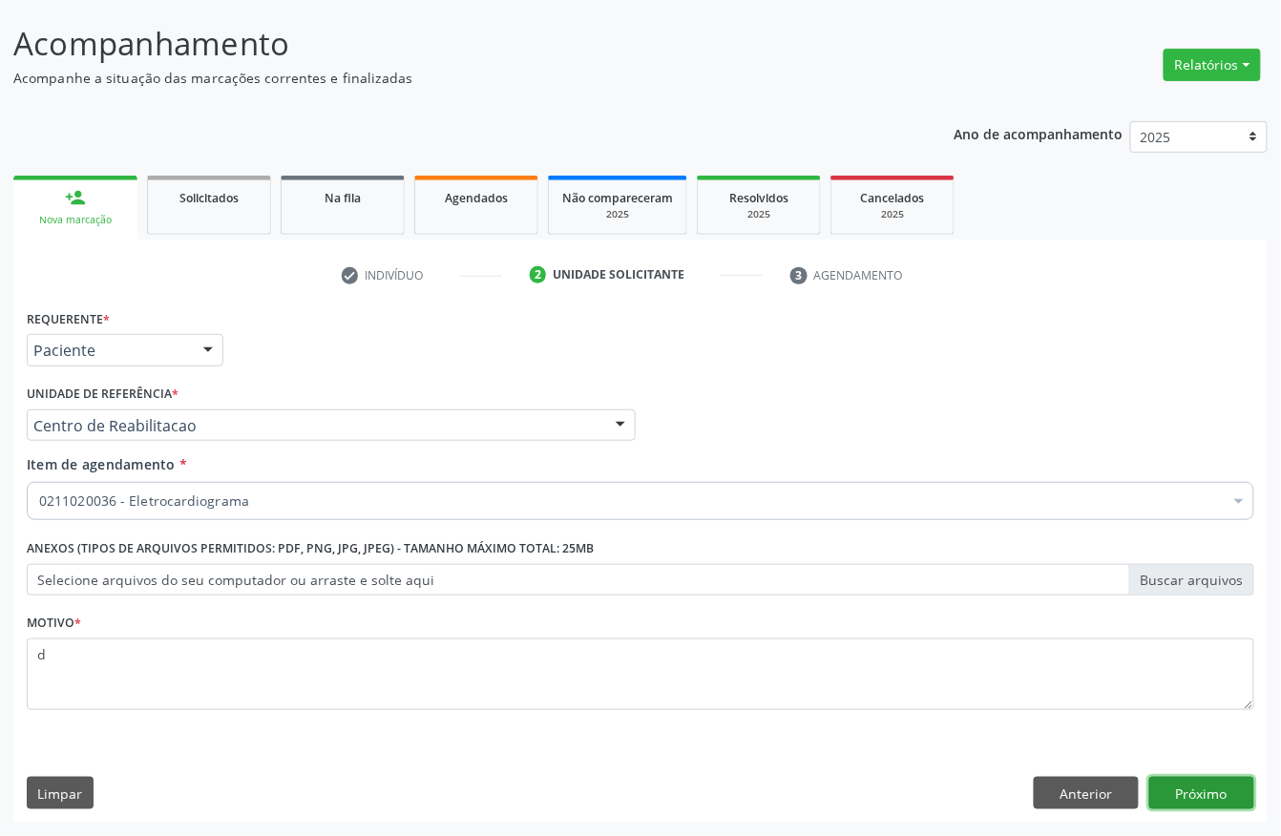
click at [1177, 802] on button "Próximo" at bounding box center [1201, 793] width 105 height 32
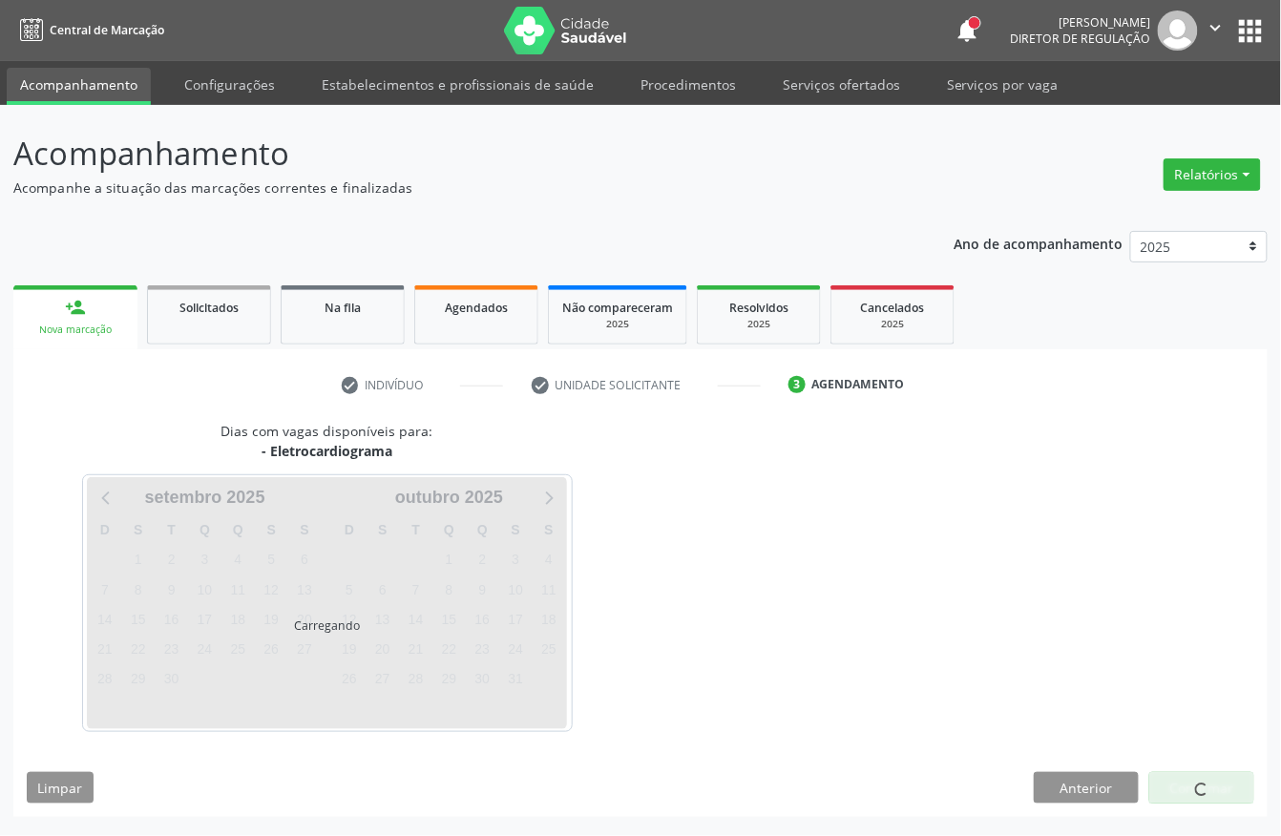
scroll to position [0, 0]
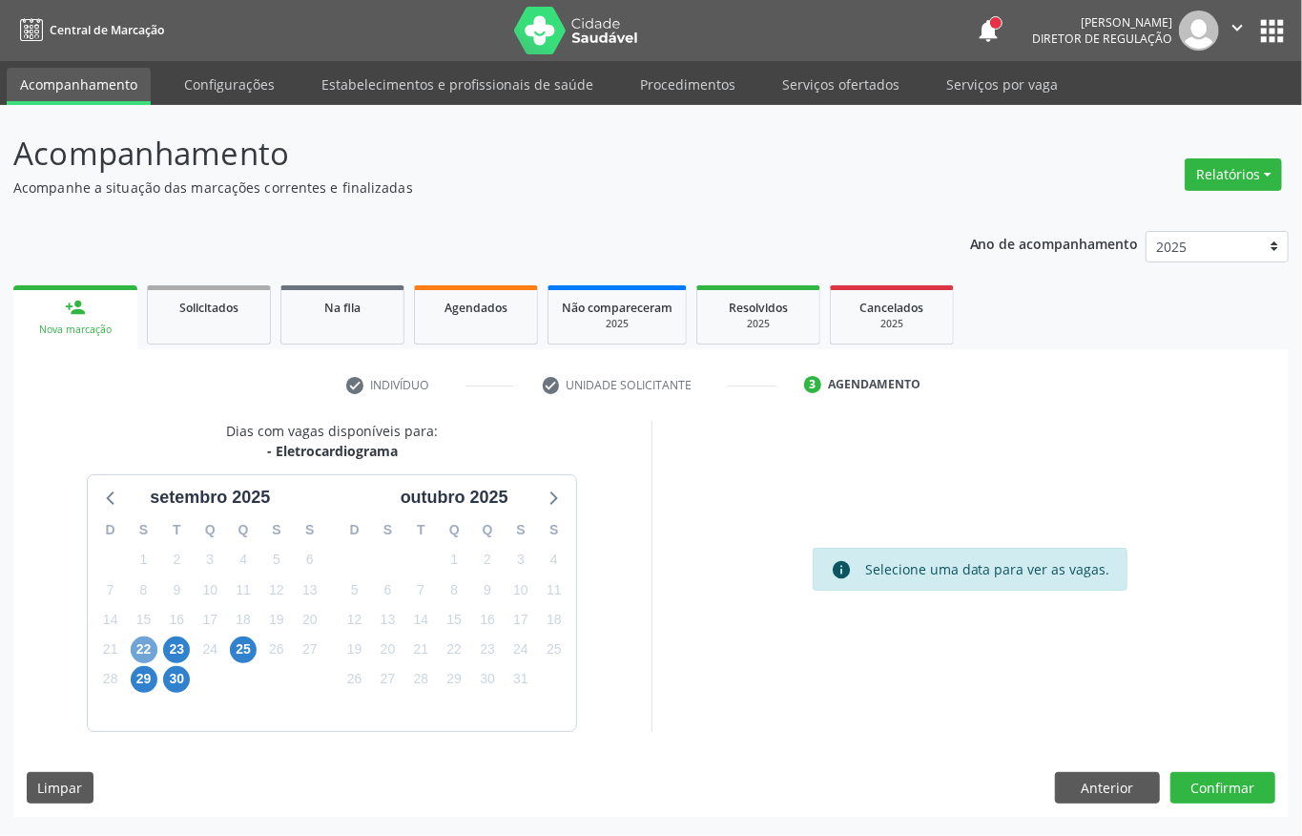
click at [145, 647] on span "22" at bounding box center [144, 649] width 27 height 27
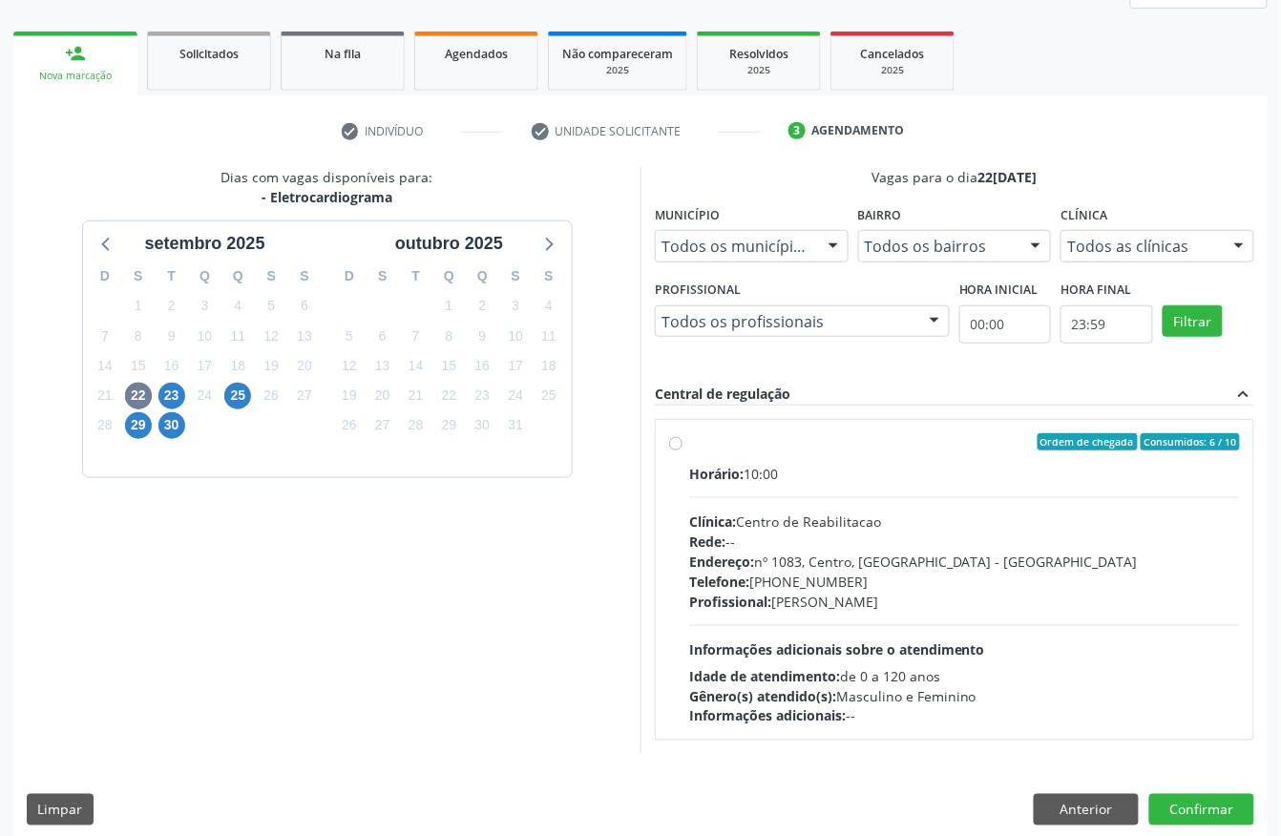
click at [921, 485] on div "Horário: 10:00 Clínica: Centro de Reabilitacao Rede: -- Endereço: nº 1083, Cent…" at bounding box center [964, 595] width 551 height 262
click at [682, 450] on input "Ordem de chegada Consumidos: 6 / 10 Horário: 10:00 Clínica: Centro de Reabilita…" at bounding box center [675, 441] width 13 height 17
radio input "true"
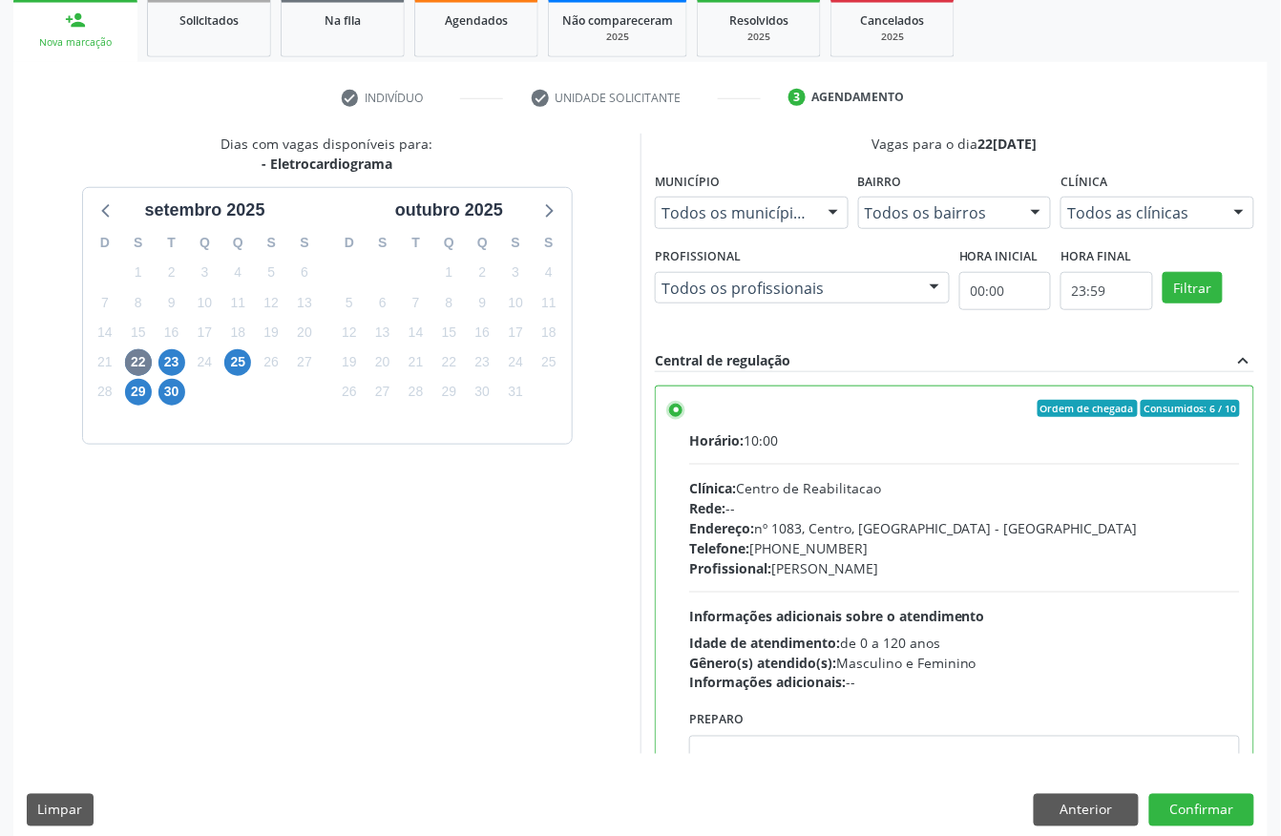
scroll to position [305, 0]
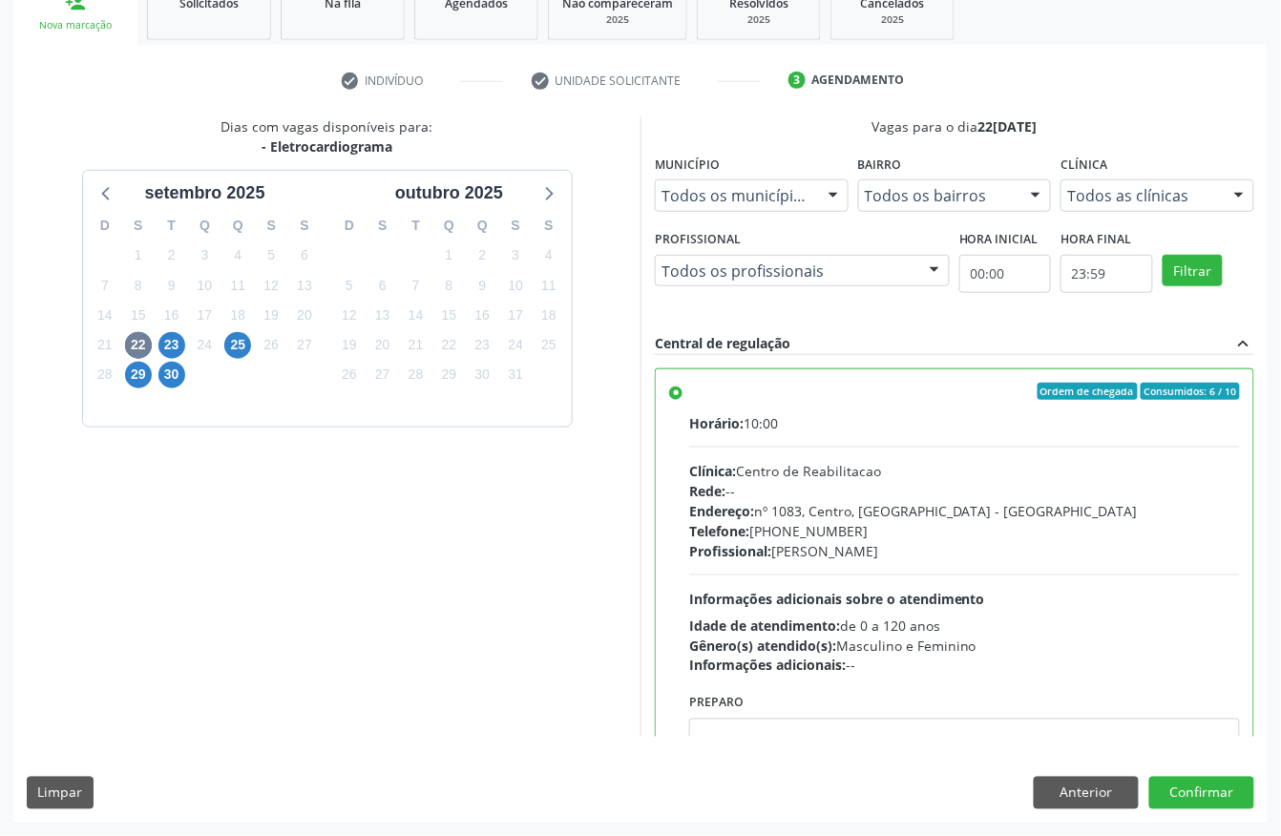
click at [1212, 775] on div "Dias com vagas disponíveis para: - Eletrocardiograma setembro 2025 D S T Q Q S …" at bounding box center [640, 468] width 1254 height 705
click at [1211, 802] on button "Confirmar" at bounding box center [1201, 793] width 105 height 32
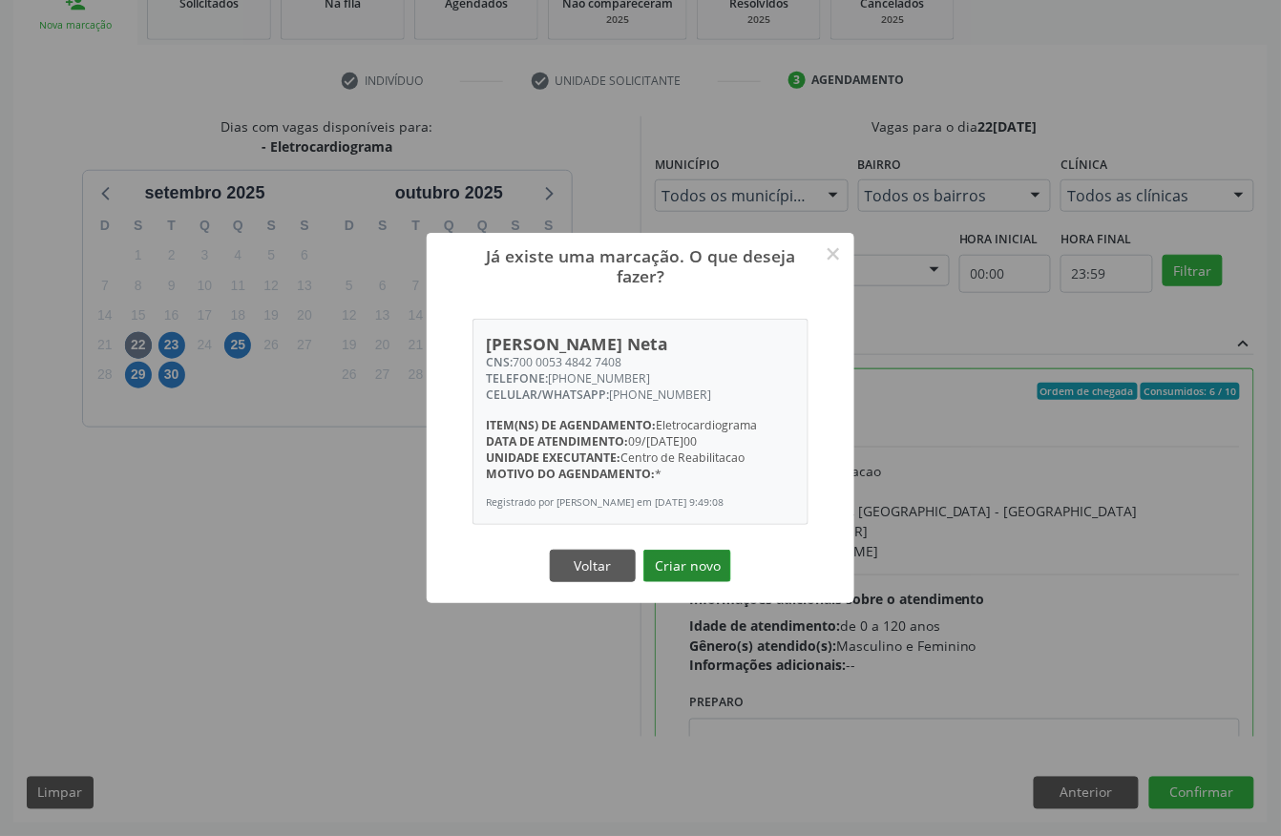
click at [665, 566] on button "Criar novo" at bounding box center [687, 566] width 88 height 32
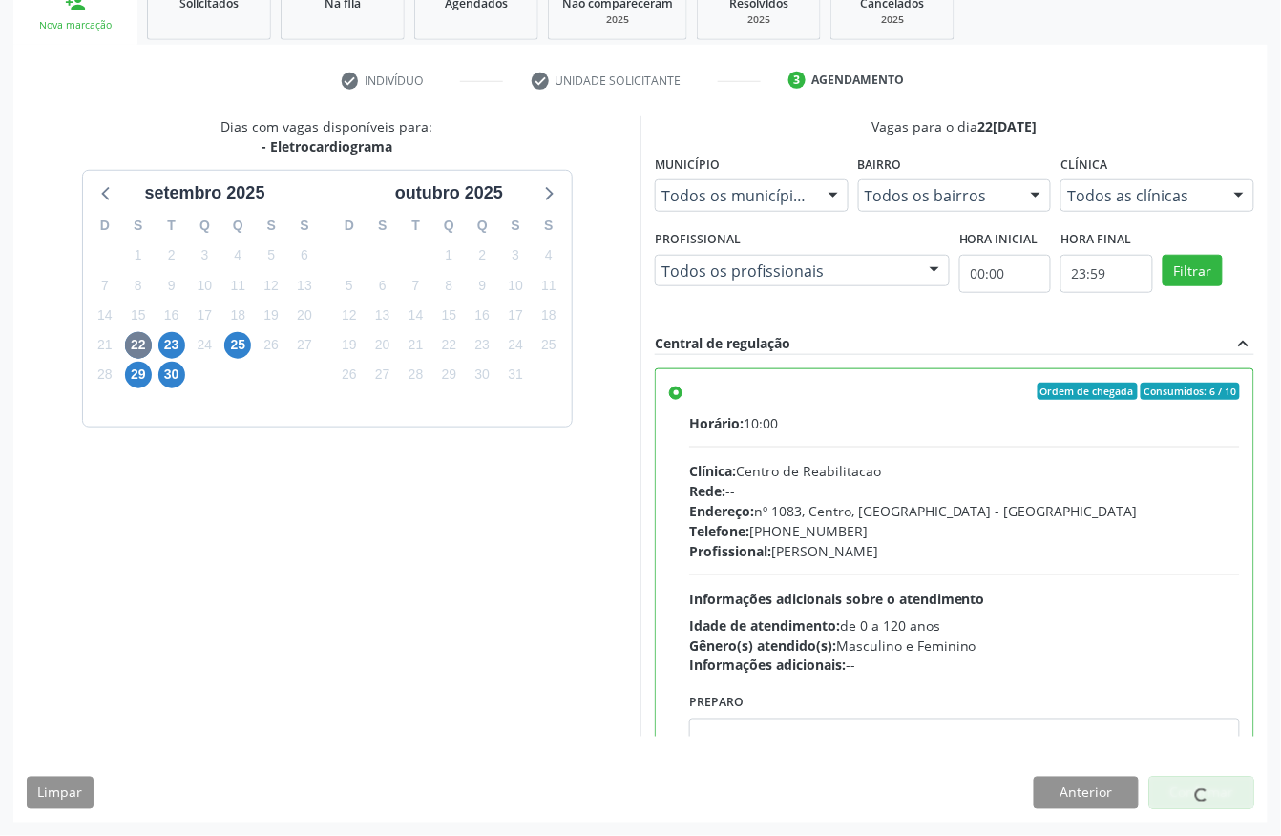
scroll to position [0, 0]
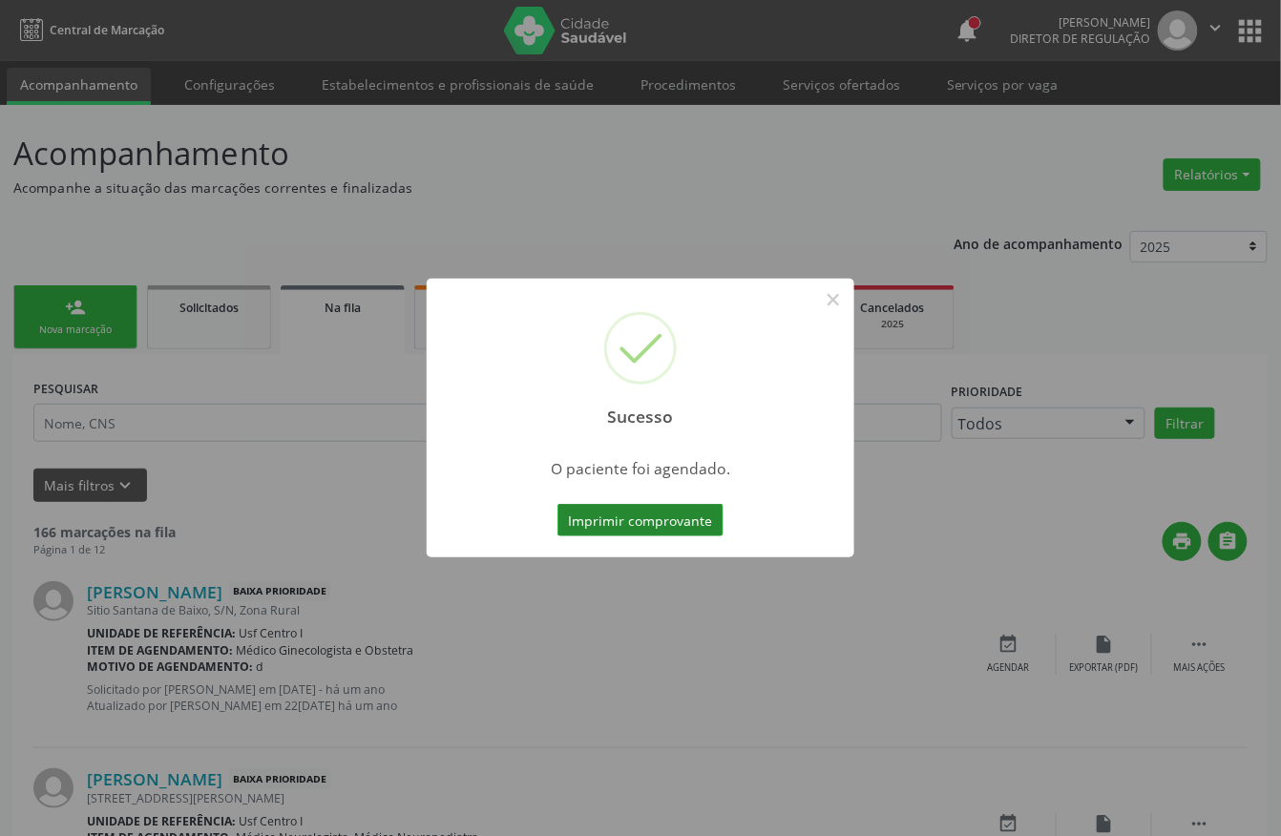
click at [643, 521] on button "Imprimir comprovante" at bounding box center [640, 520] width 166 height 32
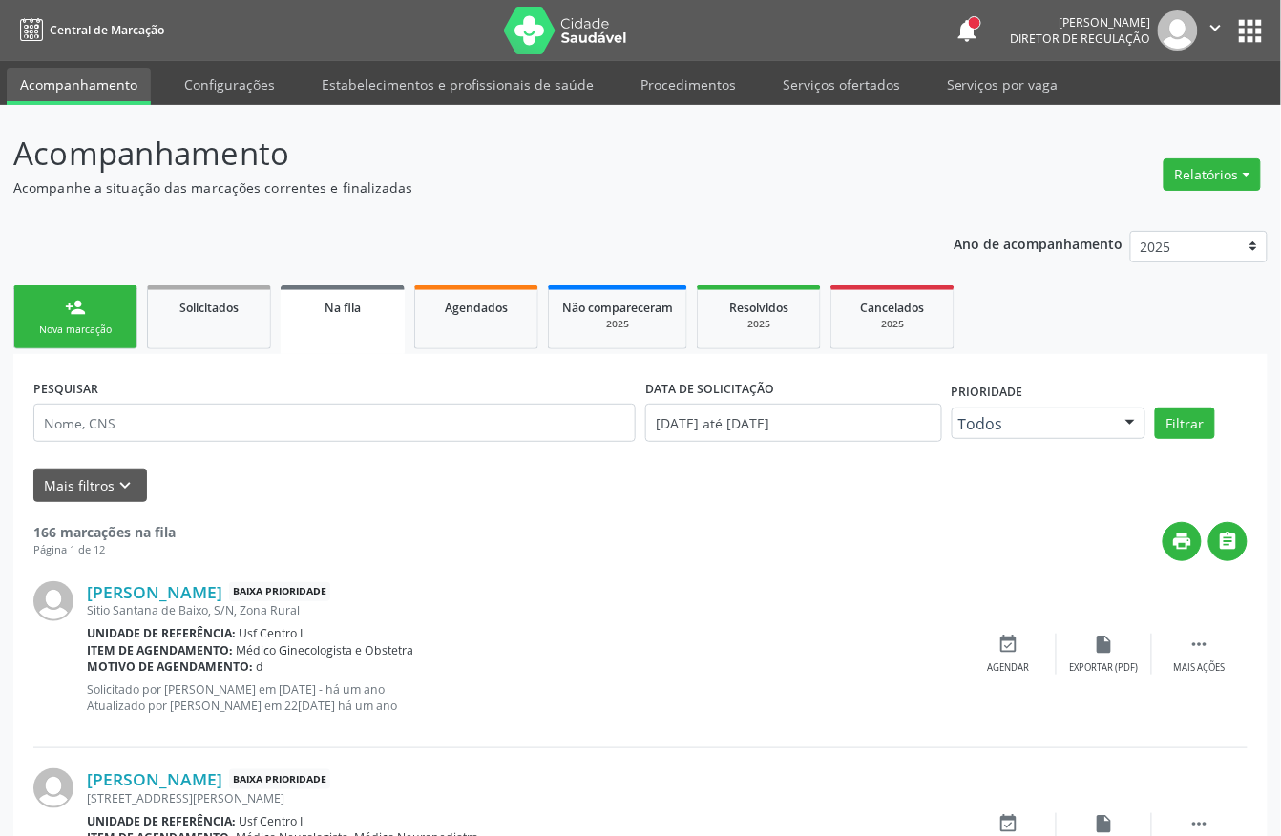
click at [111, 338] on link "person_add Nova marcação" at bounding box center [75, 317] width 124 height 64
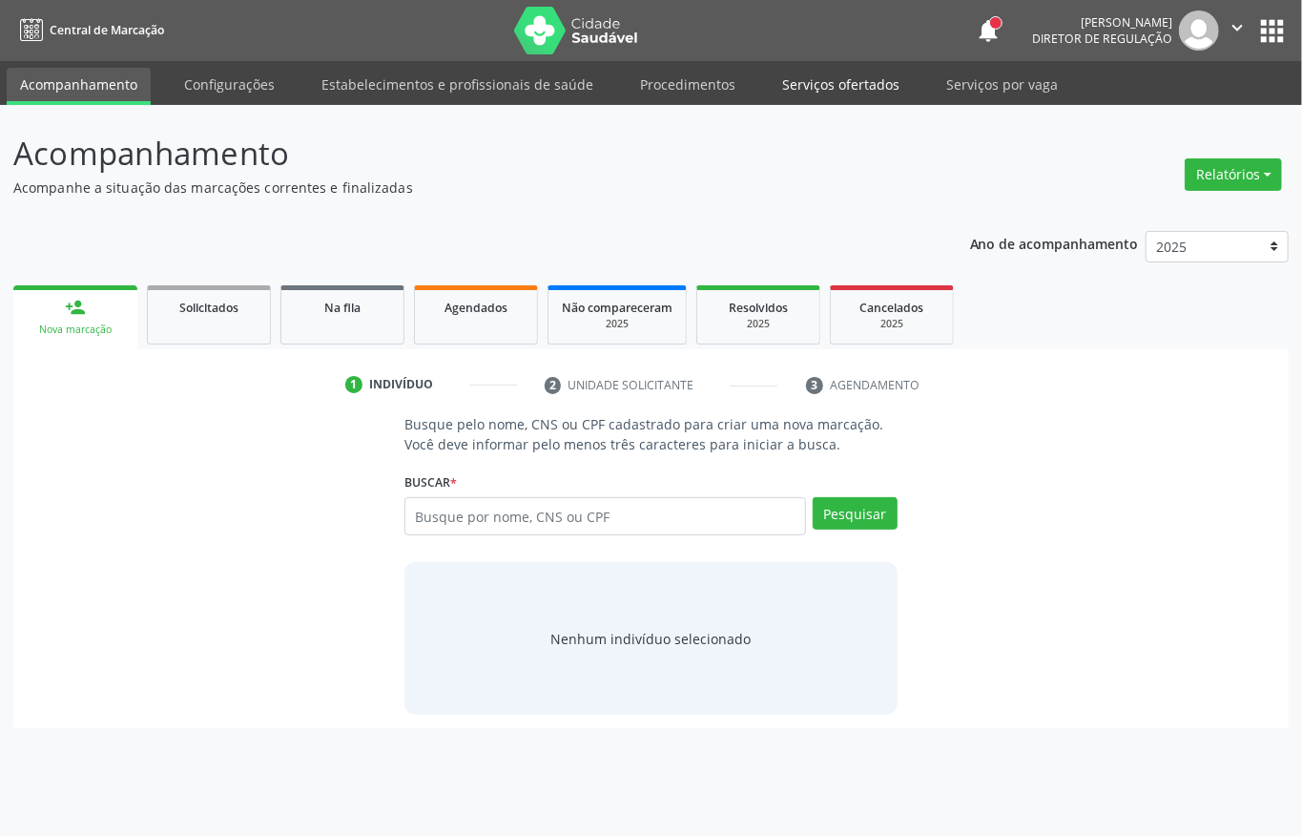
click at [833, 78] on link "Serviços ofertados" at bounding box center [841, 84] width 144 height 33
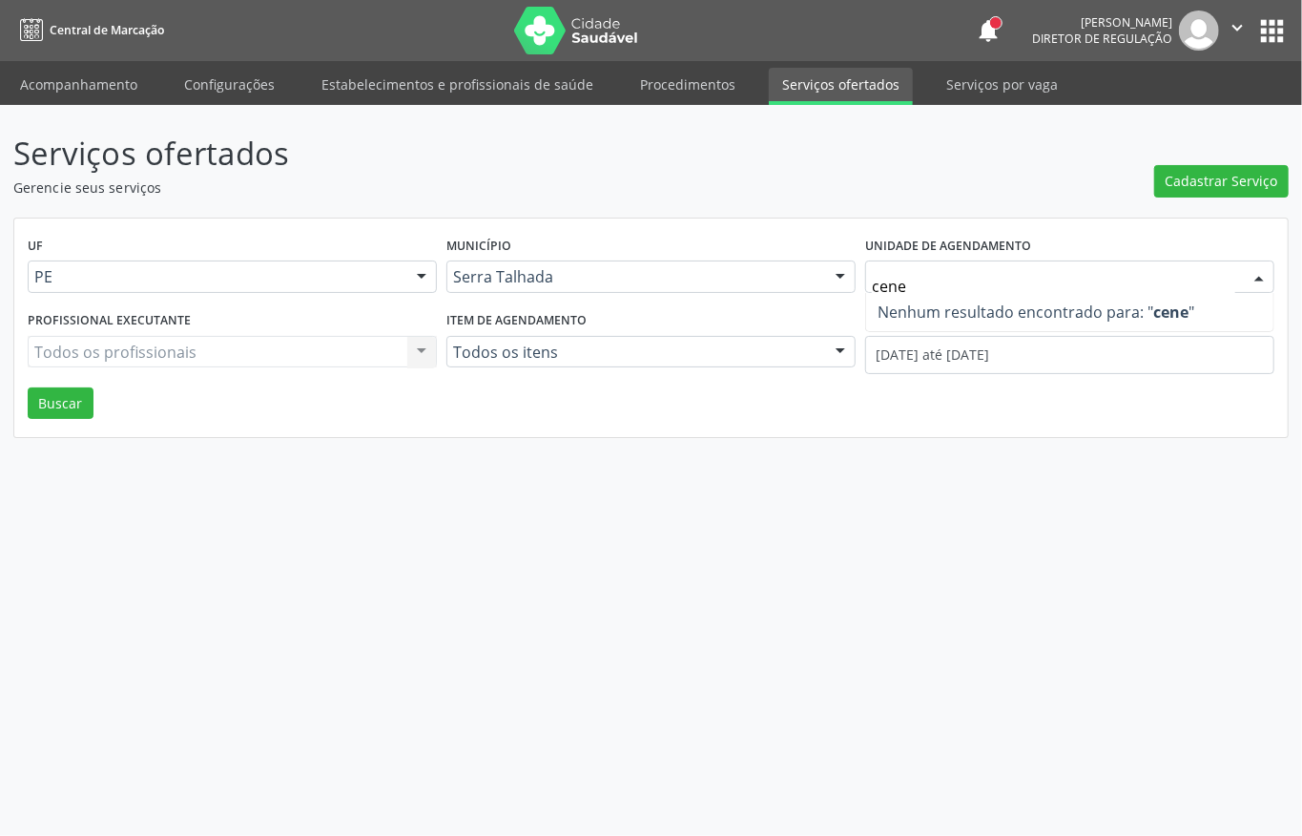
type input "cen"
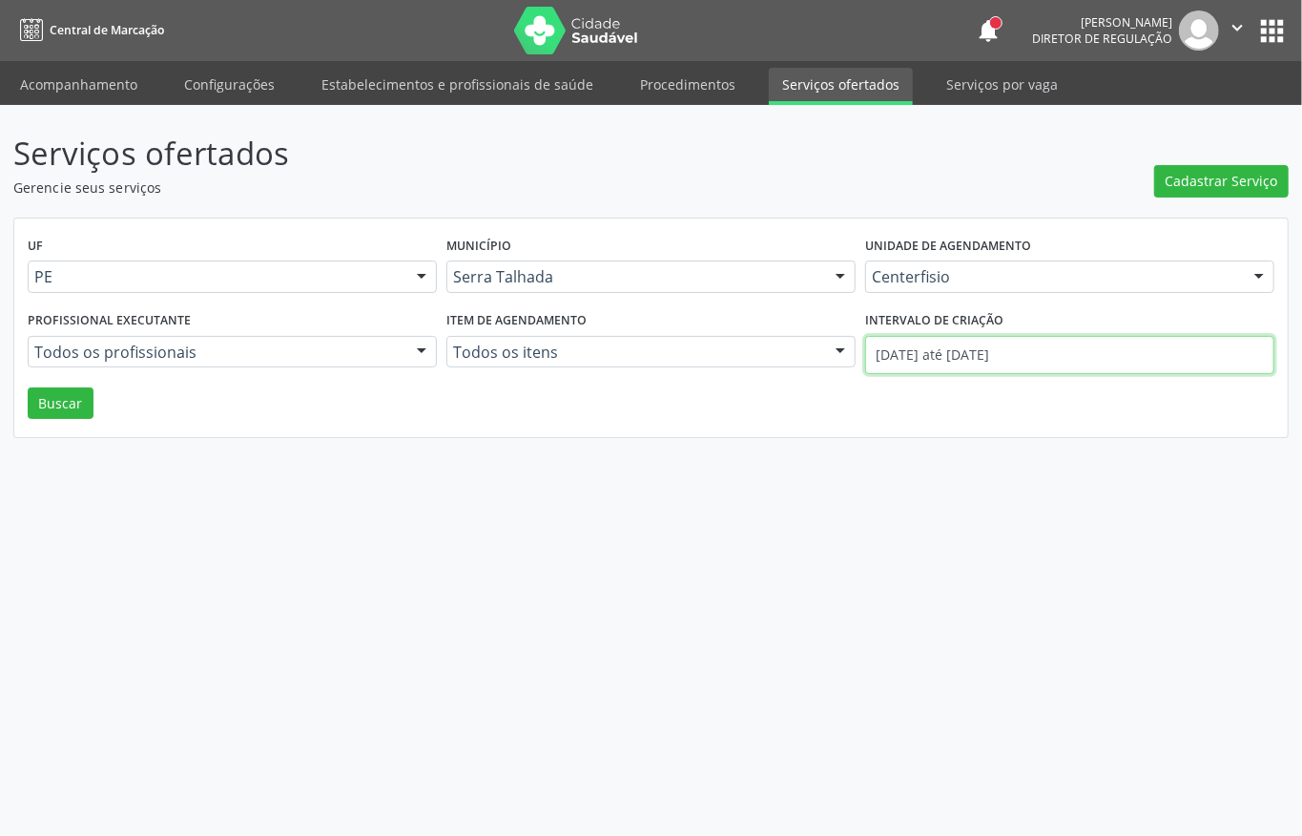
click at [971, 370] on input "01/09/2025 até 17/09/2025" at bounding box center [1069, 355] width 409 height 38
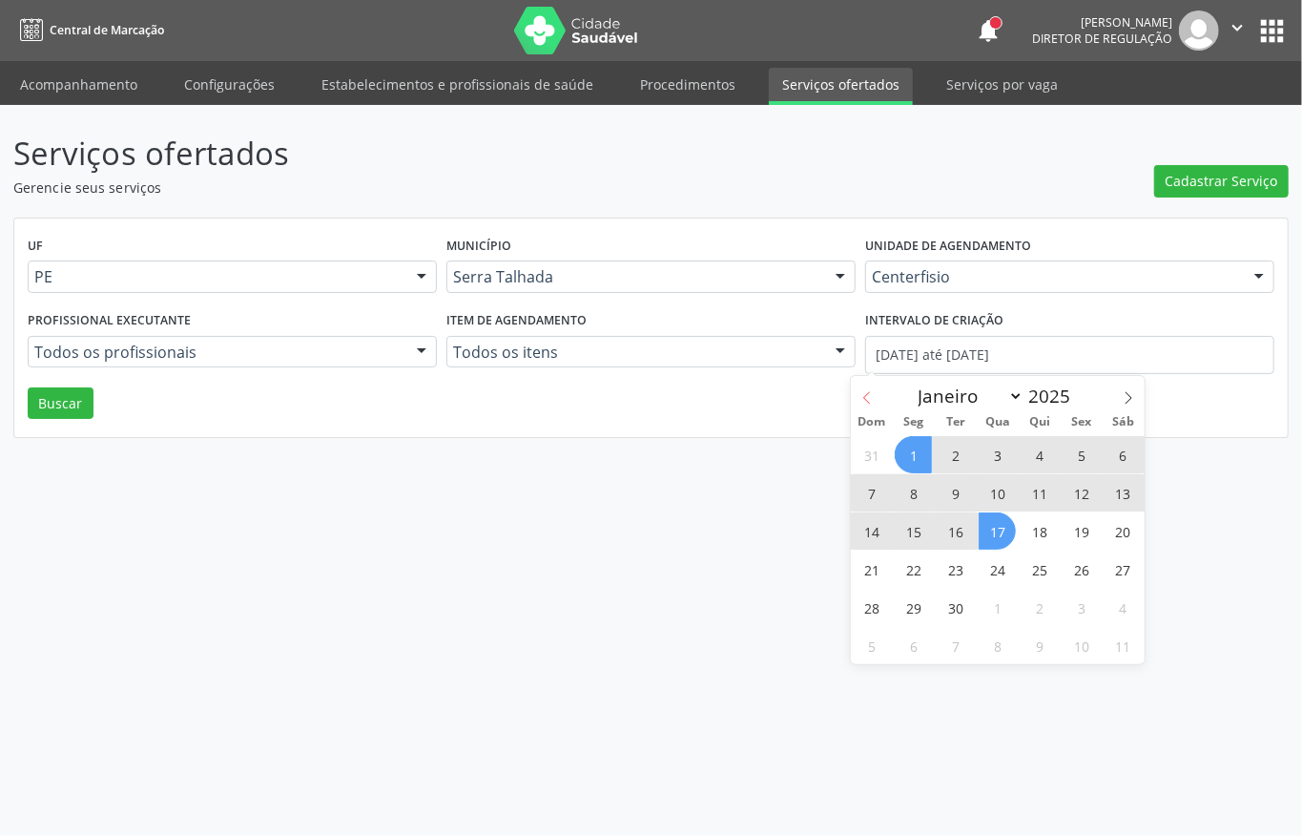
click at [866, 399] on icon at bounding box center [867, 397] width 13 height 13
select select "7"
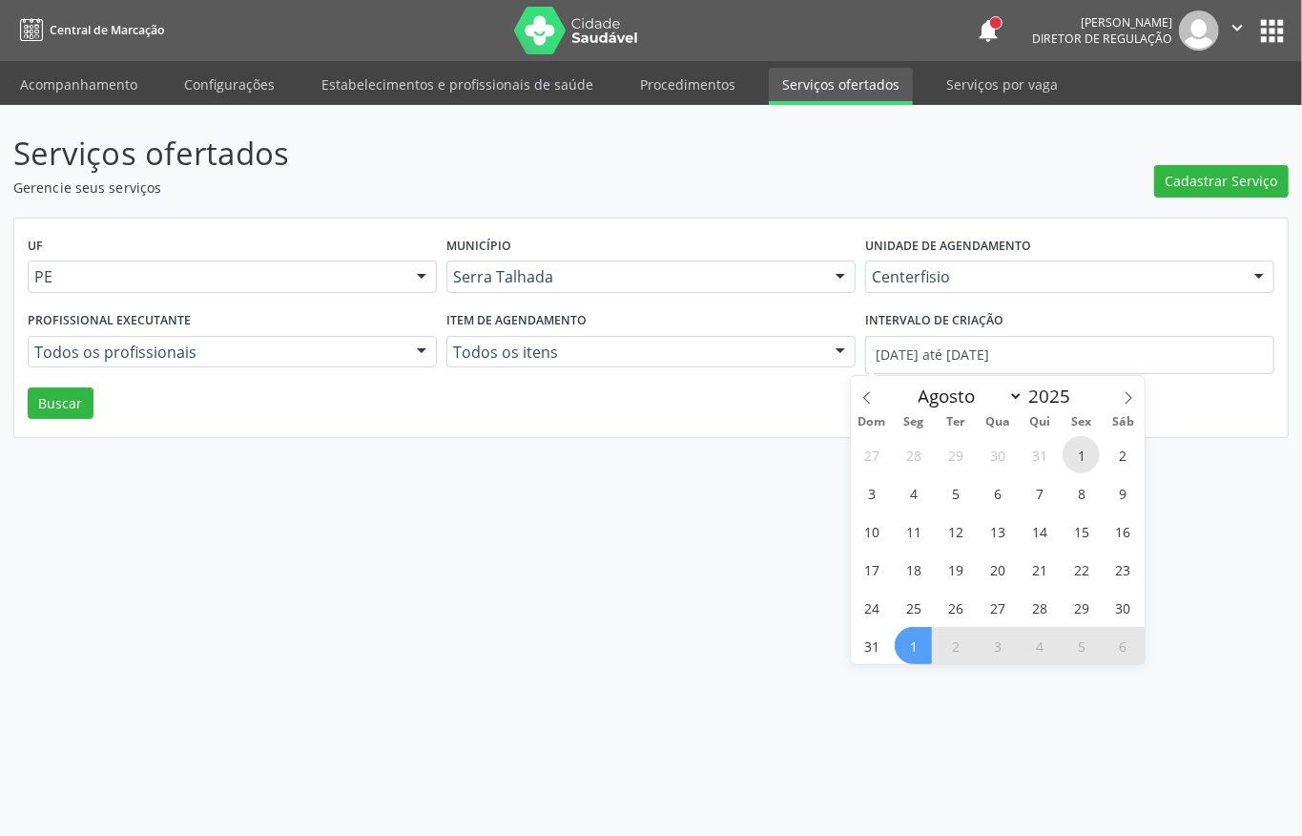
click at [1073, 455] on span "1" at bounding box center [1081, 454] width 37 height 37
type input "01/08/2025"
click at [1132, 403] on icon at bounding box center [1128, 397] width 13 height 13
select select "8"
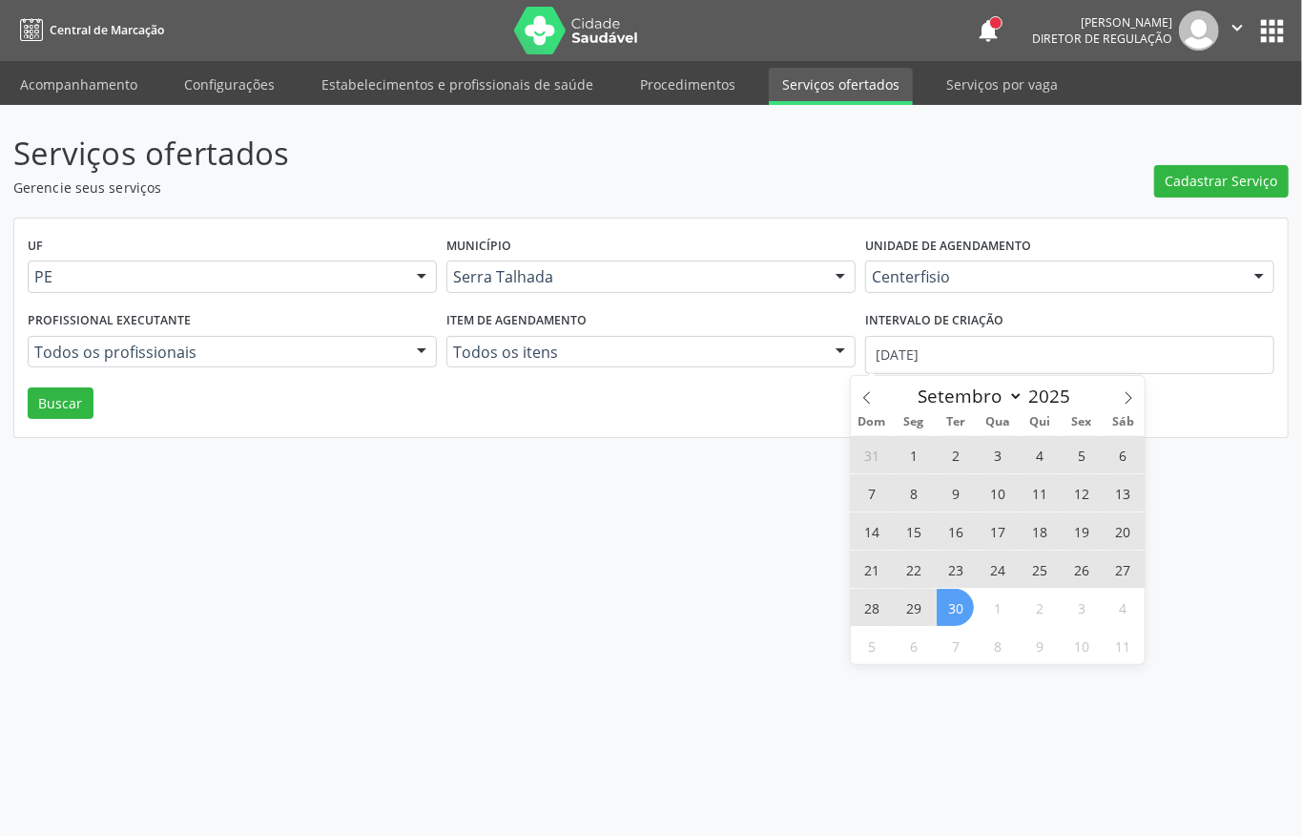
click at [967, 612] on span "30" at bounding box center [955, 607] width 37 height 37
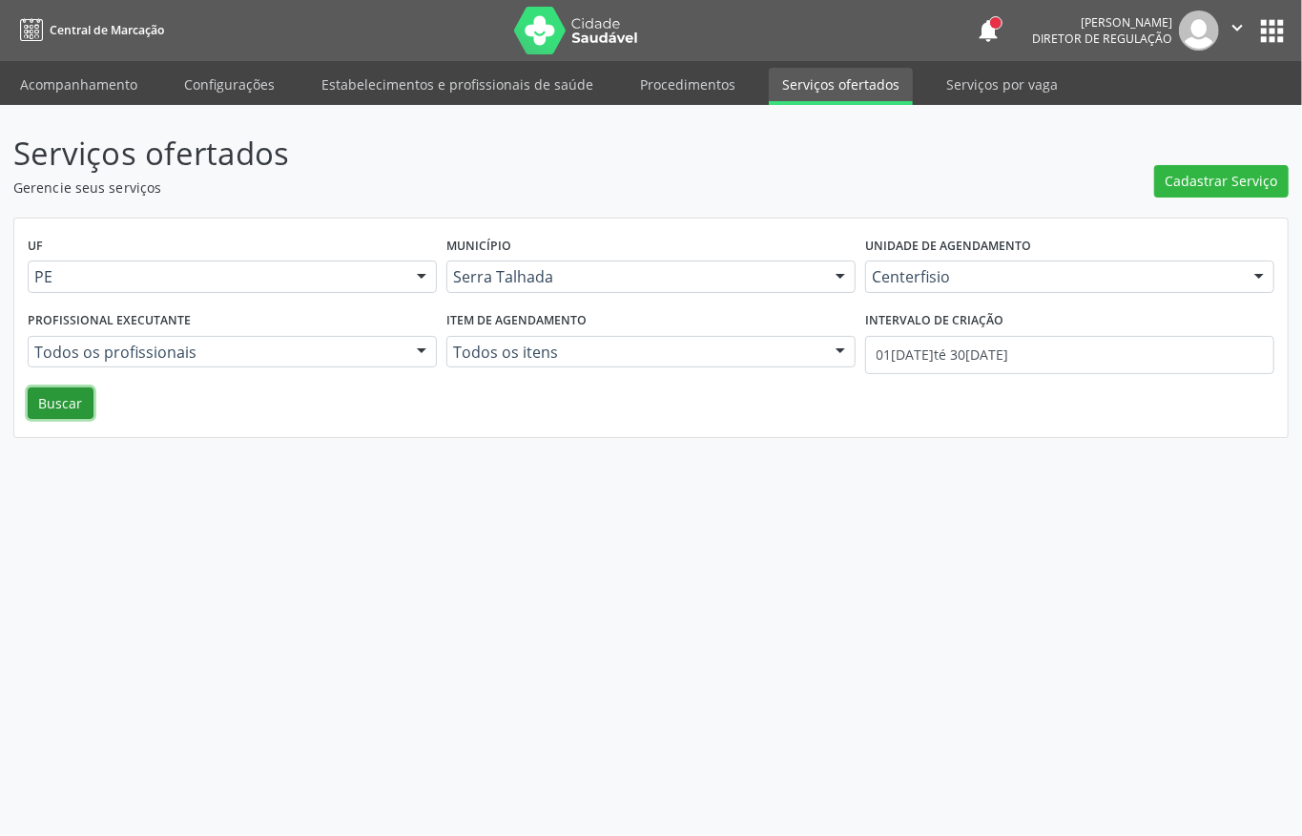
click at [73, 393] on button "Buscar" at bounding box center [61, 403] width 66 height 32
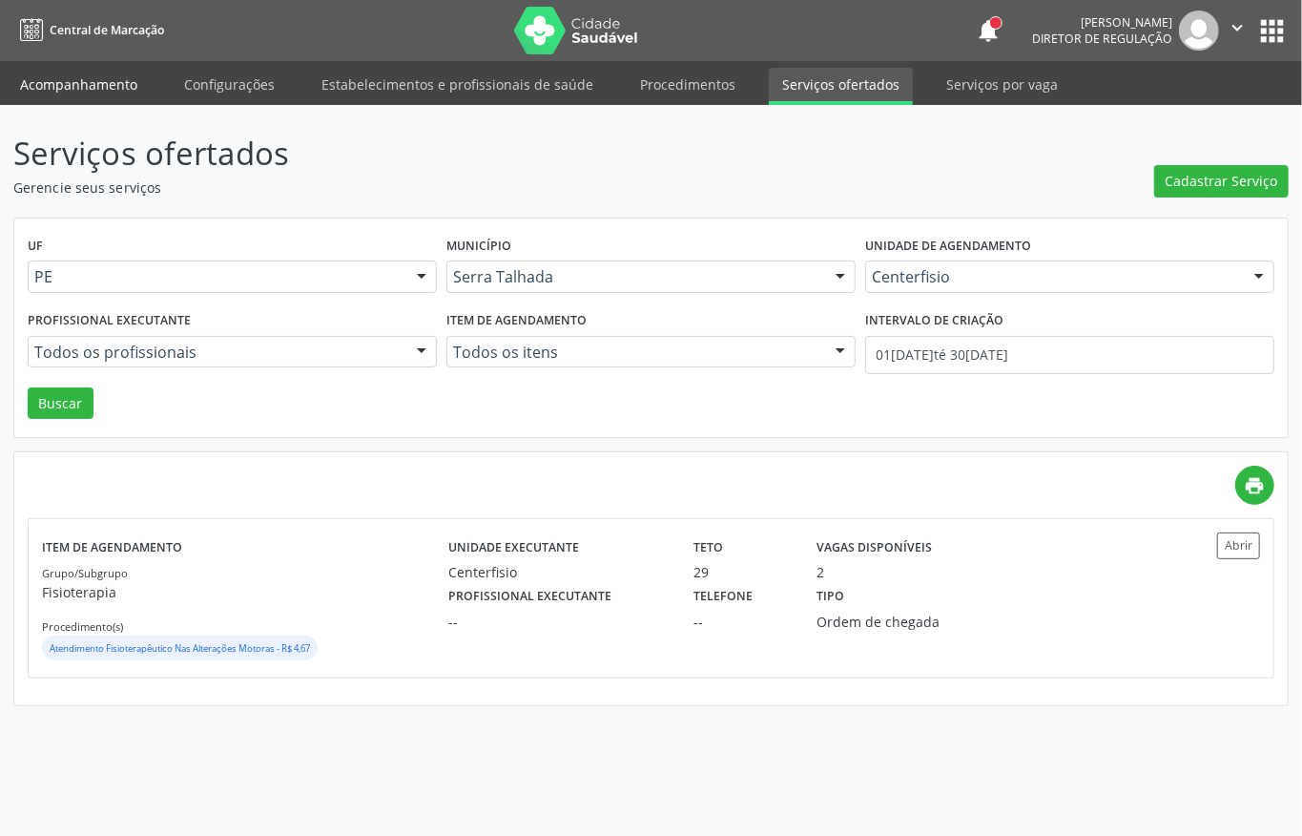
click at [54, 94] on link "Acompanhamento" at bounding box center [79, 84] width 144 height 33
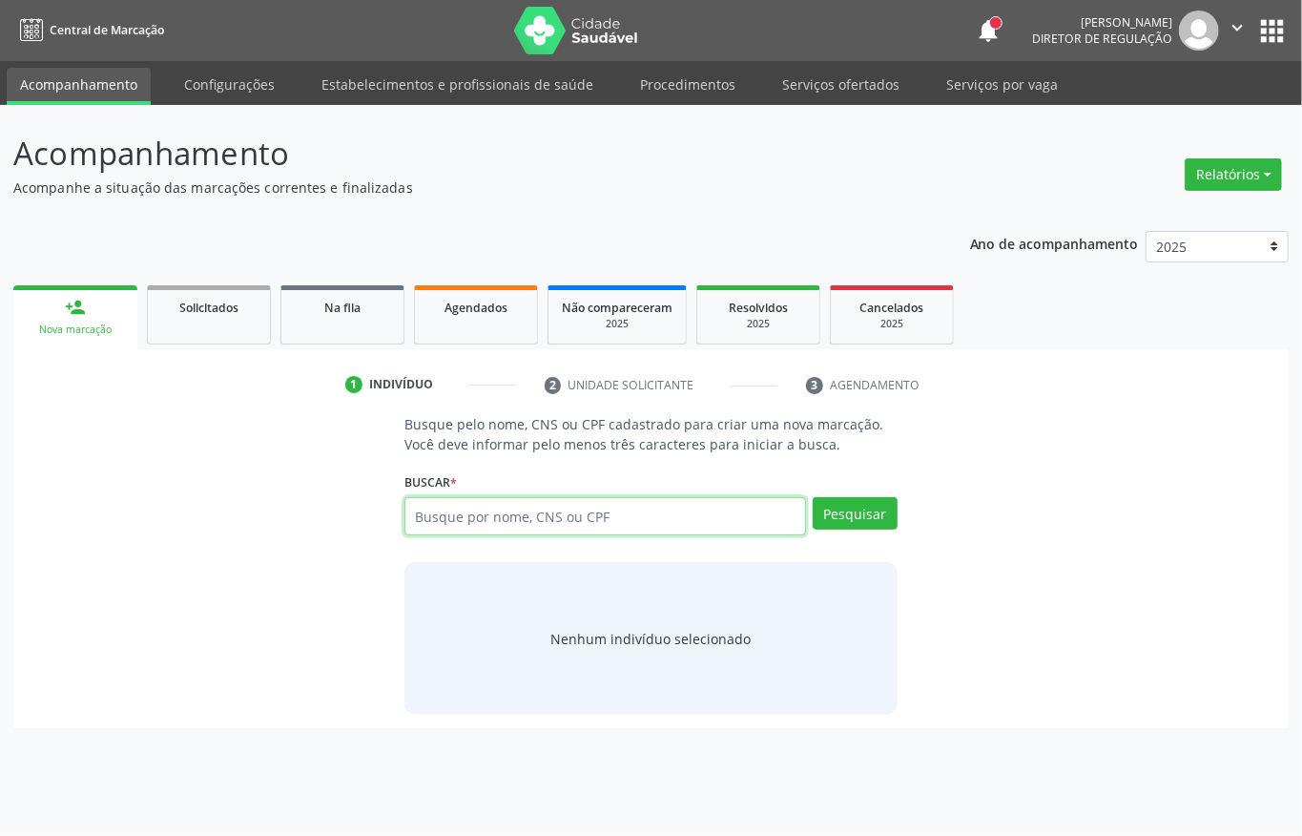
click at [431, 504] on input "text" at bounding box center [606, 516] width 402 height 38
type input "898004059344992"
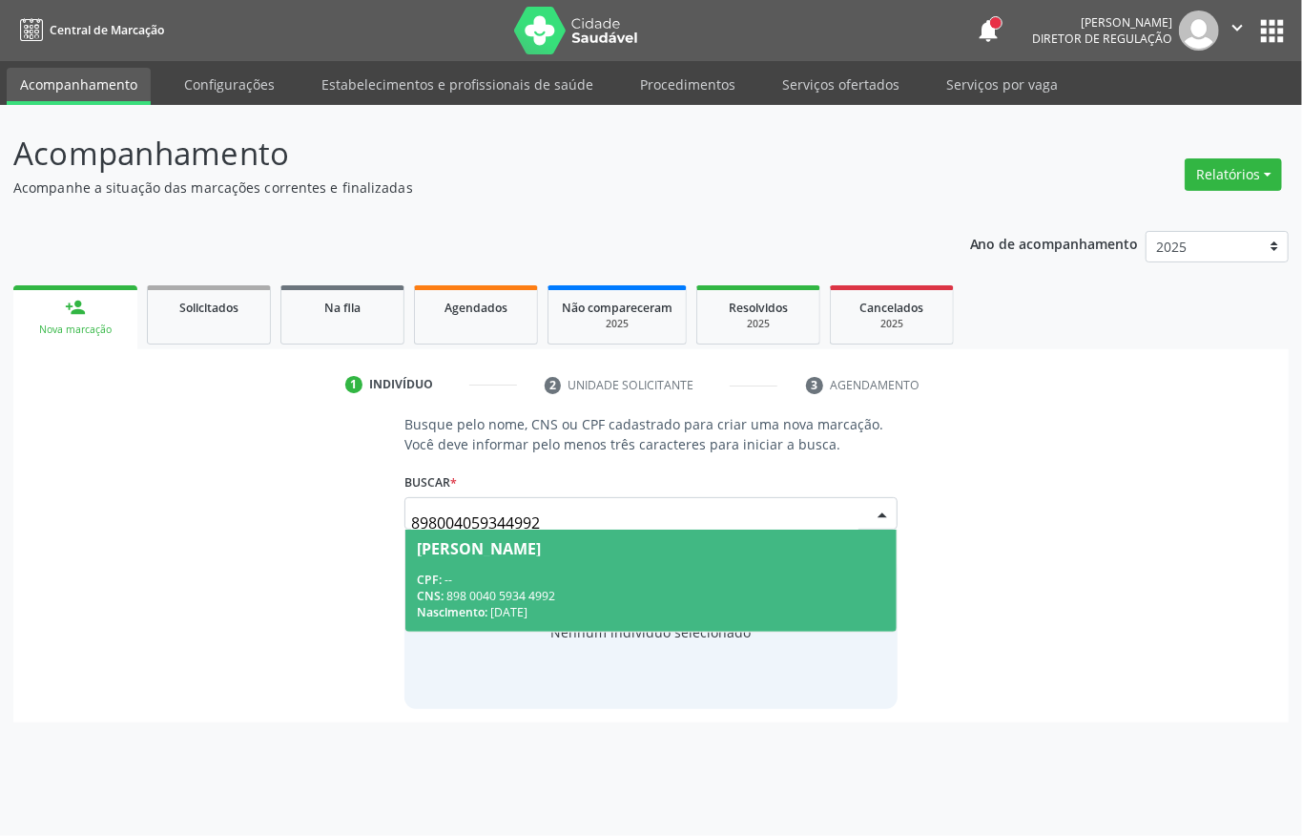
click at [637, 603] on div "CNS: 898 0040 5934 4992" at bounding box center [651, 596] width 469 height 16
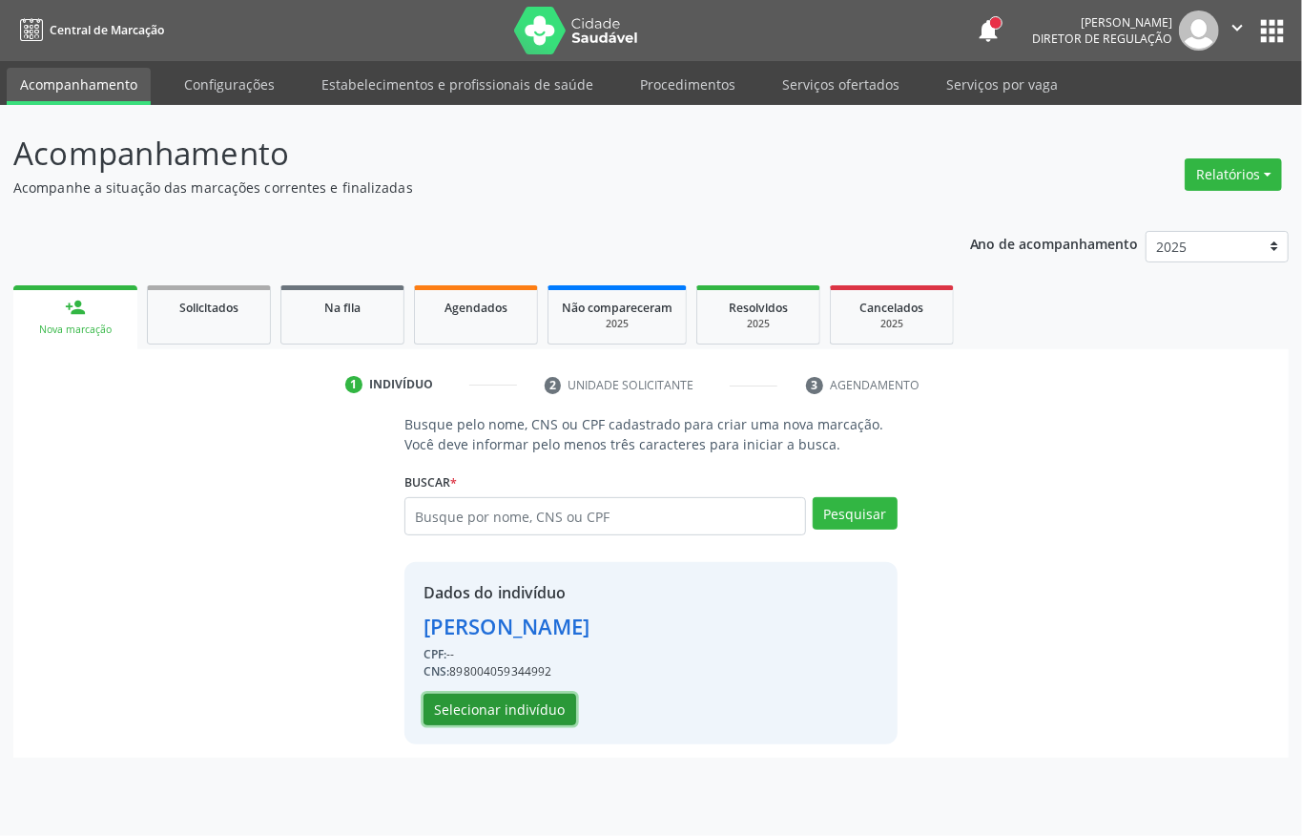
click at [517, 725] on button "Selecionar indivíduo" at bounding box center [500, 710] width 153 height 32
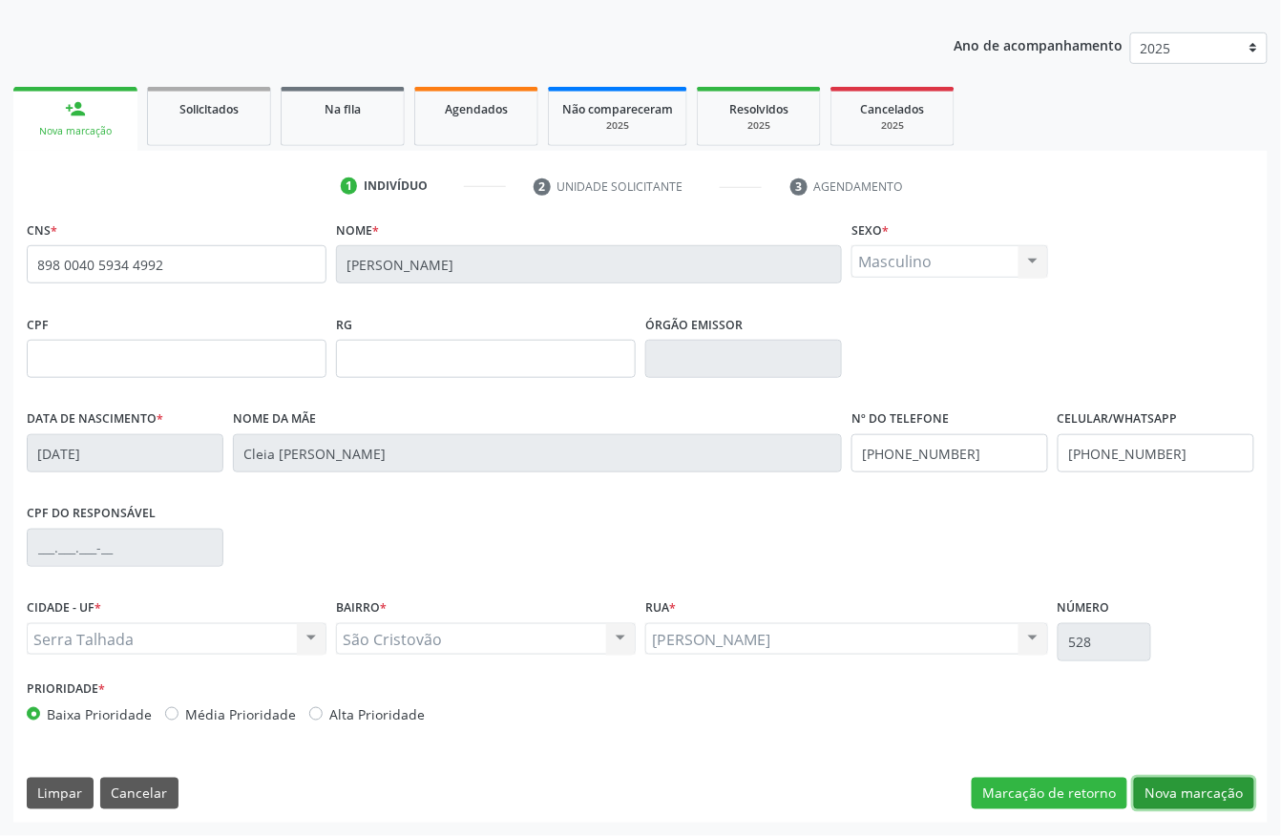
click at [1204, 788] on button "Nova marcação" at bounding box center [1194, 794] width 120 height 32
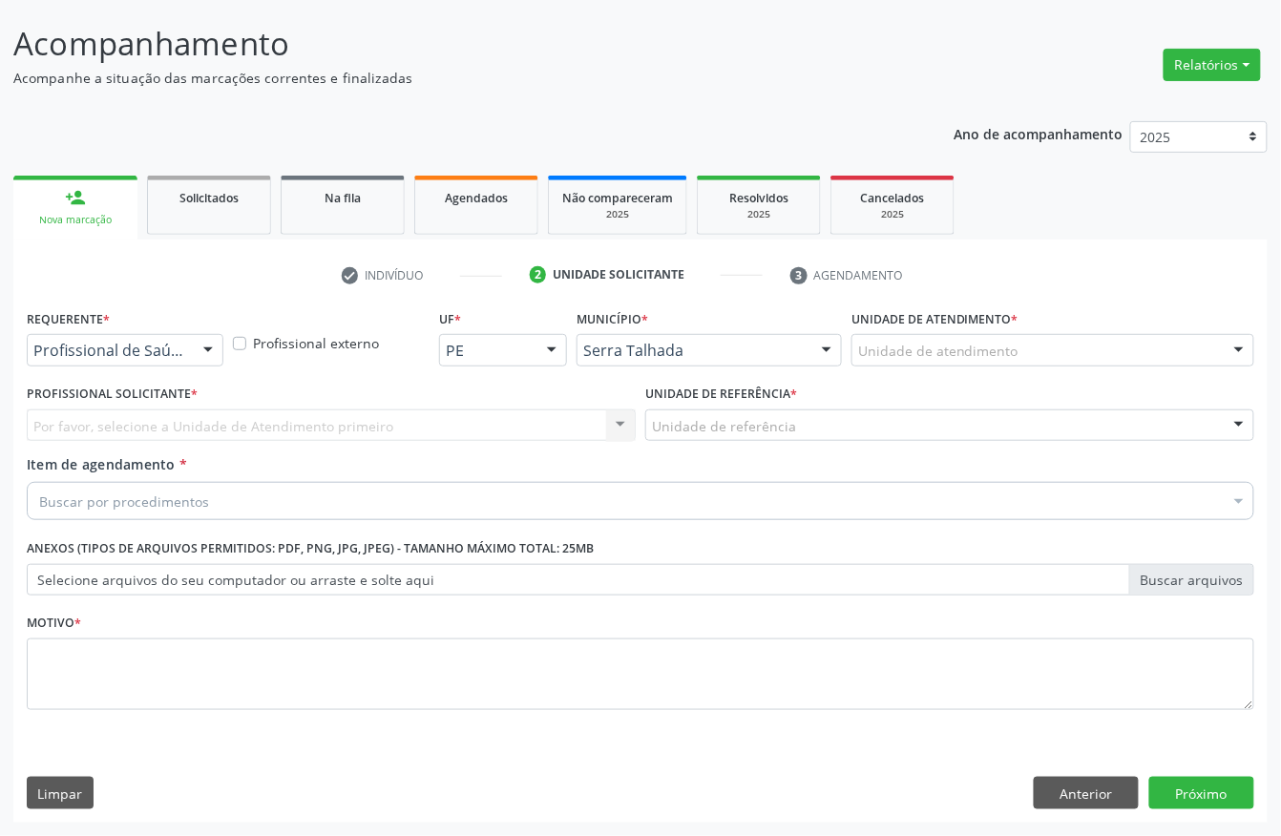
scroll to position [112, 0]
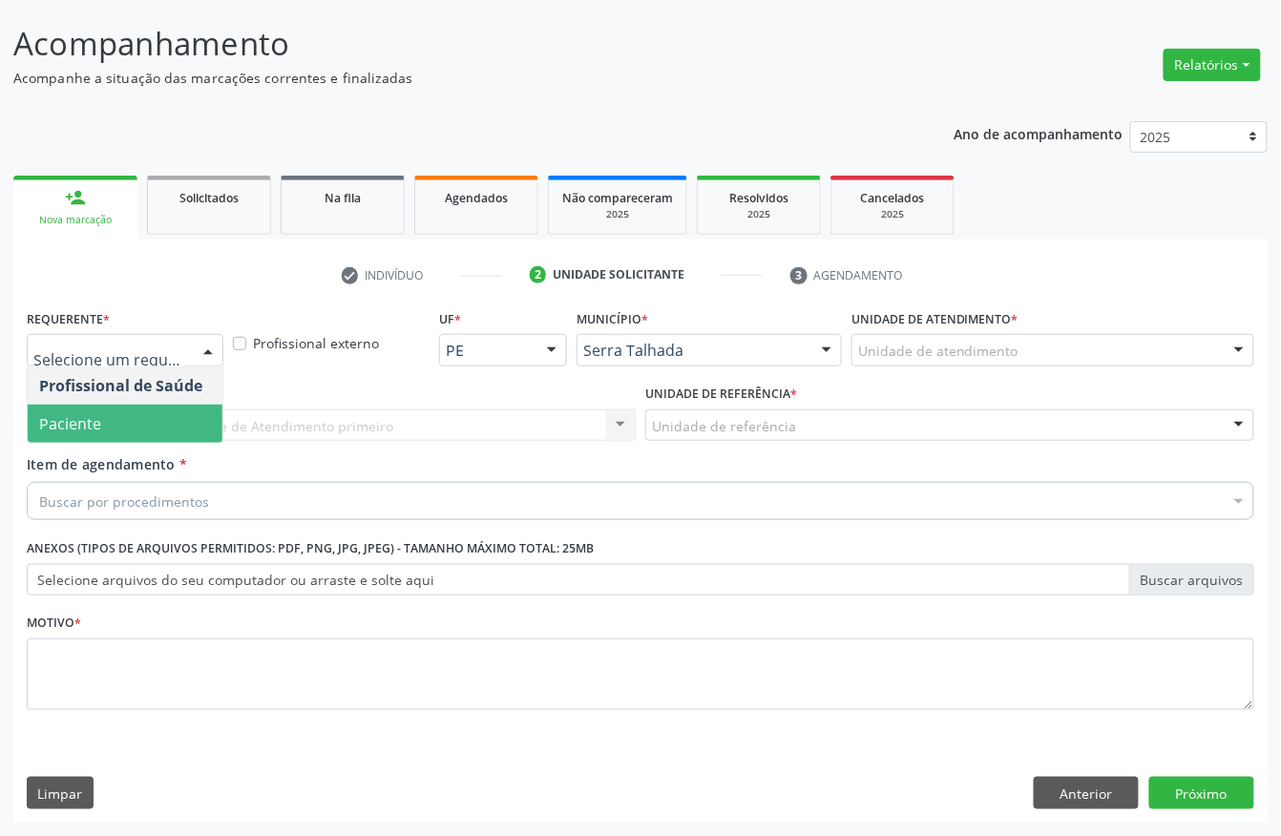
click at [107, 410] on span "Paciente" at bounding box center [125, 424] width 195 height 38
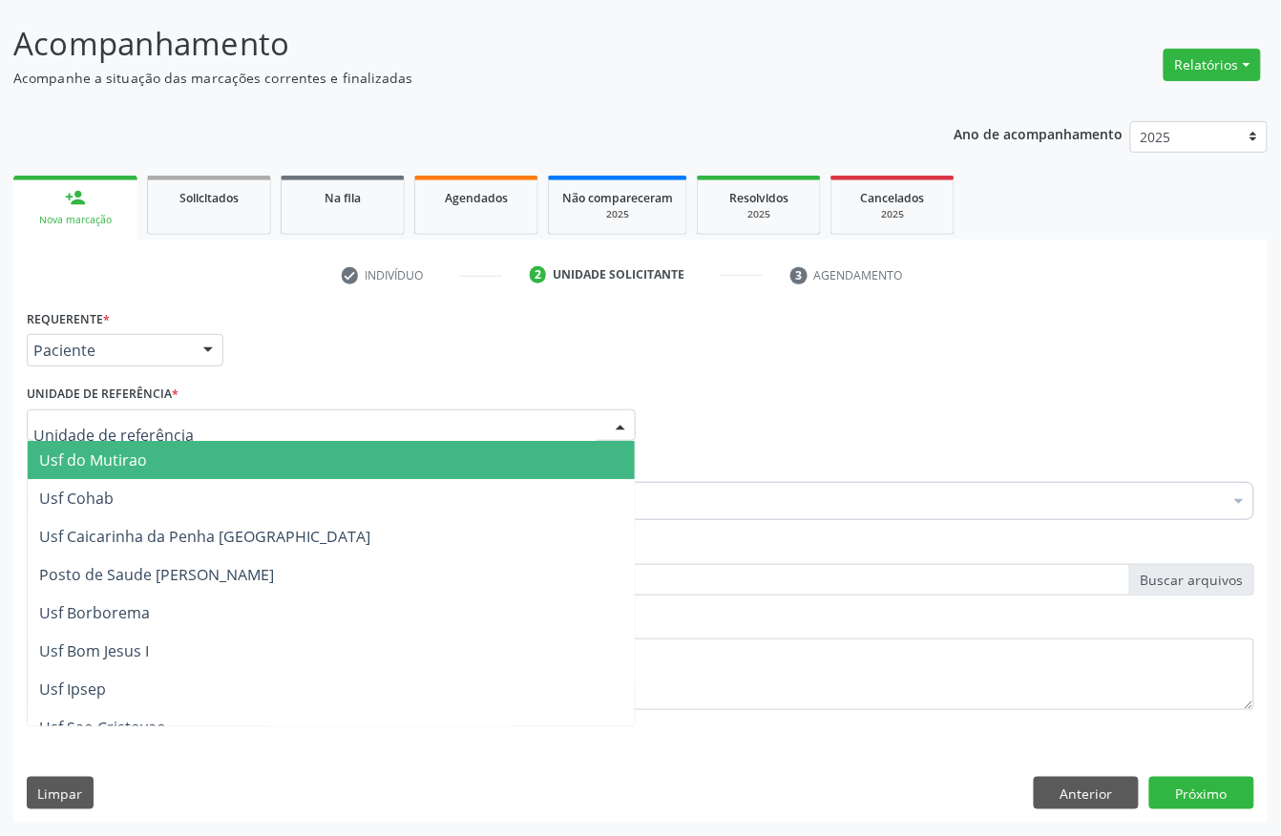
click at [107, 410] on div at bounding box center [331, 425] width 609 height 32
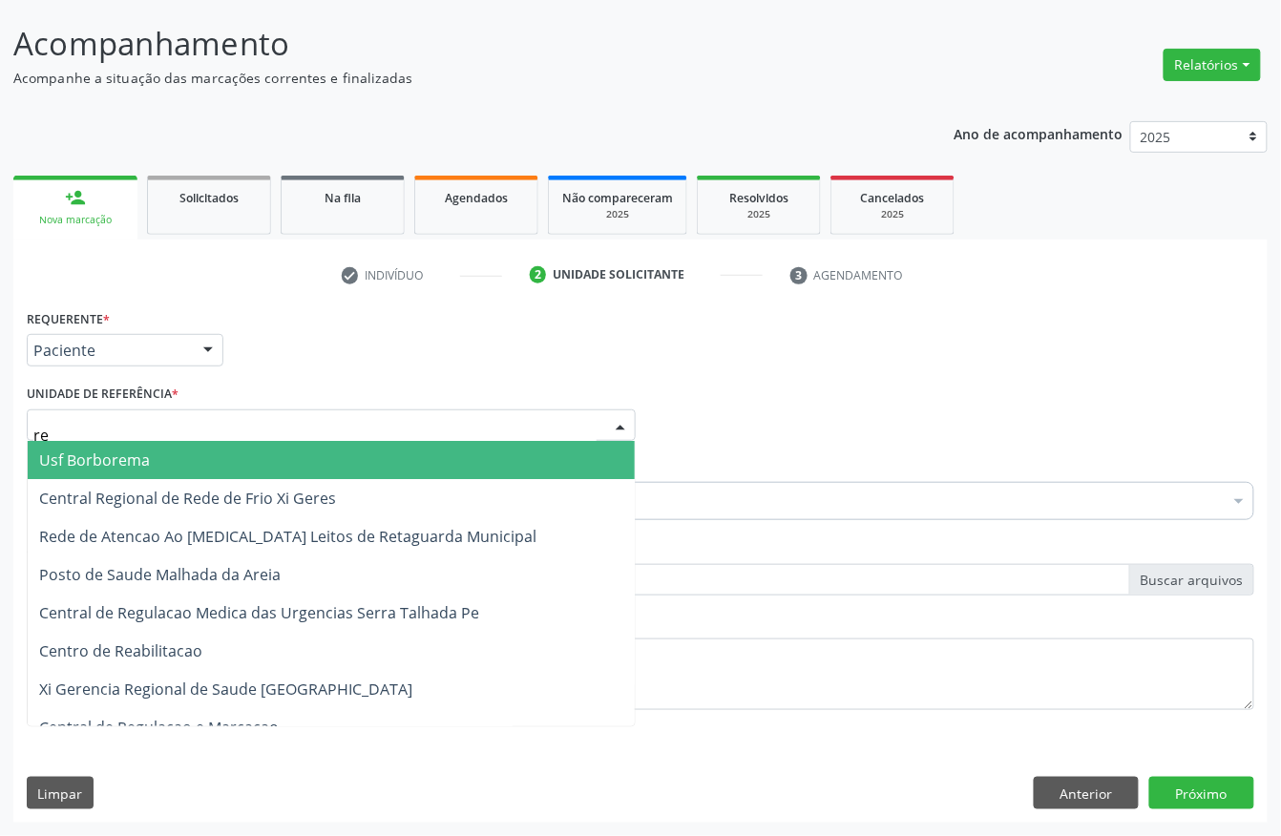
type input "rea"
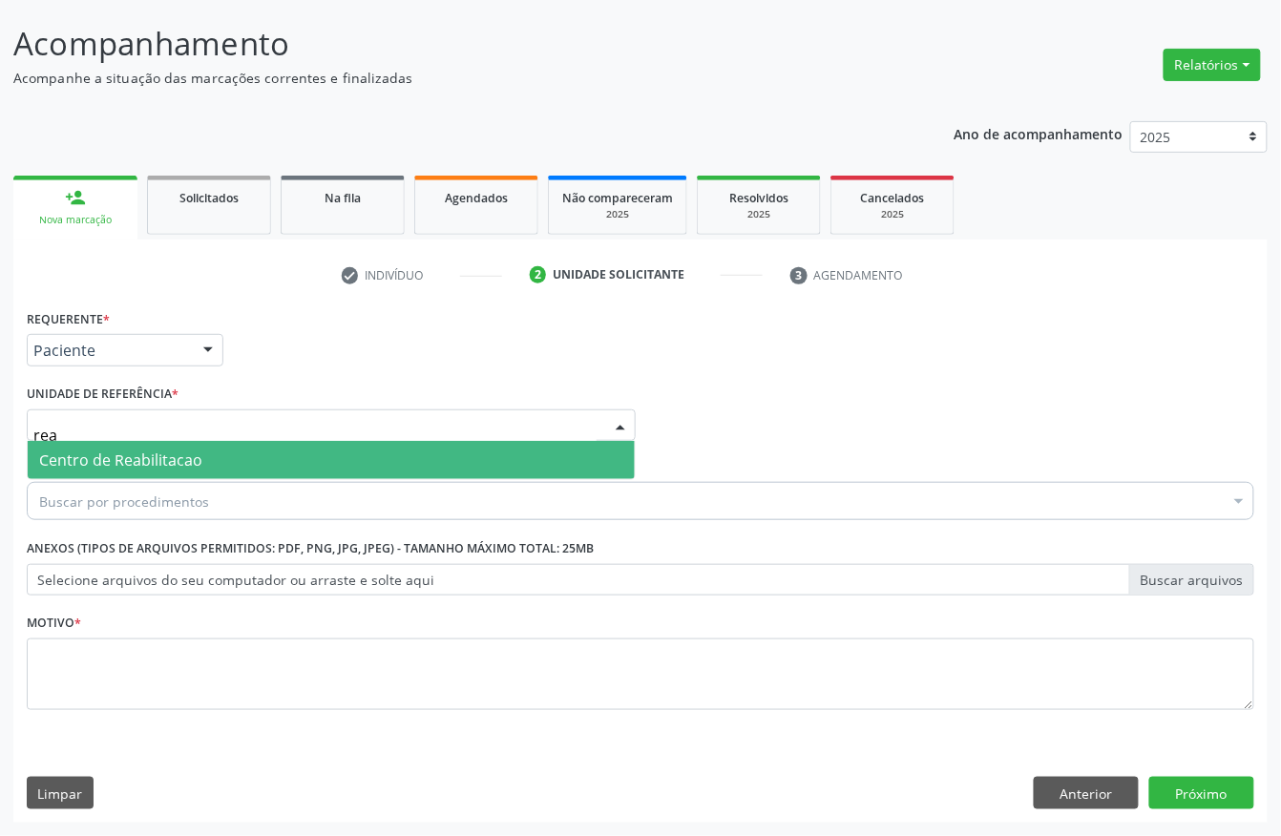
click at [115, 450] on span "Centro de Reabilitacao" at bounding box center [120, 459] width 163 height 21
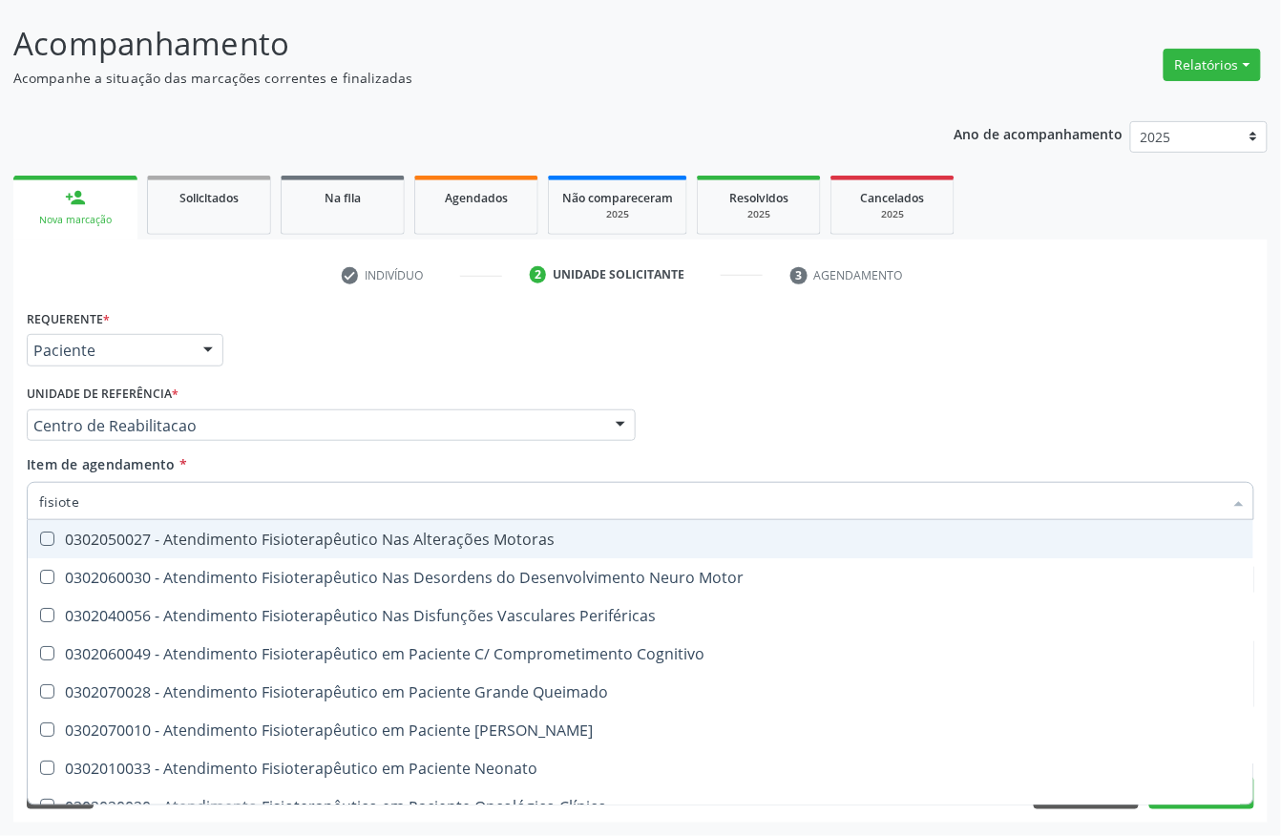
type input "fisioter"
click at [165, 532] on div "0302050027 - Atendimento Fisioterapêutico Nas Alterações Motoras" at bounding box center [640, 538] width 1202 height 15
checkbox Motoras "true"
click at [279, 363] on div "Requerente * Paciente Profissional de Saúde Paciente Nenhum resultado encontrad…" at bounding box center [640, 341] width 1237 height 74
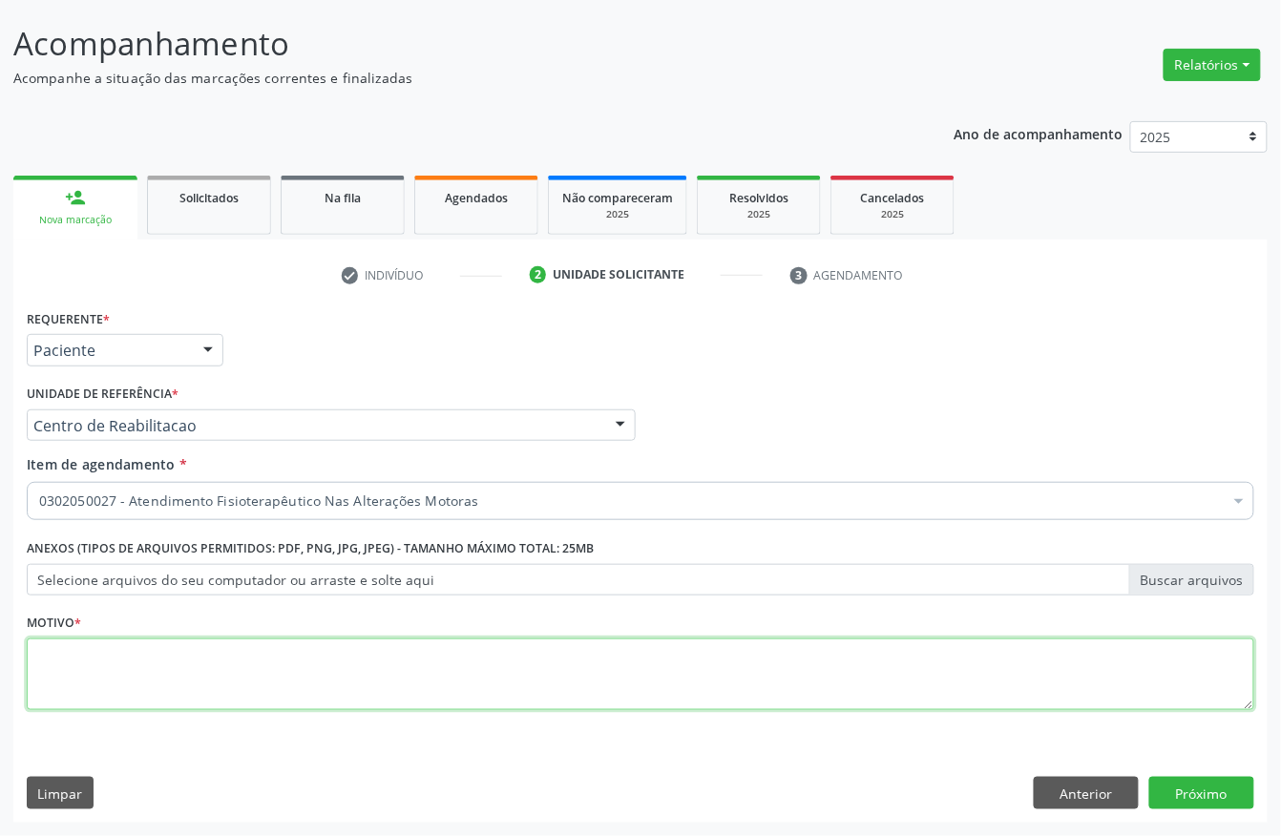
click at [120, 661] on textarea at bounding box center [640, 674] width 1227 height 73
type textarea "a"
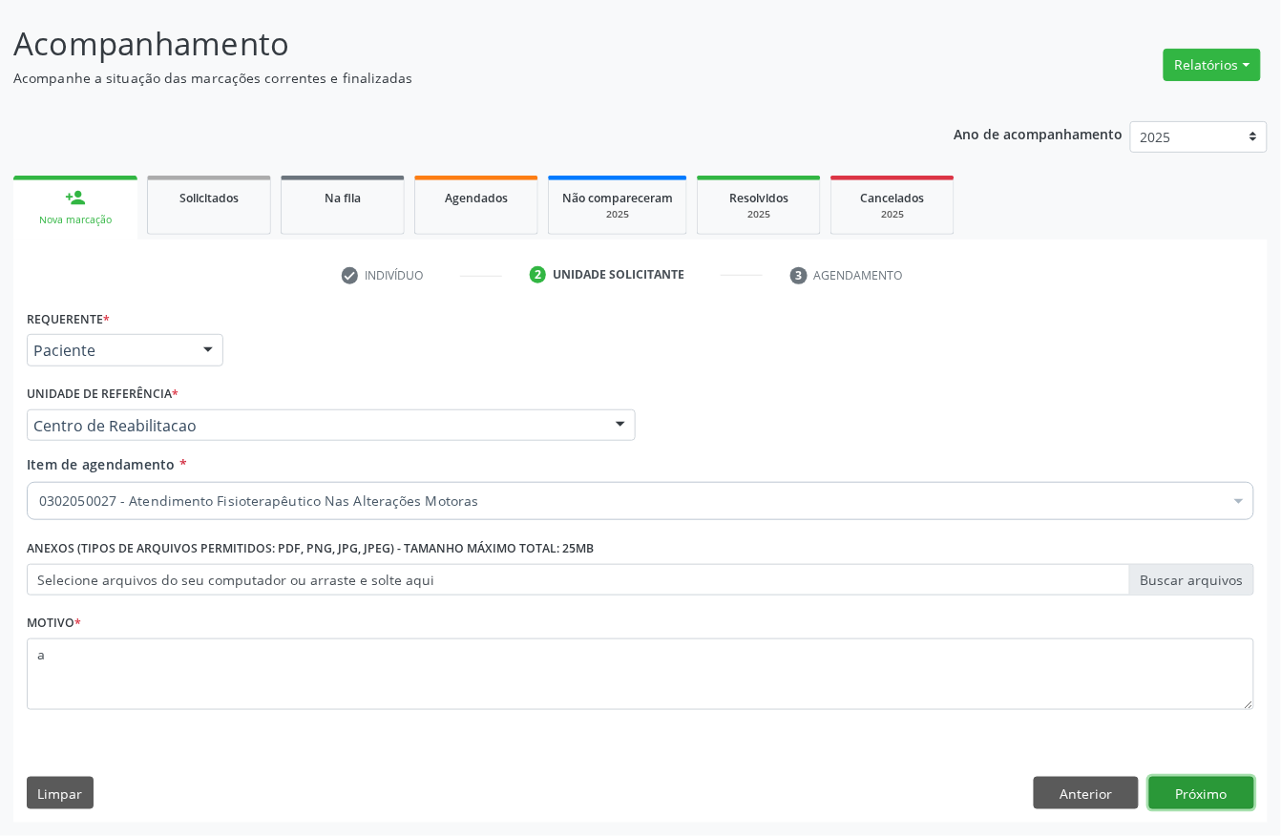
click at [1177, 792] on button "Próximo" at bounding box center [1201, 793] width 105 height 32
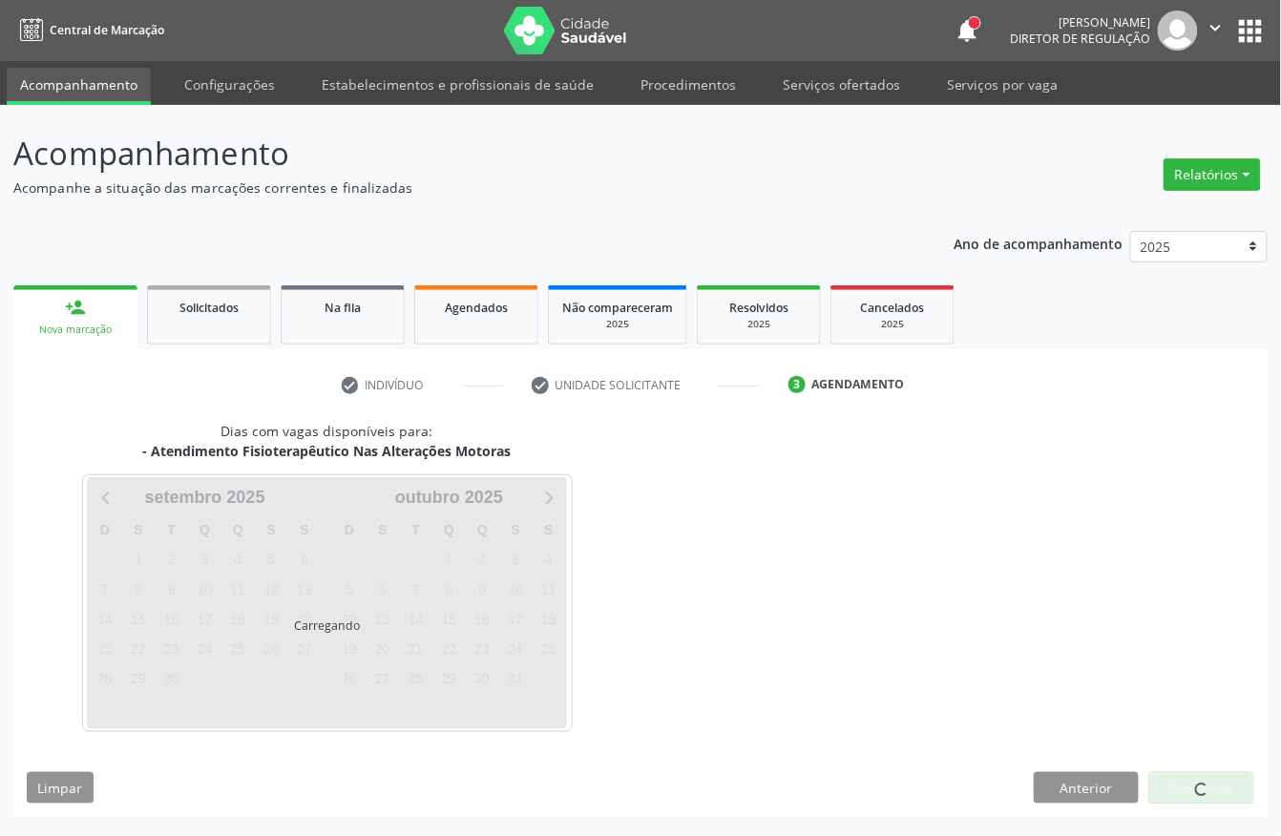
scroll to position [0, 0]
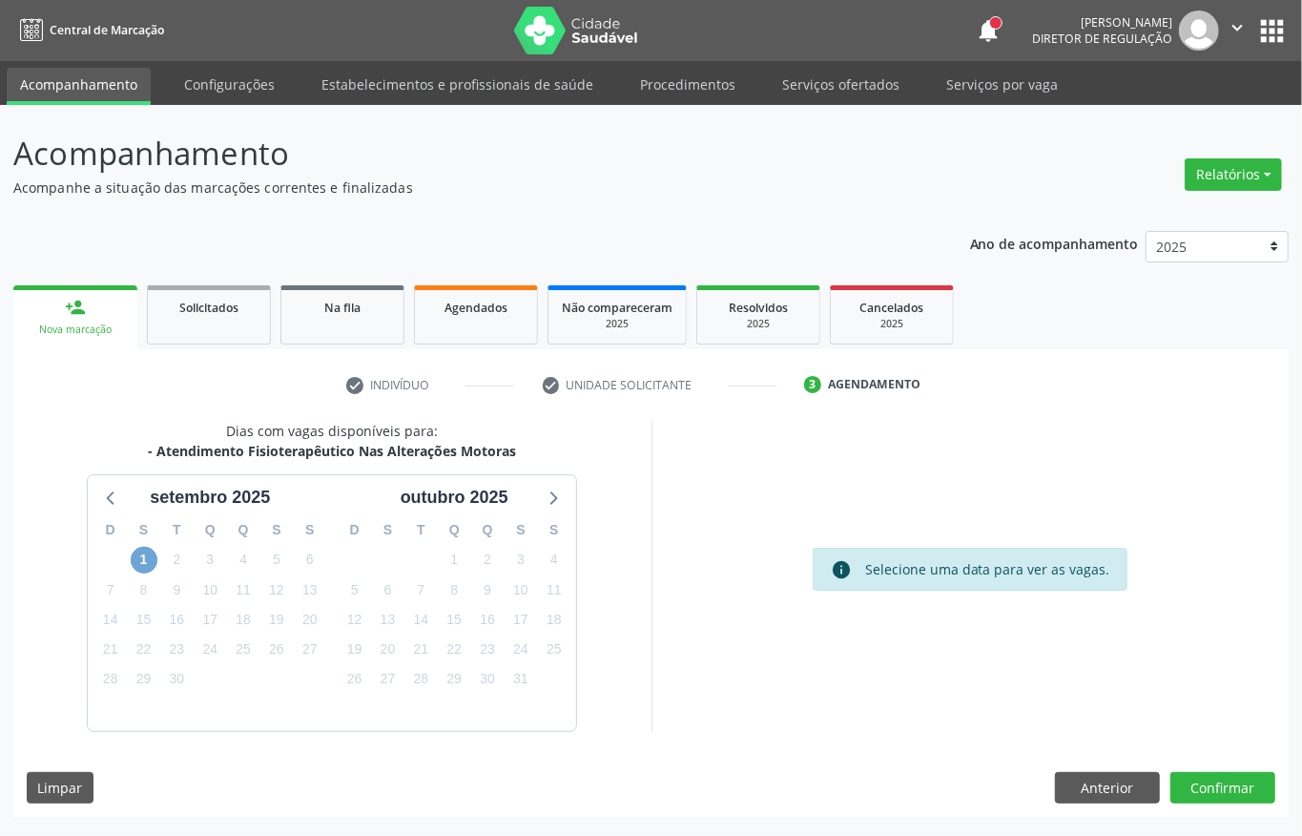
click at [142, 562] on span "1" at bounding box center [144, 560] width 27 height 27
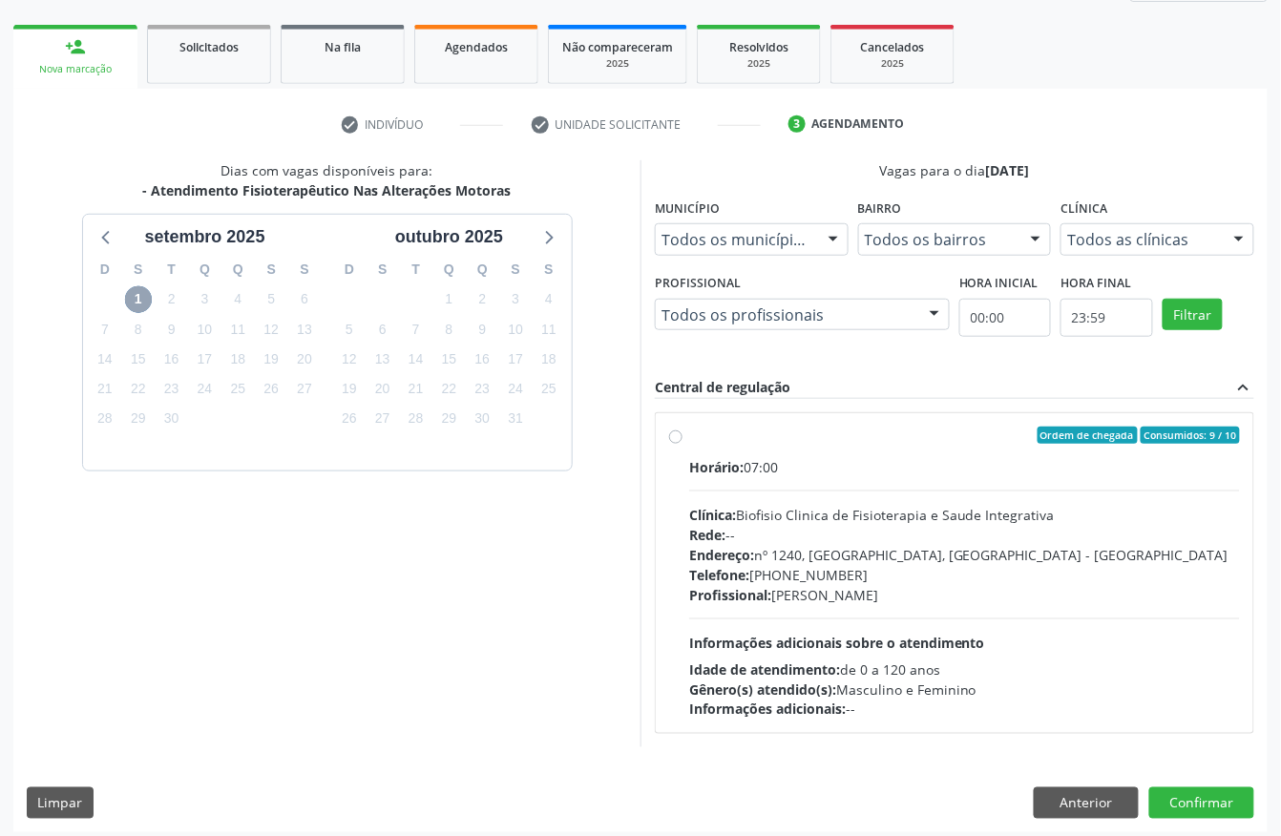
scroll to position [273, 0]
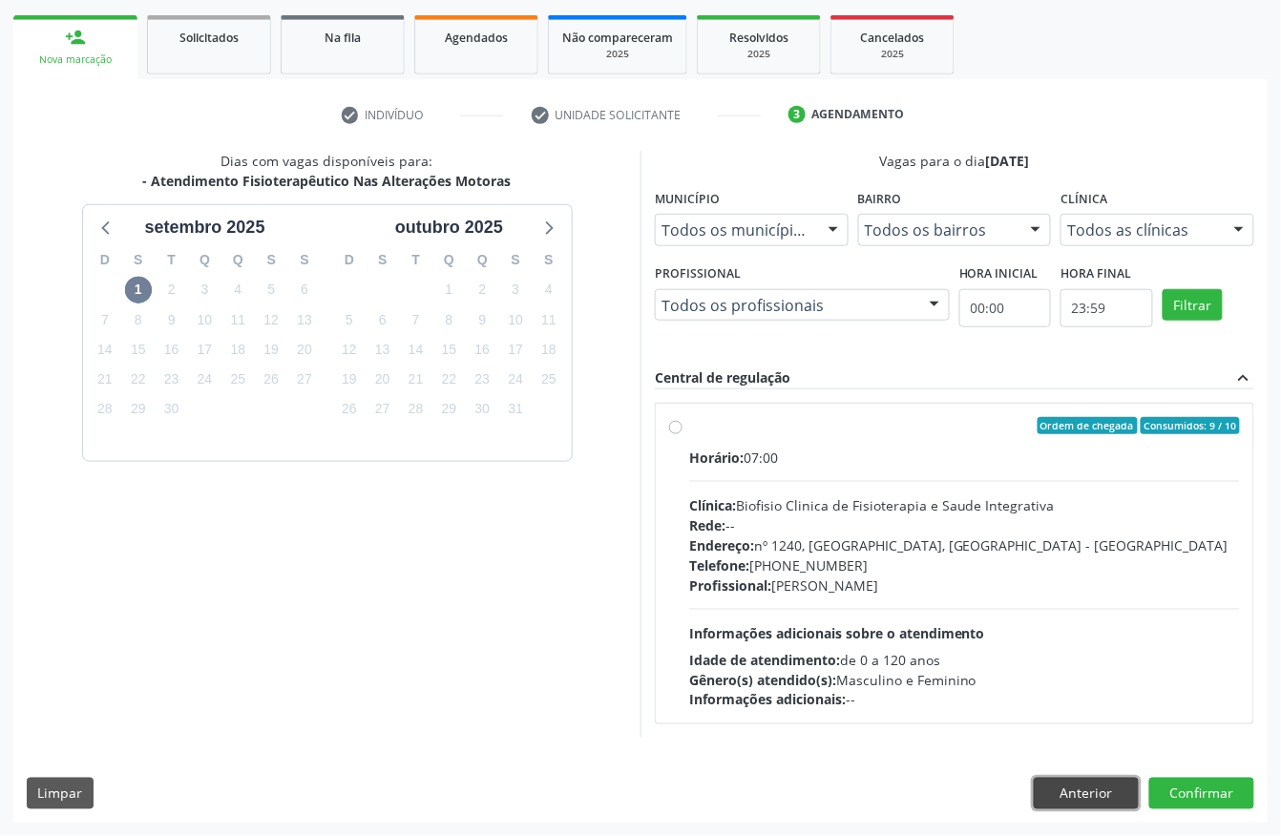
click at [1047, 790] on button "Anterior" at bounding box center [1085, 794] width 105 height 32
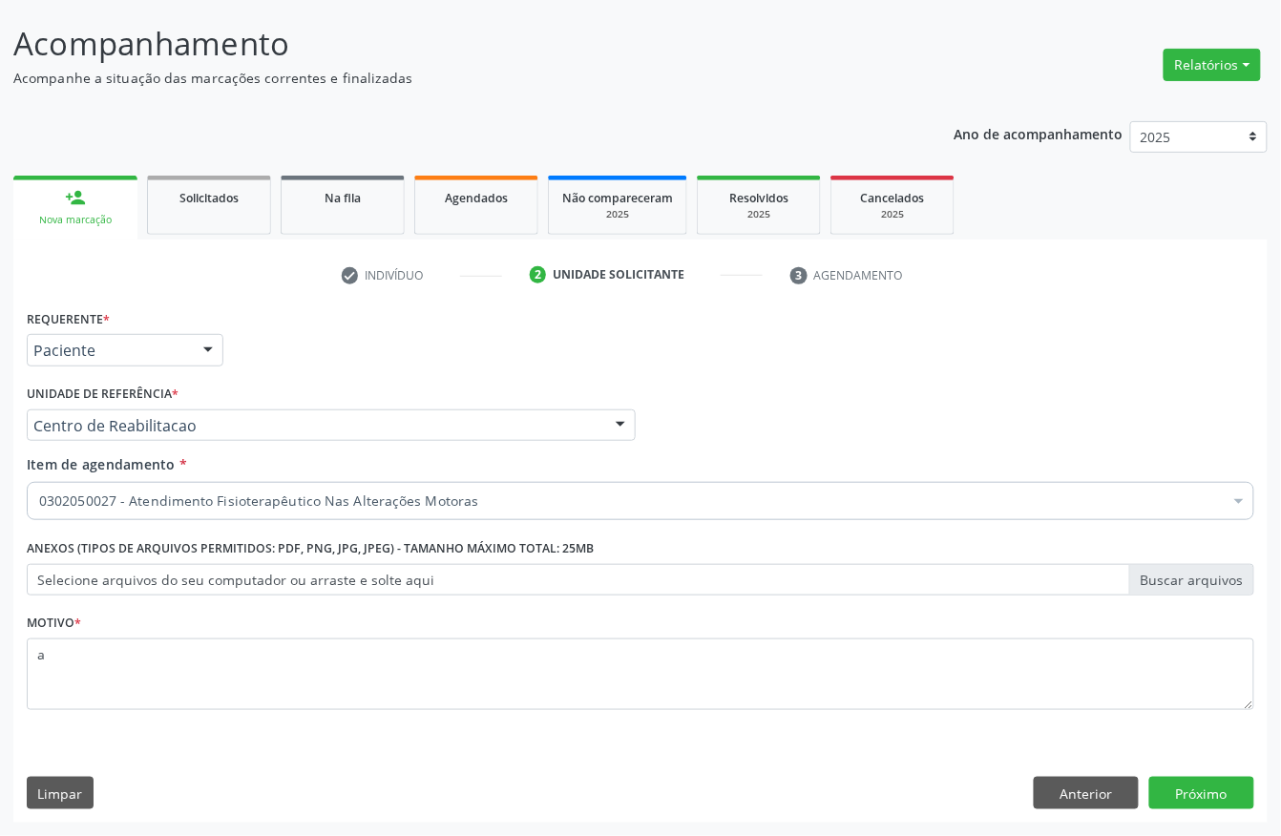
scroll to position [112, 0]
click at [1188, 784] on button "Próximo" at bounding box center [1201, 793] width 105 height 32
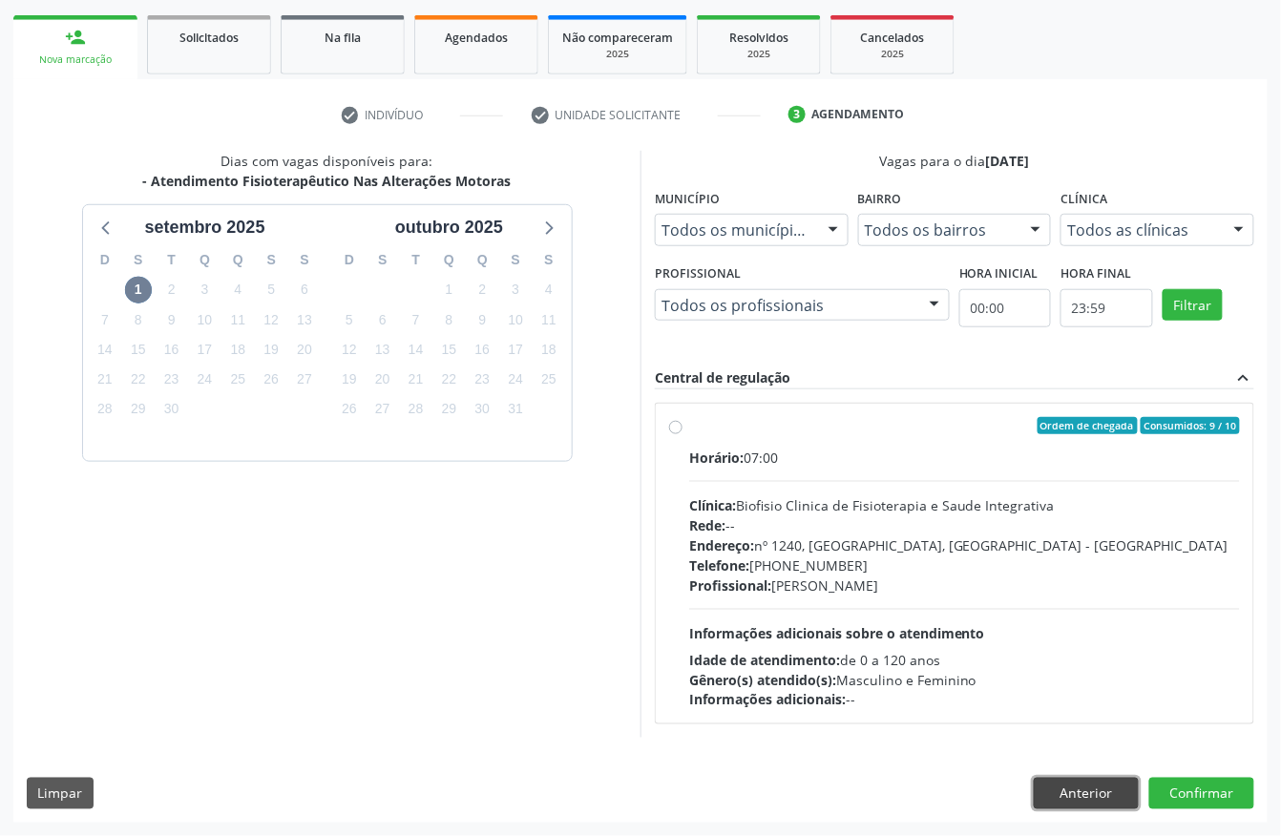
click at [1086, 795] on button "Anterior" at bounding box center [1085, 794] width 105 height 32
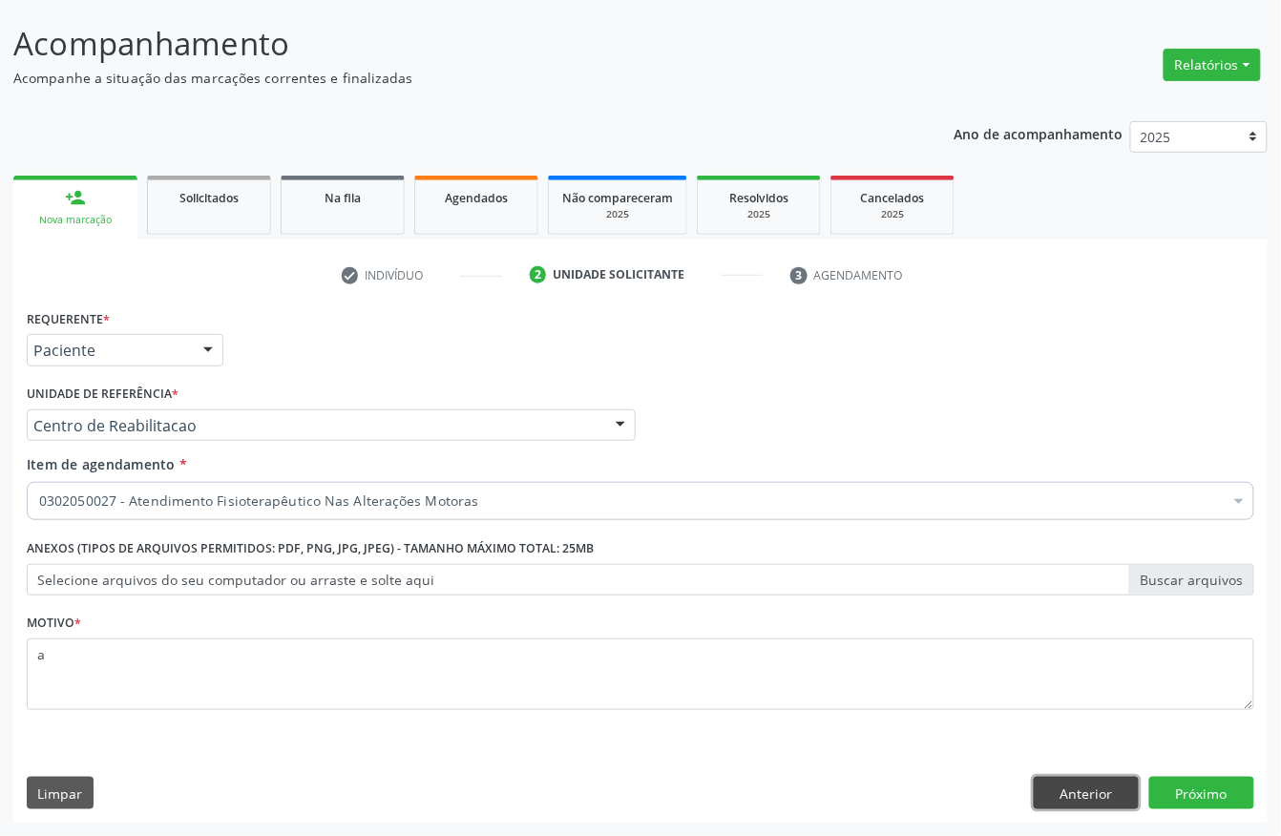
click at [1082, 794] on button "Anterior" at bounding box center [1085, 793] width 105 height 32
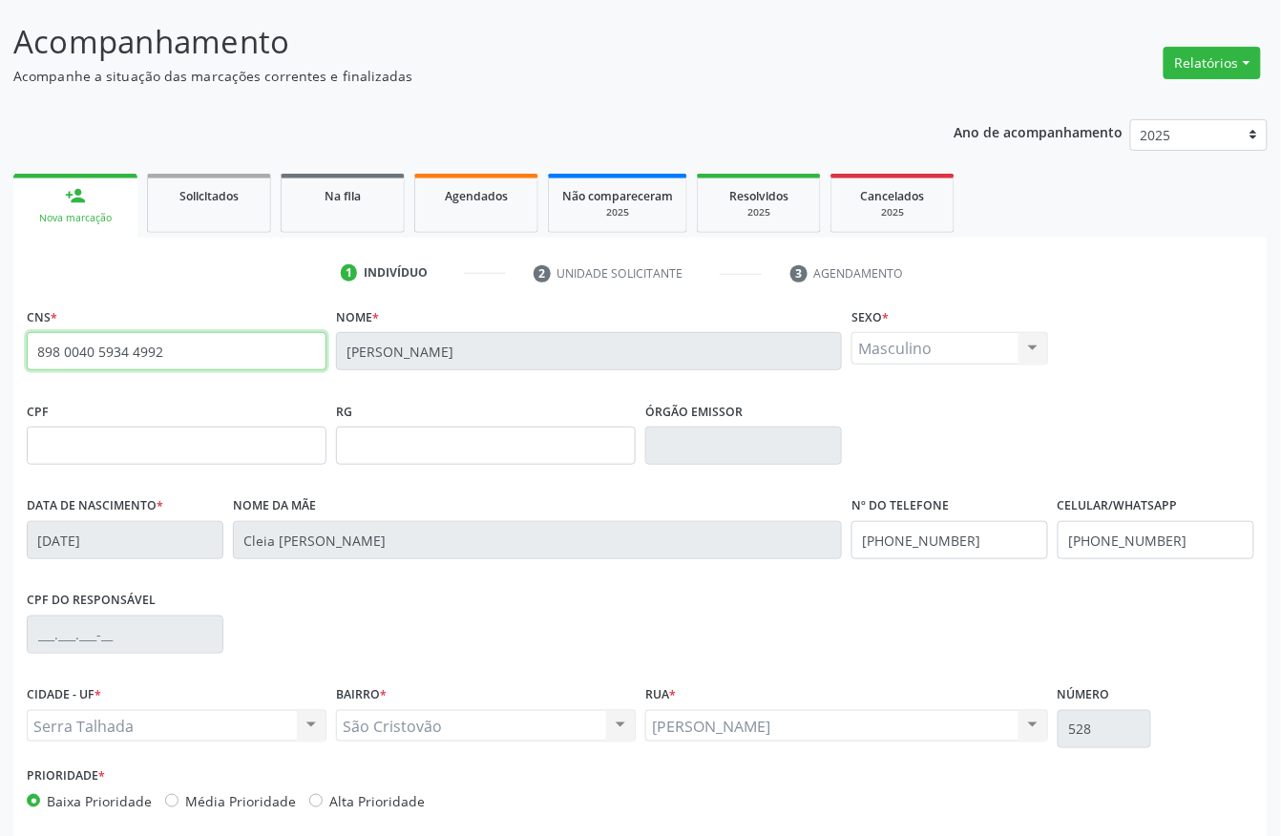
click at [128, 363] on input "898 0040 5934 4992" at bounding box center [177, 351] width 300 height 38
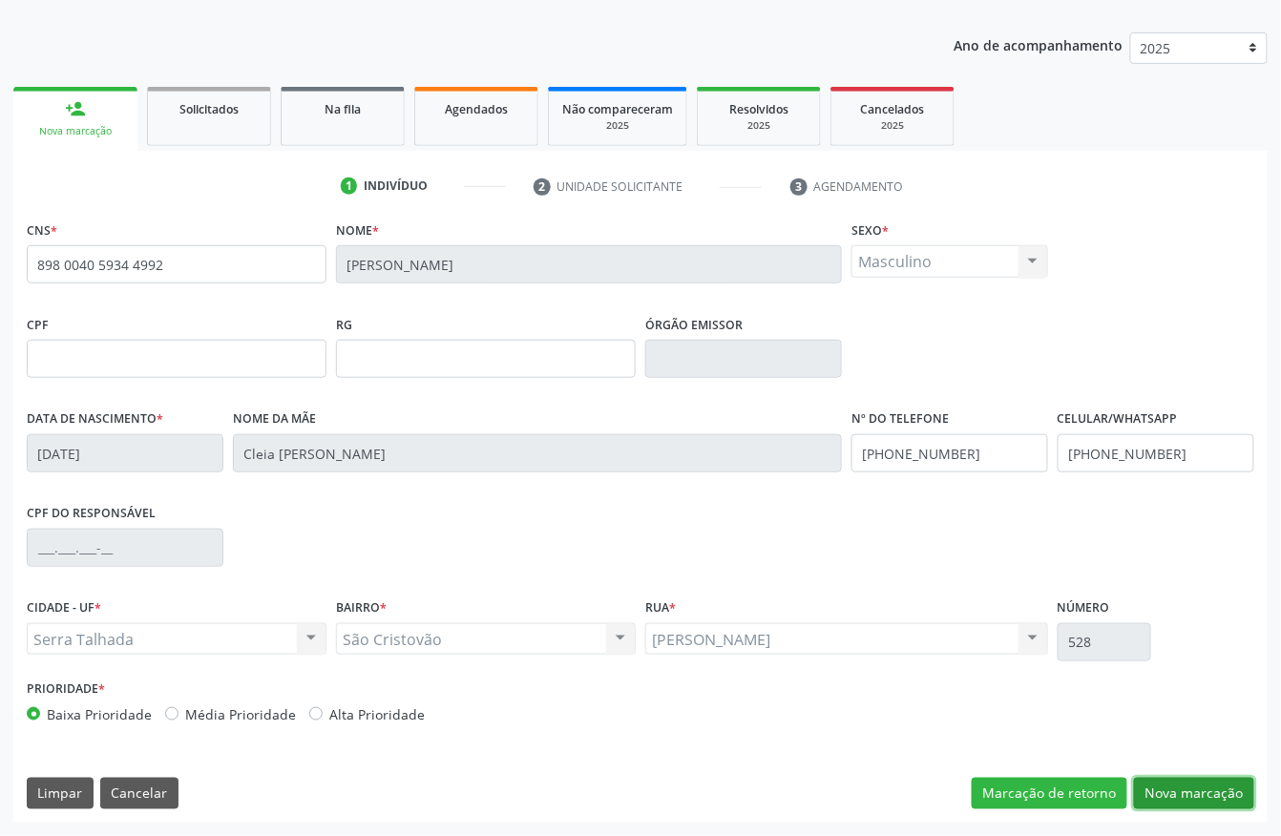
click at [1191, 794] on button "Nova marcação" at bounding box center [1194, 794] width 120 height 32
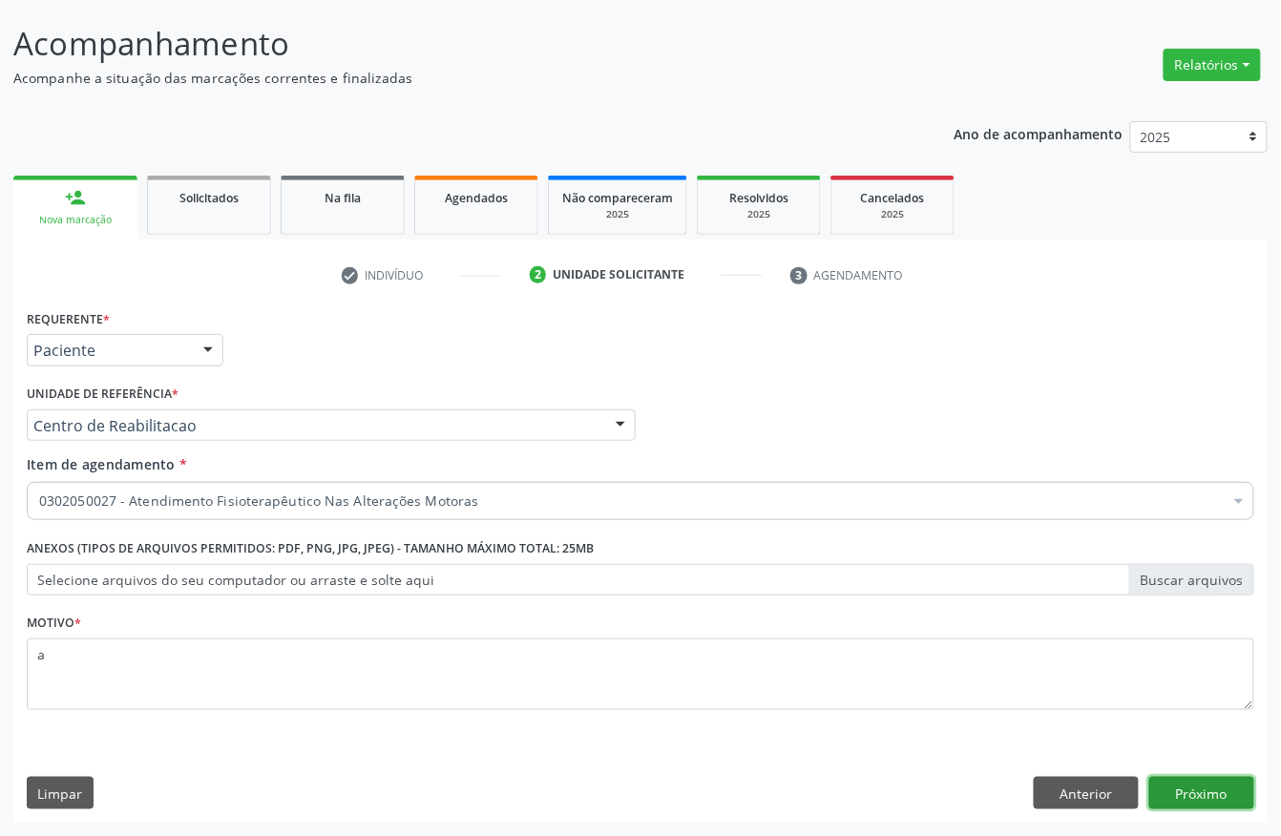
click at [1214, 800] on button "Próximo" at bounding box center [1201, 793] width 105 height 32
